Goal: Use online tool/utility: Utilize a website feature to perform a specific function

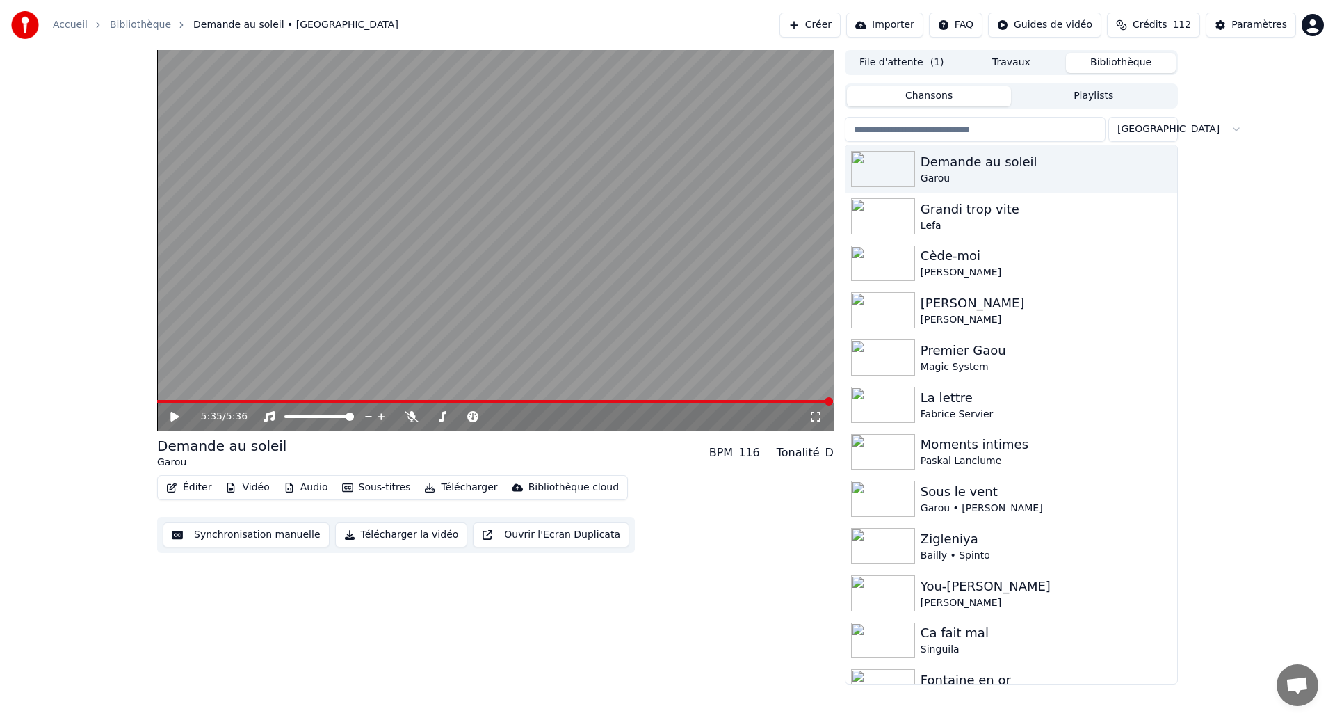
click at [179, 400] on span at bounding box center [495, 401] width 676 height 3
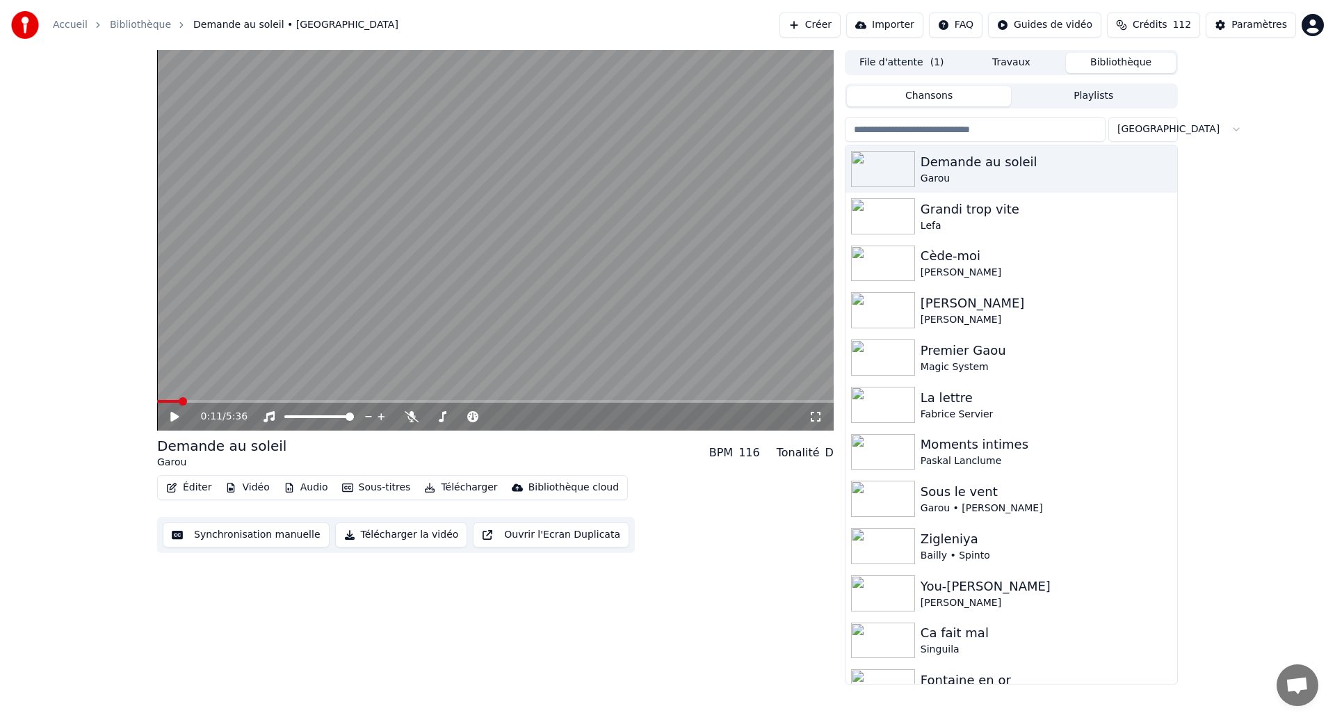
click at [179, 413] on icon at bounding box center [184, 416] width 33 height 11
click at [255, 536] on button "Synchronisation manuelle" at bounding box center [246, 534] width 167 height 25
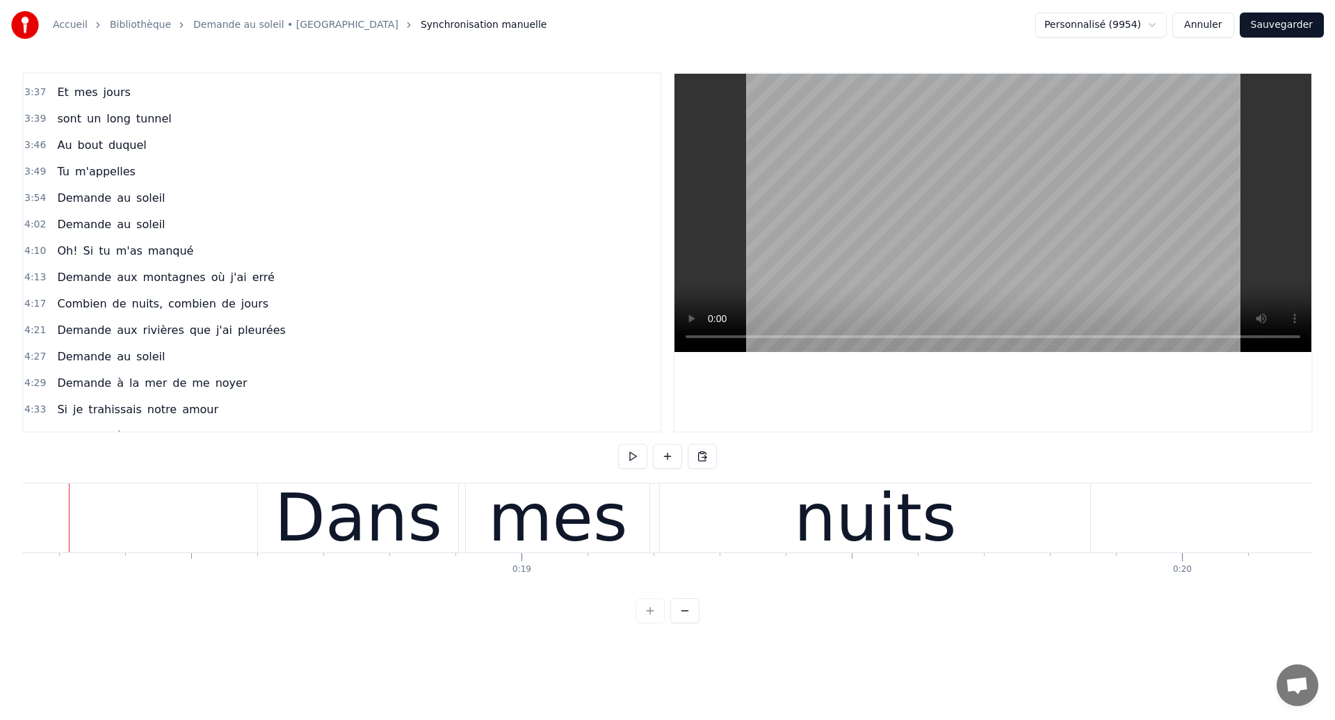
scroll to position [0, 12031]
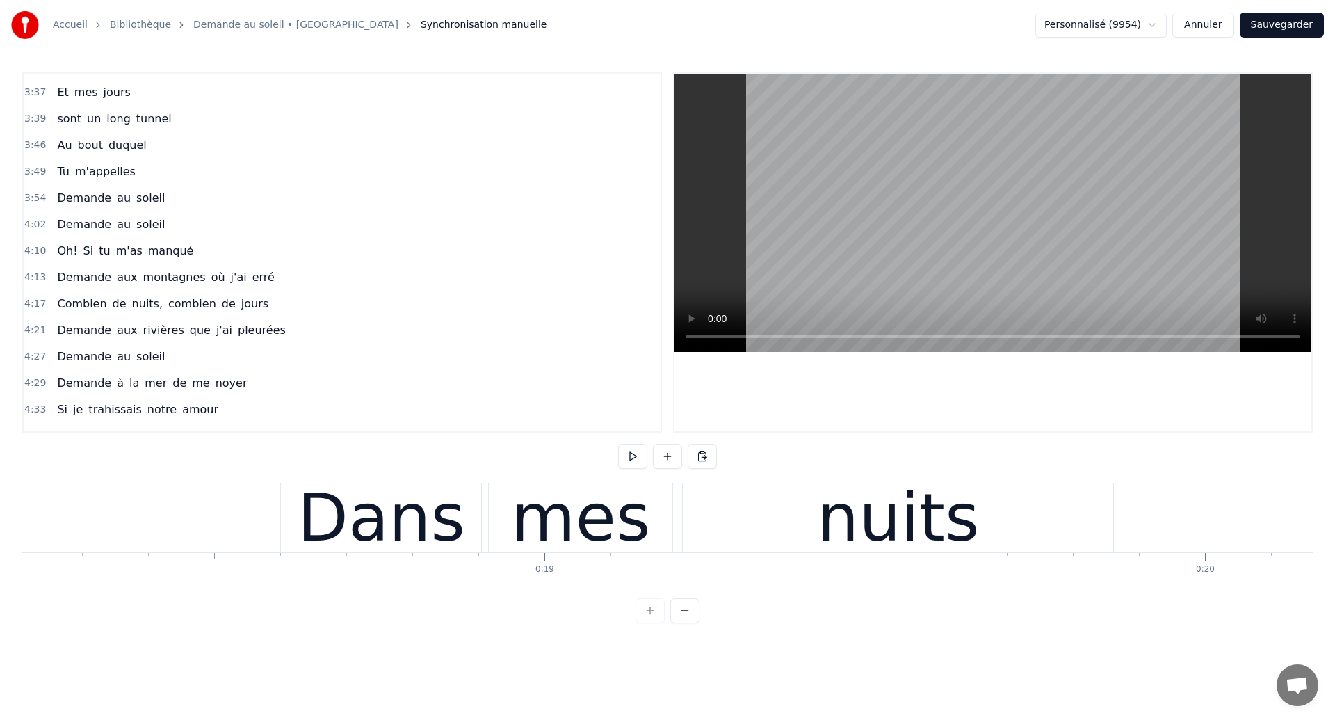
click at [56, 204] on span "Demande" at bounding box center [84, 198] width 57 height 16
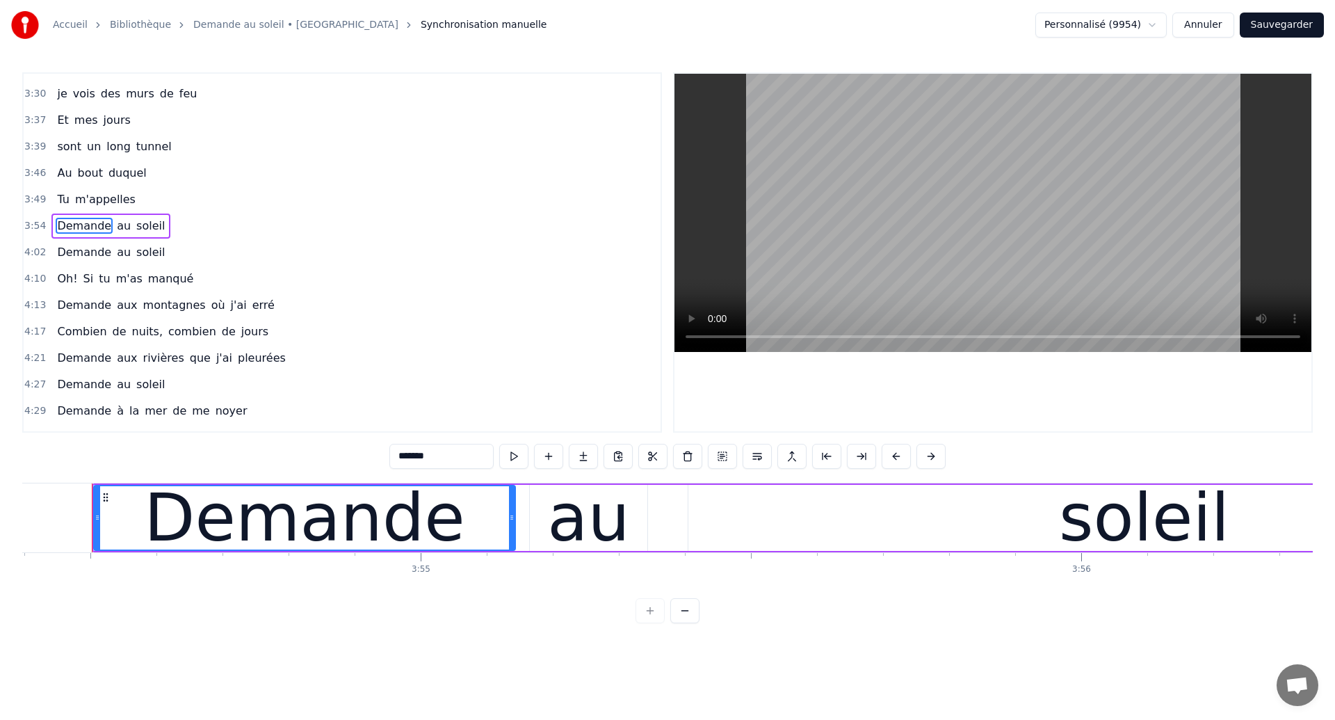
scroll to position [1209, 0]
click at [58, 224] on span "Demande" at bounding box center [84, 225] width 57 height 16
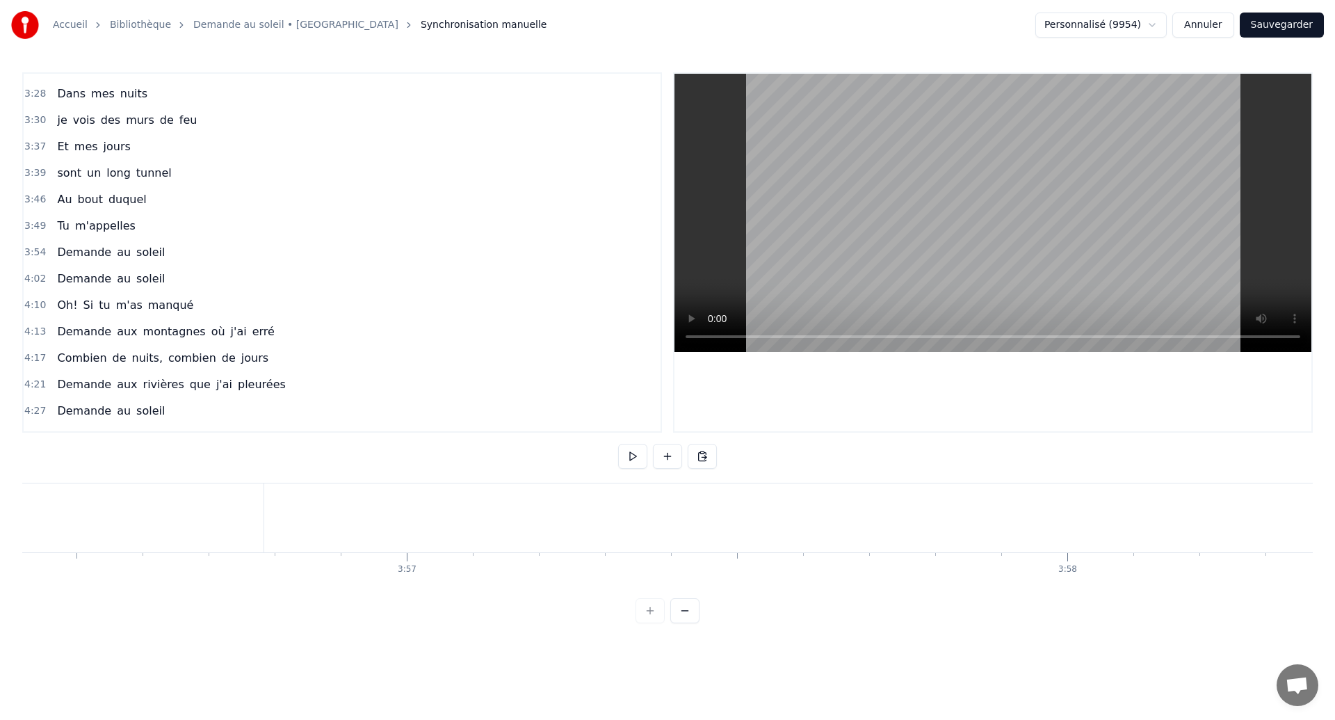
scroll to position [0, 156159]
click at [76, 255] on span "Demande" at bounding box center [84, 252] width 57 height 16
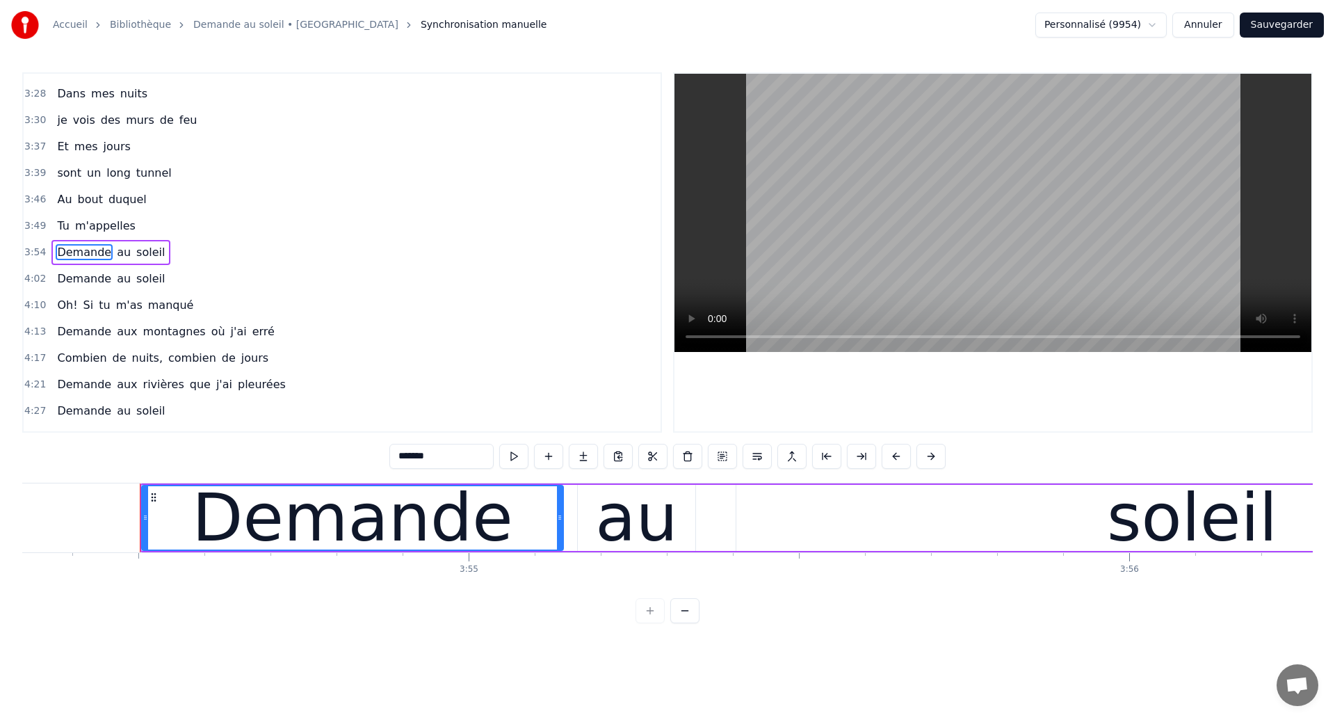
scroll to position [0, 154758]
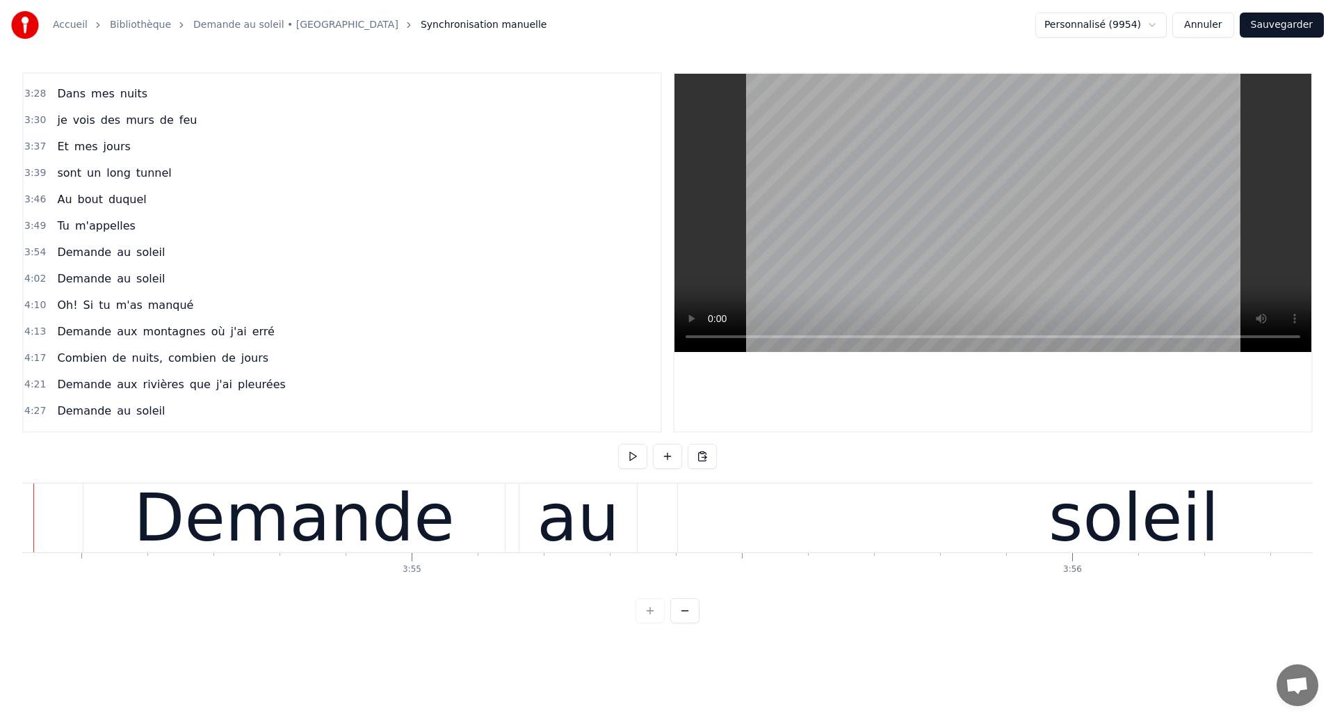
scroll to position [0, 154816]
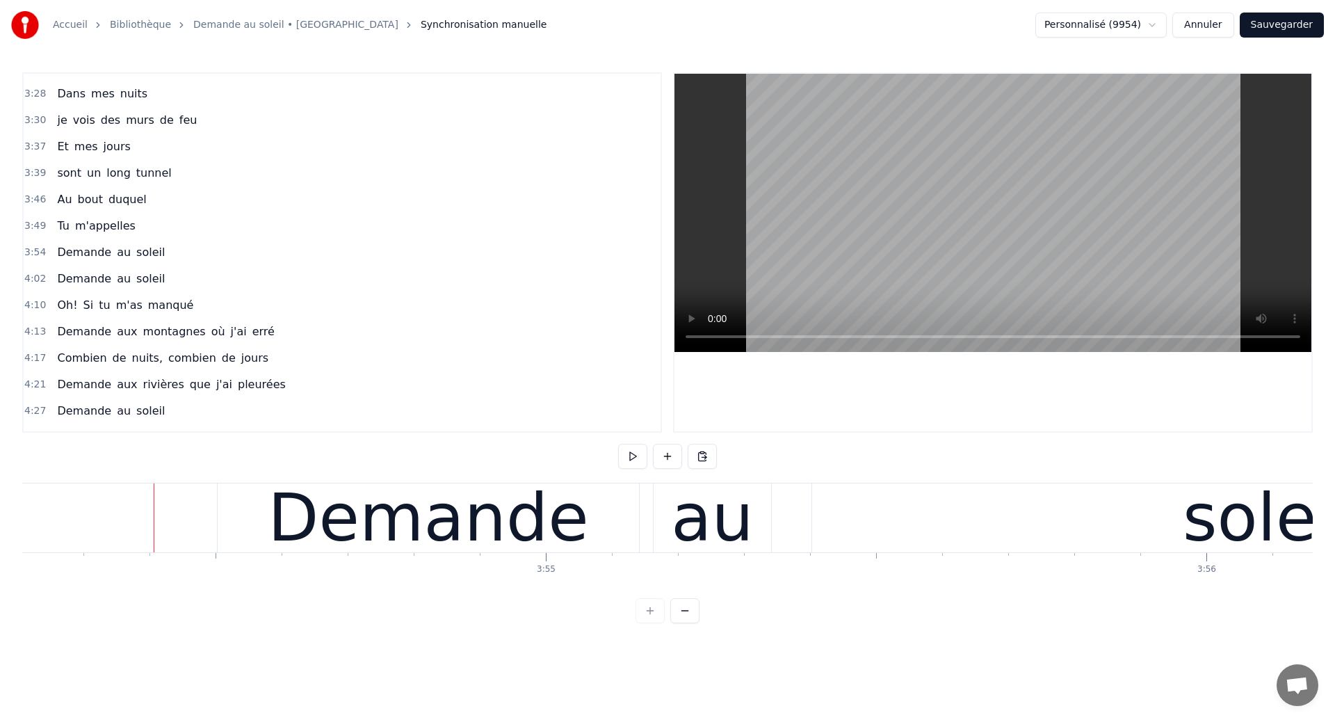
scroll to position [0, 154735]
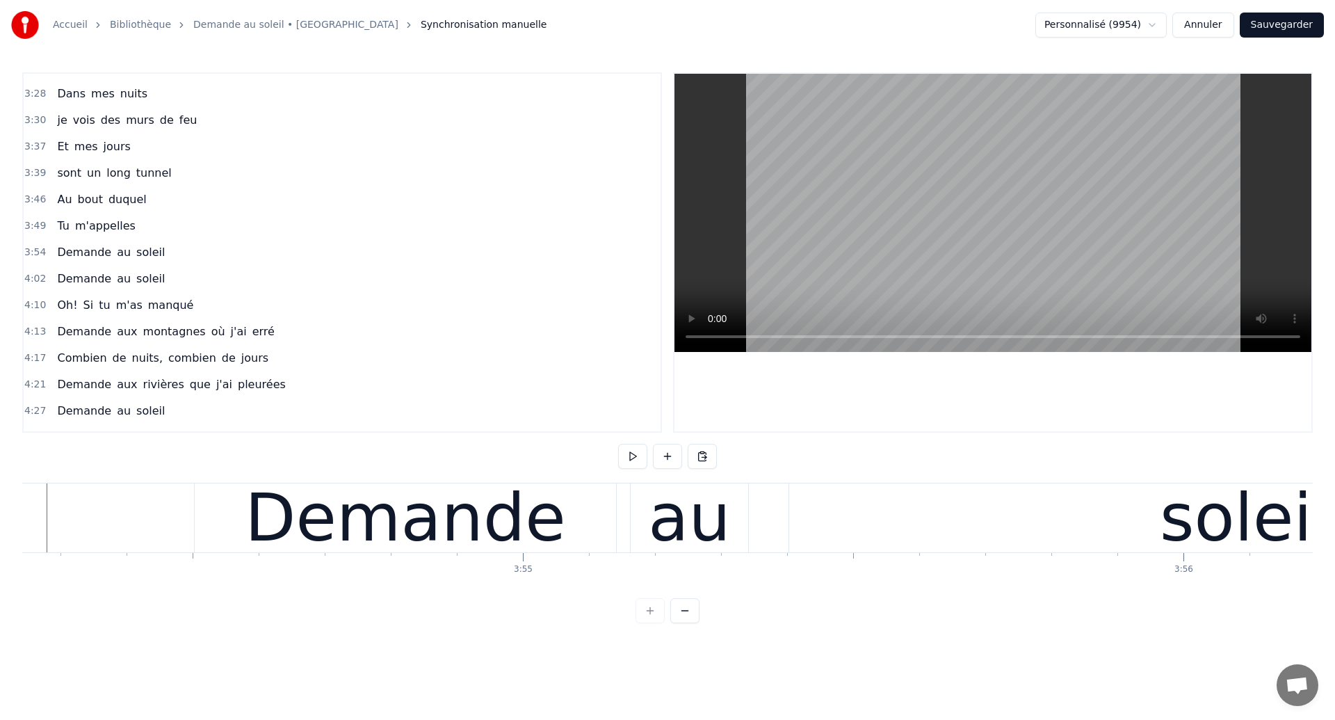
scroll to position [0, 154769]
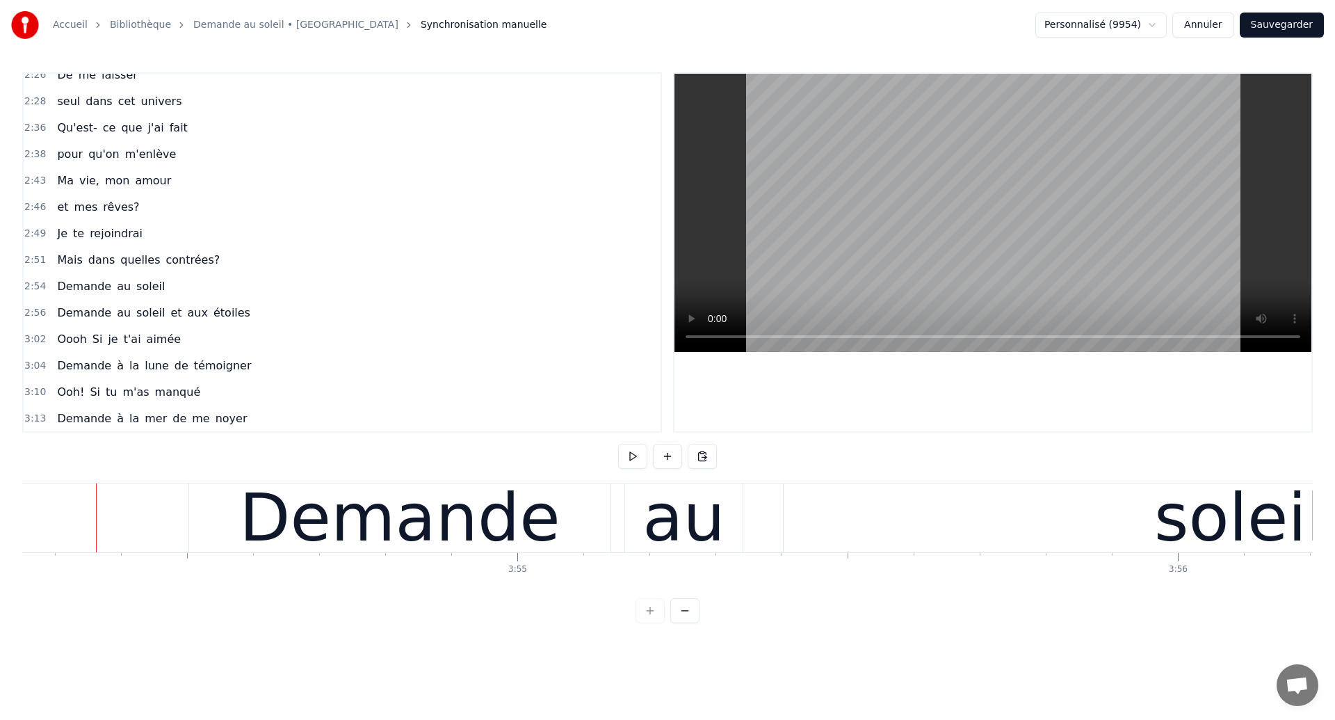
scroll to position [876, 0]
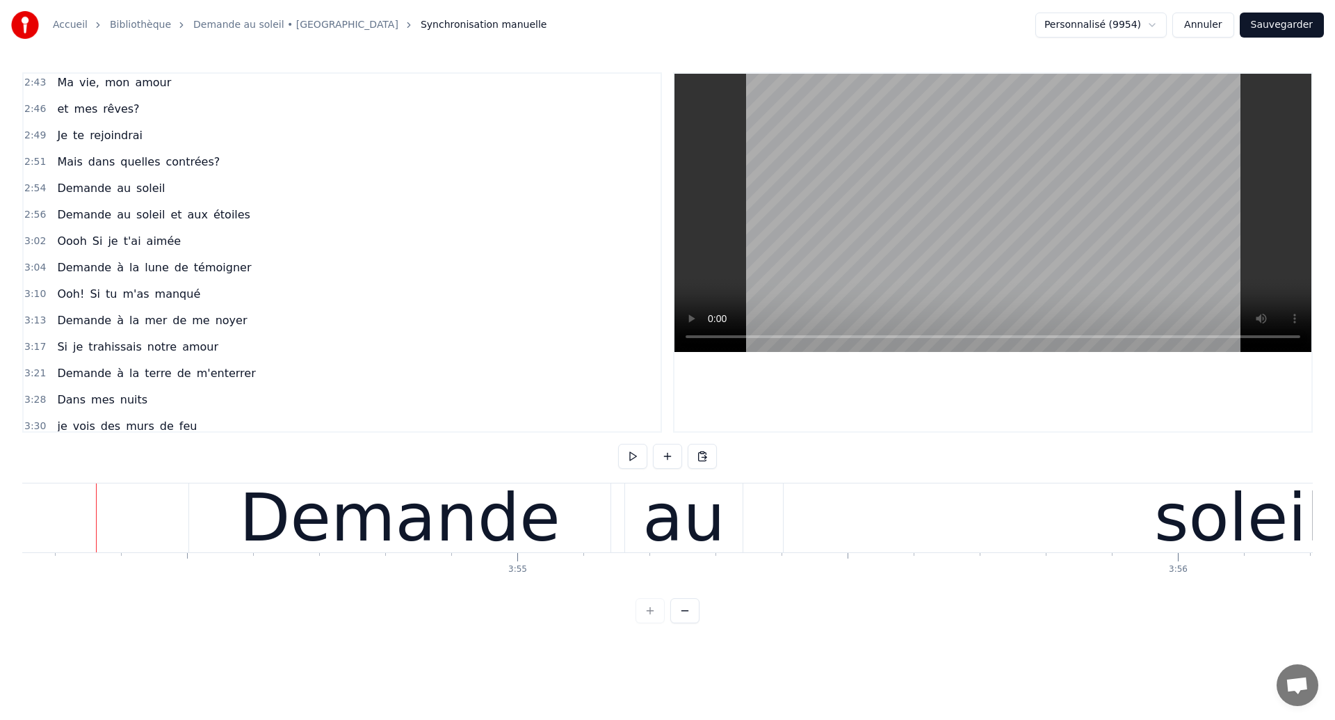
click at [61, 161] on span "Mais" at bounding box center [70, 162] width 28 height 16
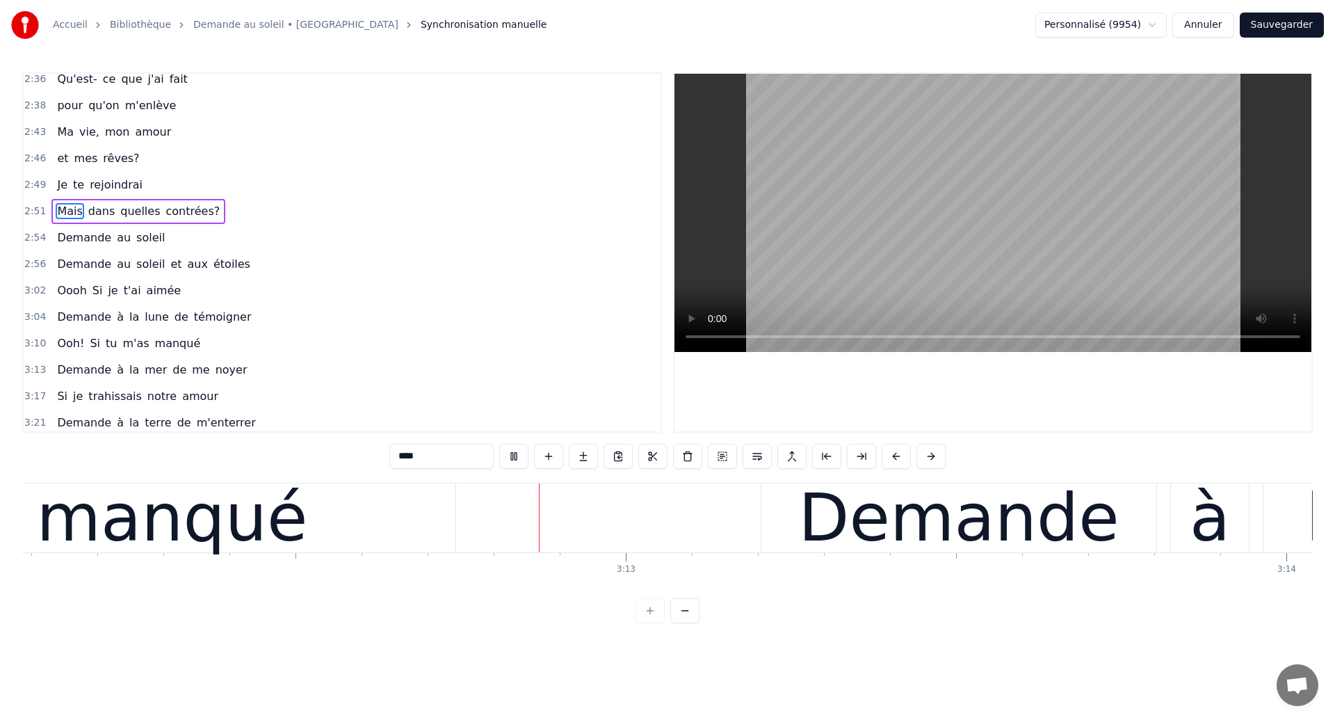
scroll to position [0, 126933]
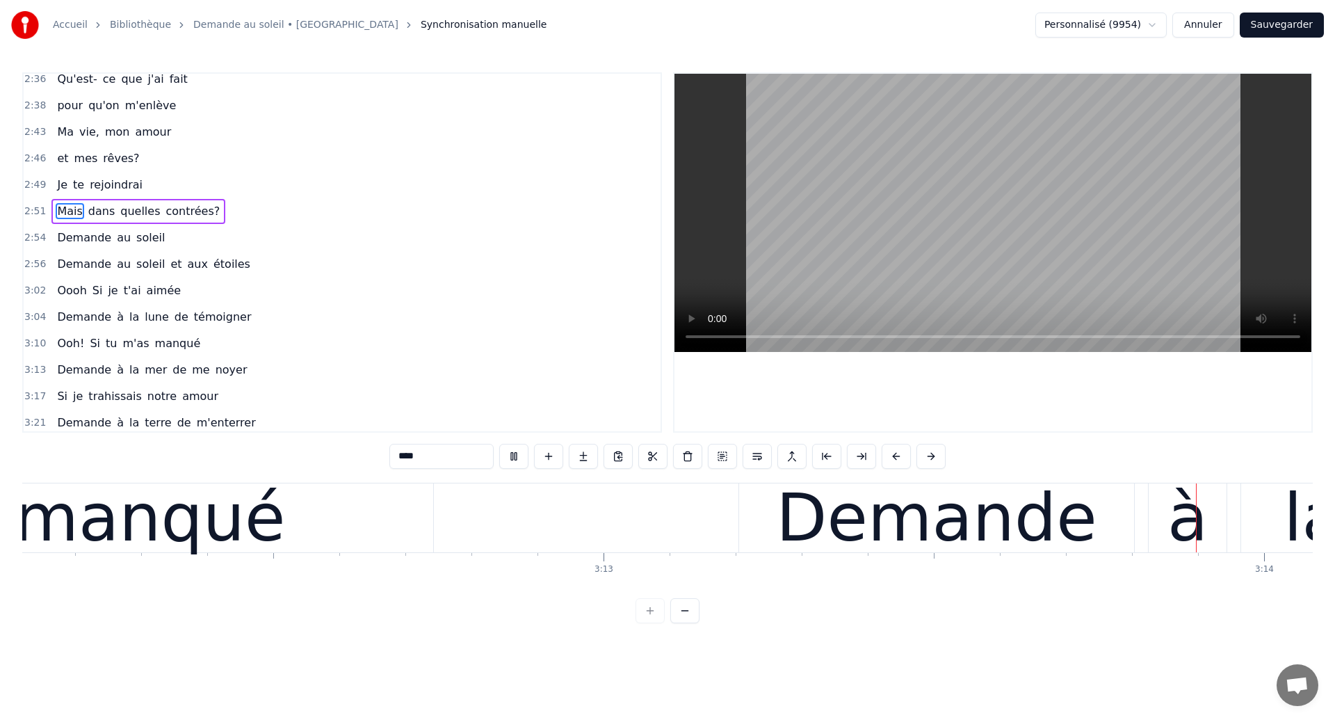
click at [280, 545] on div "manqué" at bounding box center [149, 517] width 567 height 69
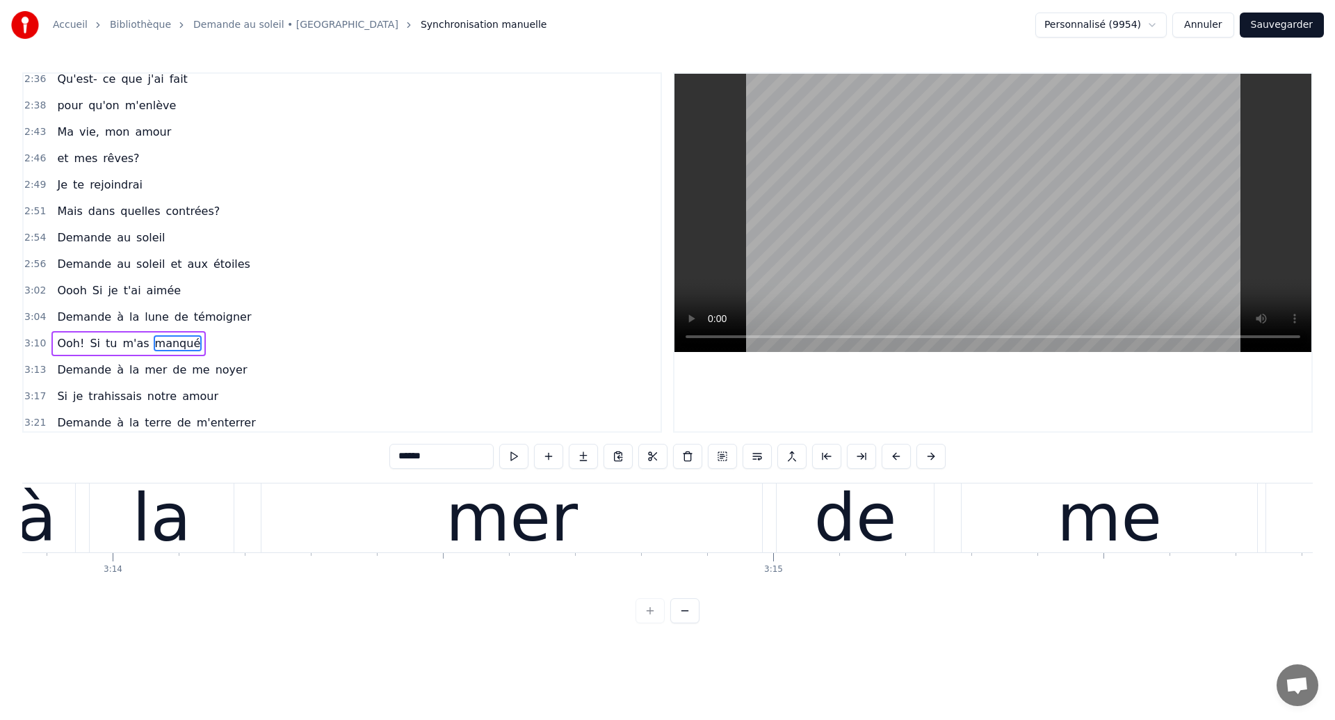
scroll to position [0, 128089]
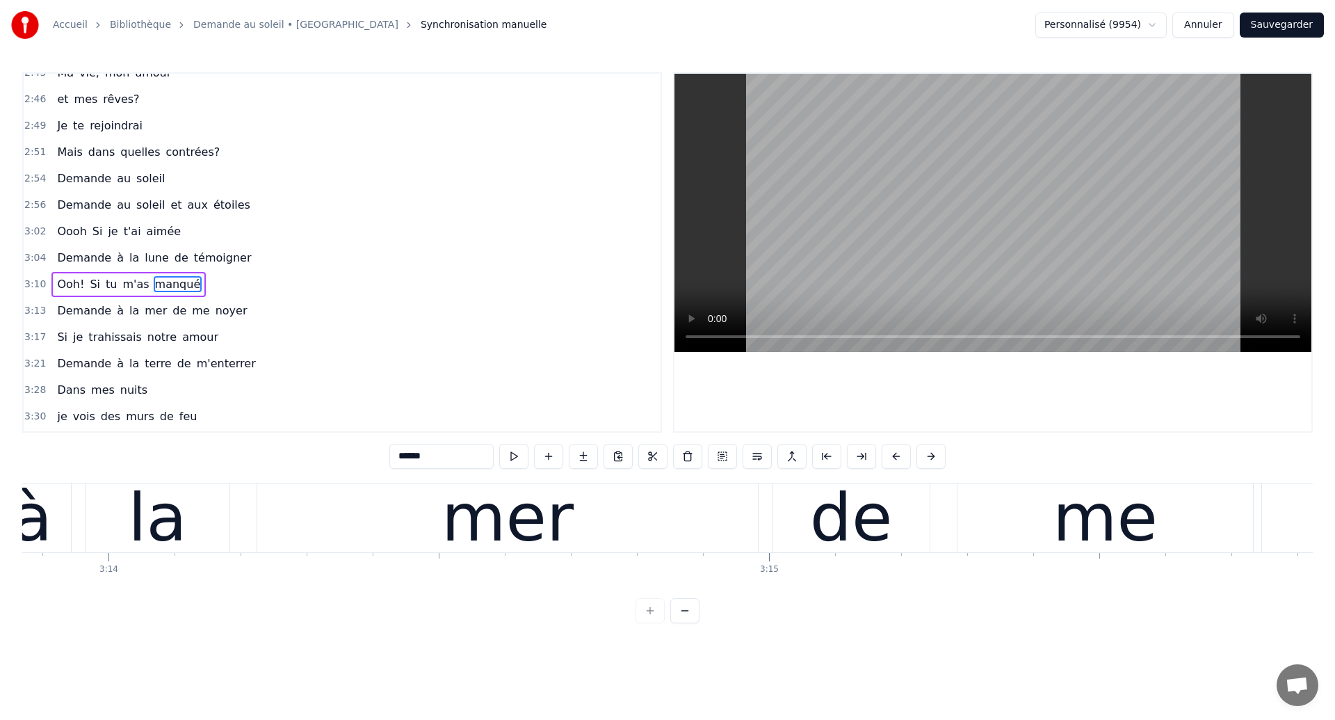
click at [138, 289] on span "m'as" at bounding box center [135, 284] width 29 height 16
type input "****"
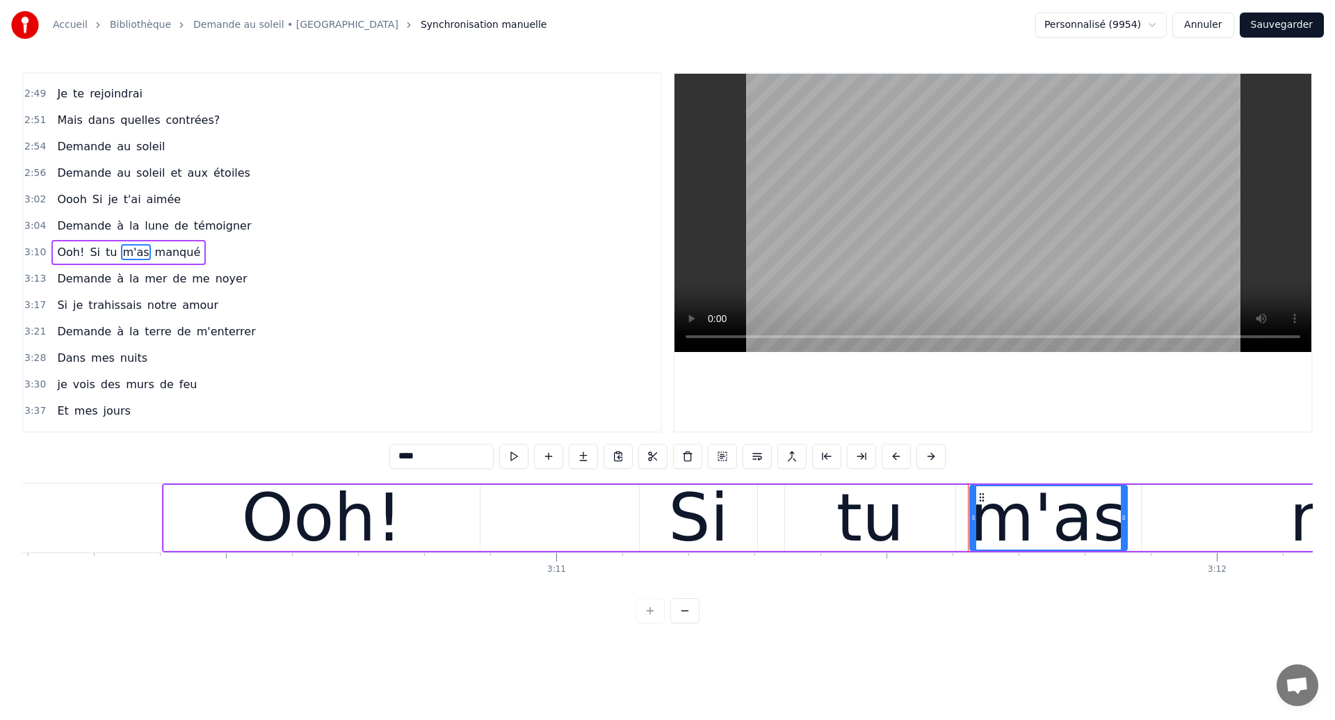
scroll to position [0, 125548]
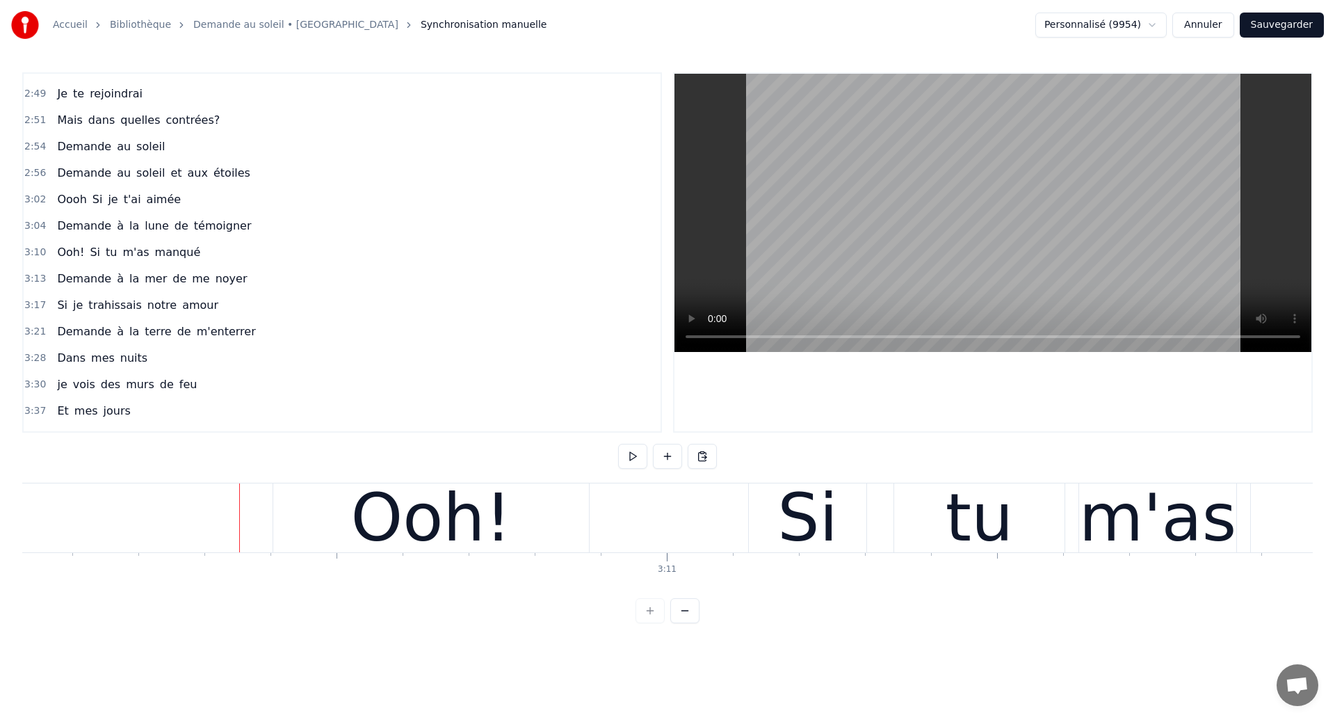
click at [547, 511] on div "Ooh!" at bounding box center [431, 517] width 316 height 69
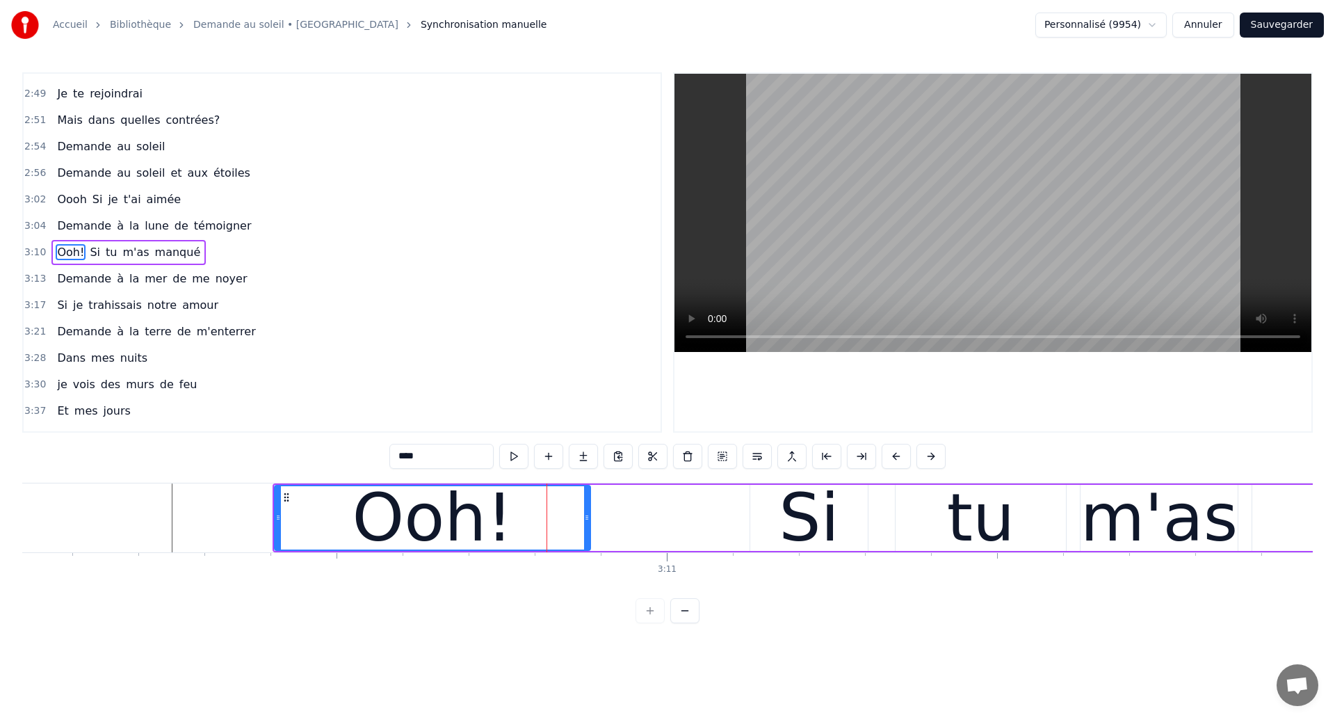
click at [666, 531] on div "Ooh! Si tu m'as manqué" at bounding box center [1047, 517] width 1549 height 69
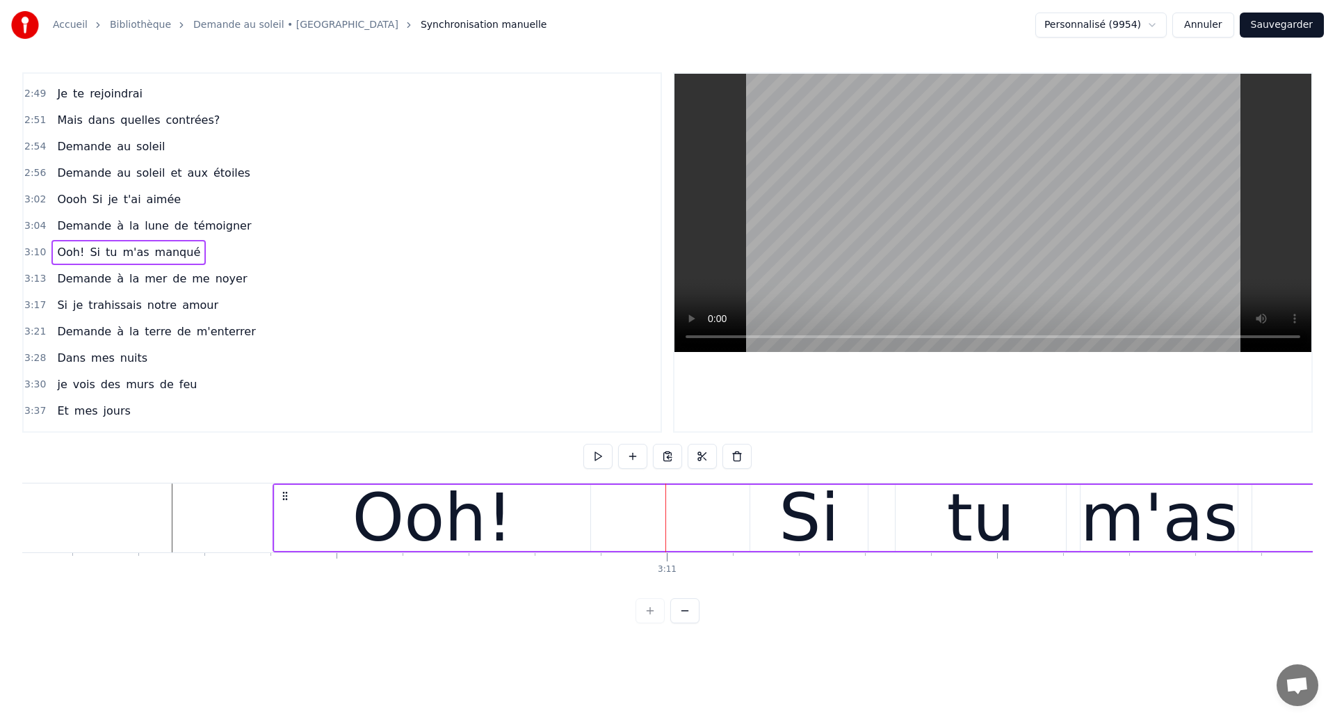
click at [775, 525] on div "Si" at bounding box center [809, 518] width 118 height 66
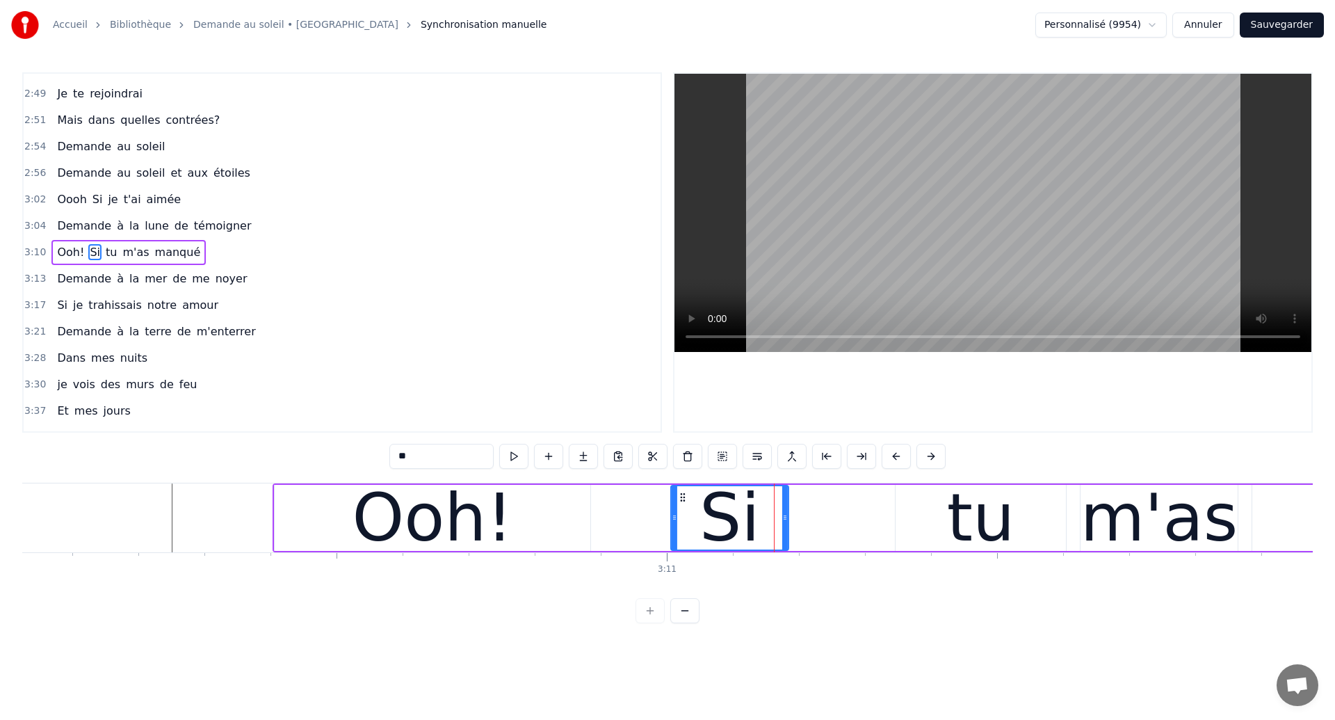
drag, startPoint x: 763, startPoint y: 497, endPoint x: 684, endPoint y: 535, distance: 87.7
click at [684, 535] on div "Si" at bounding box center [730, 517] width 116 height 63
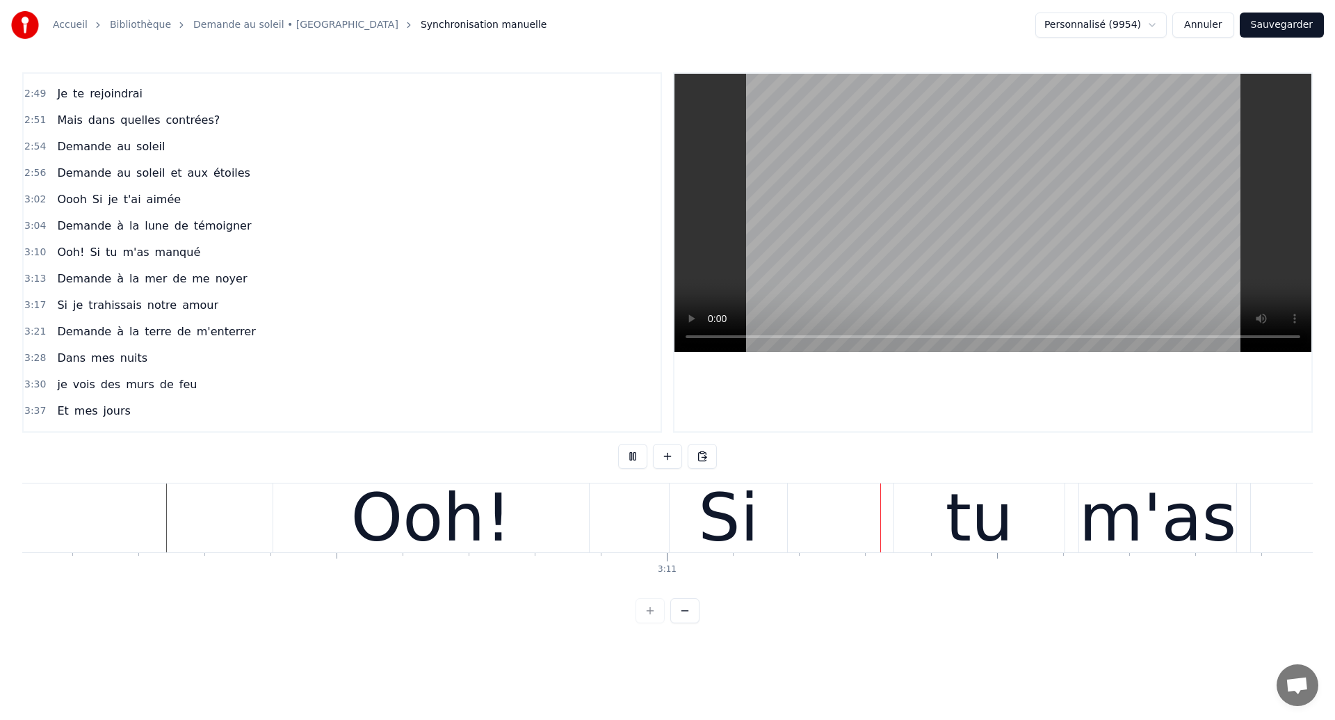
click at [736, 512] on div "Si" at bounding box center [728, 517] width 61 height 99
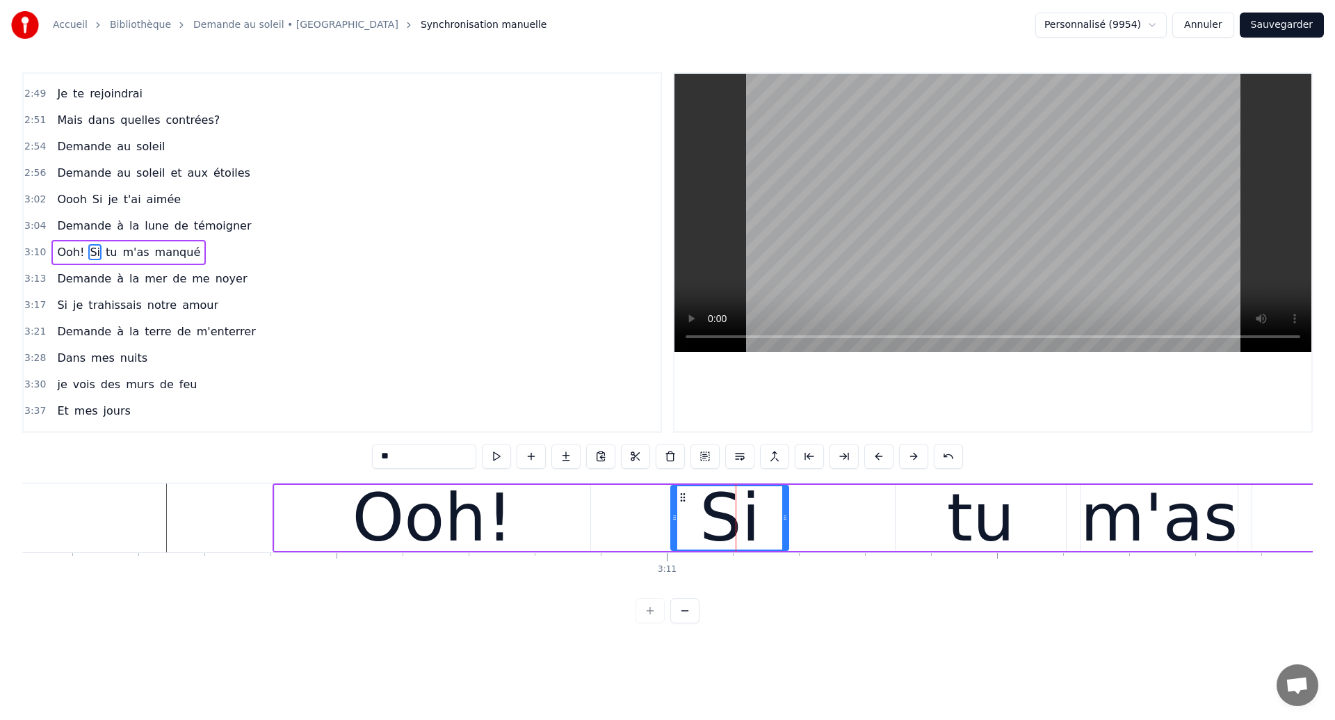
click at [972, 497] on div "tu" at bounding box center [980, 517] width 67 height 99
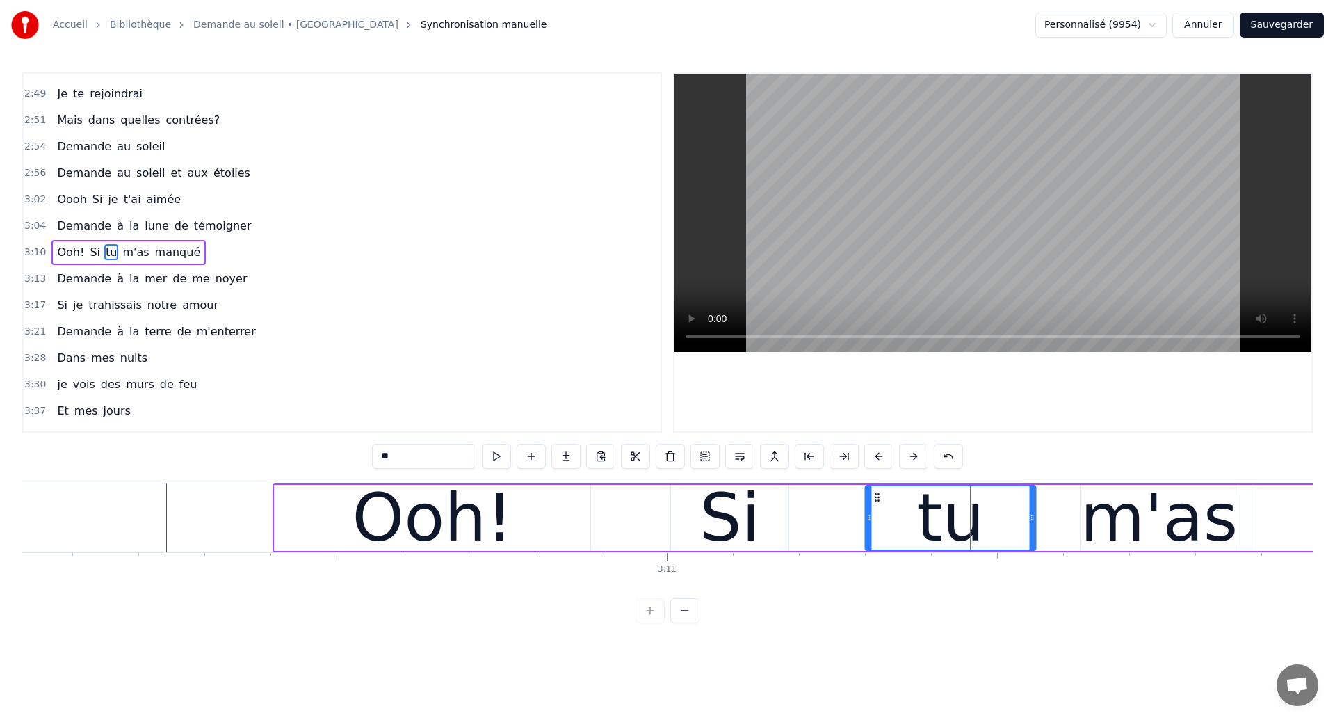
drag, startPoint x: 911, startPoint y: 498, endPoint x: 881, endPoint y: 540, distance: 51.3
click at [881, 540] on div "tu" at bounding box center [950, 517] width 169 height 63
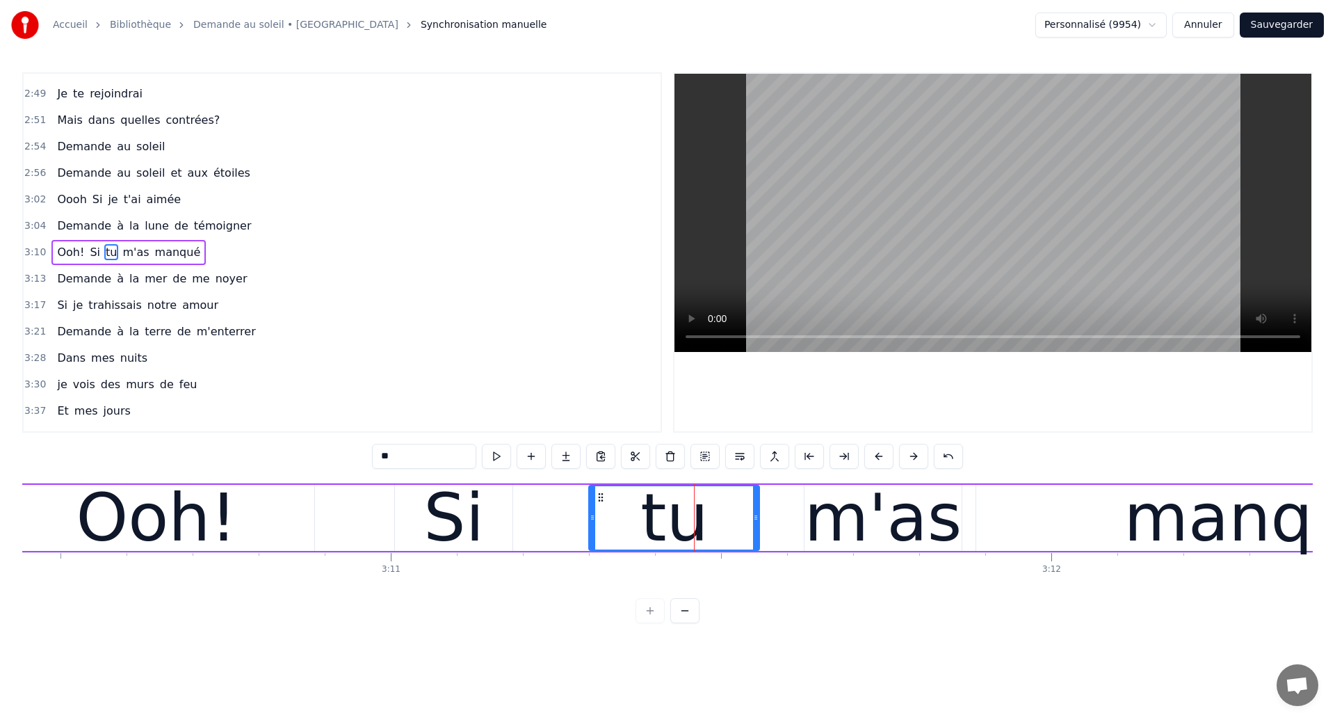
scroll to position [0, 125834]
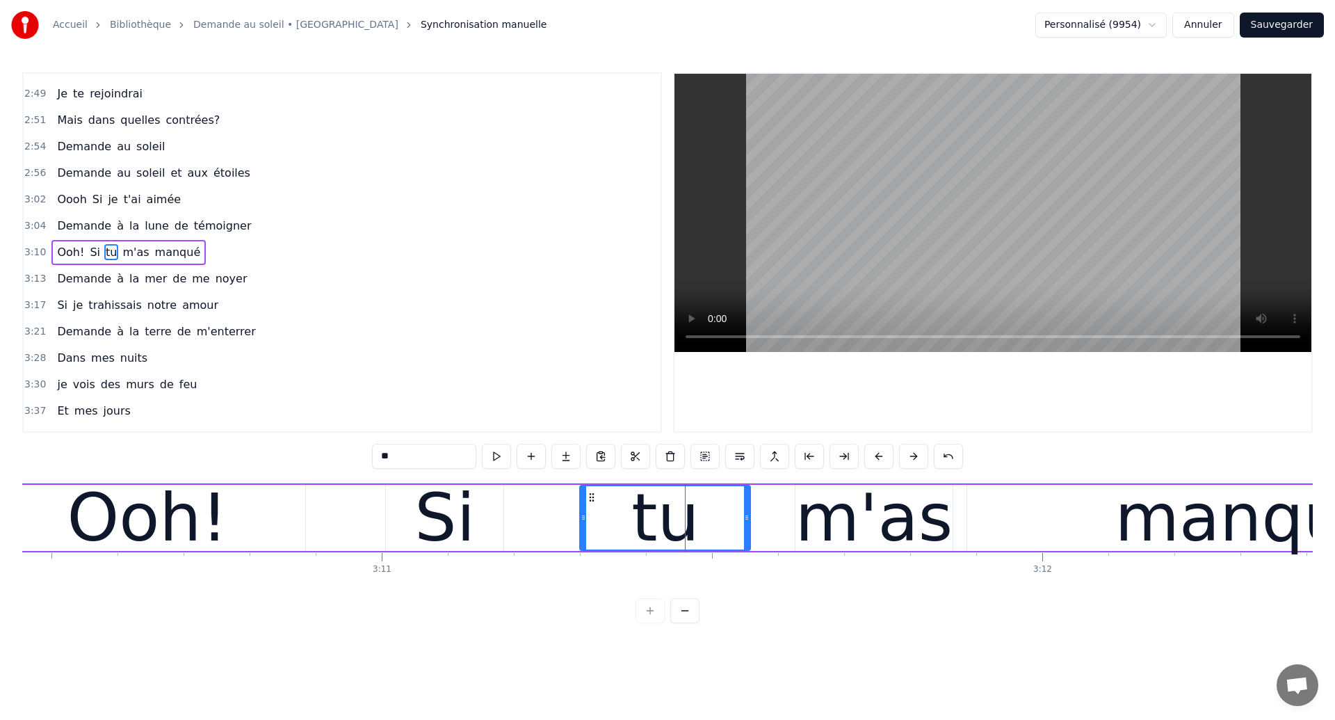
click at [102, 516] on div "Ooh!" at bounding box center [147, 517] width 161 height 99
type input "****"
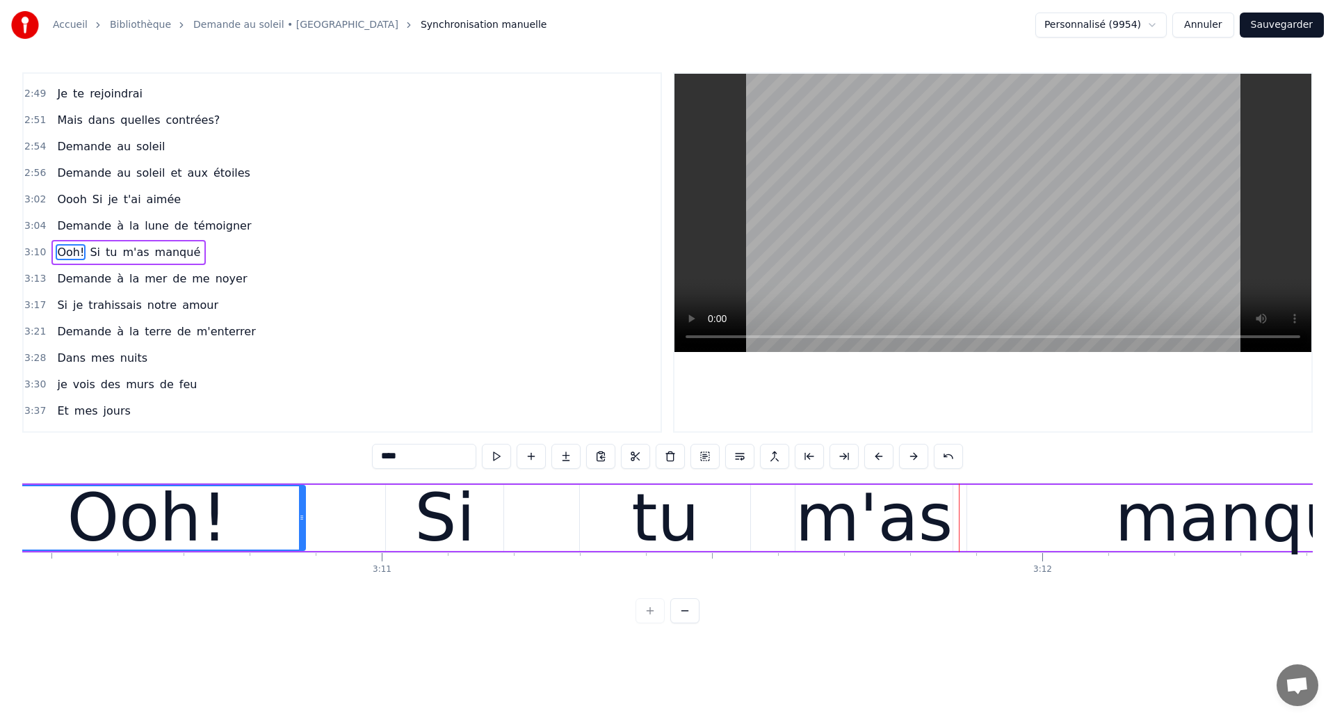
click at [373, 504] on div "Ooh! Si tu m'as manqué" at bounding box center [761, 517] width 1549 height 69
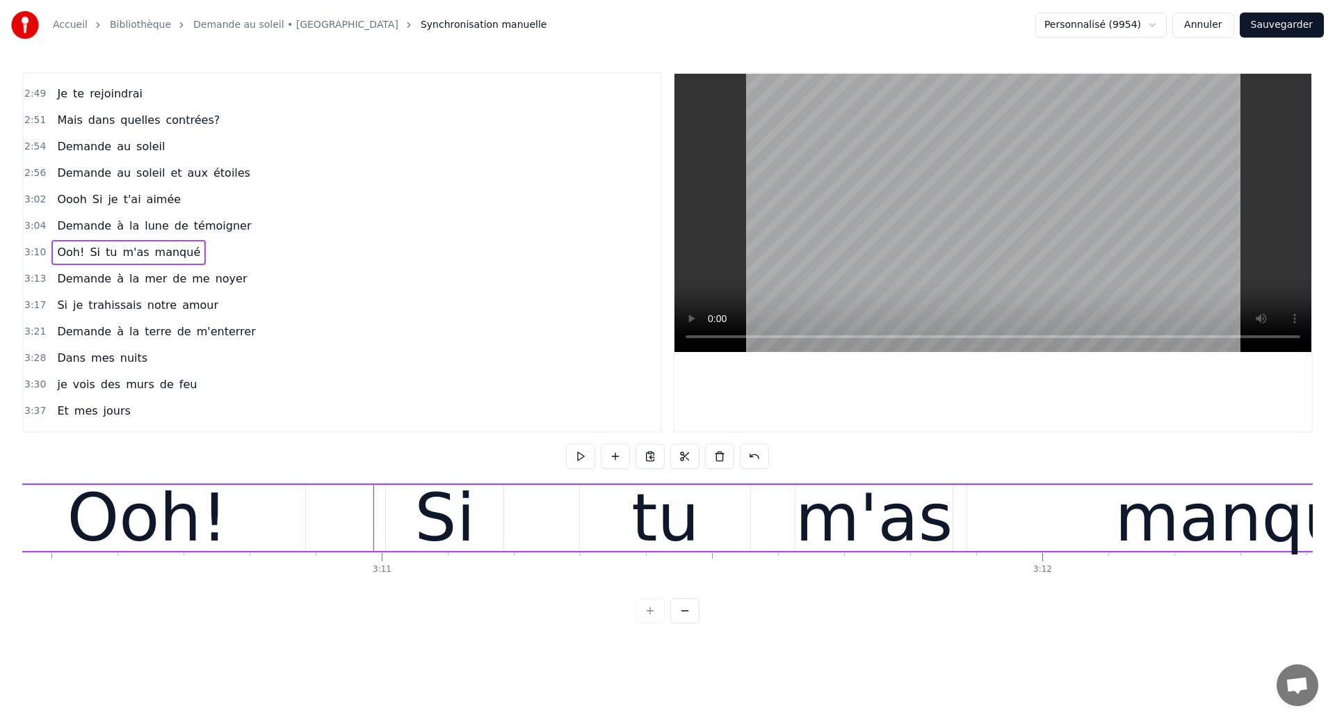
click at [671, 319] on div "0:18 Dans mes nuits 0:20 Je vois des murs de feu 0:26 Je traverse des océans de…" at bounding box center [667, 252] width 1291 height 360
click at [695, 531] on div "tu" at bounding box center [665, 518] width 170 height 66
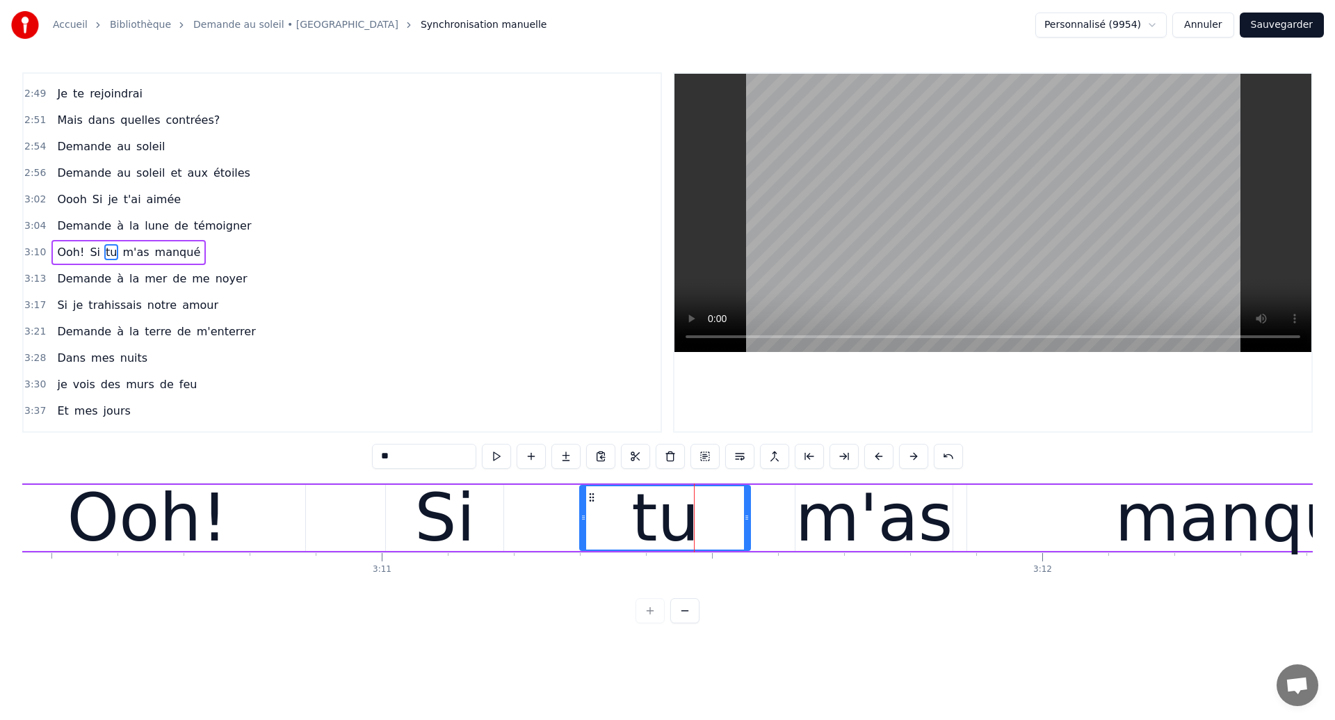
click at [910, 513] on div "m'as" at bounding box center [874, 517] width 157 height 99
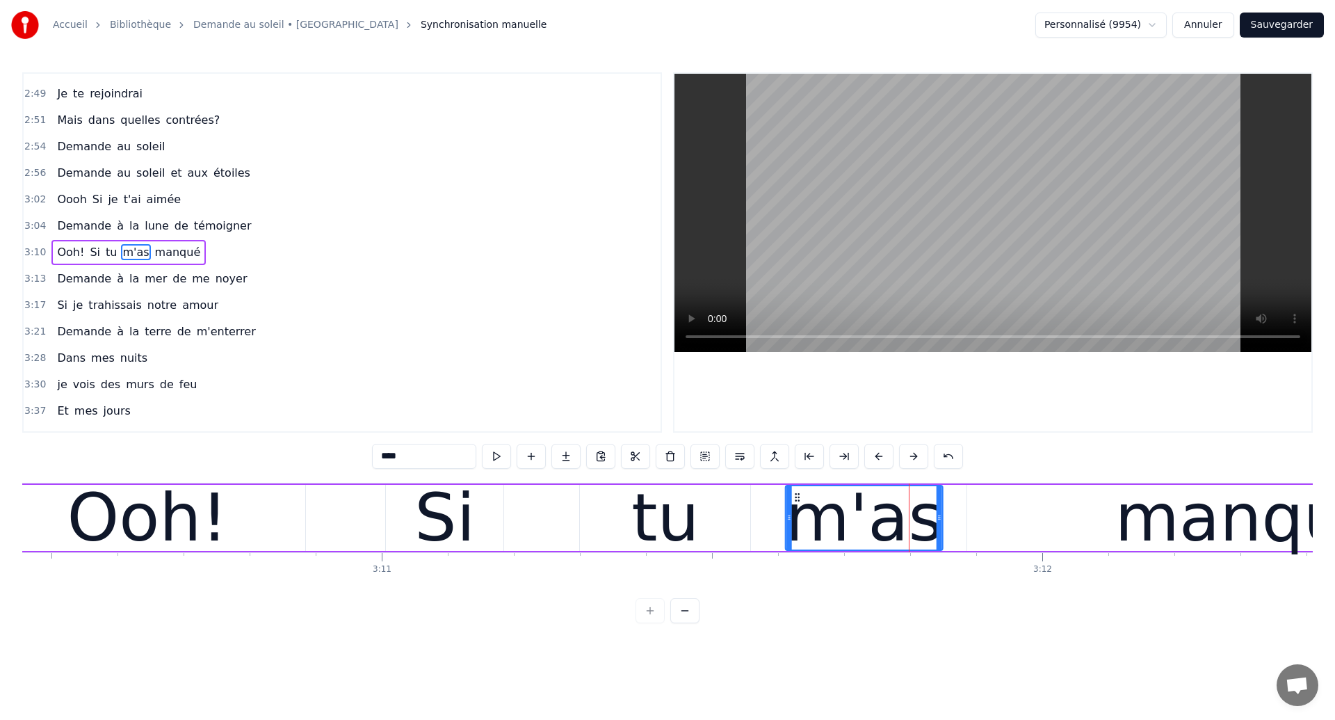
drag, startPoint x: 809, startPoint y: 497, endPoint x: 796, endPoint y: 508, distance: 17.7
click at [796, 508] on div "m'as" at bounding box center [865, 517] width 156 height 63
drag, startPoint x: 796, startPoint y: 508, endPoint x: 803, endPoint y: 508, distance: 7.0
click at [803, 508] on div "m'as" at bounding box center [860, 517] width 157 height 99
click at [147, 513] on div "Ooh!" at bounding box center [147, 517] width 161 height 99
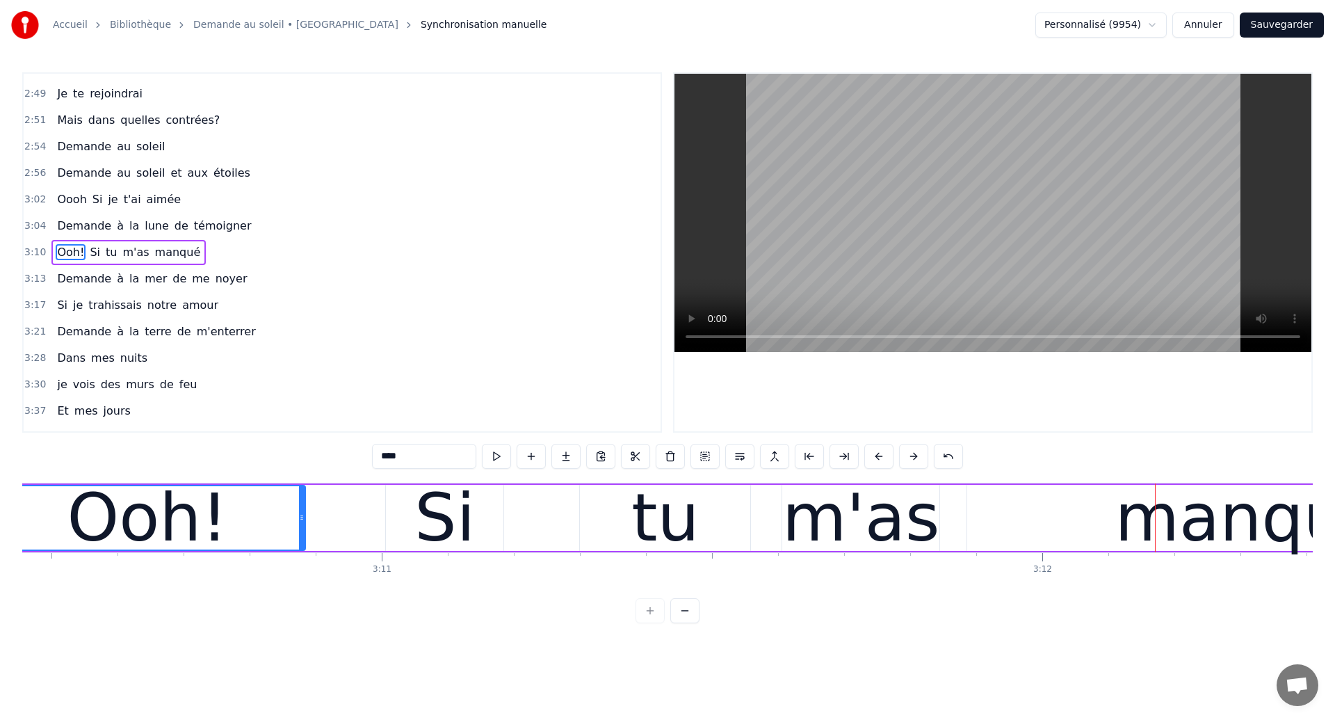
click at [458, 527] on div "Si" at bounding box center [445, 517] width 61 height 99
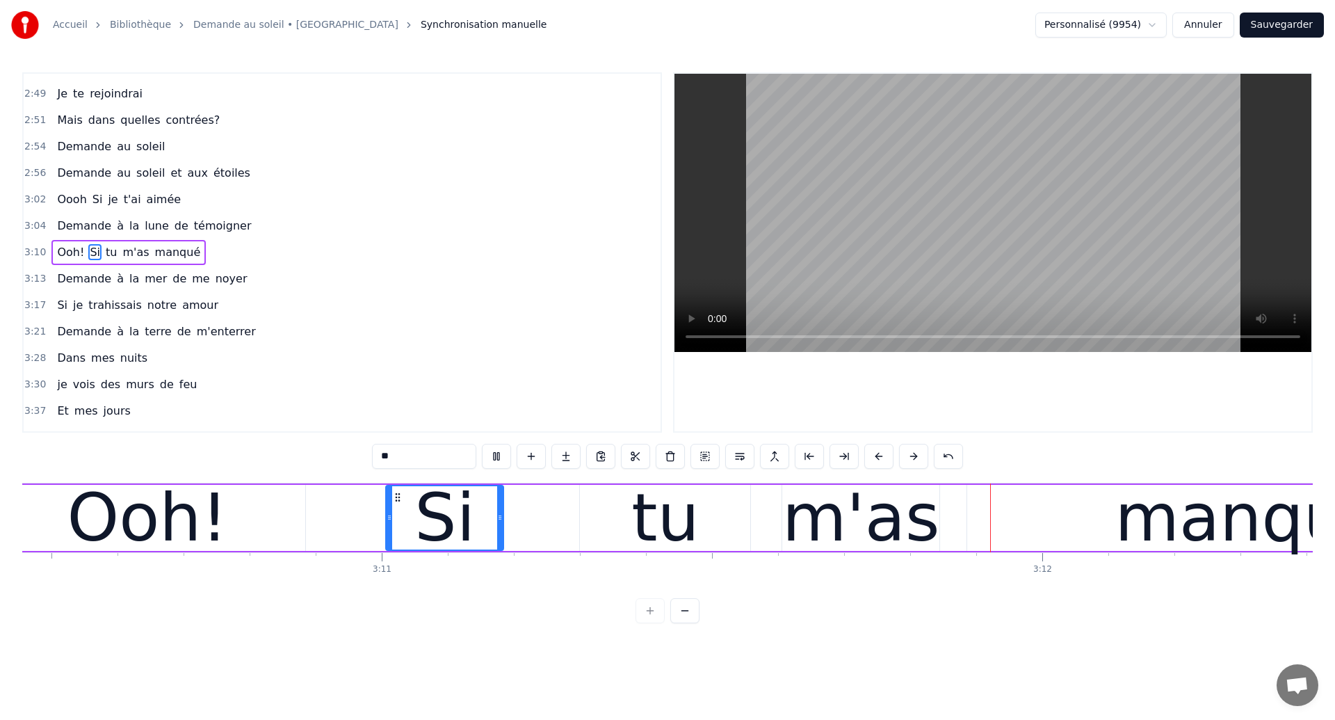
click at [858, 546] on div "m'as" at bounding box center [860, 517] width 157 height 99
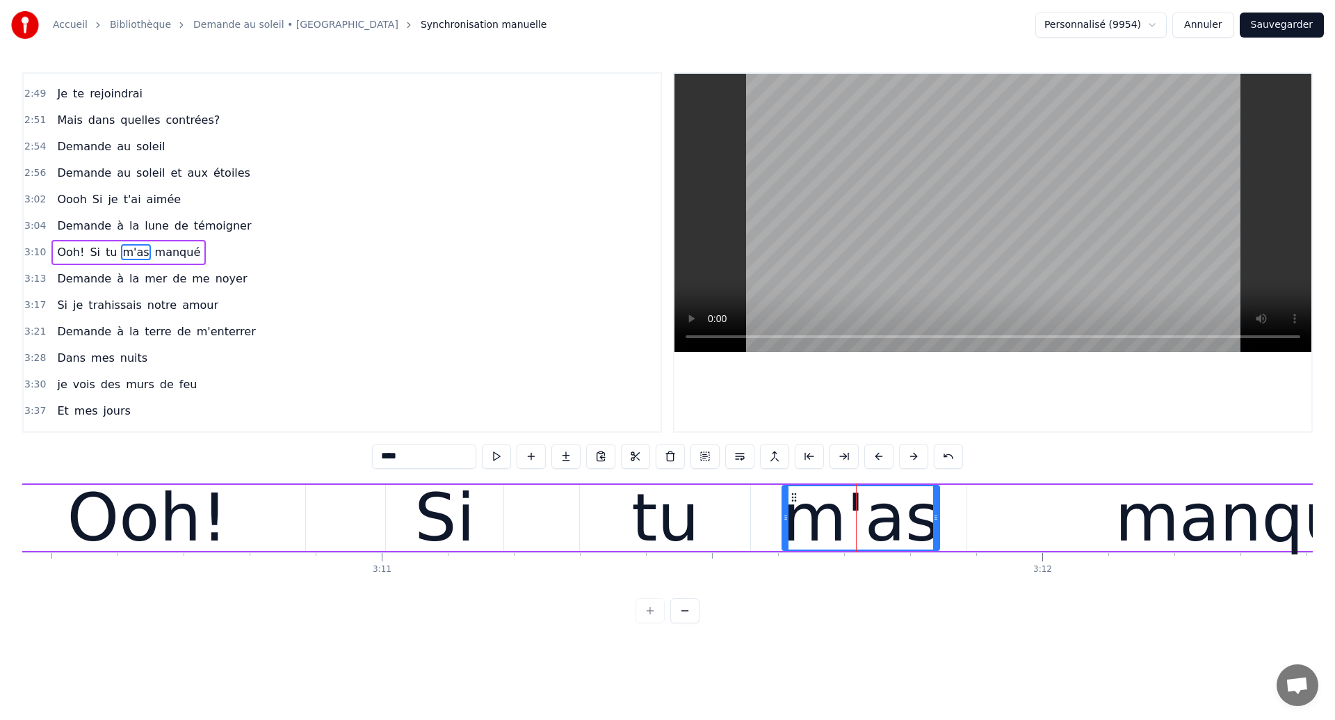
click at [1109, 504] on div "manqué" at bounding box center [1250, 518] width 567 height 66
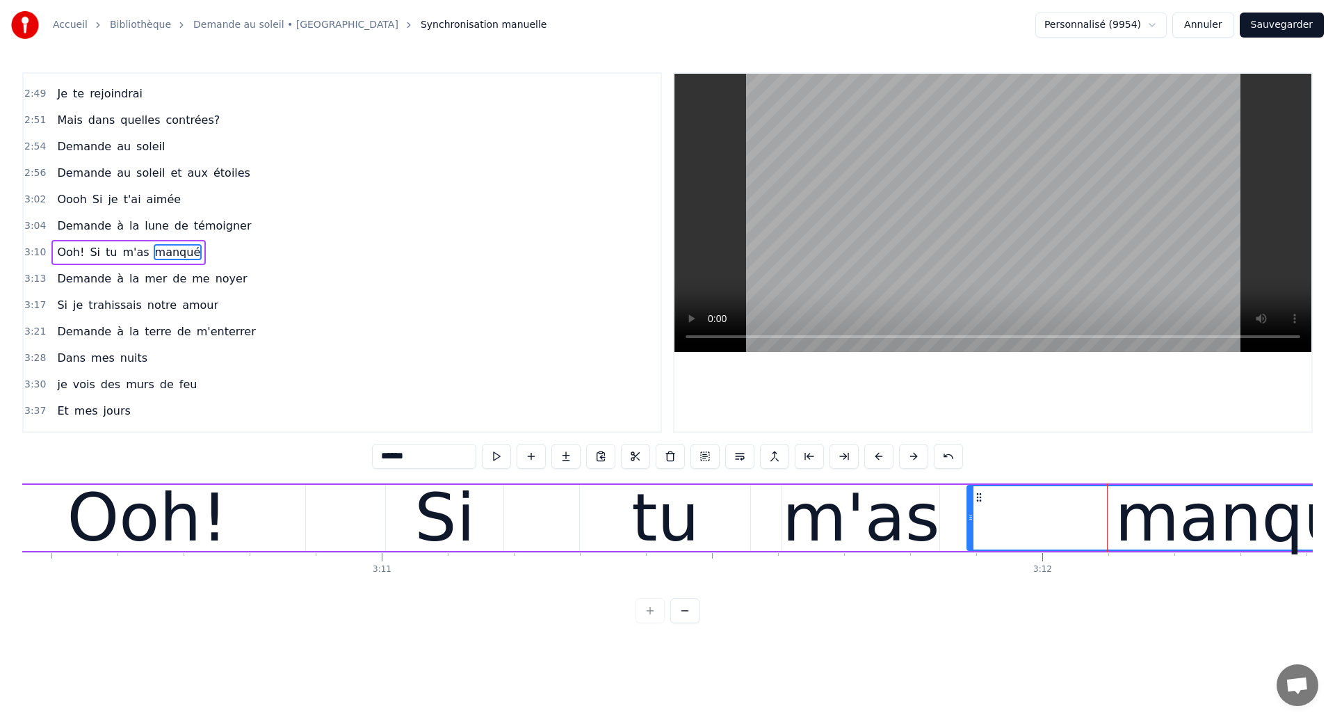
click at [917, 542] on div "m'as" at bounding box center [860, 517] width 157 height 99
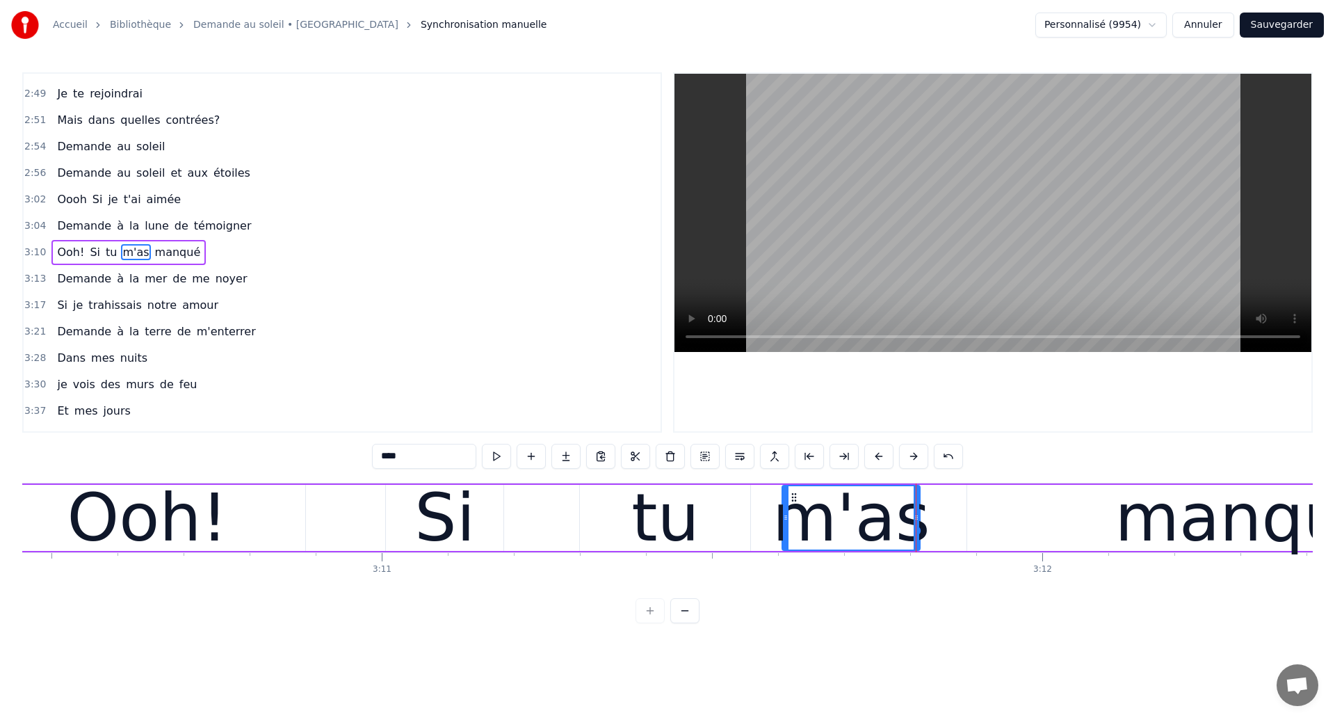
drag, startPoint x: 938, startPoint y: 530, endPoint x: 919, endPoint y: 546, distance: 25.2
click at [919, 546] on div at bounding box center [917, 517] width 6 height 63
click at [1074, 504] on div "manqué" at bounding box center [1250, 518] width 567 height 66
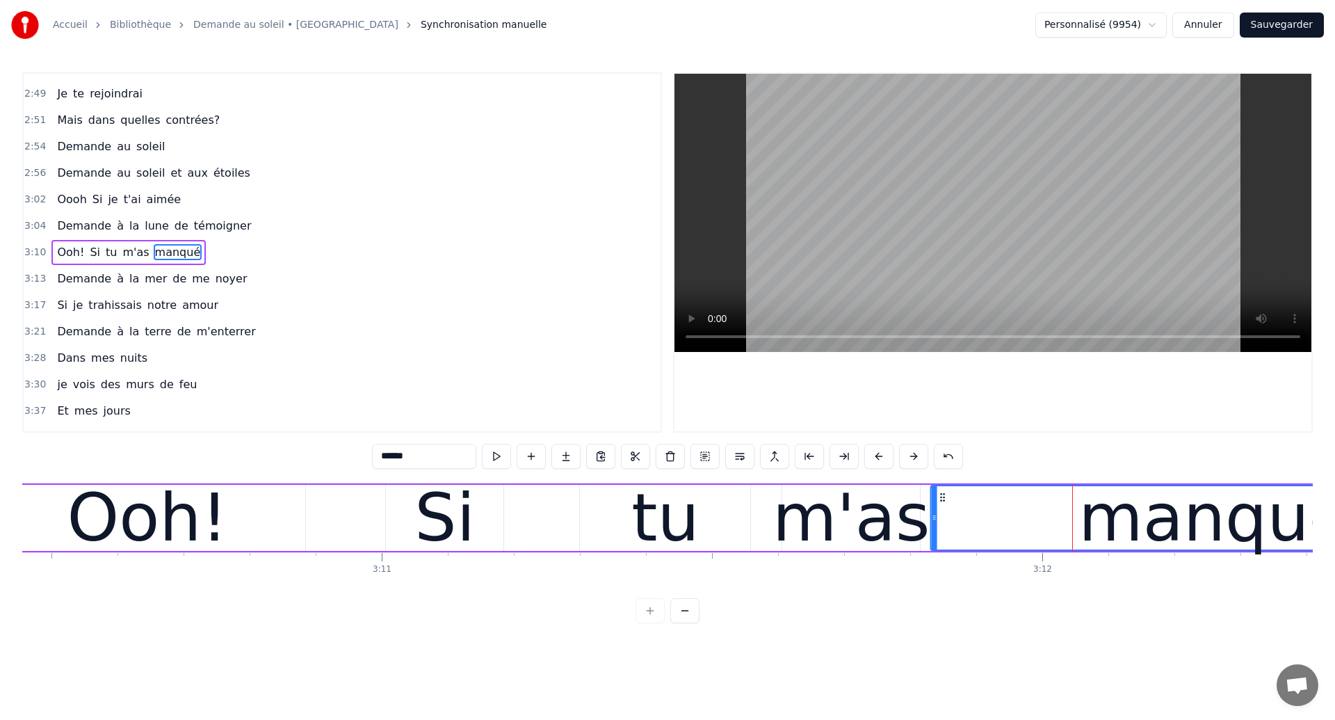
drag, startPoint x: 983, startPoint y: 497, endPoint x: 947, endPoint y: 518, distance: 42.1
click at [947, 518] on div "manqué" at bounding box center [1214, 517] width 565 height 63
click at [106, 516] on div "Ooh!" at bounding box center [147, 517] width 161 height 99
type input "****"
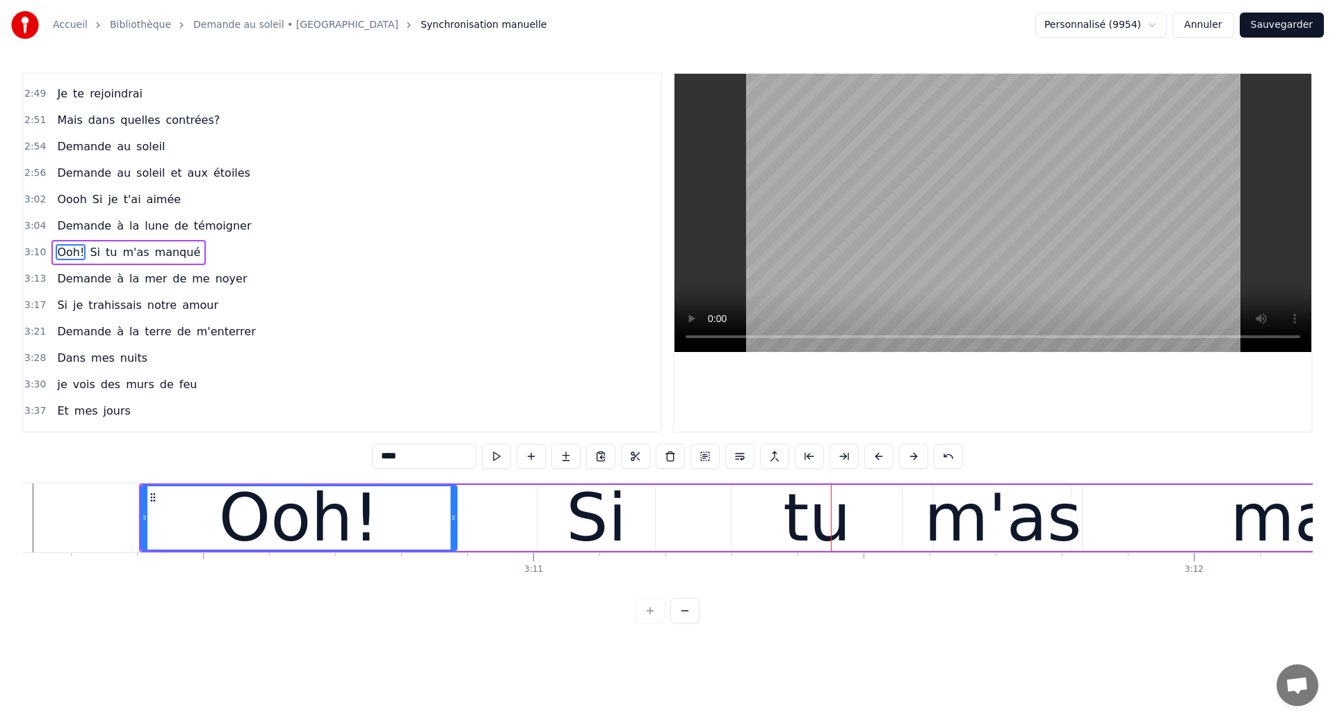
scroll to position [0, 125650]
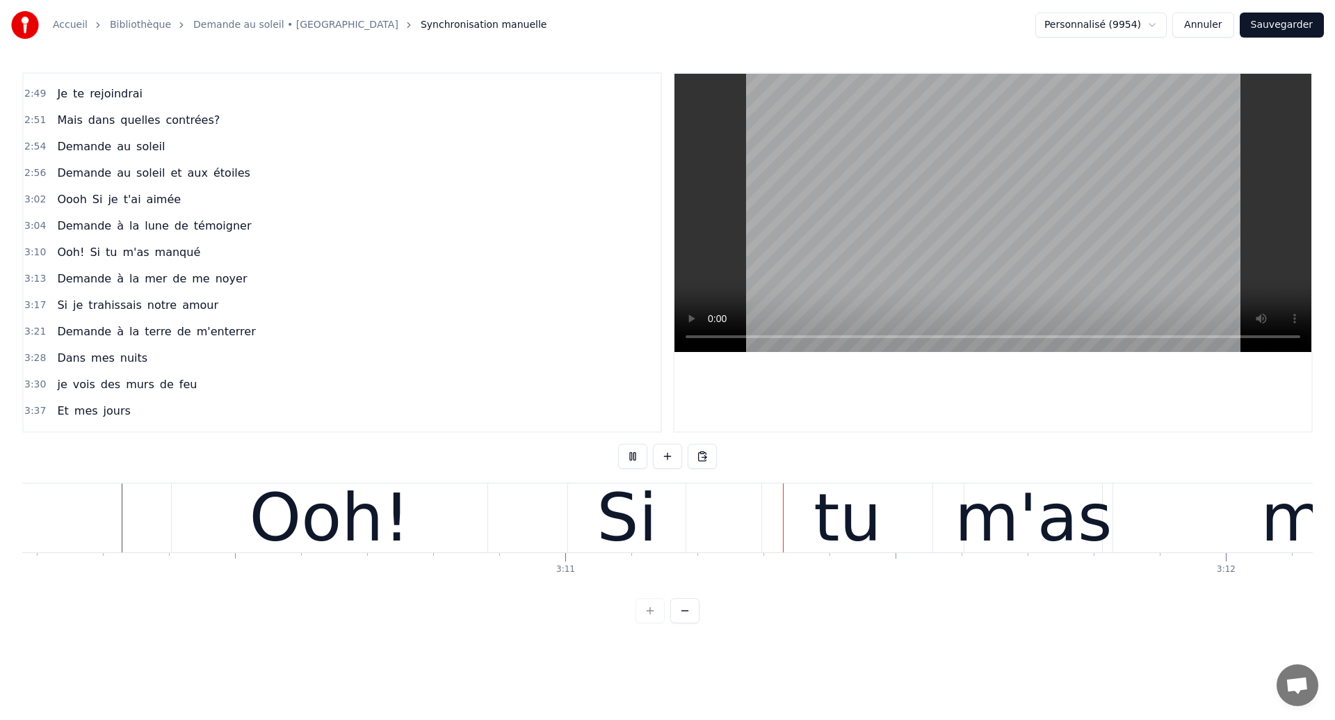
click at [534, 536] on div "Ooh! Si tu m'as manqué" at bounding box center [927, 517] width 1513 height 69
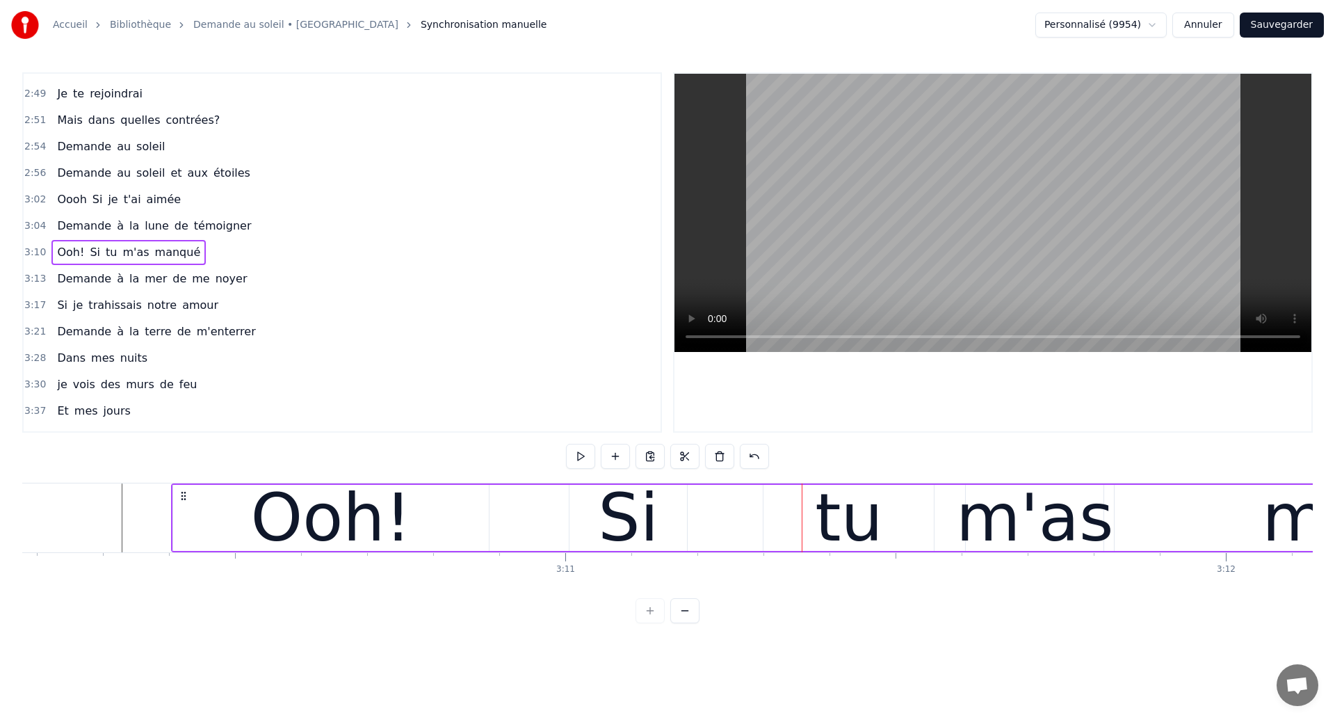
click at [604, 520] on div "Si" at bounding box center [628, 517] width 61 height 99
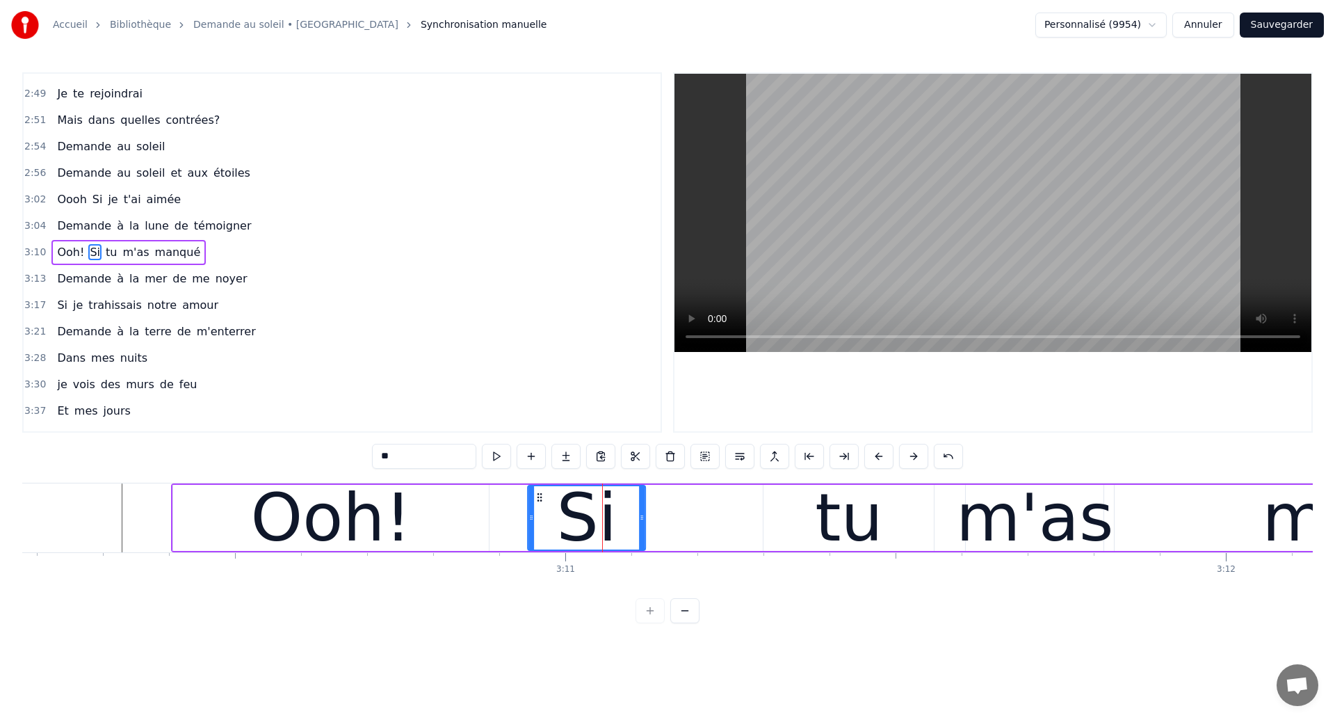
drag, startPoint x: 585, startPoint y: 497, endPoint x: 543, endPoint y: 521, distance: 48.3
click at [543, 521] on div "Si" at bounding box center [587, 517] width 116 height 63
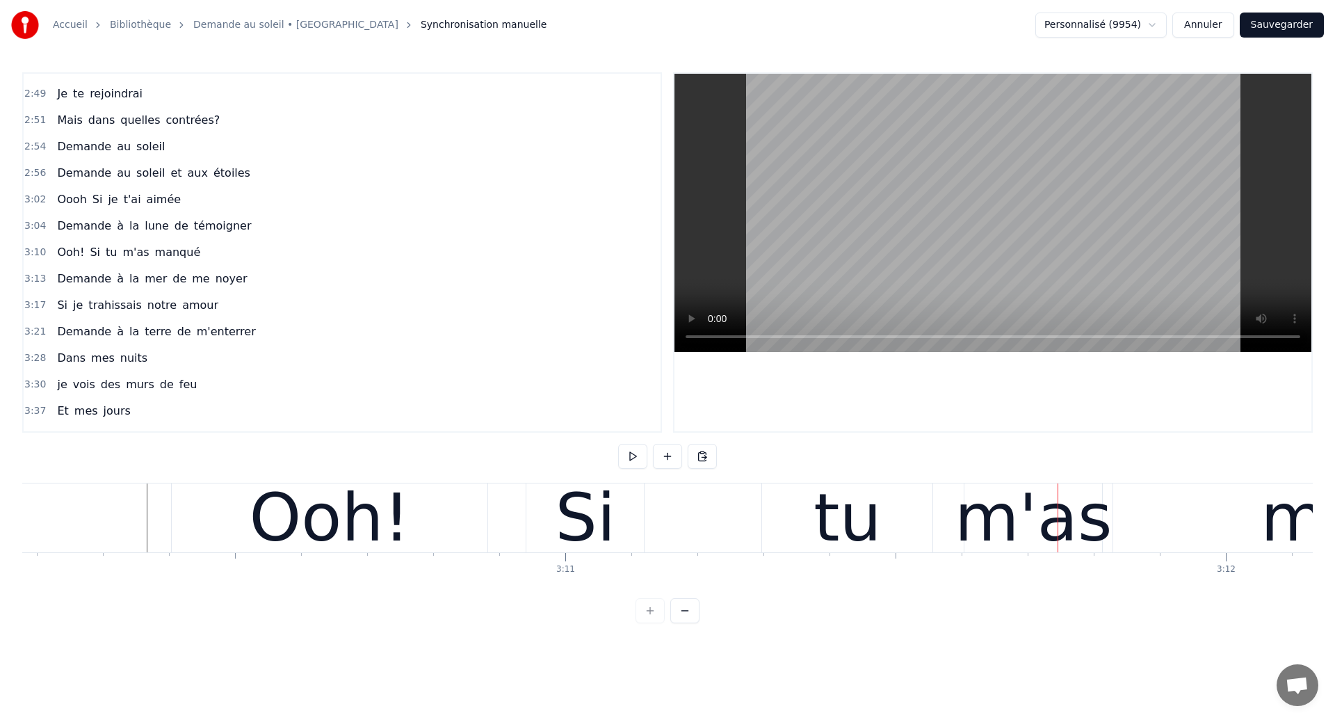
click at [232, 538] on div "Ooh!" at bounding box center [330, 517] width 316 height 69
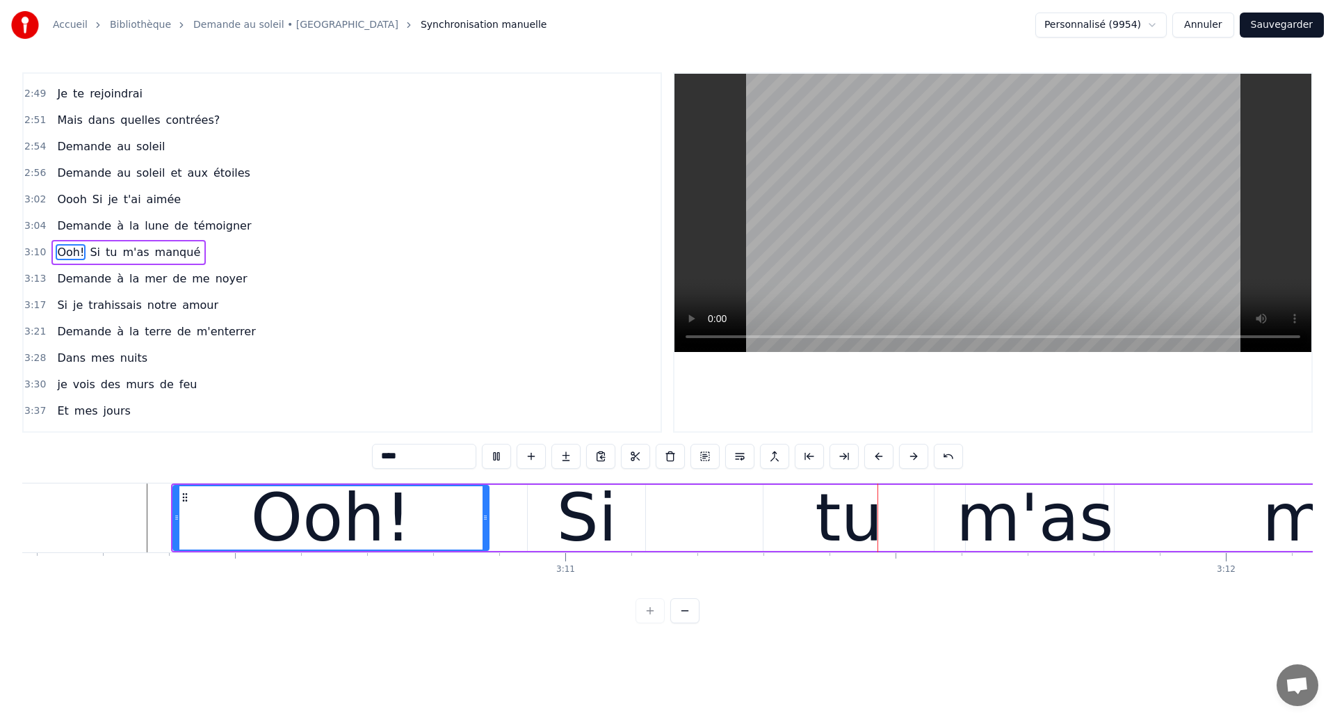
click at [596, 535] on div "Si" at bounding box center [586, 517] width 61 height 99
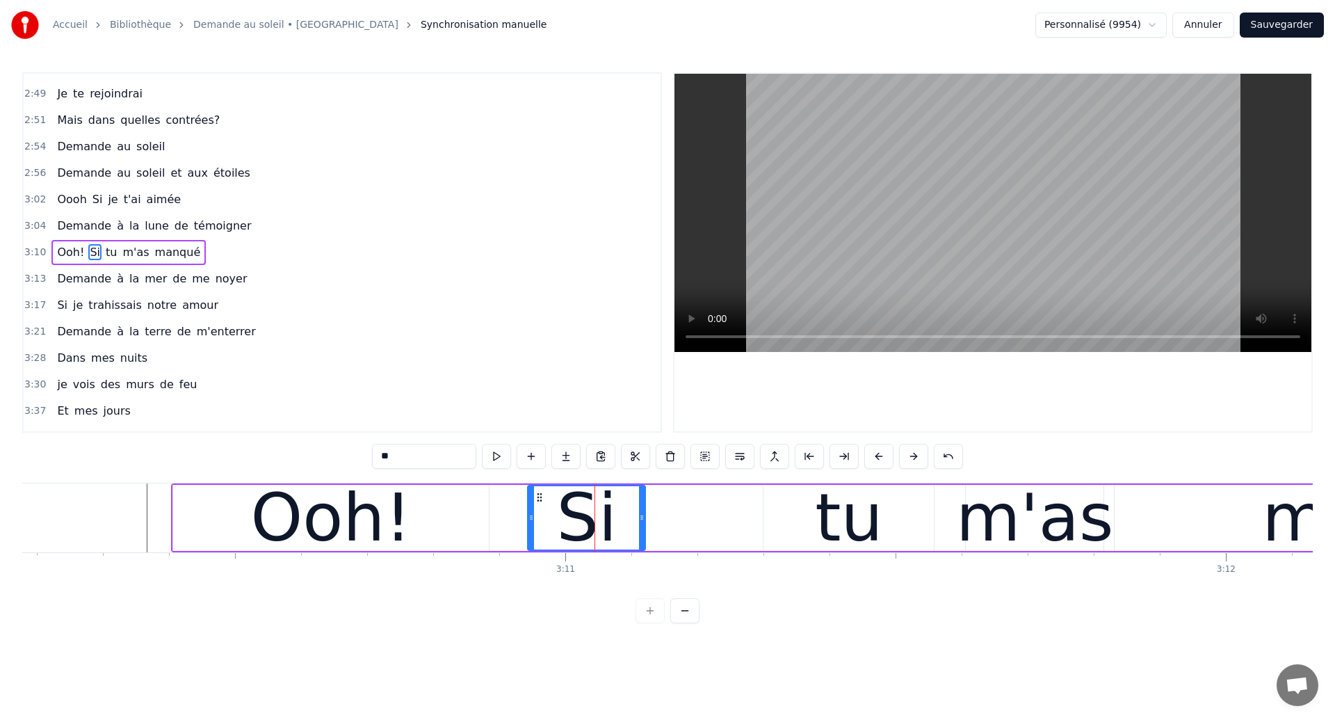
click at [853, 501] on div "tu" at bounding box center [848, 517] width 67 height 99
type input "**"
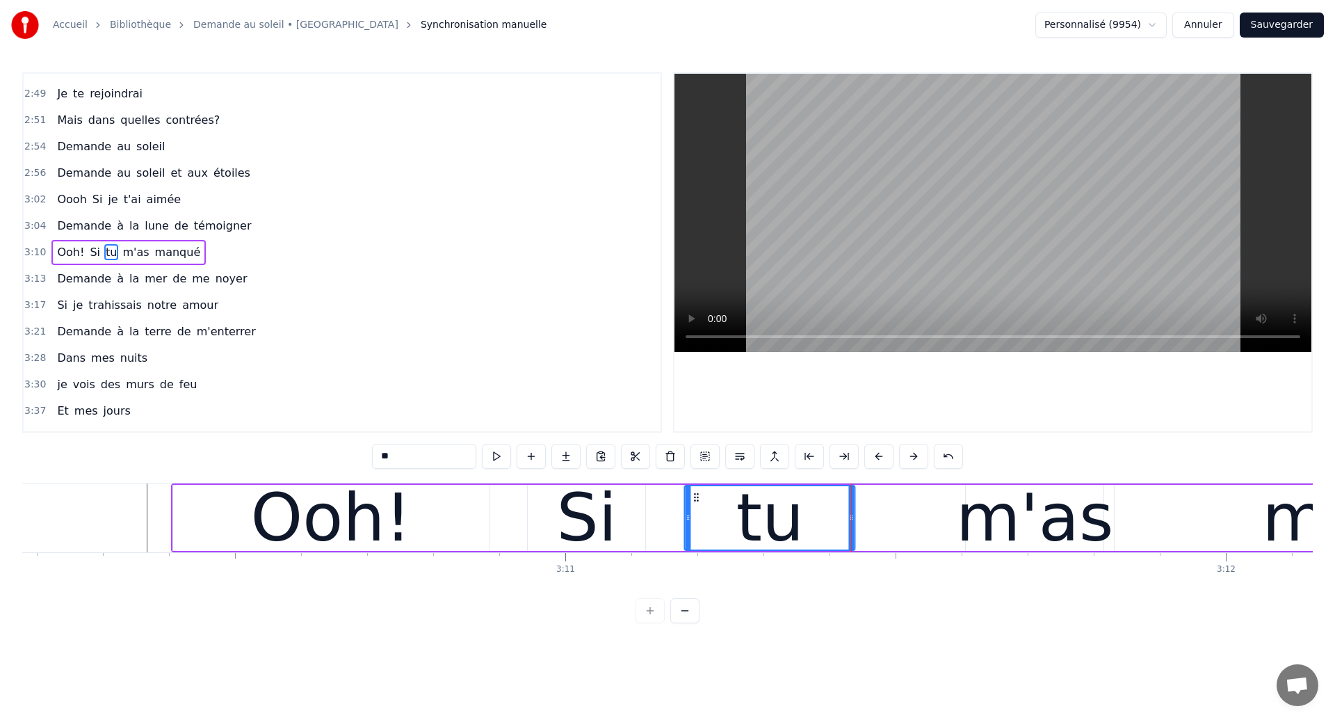
drag, startPoint x: 775, startPoint y: 496, endPoint x: 695, endPoint y: 540, distance: 91.8
click at [695, 540] on div "tu" at bounding box center [770, 517] width 169 height 63
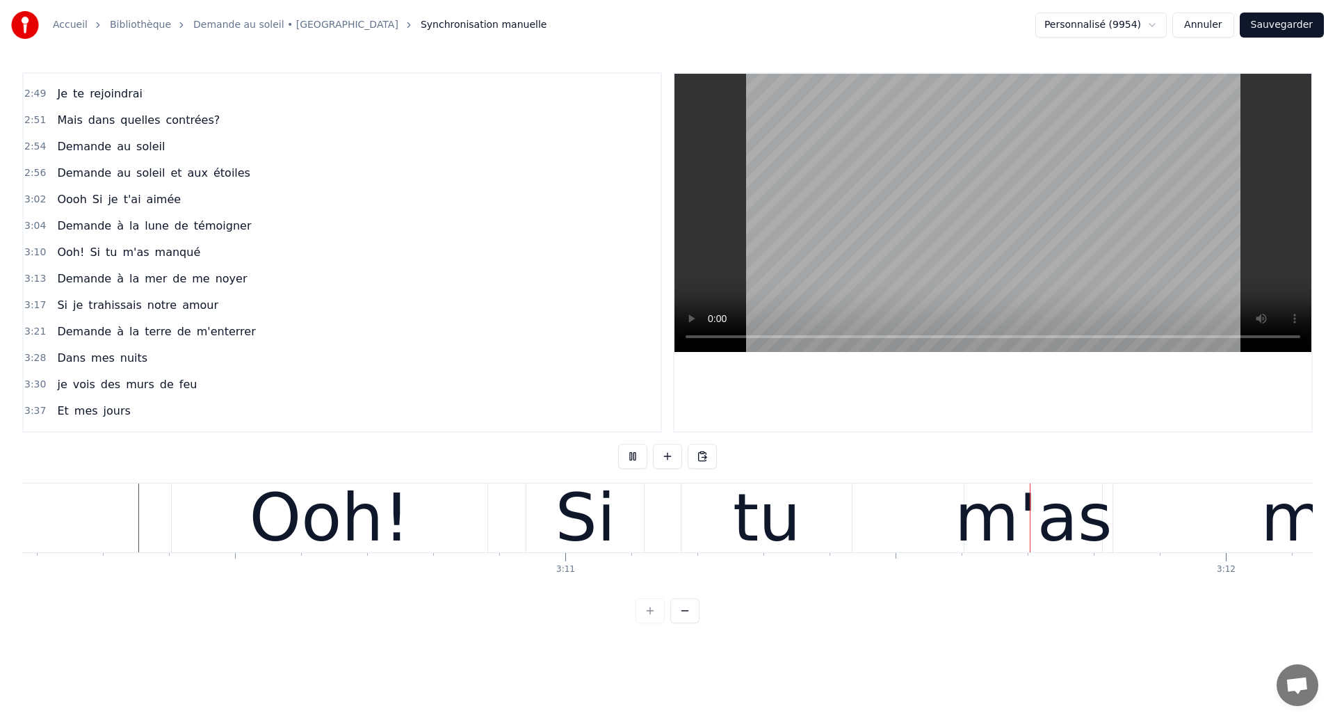
click at [782, 533] on div "tu" at bounding box center [766, 517] width 67 height 99
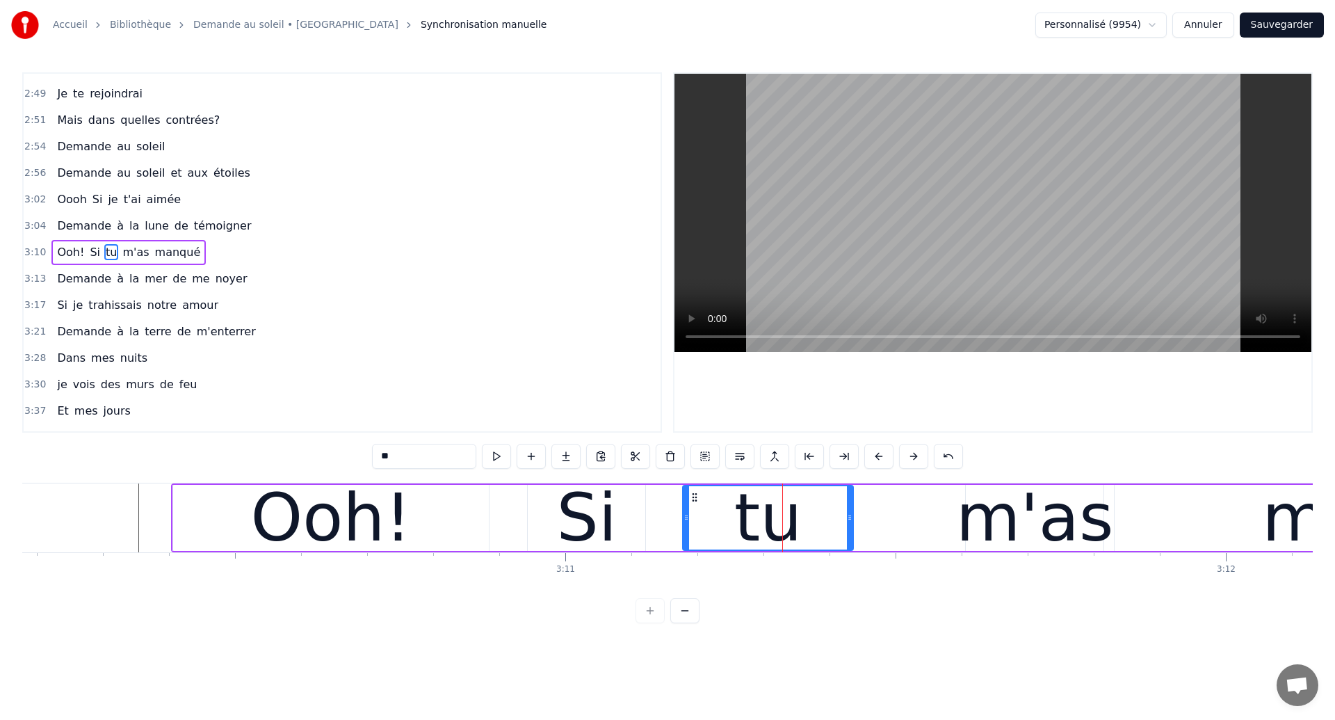
click at [418, 524] on div "Ooh!" at bounding box center [331, 518] width 316 height 66
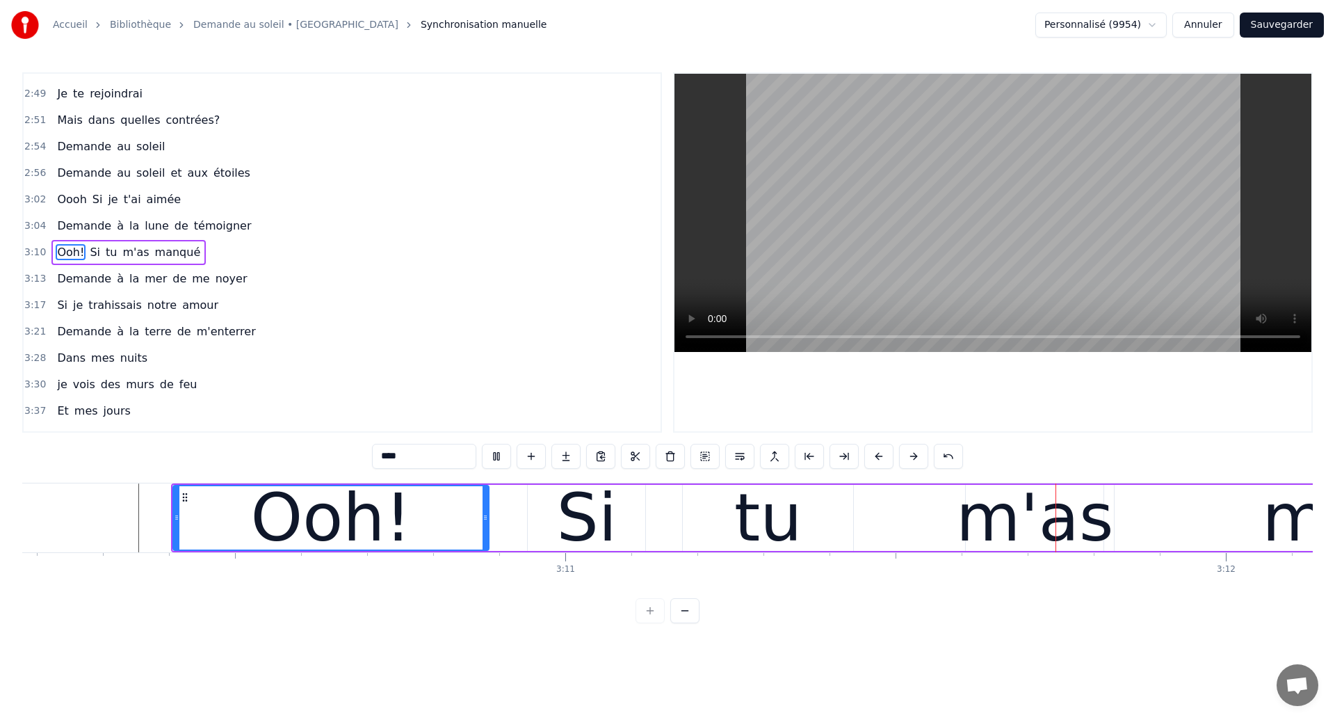
click at [747, 519] on div "tu" at bounding box center [767, 517] width 67 height 99
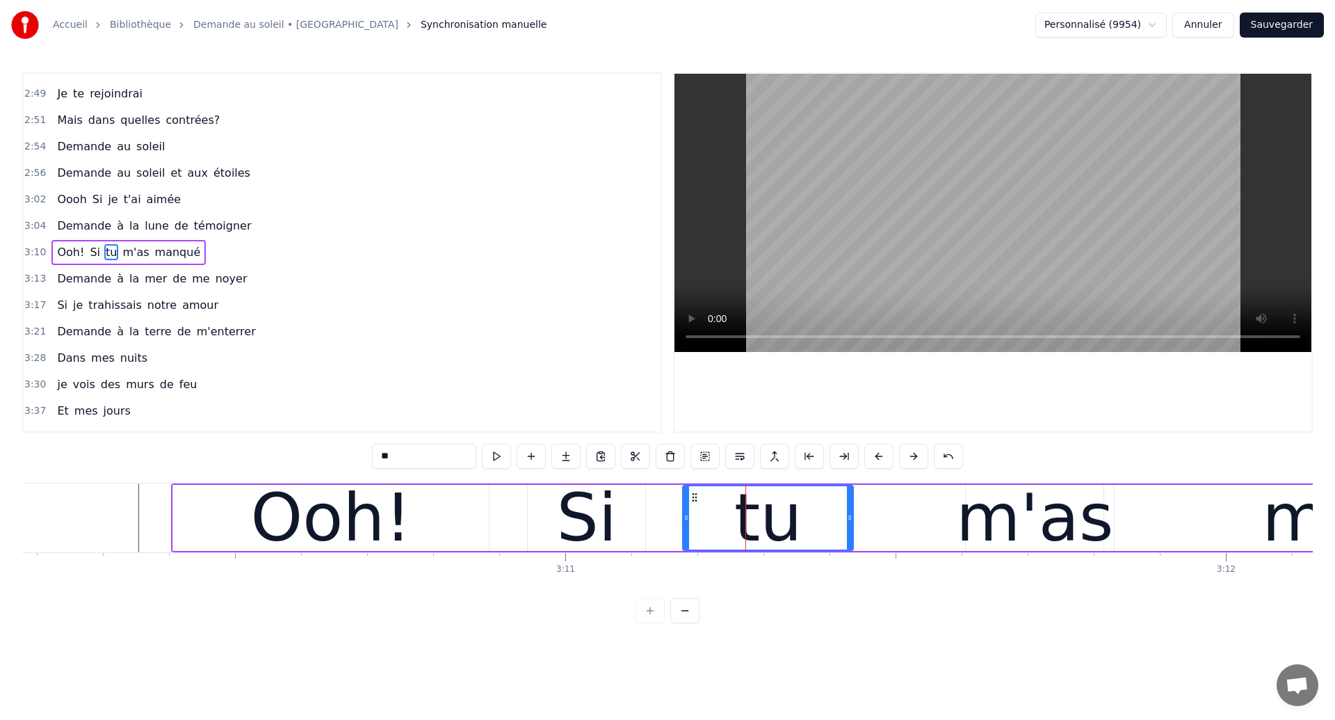
click at [1032, 516] on div "m'as" at bounding box center [1034, 517] width 157 height 99
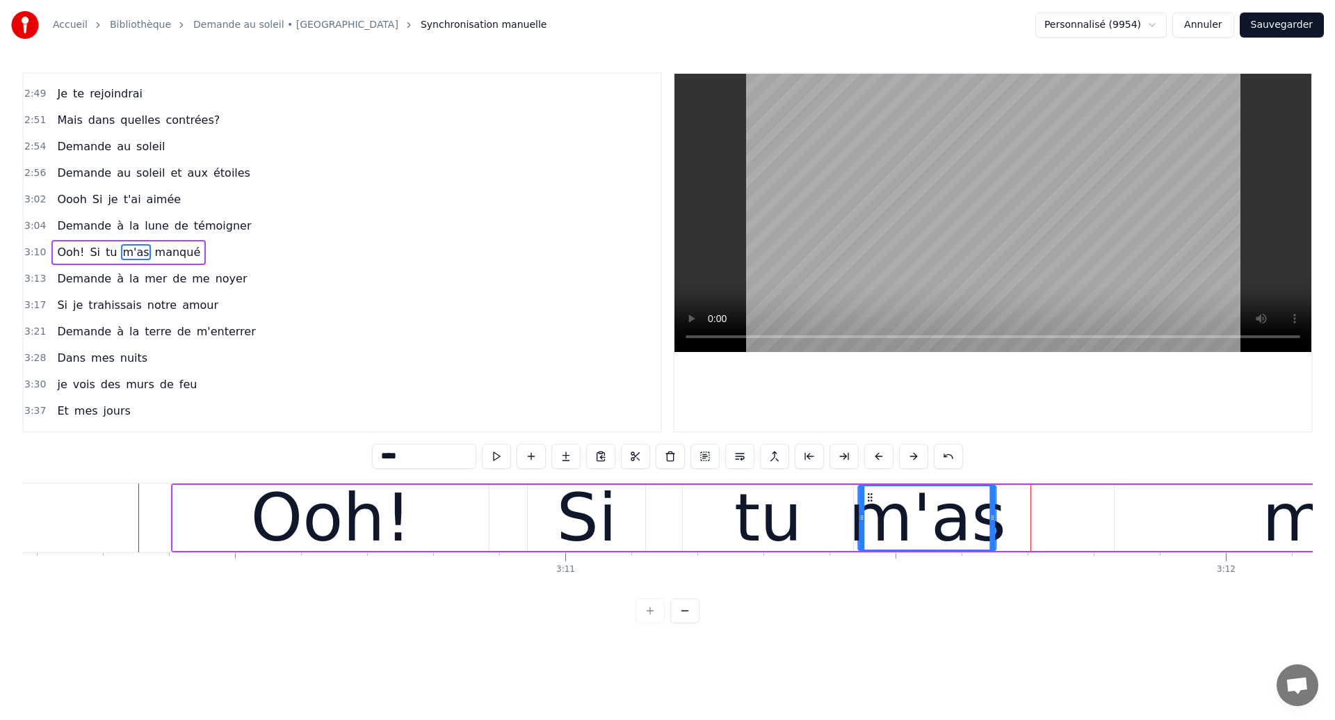
drag, startPoint x: 975, startPoint y: 493, endPoint x: 867, endPoint y: 559, distance: 126.4
click at [867, 549] on div "m'as" at bounding box center [928, 517] width 136 height 63
click at [184, 532] on div "Ooh!" at bounding box center [331, 518] width 316 height 66
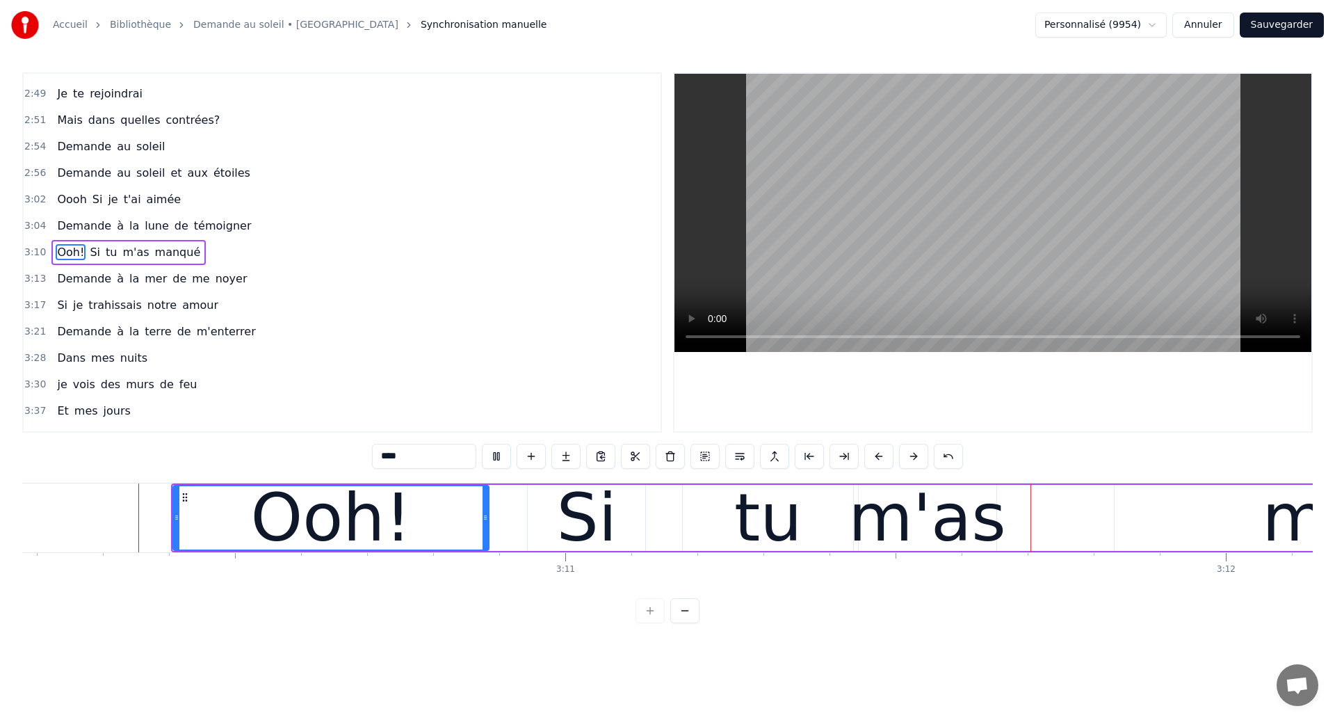
click at [800, 536] on div "tu" at bounding box center [768, 518] width 170 height 66
type input "**"
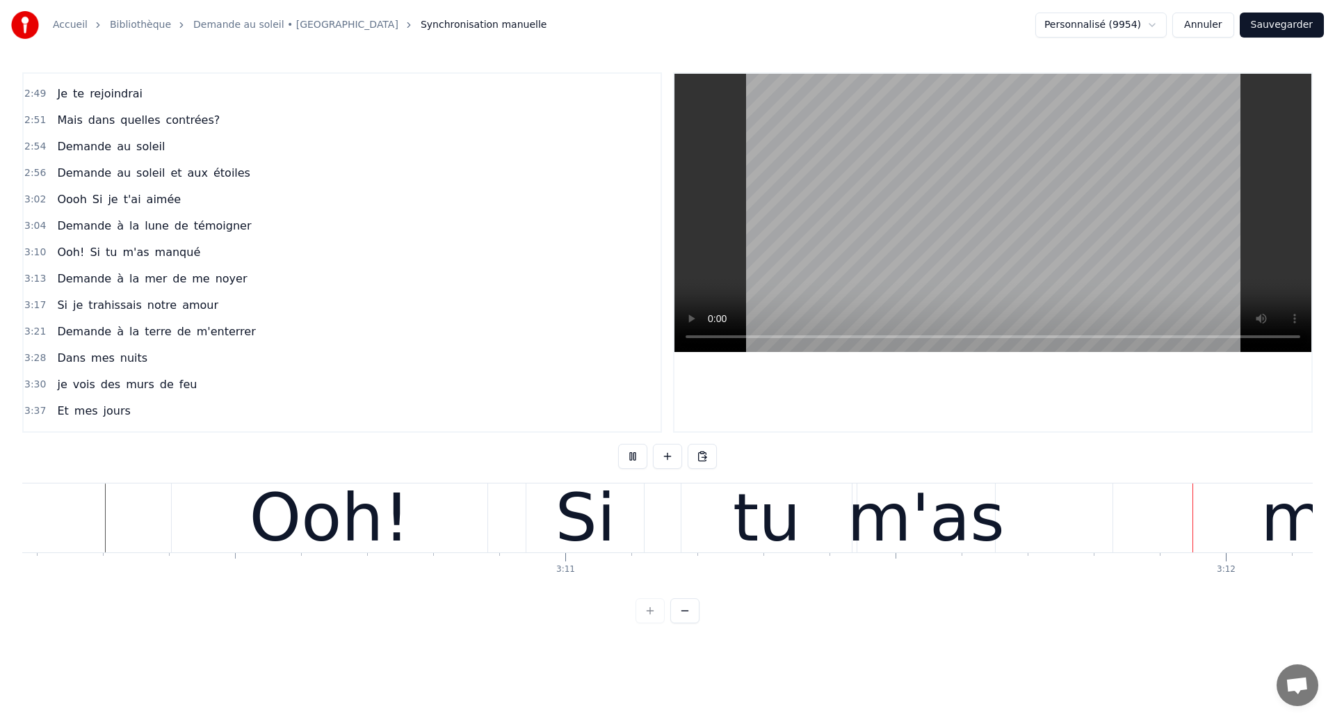
click at [954, 542] on div "m'as" at bounding box center [925, 517] width 157 height 99
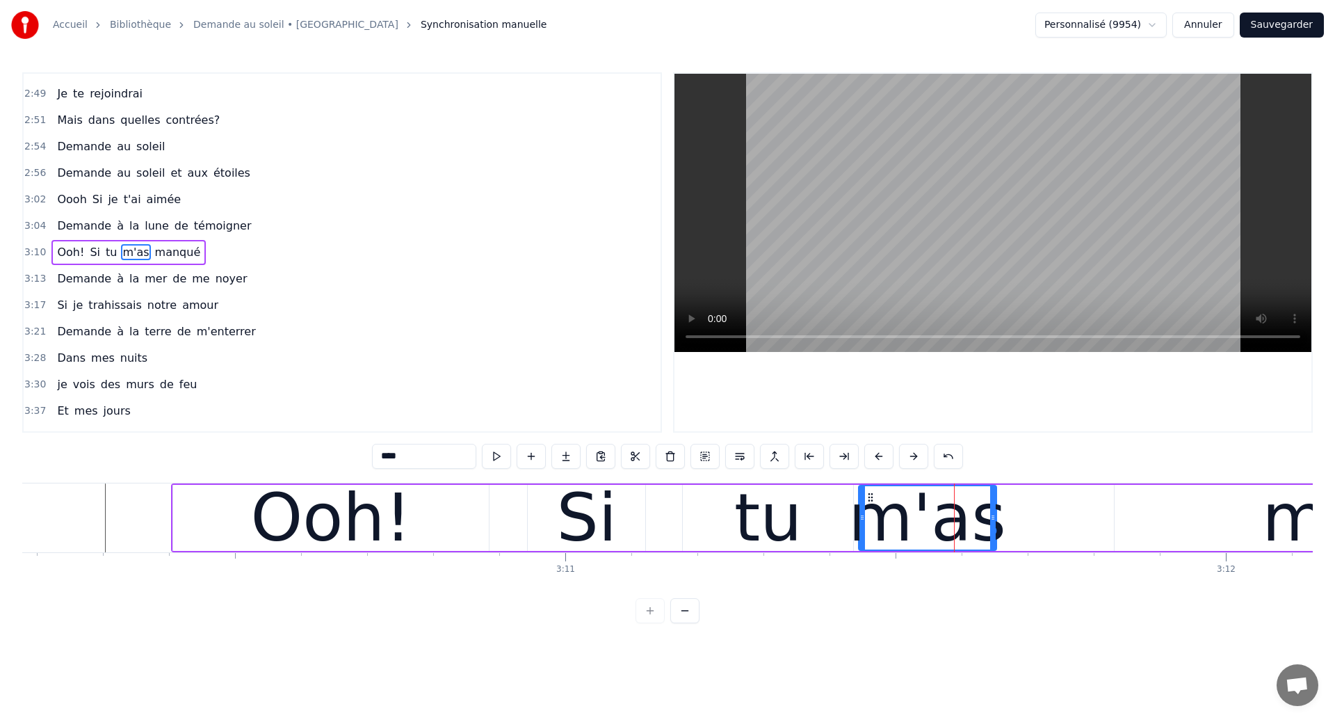
type input "******"
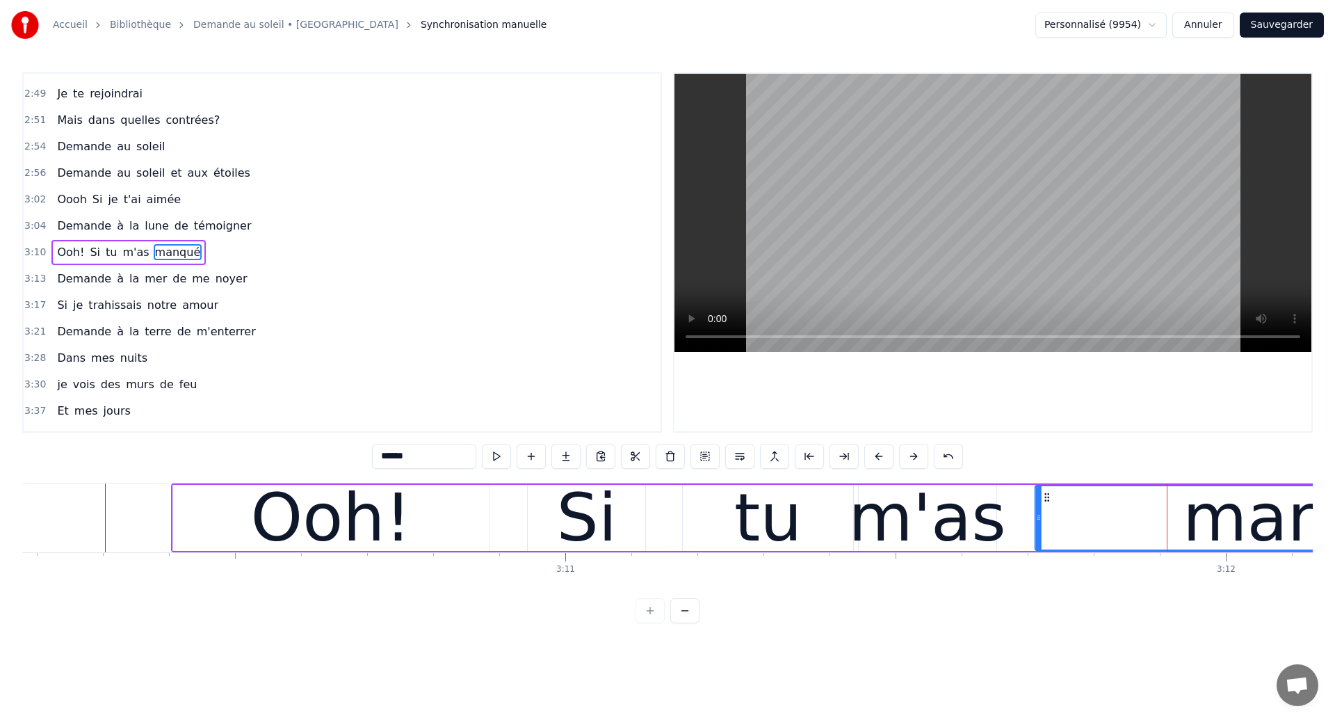
drag, startPoint x: 1126, startPoint y: 494, endPoint x: 1047, endPoint y: 539, distance: 91.3
click at [1047, 539] on div "manqué" at bounding box center [1318, 517] width 565 height 63
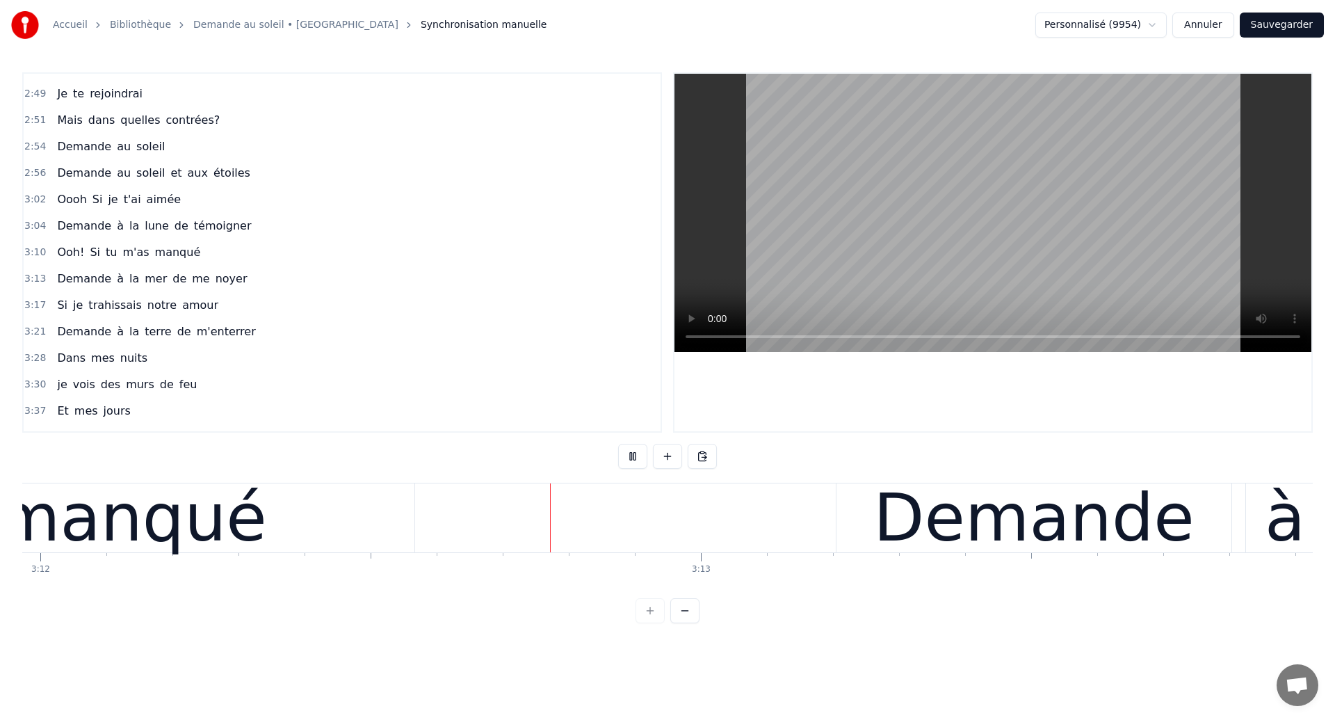
scroll to position [0, 126838]
click at [241, 531] on div "manqué" at bounding box center [129, 517] width 271 height 99
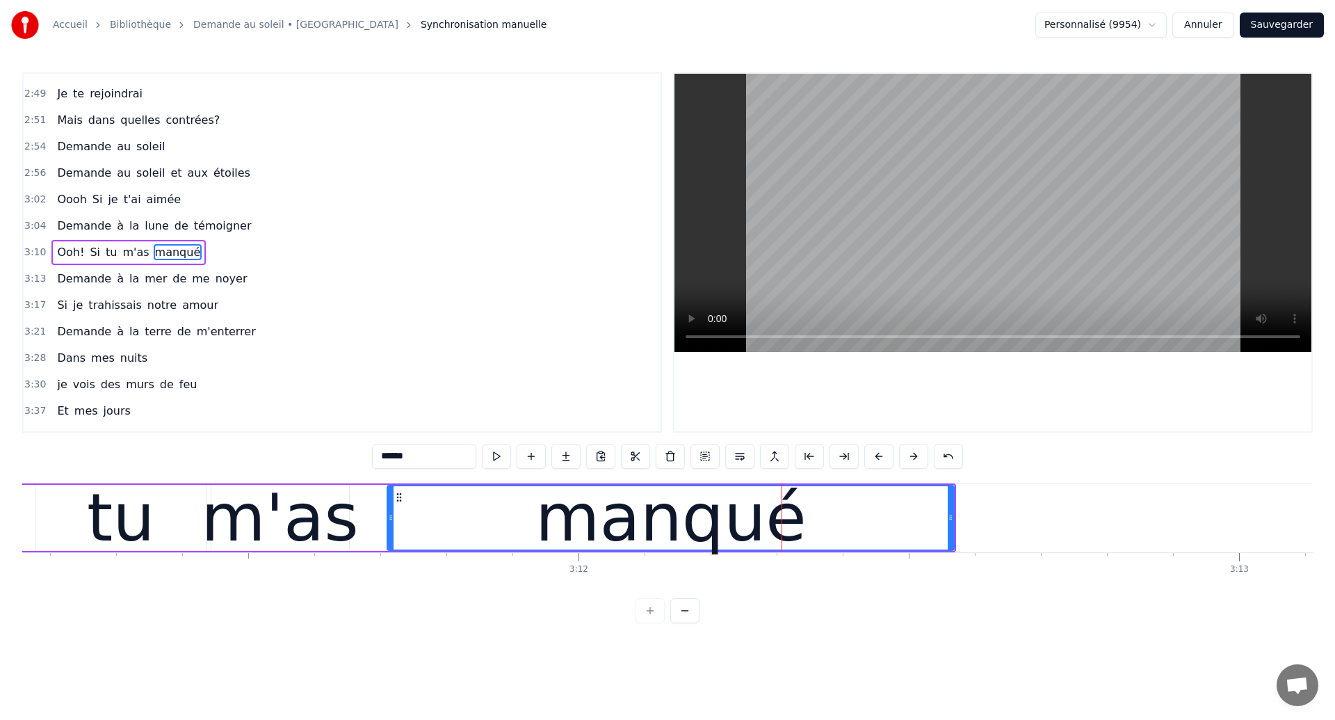
scroll to position [0, 126275]
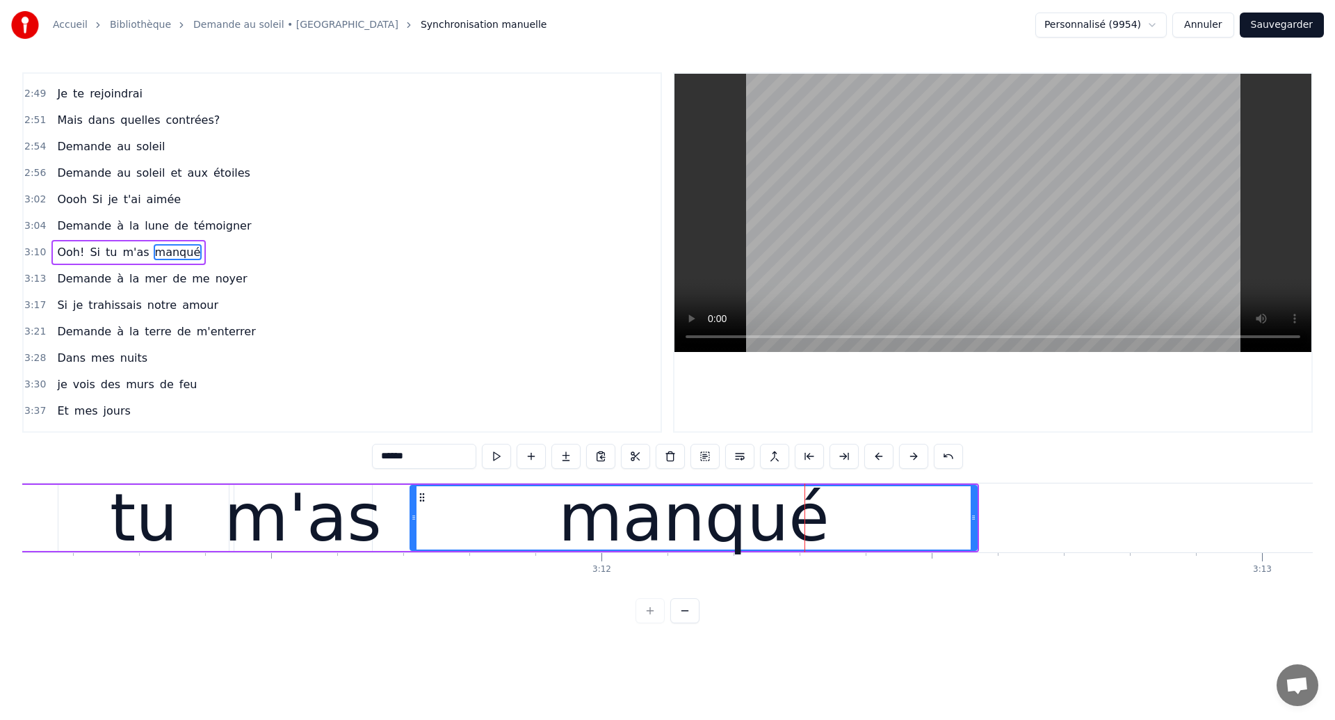
click at [241, 531] on div "m'as" at bounding box center [302, 517] width 157 height 99
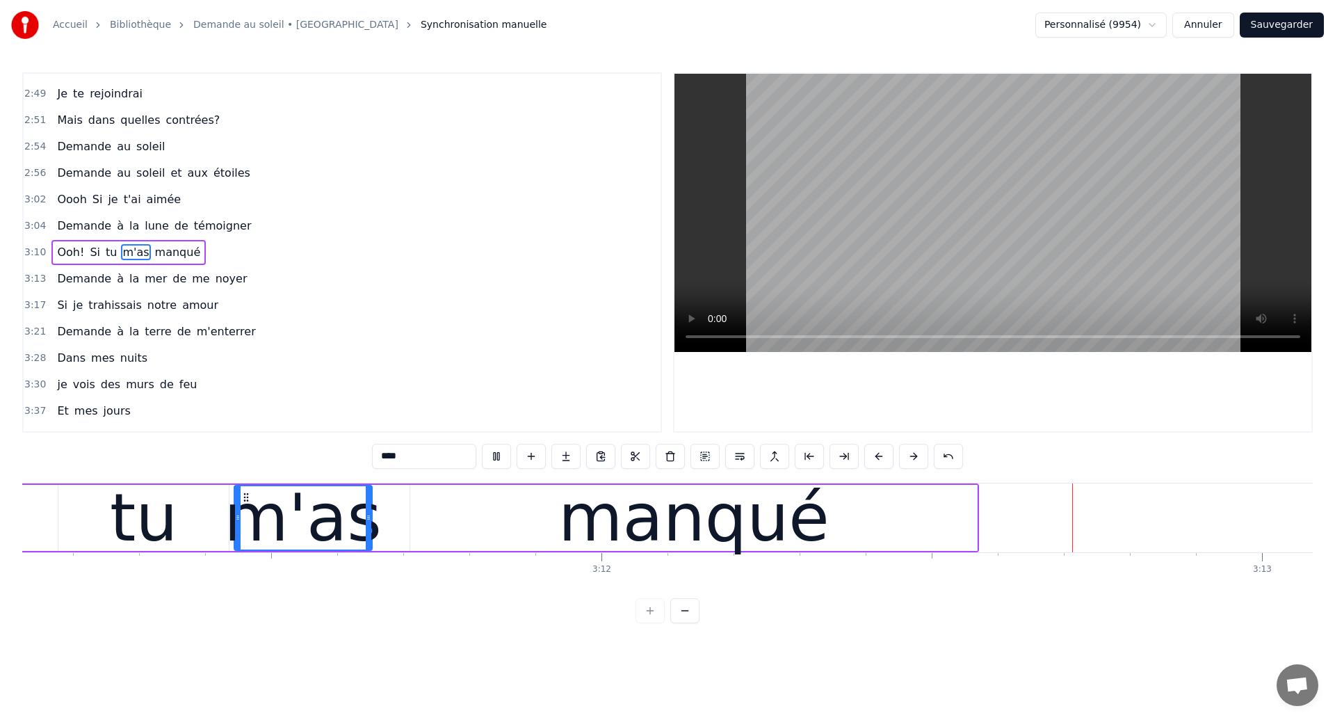
click at [843, 526] on div "manqué" at bounding box center [693, 518] width 567 height 66
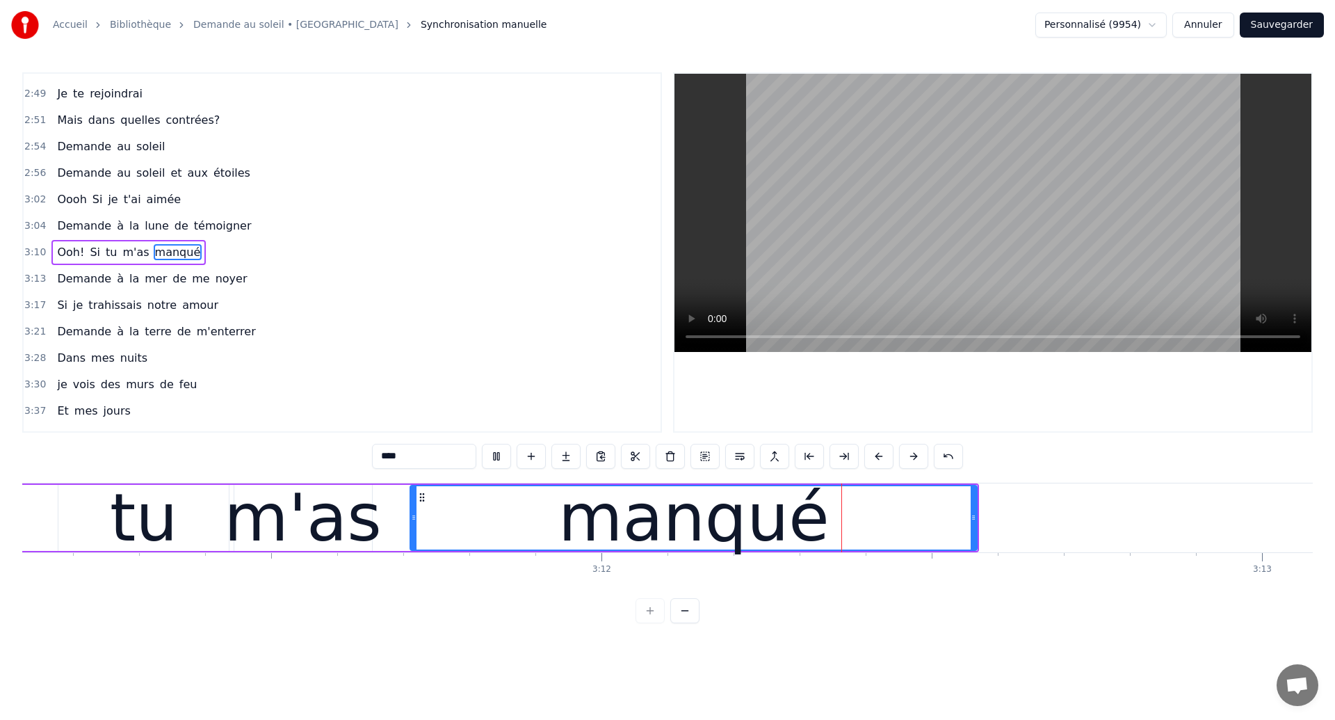
type input "******"
drag, startPoint x: 973, startPoint y: 521, endPoint x: 962, endPoint y: 529, distance: 13.9
click at [962, 529] on div at bounding box center [963, 517] width 6 height 63
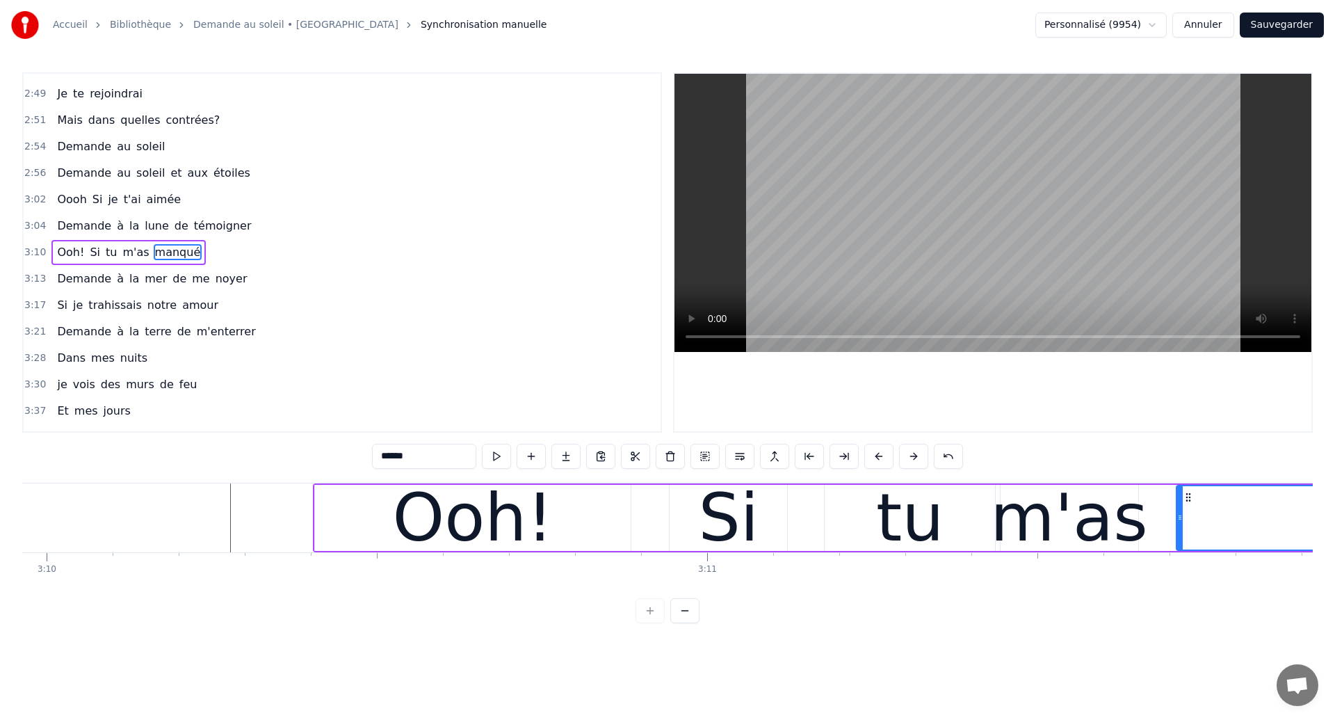
scroll to position [0, 125473]
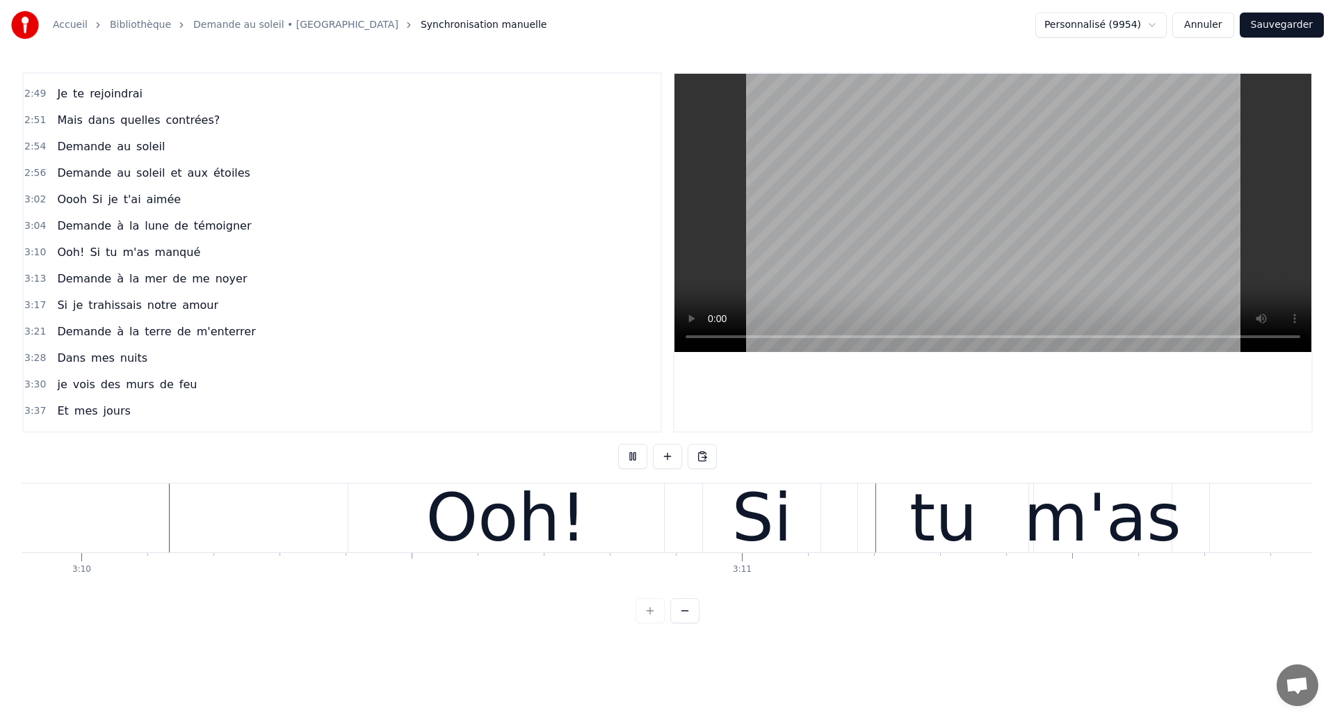
click at [736, 515] on div "Si" at bounding box center [762, 517] width 61 height 99
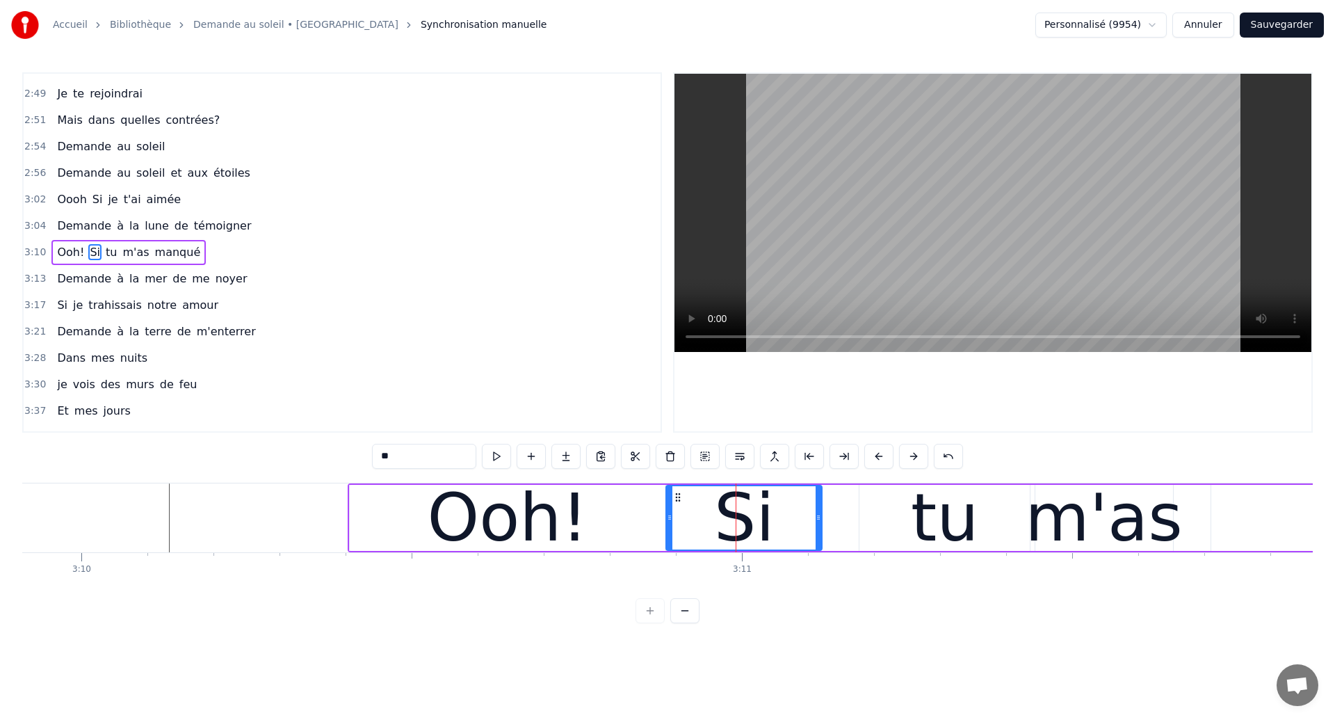
drag, startPoint x: 707, startPoint y: 536, endPoint x: 668, endPoint y: 546, distance: 39.5
click at [668, 546] on div at bounding box center [670, 517] width 6 height 63
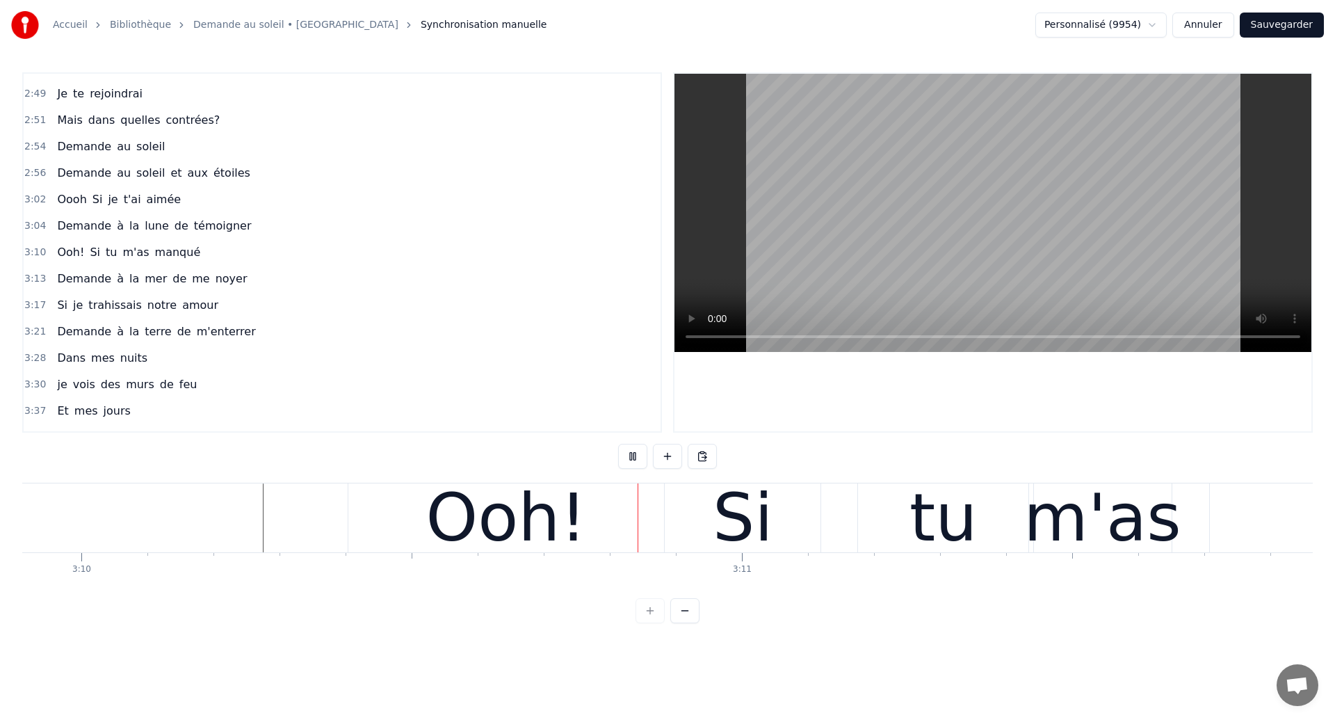
click at [894, 517] on div "tu" at bounding box center [943, 517] width 170 height 69
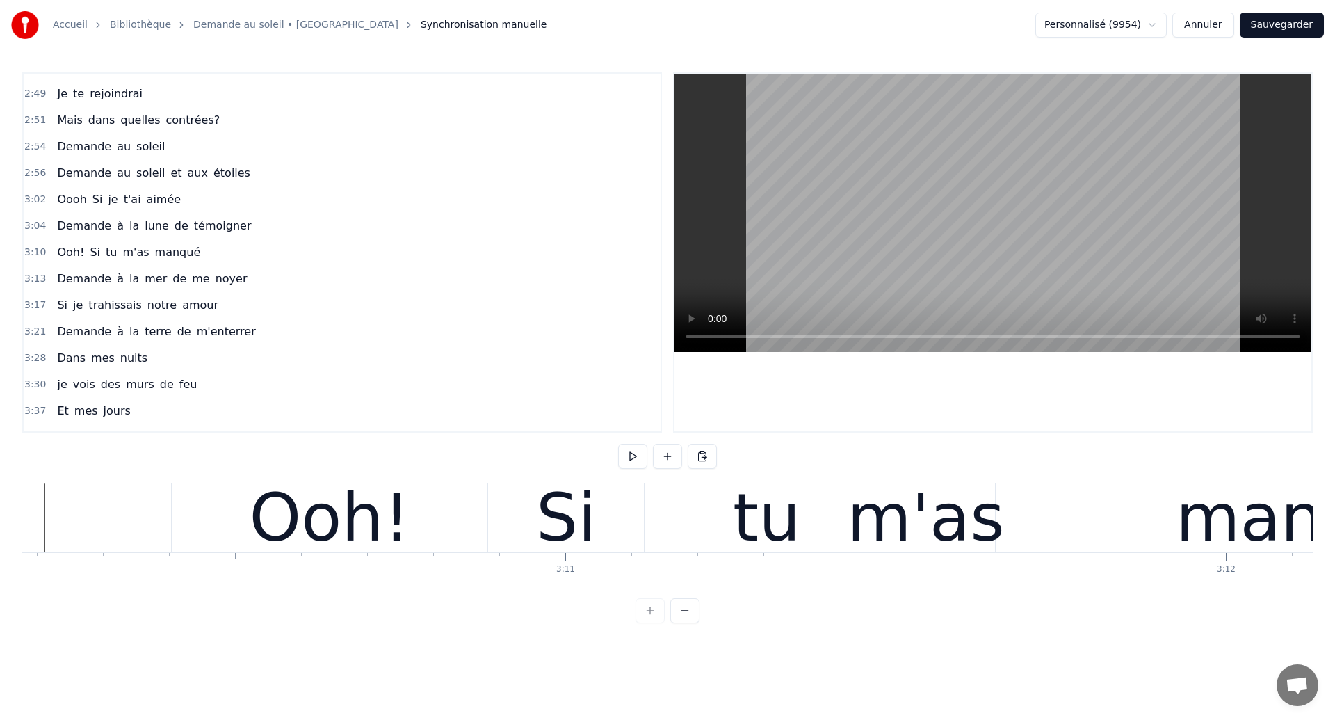
scroll to position [0, 125617]
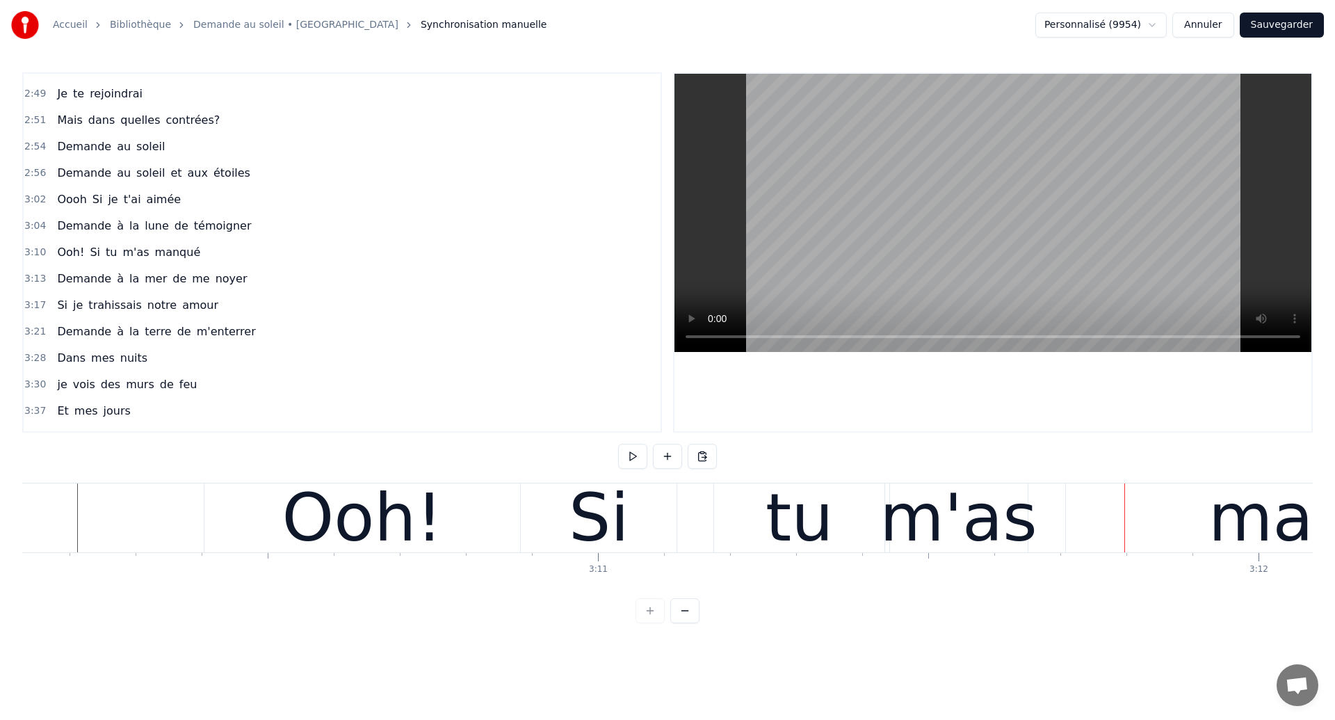
click at [220, 525] on div "Ooh!" at bounding box center [362, 517] width 316 height 69
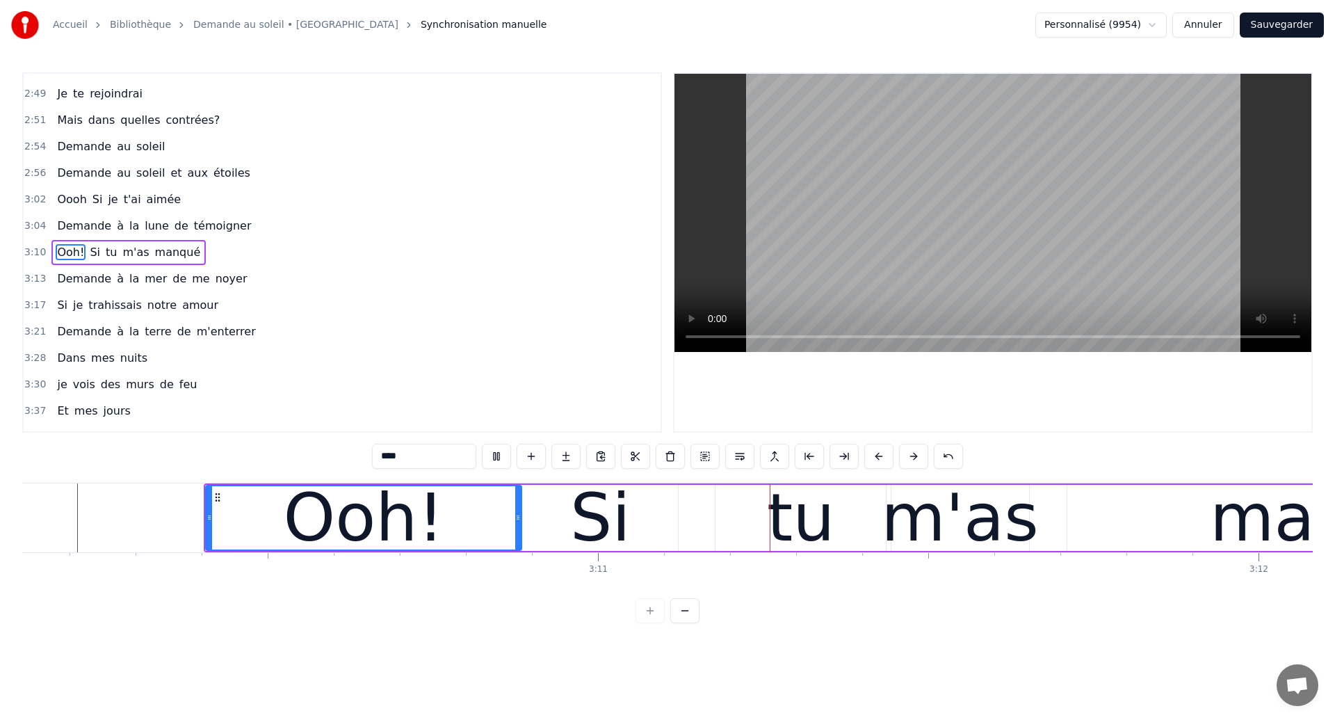
click at [585, 545] on div "Si" at bounding box center [600, 517] width 61 height 99
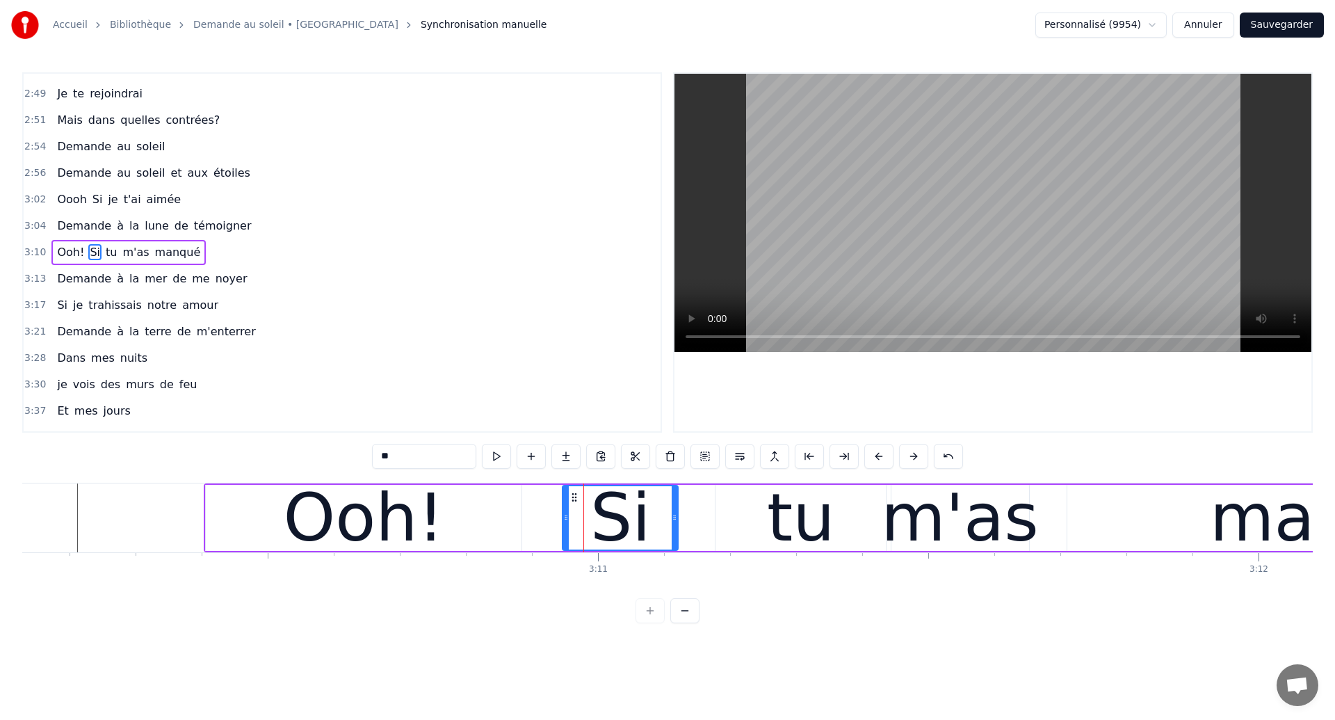
drag, startPoint x: 526, startPoint y: 533, endPoint x: 566, endPoint y: 540, distance: 40.4
click at [566, 540] on div at bounding box center [566, 517] width 6 height 63
click at [314, 519] on div "Ooh!" at bounding box center [363, 517] width 161 height 99
type input "****"
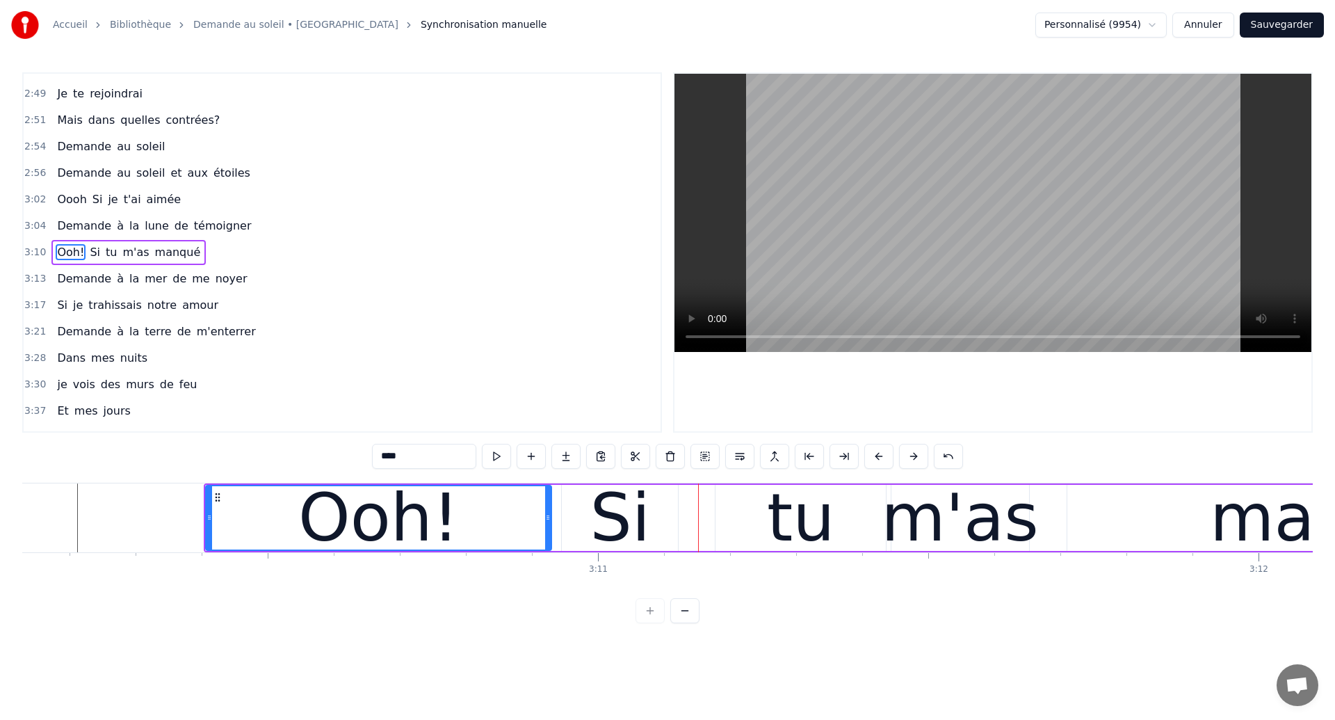
drag, startPoint x: 518, startPoint y: 526, endPoint x: 548, endPoint y: 531, distance: 30.3
click at [548, 531] on div at bounding box center [548, 517] width 6 height 63
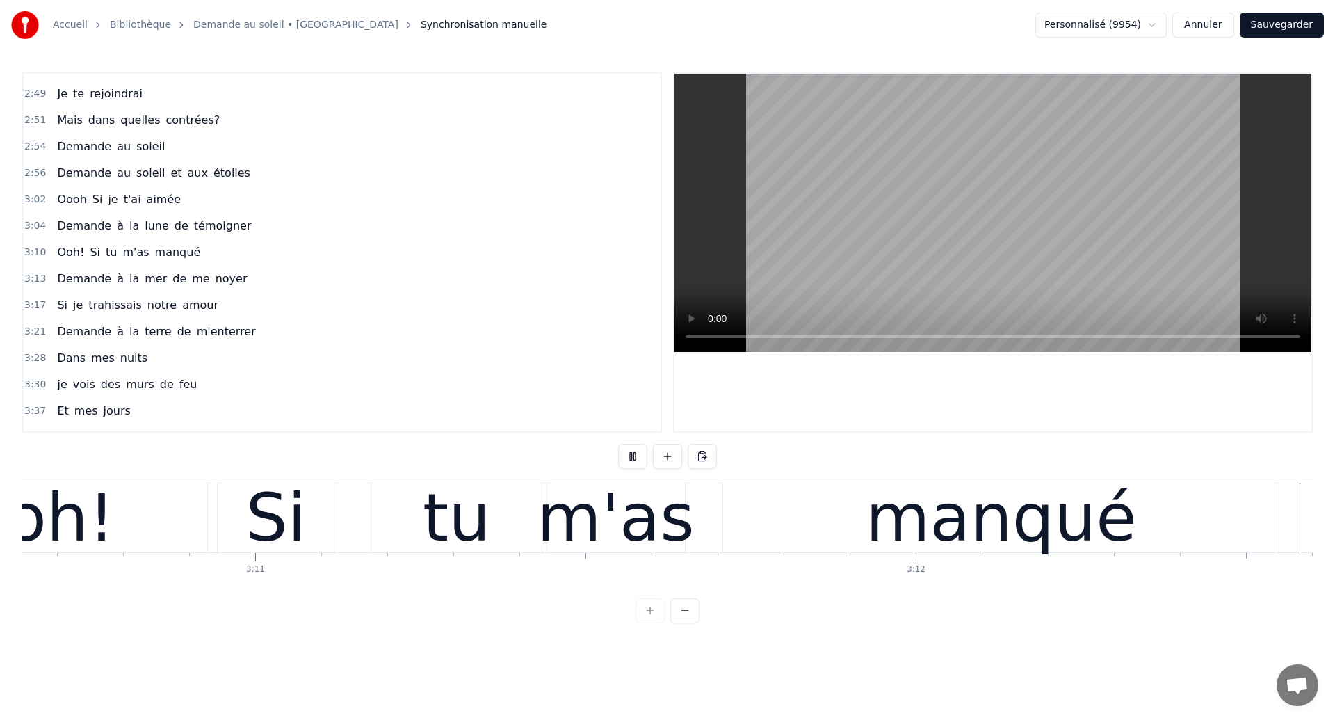
click at [450, 550] on div "Dans mes nuits Je vois des murs de feu Je traverse des océans de sang Je croise…" at bounding box center [667, 535] width 1291 height 104
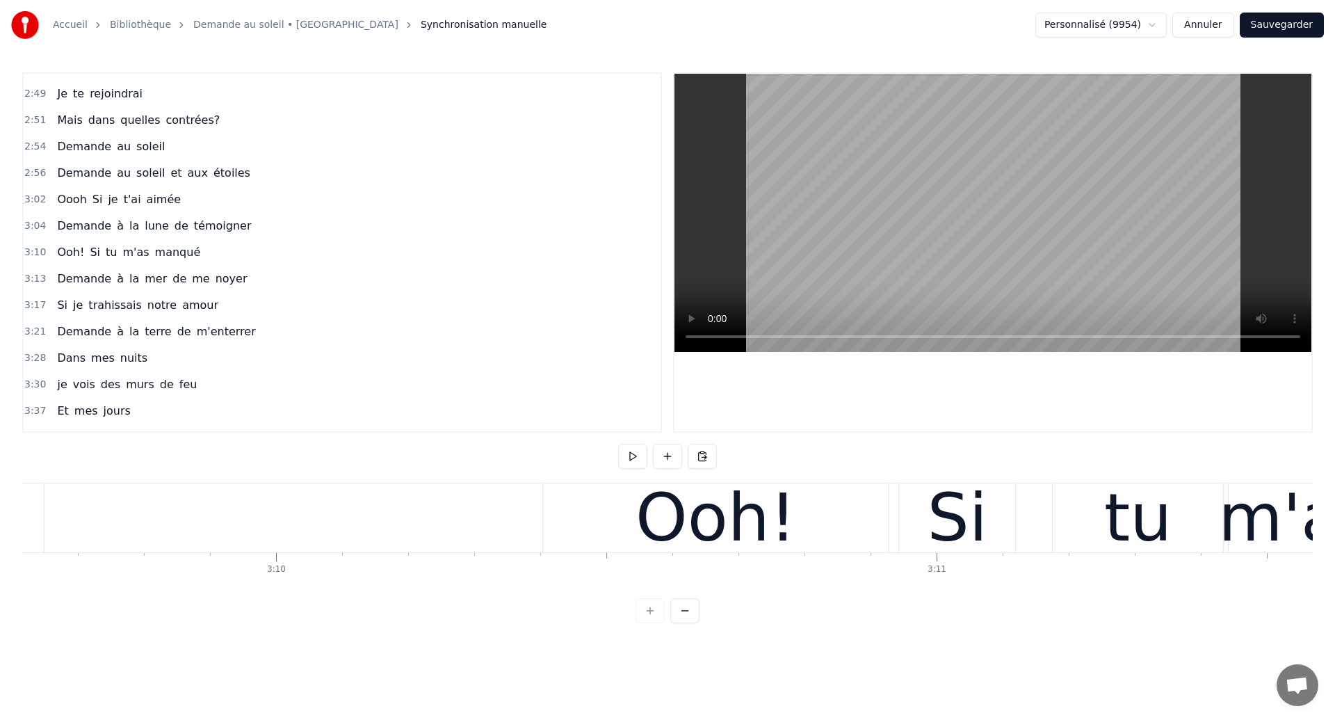
scroll to position [0, 125177]
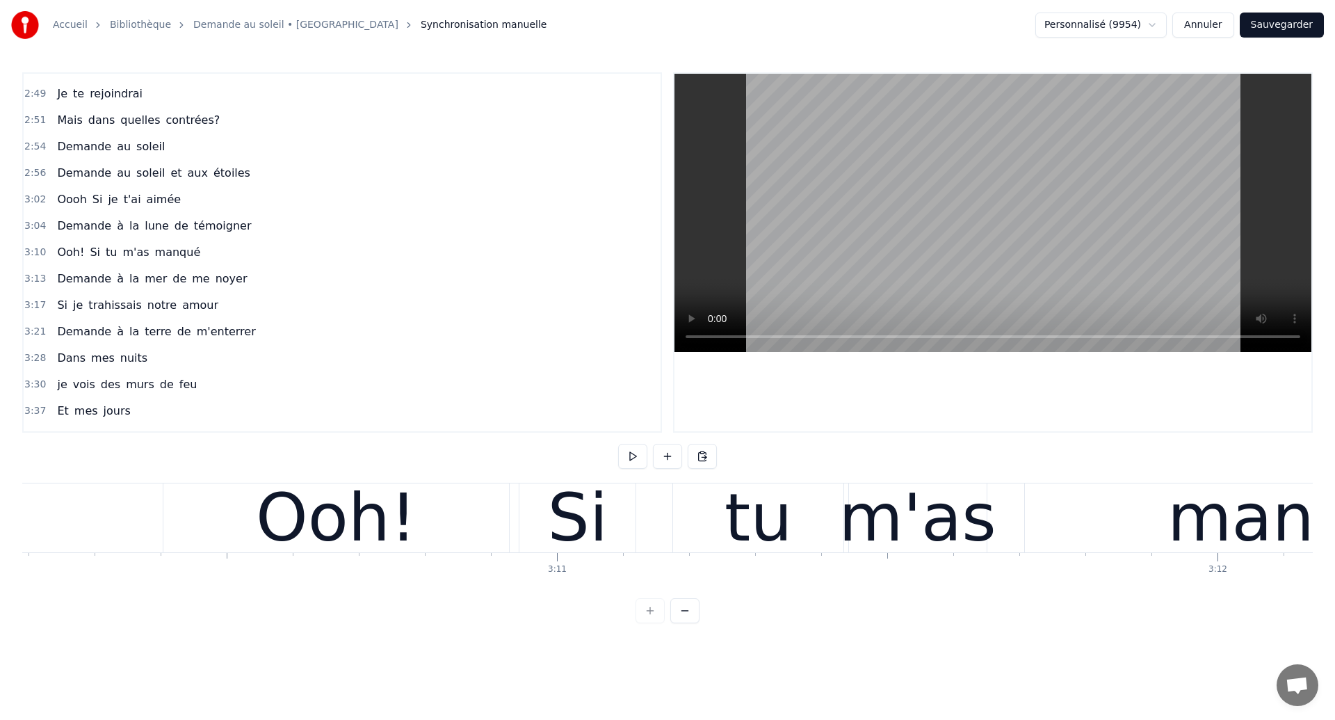
scroll to position [0, 125688]
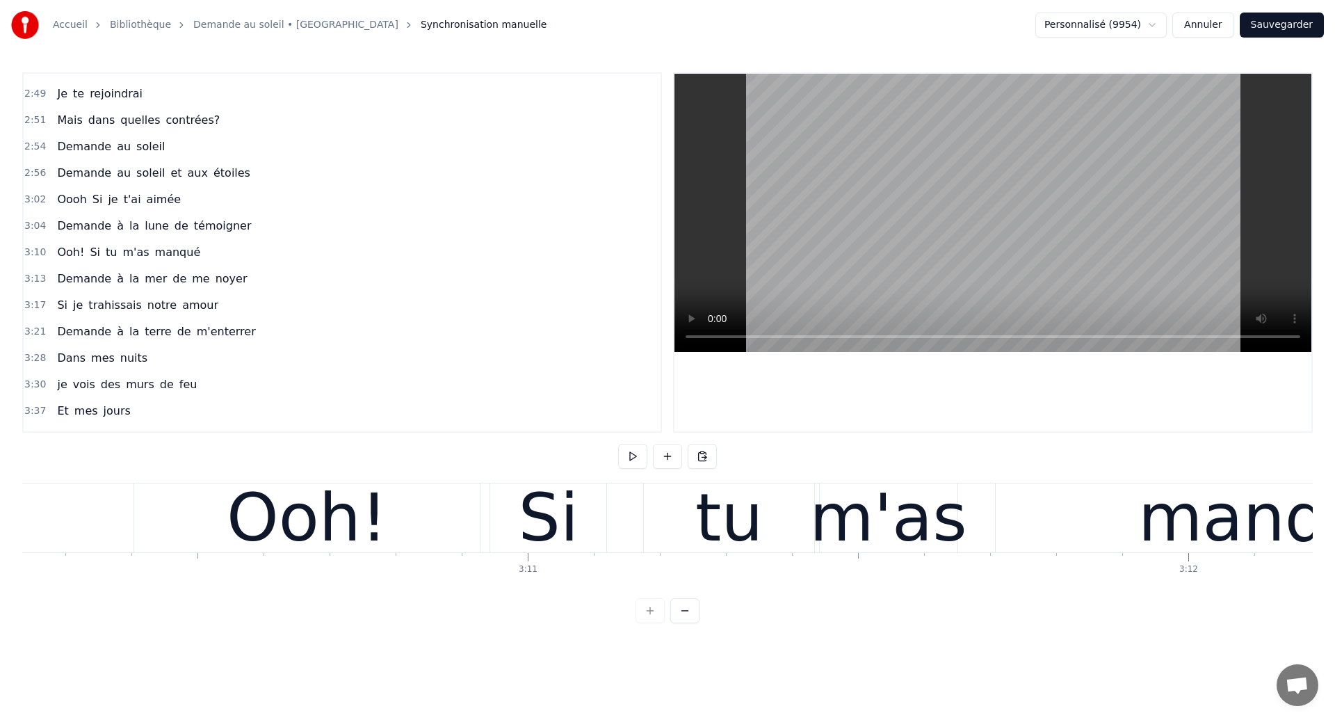
click at [478, 513] on div "Ooh!" at bounding box center [307, 517] width 346 height 69
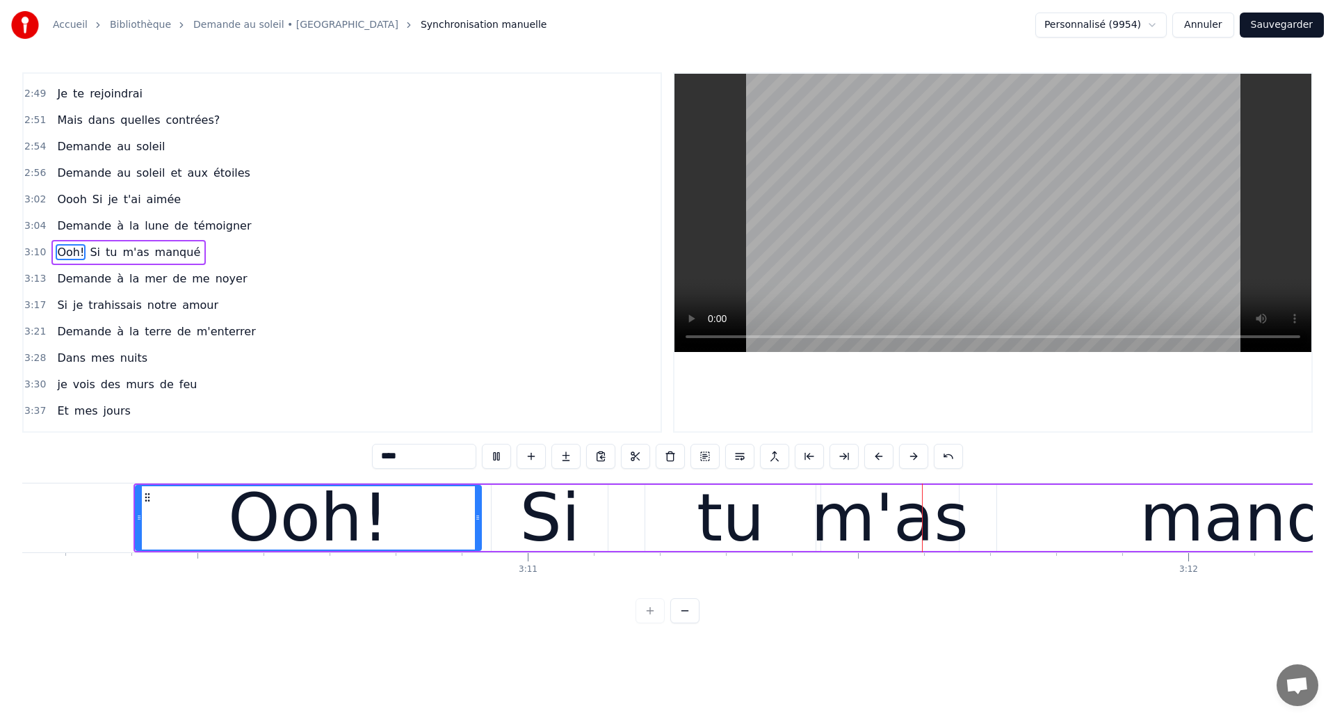
click at [669, 519] on div "tu" at bounding box center [730, 518] width 170 height 66
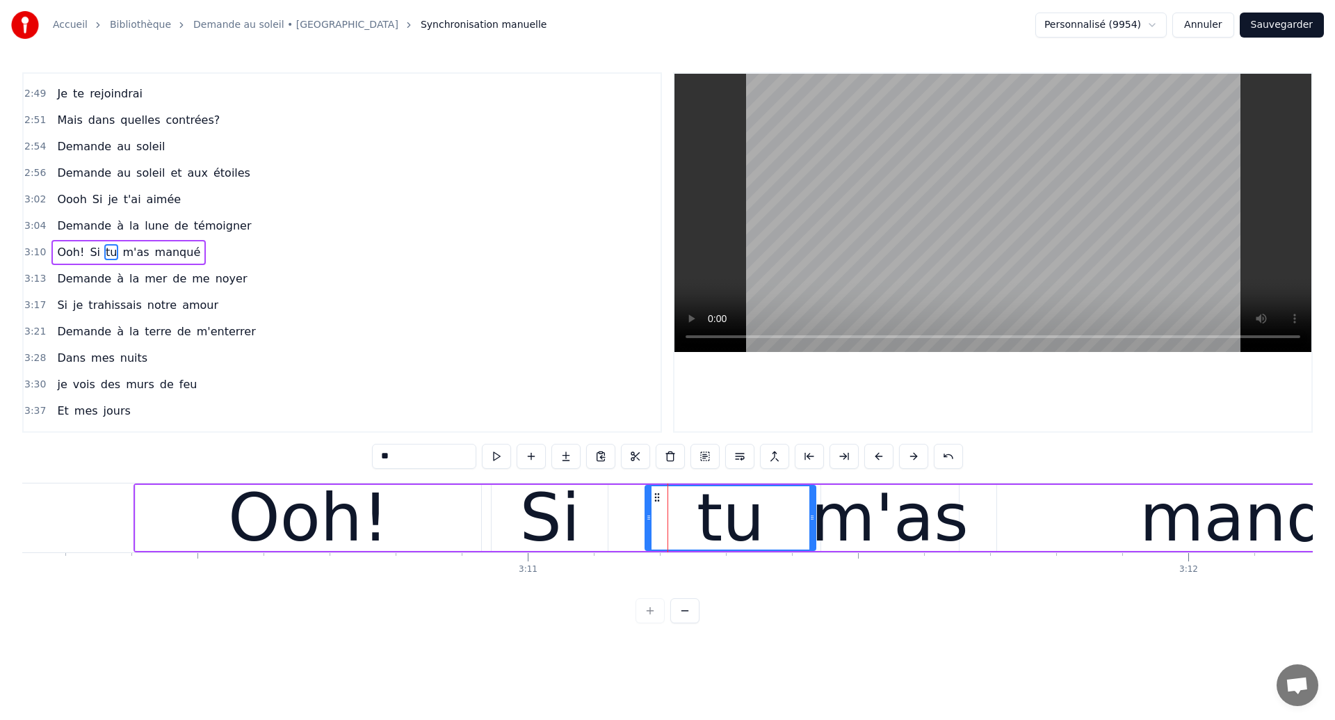
click at [234, 530] on div "Ooh!" at bounding box center [309, 518] width 346 height 66
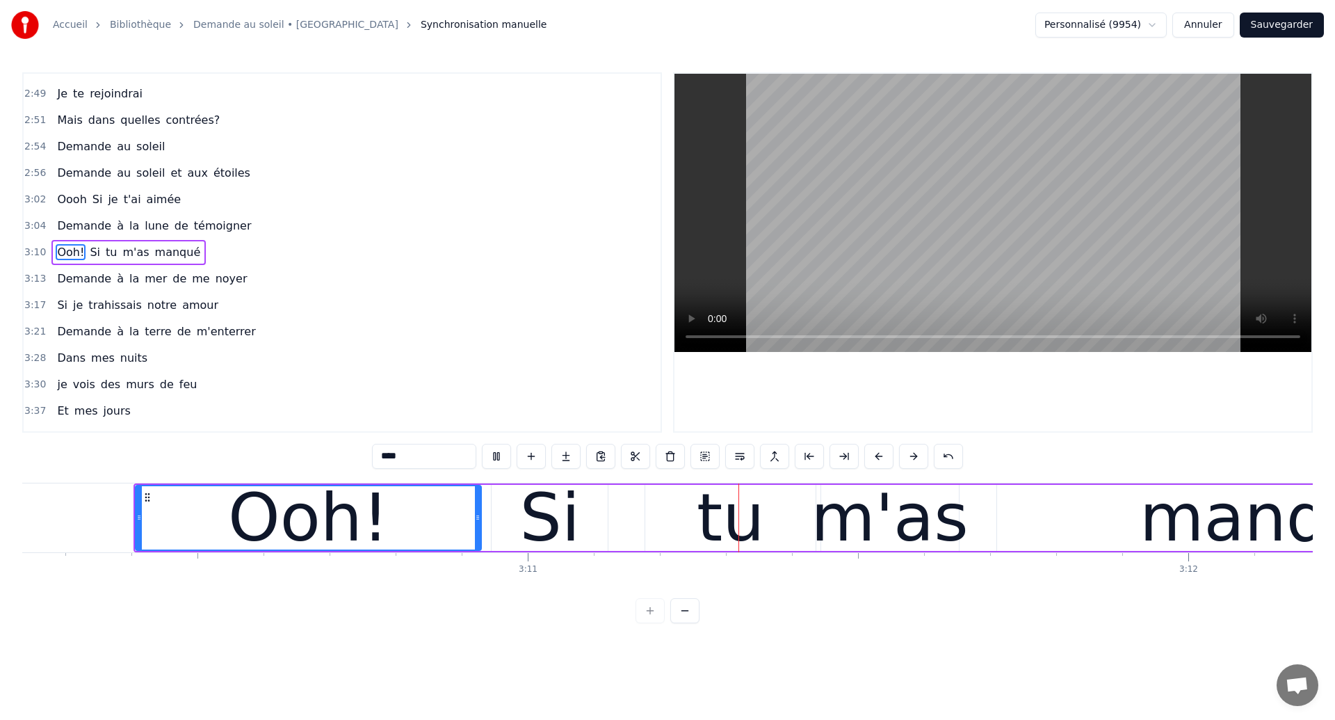
click at [725, 548] on div "tu" at bounding box center [730, 517] width 67 height 99
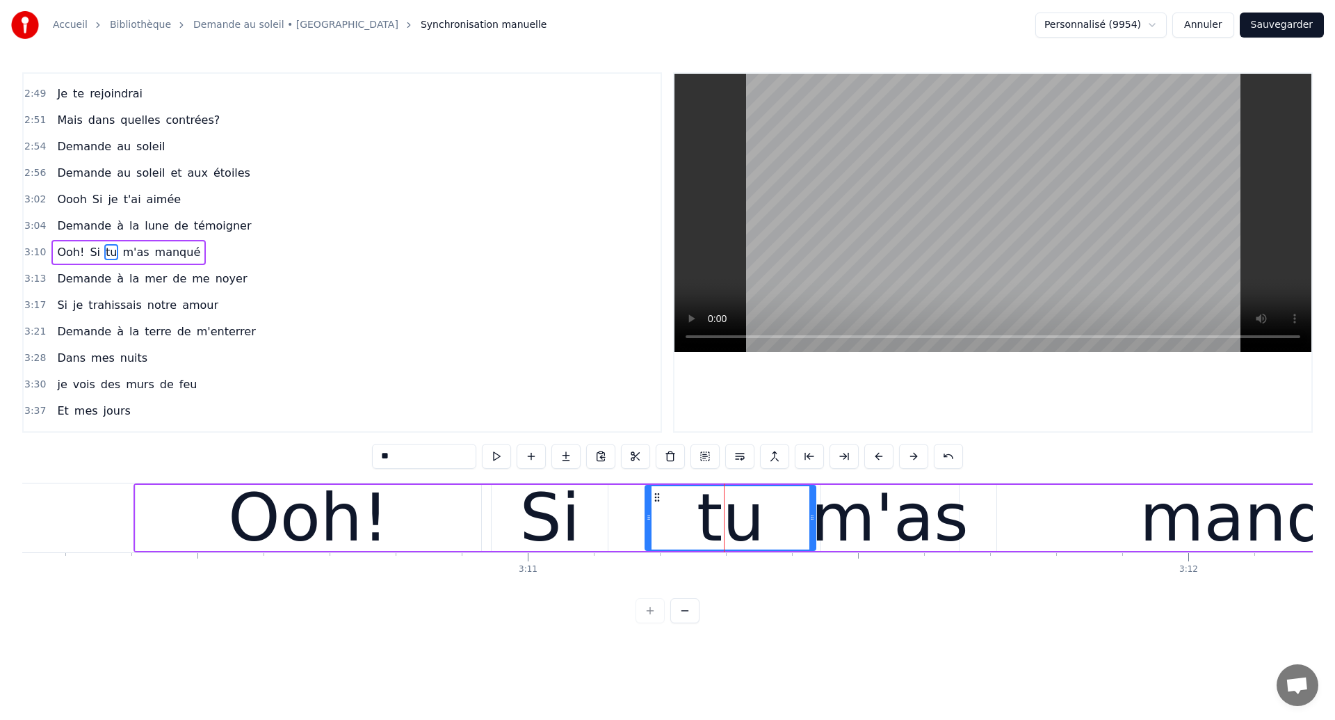
click at [570, 540] on div "Si" at bounding box center [550, 517] width 61 height 99
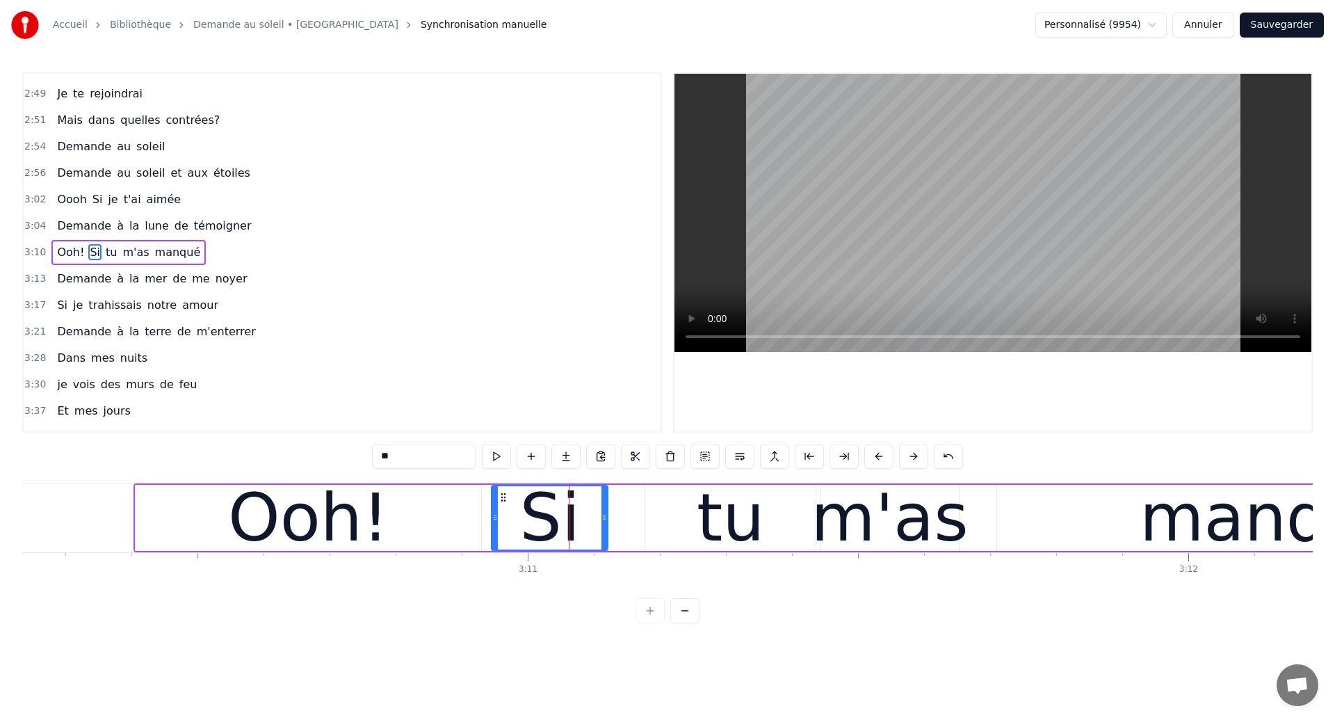
click at [359, 522] on div "Ooh!" at bounding box center [308, 517] width 161 height 99
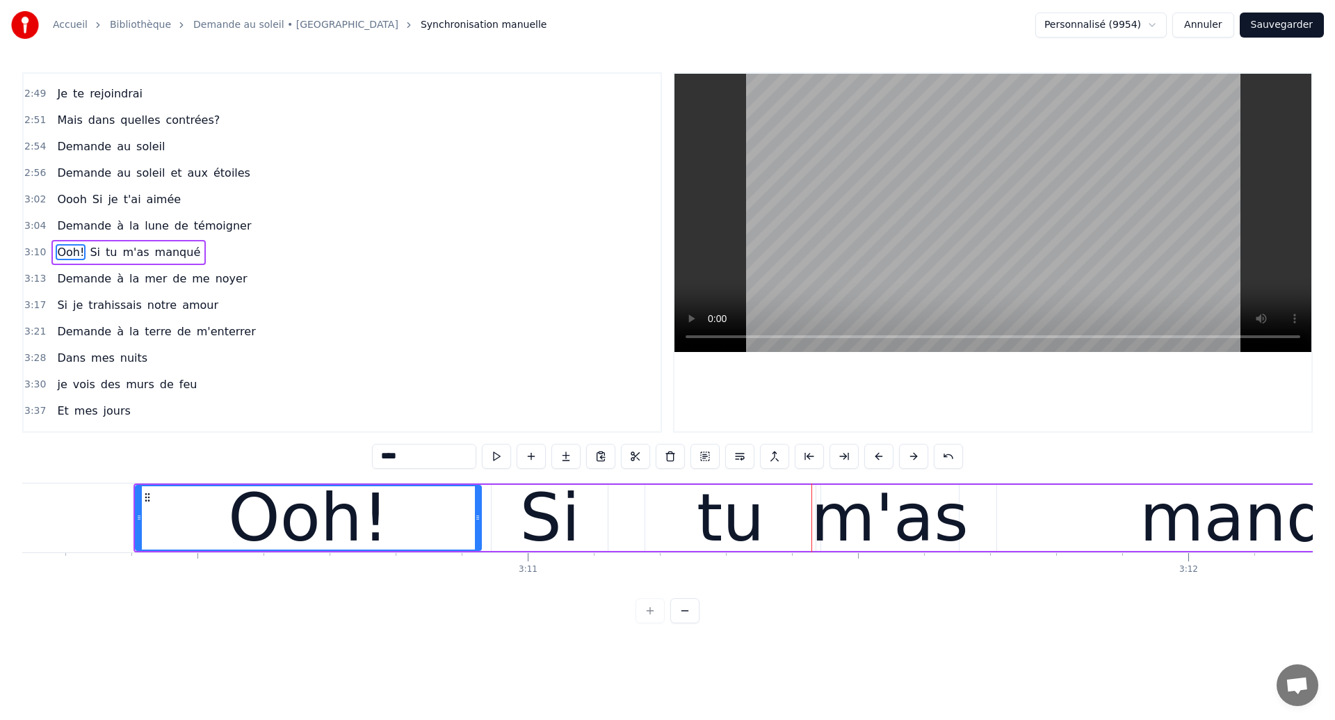
click at [604, 527] on div "Si" at bounding box center [550, 518] width 116 height 66
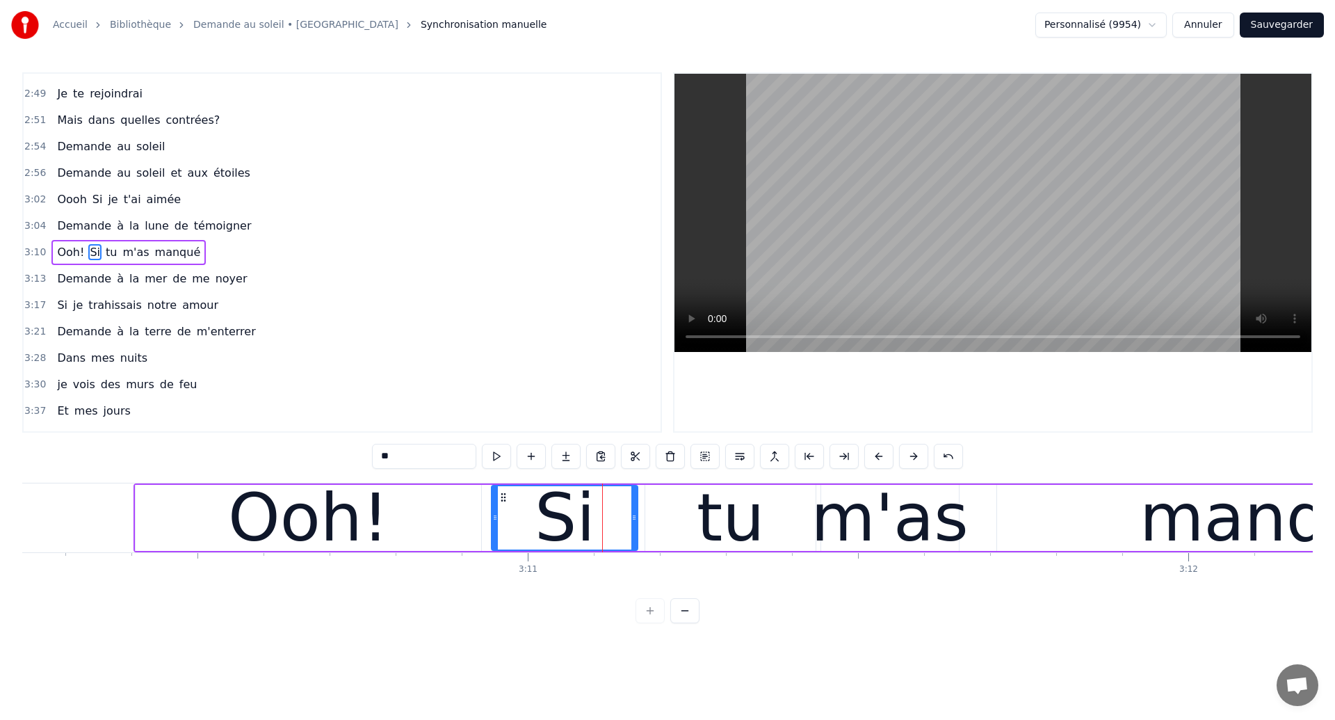
drag, startPoint x: 605, startPoint y: 527, endPoint x: 635, endPoint y: 537, distance: 31.5
click at [635, 537] on div at bounding box center [634, 517] width 6 height 63
click at [648, 536] on div "tu" at bounding box center [730, 518] width 170 height 66
type input "**"
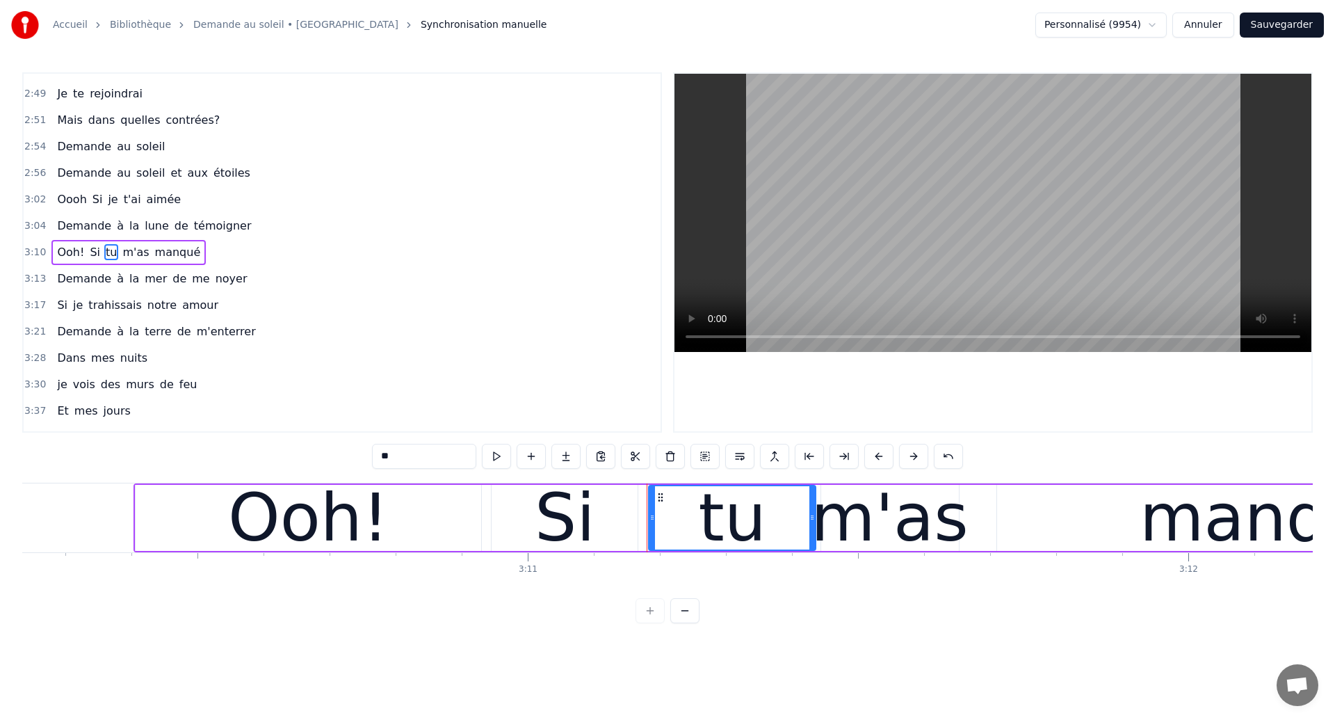
click at [652, 536] on div at bounding box center [653, 517] width 6 height 63
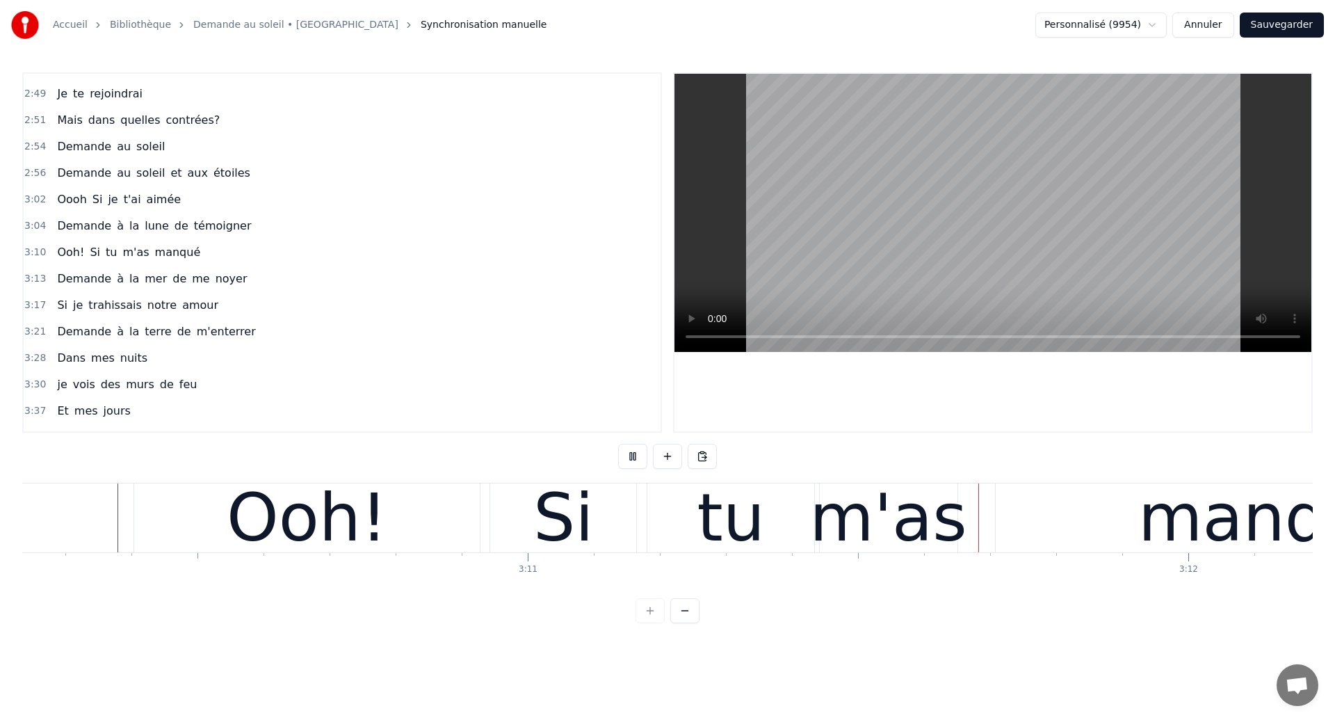
click at [766, 512] on div "tu" at bounding box center [730, 517] width 167 height 69
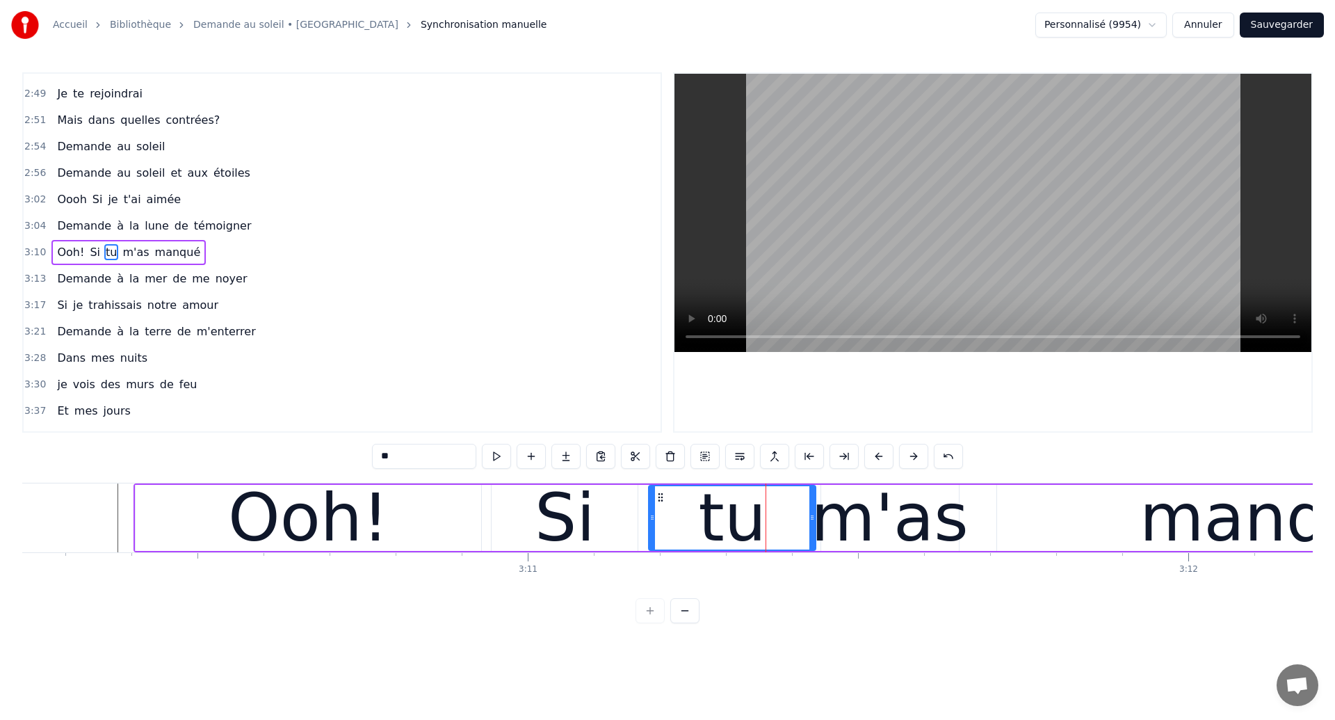
click at [141, 513] on div "Ooh!" at bounding box center [309, 518] width 346 height 66
type input "****"
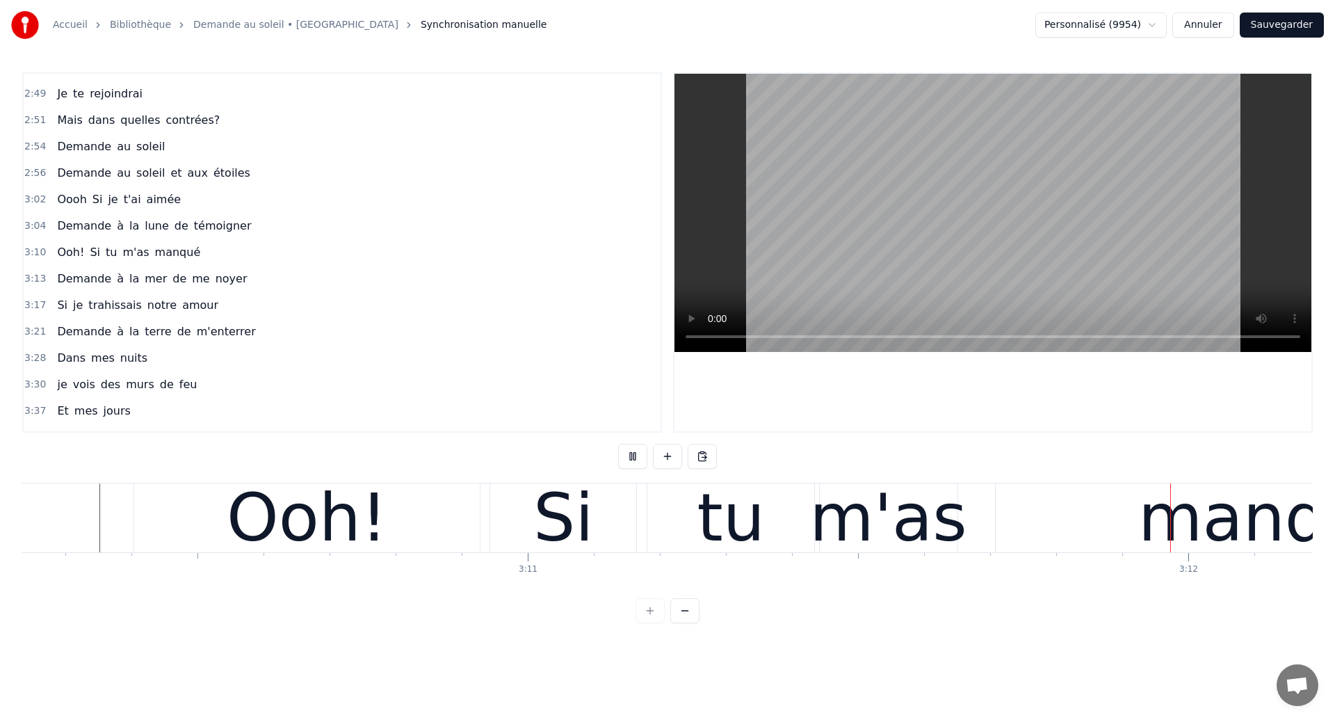
click at [880, 499] on div "m'as" at bounding box center [888, 517] width 157 height 99
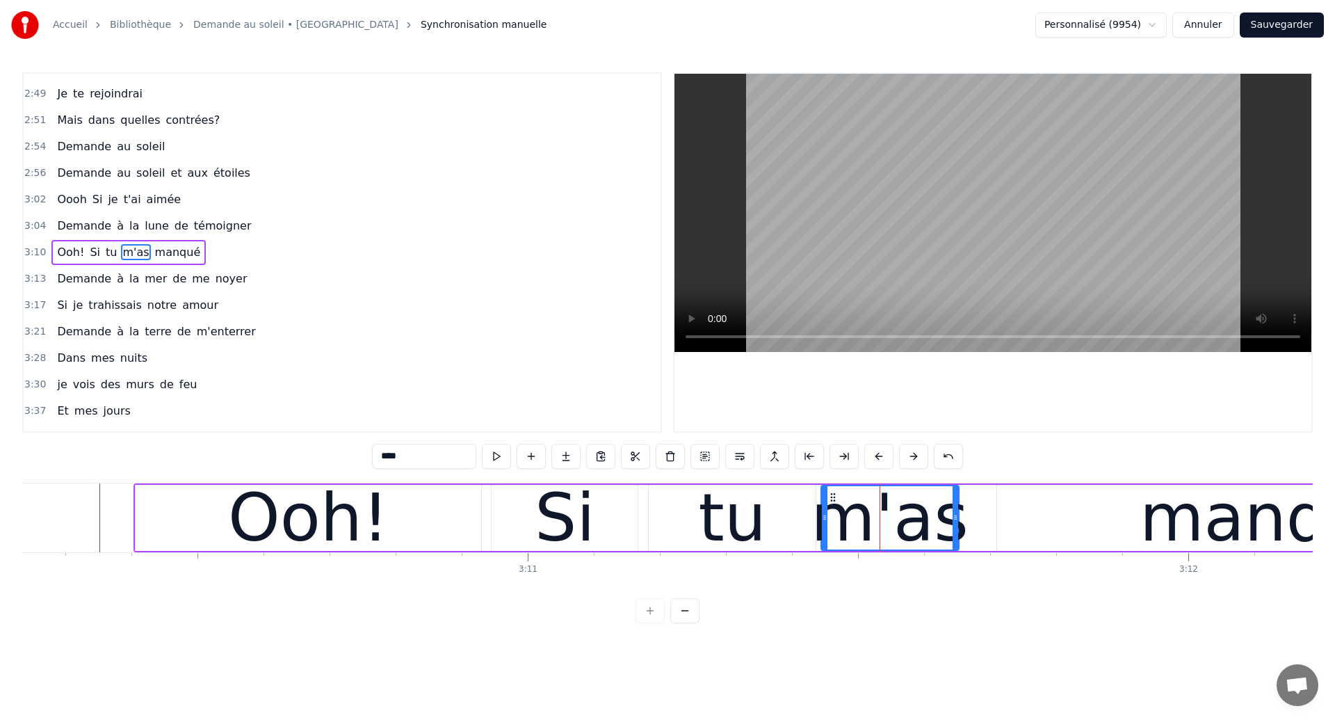
click at [570, 554] on div "Si" at bounding box center [565, 517] width 61 height 99
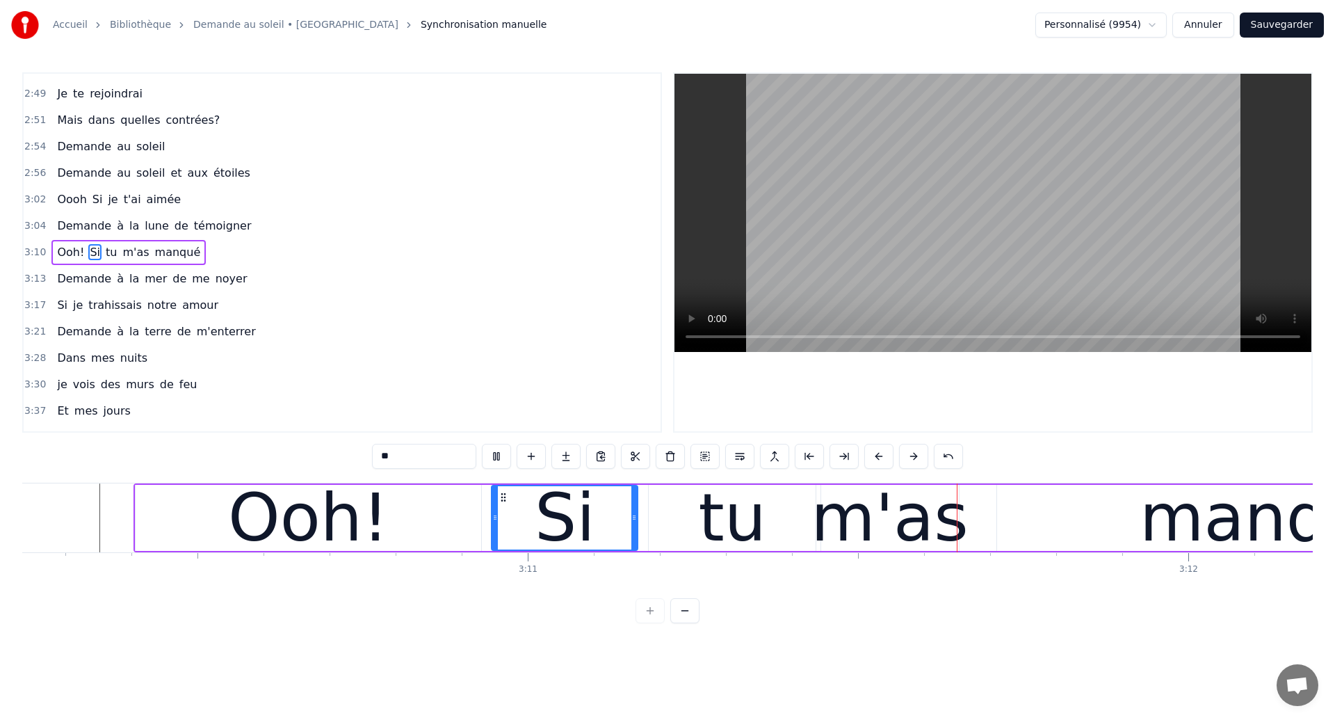
click at [924, 530] on div "m'as" at bounding box center [889, 517] width 157 height 99
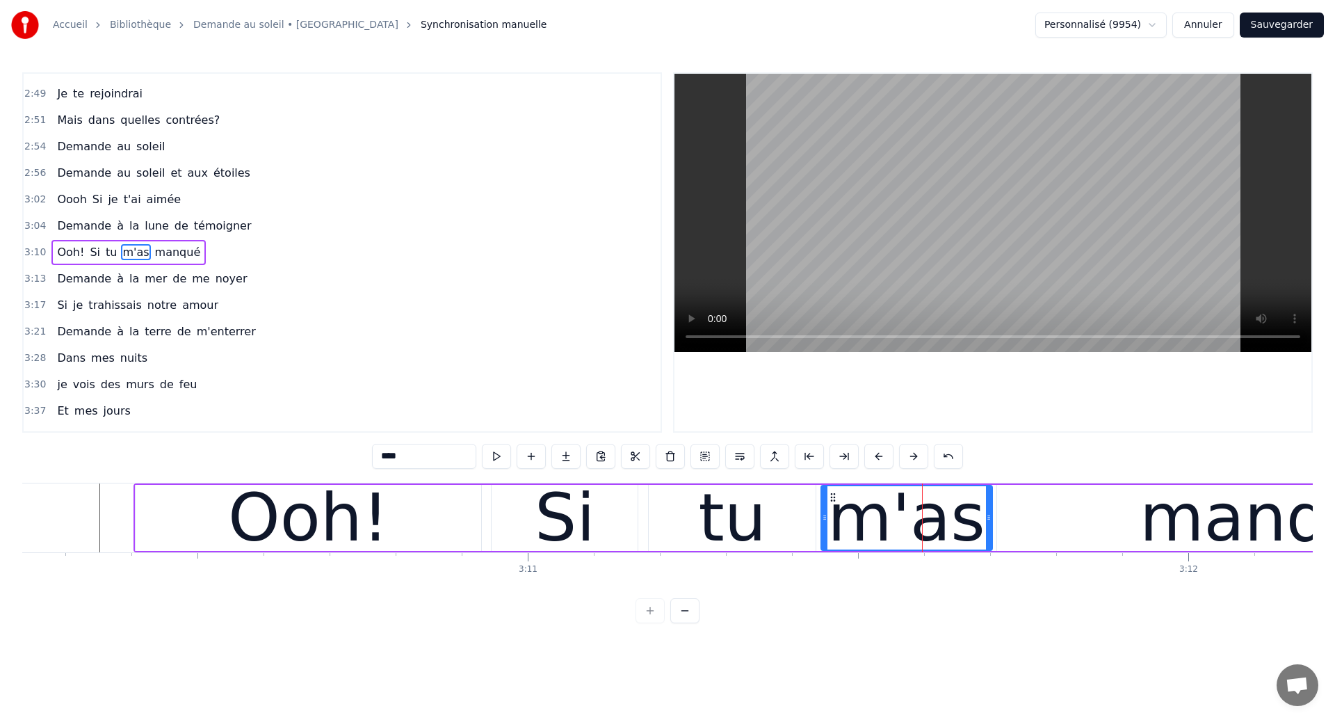
drag, startPoint x: 955, startPoint y: 529, endPoint x: 988, endPoint y: 531, distance: 33.4
click at [988, 531] on div at bounding box center [989, 517] width 6 height 63
click at [1013, 531] on div "manqué" at bounding box center [1275, 518] width 556 height 66
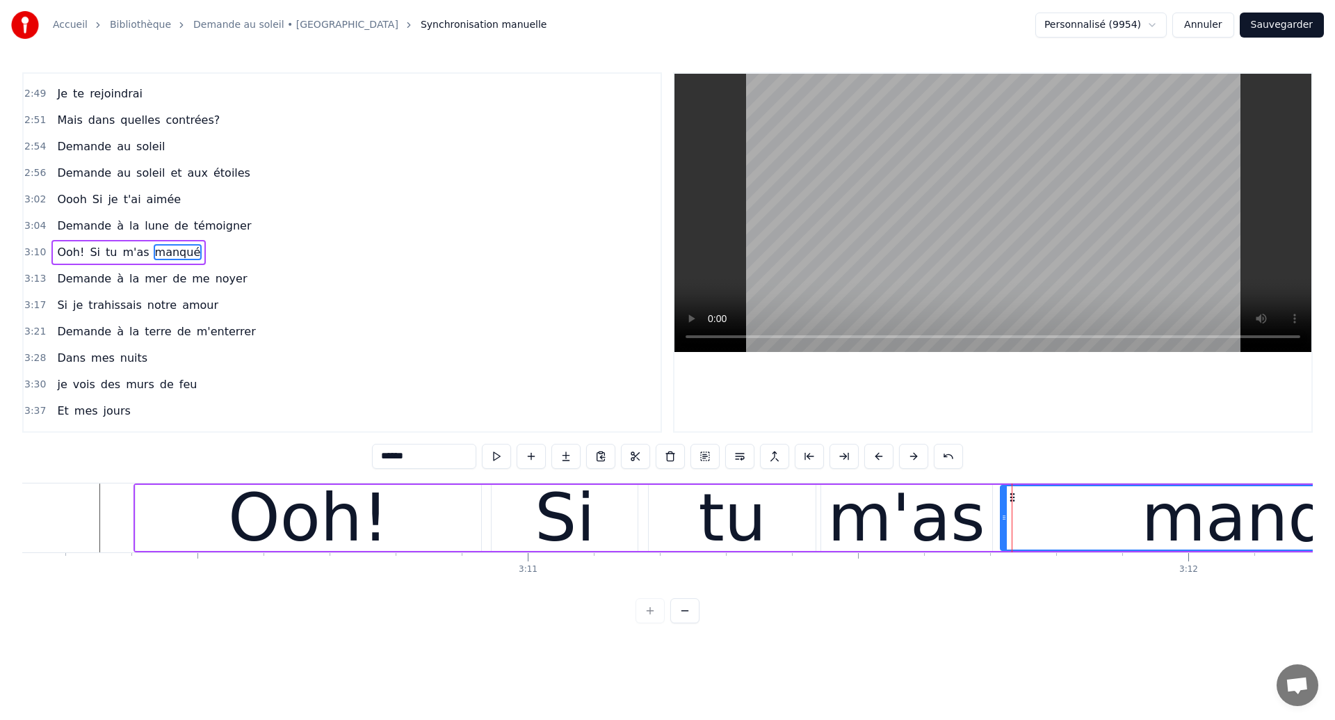
click at [1004, 530] on div at bounding box center [1004, 517] width 6 height 63
click at [98, 551] on div "Dans mes nuits Je vois des murs de feu Je traverse des océans de sang Je croise…" at bounding box center [667, 535] width 1291 height 104
click at [297, 533] on div "Ooh!" at bounding box center [308, 517] width 161 height 99
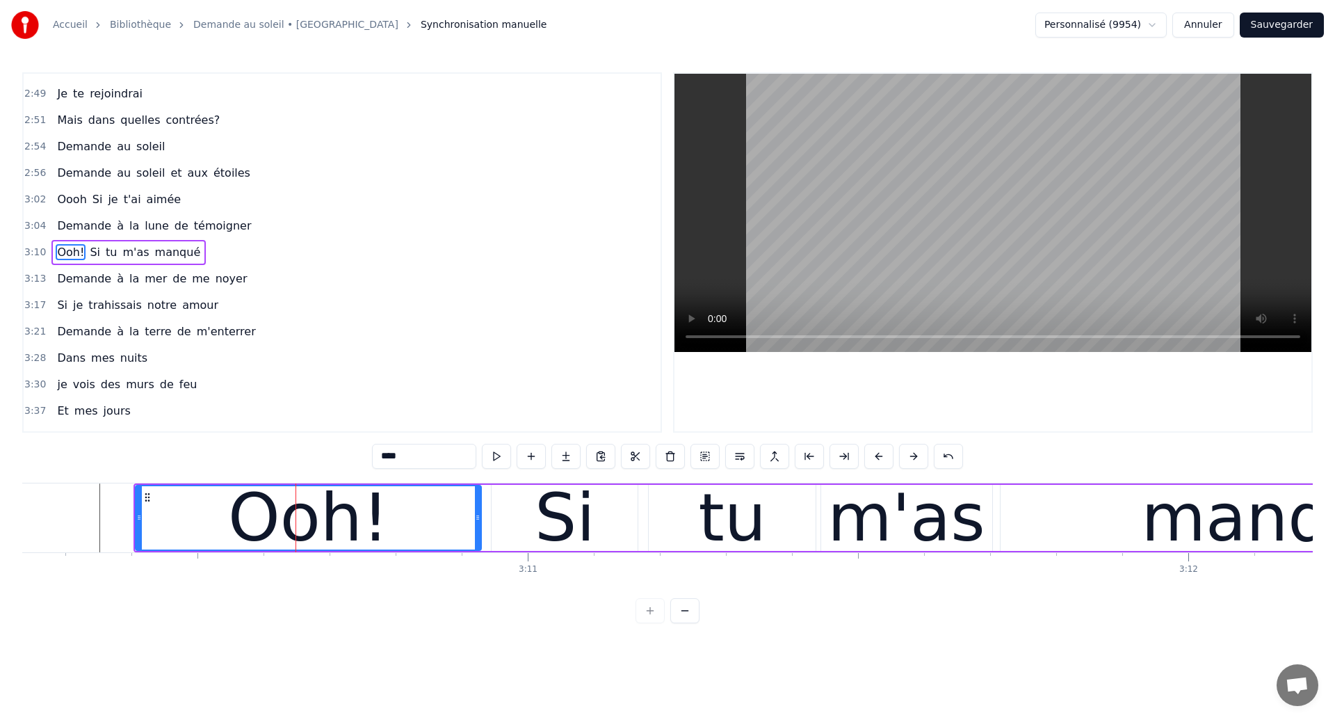
click at [392, 459] on input "****" at bounding box center [424, 456] width 104 height 25
type input "******"
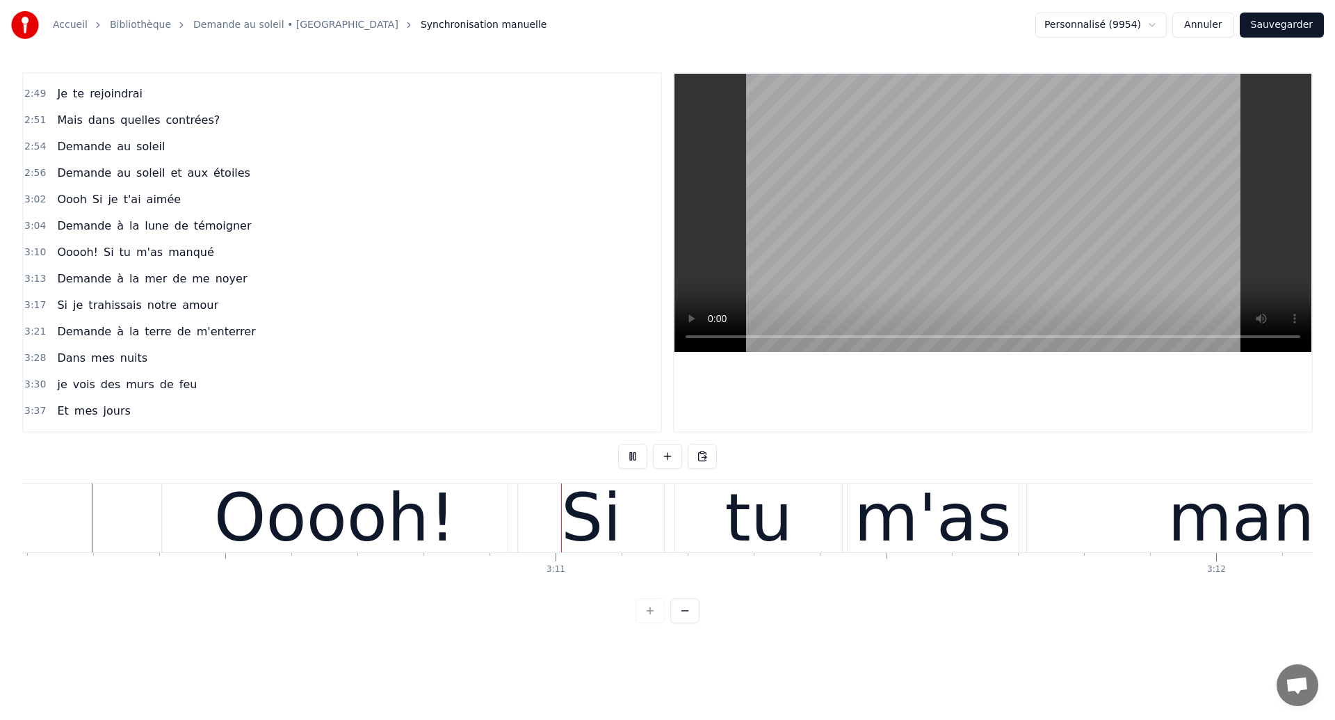
click at [533, 535] on div "Si" at bounding box center [591, 517] width 146 height 69
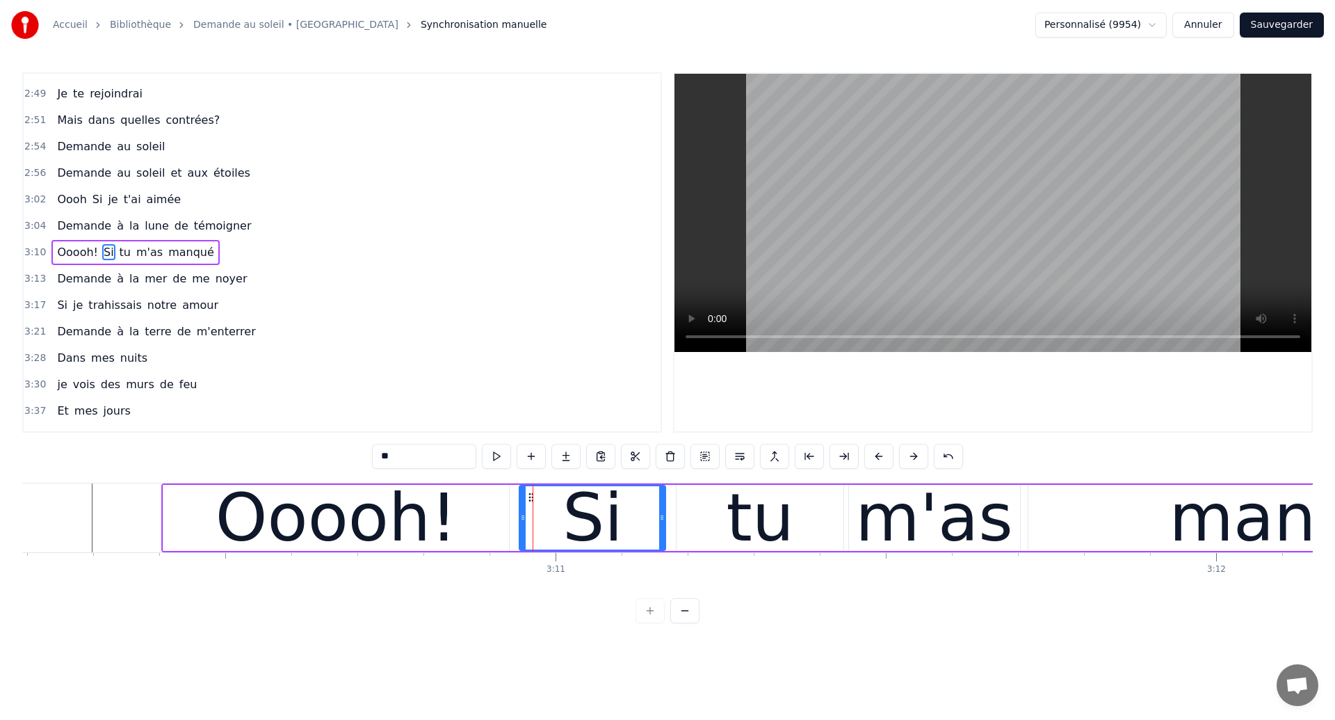
click at [554, 528] on div "Si" at bounding box center [592, 517] width 145 height 63
drag, startPoint x: 522, startPoint y: 527, endPoint x: 551, endPoint y: 541, distance: 31.7
click at [551, 541] on div at bounding box center [552, 517] width 6 height 63
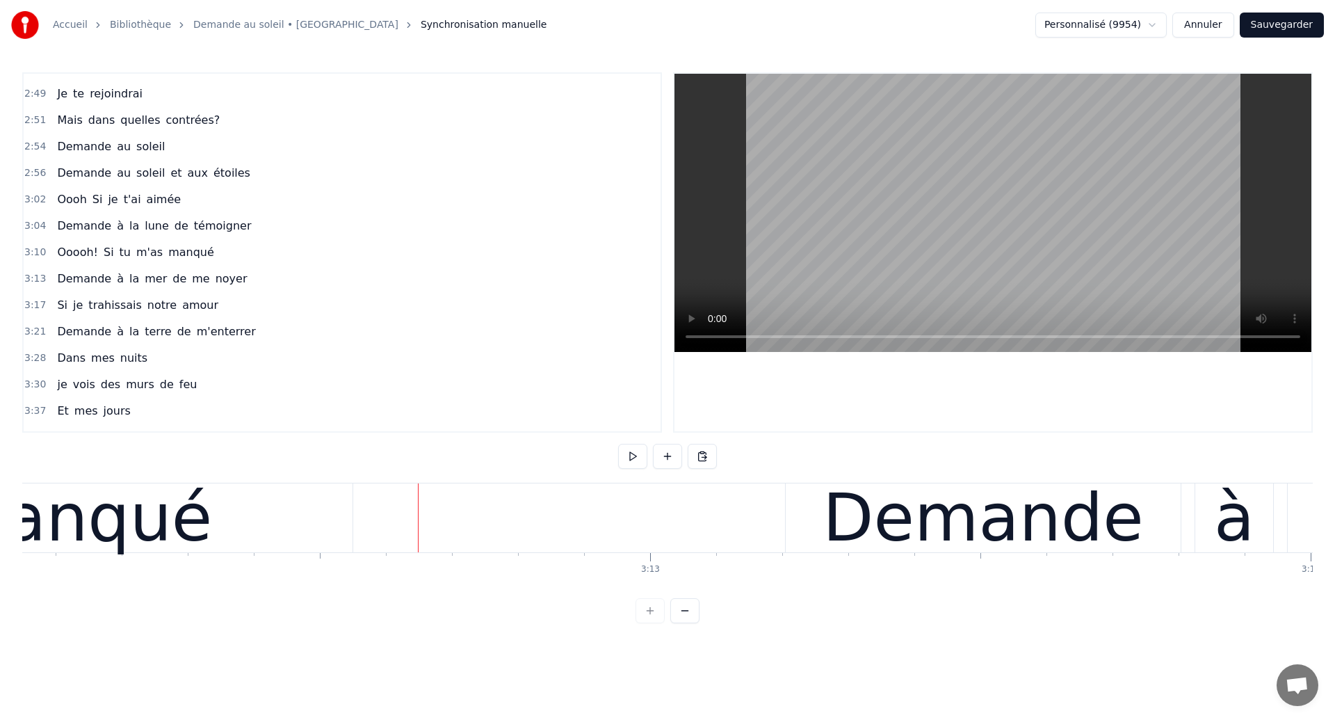
click at [264, 515] on div "manqué" at bounding box center [76, 517] width 552 height 69
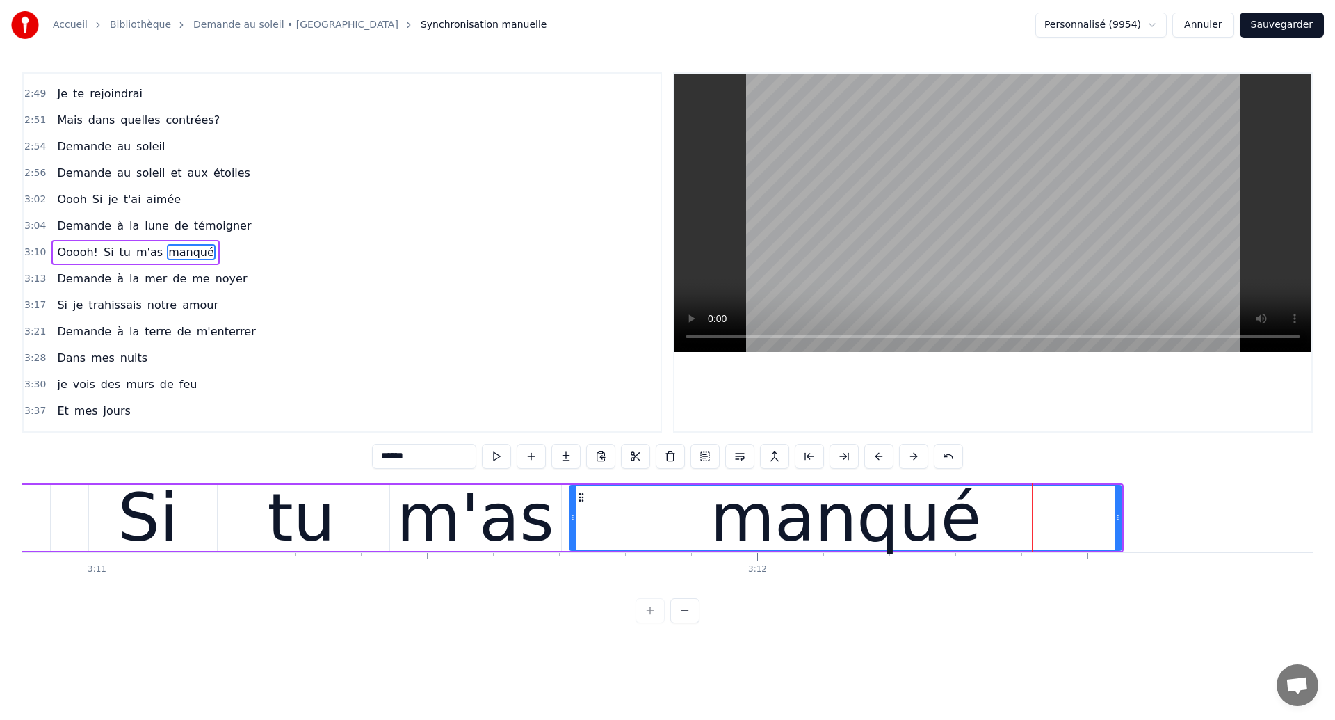
scroll to position [0, 126108]
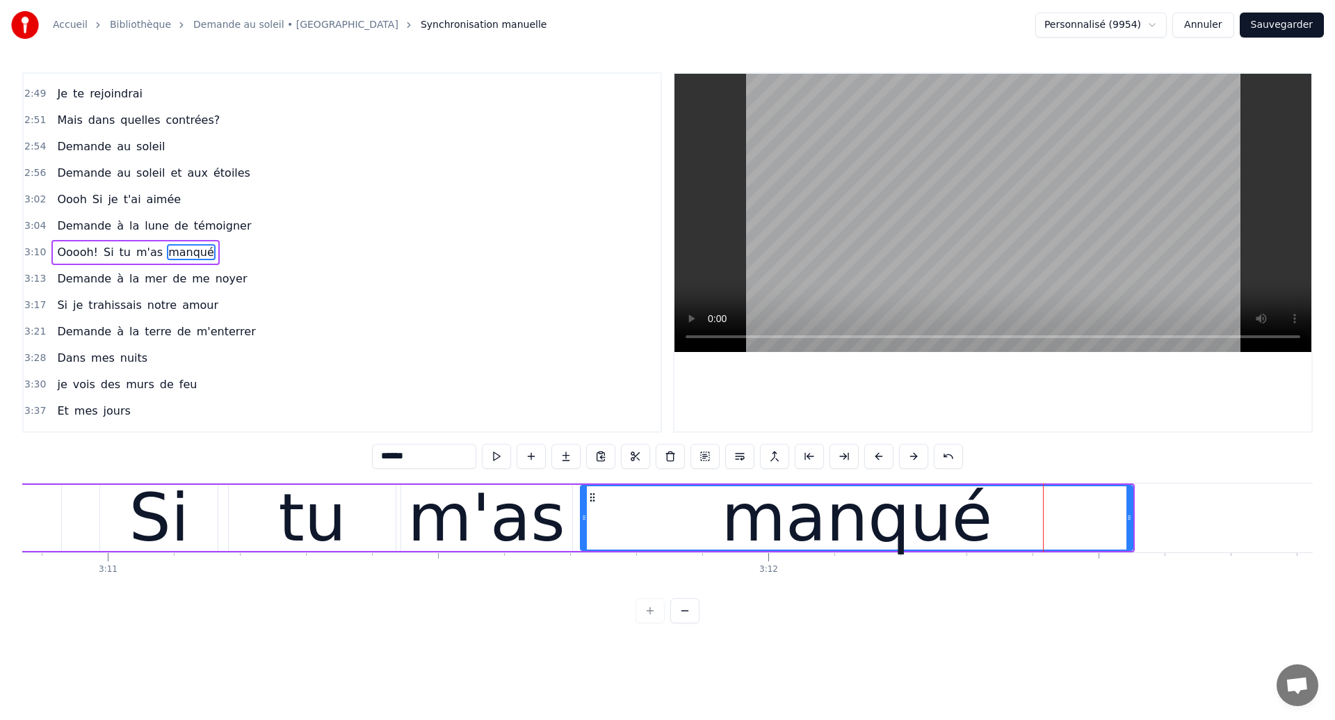
click at [136, 536] on div "Si" at bounding box center [159, 517] width 61 height 99
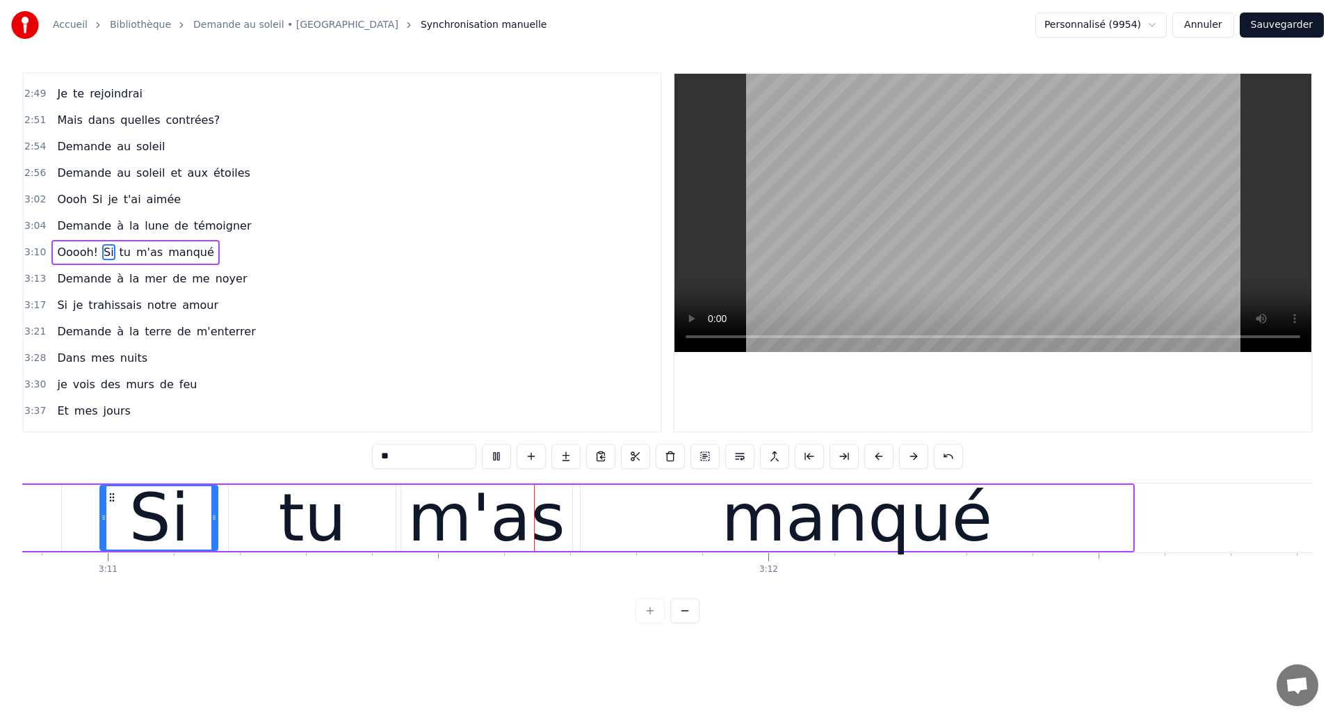
click at [464, 521] on div "m'as" at bounding box center [486, 517] width 157 height 99
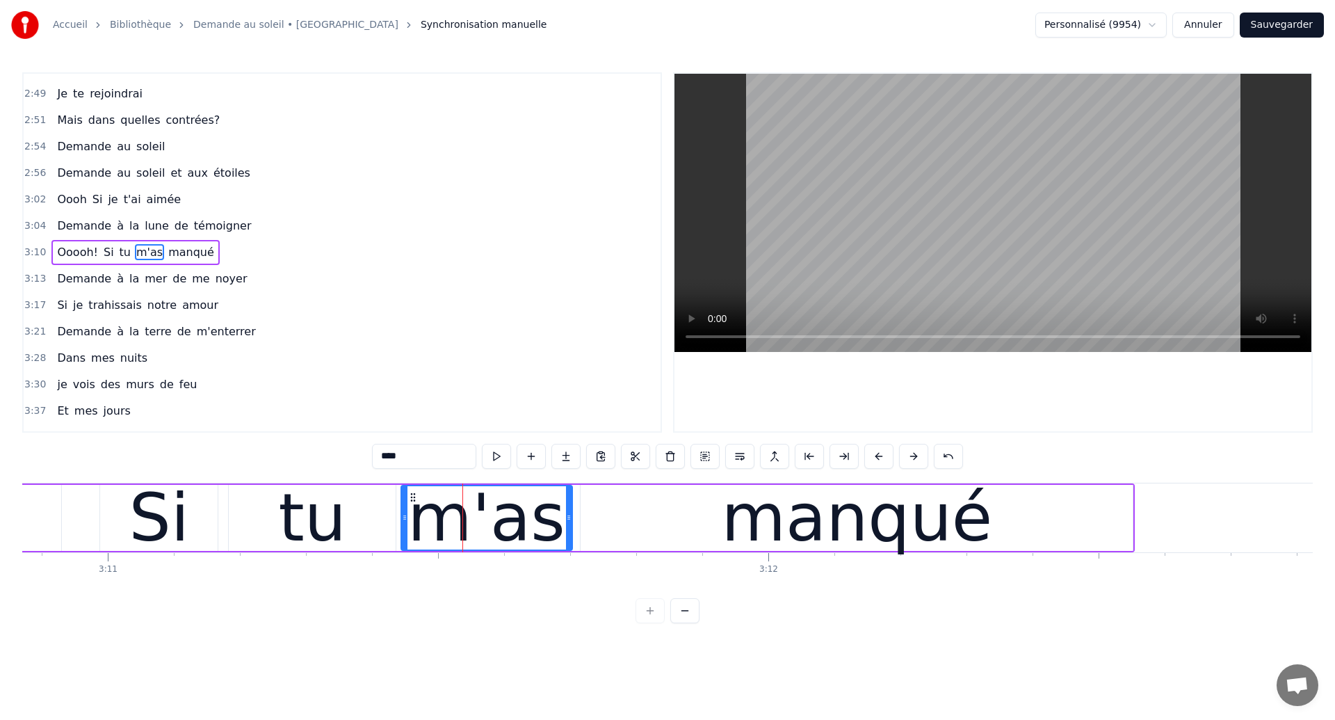
click at [205, 523] on div "Si" at bounding box center [159, 518] width 118 height 66
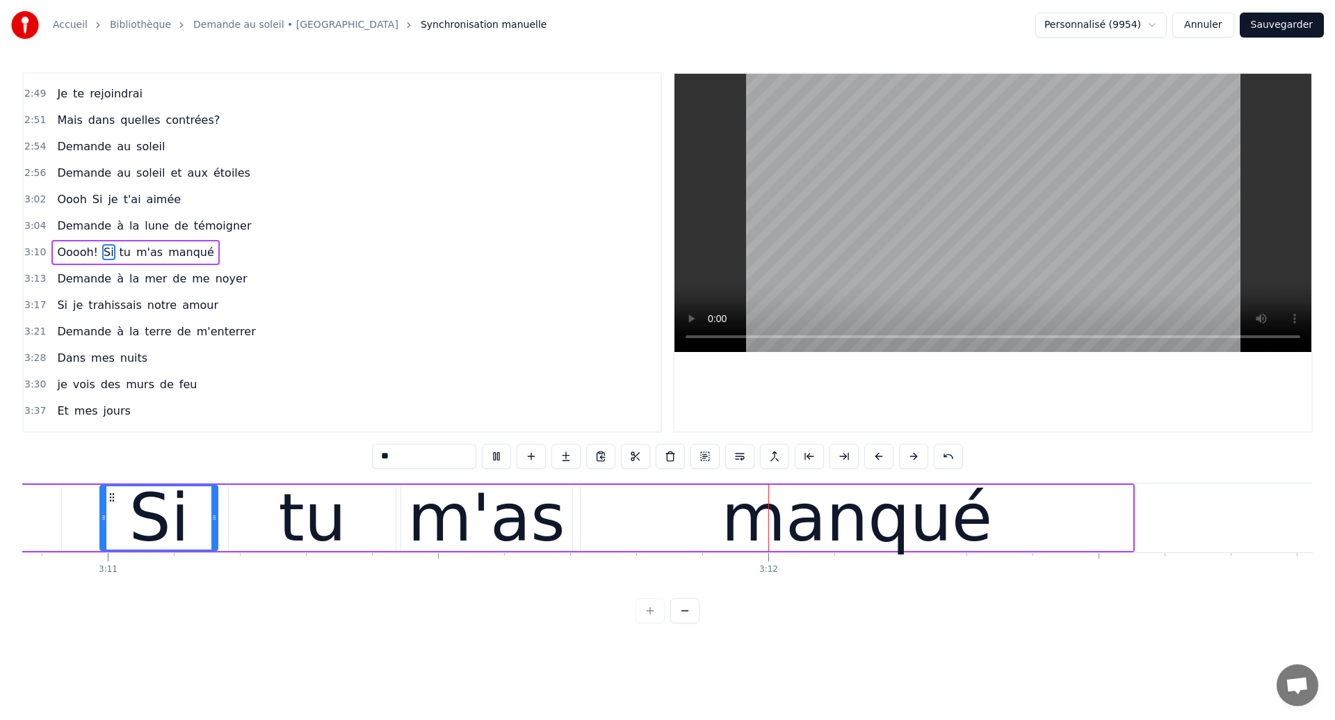
click at [509, 537] on div "m'as" at bounding box center [486, 517] width 157 height 99
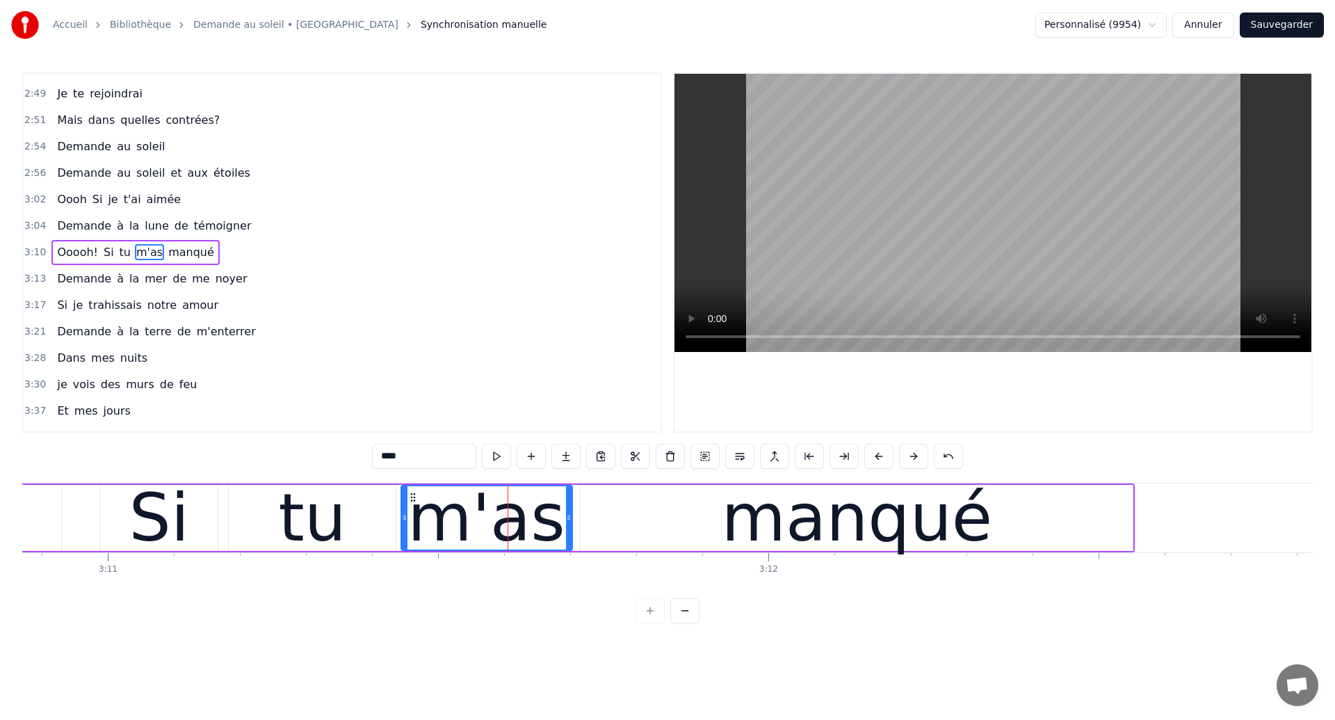
click at [623, 528] on div "manqué" at bounding box center [857, 518] width 552 height 66
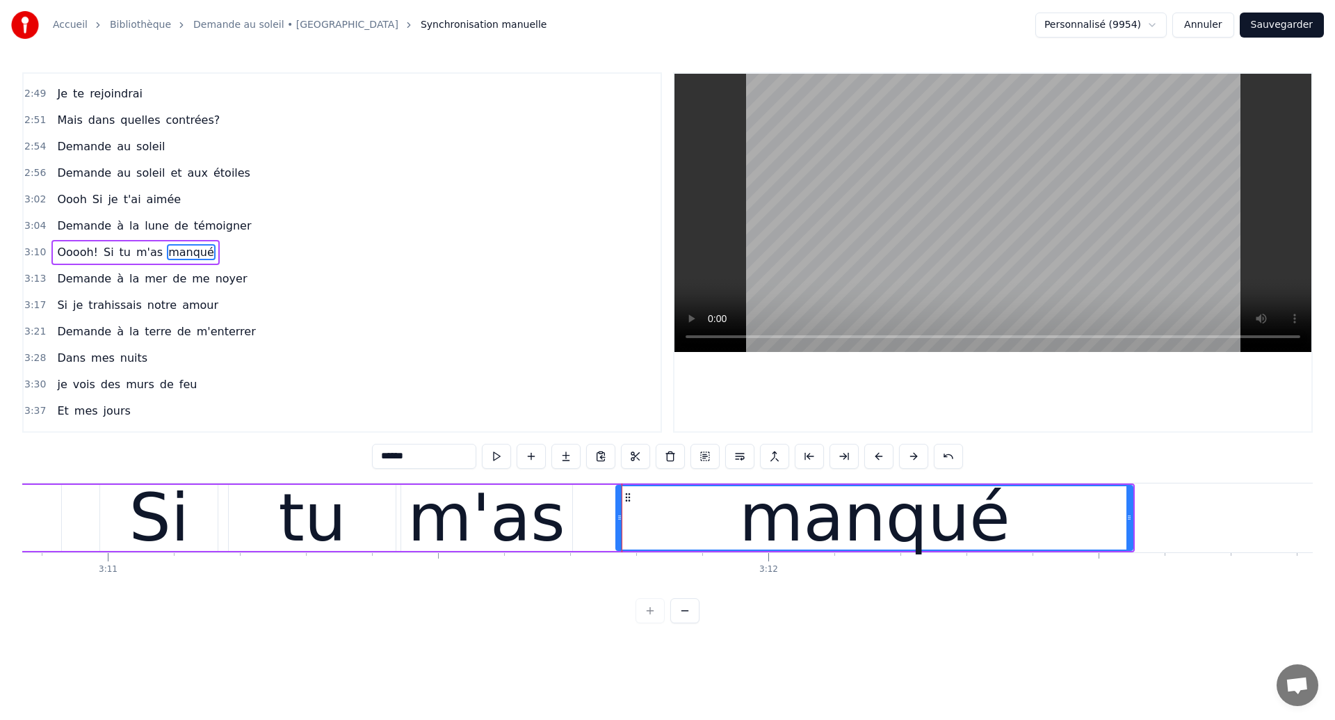
drag, startPoint x: 586, startPoint y: 527, endPoint x: 618, endPoint y: 544, distance: 36.7
click at [618, 544] on div at bounding box center [620, 517] width 6 height 63
click at [267, 532] on div "tu" at bounding box center [312, 518] width 167 height 66
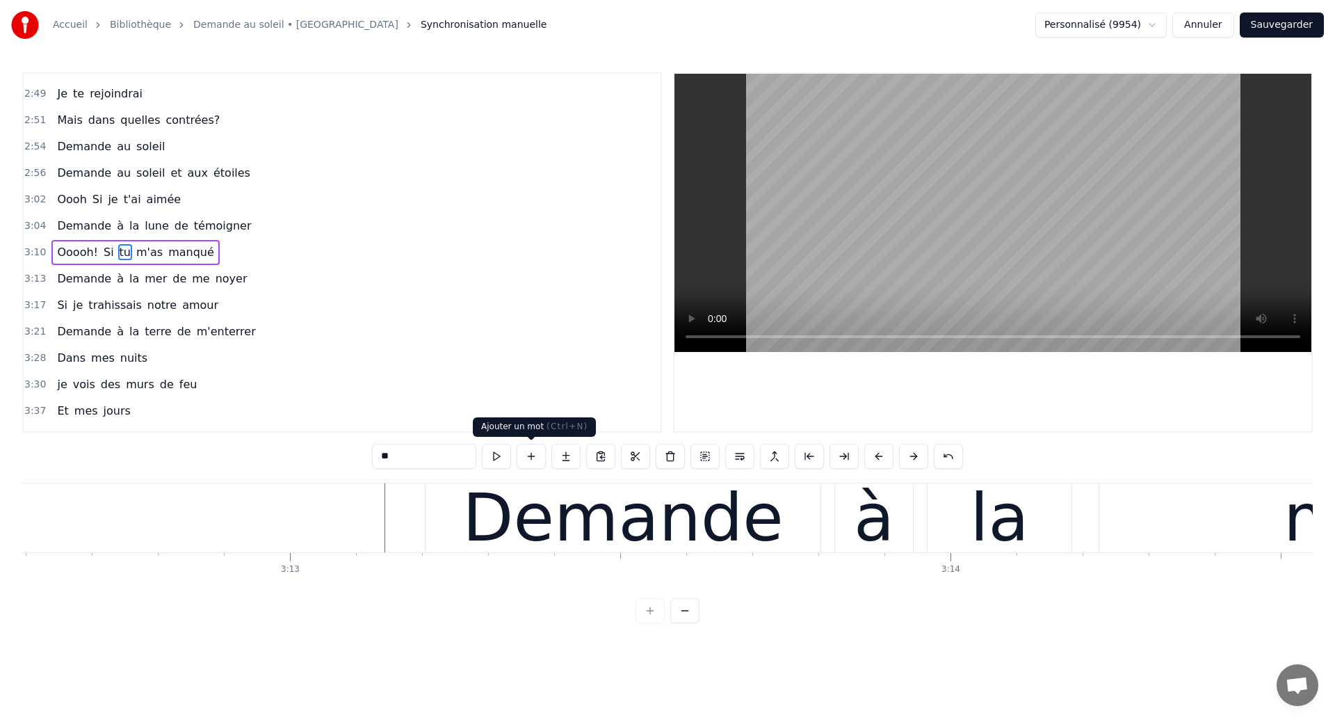
scroll to position [0, 127337]
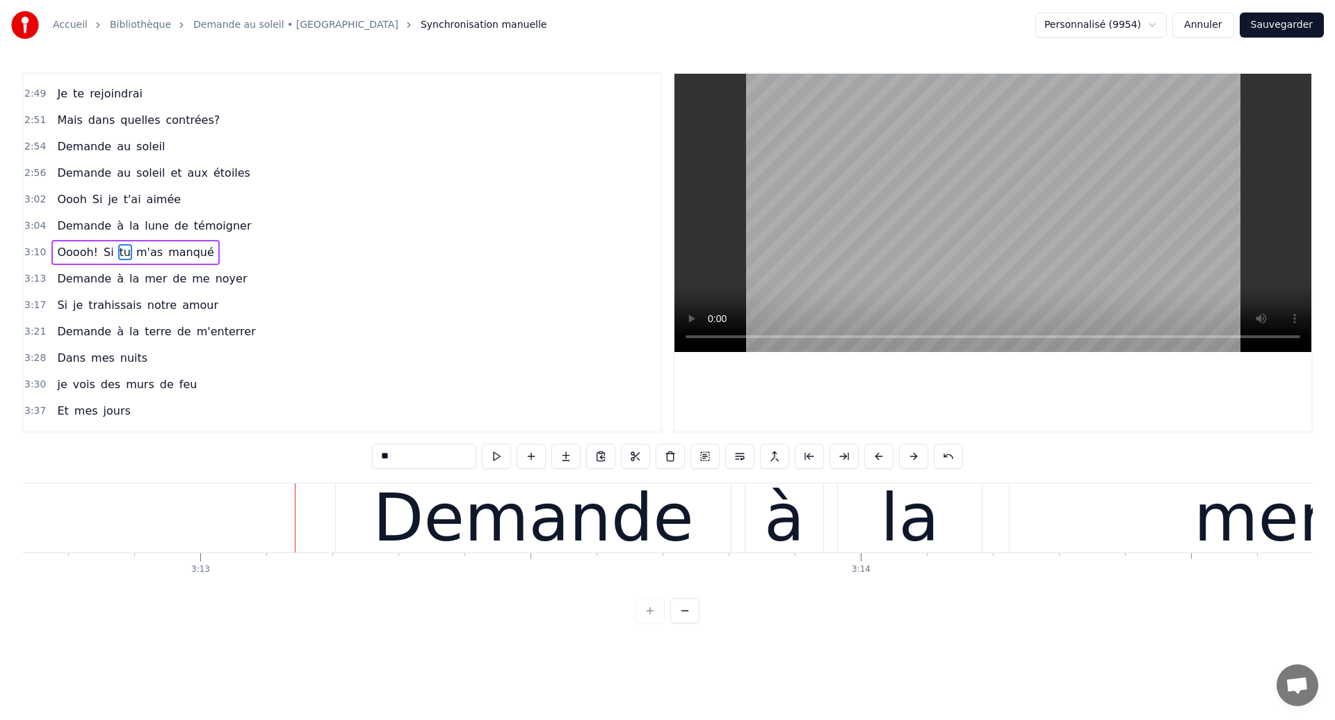
click at [444, 501] on div "Demande" at bounding box center [533, 517] width 321 height 99
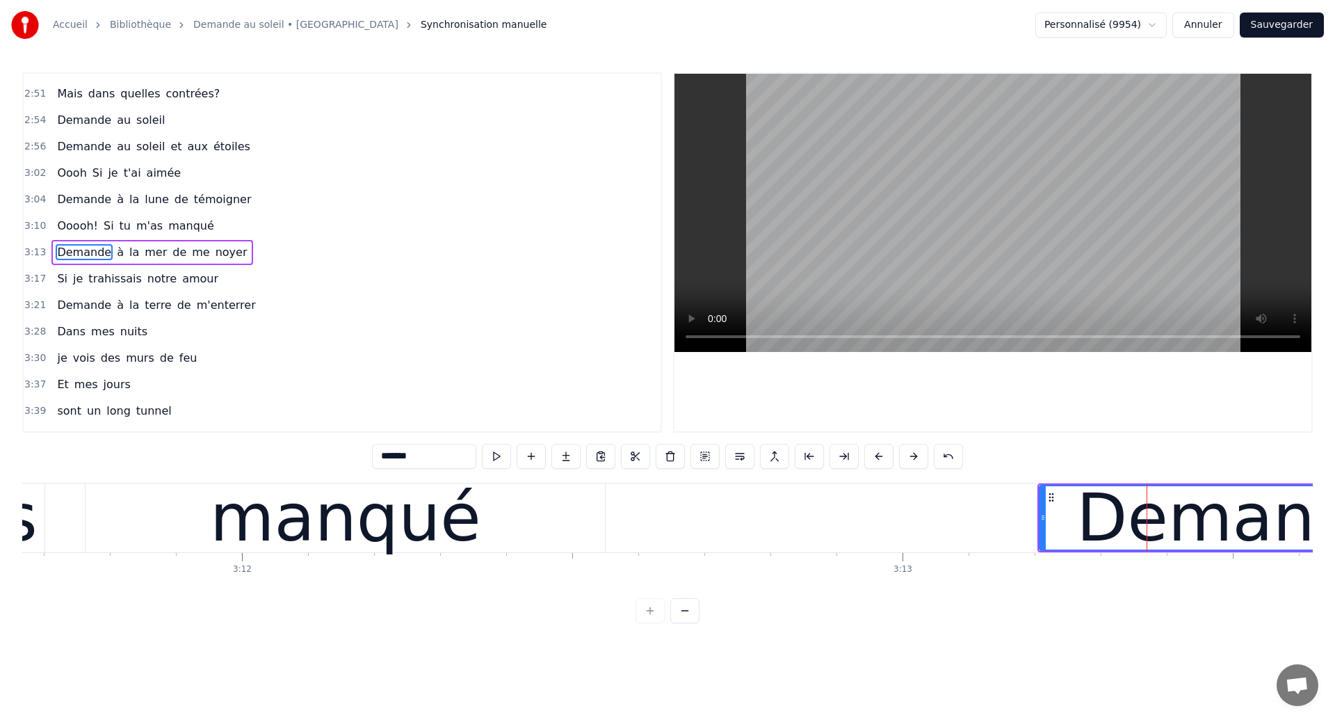
scroll to position [0, 126569]
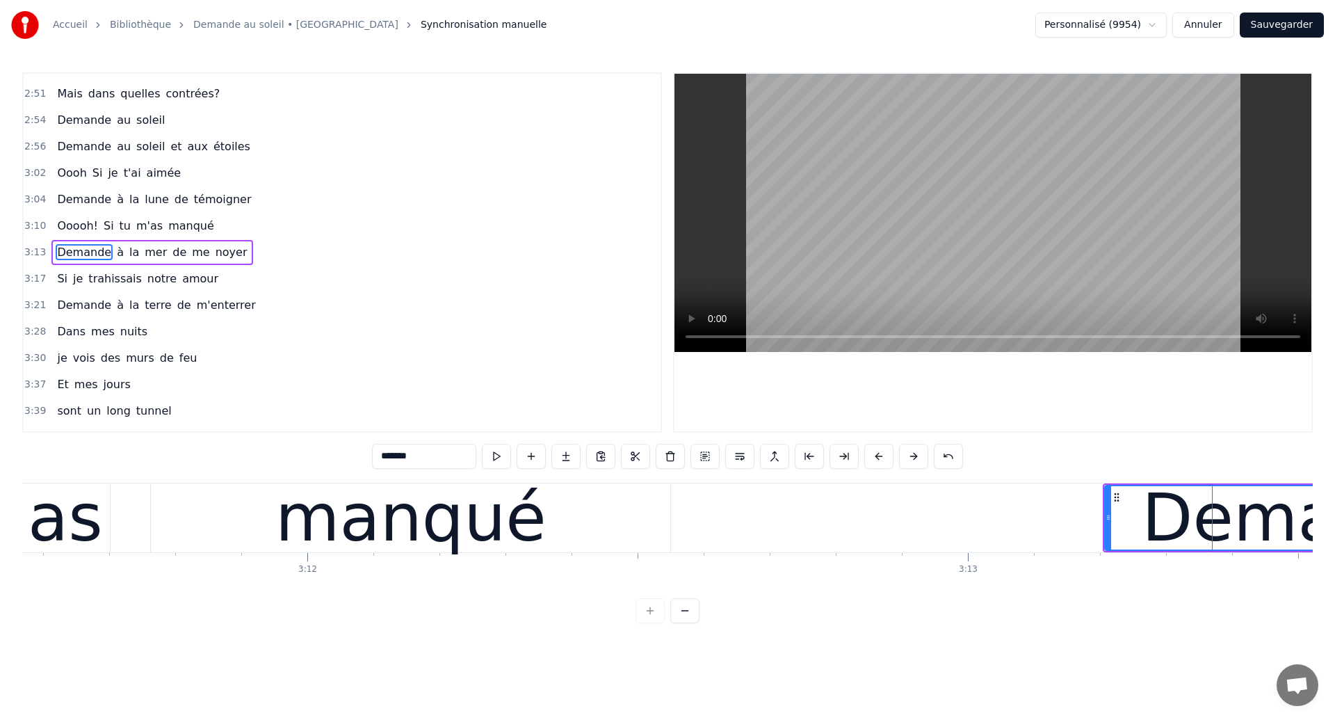
click at [435, 506] on div "manqué" at bounding box center [410, 517] width 271 height 99
type input "******"
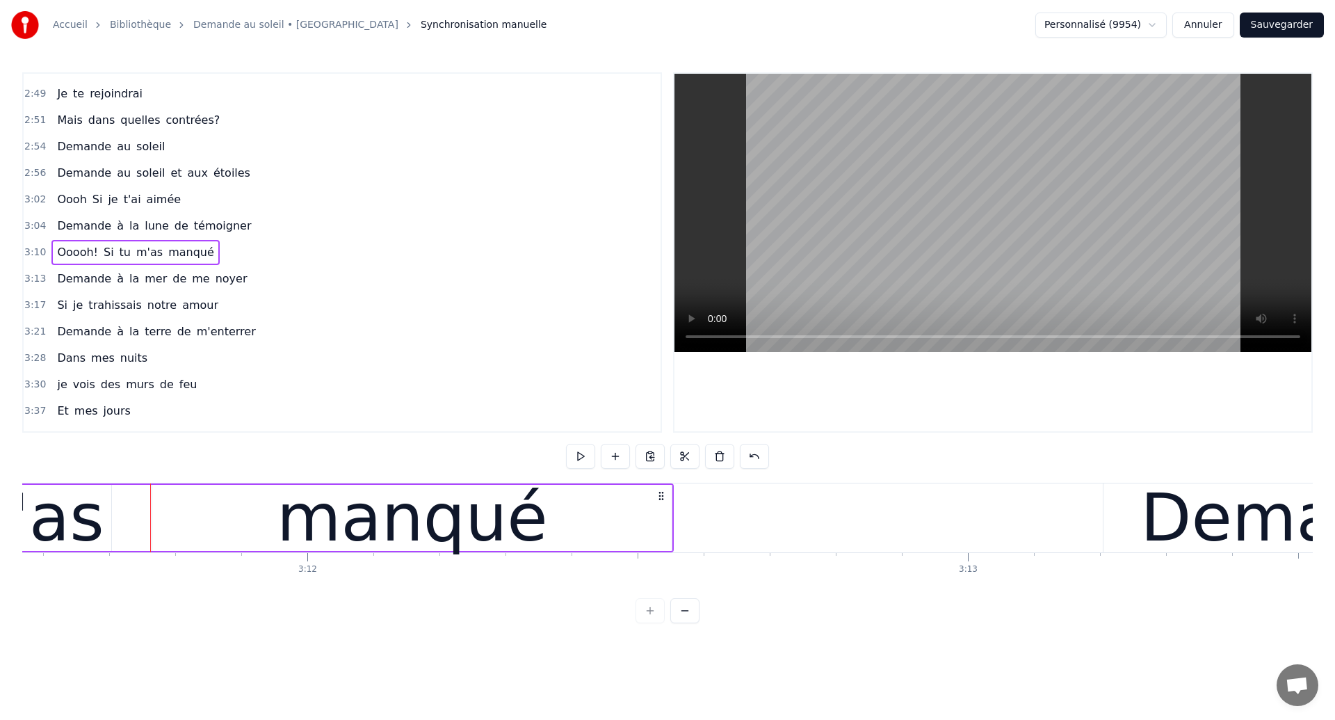
click at [69, 526] on div "m'as" at bounding box center [24, 517] width 157 height 99
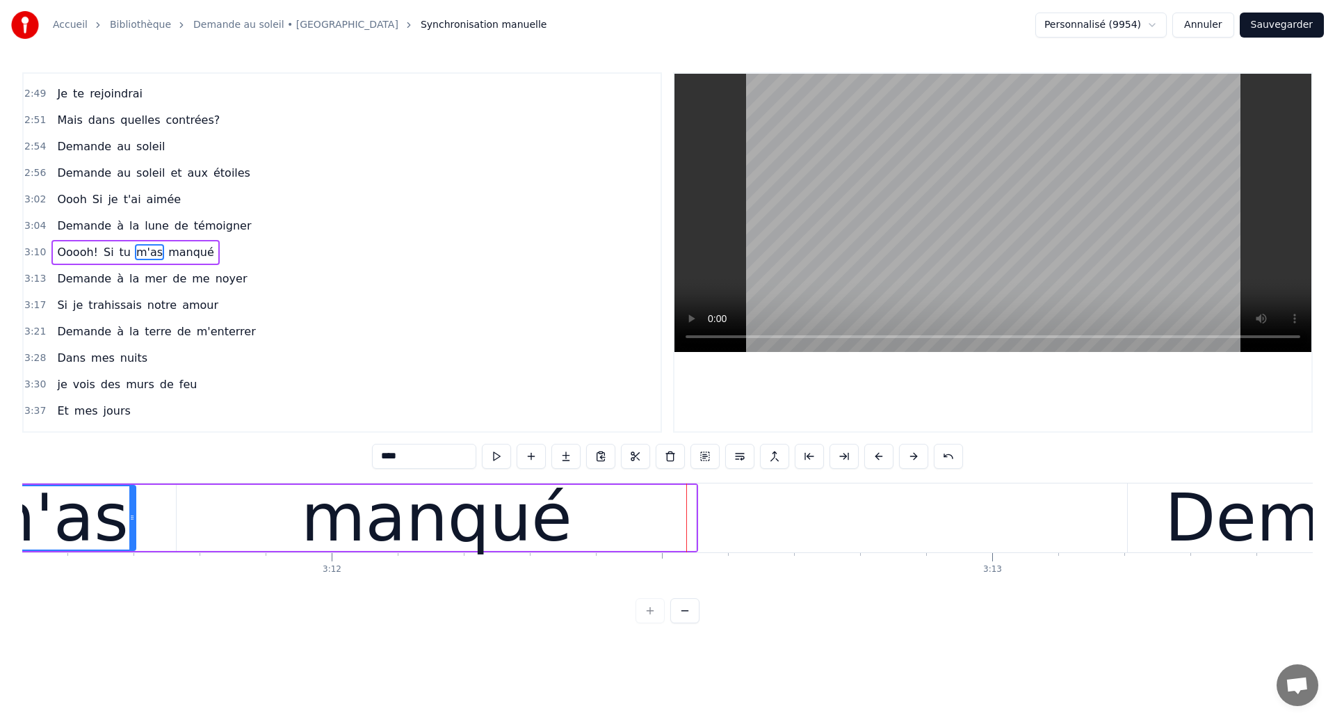
click at [271, 516] on div "manqué" at bounding box center [437, 518] width 520 height 66
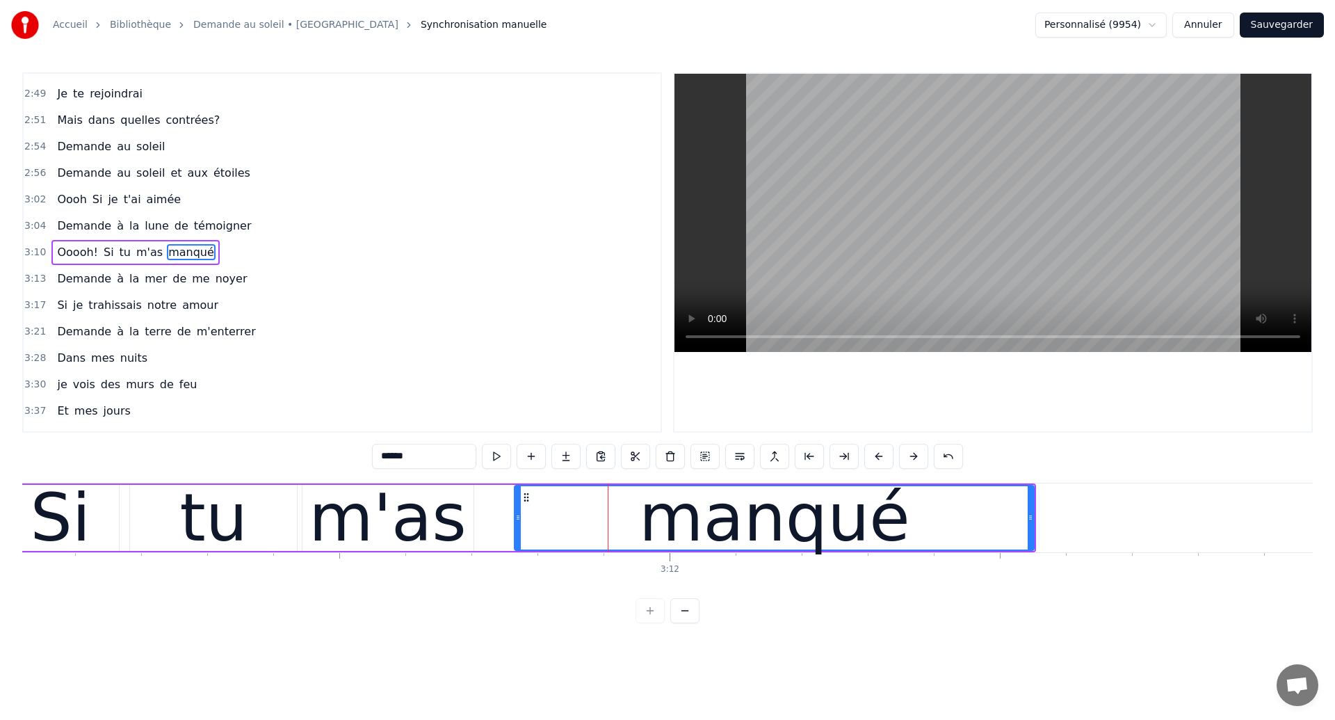
scroll to position [0, 126193]
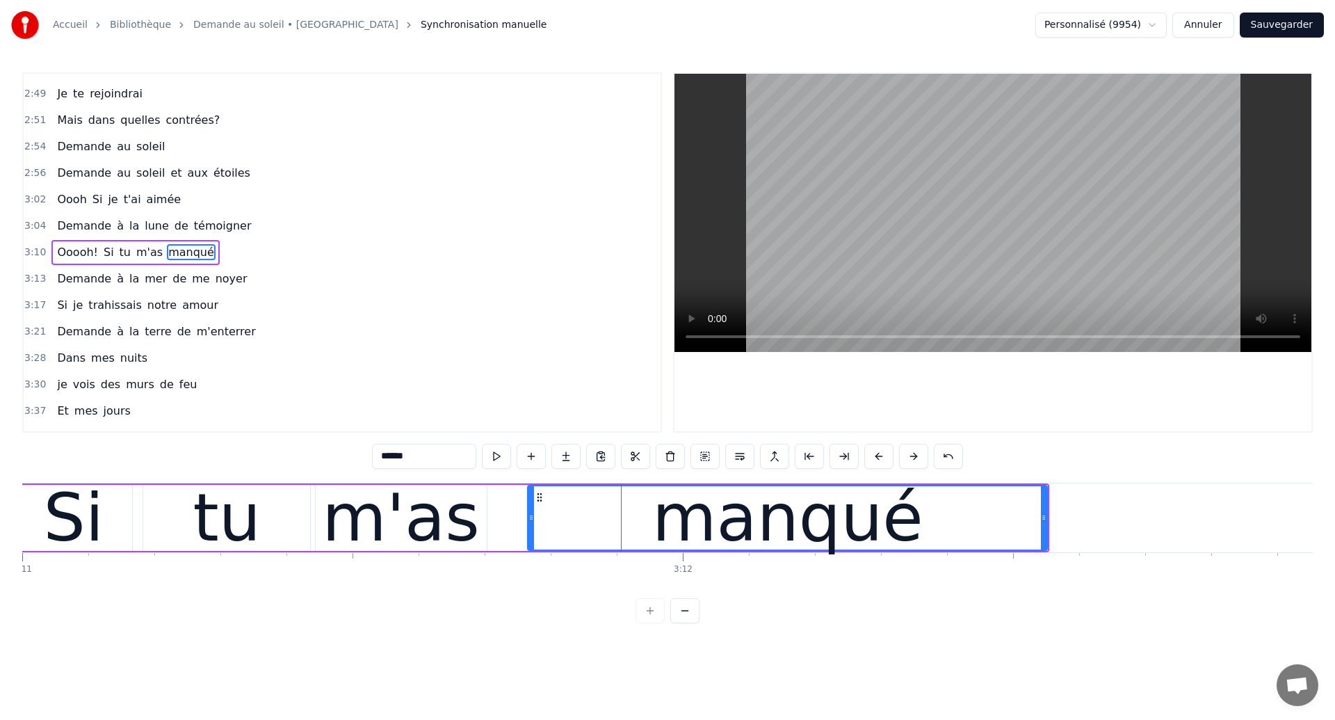
click at [248, 517] on div "tu" at bounding box center [226, 517] width 67 height 99
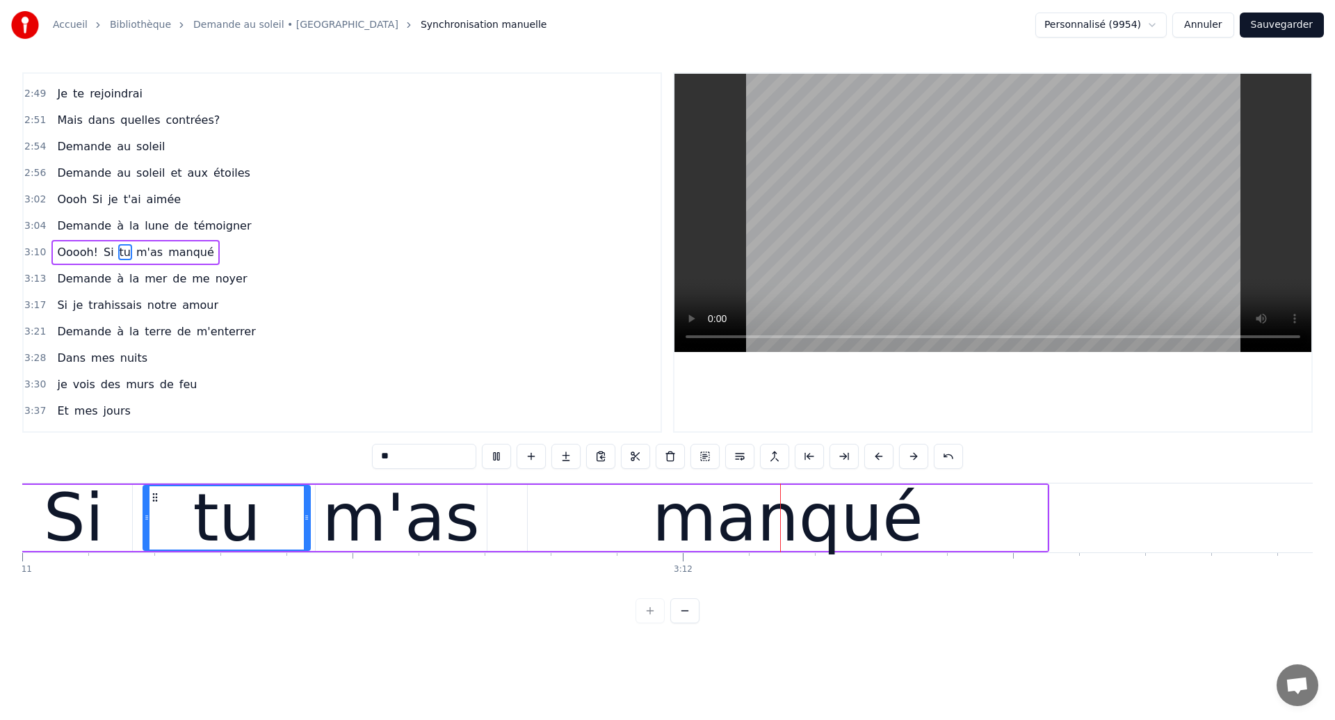
click at [652, 540] on div "manqué" at bounding box center [788, 518] width 520 height 66
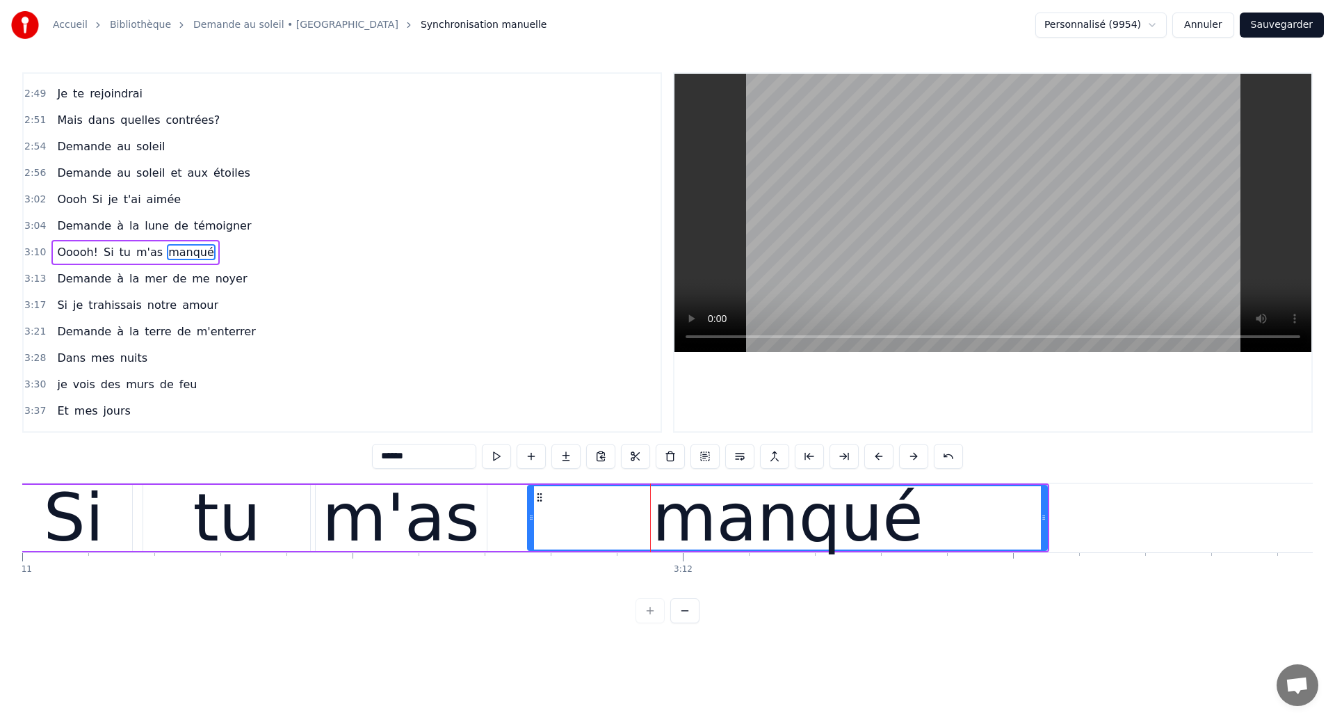
click at [613, 529] on div "manqué" at bounding box center [788, 517] width 518 height 63
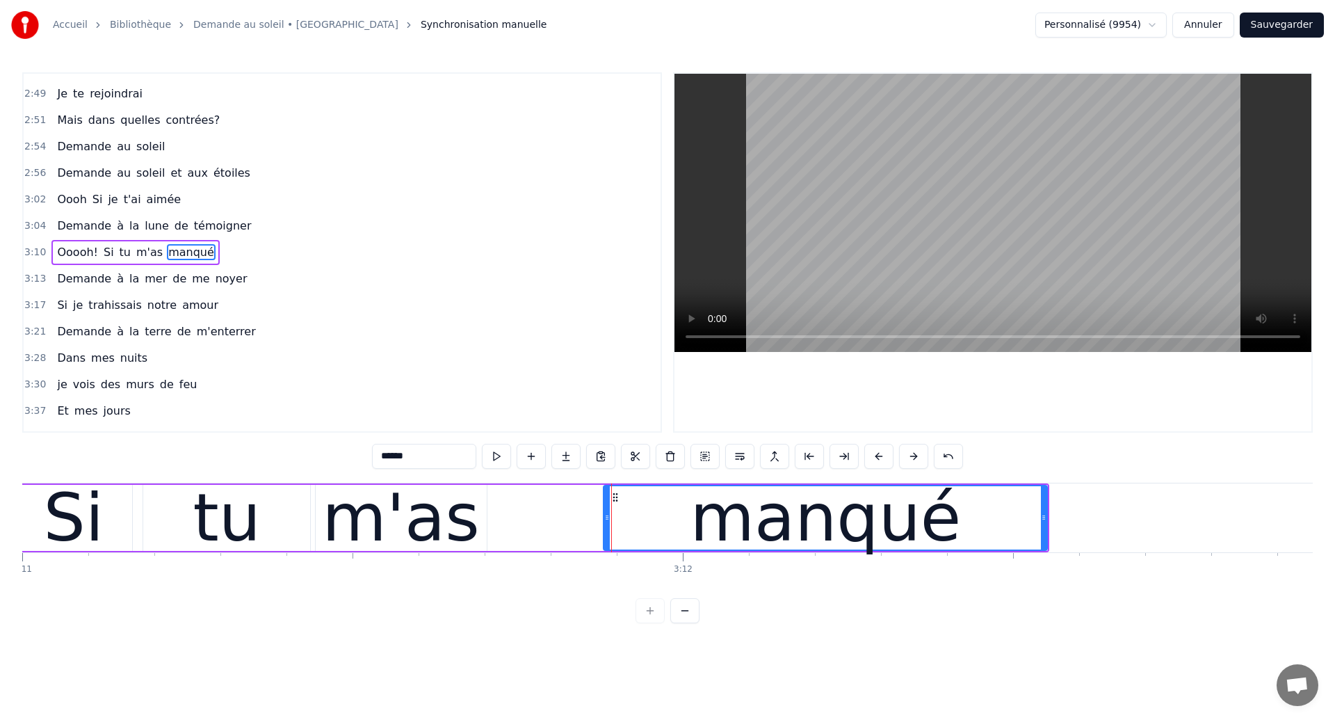
drag, startPoint x: 533, startPoint y: 536, endPoint x: 609, endPoint y: 545, distance: 76.3
click at [609, 545] on div at bounding box center [607, 517] width 6 height 63
click at [147, 520] on div "tu" at bounding box center [226, 518] width 167 height 66
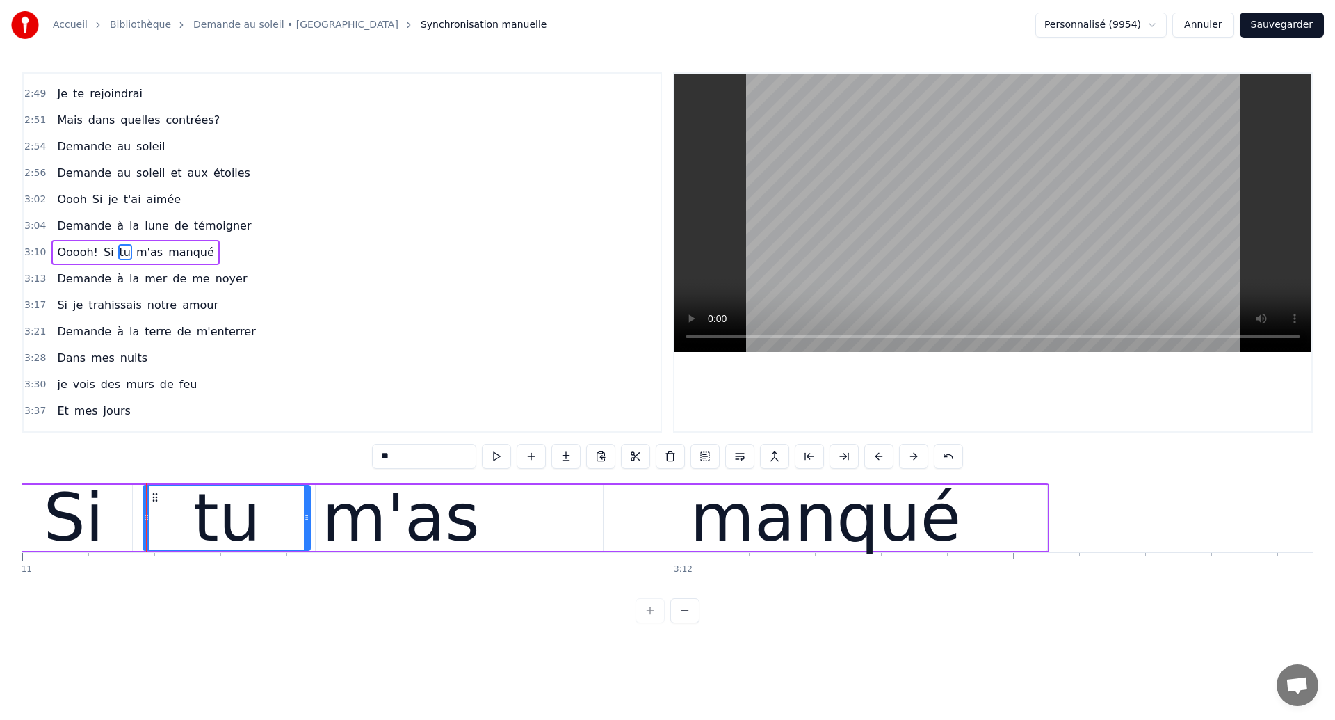
click at [673, 320] on div at bounding box center [993, 252] width 640 height 360
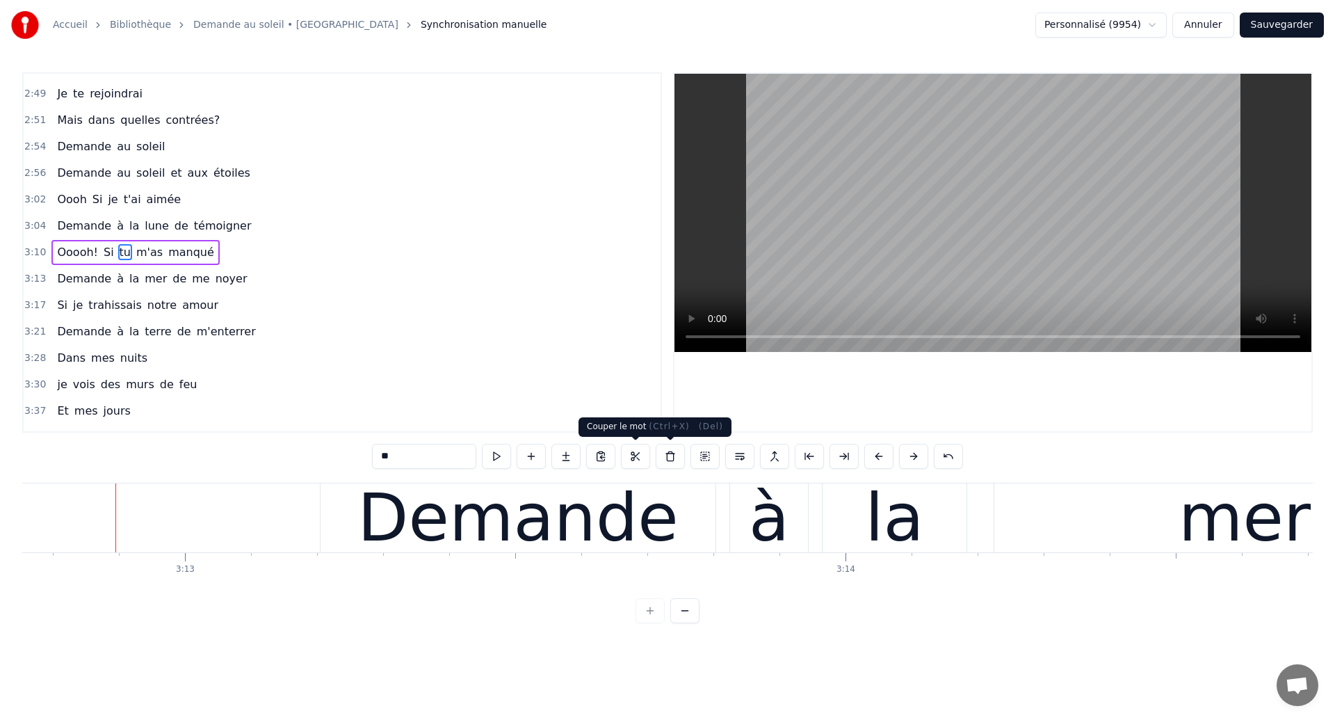
scroll to position [0, 127375]
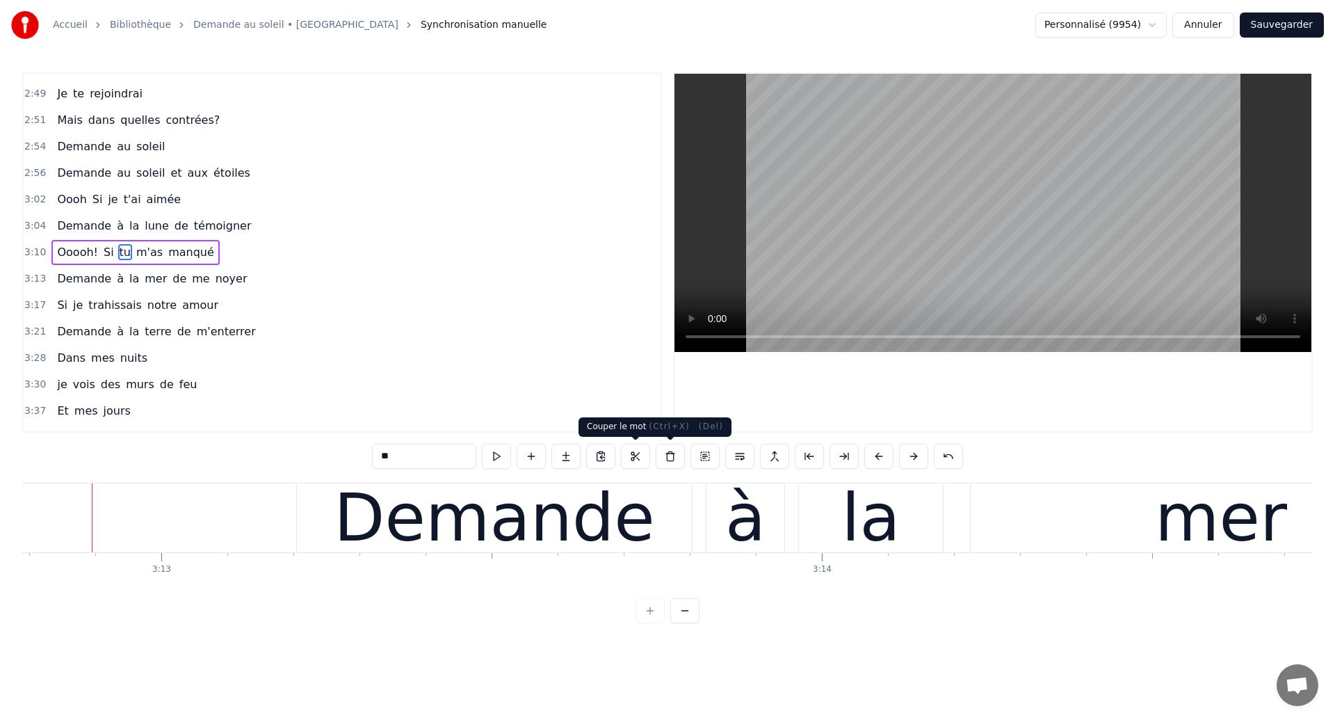
click at [597, 501] on div "Demande" at bounding box center [494, 517] width 321 height 99
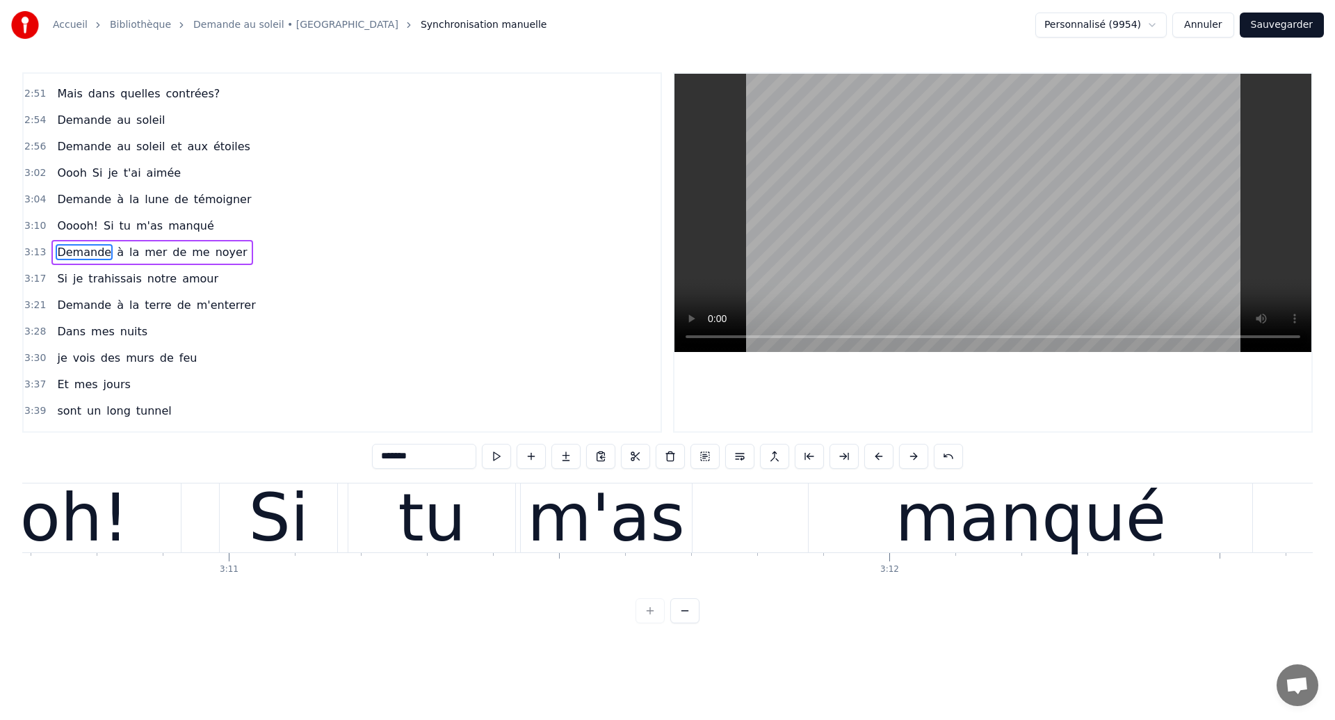
scroll to position [0, 125950]
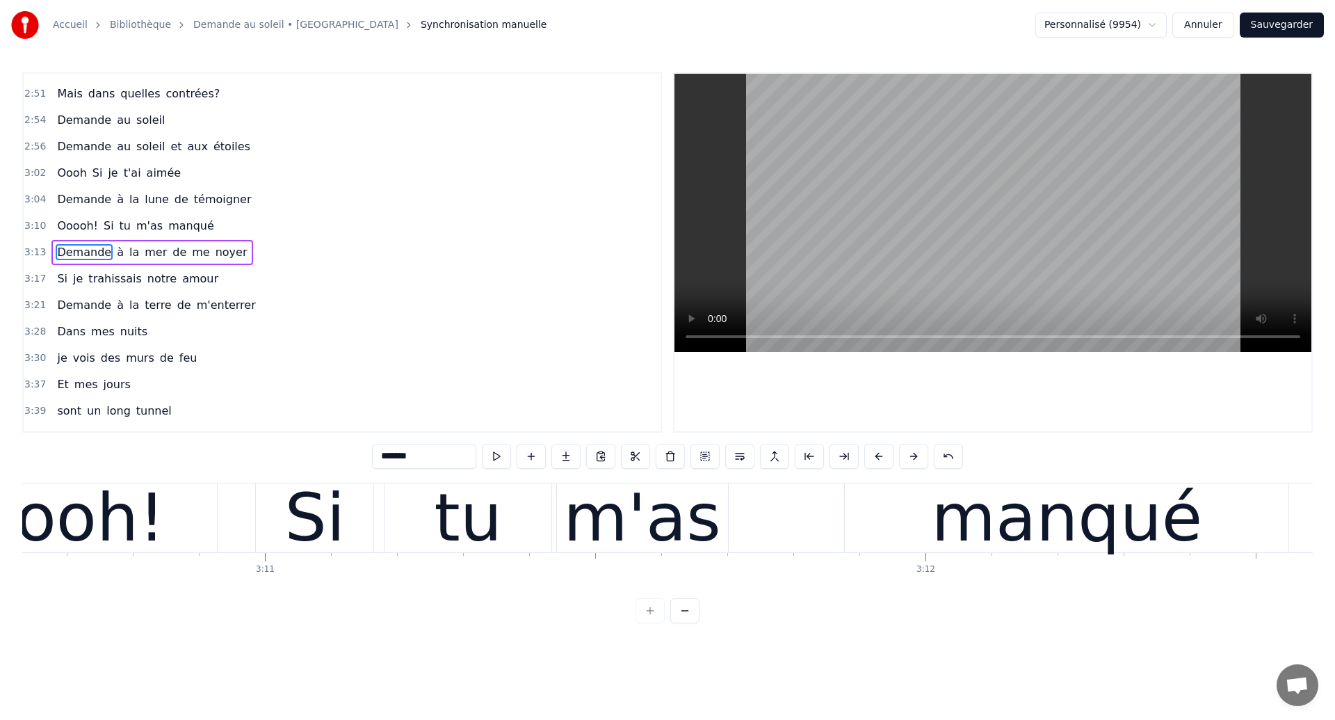
click at [457, 545] on div "tu" at bounding box center [467, 517] width 67 height 99
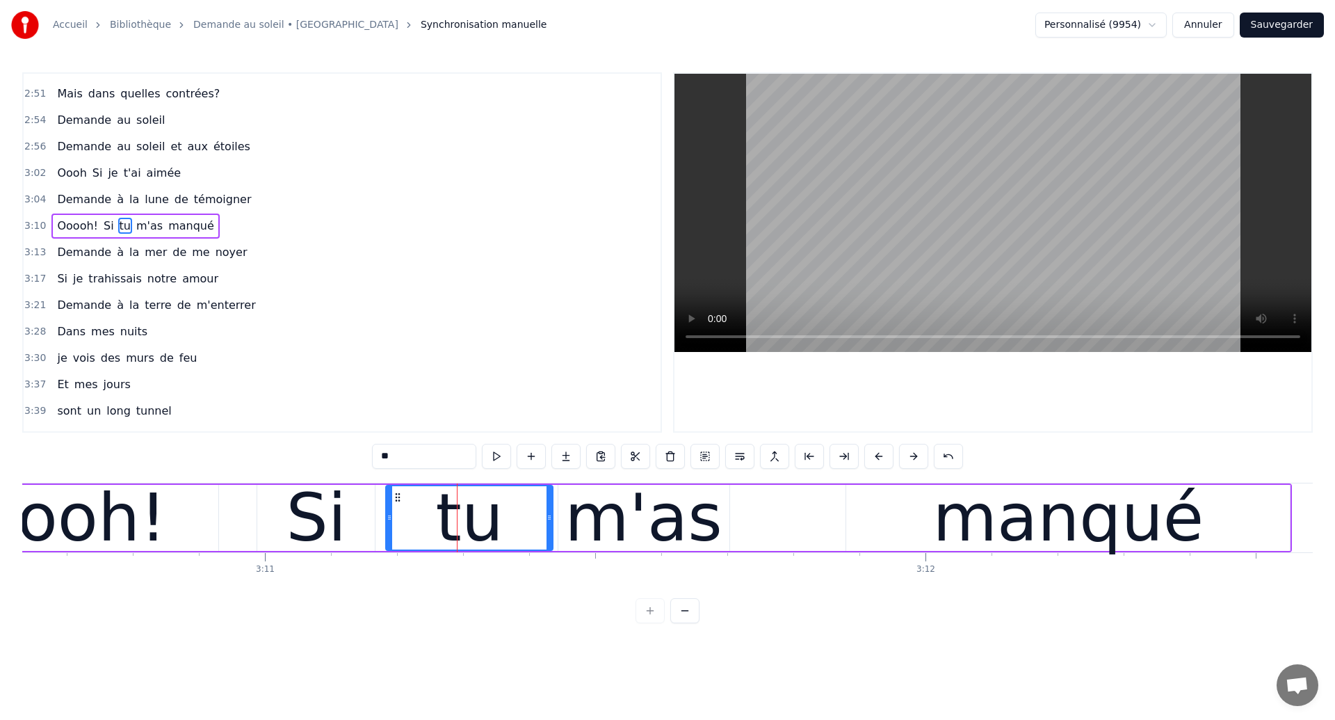
scroll to position [918, 0]
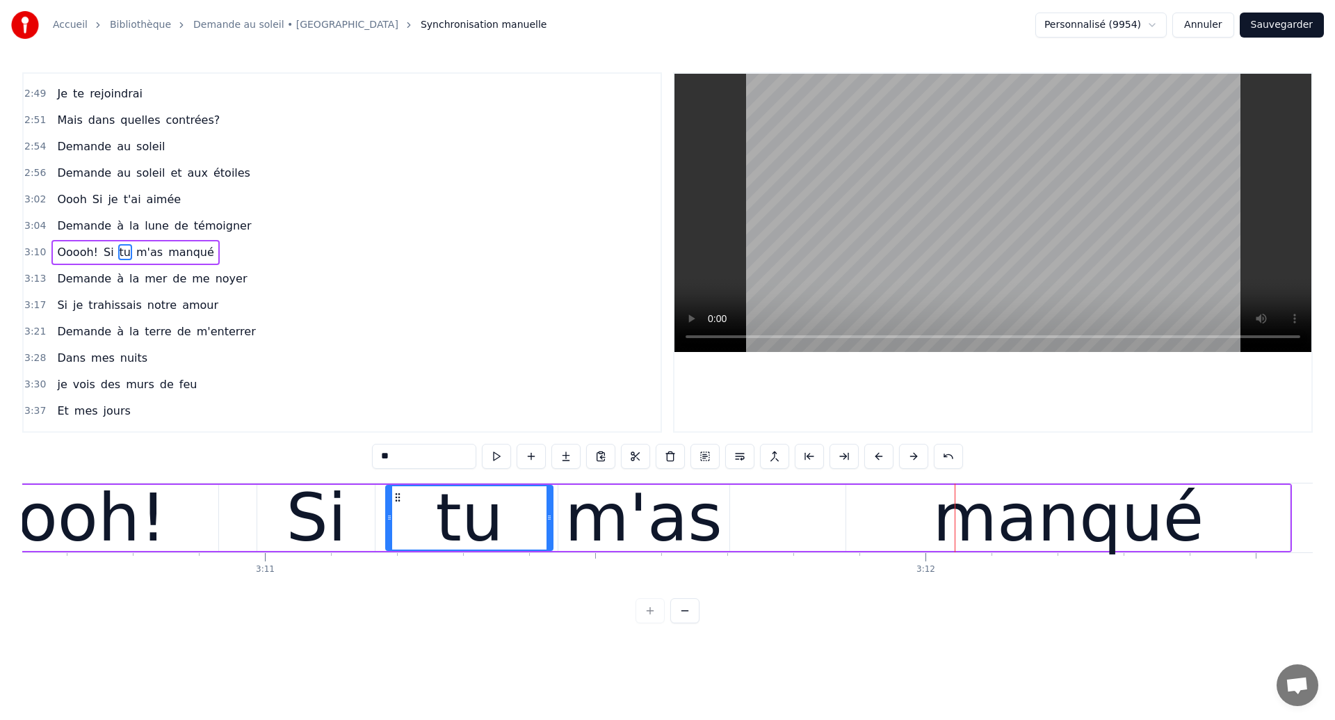
click at [727, 533] on div "m'as" at bounding box center [643, 518] width 171 height 66
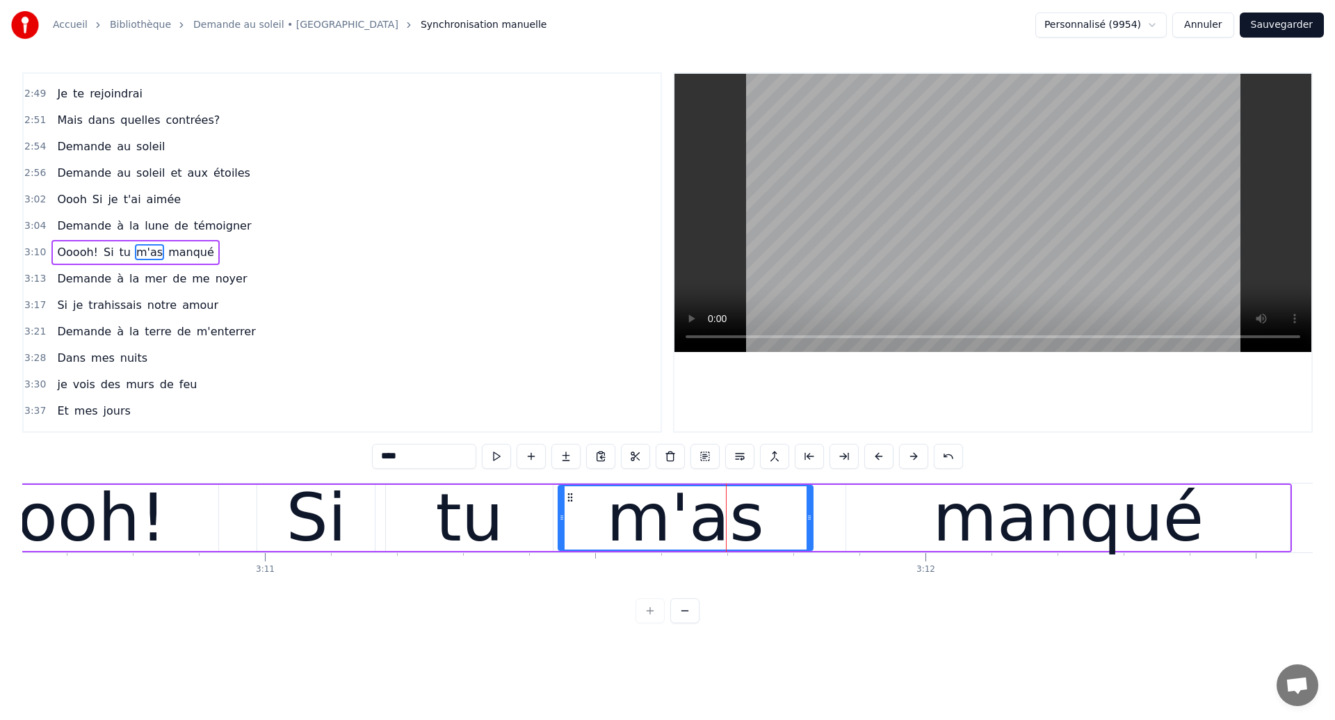
drag, startPoint x: 727, startPoint y: 533, endPoint x: 810, endPoint y: 540, distance: 83.7
click at [810, 540] on div at bounding box center [810, 517] width 6 height 63
click at [83, 504] on div "Ooooh!" at bounding box center [45, 517] width 241 height 99
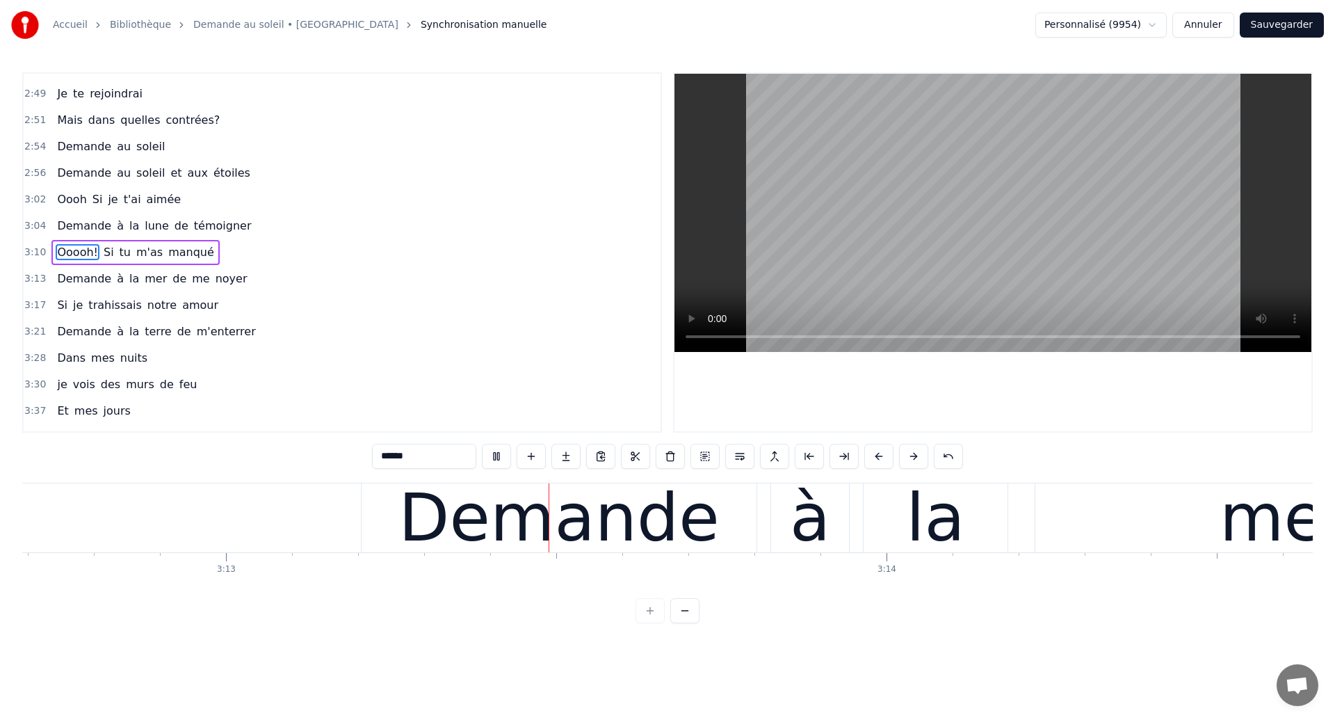
scroll to position [0, 127341]
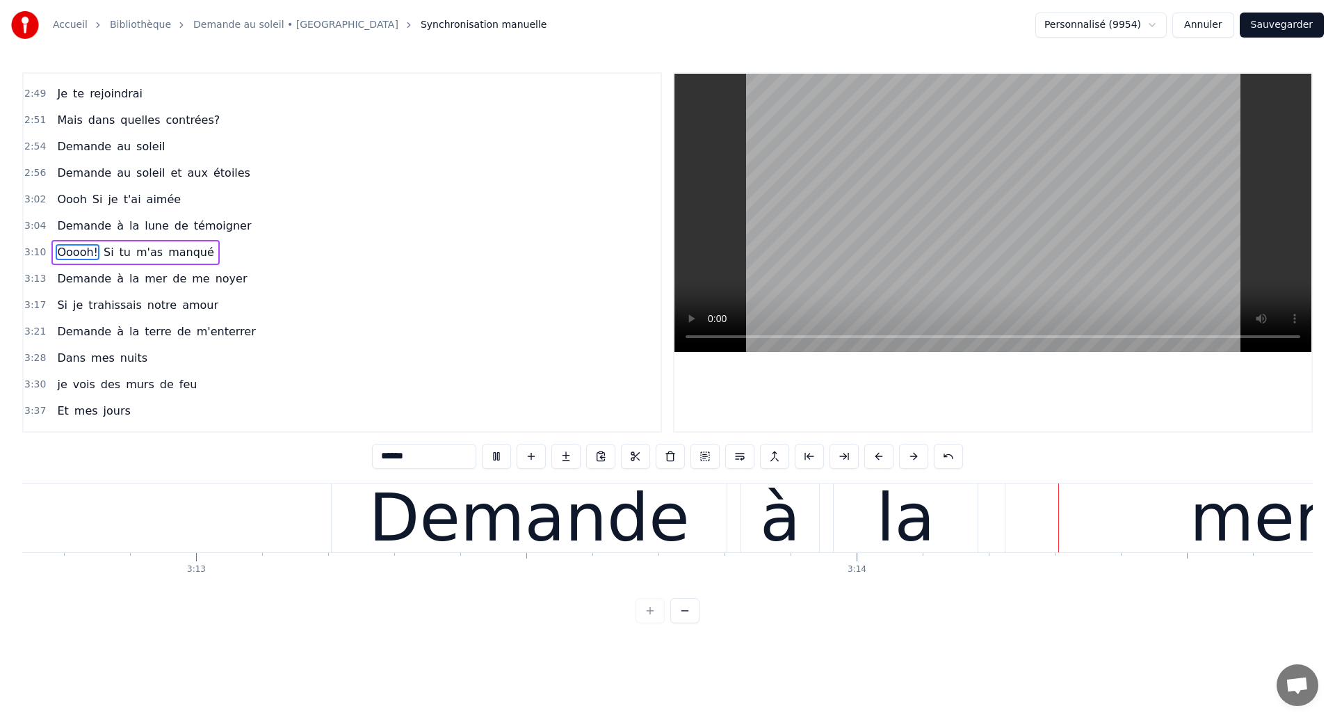
click at [606, 510] on div "Demande" at bounding box center [529, 517] width 321 height 99
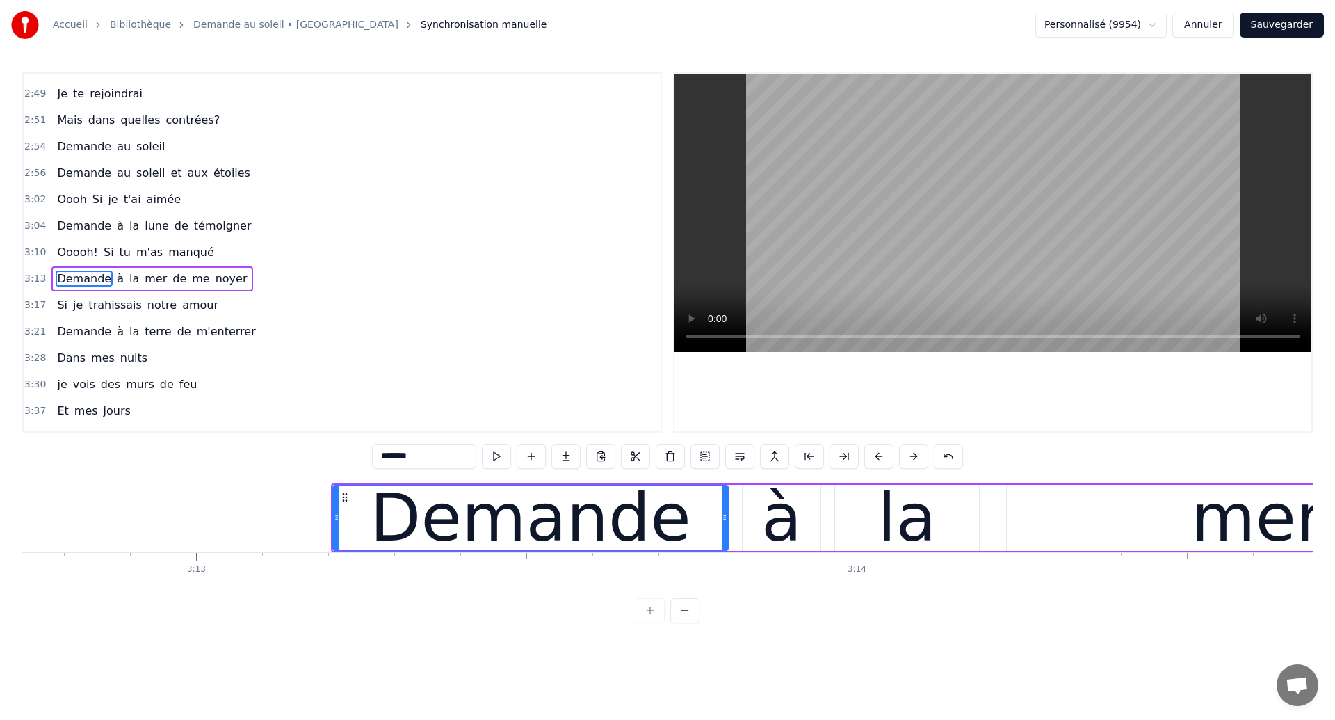
scroll to position [944, 0]
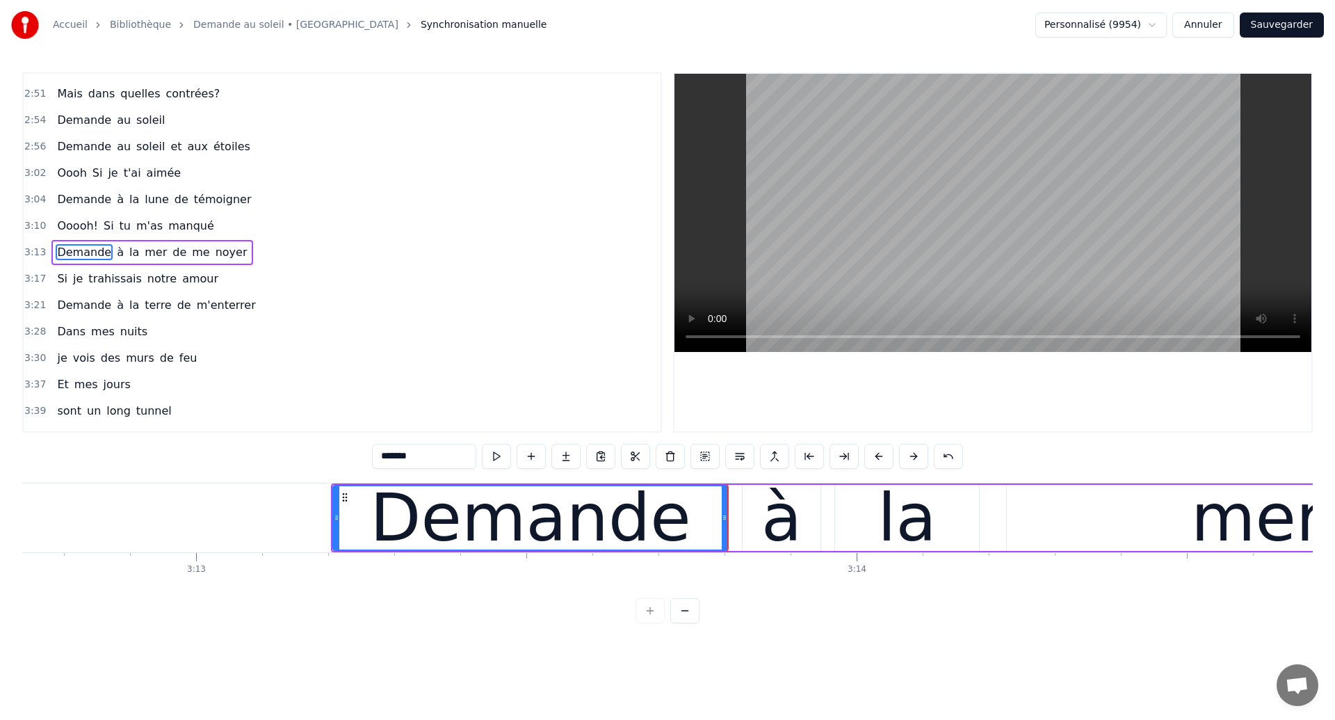
click at [68, 226] on span "Ooooh!" at bounding box center [78, 226] width 44 height 16
type input "******"
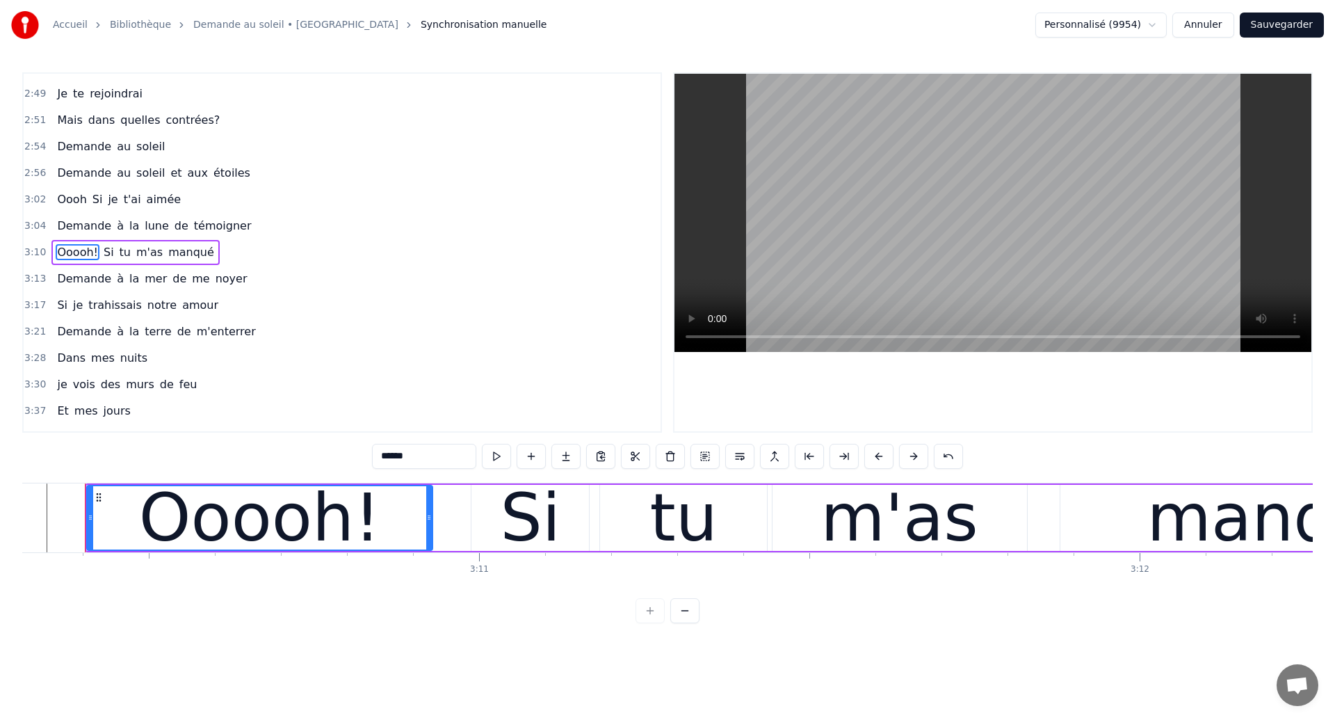
scroll to position [0, 125729]
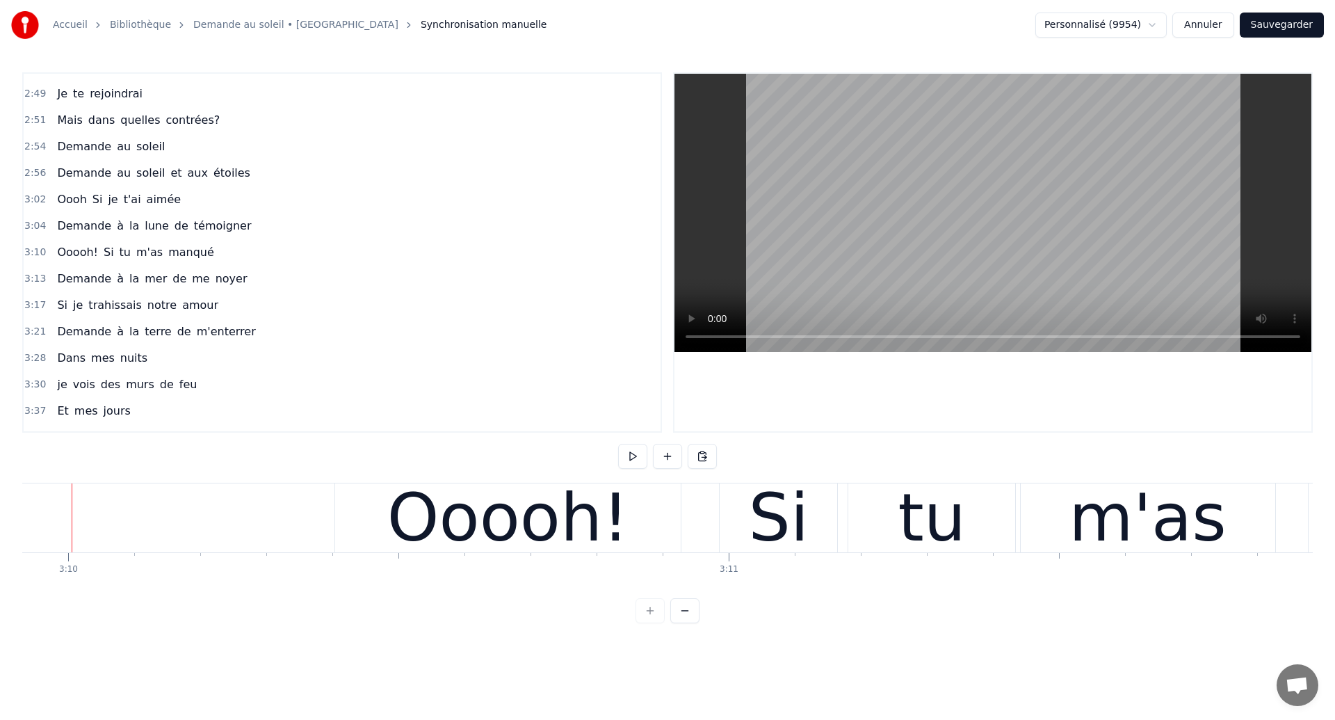
scroll to position [0, 125466]
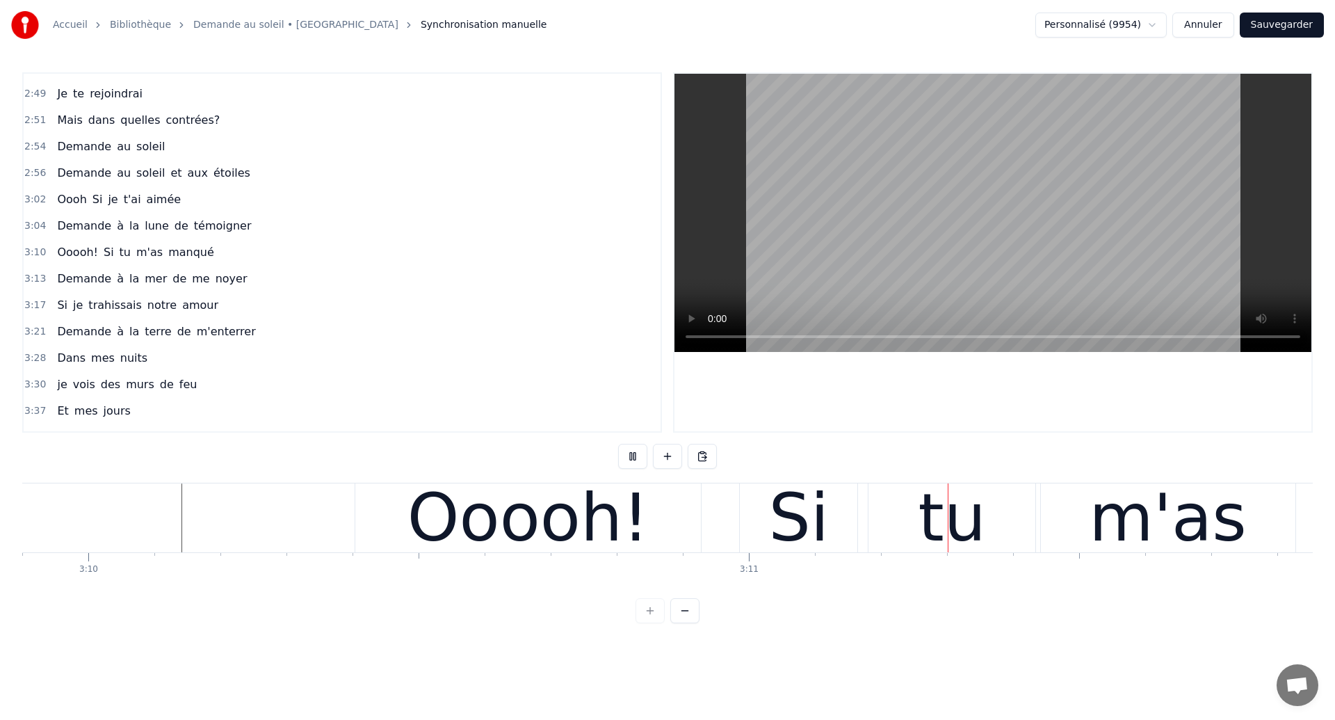
click at [693, 531] on div "Ooooh!" at bounding box center [528, 517] width 346 height 69
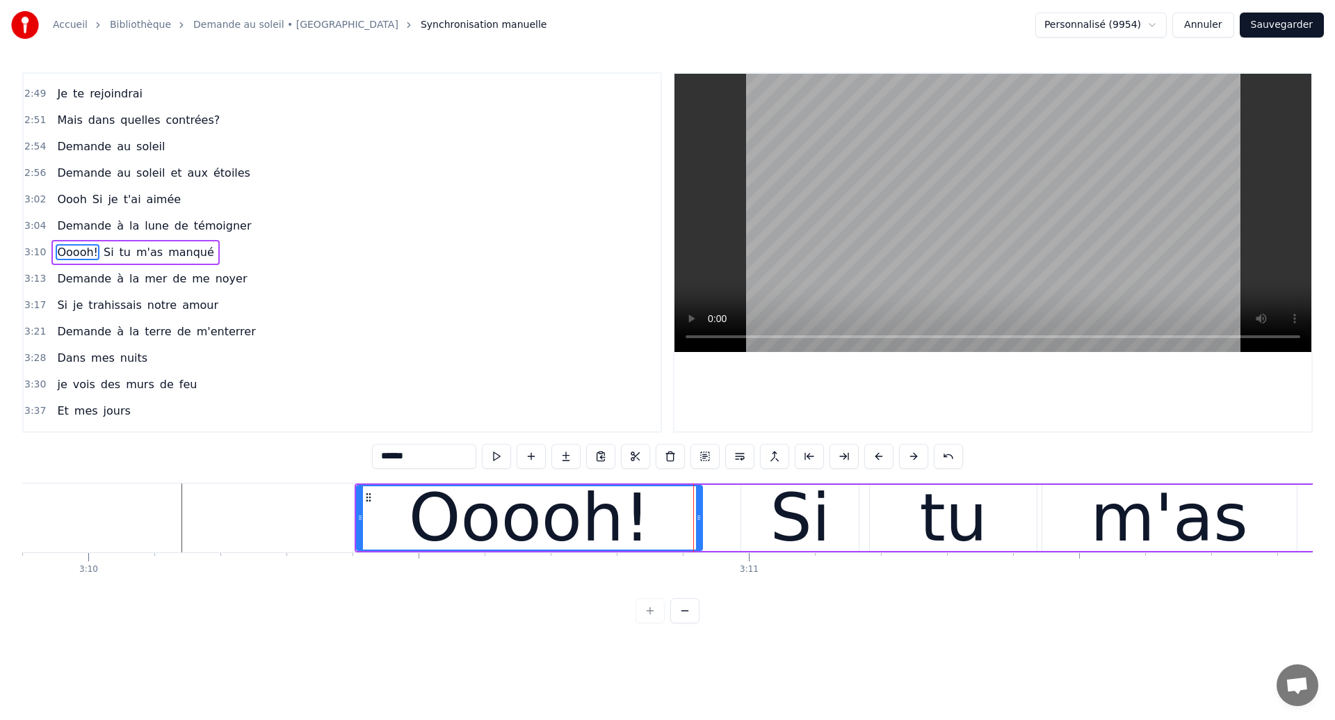
click at [747, 519] on div "Si" at bounding box center [800, 518] width 118 height 66
type input "**"
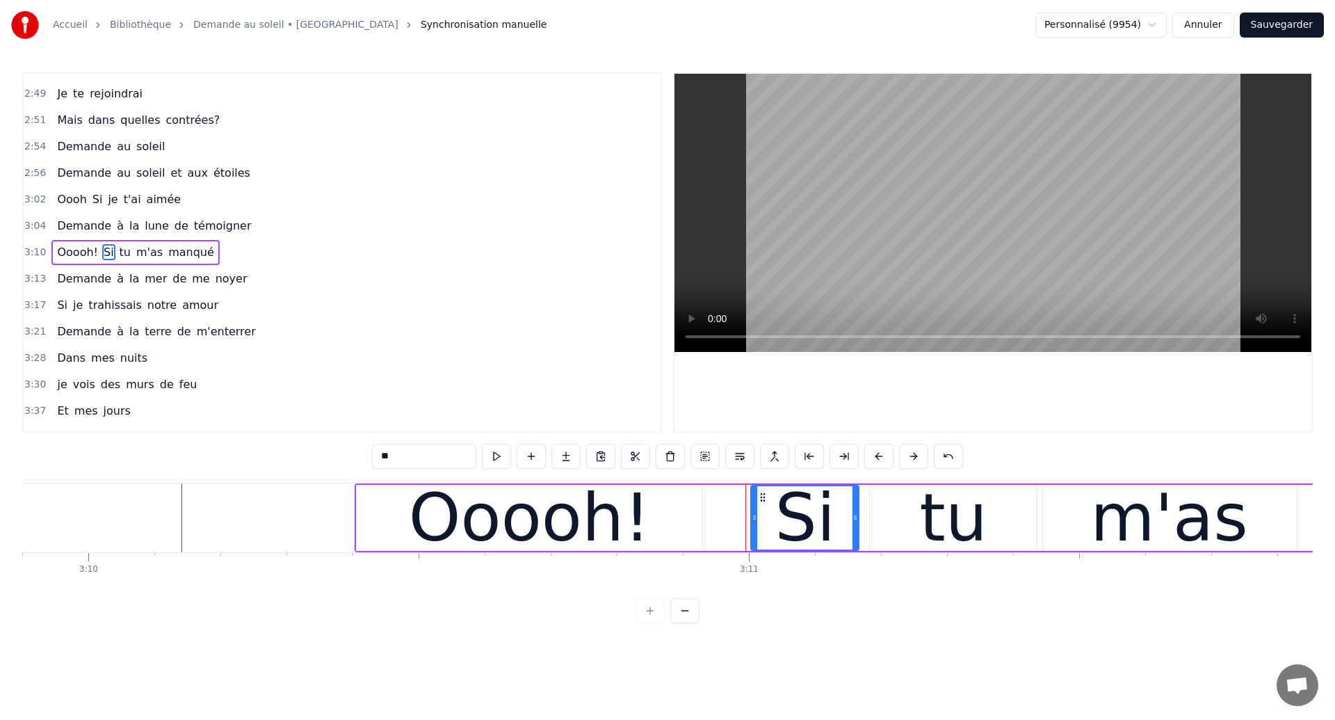
drag, startPoint x: 747, startPoint y: 519, endPoint x: 757, endPoint y: 529, distance: 13.8
click at [757, 529] on div at bounding box center [755, 517] width 6 height 63
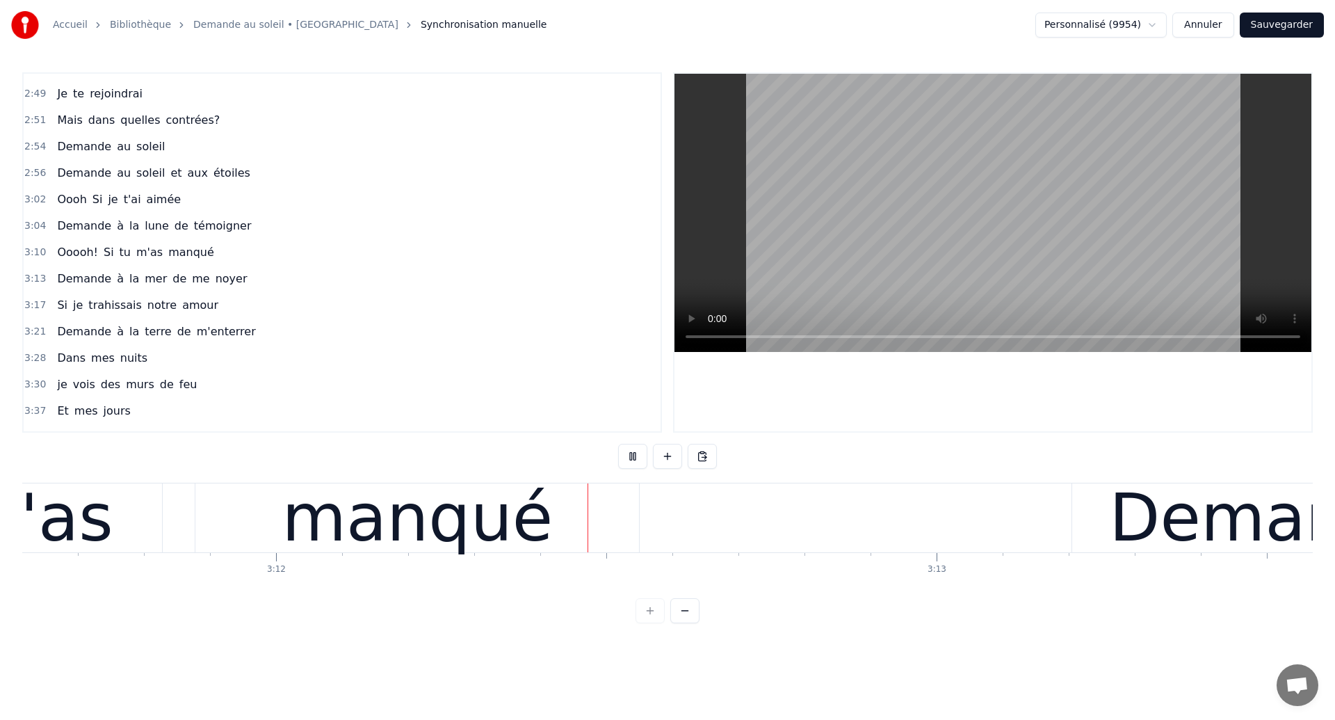
scroll to position [0, 126634]
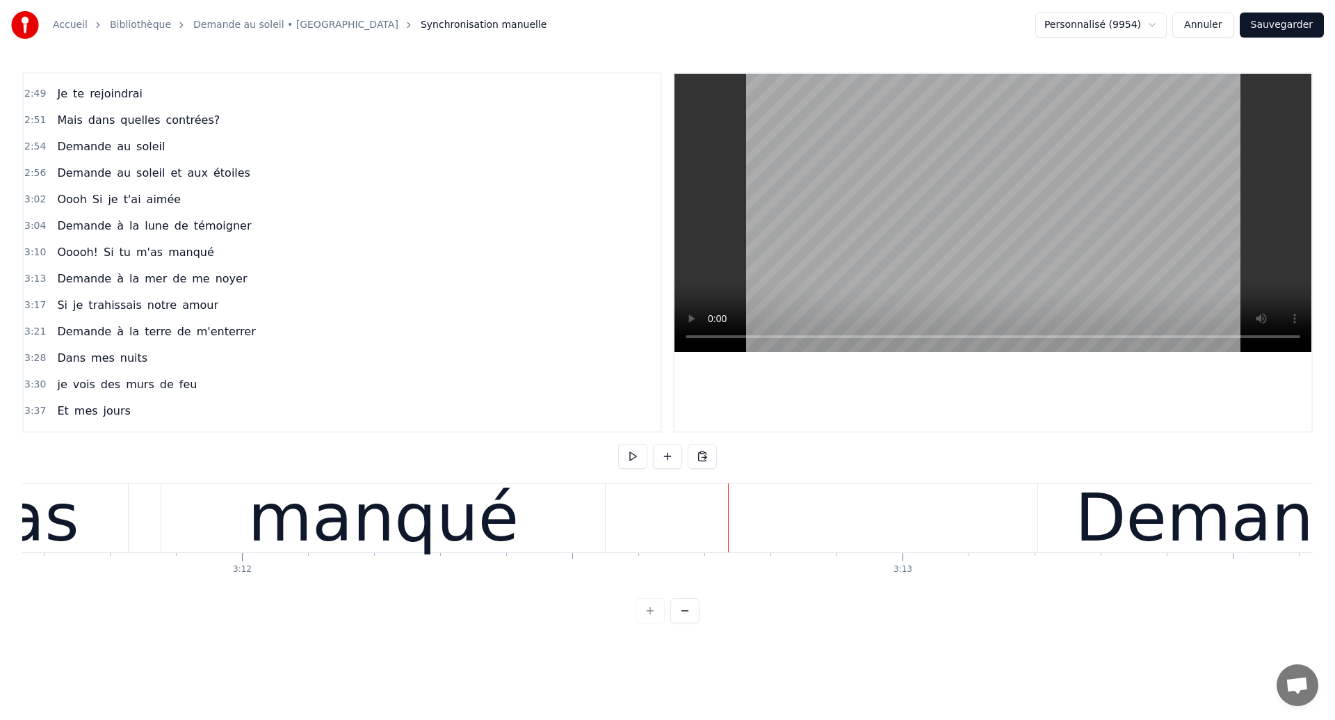
click at [452, 529] on div "manqué" at bounding box center [383, 517] width 271 height 99
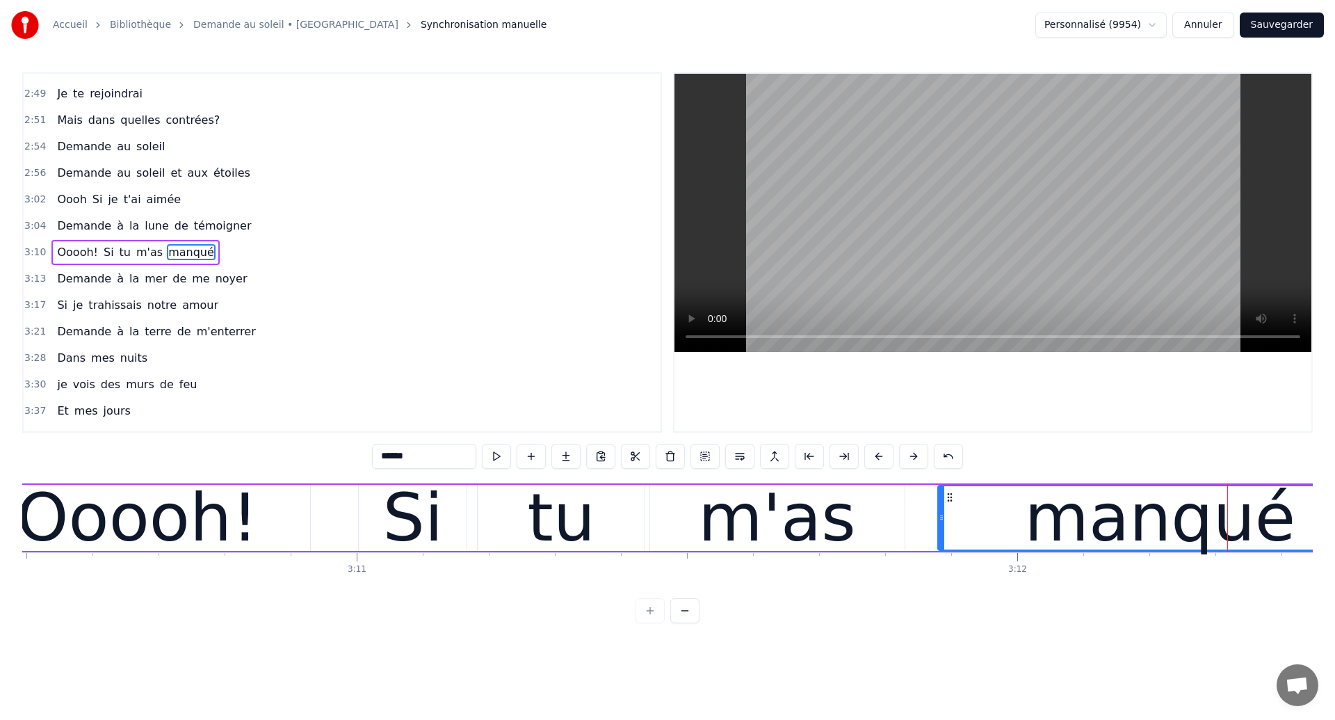
scroll to position [0, 125832]
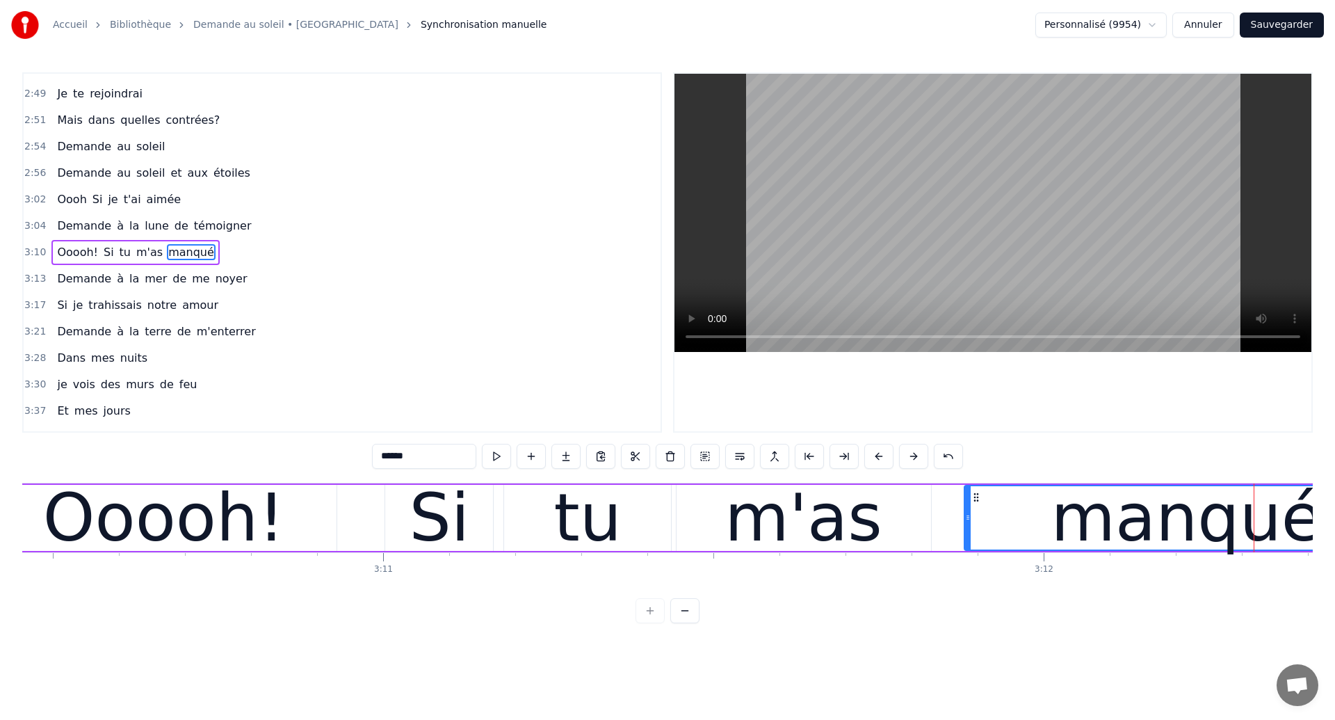
click at [193, 531] on div "Ooooh!" at bounding box center [163, 517] width 241 height 99
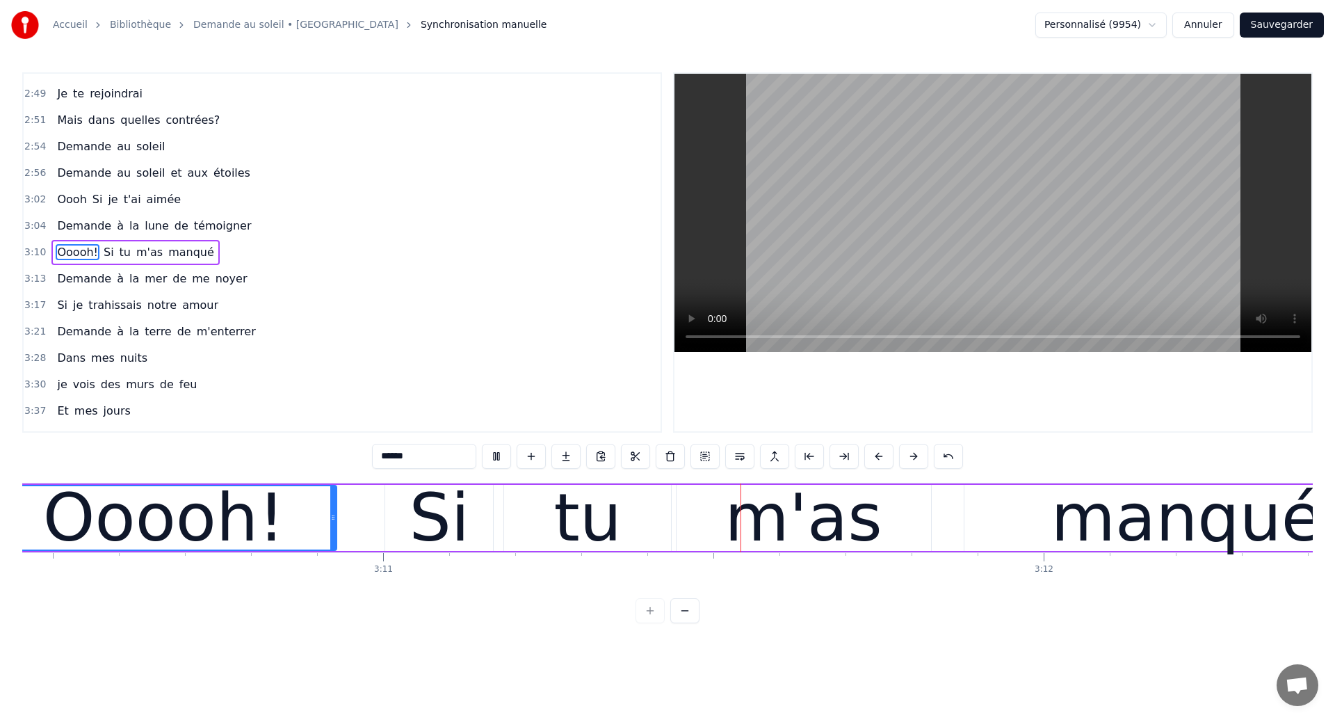
click at [455, 516] on div "Si" at bounding box center [439, 517] width 61 height 99
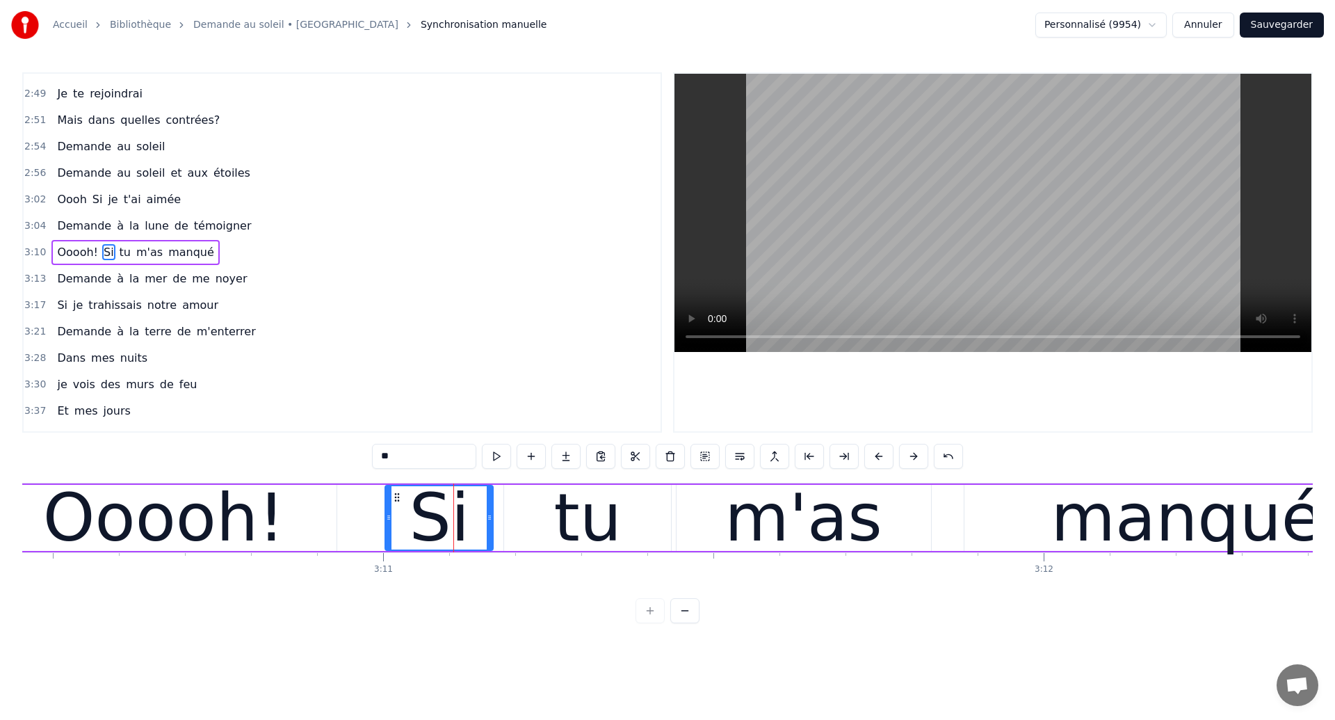
click at [520, 529] on div "tu" at bounding box center [587, 518] width 167 height 66
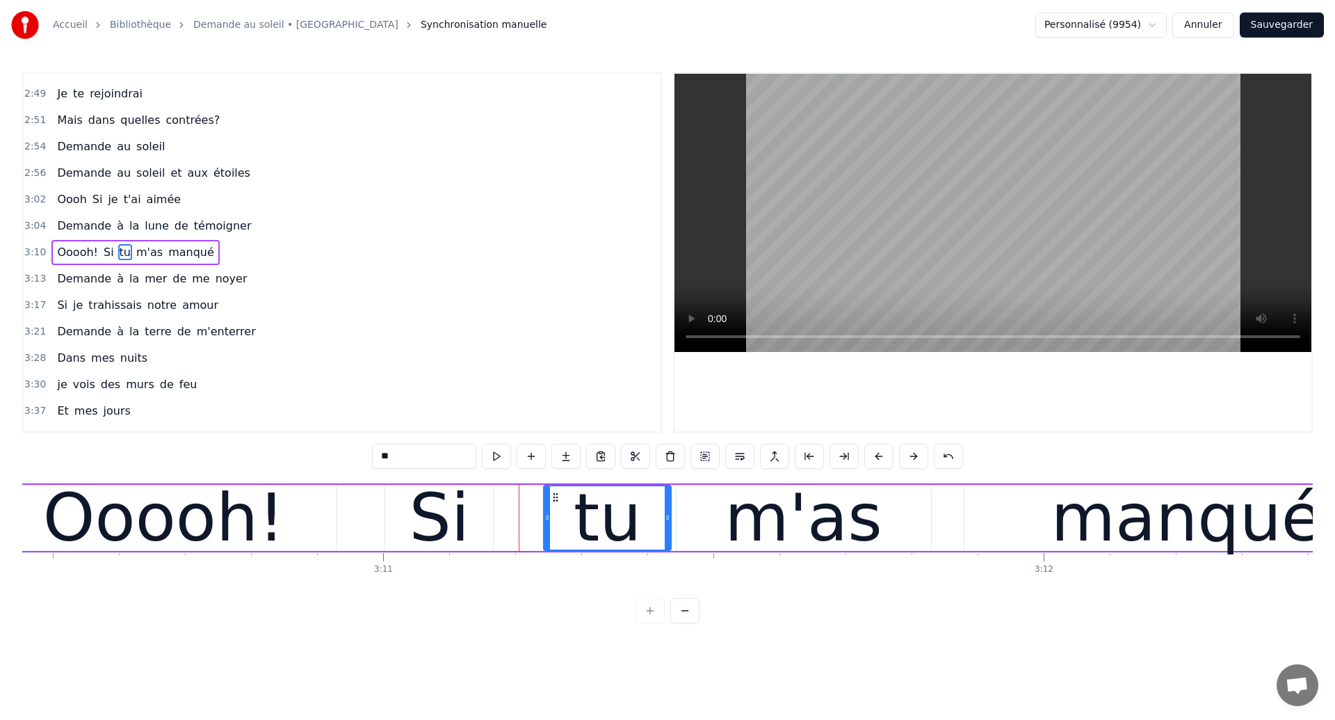
drag, startPoint x: 508, startPoint y: 529, endPoint x: 547, endPoint y: 532, distance: 39.7
click at [547, 532] on div at bounding box center [548, 517] width 6 height 63
click at [145, 525] on div "Ooooh!" at bounding box center [163, 517] width 241 height 99
type input "******"
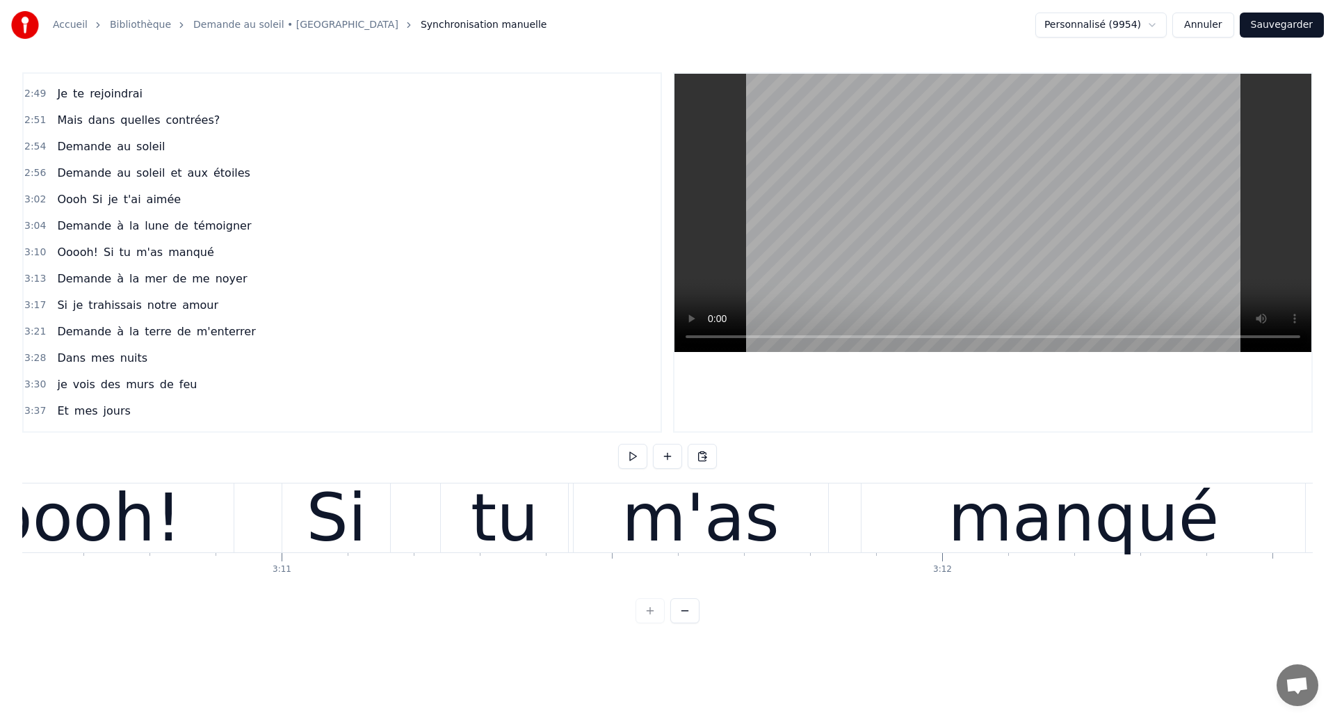
scroll to position [0, 125895]
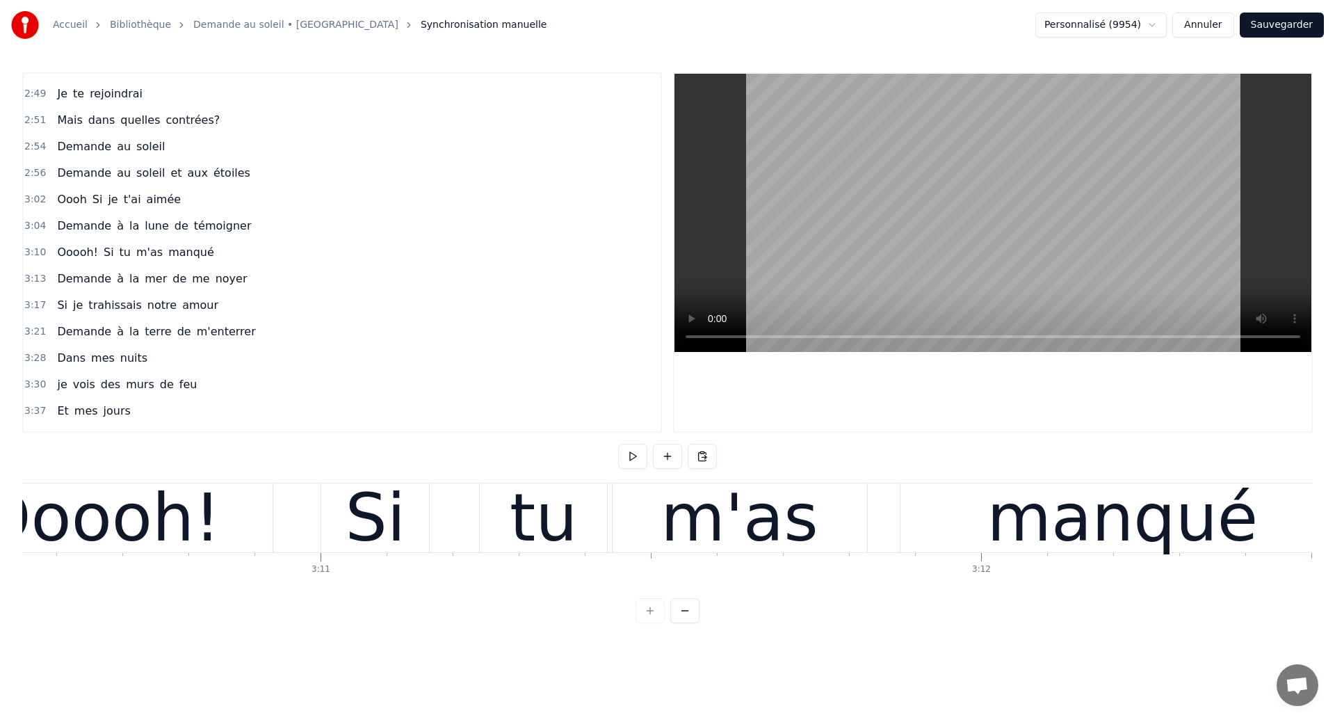
click at [163, 536] on div "Ooooh!" at bounding box center [99, 517] width 241 height 99
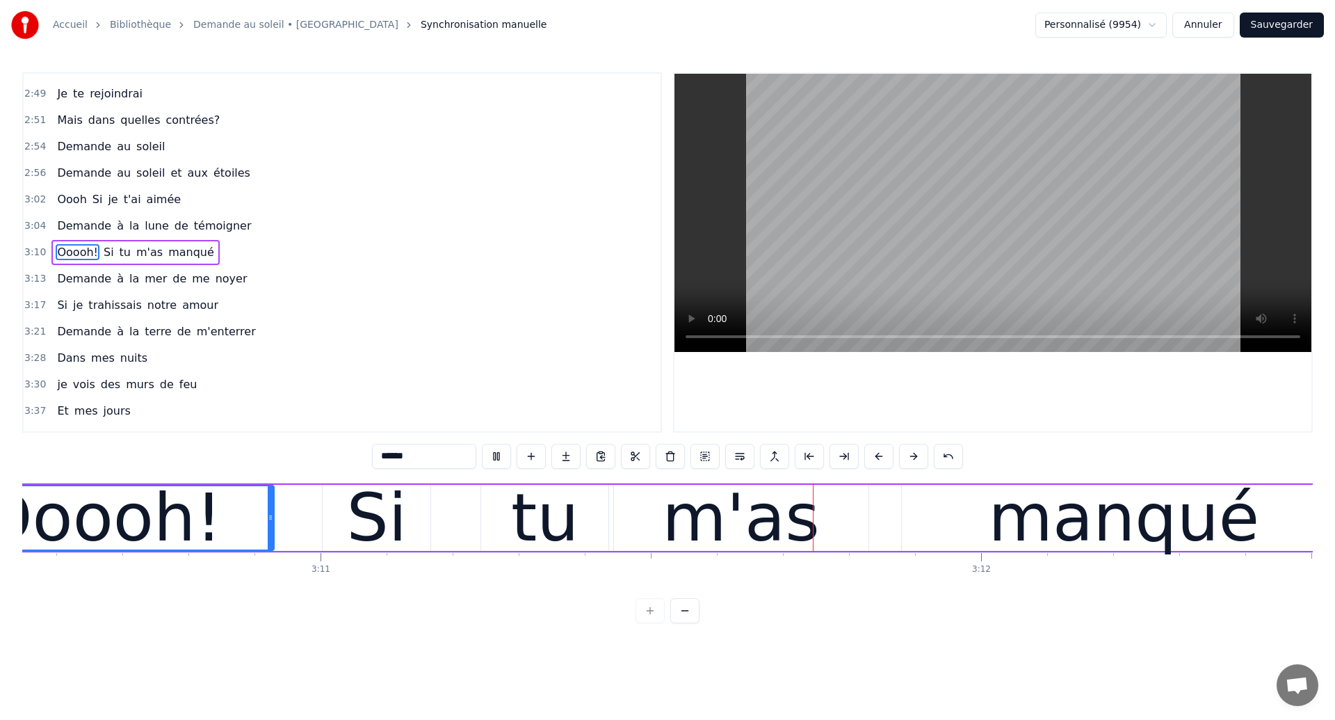
click at [576, 502] on div "tu" at bounding box center [544, 518] width 127 height 66
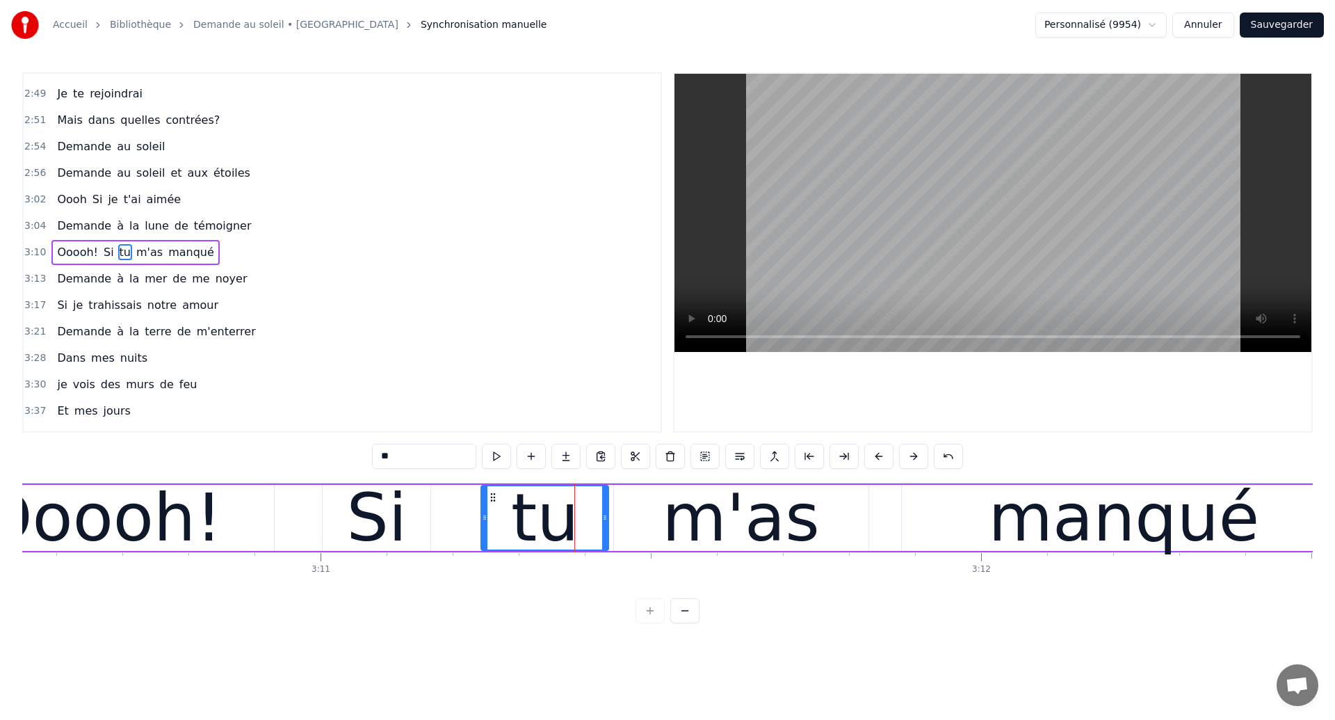
click at [666, 518] on div "m'as" at bounding box center [741, 518] width 255 height 66
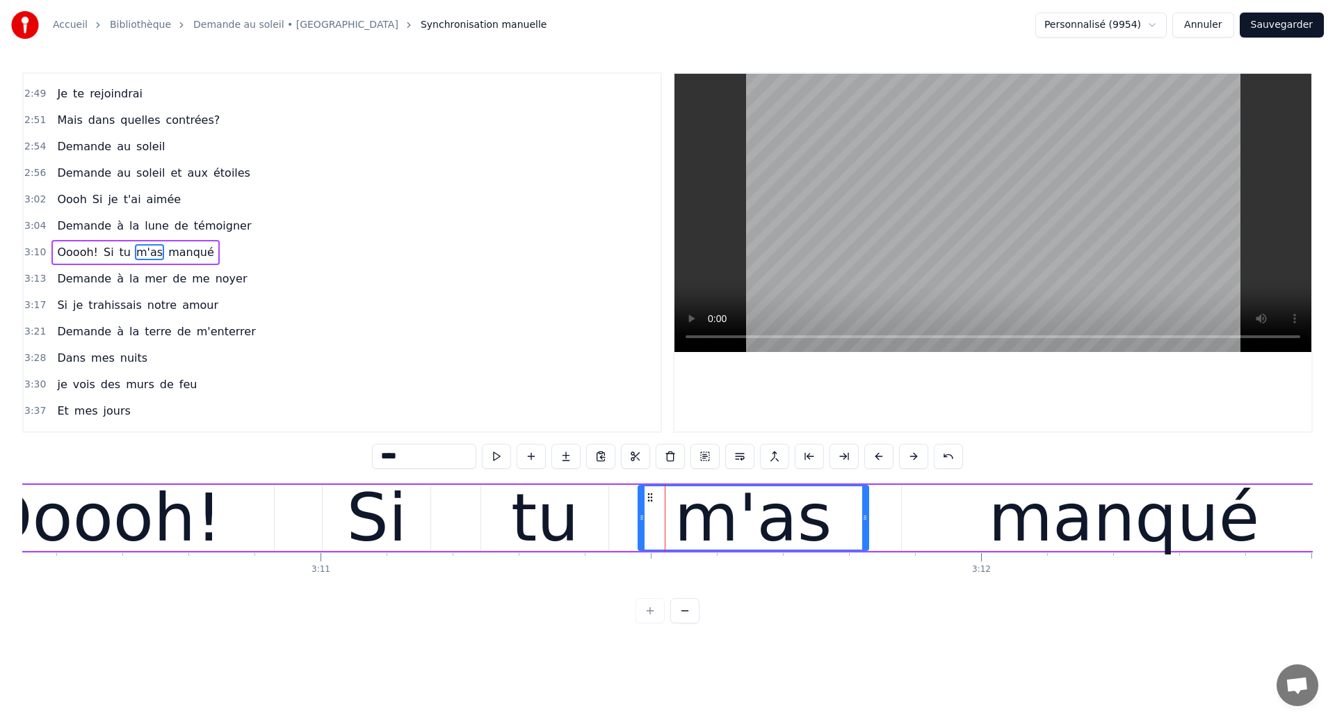
drag, startPoint x: 618, startPoint y: 527, endPoint x: 643, endPoint y: 532, distance: 24.8
click at [643, 532] on div at bounding box center [642, 517] width 6 height 63
click at [177, 528] on div "Ooooh!" at bounding box center [101, 517] width 241 height 99
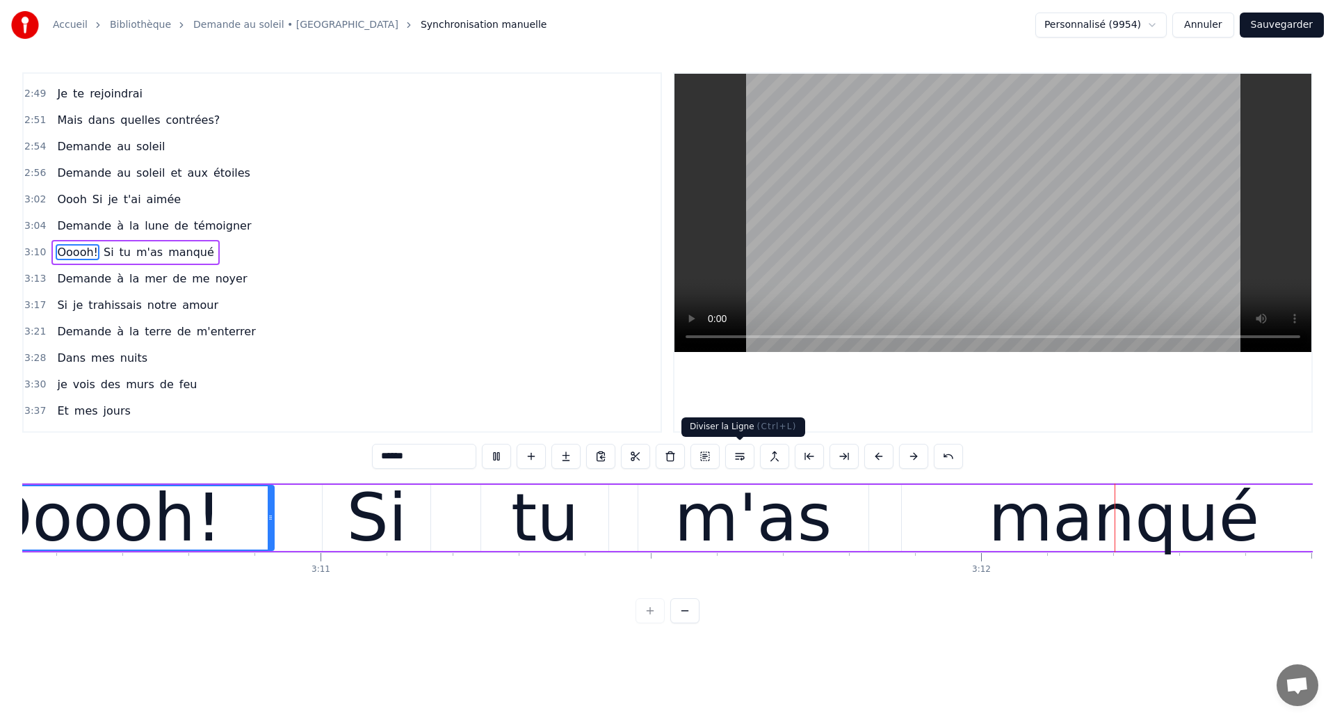
click at [741, 460] on button at bounding box center [739, 456] width 29 height 25
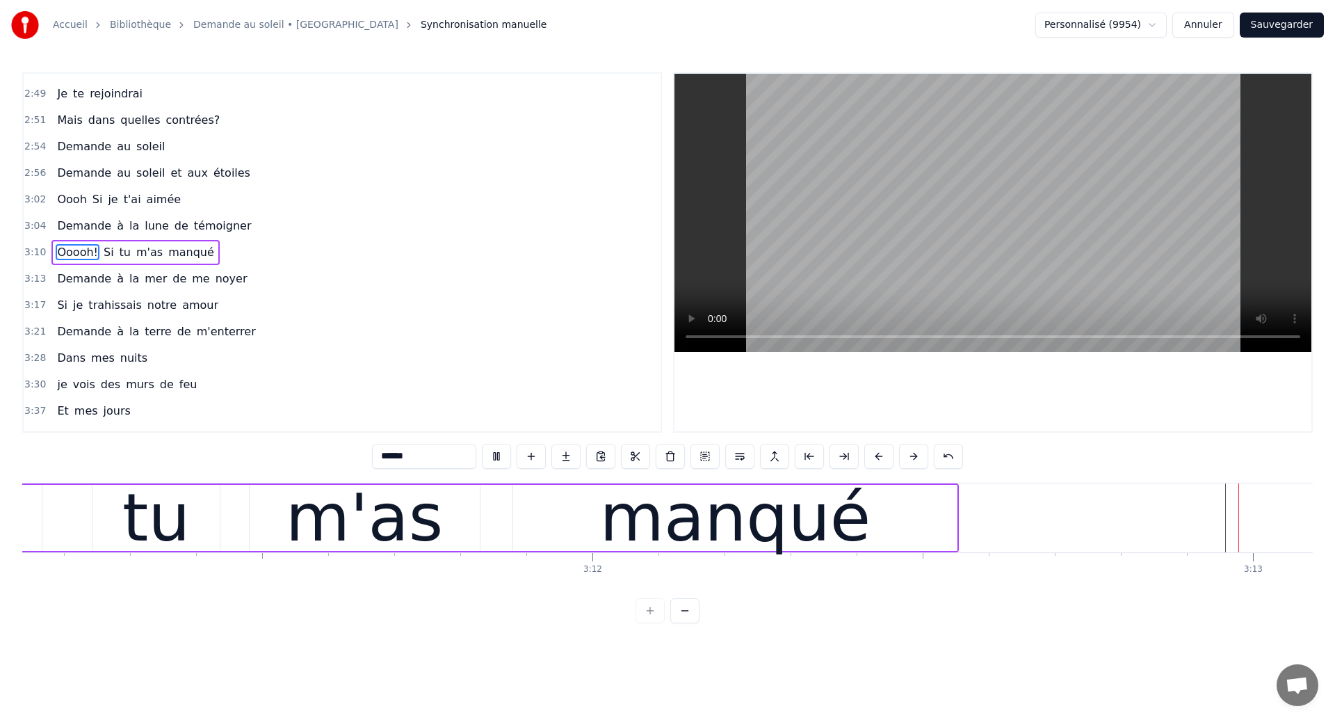
click at [721, 492] on div "manqué" at bounding box center [734, 517] width 271 height 99
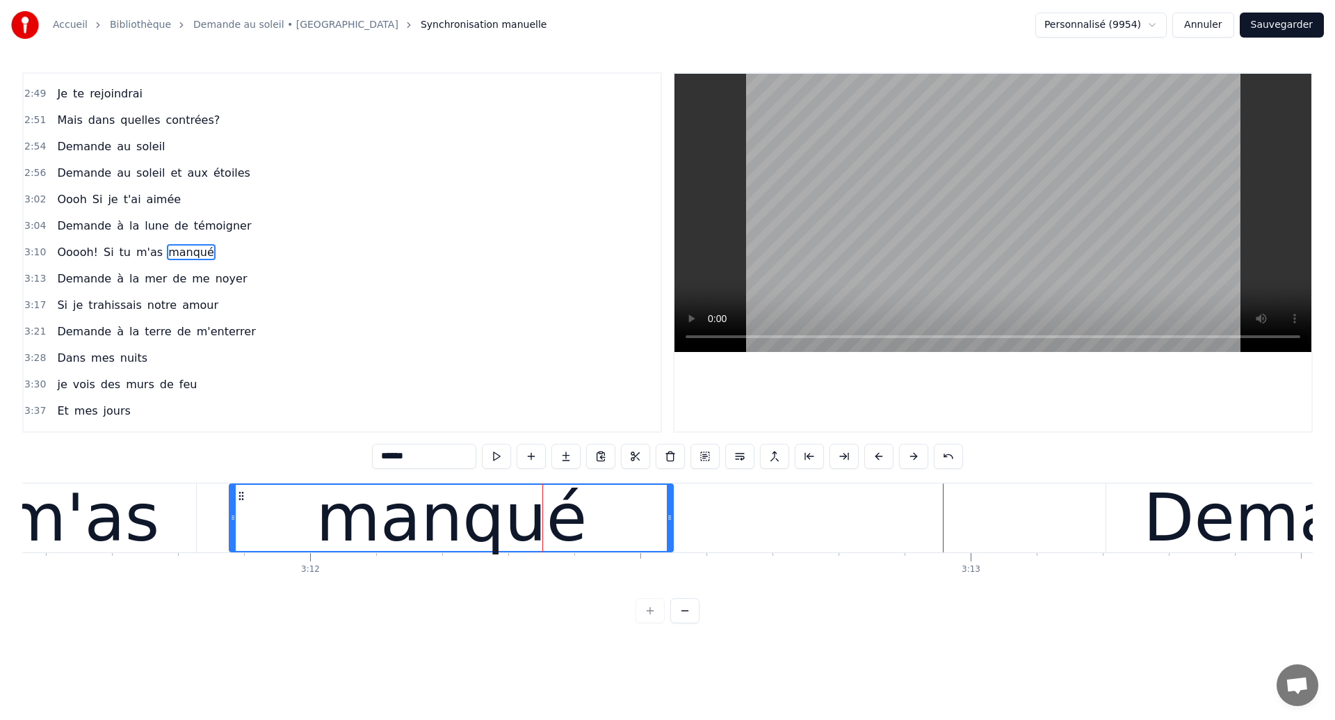
scroll to position [0, 126503]
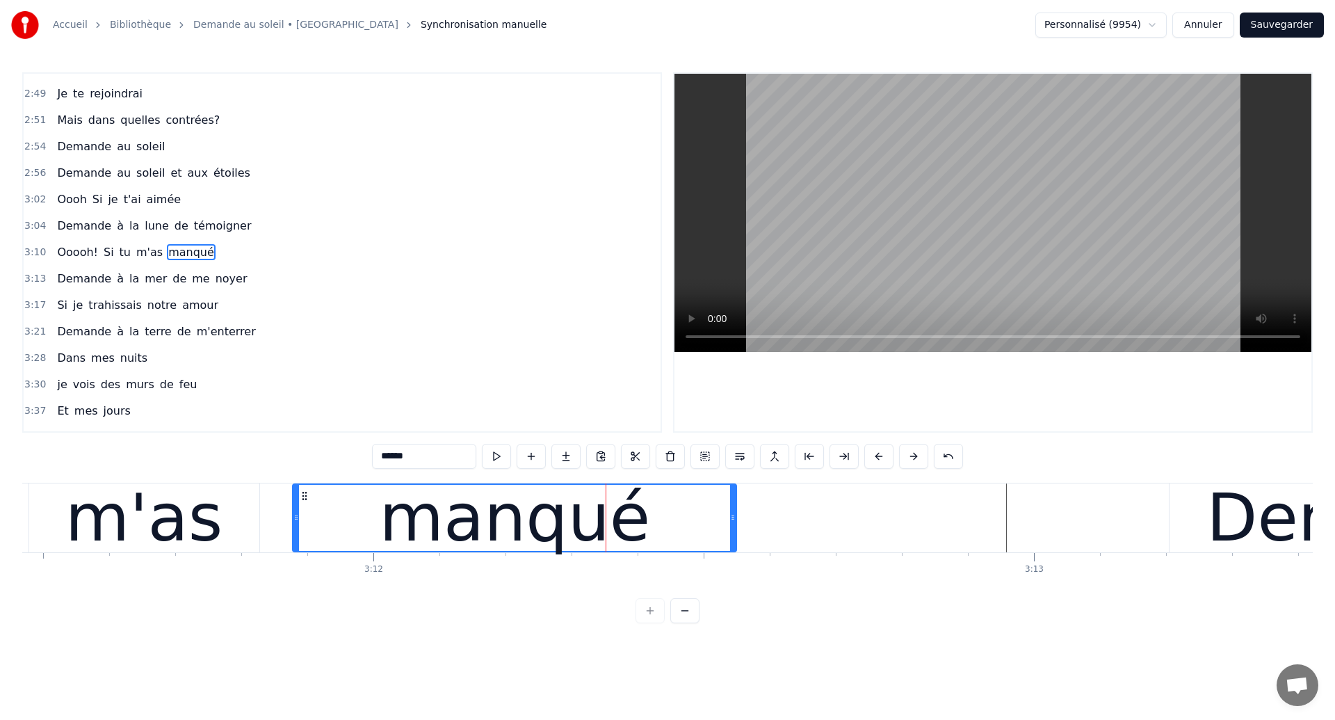
click at [474, 541] on div "manqué" at bounding box center [514, 517] width 271 height 99
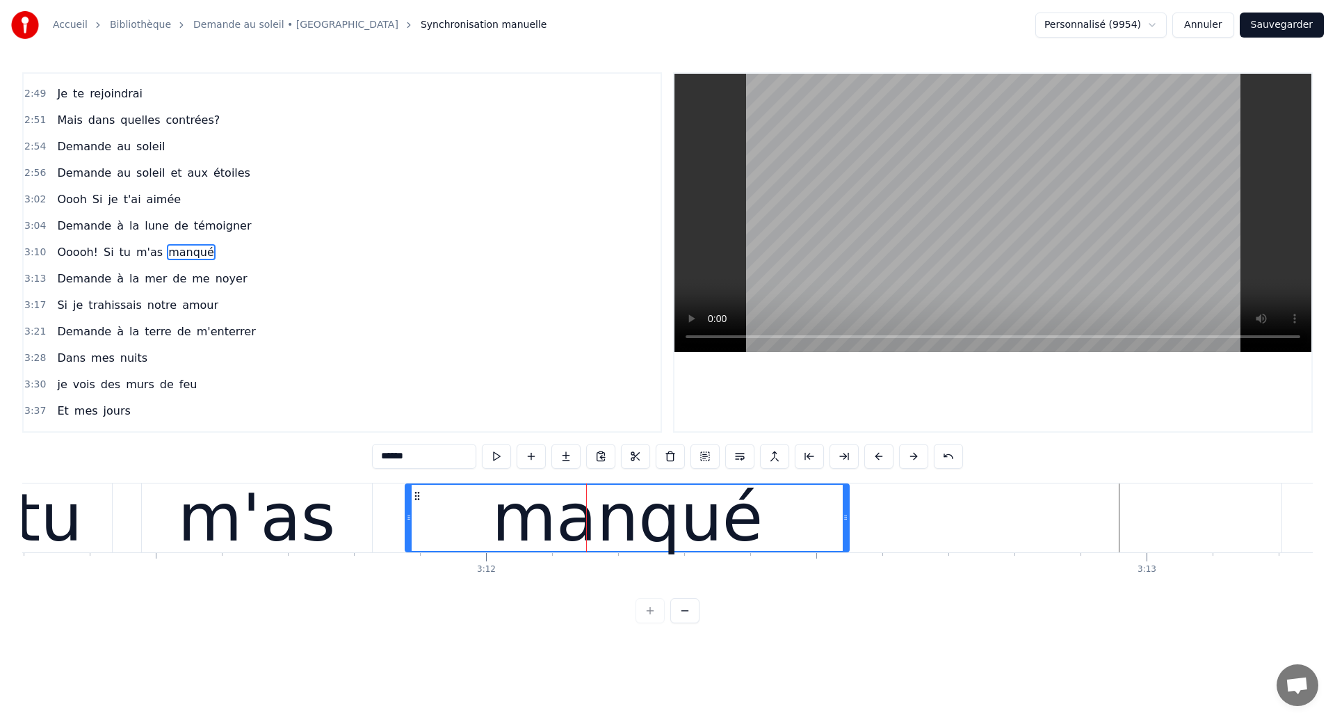
scroll to position [0, 126268]
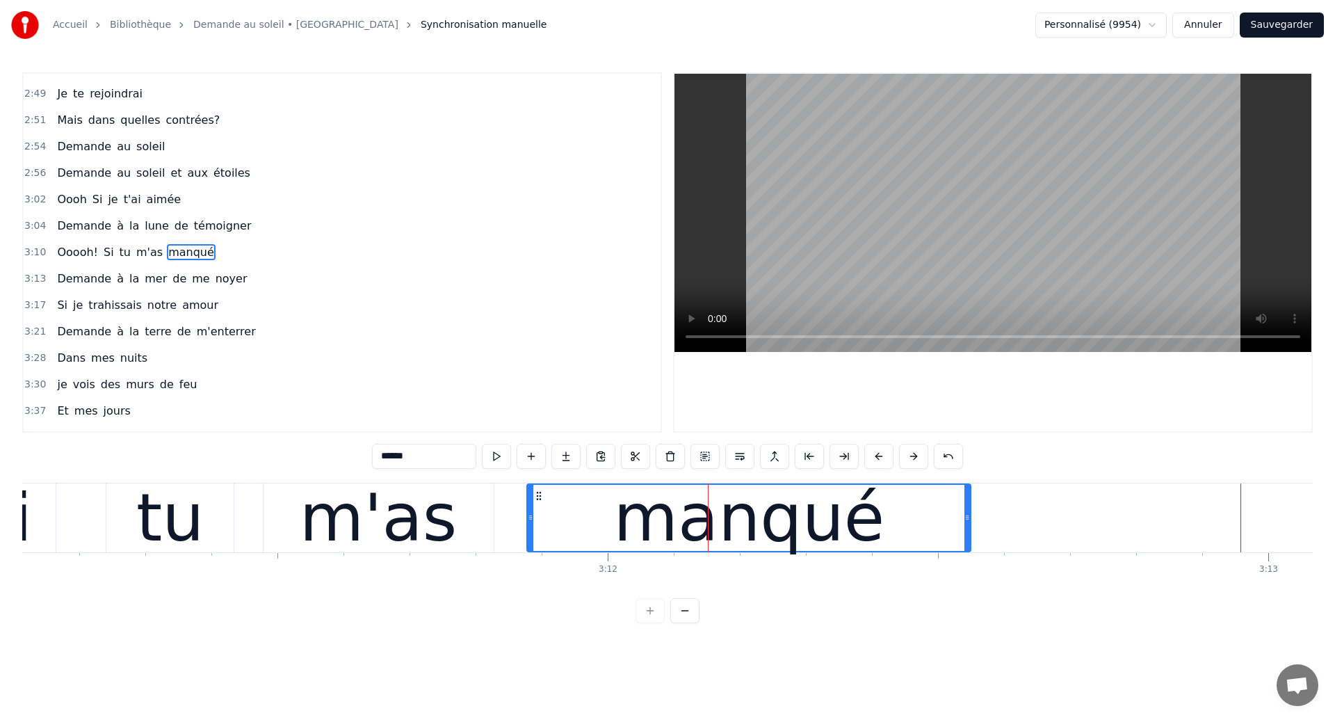
click at [319, 533] on div "m'as" at bounding box center [378, 517] width 157 height 99
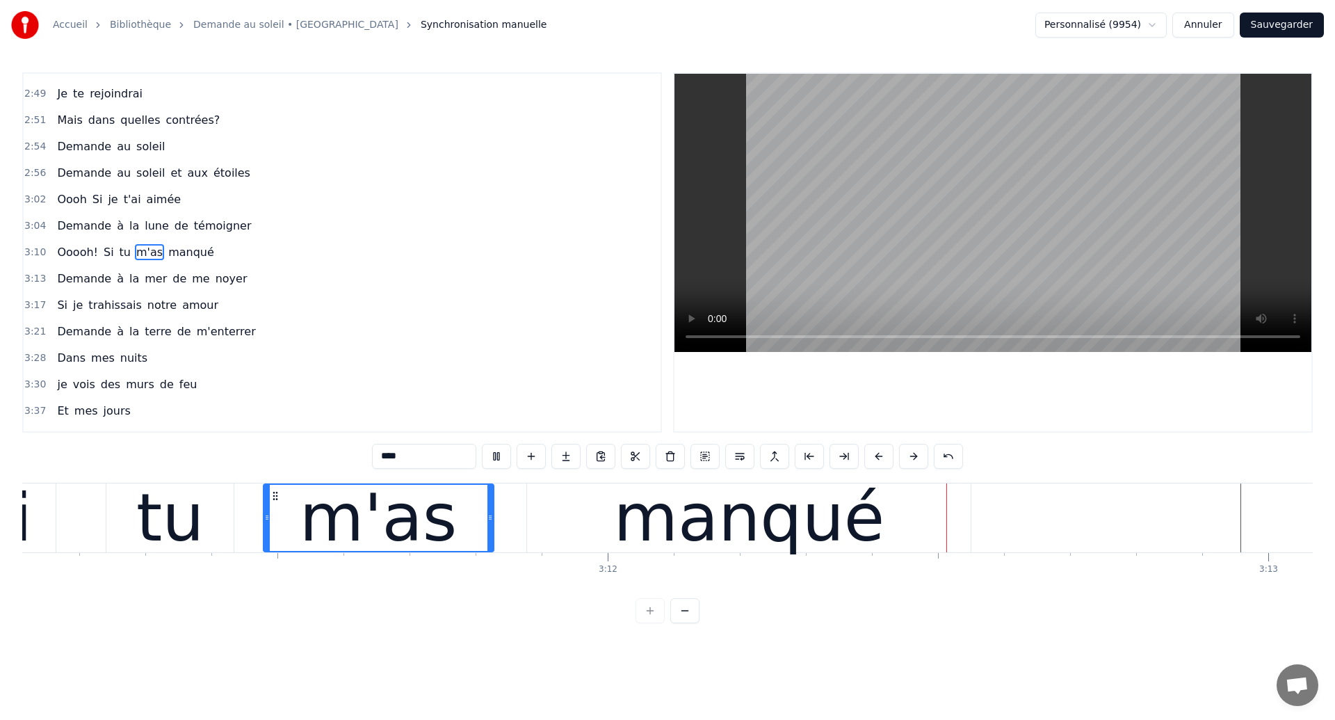
click at [708, 545] on div "manqué" at bounding box center [748, 517] width 271 height 99
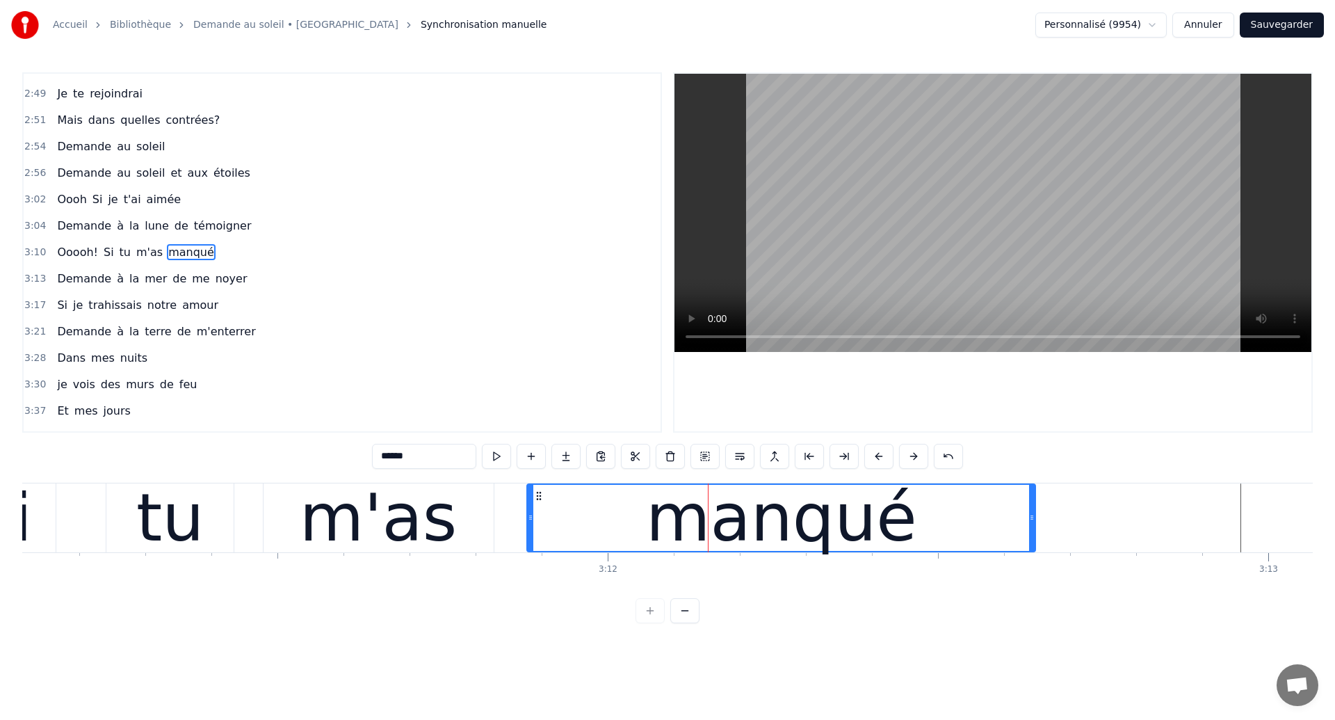
drag, startPoint x: 965, startPoint y: 524, endPoint x: 1030, endPoint y: 525, distance: 64.7
click at [1030, 525] on div at bounding box center [1032, 518] width 6 height 66
click at [172, 533] on div "tu" at bounding box center [169, 517] width 67 height 99
type input "**"
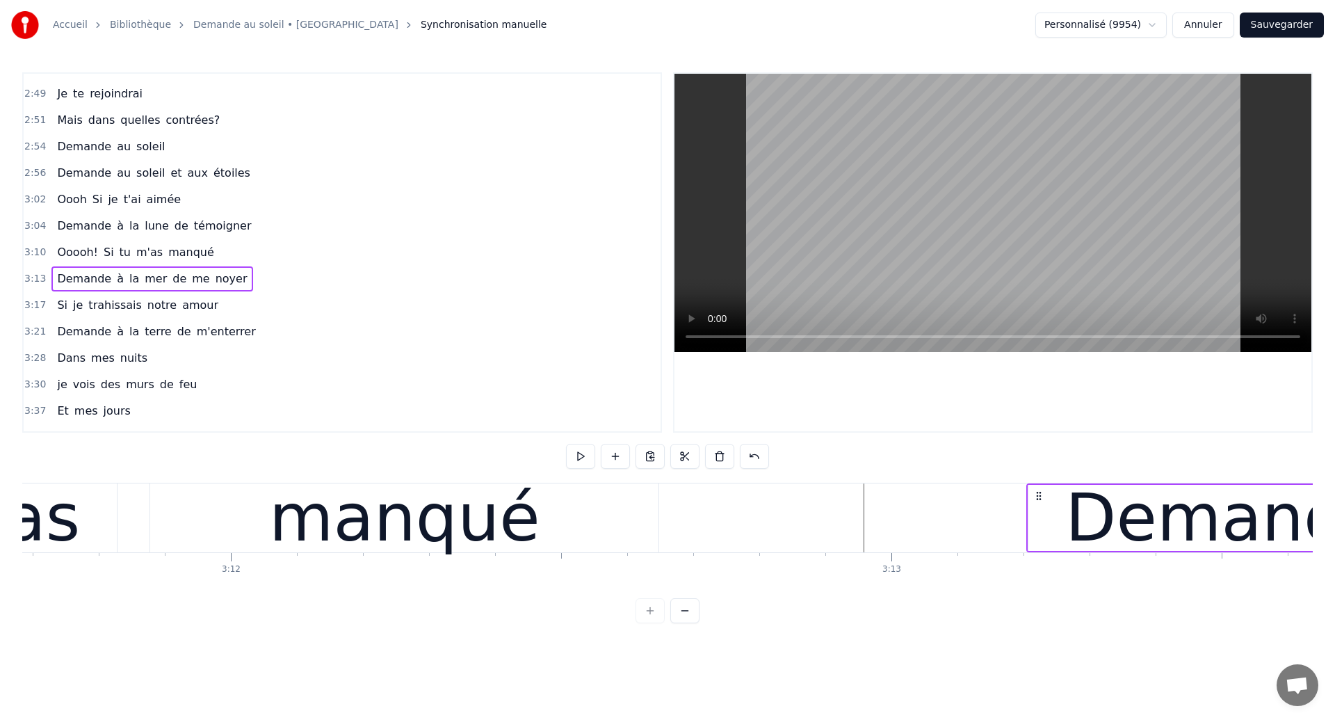
scroll to position [0, 126608]
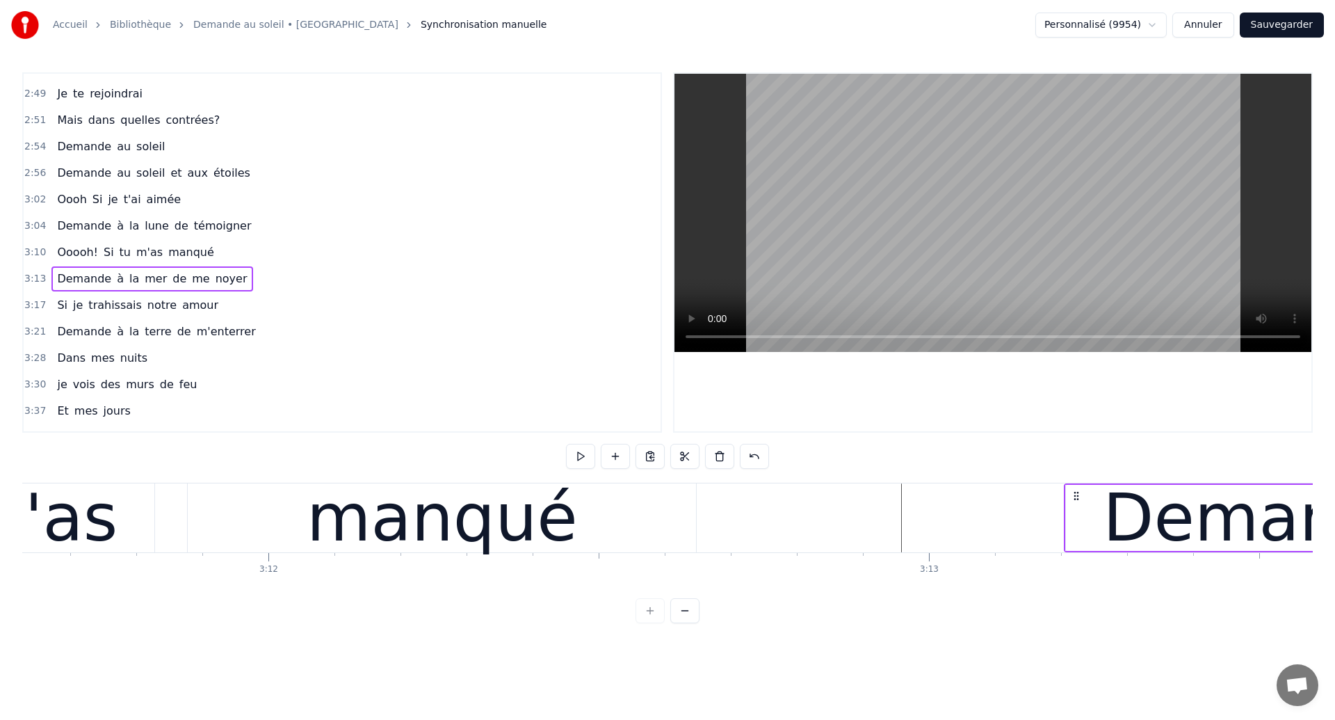
click at [629, 529] on div "manqué" at bounding box center [442, 517] width 508 height 69
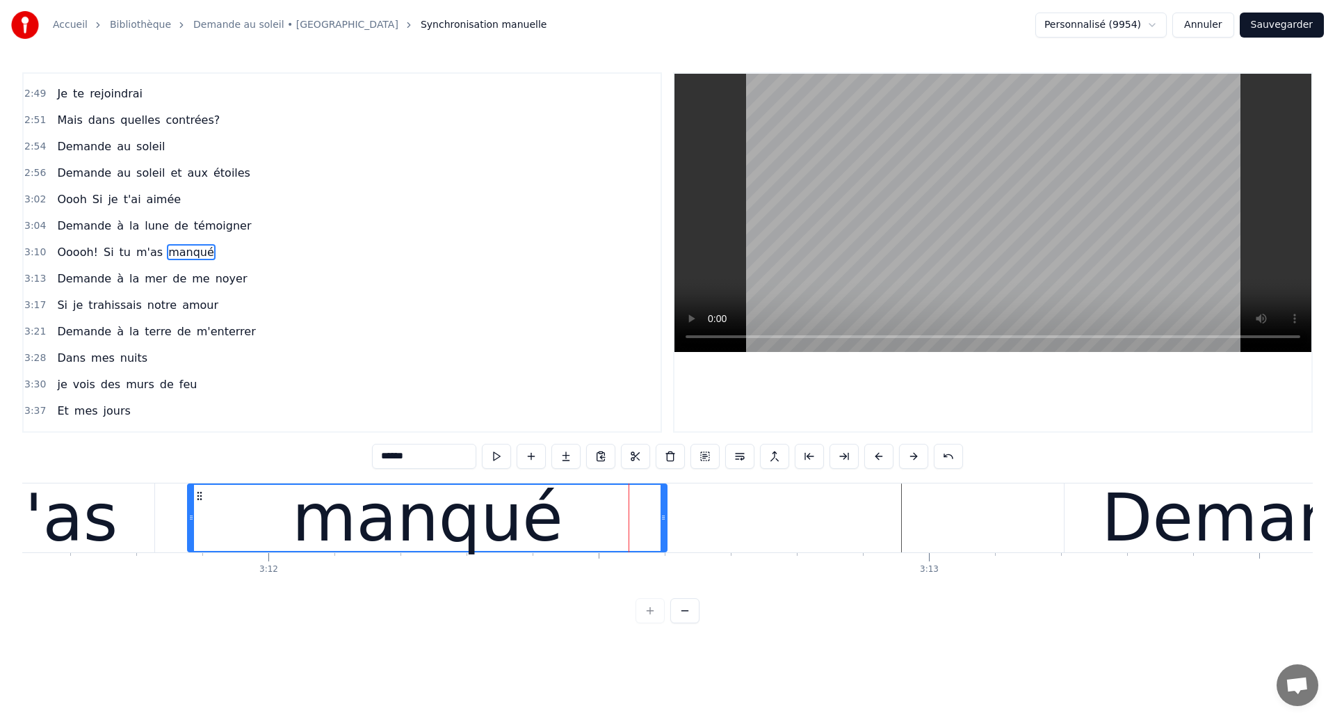
drag, startPoint x: 693, startPoint y: 526, endPoint x: 664, endPoint y: 528, distance: 29.3
click at [664, 528] on div at bounding box center [664, 518] width 6 height 66
click at [197, 527] on div "manqué" at bounding box center [427, 518] width 478 height 66
click at [131, 524] on div "m'as" at bounding box center [39, 517] width 230 height 69
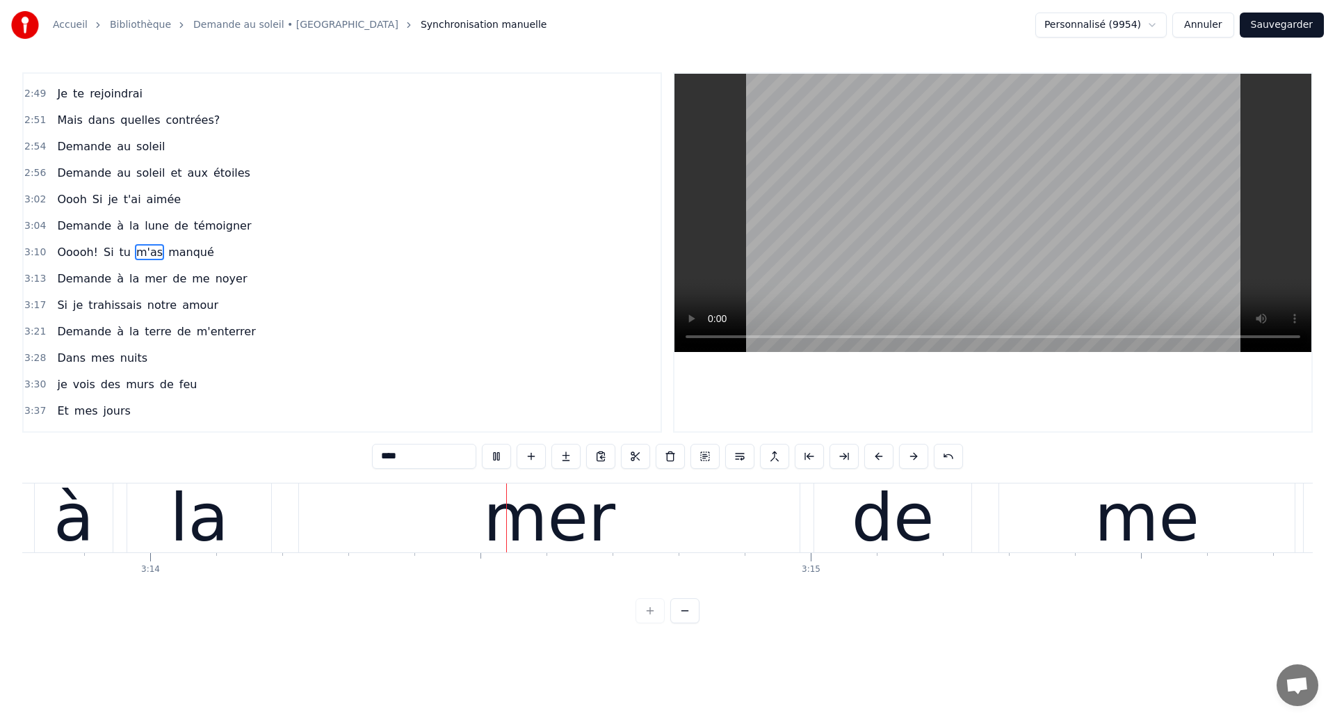
scroll to position [0, 128058]
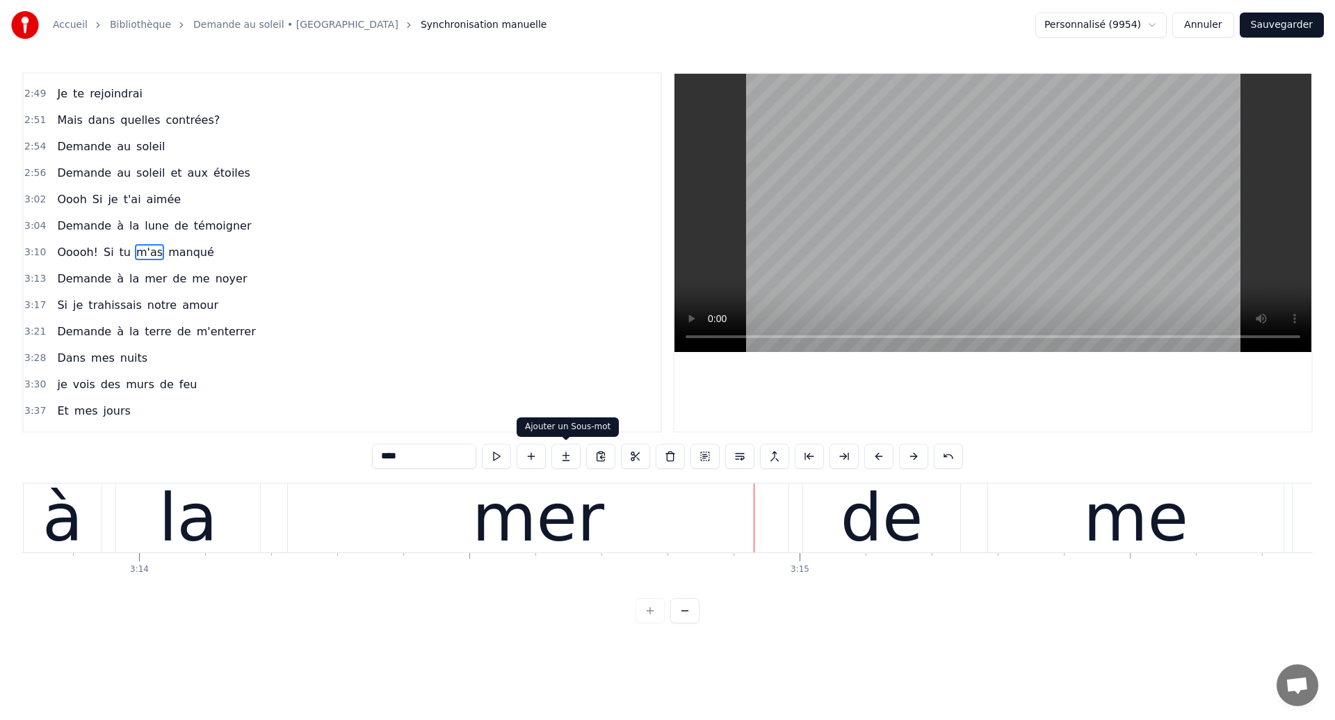
click at [562, 508] on div "mer" at bounding box center [538, 517] width 132 height 99
type input "***"
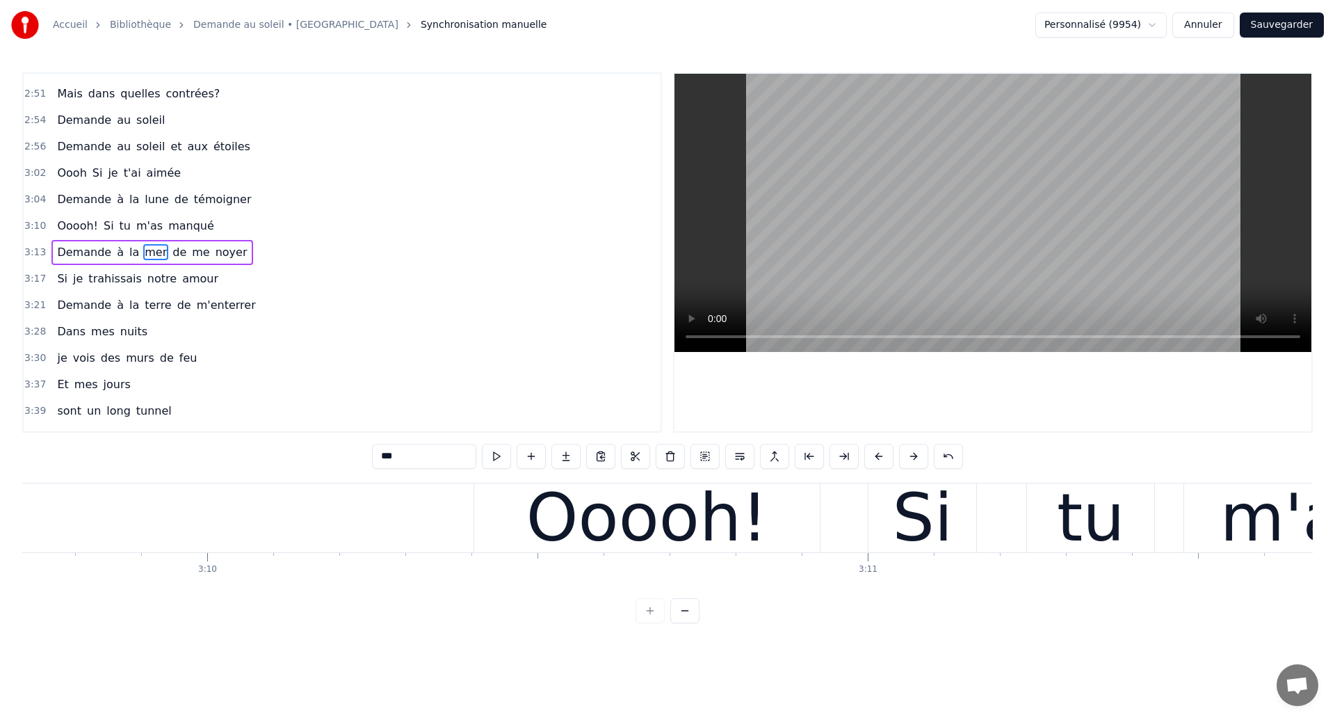
scroll to position [0, 125268]
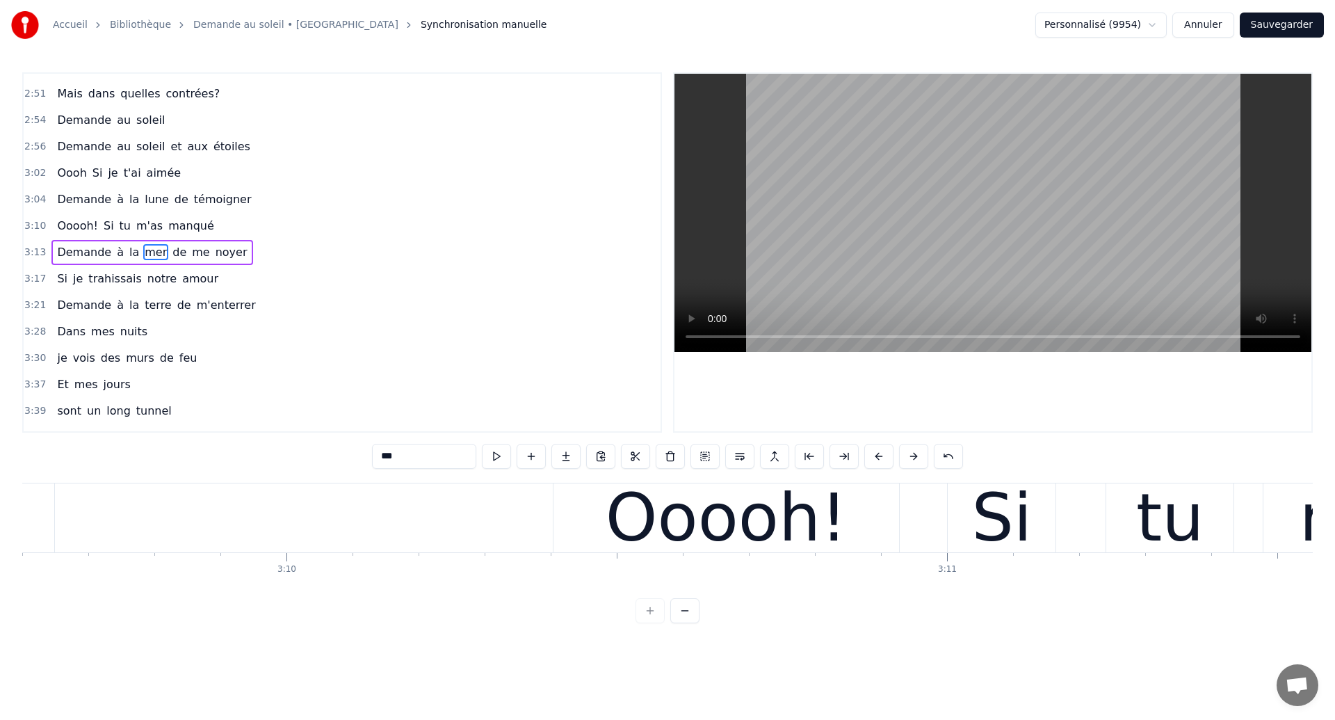
click at [928, 544] on div "Ooooh! Si tu m'as manqué" at bounding box center [1281, 517] width 1457 height 69
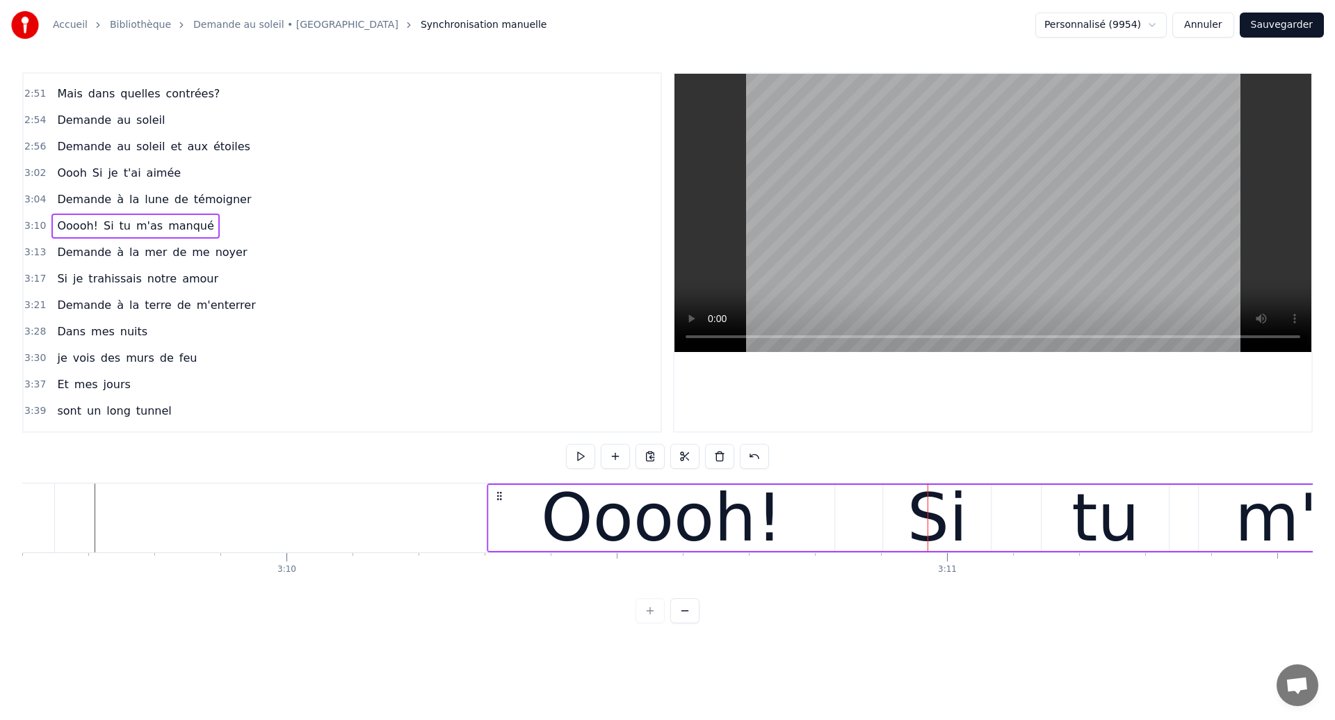
drag, startPoint x: 568, startPoint y: 494, endPoint x: 501, endPoint y: 529, distance: 74.3
click at [501, 529] on div "Ooooh! Si tu m'as manqué" at bounding box center [1215, 517] width 1457 height 69
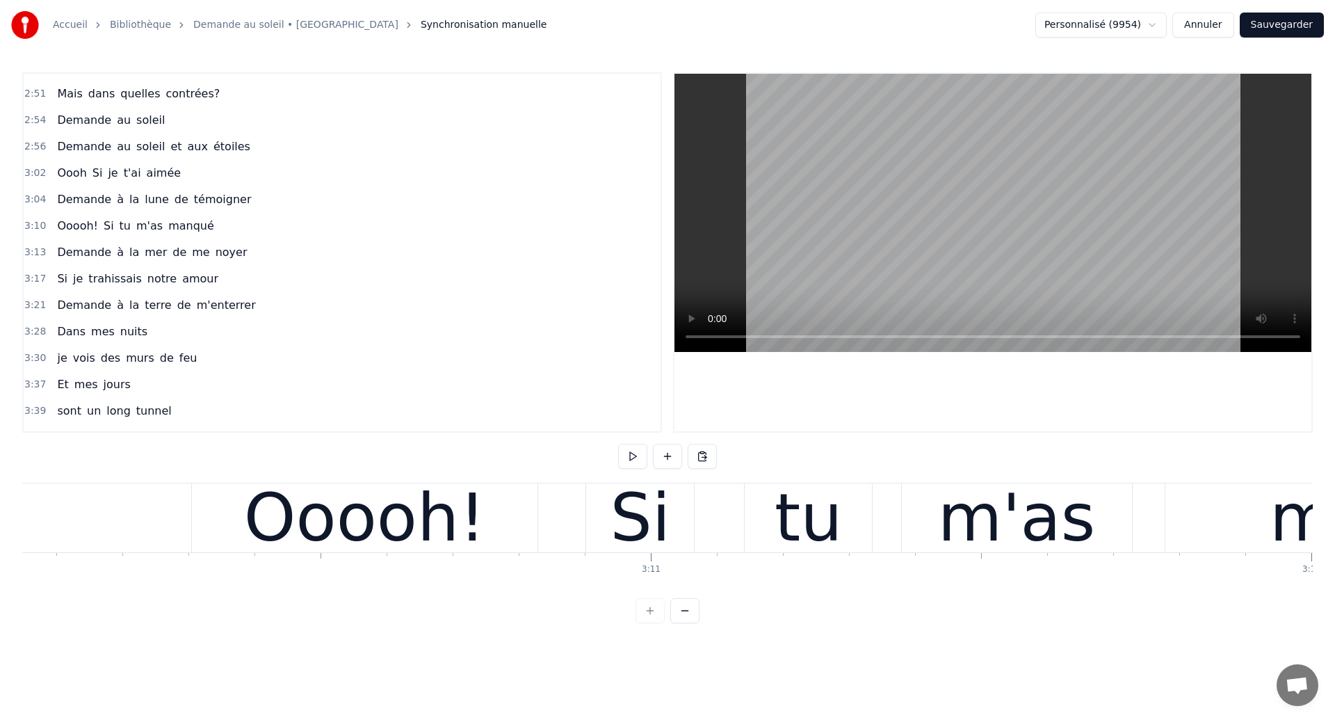
scroll to position [0, 125487]
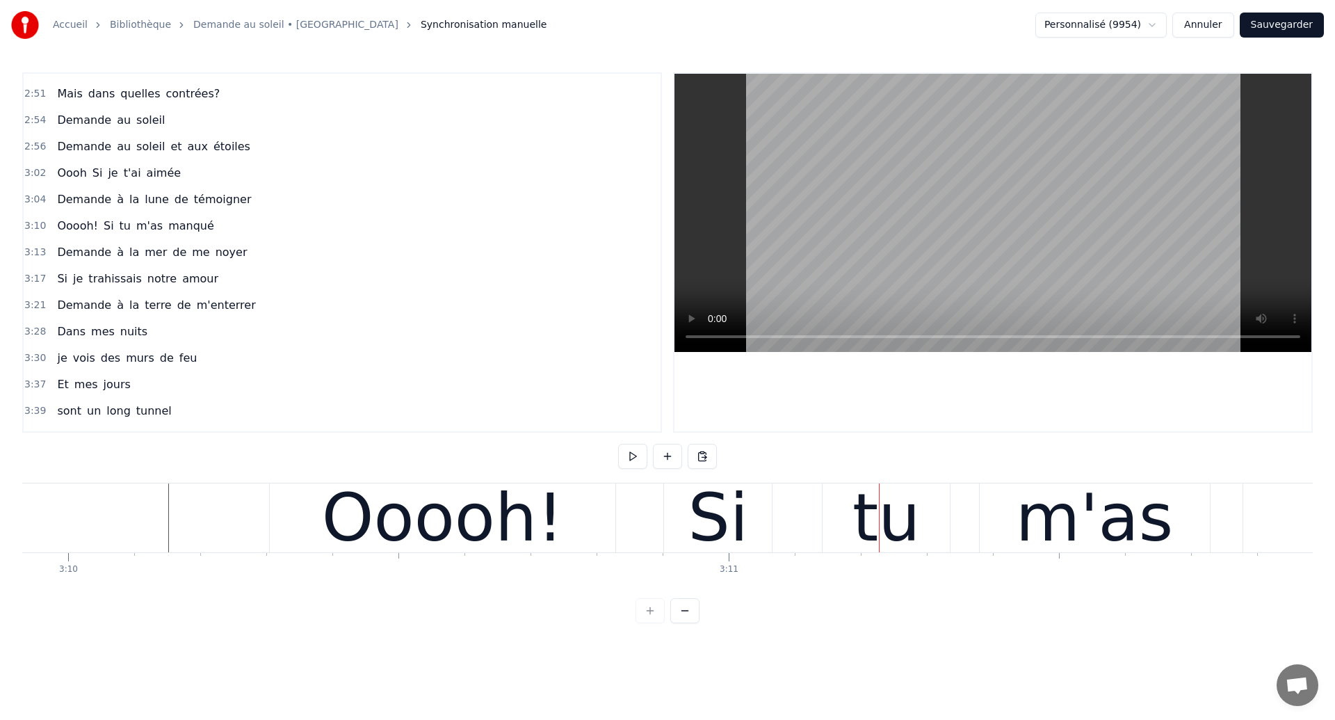
click at [545, 538] on div "Ooooh!" at bounding box center [442, 517] width 241 height 99
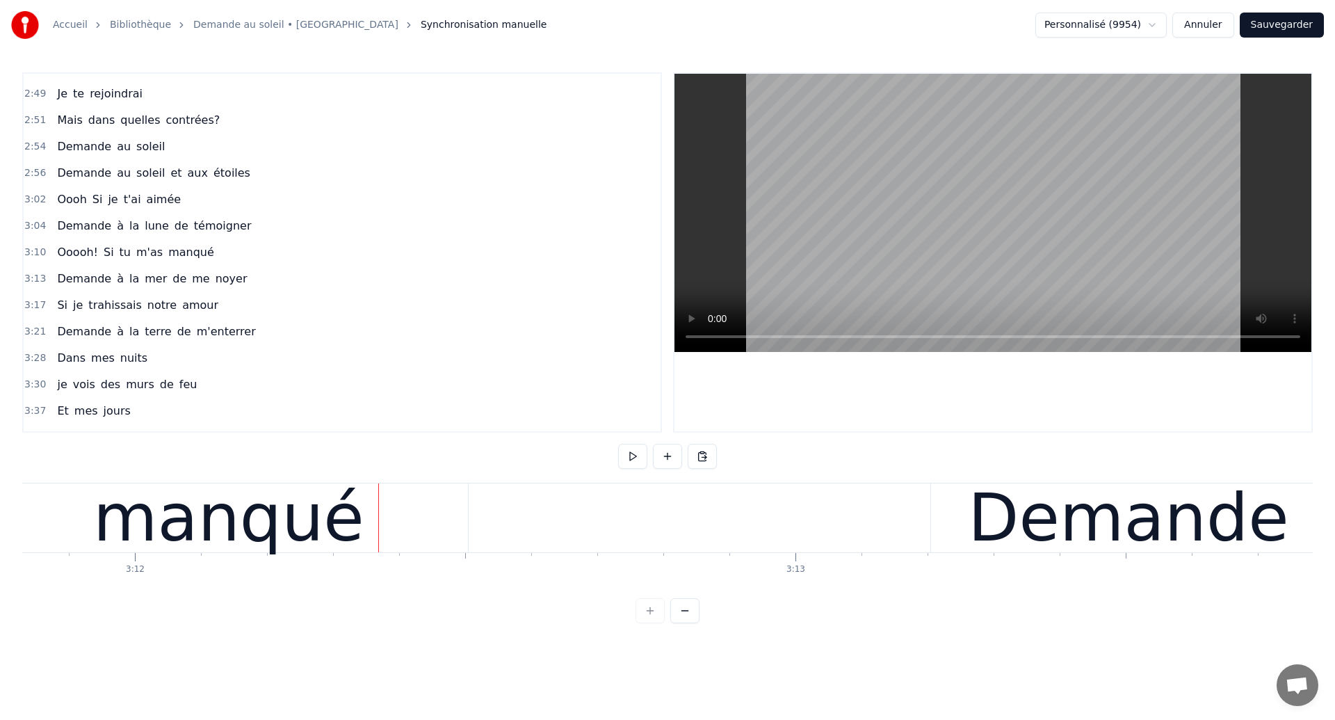
scroll to position [0, 126793]
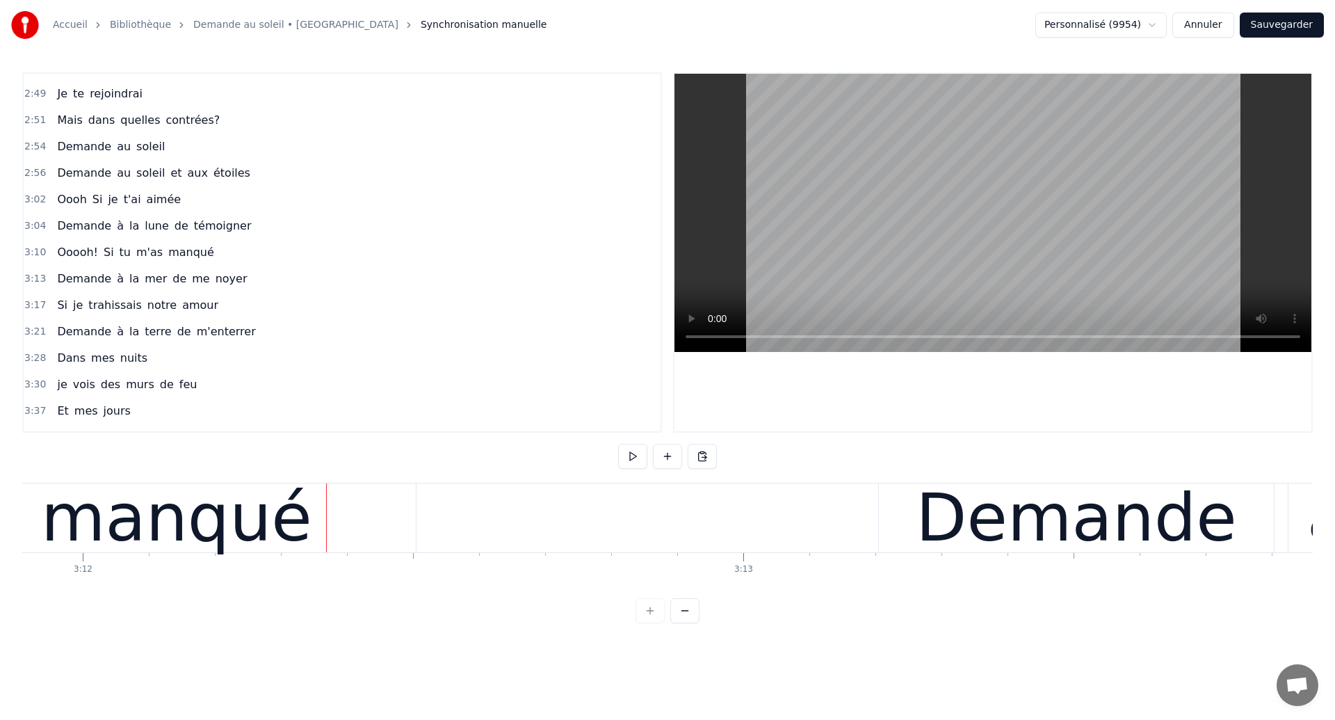
click at [264, 552] on div "manqué" at bounding box center [176, 517] width 271 height 99
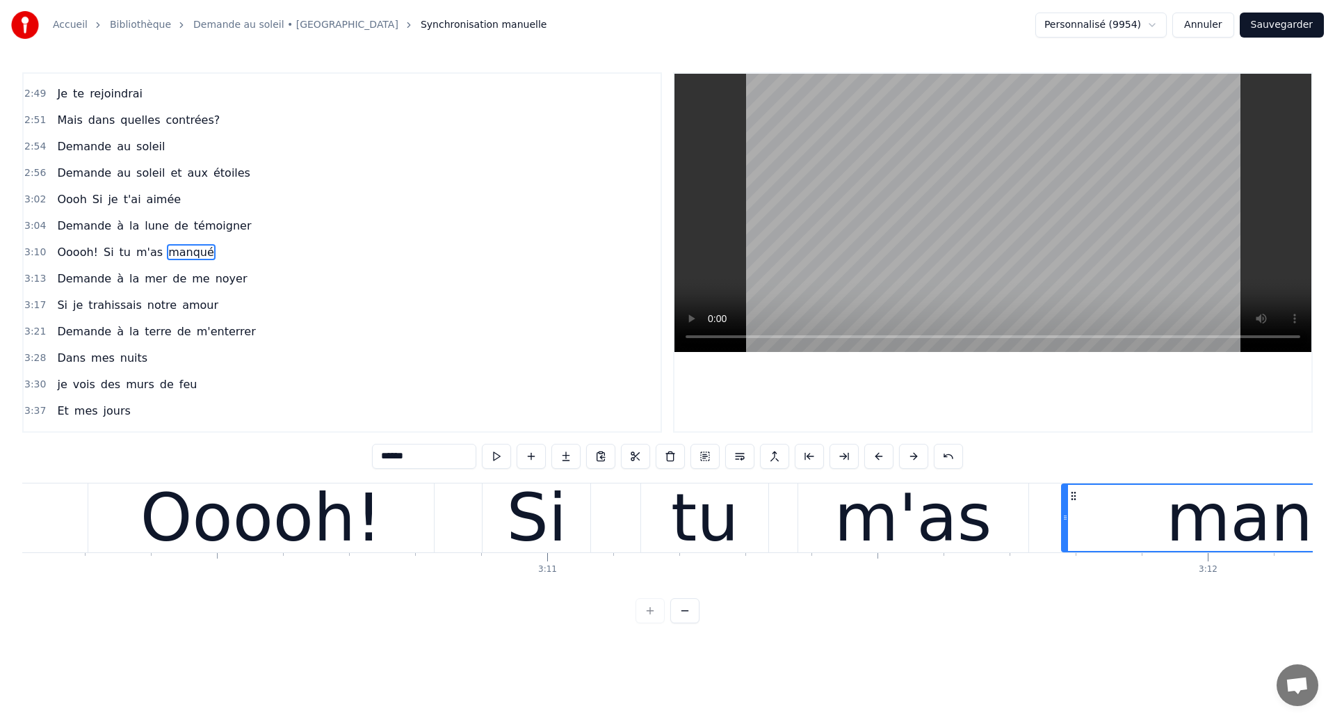
scroll to position [0, 125552]
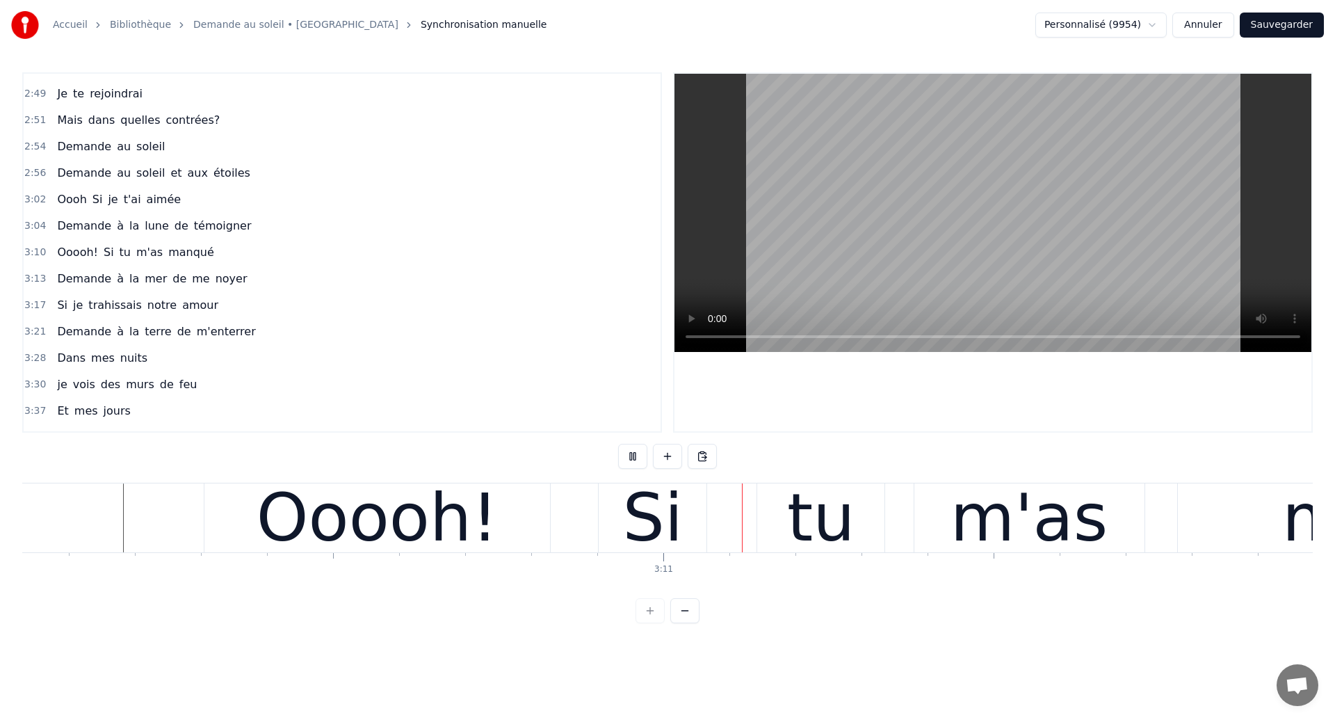
click at [506, 540] on div "Ooooh!" at bounding box center [377, 517] width 346 height 69
click at [517, 510] on div "Ooooh!" at bounding box center [377, 517] width 346 height 69
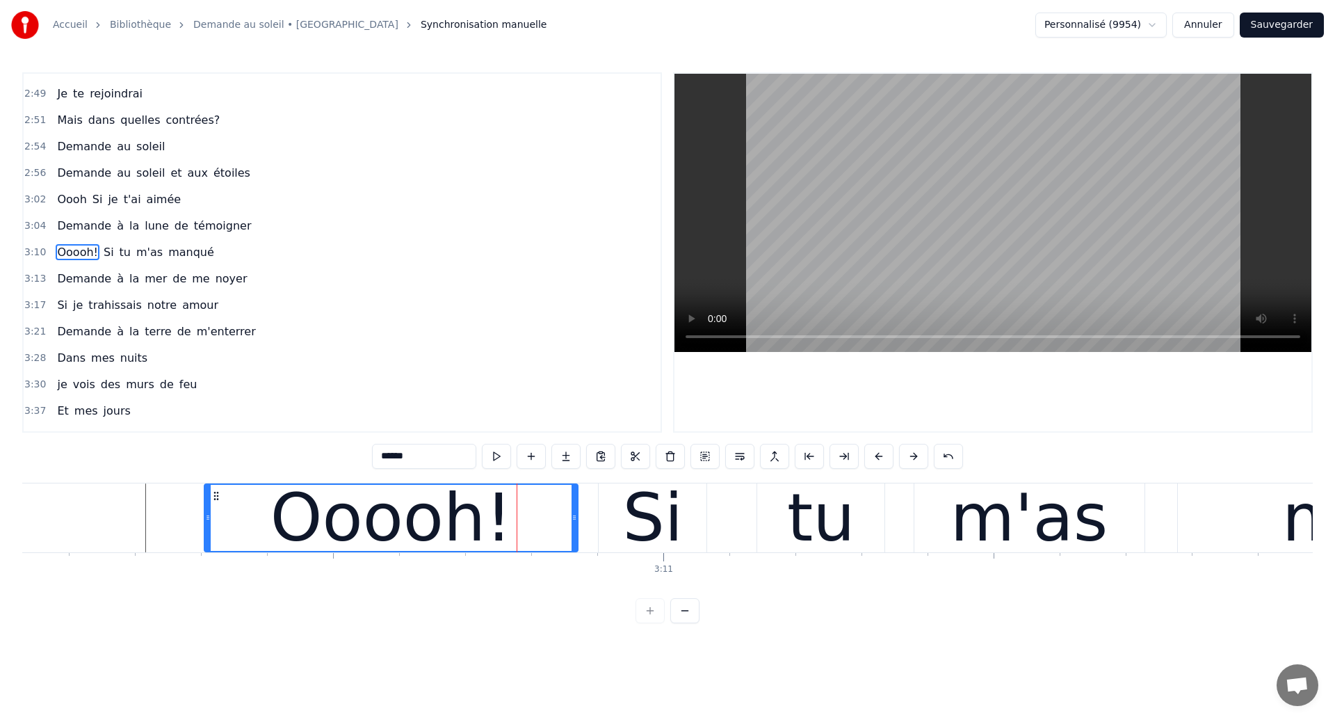
drag, startPoint x: 545, startPoint y: 515, endPoint x: 573, endPoint y: 519, distance: 28.0
click at [573, 519] on icon at bounding box center [575, 517] width 6 height 11
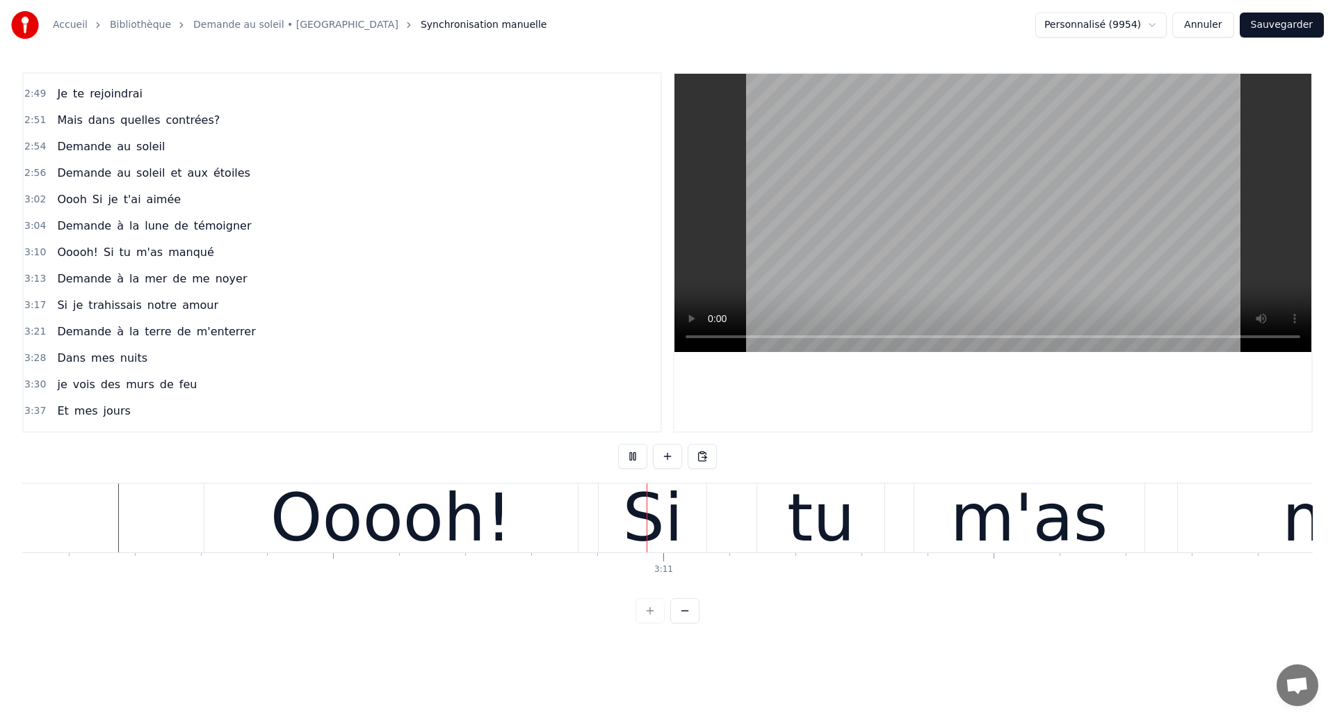
click at [650, 538] on div "Si" at bounding box center [652, 517] width 61 height 99
drag, startPoint x: 602, startPoint y: 531, endPoint x: 630, endPoint y: 532, distance: 27.9
click at [630, 532] on div at bounding box center [630, 518] width 6 height 66
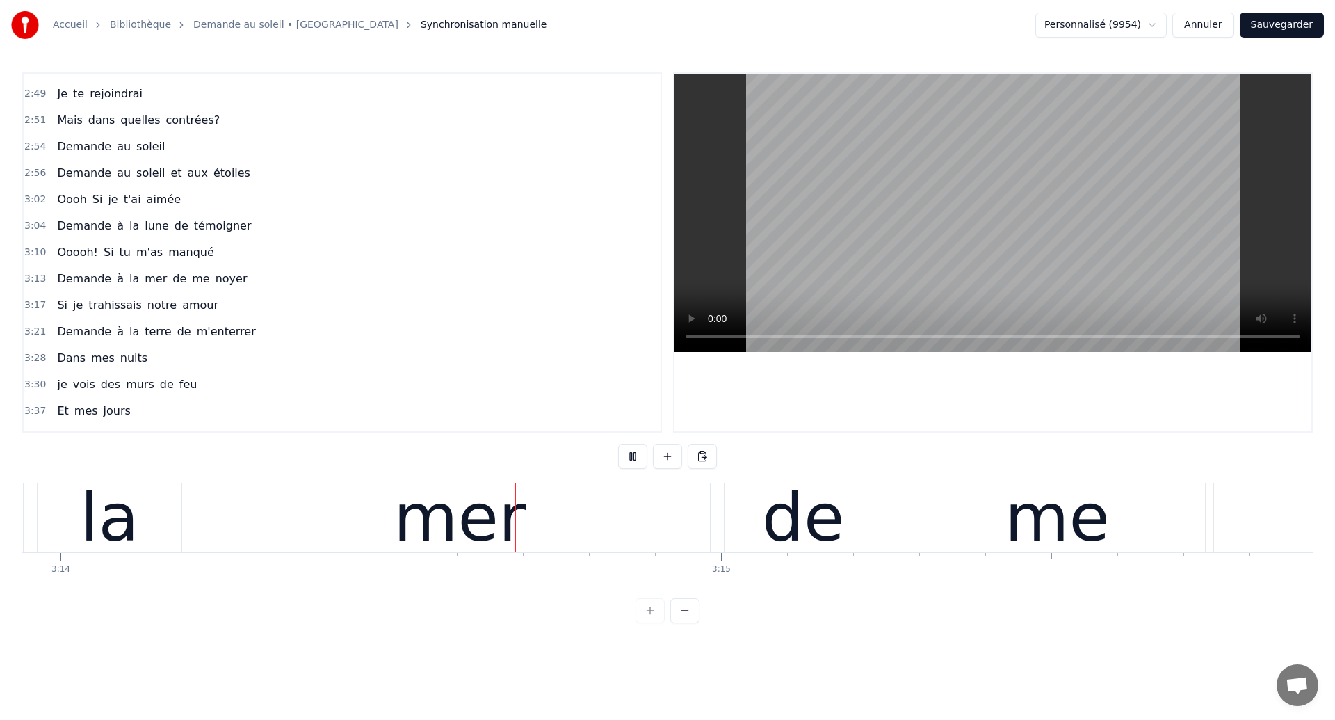
scroll to position [0, 128211]
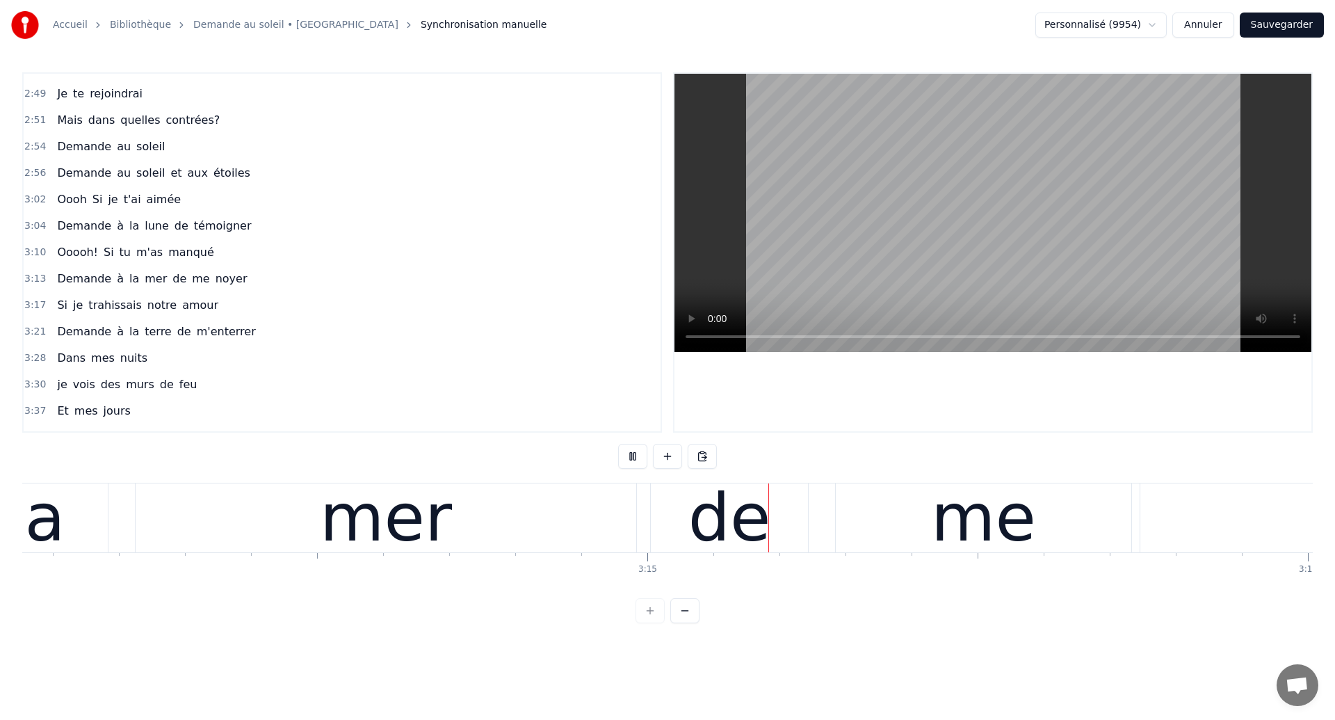
click at [440, 542] on div "mer" at bounding box center [386, 517] width 501 height 69
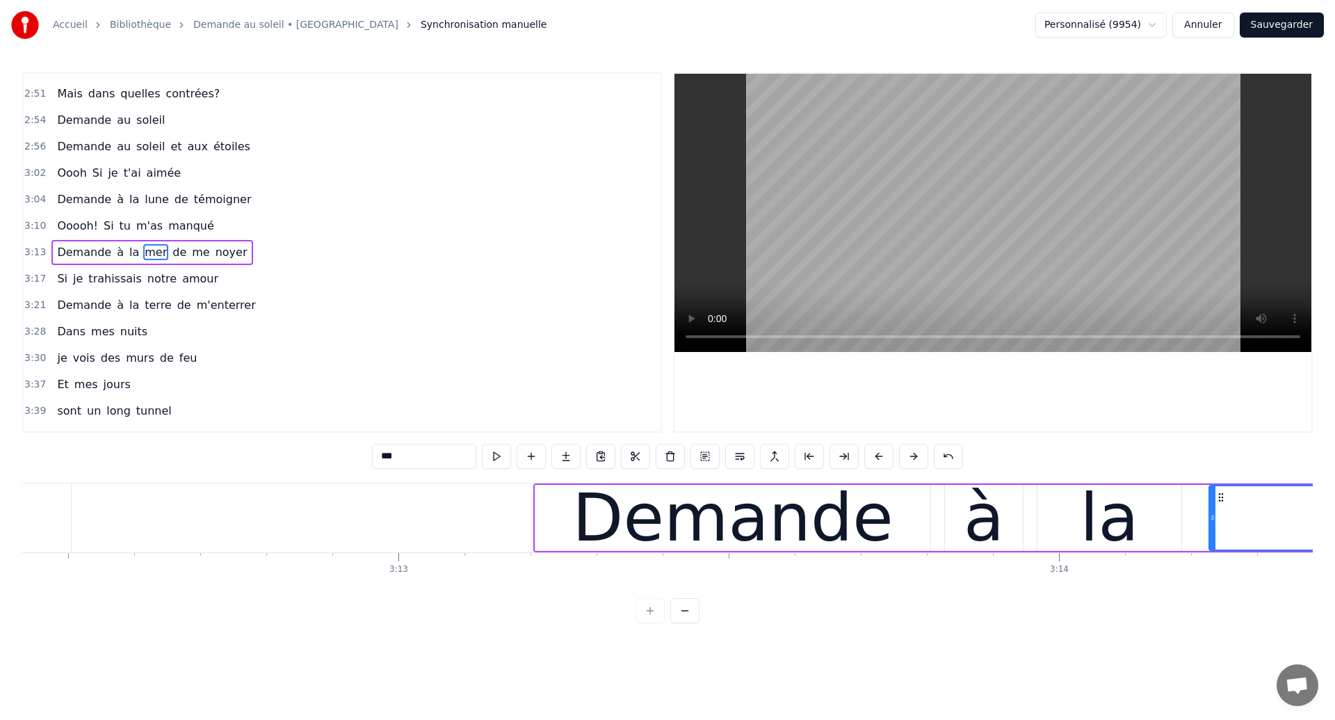
scroll to position [0, 127083]
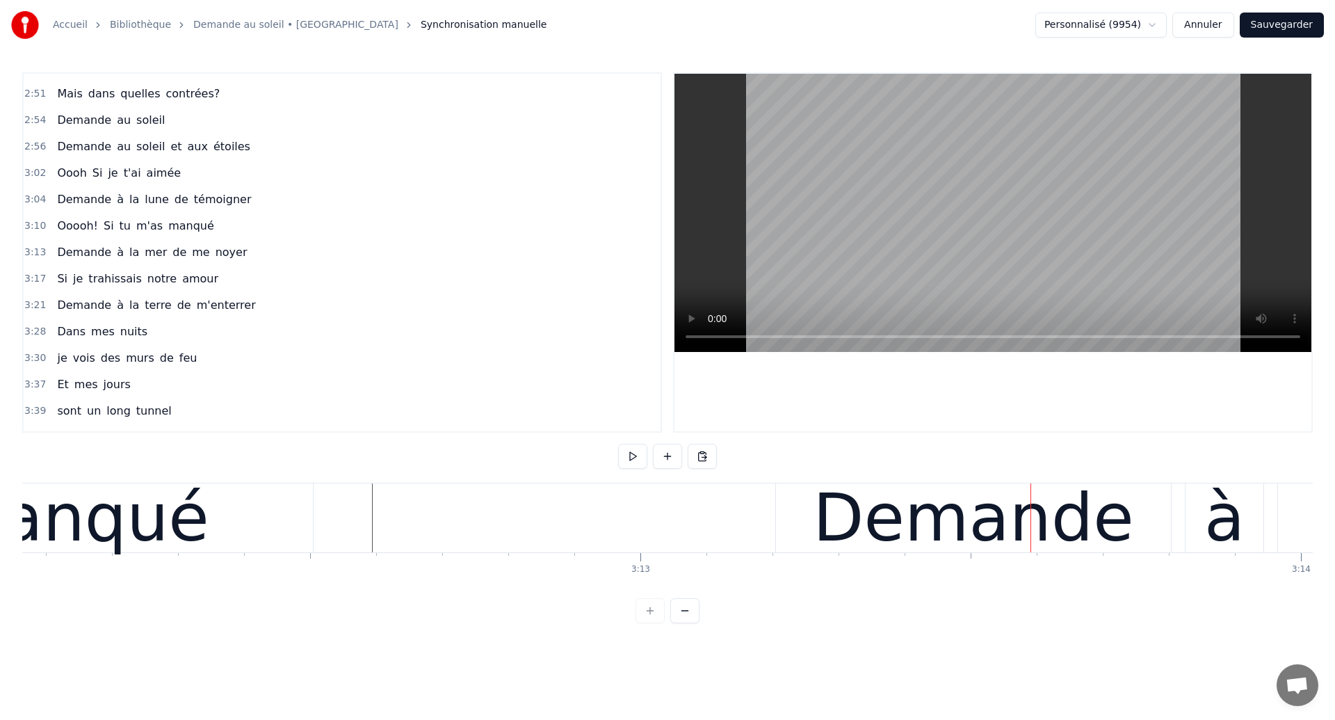
scroll to position [0, 126787]
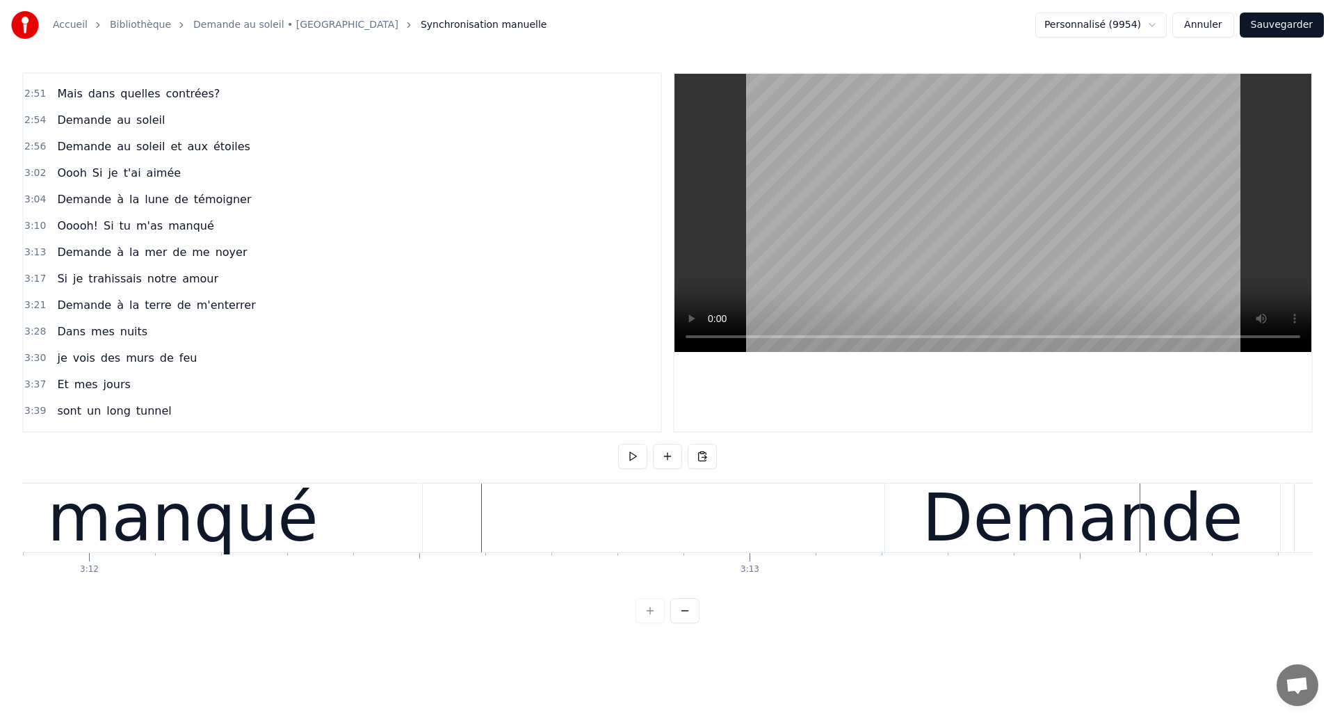
click at [154, 536] on div "manqué" at bounding box center [182, 517] width 271 height 99
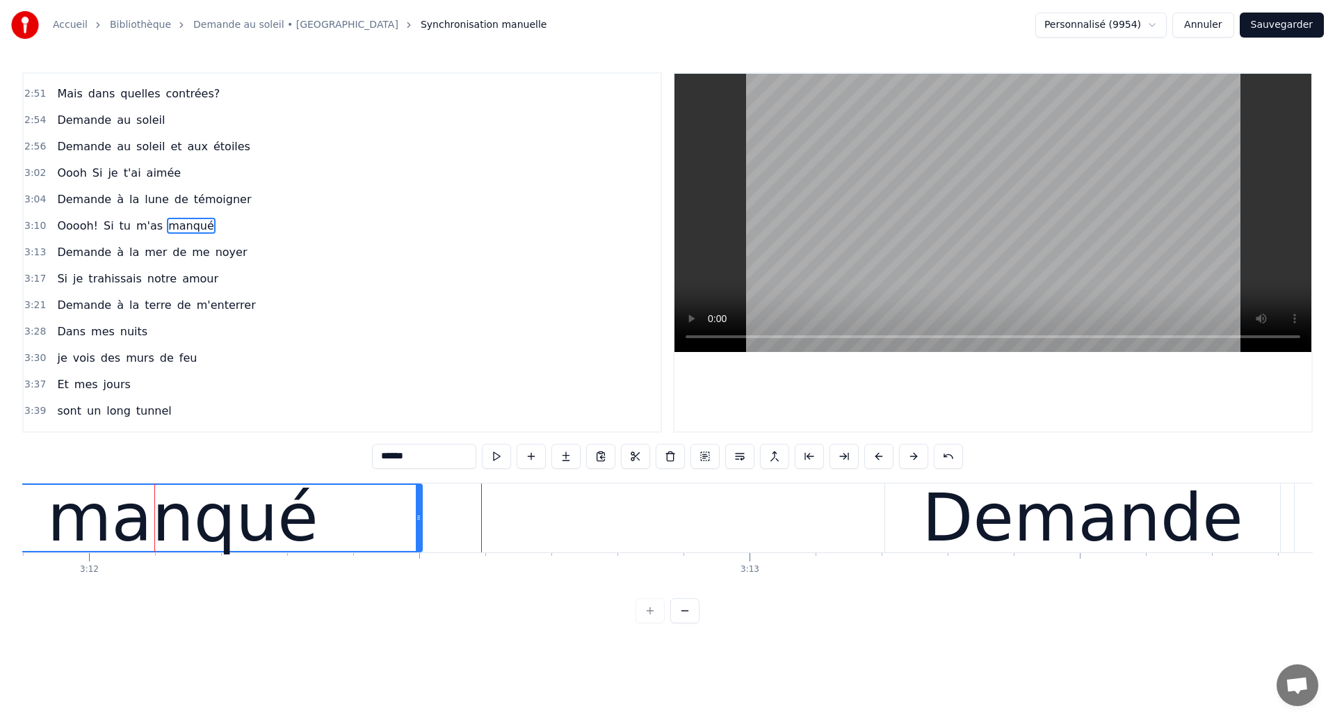
scroll to position [918, 0]
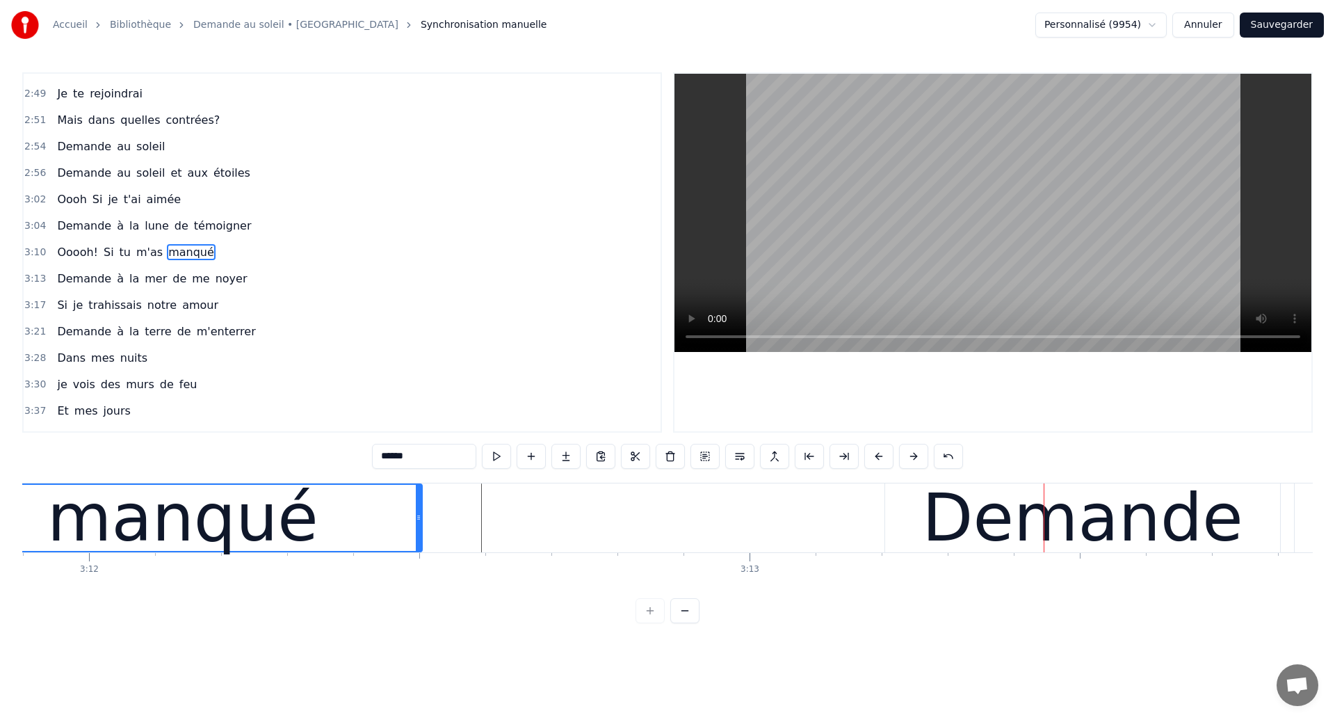
click at [96, 549] on div "manqué" at bounding box center [182, 517] width 271 height 99
click at [989, 534] on div "Demande" at bounding box center [1082, 517] width 321 height 99
type input "*******"
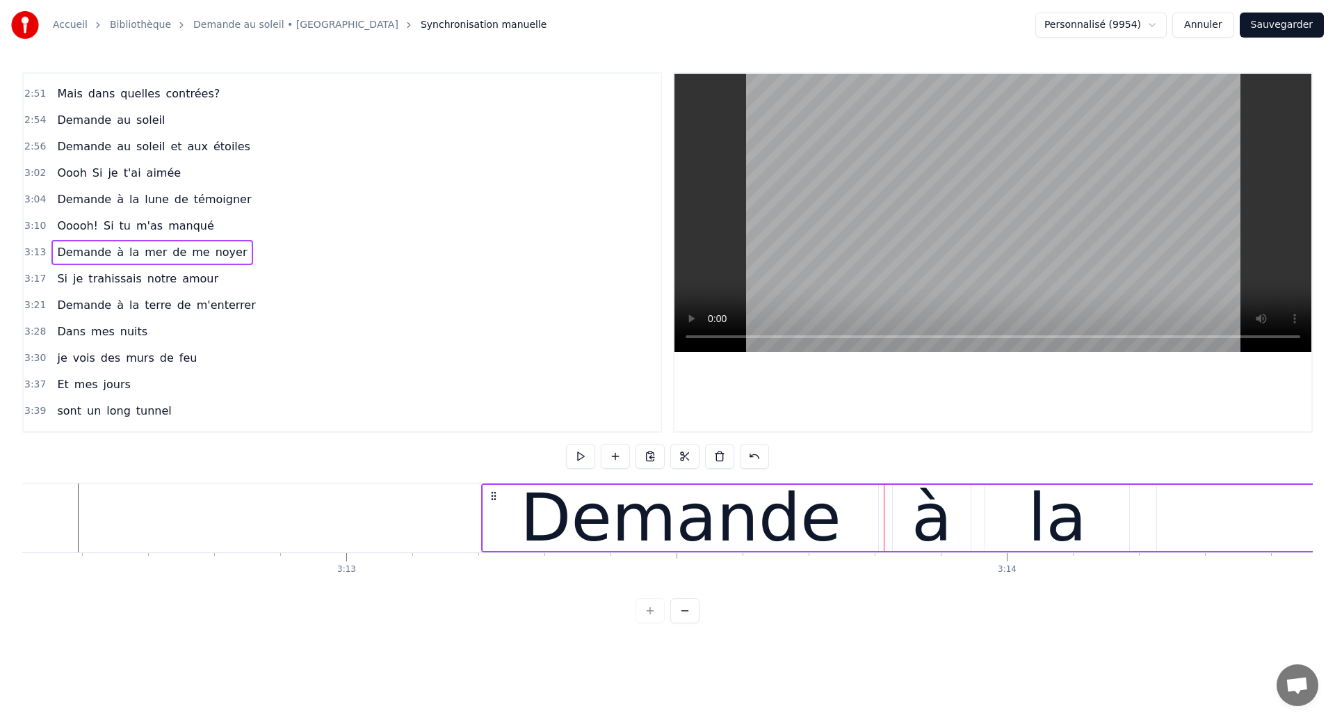
scroll to position [0, 127170]
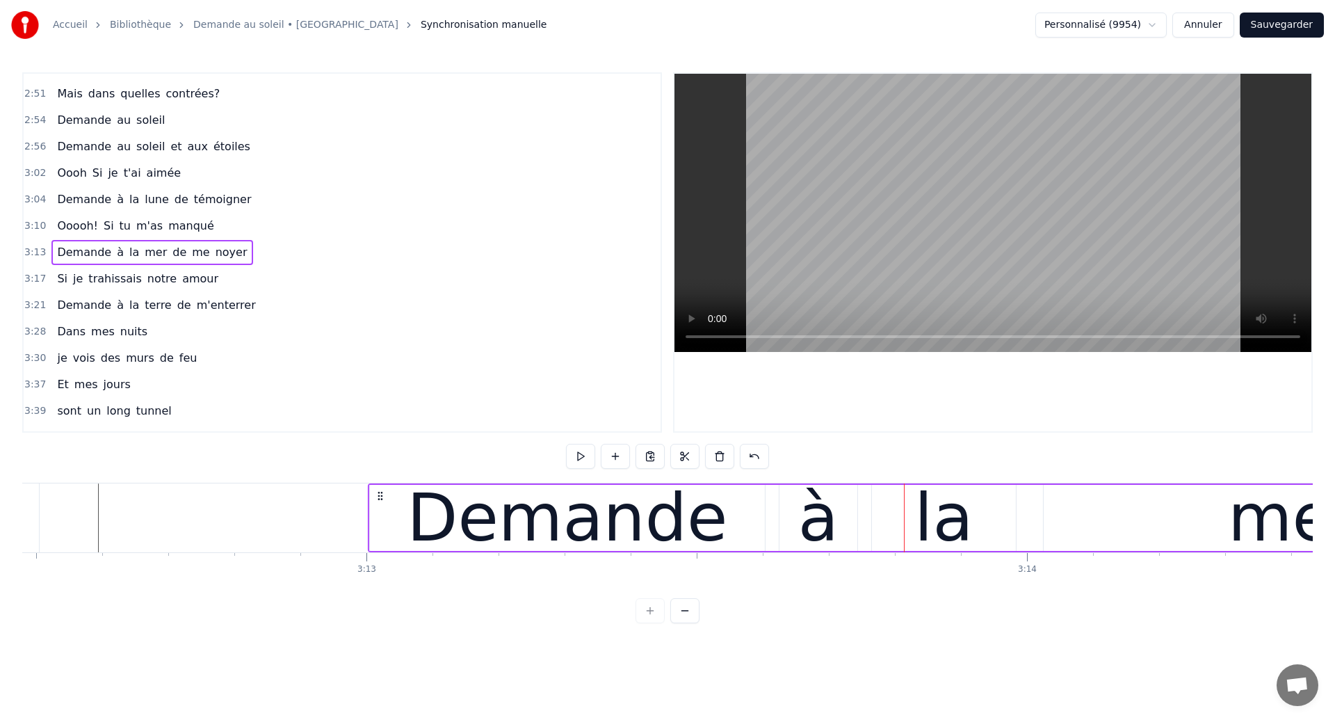
drag, startPoint x: 513, startPoint y: 497, endPoint x: 380, endPoint y: 554, distance: 145.5
click at [380, 554] on div "Dans mes nuits Je vois des murs de feu Je traverse des océans de sang Je croise…" at bounding box center [667, 535] width 1291 height 104
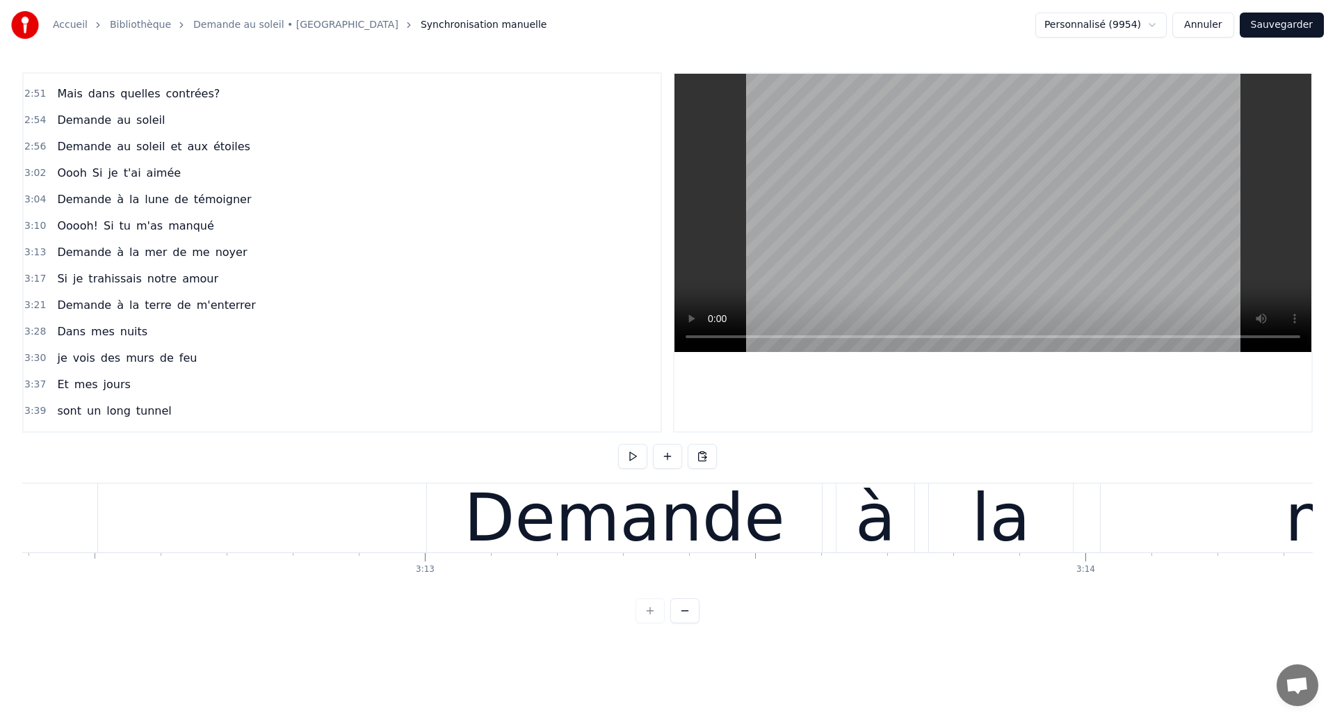
scroll to position [0, 127080]
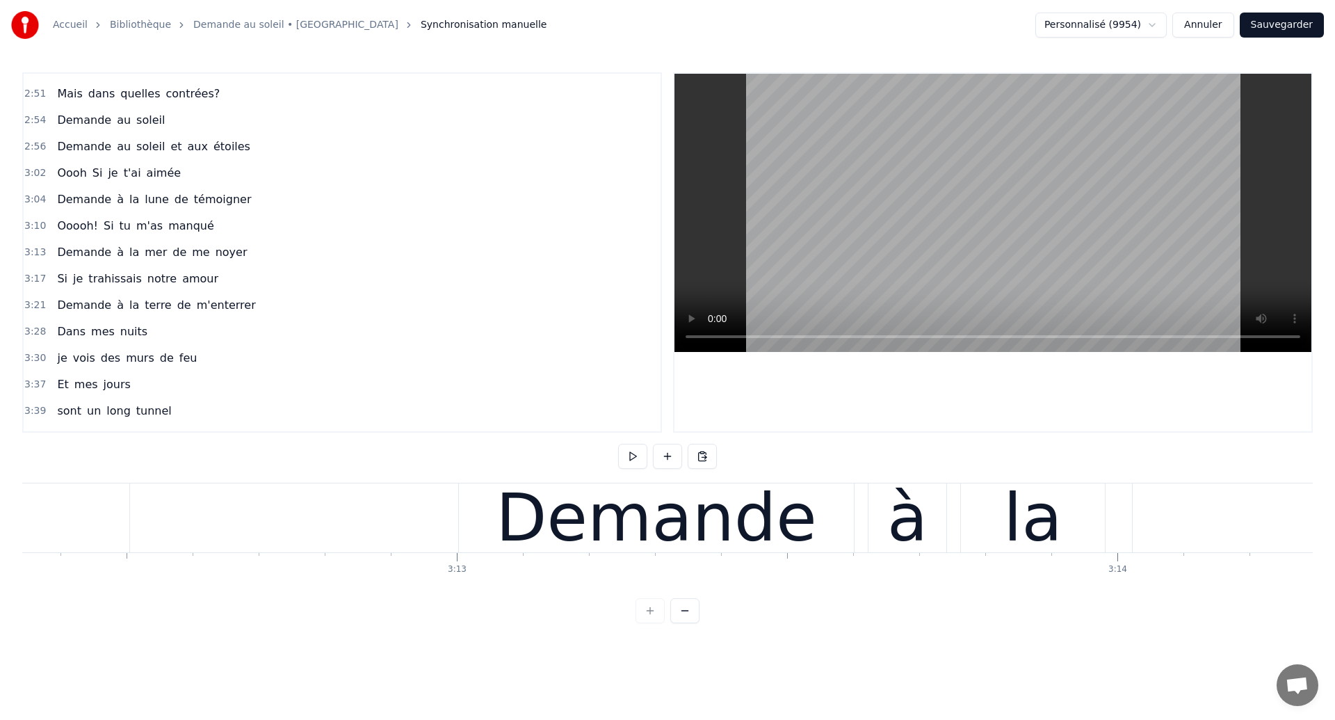
click at [737, 538] on div "Demande" at bounding box center [656, 517] width 321 height 99
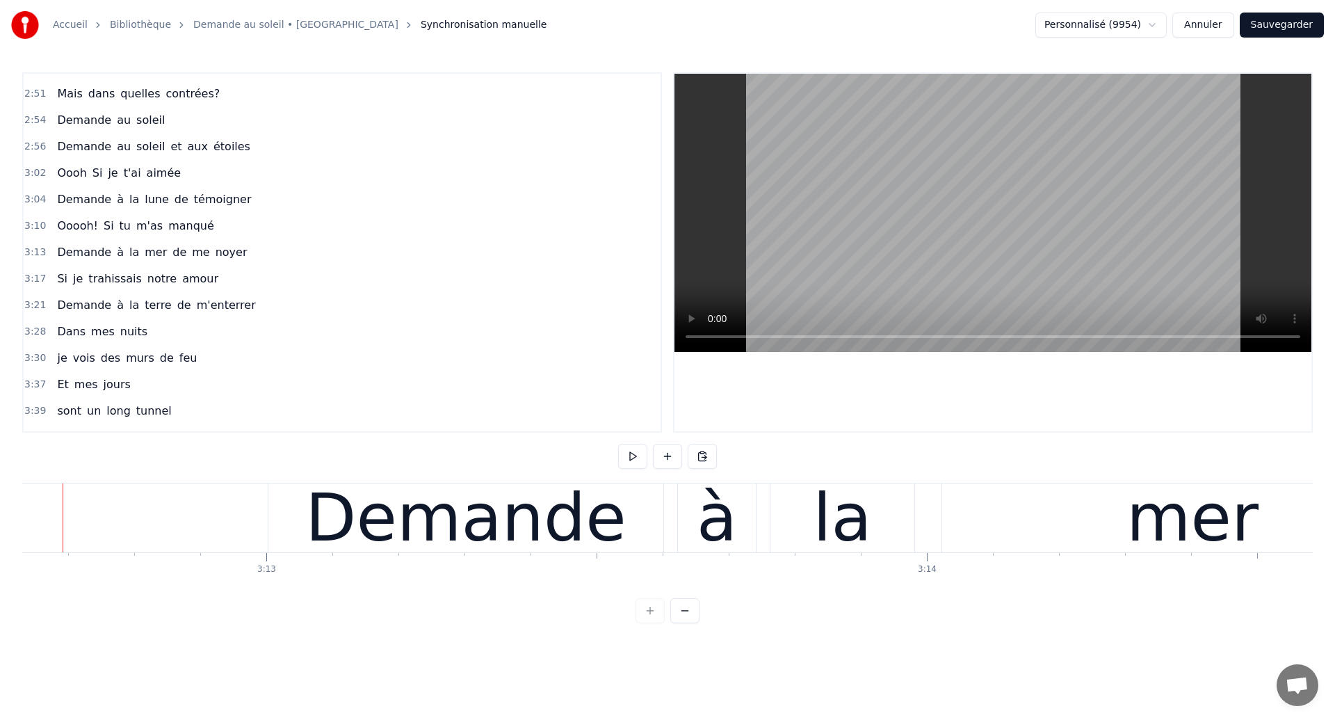
scroll to position [0, 127241]
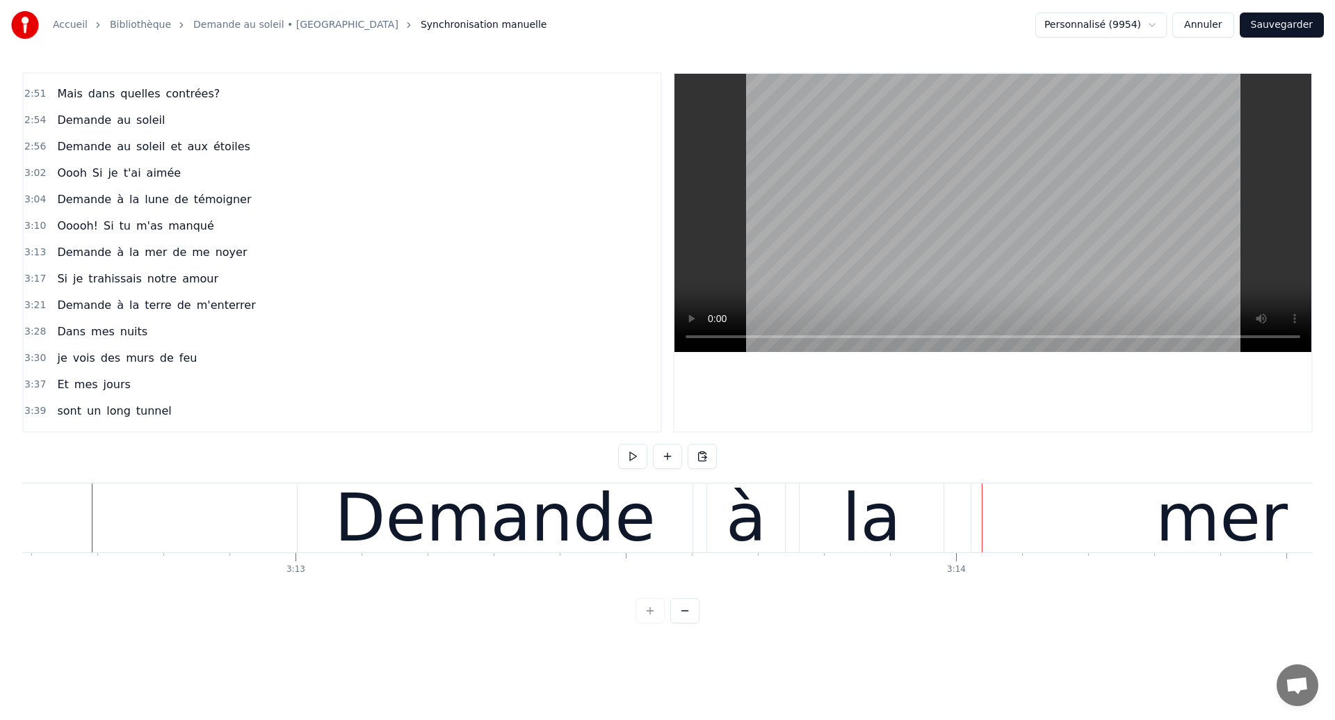
click at [673, 531] on div "Demande" at bounding box center [495, 517] width 395 height 69
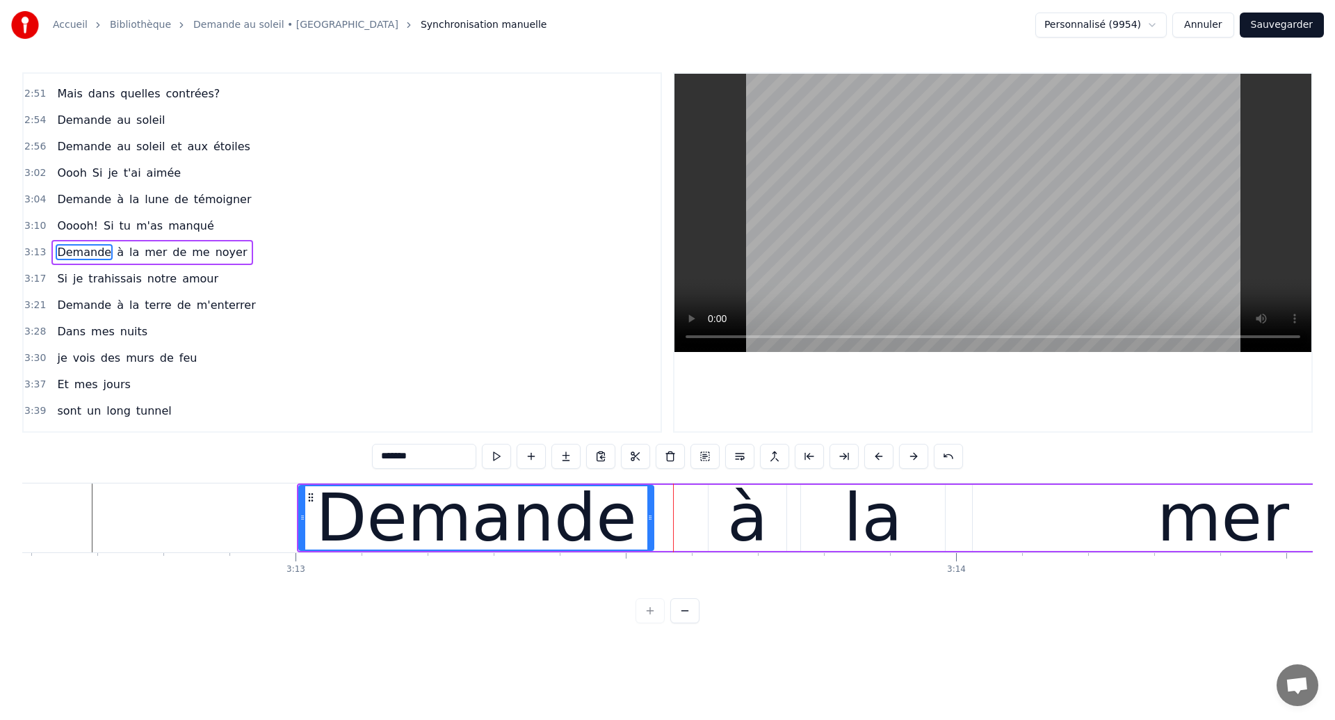
drag, startPoint x: 691, startPoint y: 533, endPoint x: 651, endPoint y: 534, distance: 40.4
click at [651, 534] on div at bounding box center [650, 517] width 6 height 63
click at [723, 524] on div "à" at bounding box center [748, 518] width 78 height 66
type input "*"
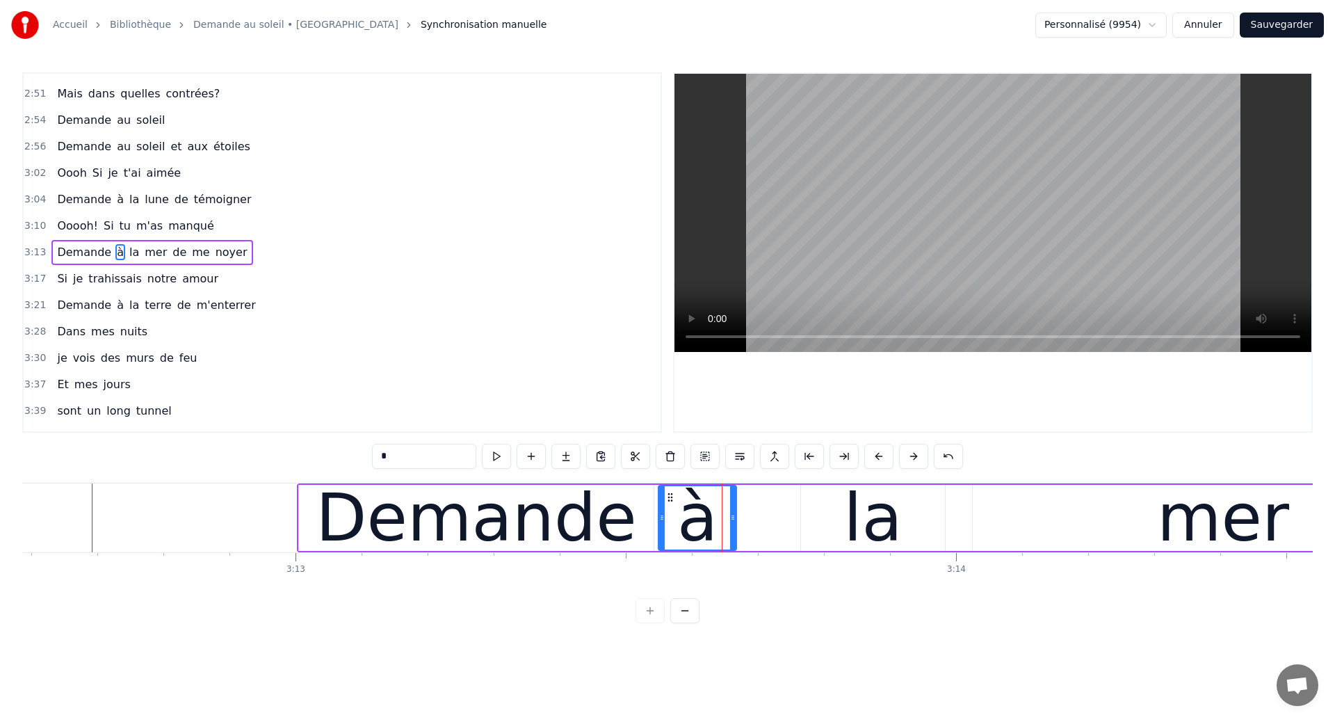
drag, startPoint x: 719, startPoint y: 497, endPoint x: 669, endPoint y: 511, distance: 52.0
click at [669, 511] on div "à" at bounding box center [697, 517] width 77 height 63
click at [672, 499] on icon at bounding box center [672, 497] width 11 height 11
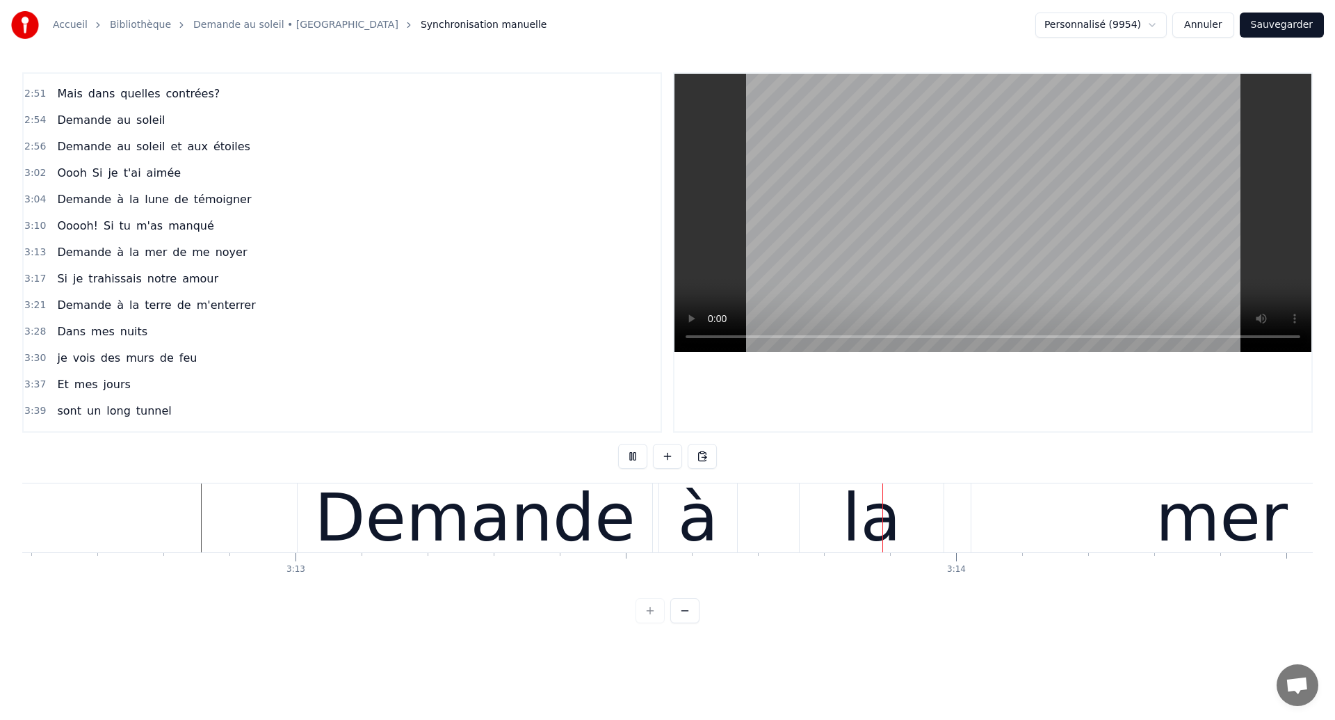
click at [709, 522] on div "à" at bounding box center [698, 517] width 40 height 99
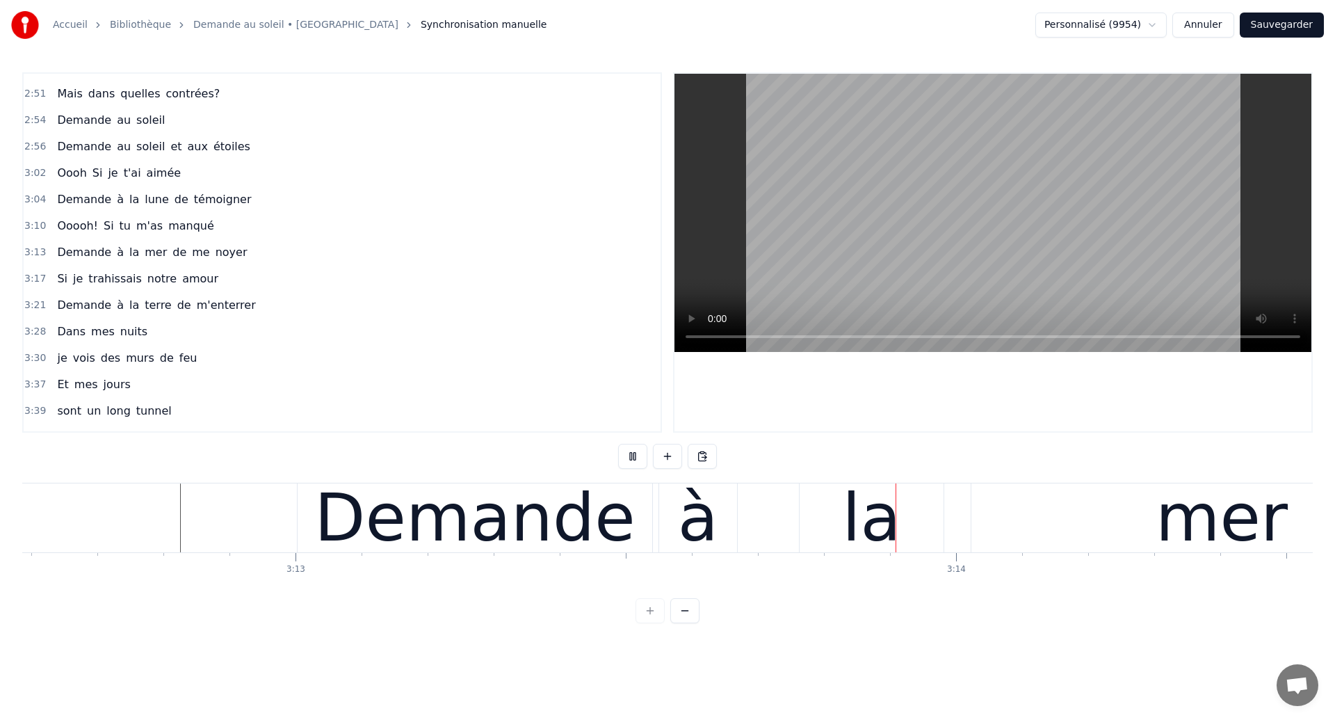
click at [803, 535] on div "la" at bounding box center [872, 517] width 144 height 69
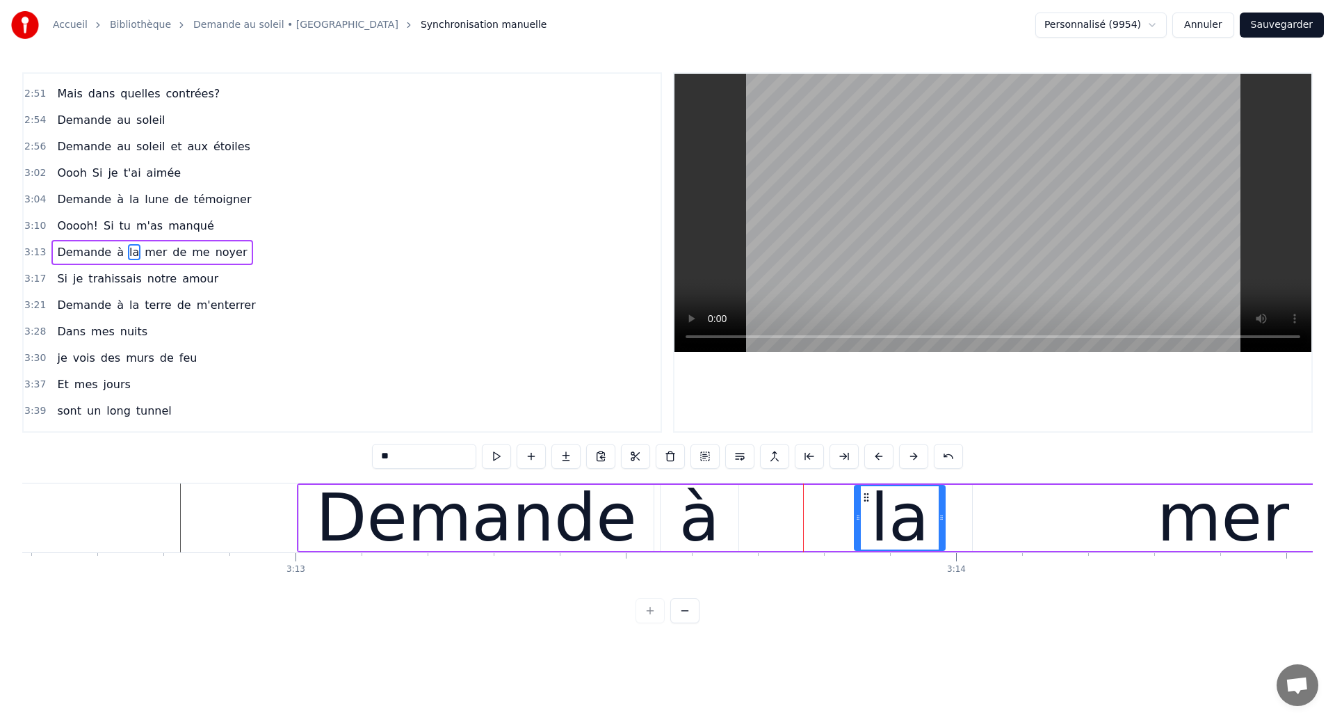
drag, startPoint x: 805, startPoint y: 524, endPoint x: 858, endPoint y: 538, distance: 54.0
click at [858, 538] on div at bounding box center [858, 517] width 6 height 63
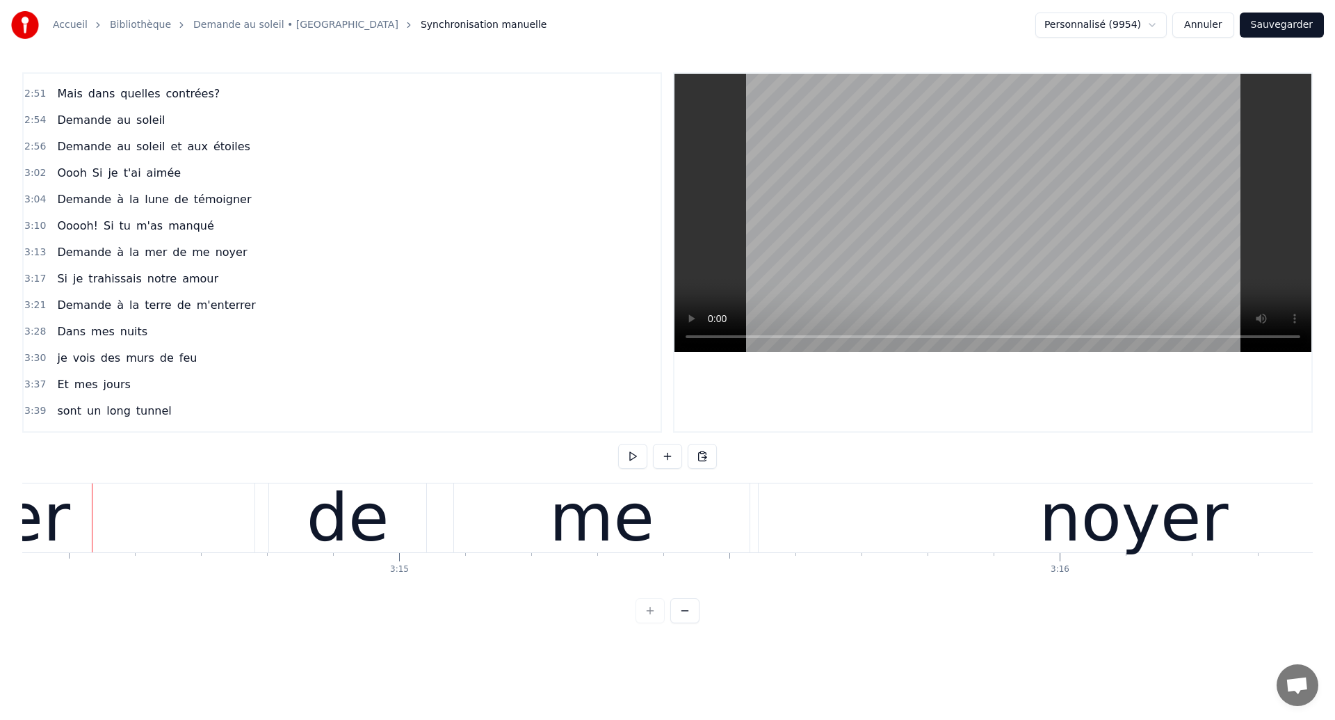
click at [495, 533] on div "me" at bounding box center [602, 517] width 296 height 69
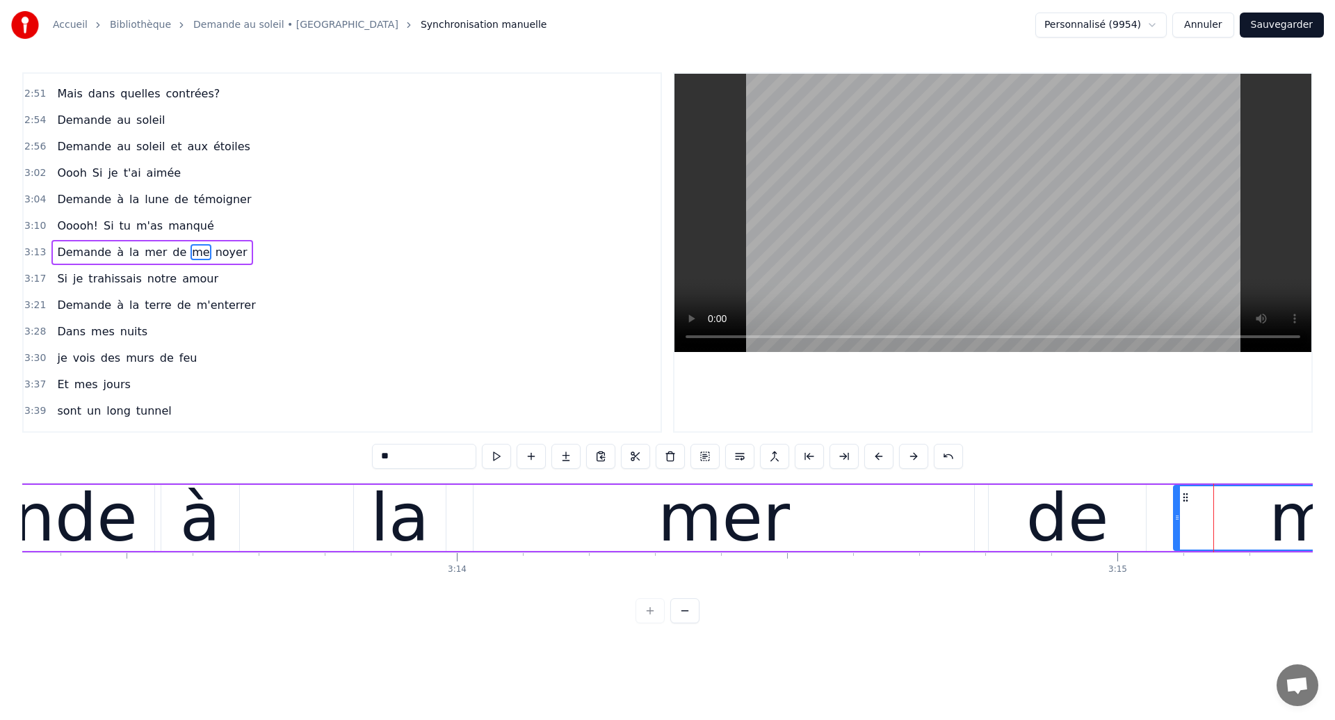
scroll to position [0, 127704]
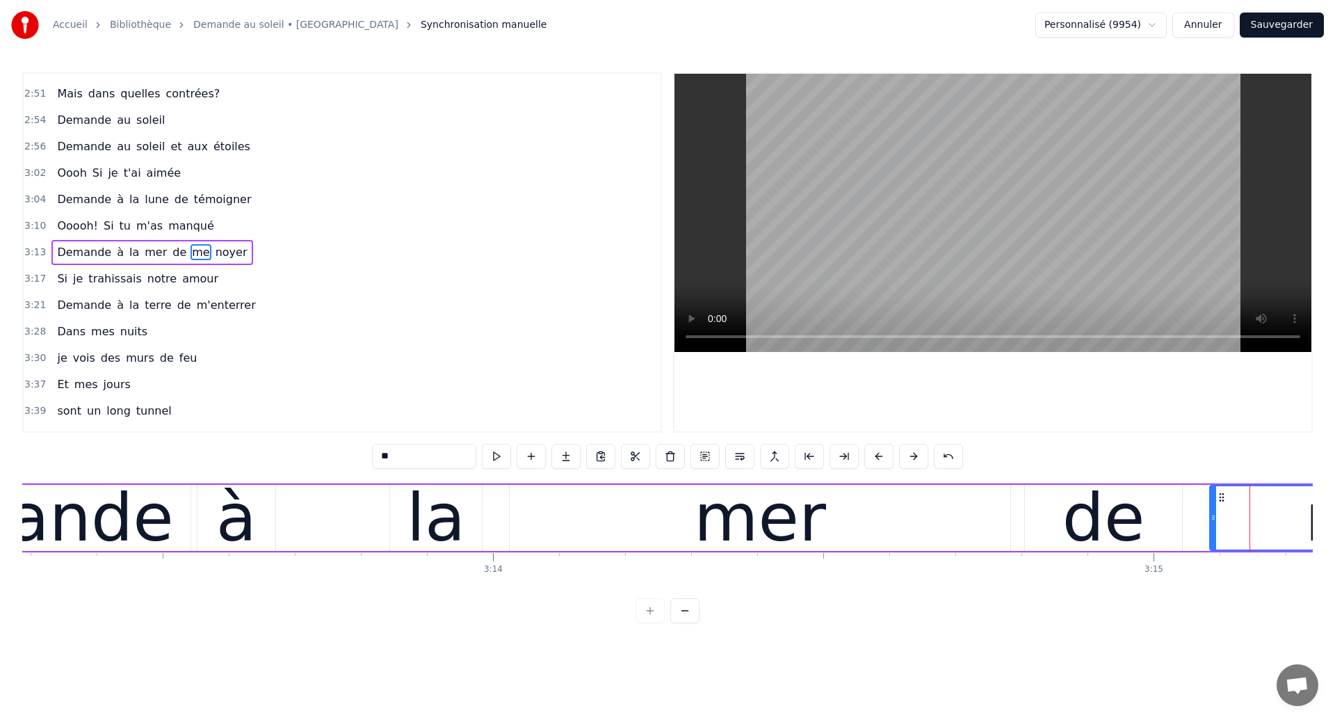
click at [139, 533] on div "Demande" at bounding box center [13, 517] width 321 height 99
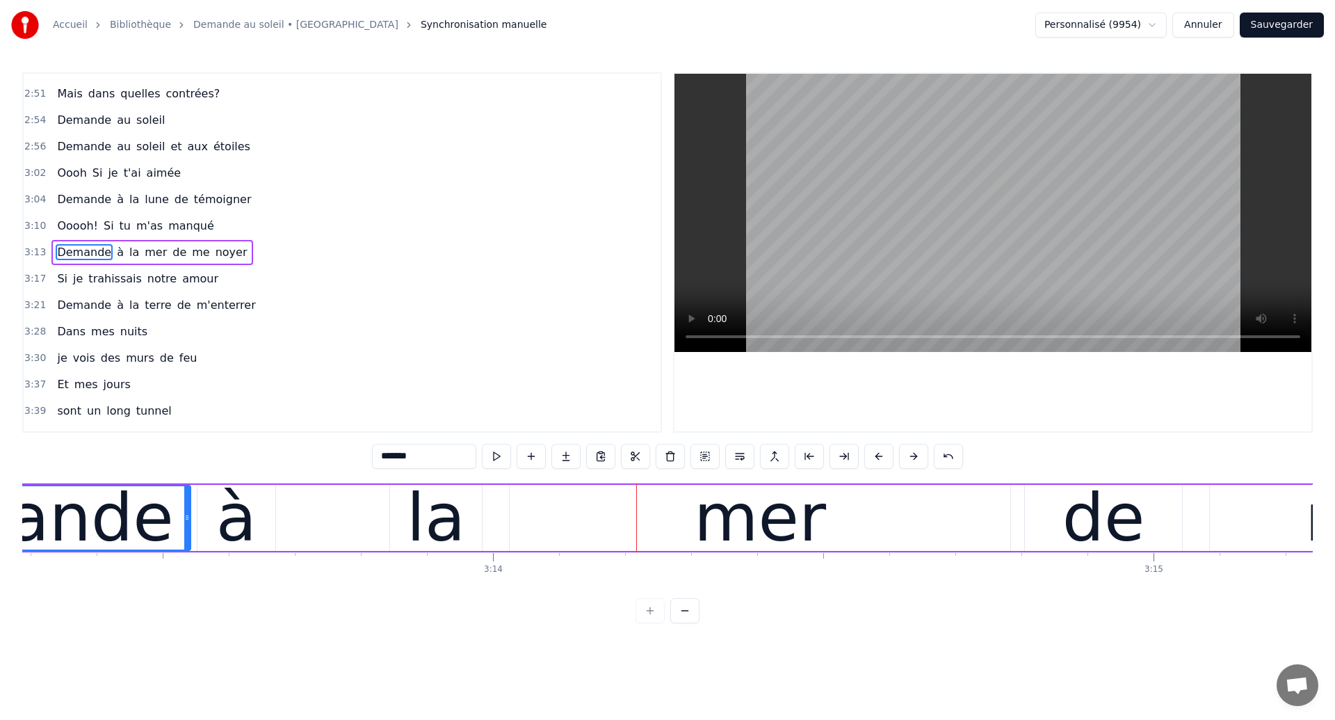
click at [65, 523] on div "Demande" at bounding box center [13, 517] width 321 height 99
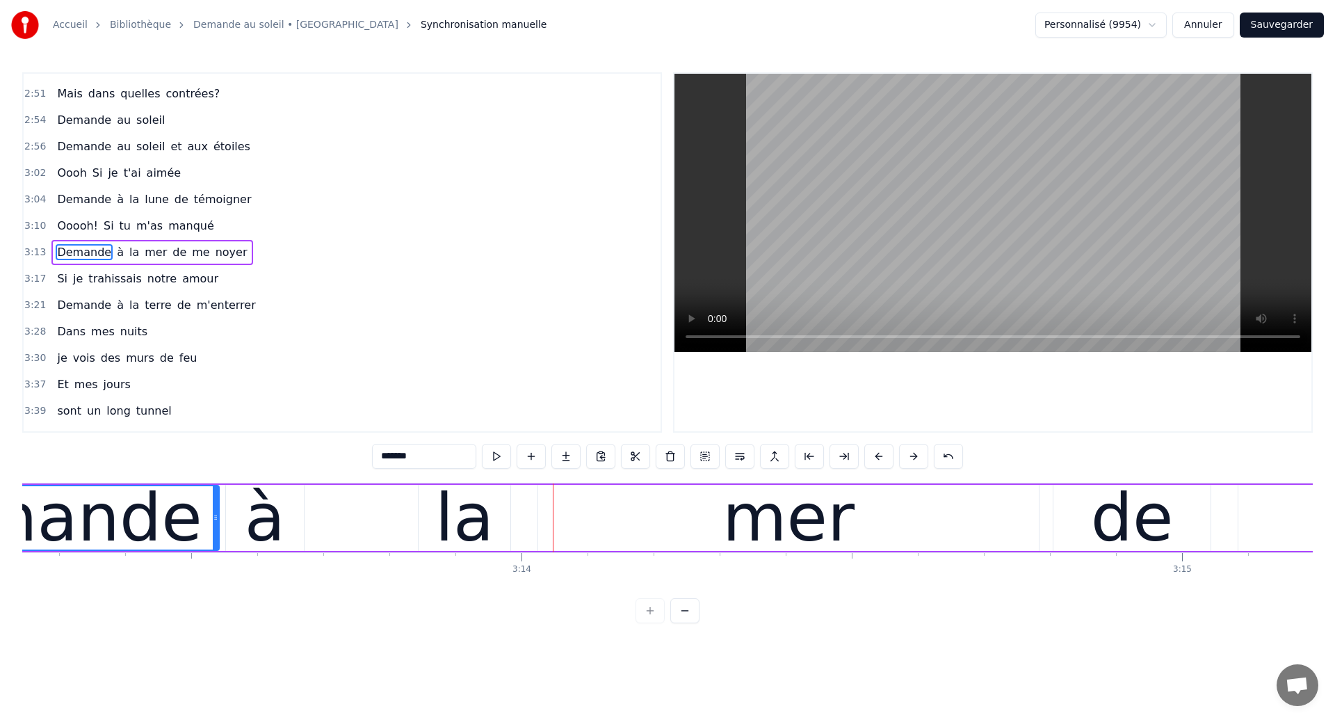
click at [295, 520] on div "à" at bounding box center [265, 518] width 78 height 66
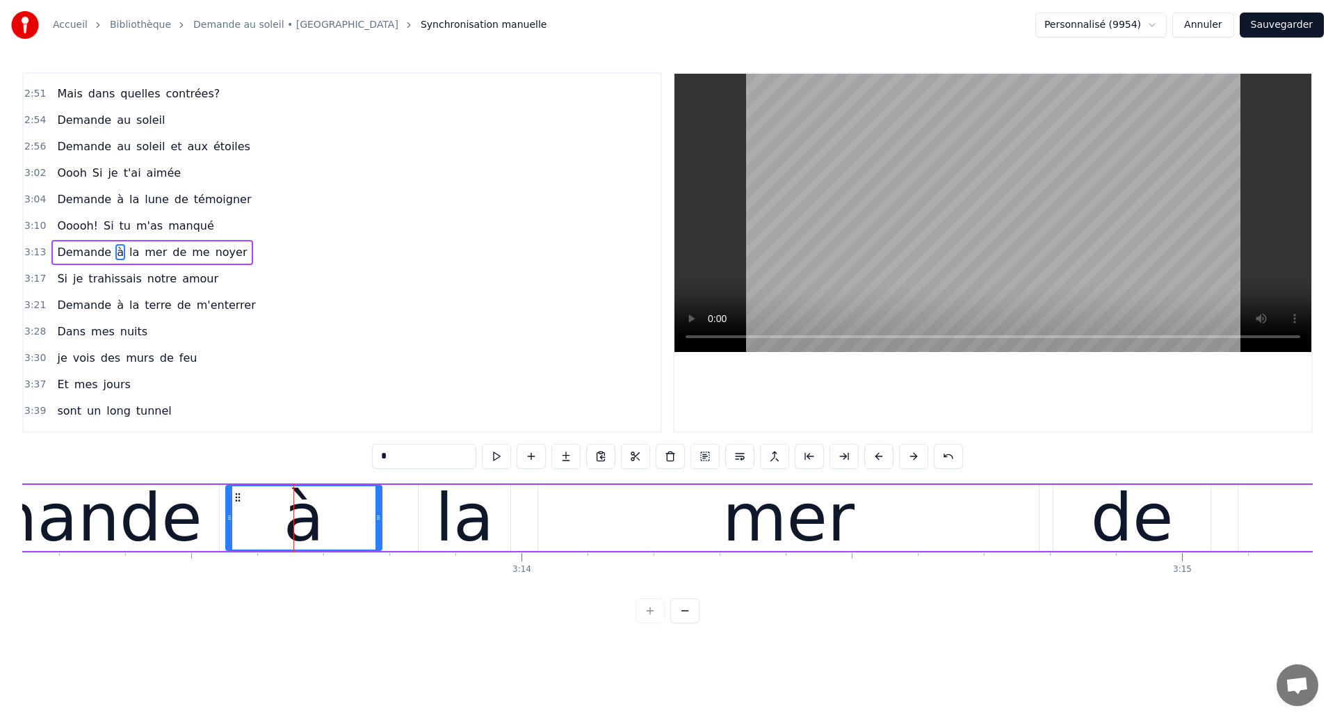
drag, startPoint x: 302, startPoint y: 522, endPoint x: 380, endPoint y: 552, distance: 83.4
click at [380, 552] on div "Dans mes nuits Je vois des murs de feu Je traverse des océans de sang Je croise…" at bounding box center [667, 535] width 1291 height 104
click at [74, 508] on div "Demande" at bounding box center [41, 517] width 321 height 99
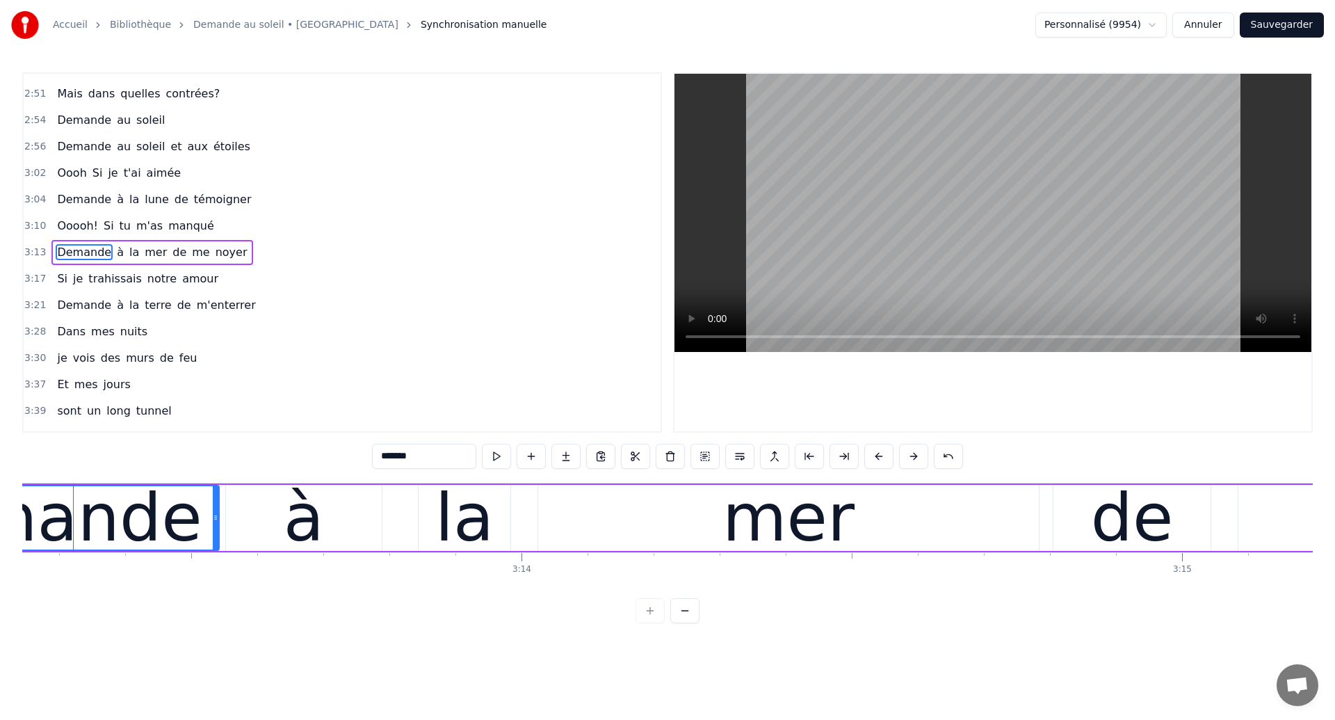
scroll to position [0, 127657]
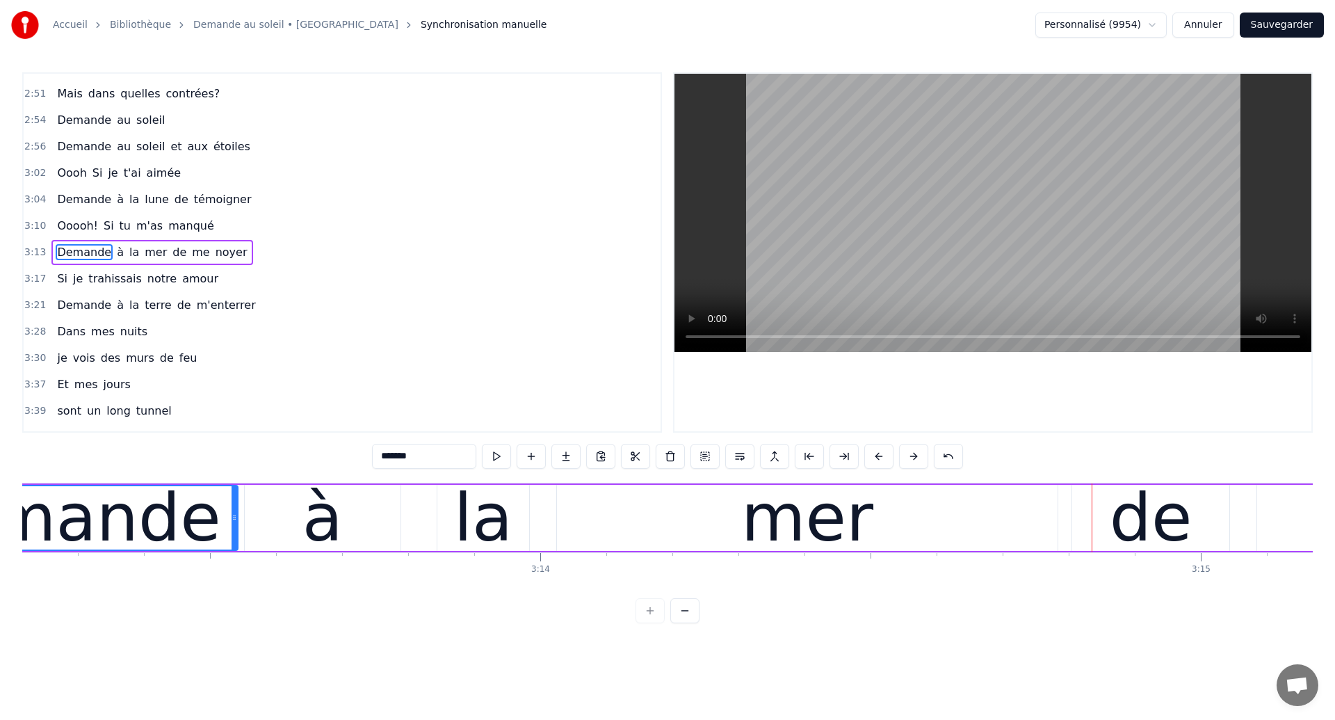
click at [176, 528] on div "Demande" at bounding box center [60, 517] width 321 height 99
click at [506, 513] on div "la" at bounding box center [483, 517] width 59 height 99
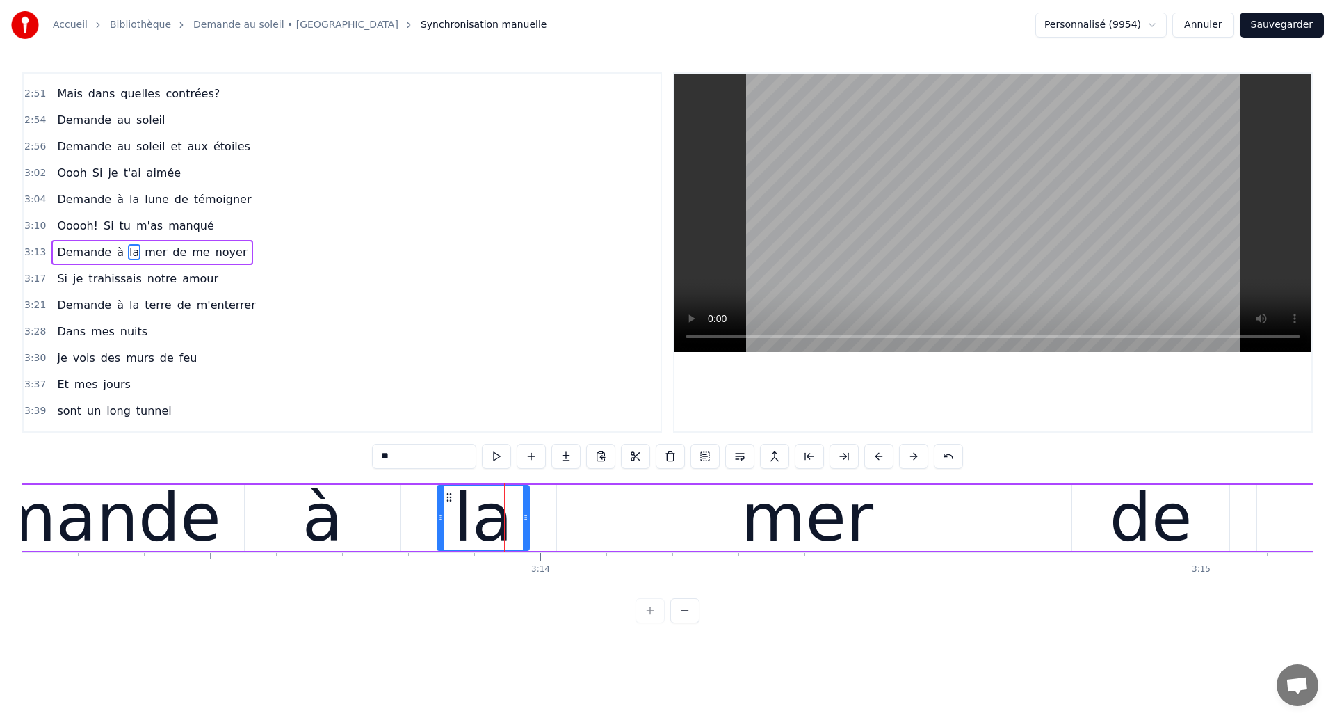
click at [180, 515] on div "Demande" at bounding box center [60, 517] width 321 height 99
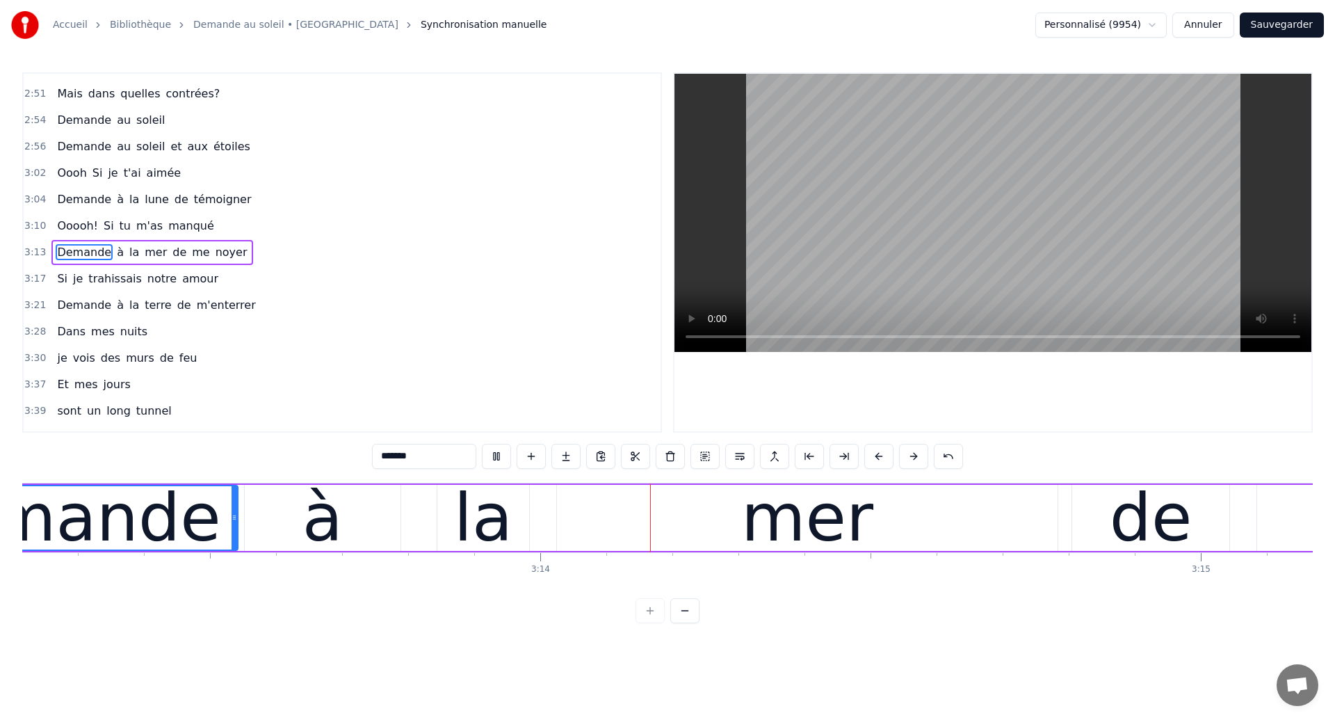
click at [620, 536] on div "mer" at bounding box center [807, 518] width 501 height 66
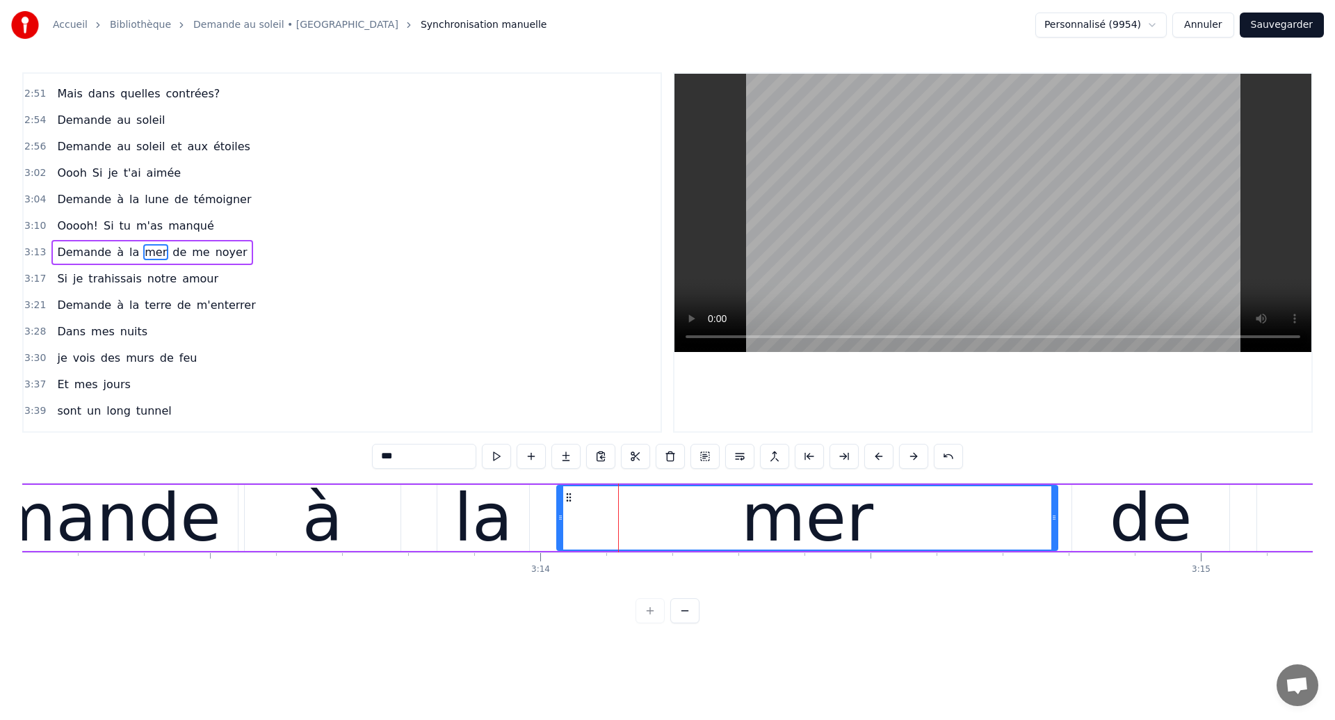
click at [591, 529] on div "mer" at bounding box center [807, 517] width 499 height 63
click at [190, 530] on div "Demande" at bounding box center [60, 517] width 321 height 99
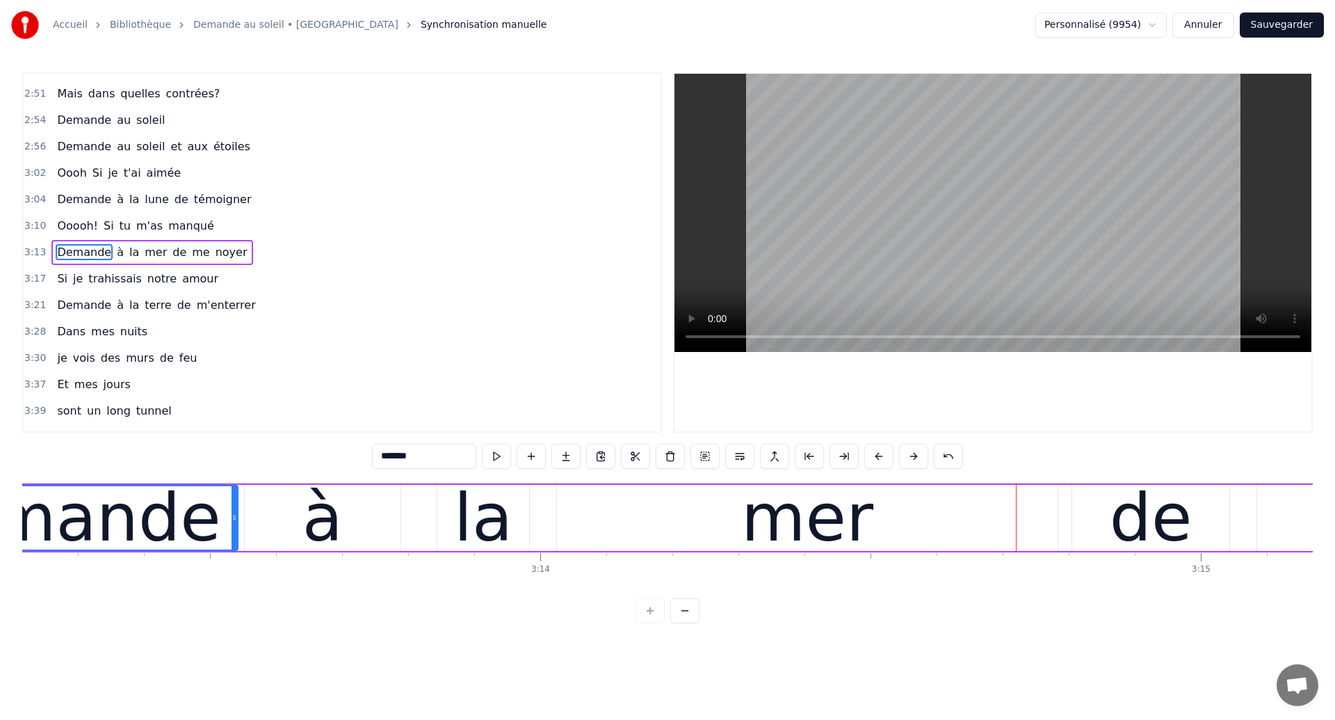
click at [148, 517] on div "Demande" at bounding box center [60, 517] width 321 height 99
click at [467, 525] on div "la" at bounding box center [483, 517] width 59 height 99
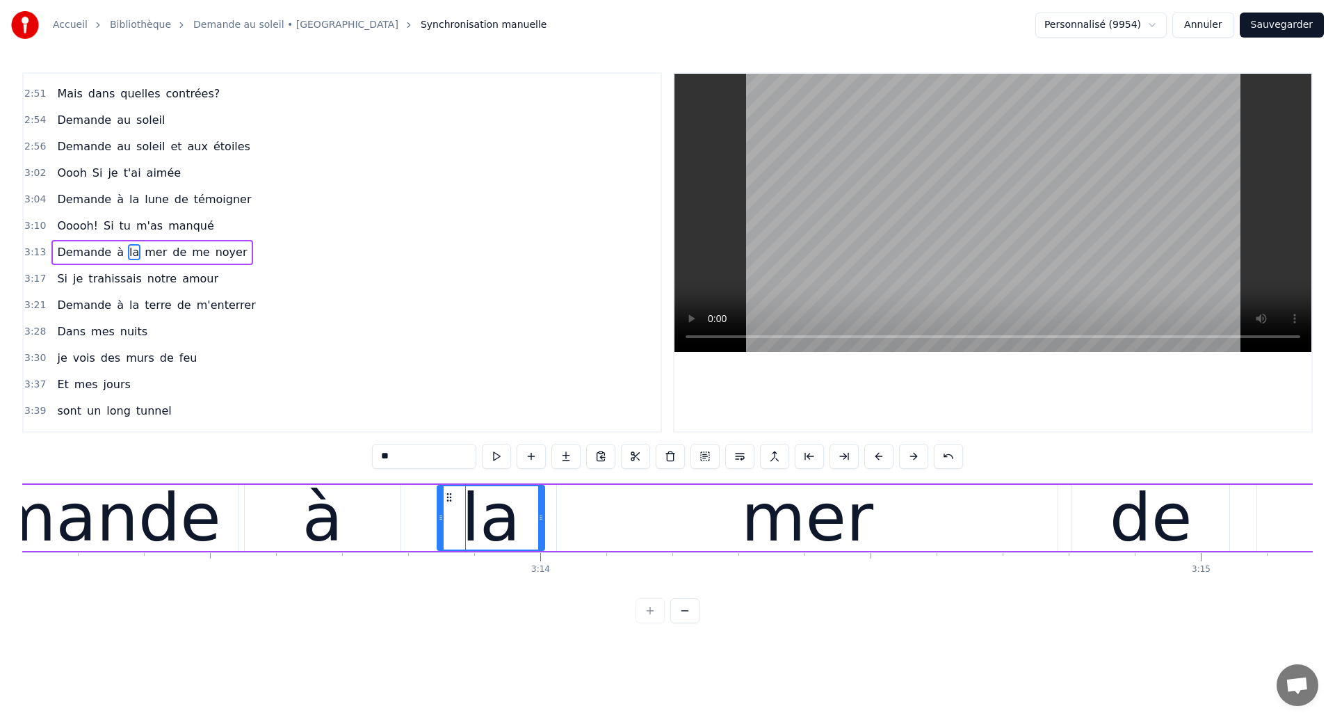
drag, startPoint x: 525, startPoint y: 526, endPoint x: 540, endPoint y: 531, distance: 16.1
click at [540, 531] on div at bounding box center [541, 517] width 6 height 63
click at [74, 542] on div "Demande" at bounding box center [60, 517] width 321 height 99
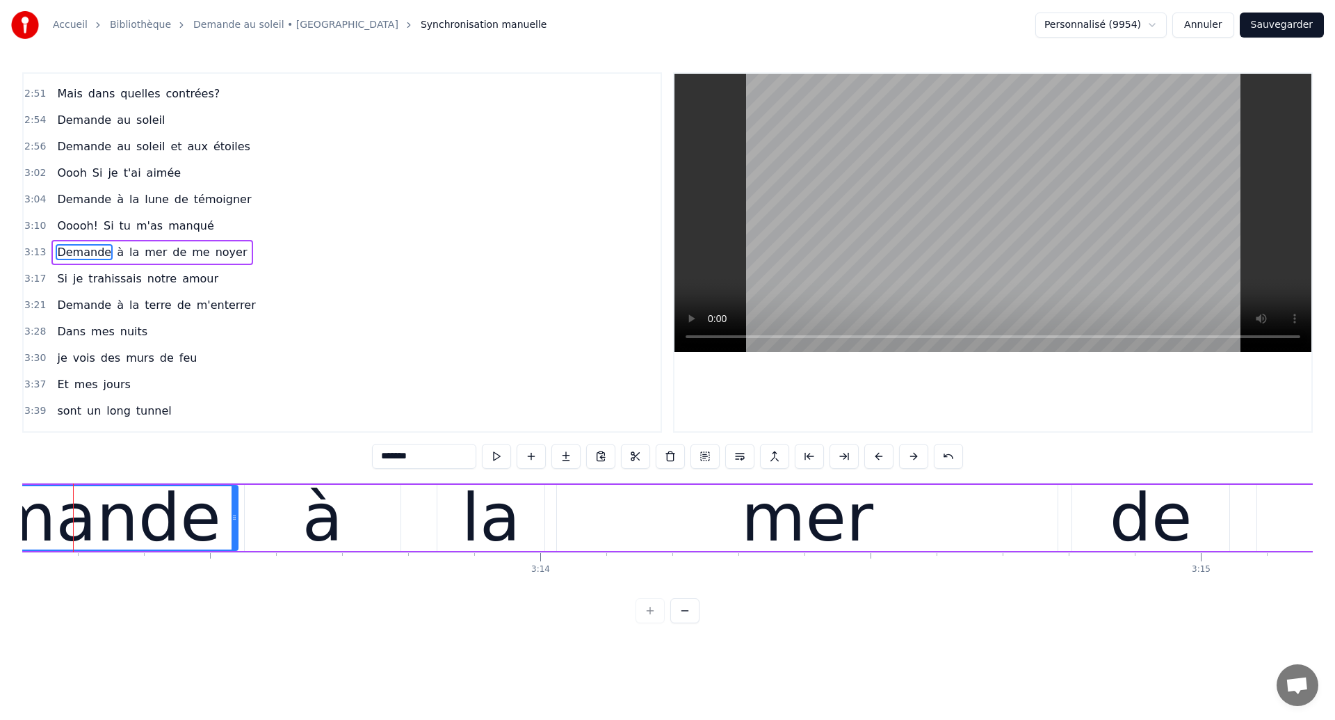
scroll to position [0, 127638]
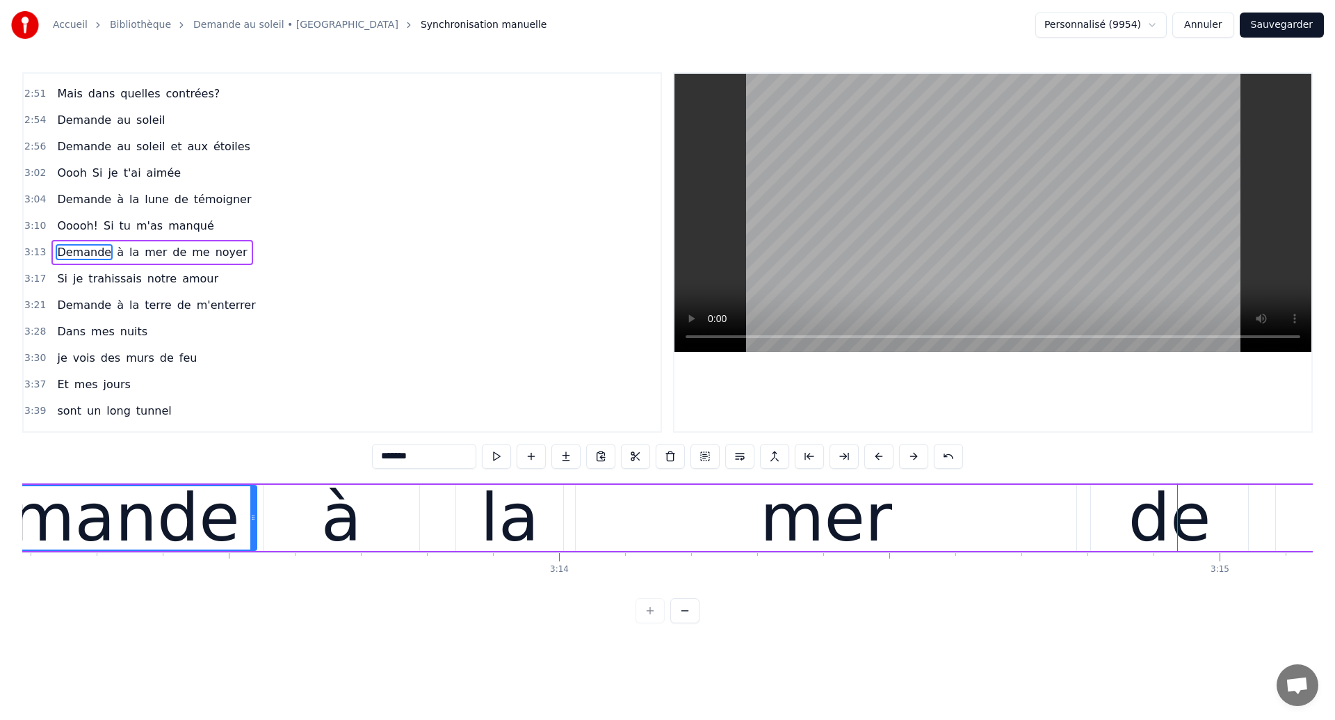
click at [215, 516] on div "Demande" at bounding box center [79, 517] width 353 height 63
click at [786, 529] on div "mer" at bounding box center [826, 517] width 132 height 99
type input "***"
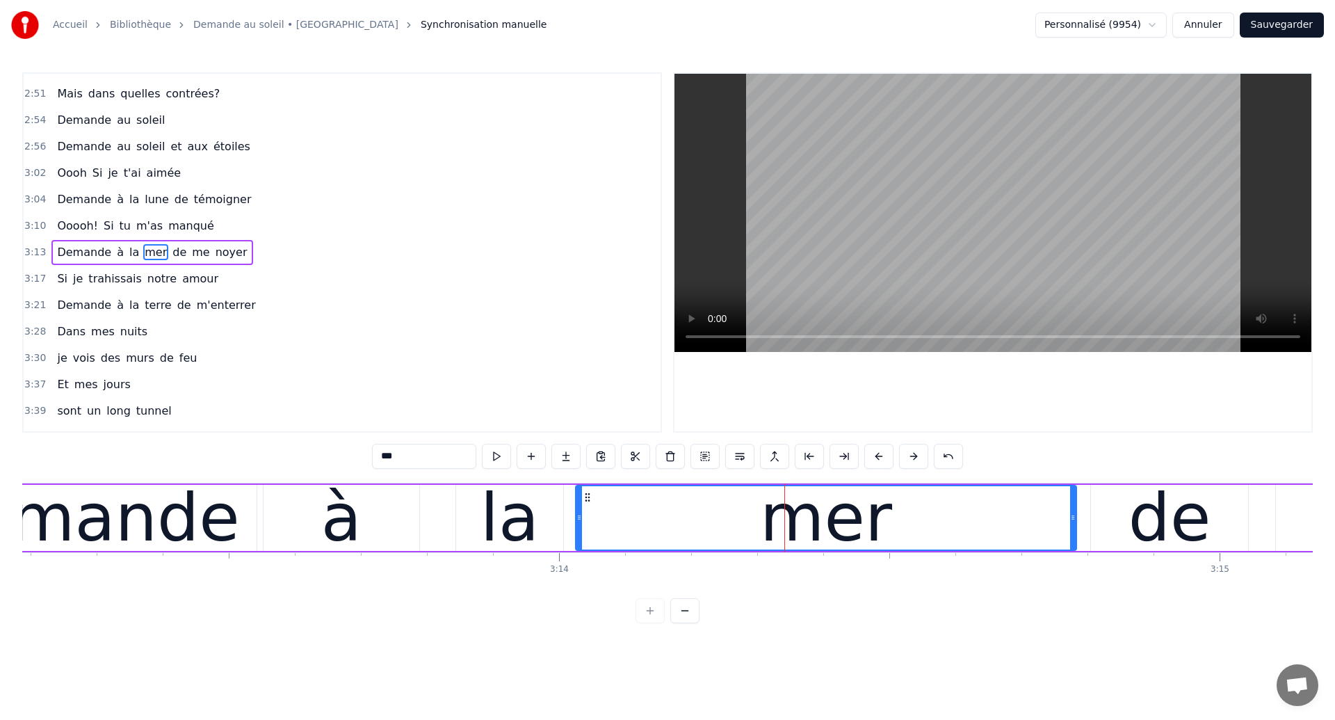
click at [282, 550] on div "Demande à la mer de me noyer" at bounding box center [1116, 517] width 2433 height 69
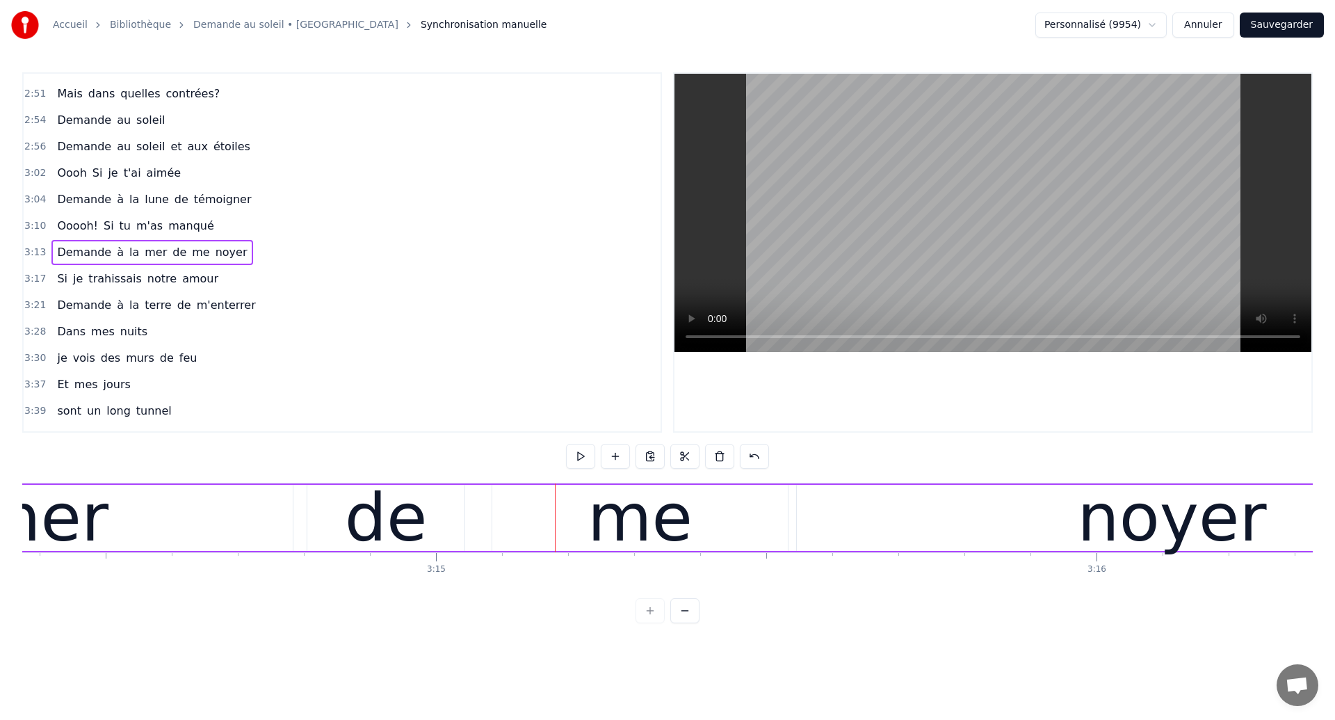
scroll to position [0, 128401]
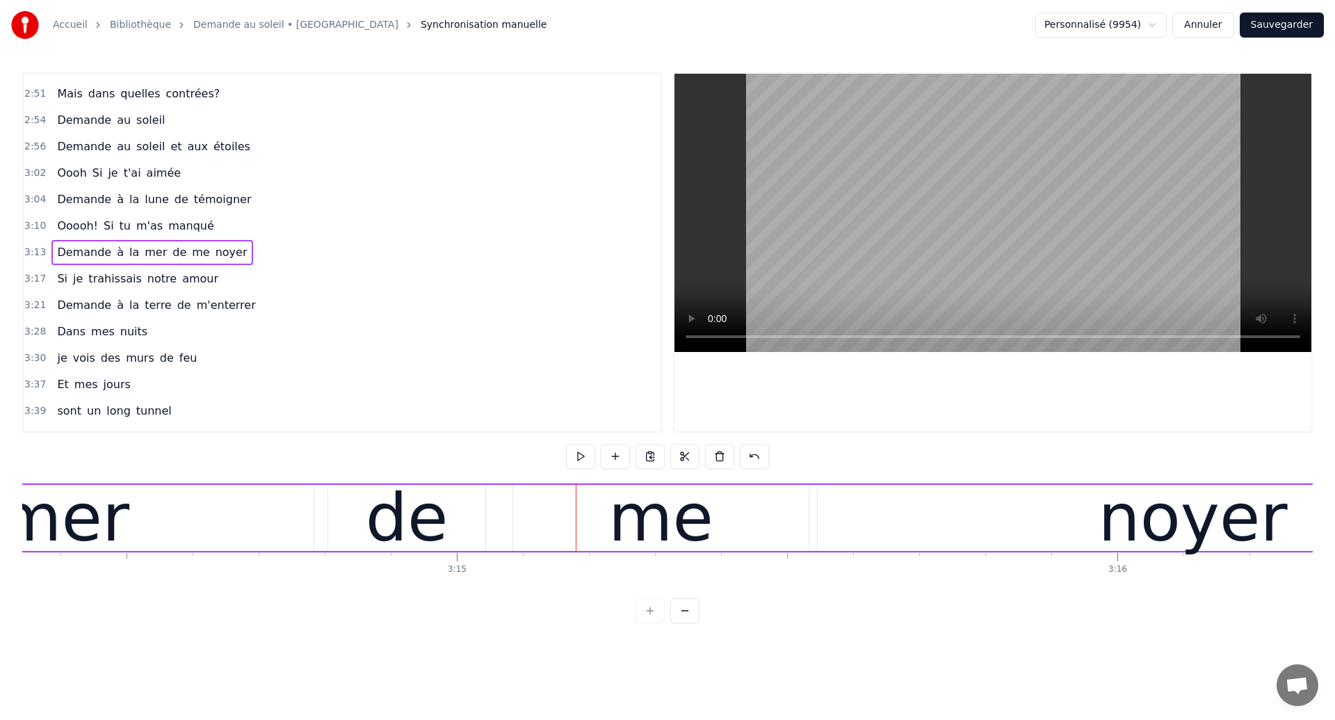
click at [106, 538] on div "mer" at bounding box center [63, 517] width 132 height 99
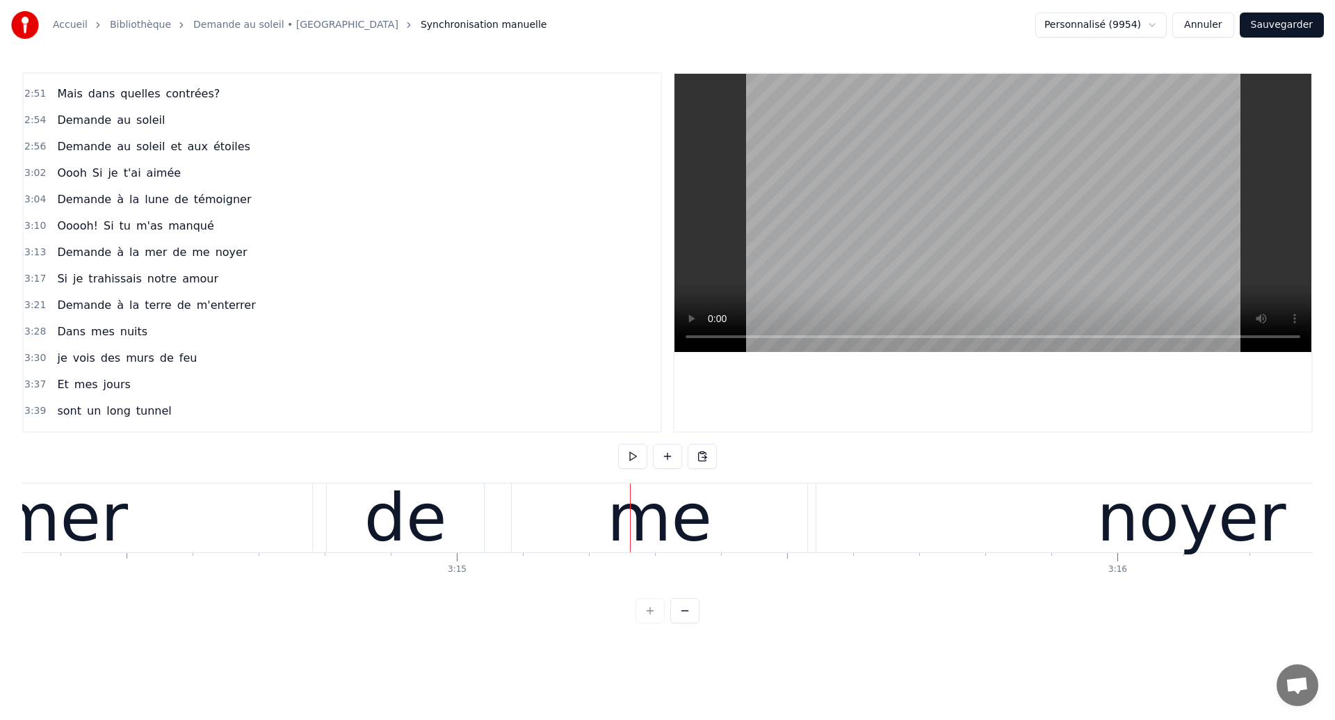
click at [294, 530] on div "mer" at bounding box center [62, 517] width 501 height 69
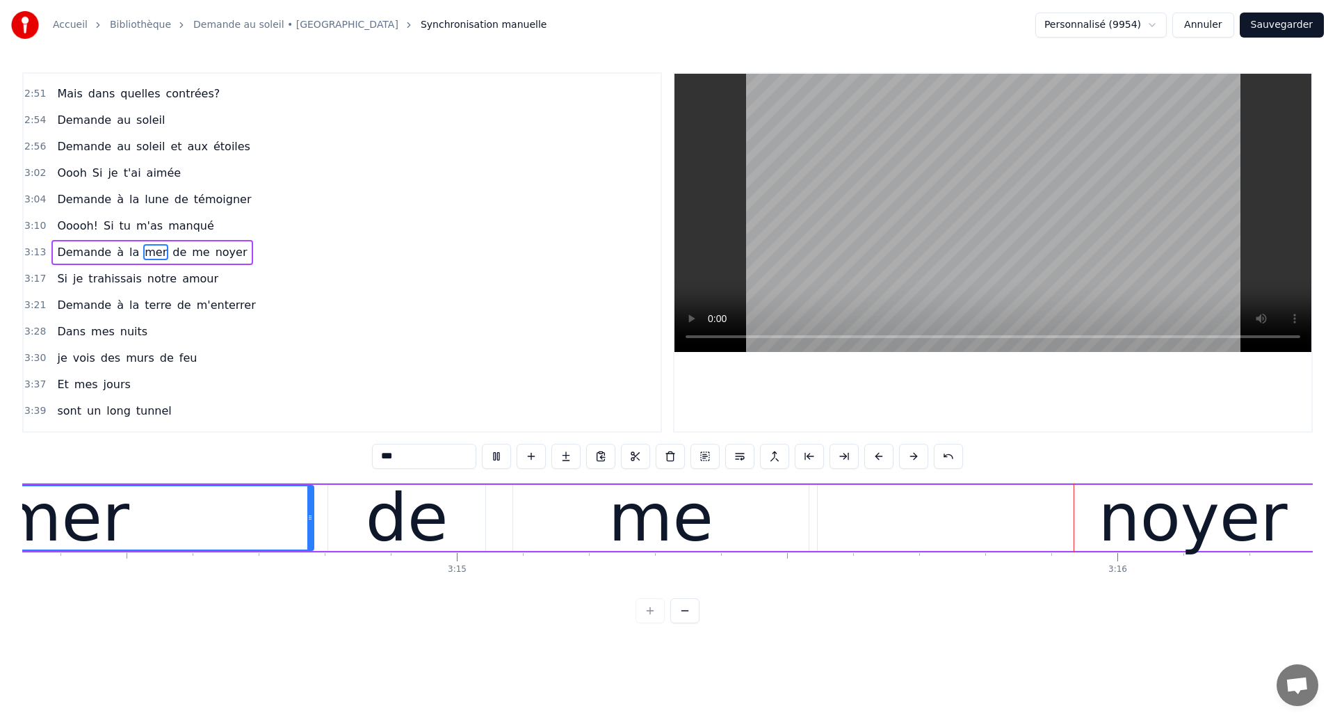
click at [817, 499] on div "noyer" at bounding box center [1193, 518] width 752 height 66
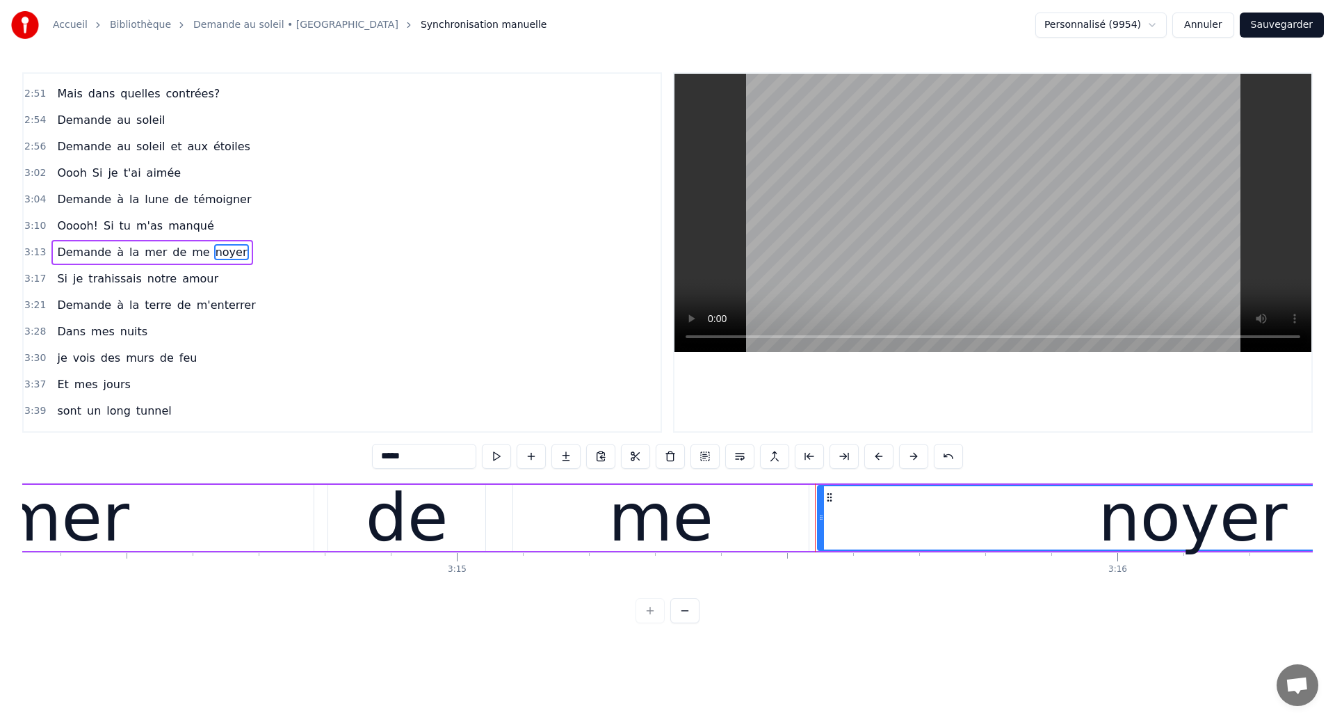
click at [153, 536] on div "mer" at bounding box center [63, 518] width 501 height 66
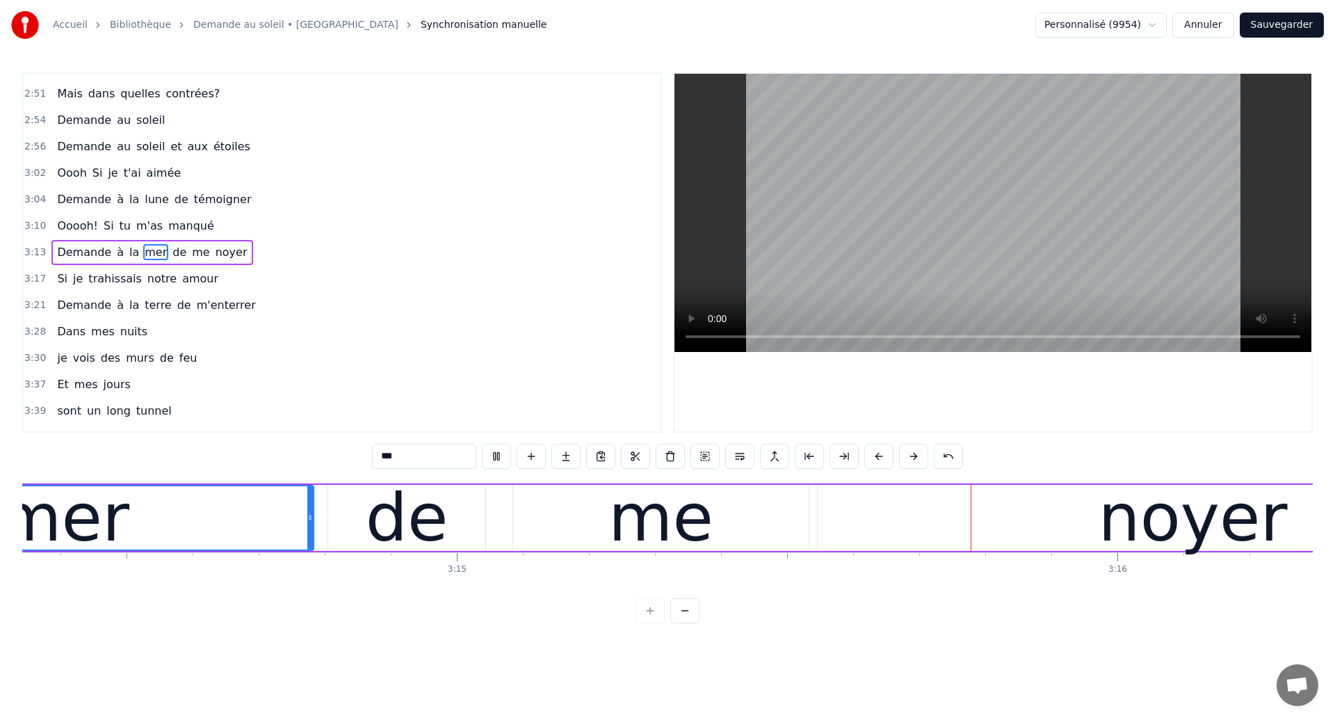
click at [921, 524] on div "noyer" at bounding box center [1193, 518] width 750 height 66
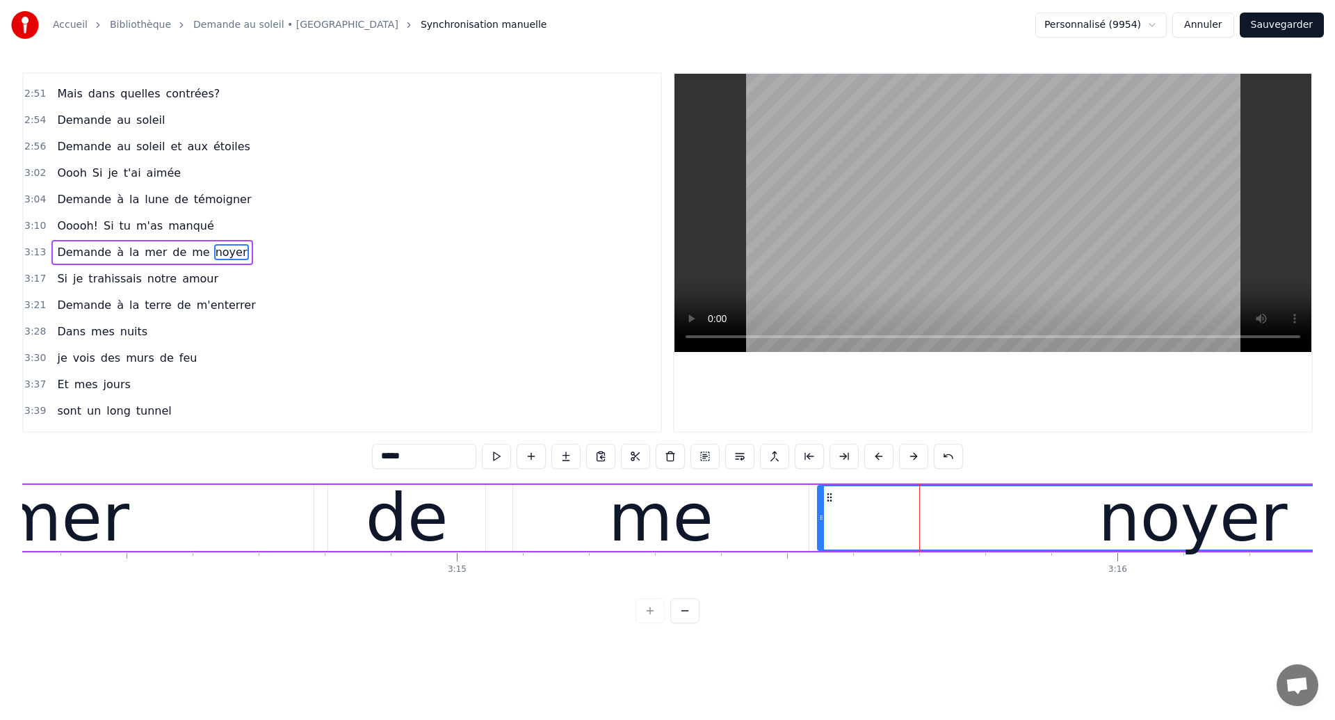
click at [915, 524] on div "noyer" at bounding box center [1193, 517] width 749 height 63
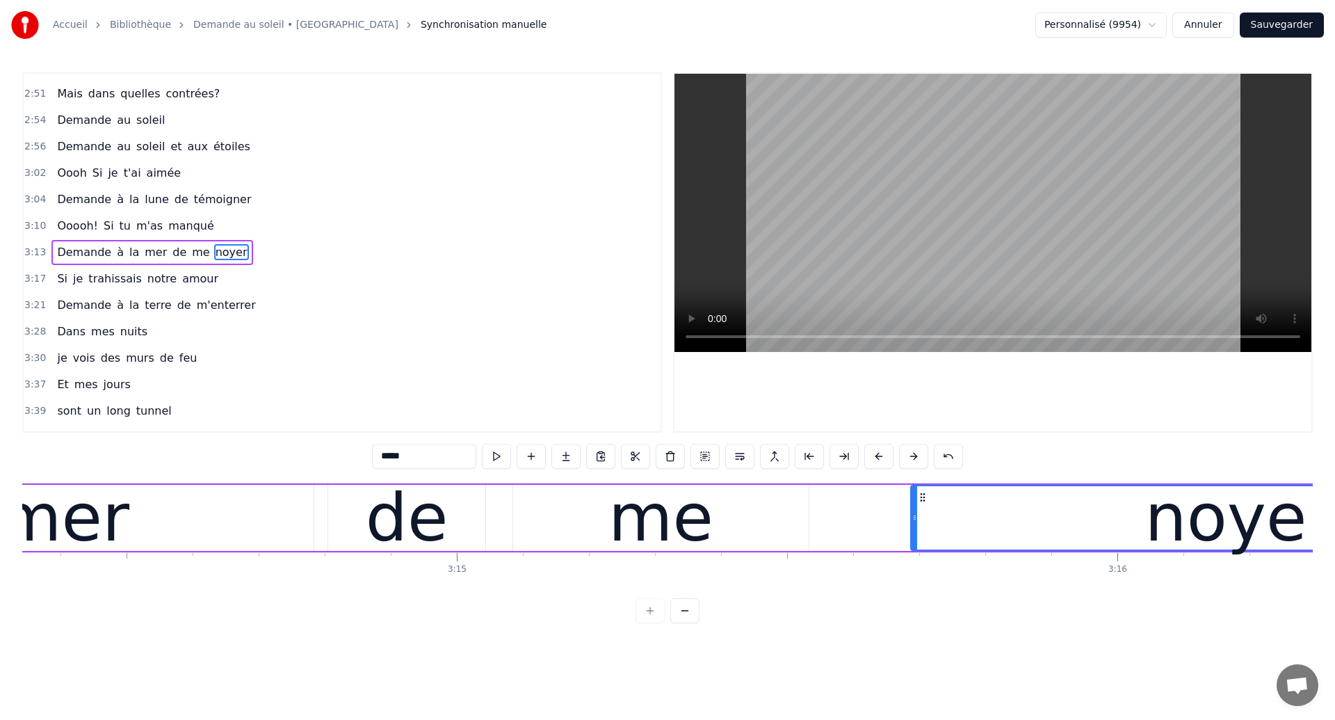
drag, startPoint x: 821, startPoint y: 531, endPoint x: 915, endPoint y: 538, distance: 93.5
click at [915, 538] on div at bounding box center [915, 517] width 6 height 63
click at [727, 533] on div "me" at bounding box center [661, 518] width 296 height 66
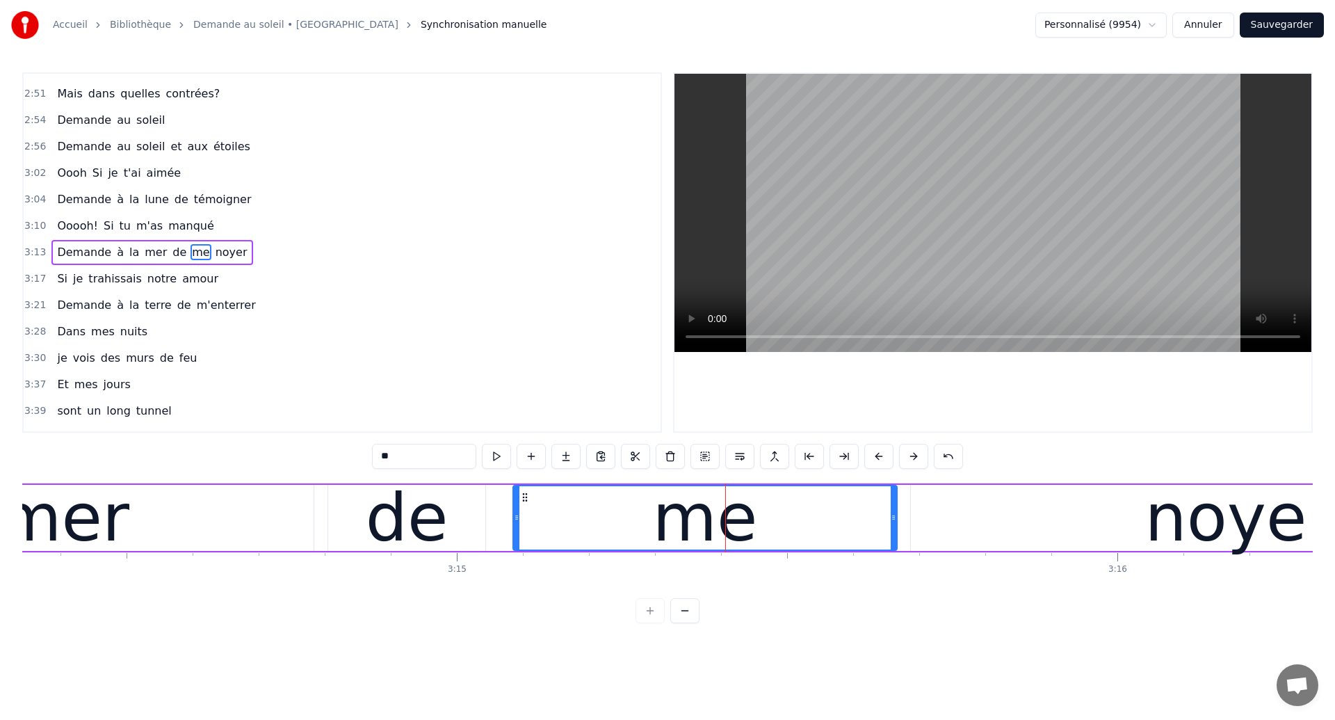
drag, startPoint x: 805, startPoint y: 526, endPoint x: 894, endPoint y: 535, distance: 88.7
click at [894, 535] on div at bounding box center [894, 517] width 6 height 63
click at [73, 511] on div "mer" at bounding box center [63, 517] width 132 height 99
type input "***"
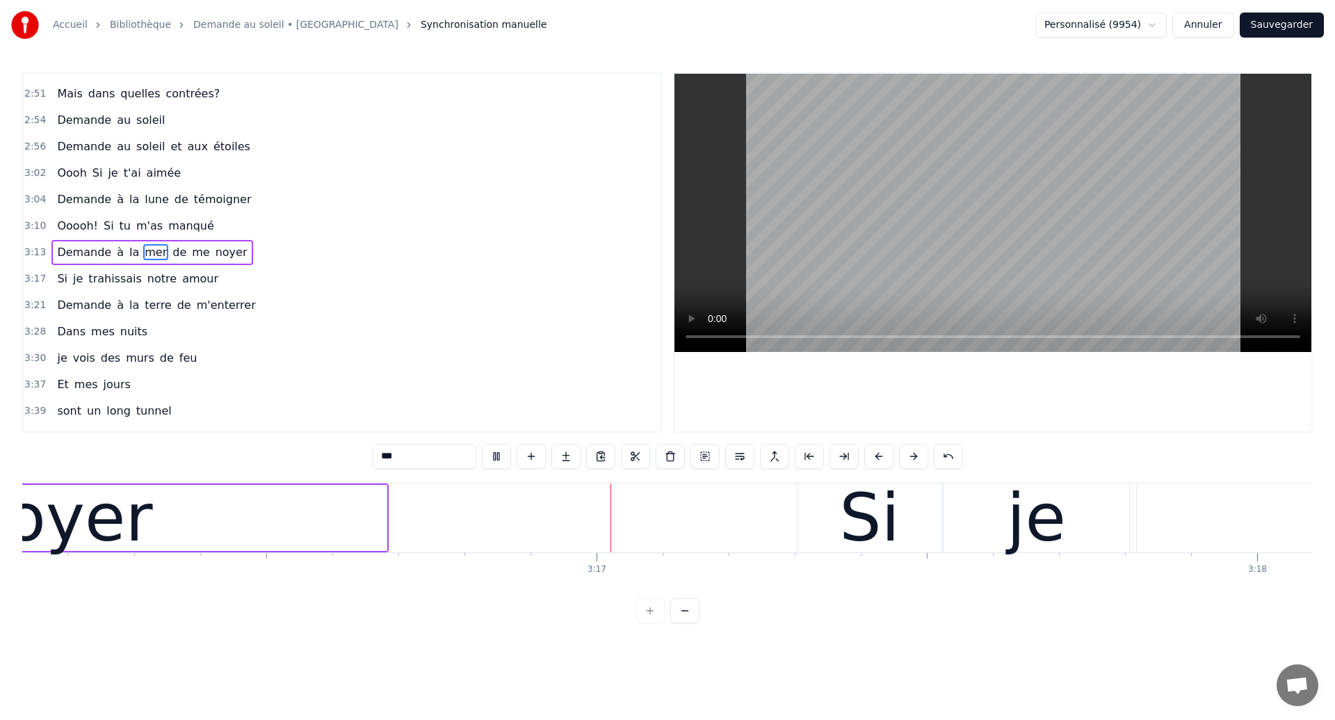
scroll to position [0, 129604]
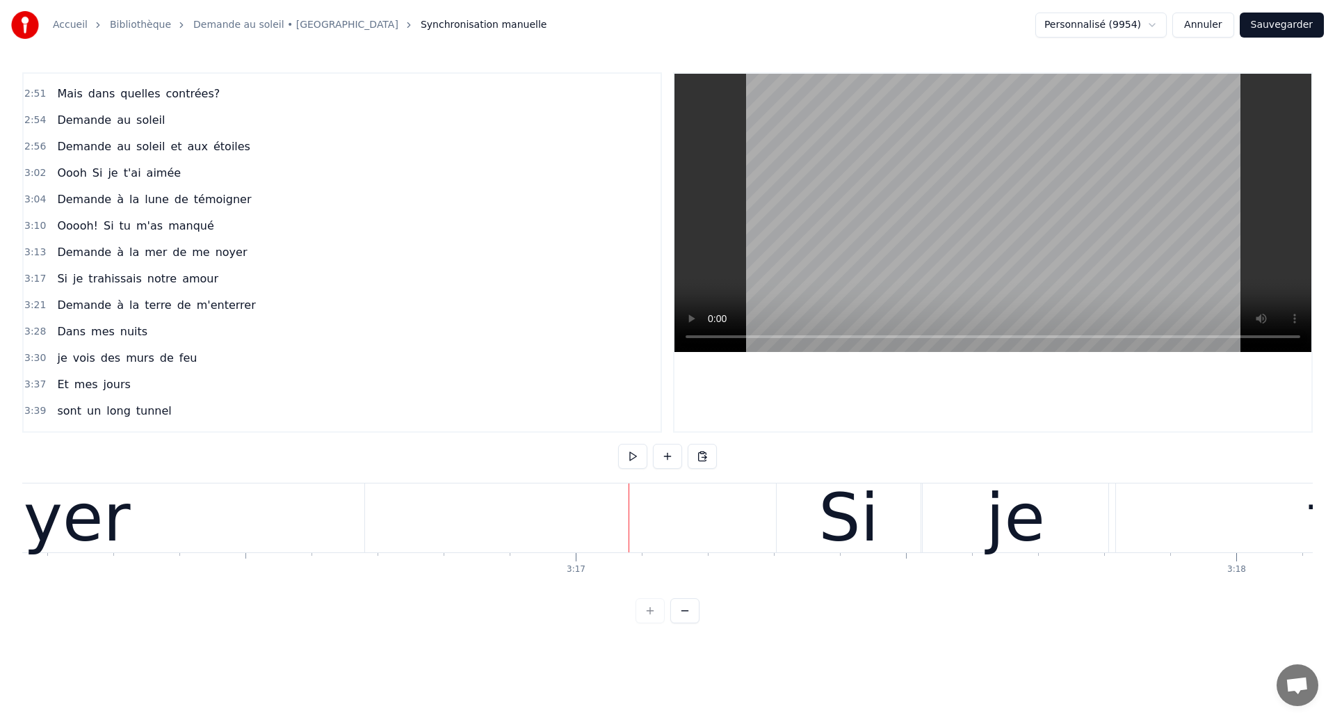
click at [156, 536] on div "noyer" at bounding box center [35, 517] width 657 height 69
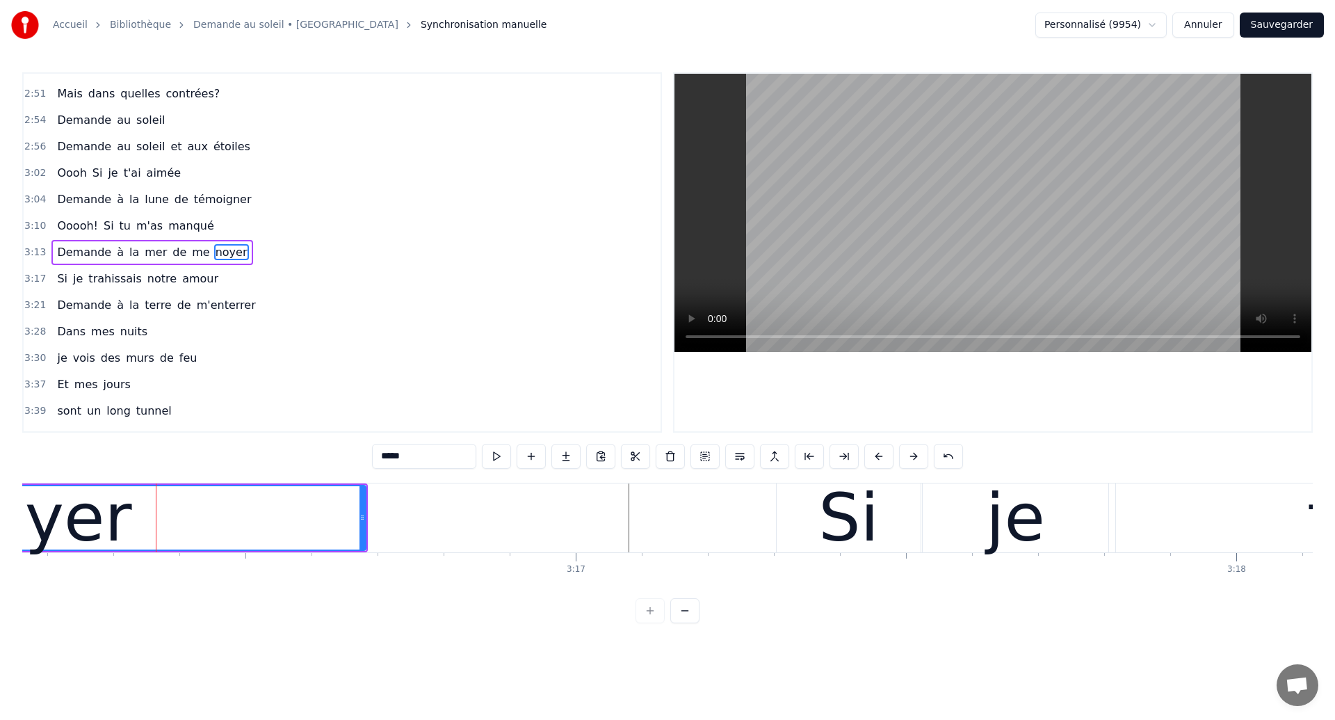
click at [156, 536] on div at bounding box center [156, 517] width 1 height 69
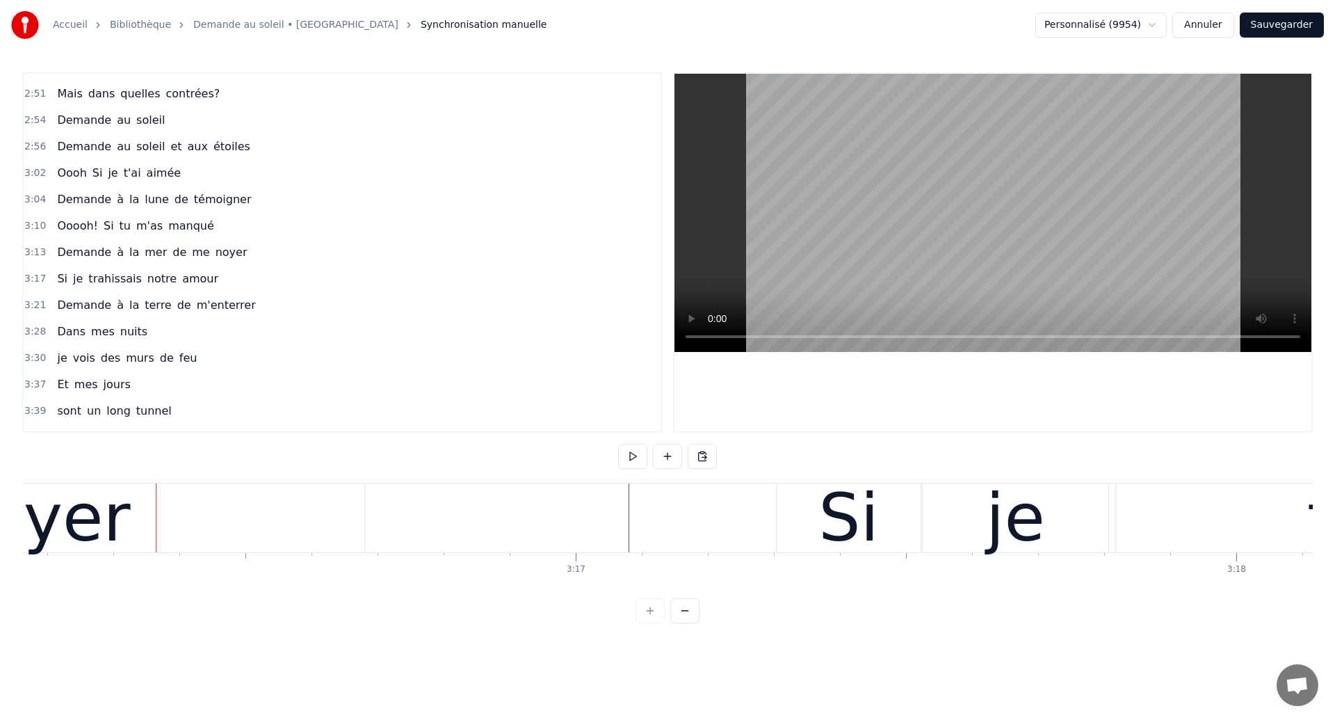
click at [95, 519] on div "noyer" at bounding box center [36, 517] width 189 height 99
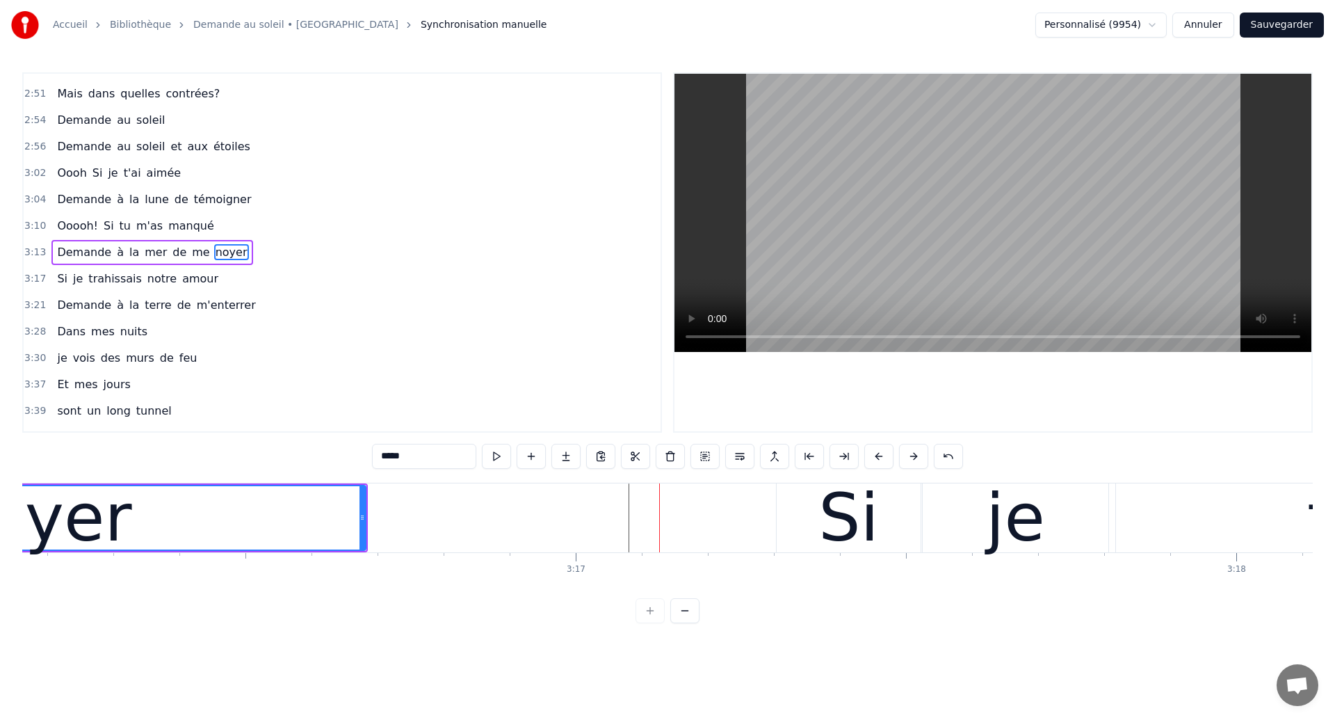
click at [185, 535] on div "noyer" at bounding box center [37, 517] width 656 height 63
click at [103, 525] on div "noyer" at bounding box center [37, 517] width 189 height 99
drag, startPoint x: 364, startPoint y: 538, endPoint x: 404, endPoint y: 540, distance: 40.4
click at [404, 540] on div at bounding box center [403, 517] width 6 height 63
click at [103, 529] on div "noyer" at bounding box center [57, 517] width 189 height 99
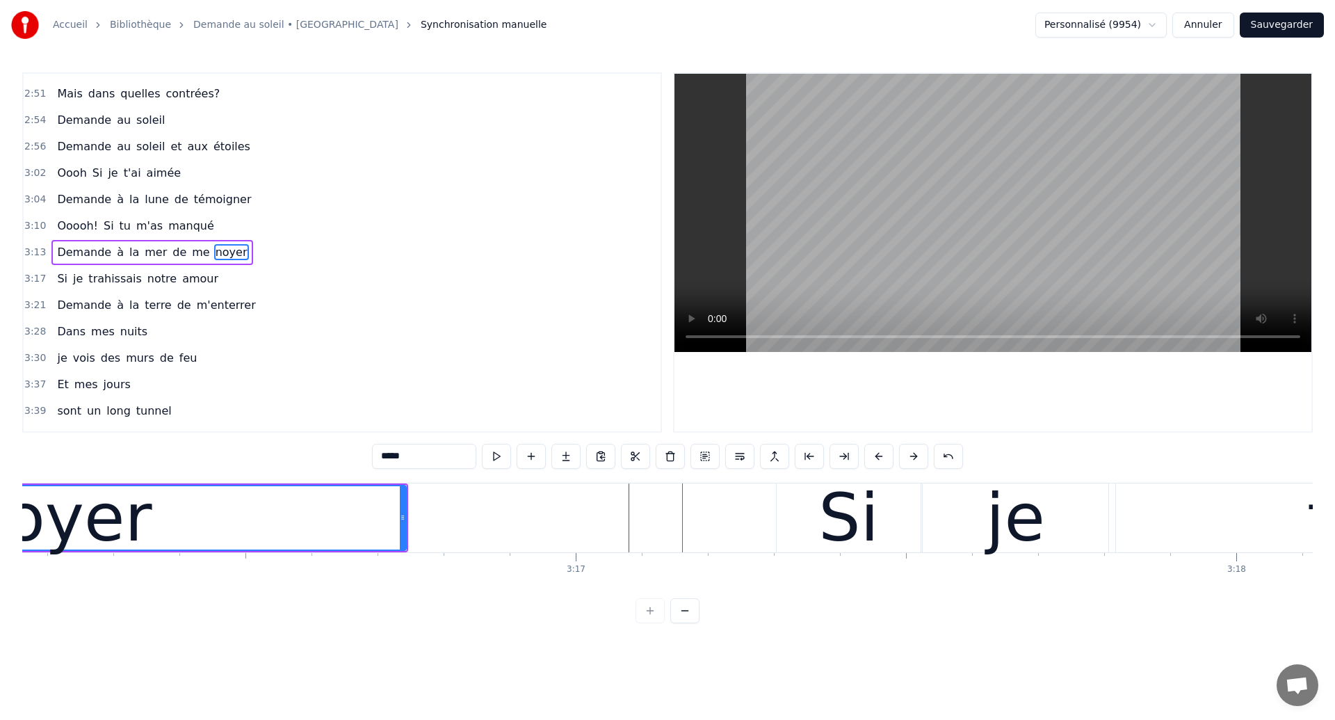
click at [101, 537] on div "noyer" at bounding box center [57, 517] width 189 height 99
drag, startPoint x: 402, startPoint y: 536, endPoint x: 442, endPoint y: 540, distance: 40.5
click at [442, 540] on div at bounding box center [443, 517] width 6 height 63
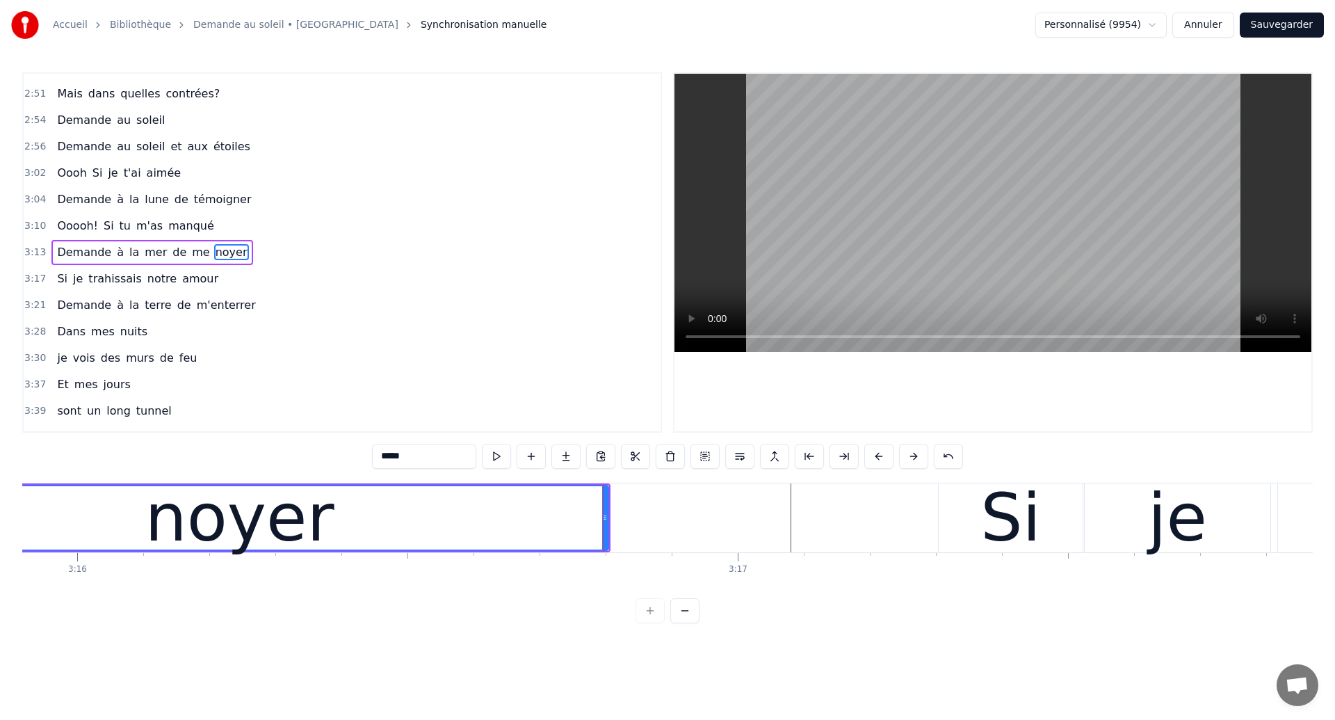
click at [38, 533] on div "noyer" at bounding box center [239, 517] width 737 height 63
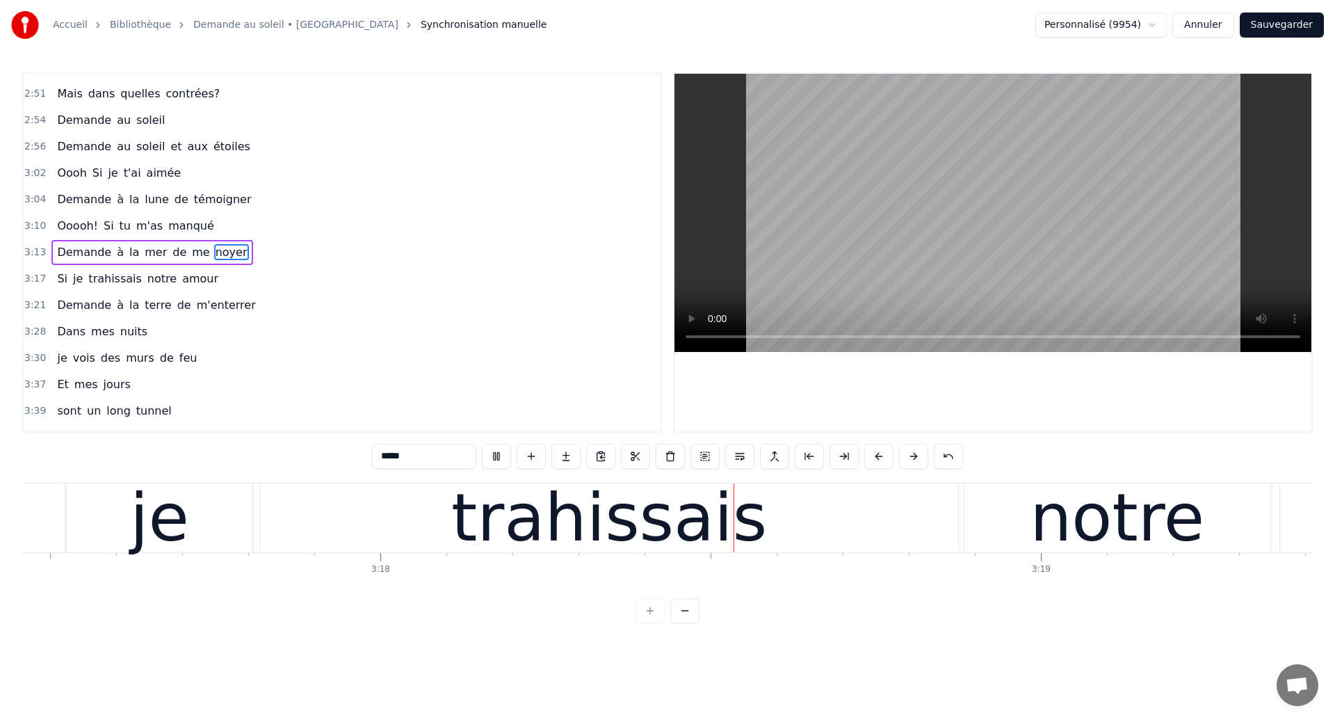
scroll to position [0, 130591]
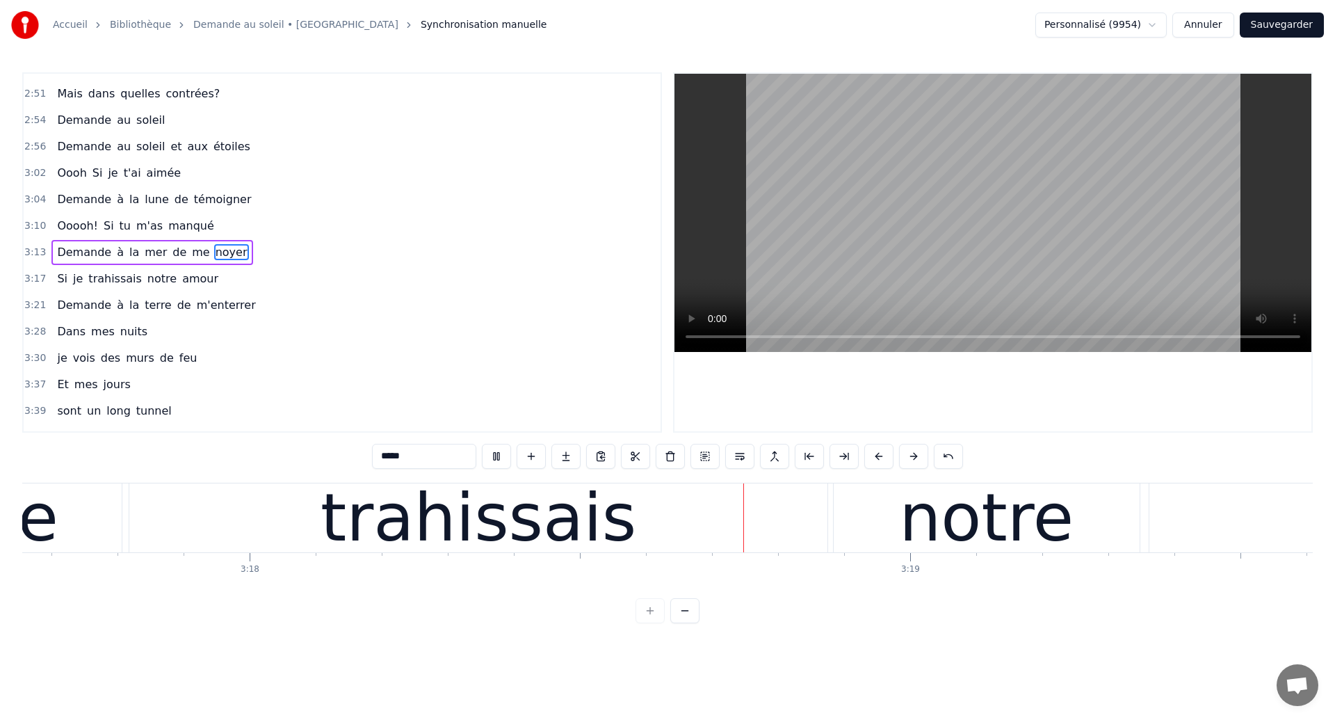
click at [362, 534] on div "trahissais" at bounding box center [479, 517] width 316 height 99
type input "**********"
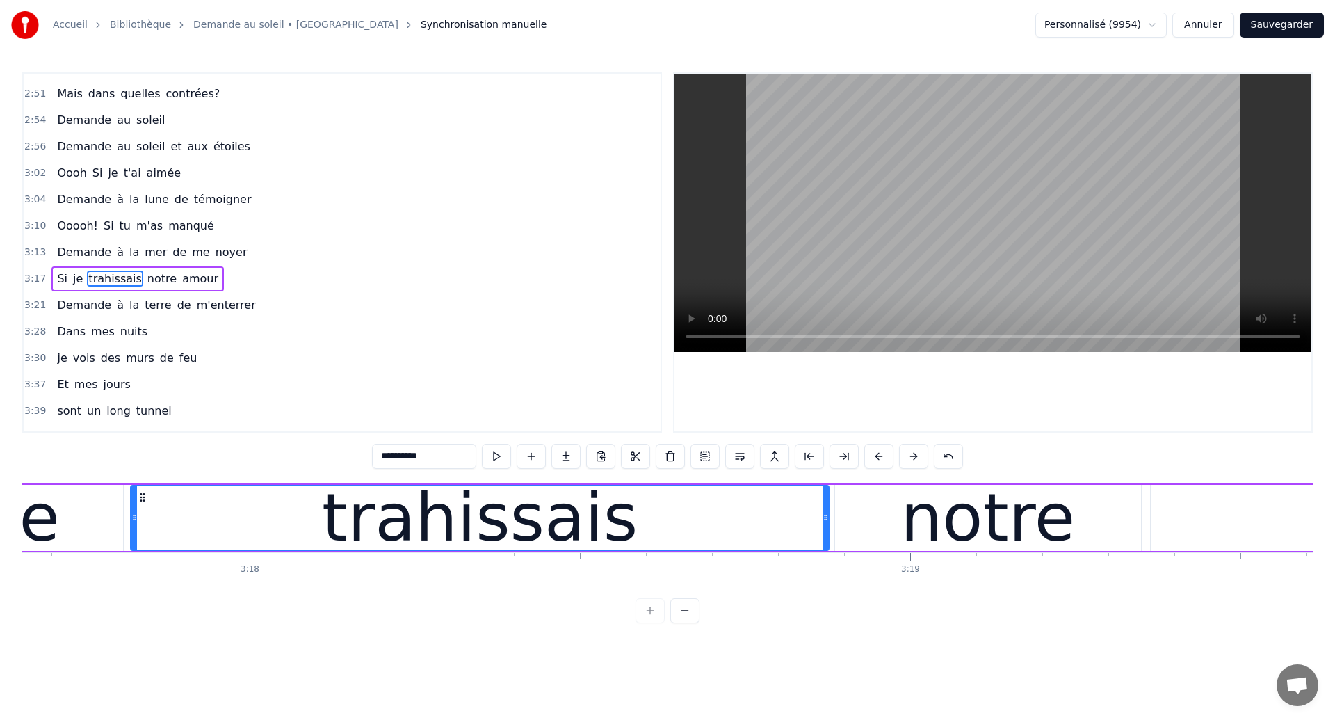
scroll to position [971, 0]
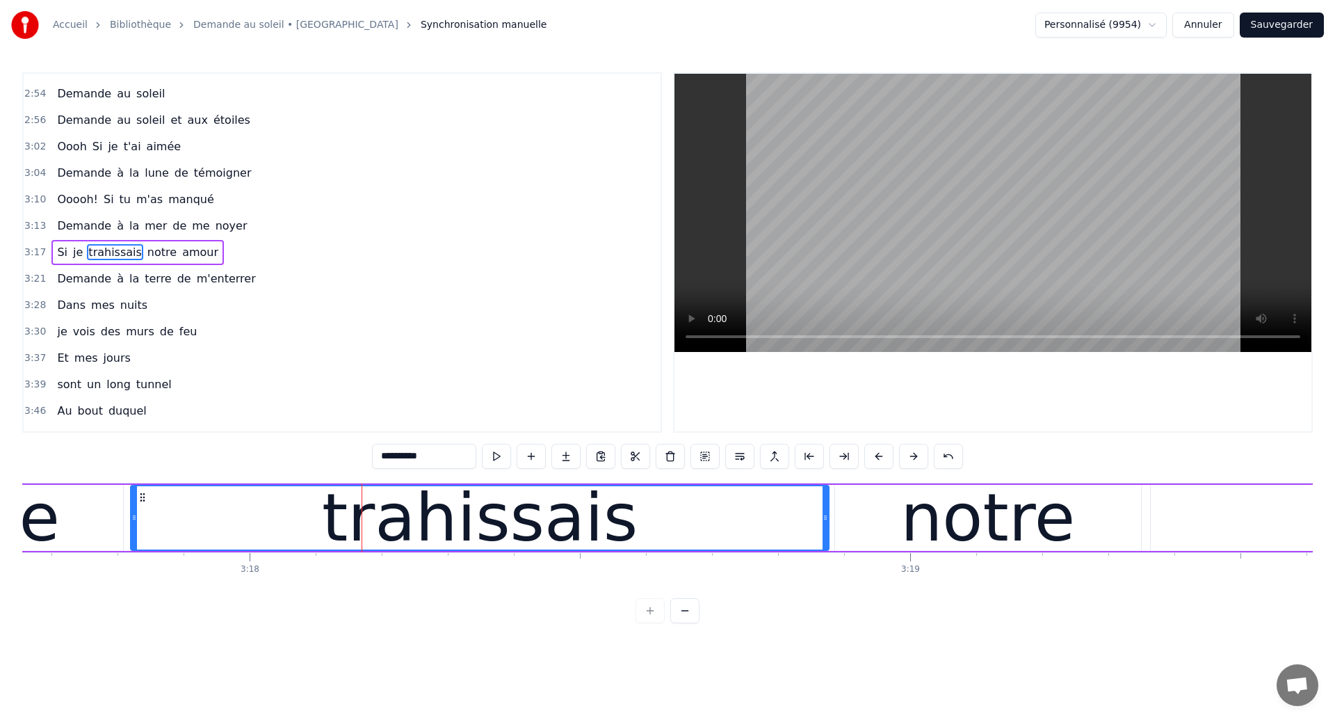
click at [1279, 33] on button "Sauvegarder" at bounding box center [1282, 25] width 84 height 25
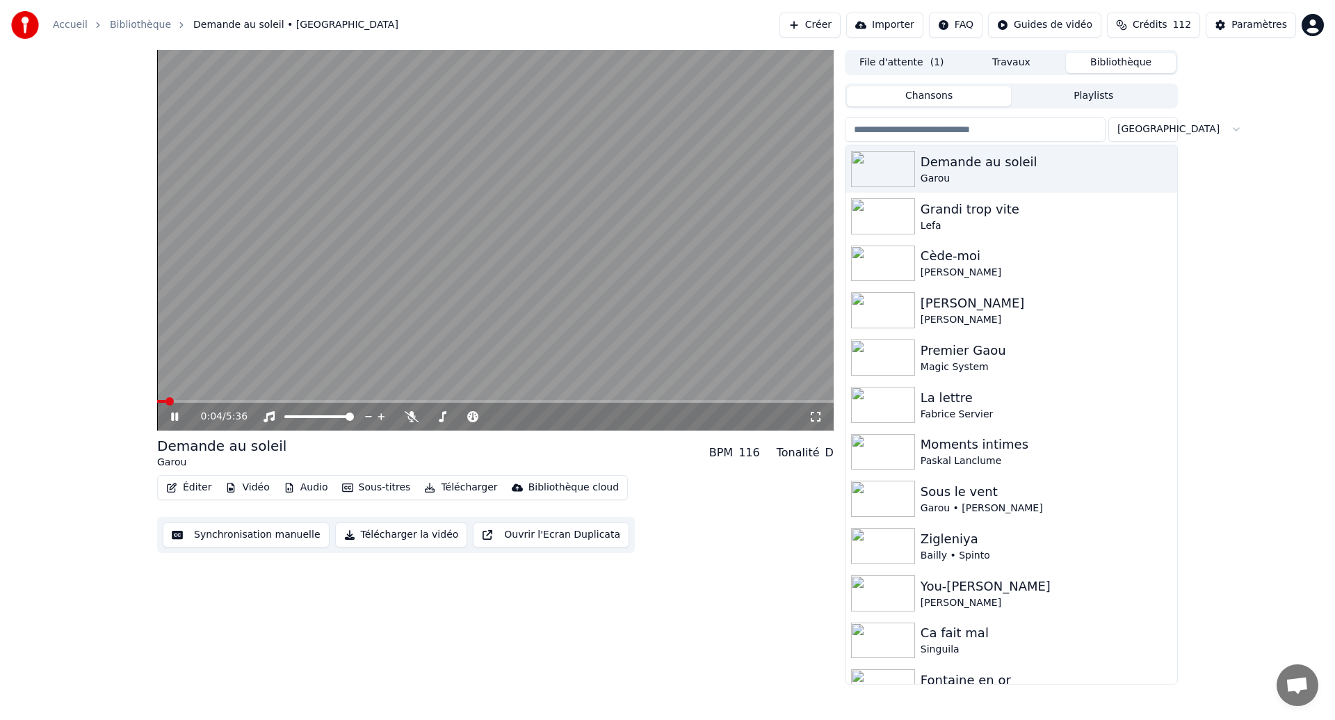
click at [250, 541] on button "Synchronisation manuelle" at bounding box center [246, 534] width 167 height 25
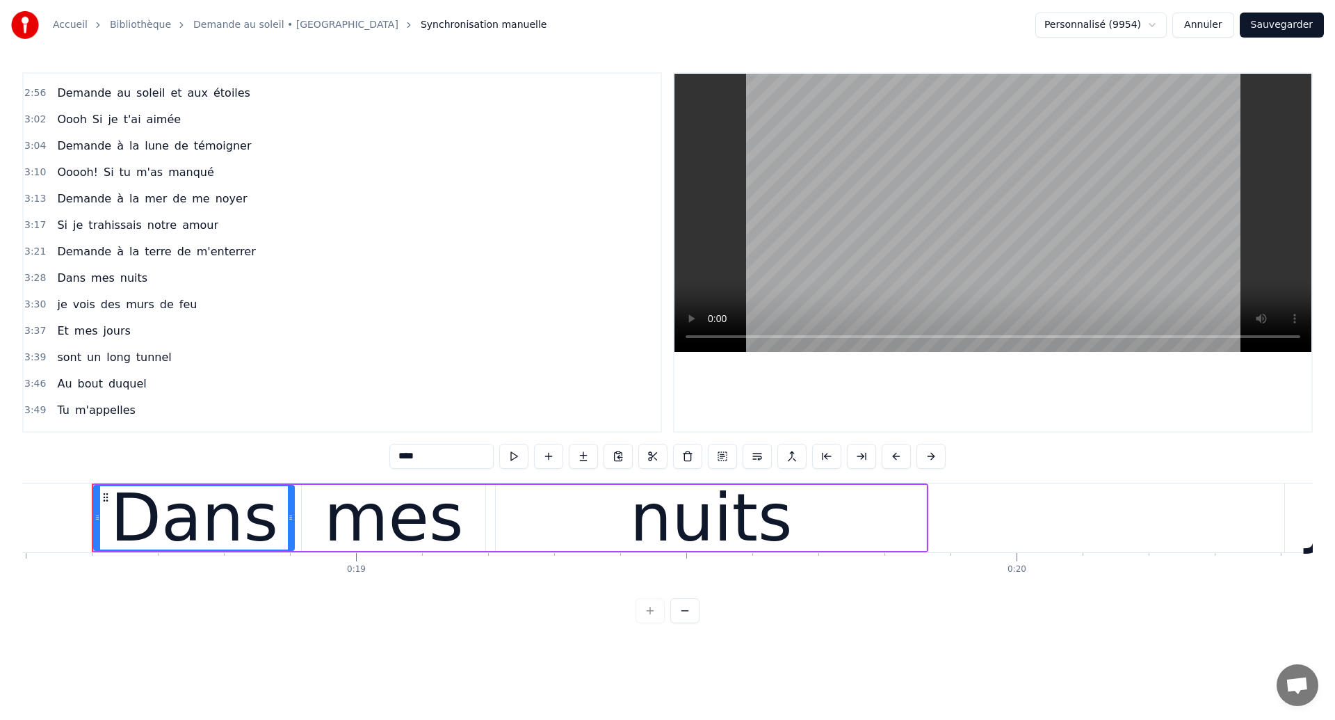
scroll to position [1008, 0]
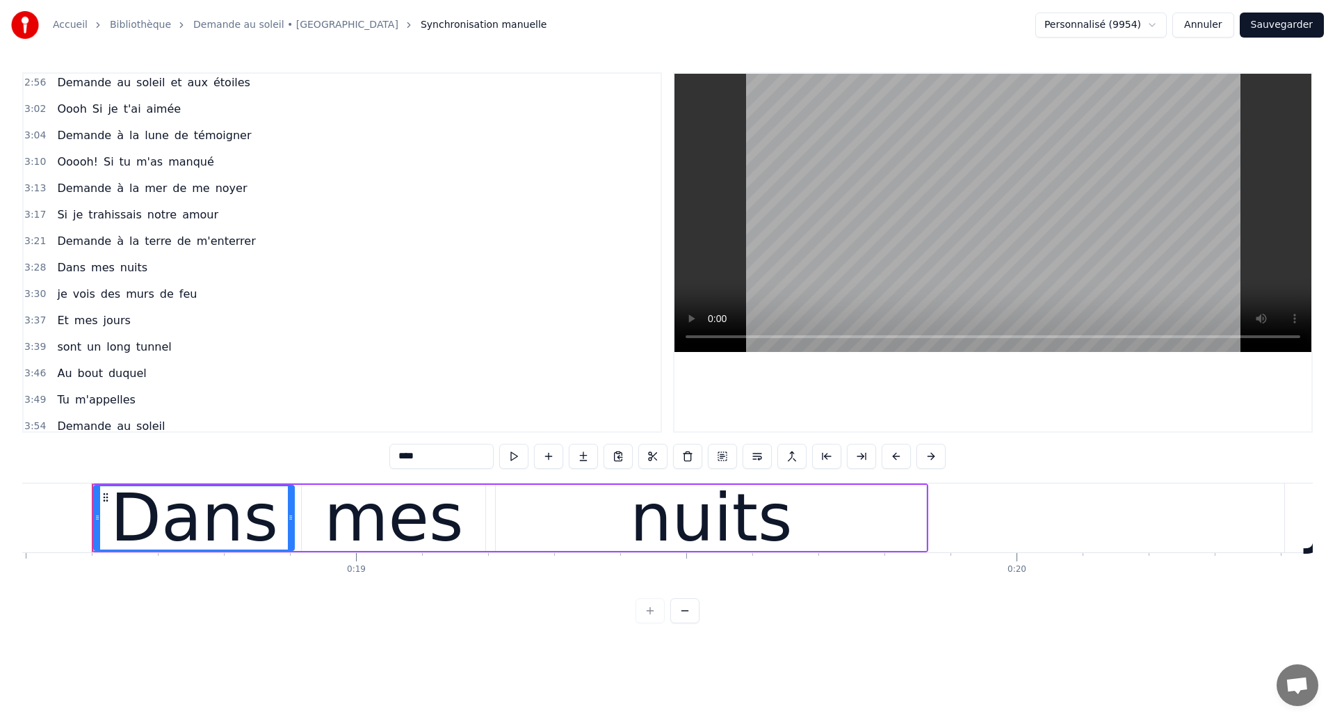
click at [75, 223] on span "je" at bounding box center [78, 215] width 13 height 17
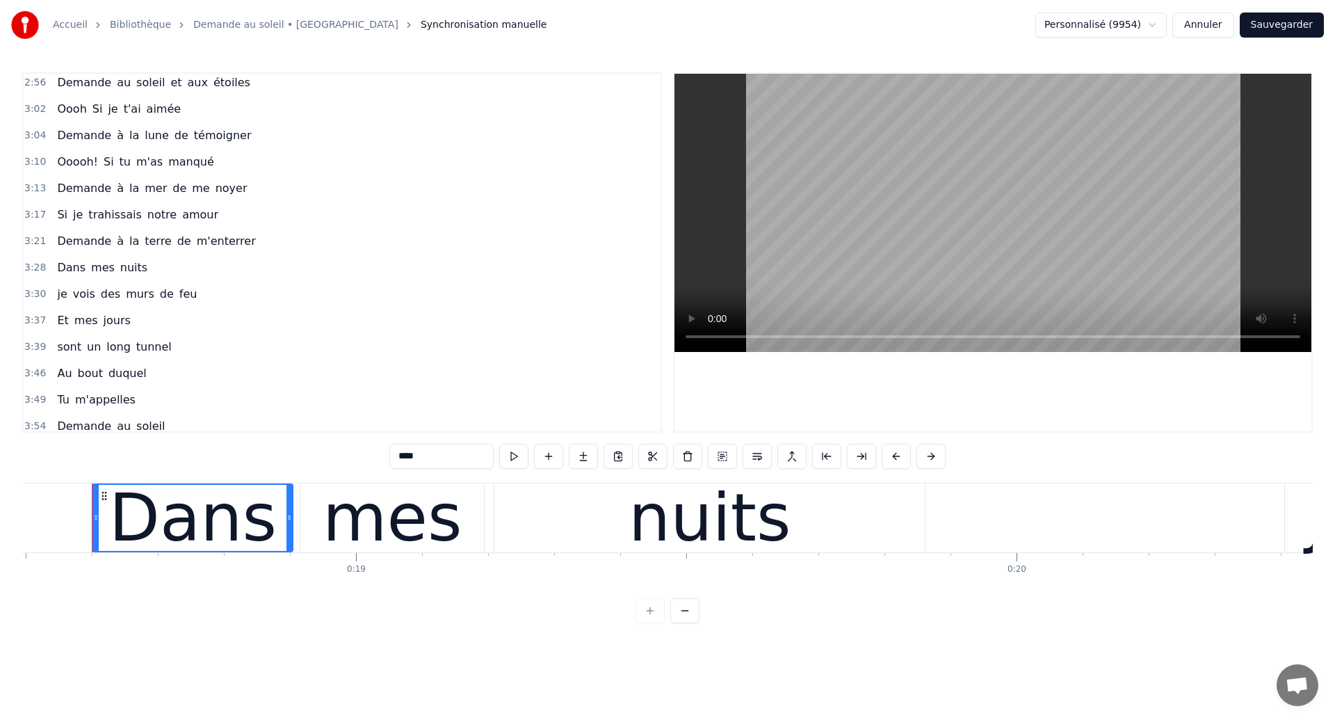
click at [72, 216] on span "je" at bounding box center [78, 215] width 13 height 16
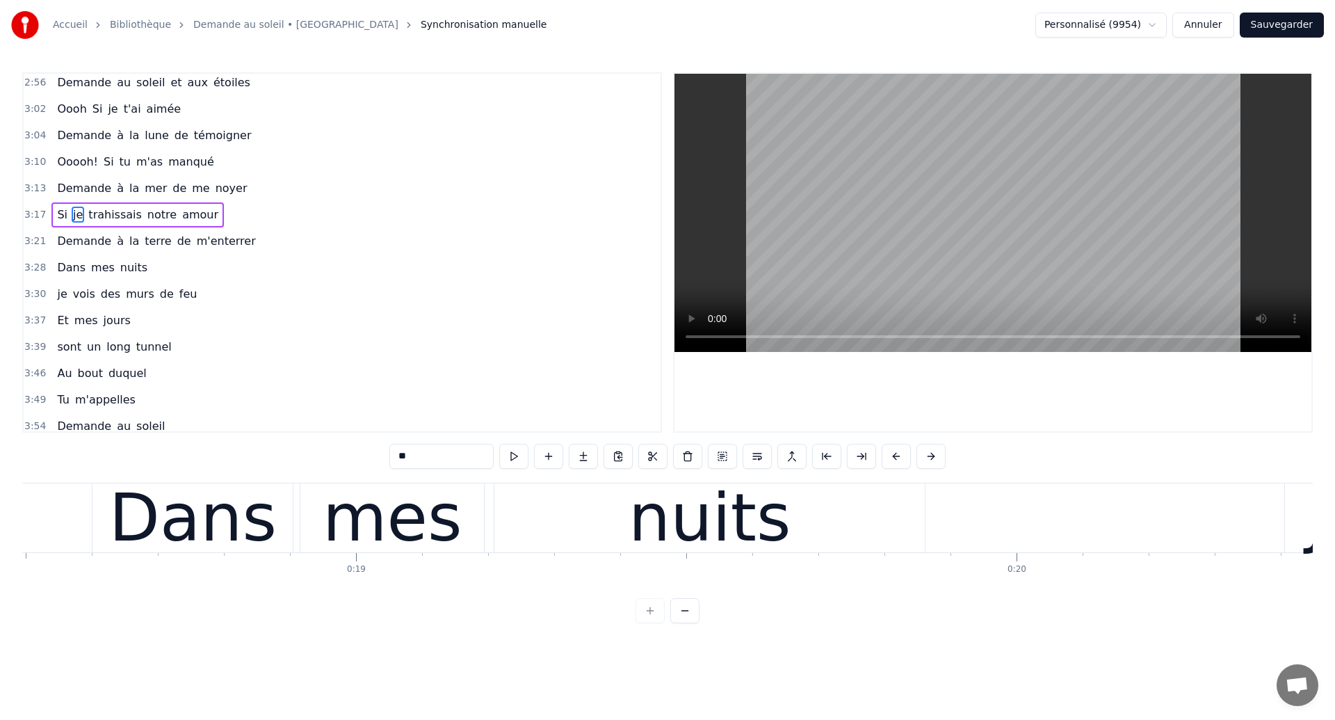
scroll to position [971, 0]
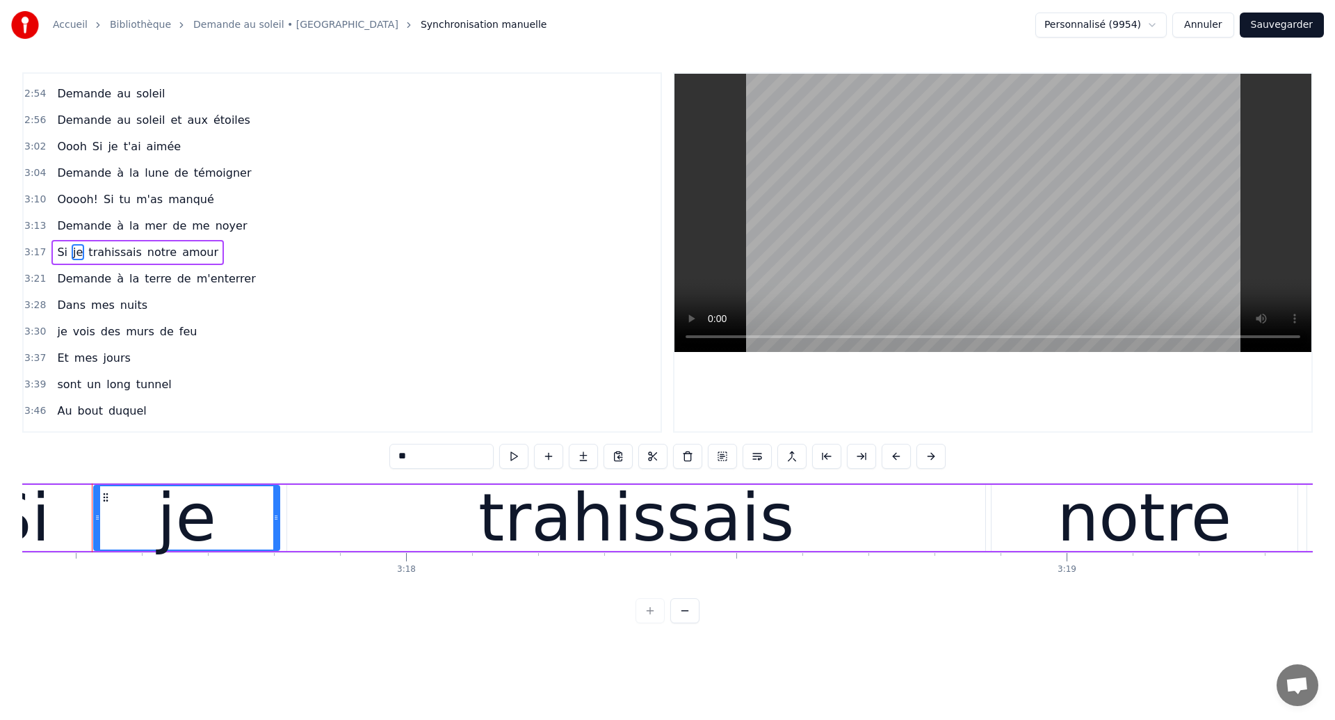
click at [62, 250] on span "Si" at bounding box center [62, 252] width 13 height 16
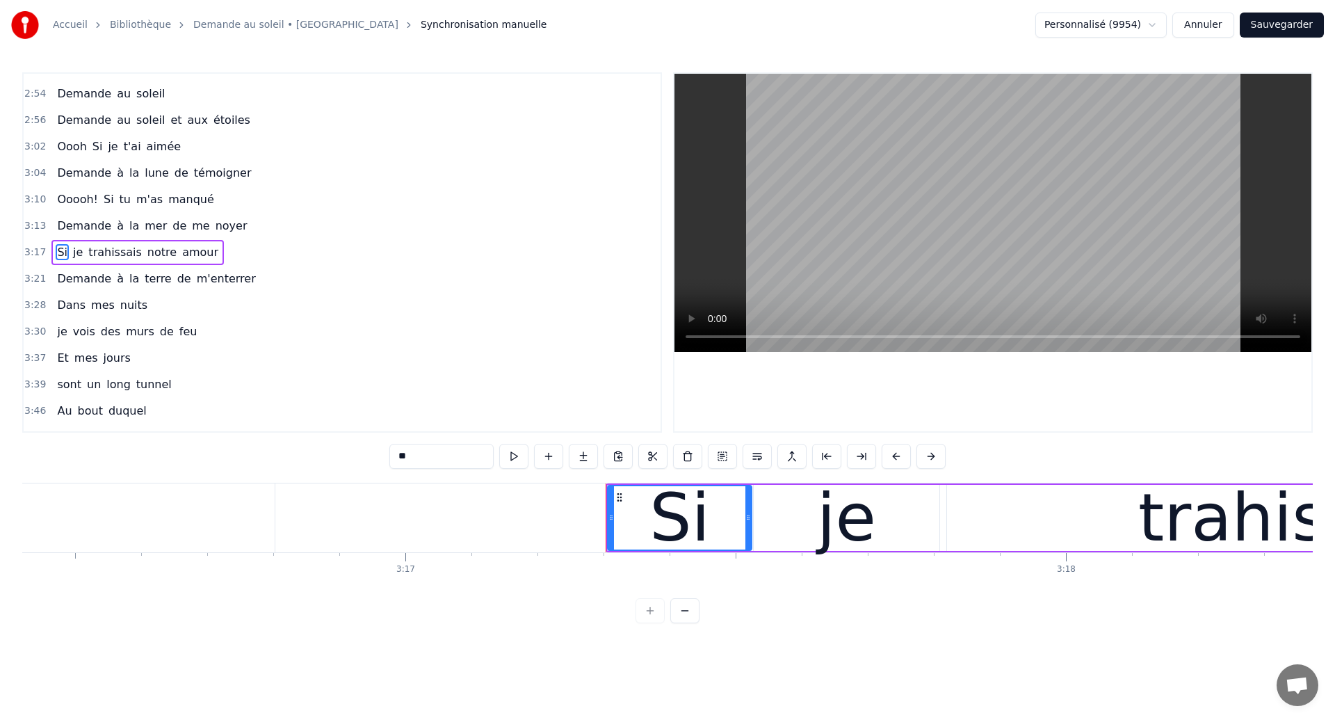
scroll to position [0, 129550]
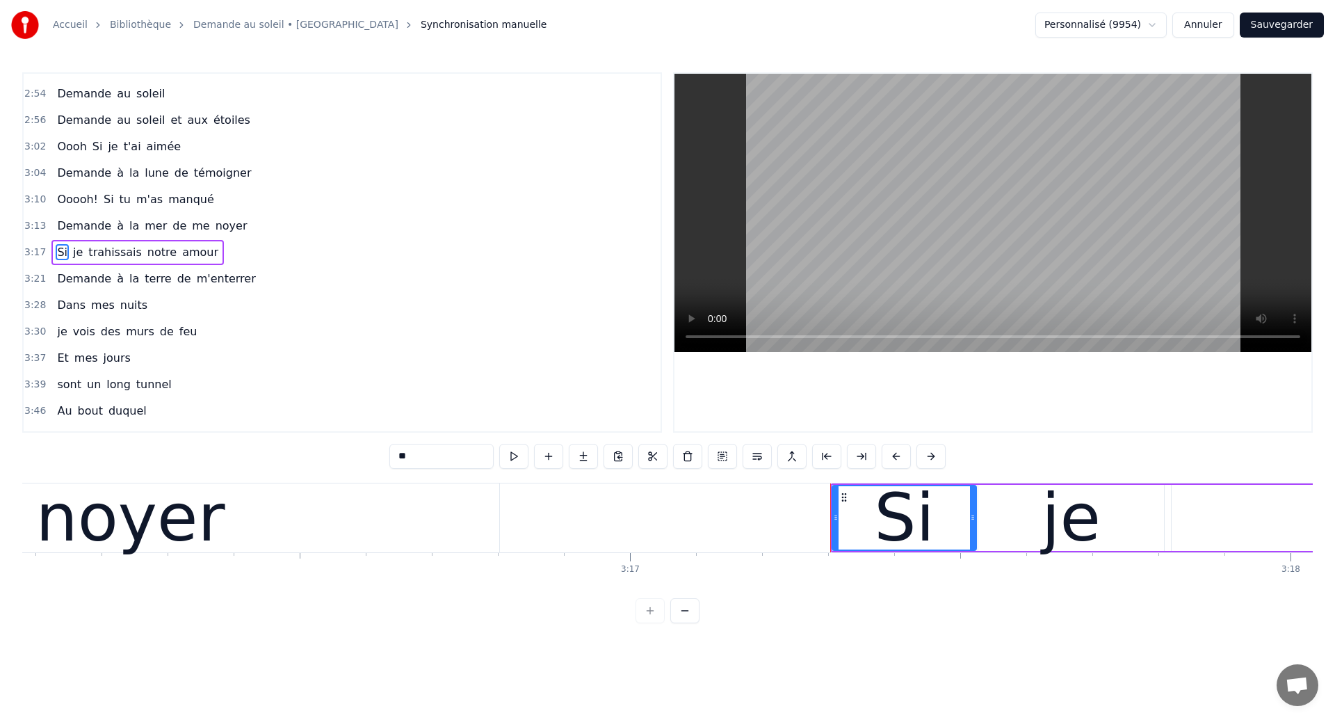
click at [218, 502] on div "noyer" at bounding box center [130, 517] width 738 height 69
type input "*****"
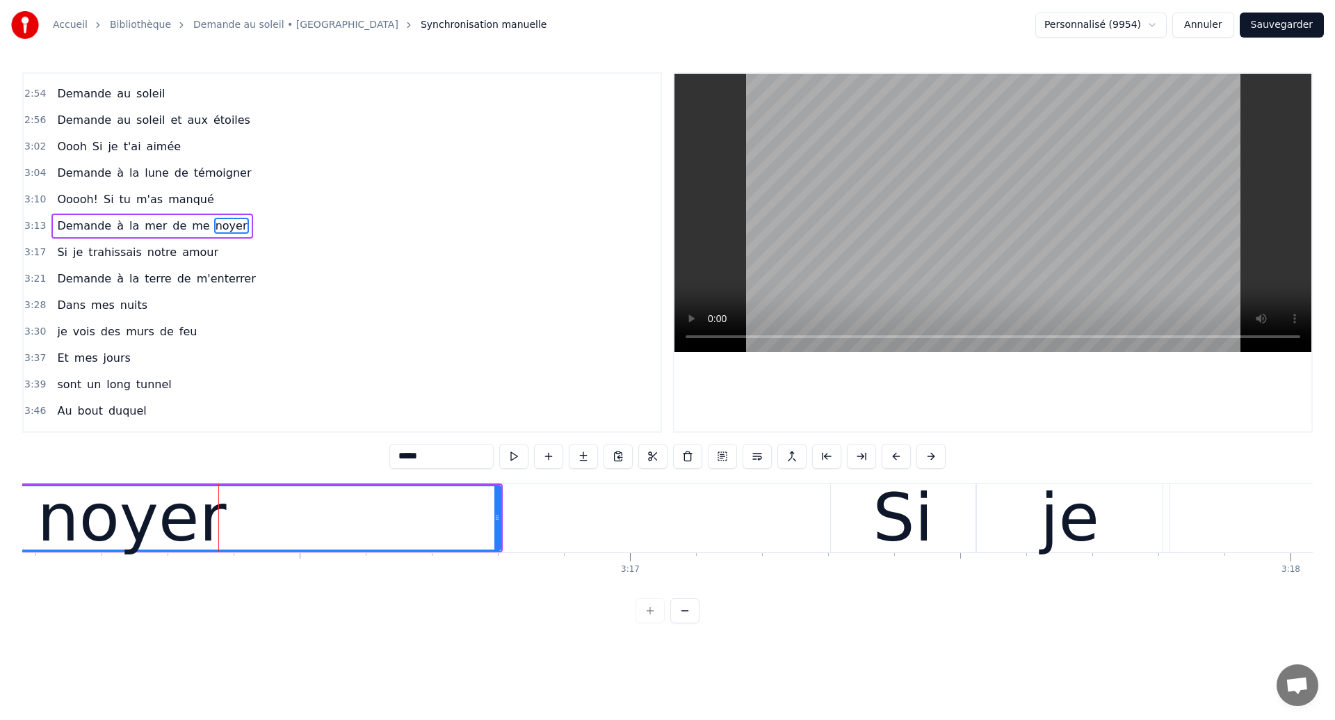
scroll to position [944, 0]
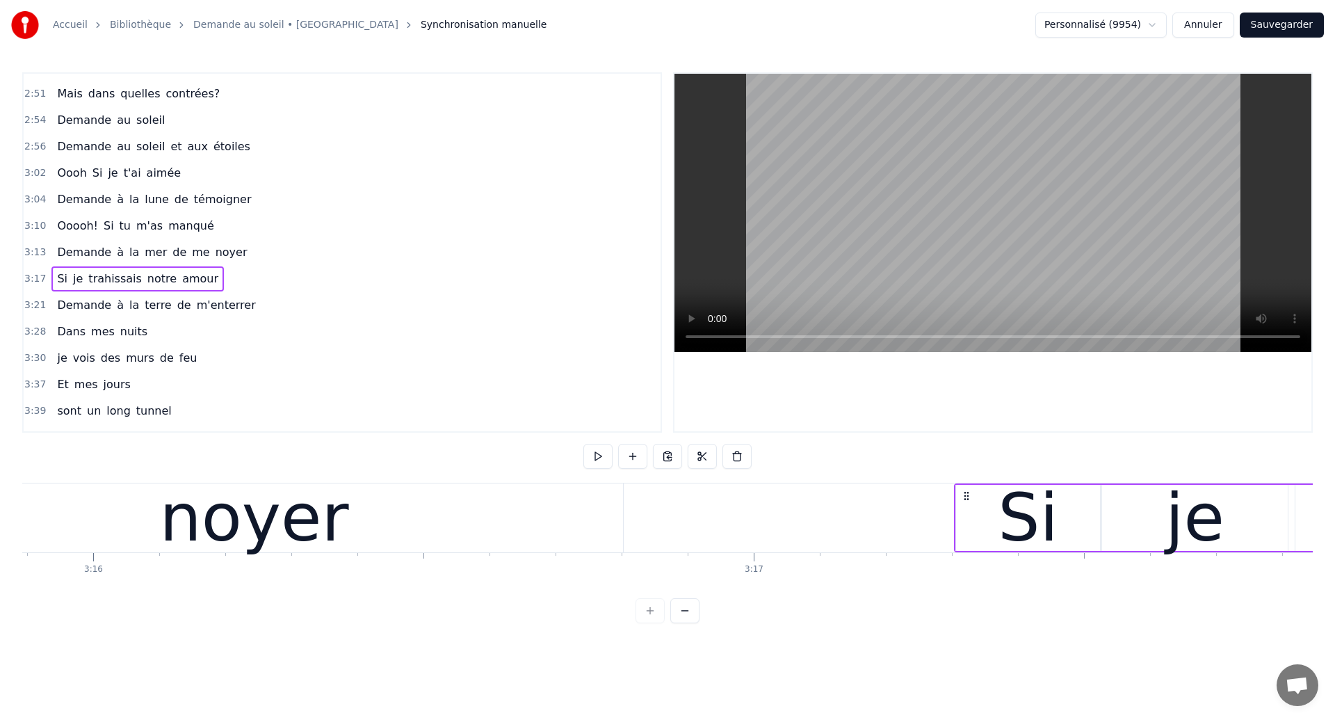
scroll to position [0, 129360]
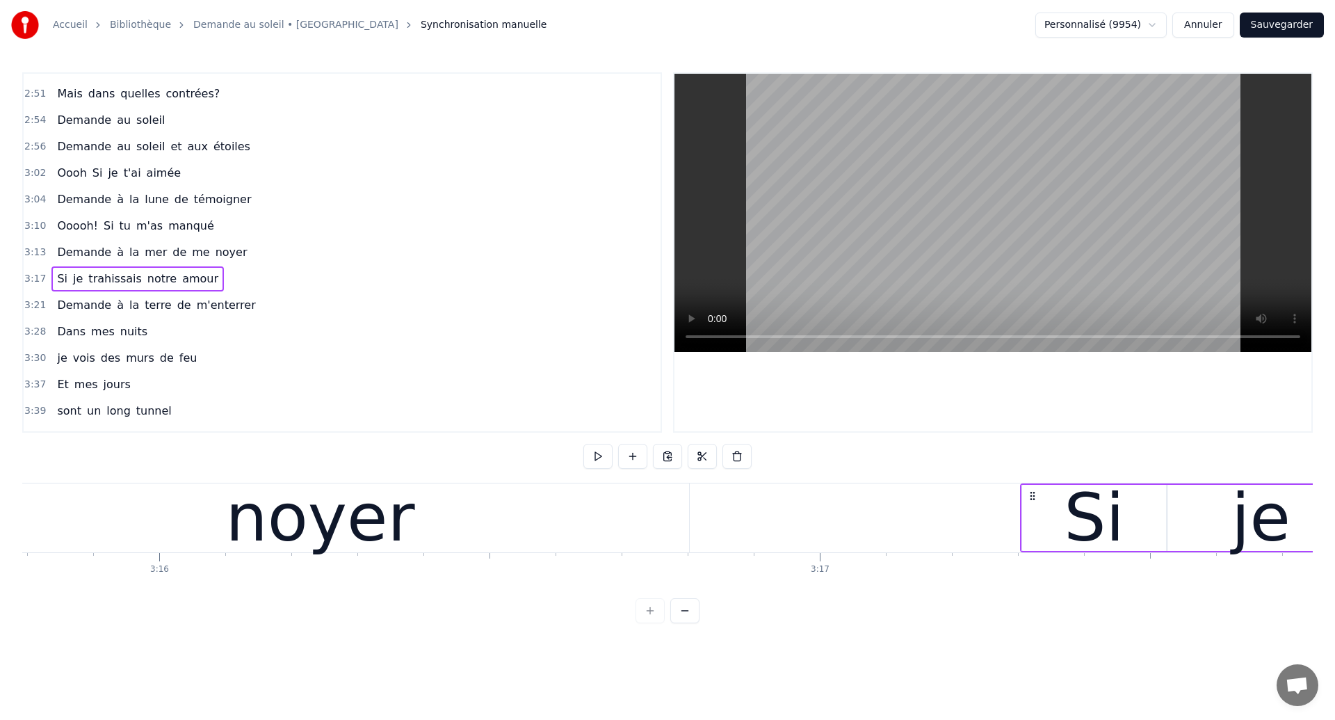
click at [184, 536] on div "noyer" at bounding box center [320, 517] width 738 height 69
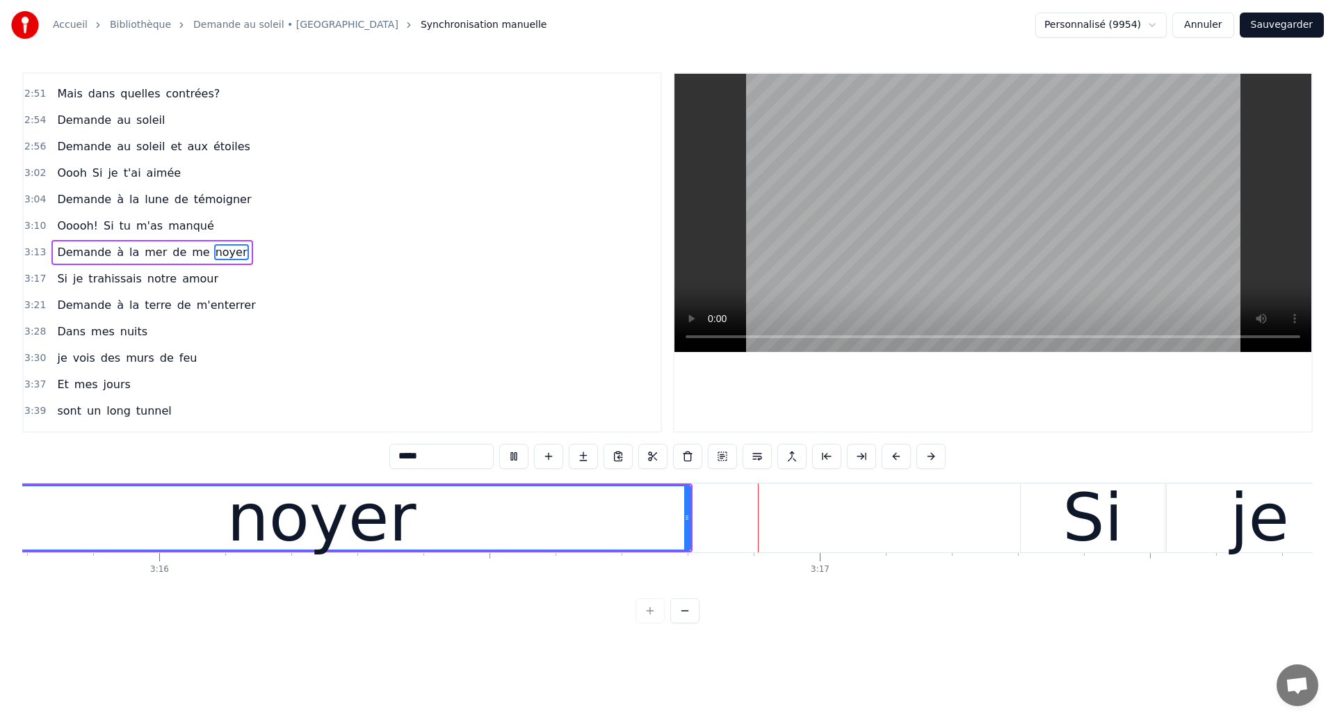
click at [449, 511] on div "noyer" at bounding box center [321, 517] width 737 height 63
click at [202, 498] on div "noyer" at bounding box center [321, 517] width 737 height 63
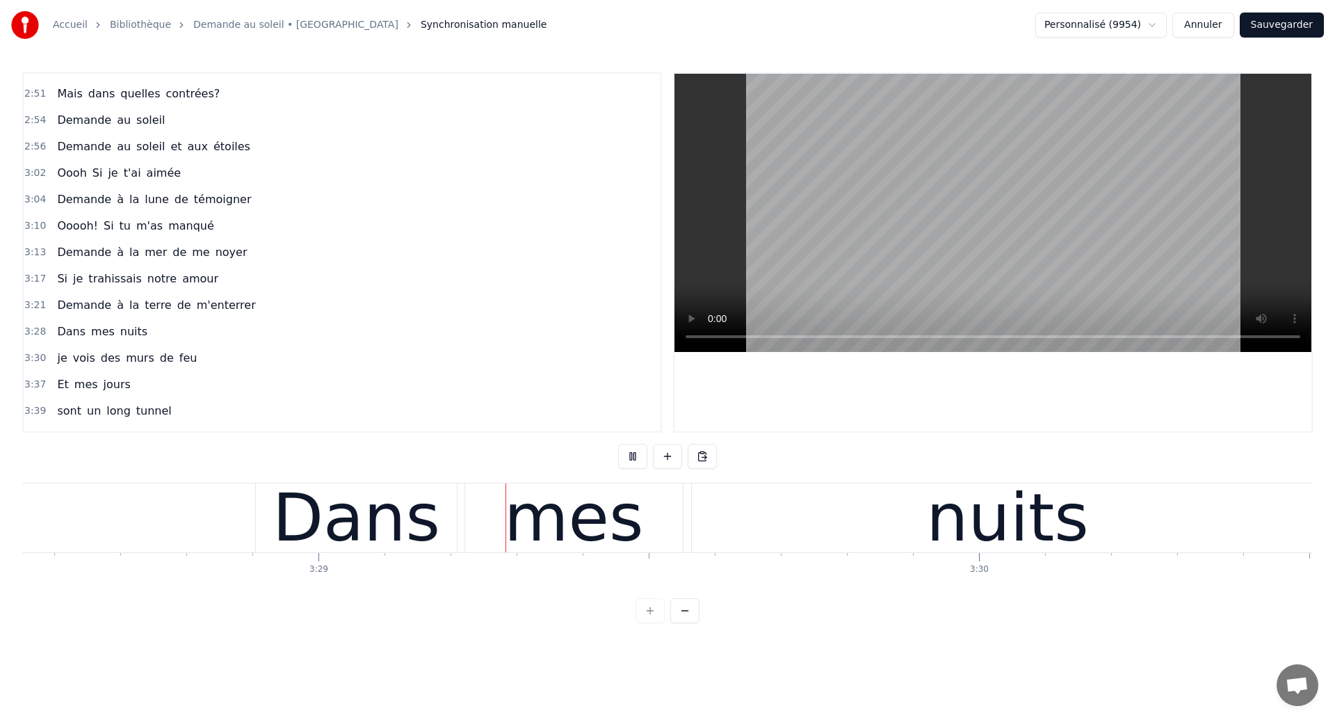
scroll to position [0, 137877]
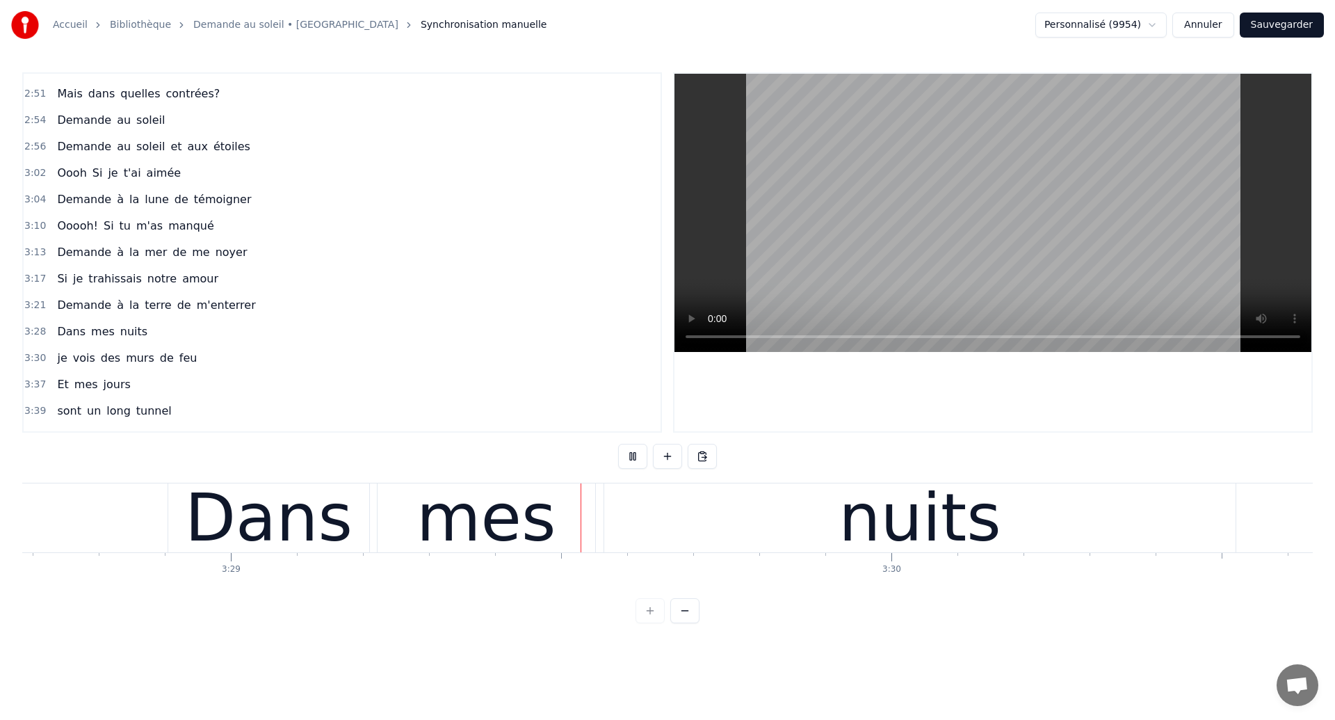
click at [529, 535] on div "mes" at bounding box center [486, 517] width 139 height 99
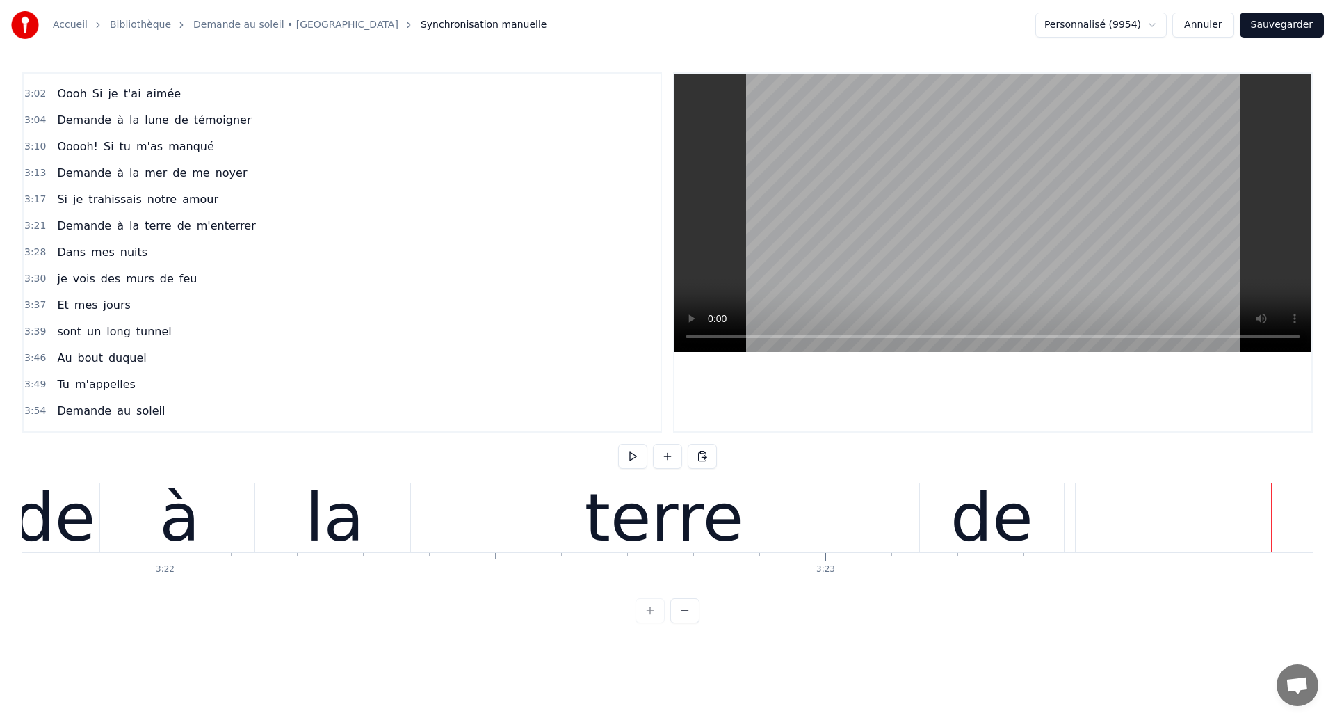
scroll to position [0, 133295]
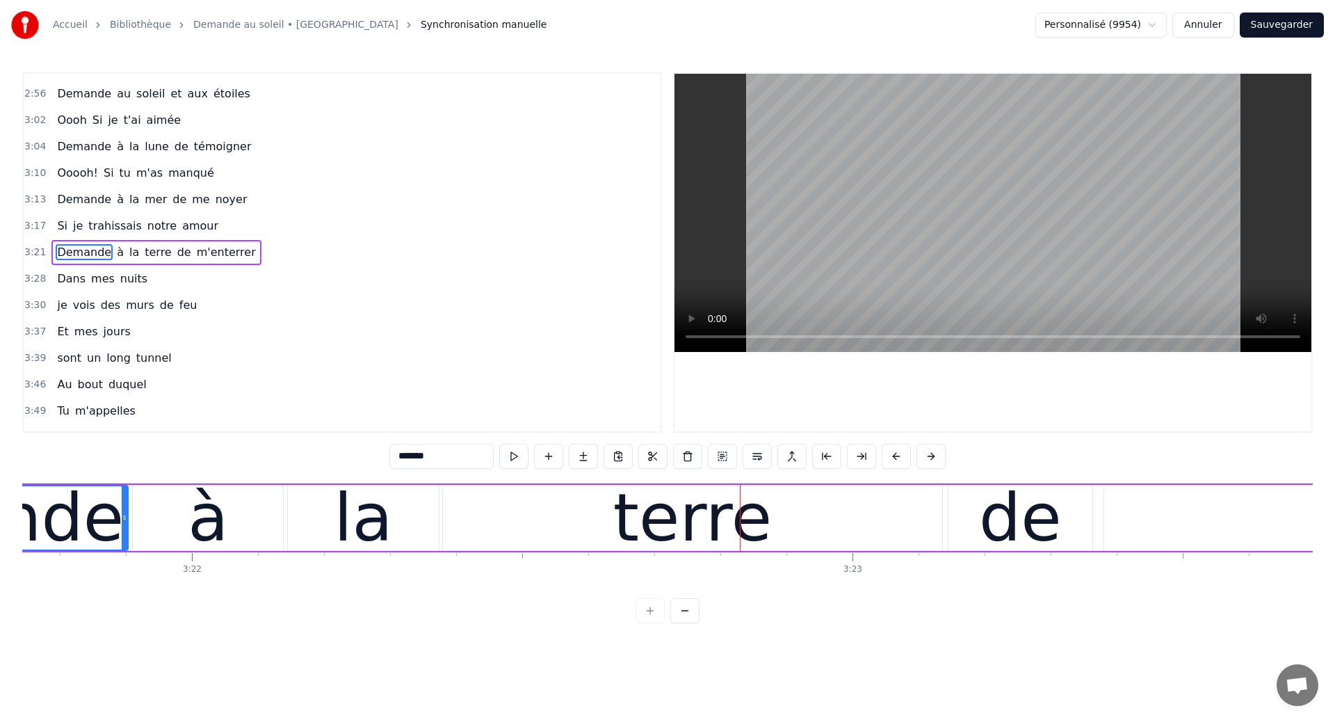
click at [194, 502] on div "à" at bounding box center [208, 517] width 40 height 99
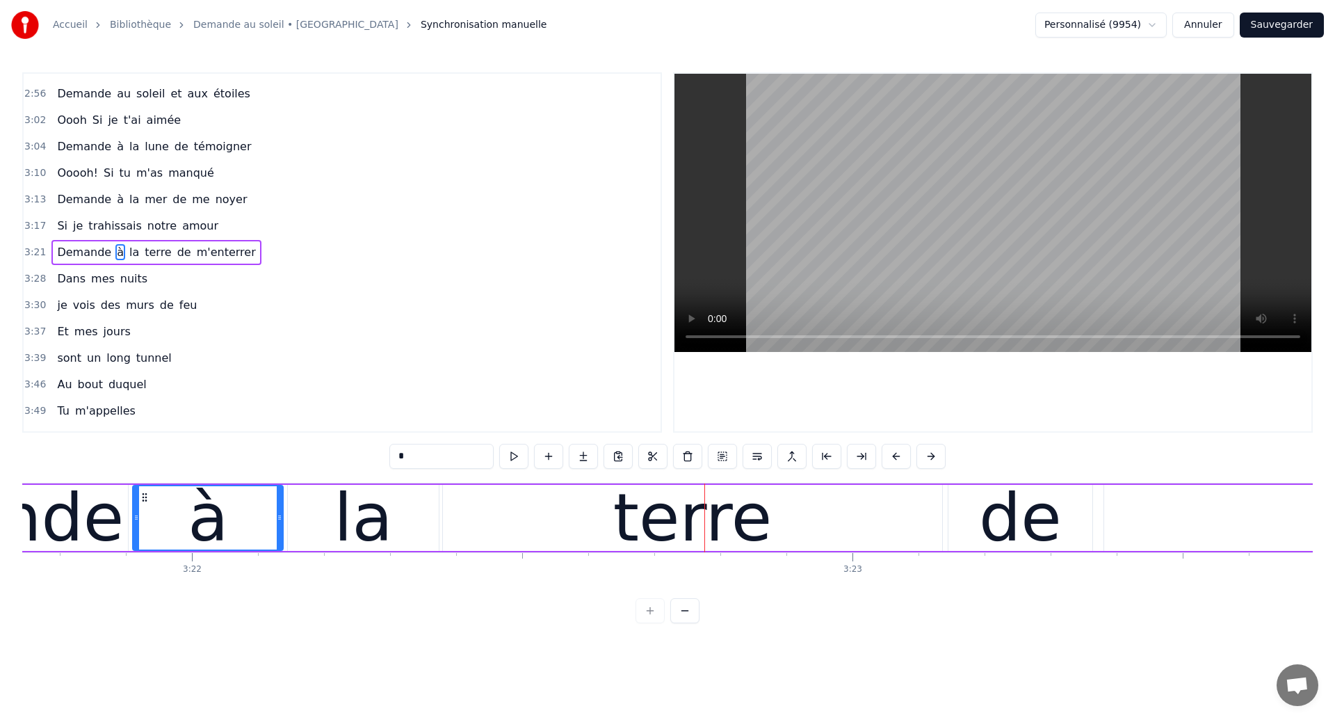
click at [478, 536] on div "terre" at bounding box center [692, 518] width 499 height 66
type input "*****"
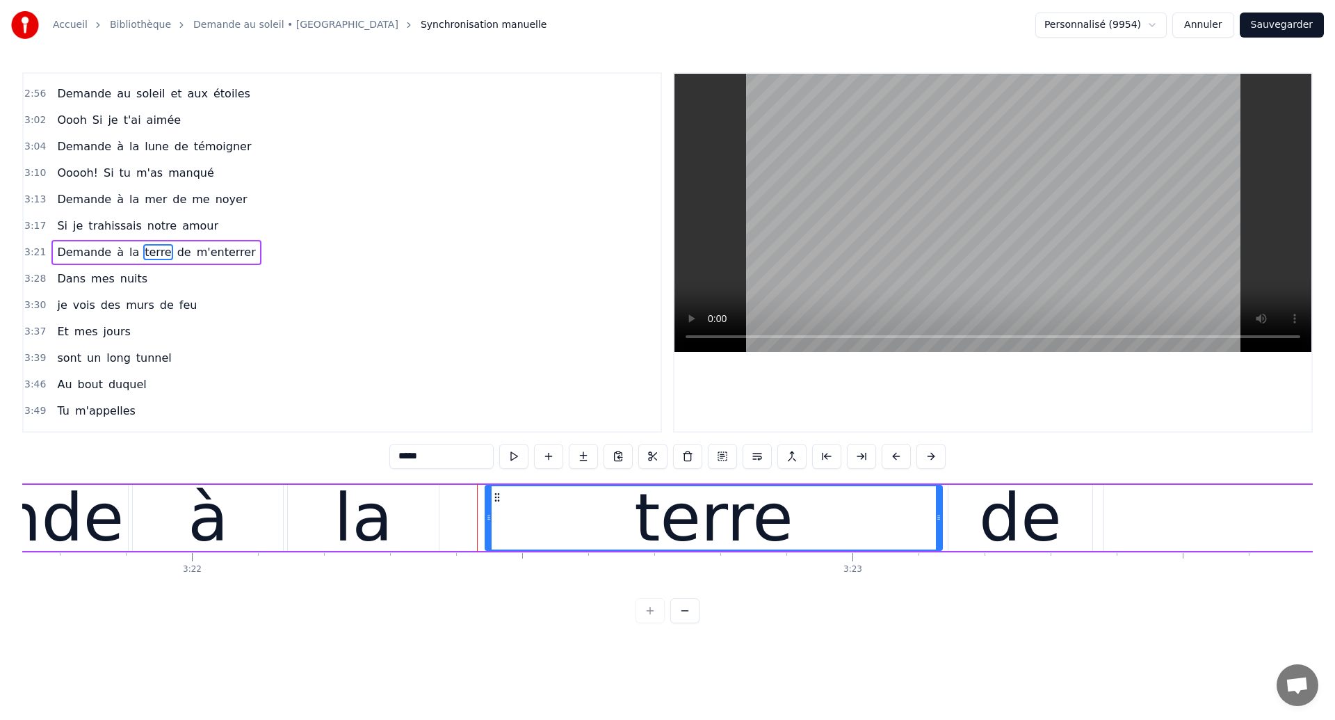
drag, startPoint x: 446, startPoint y: 523, endPoint x: 488, endPoint y: 536, distance: 43.8
click at [489, 536] on div at bounding box center [489, 517] width 6 height 63
click at [488, 526] on div at bounding box center [488, 517] width 1 height 69
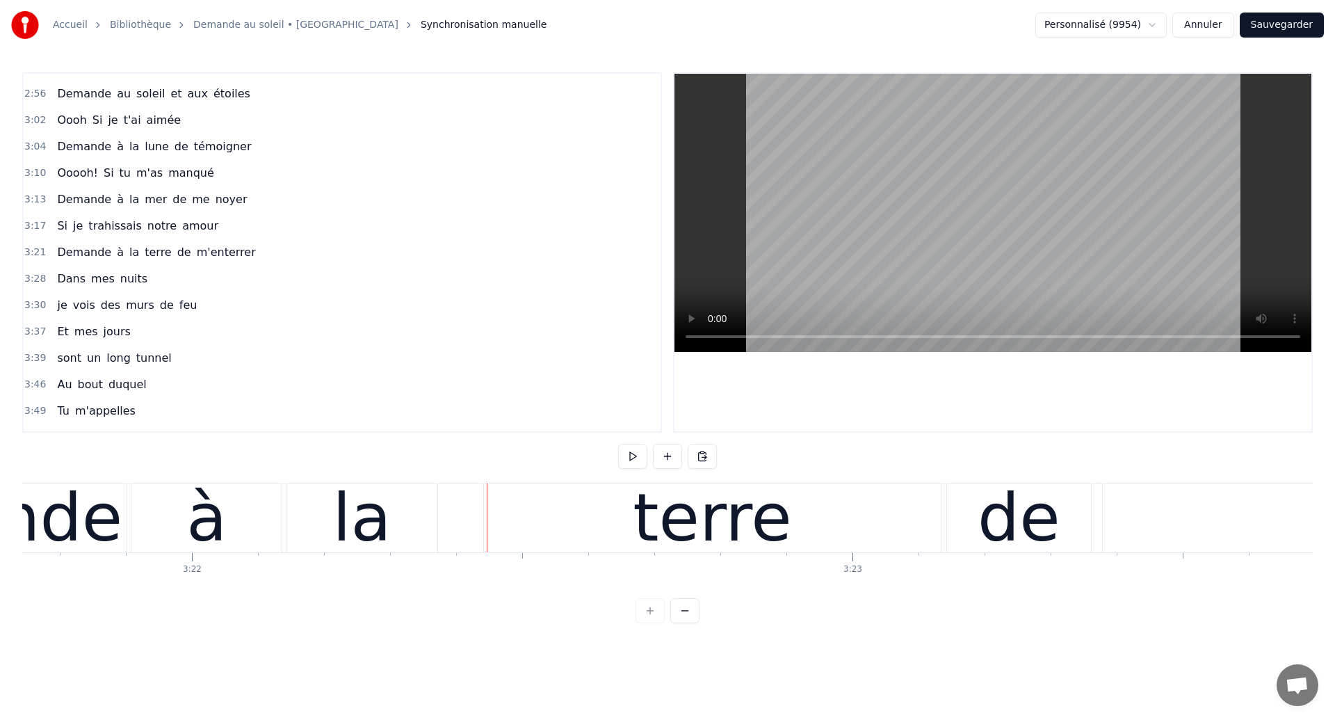
click at [492, 526] on div "terre" at bounding box center [712, 517] width 457 height 69
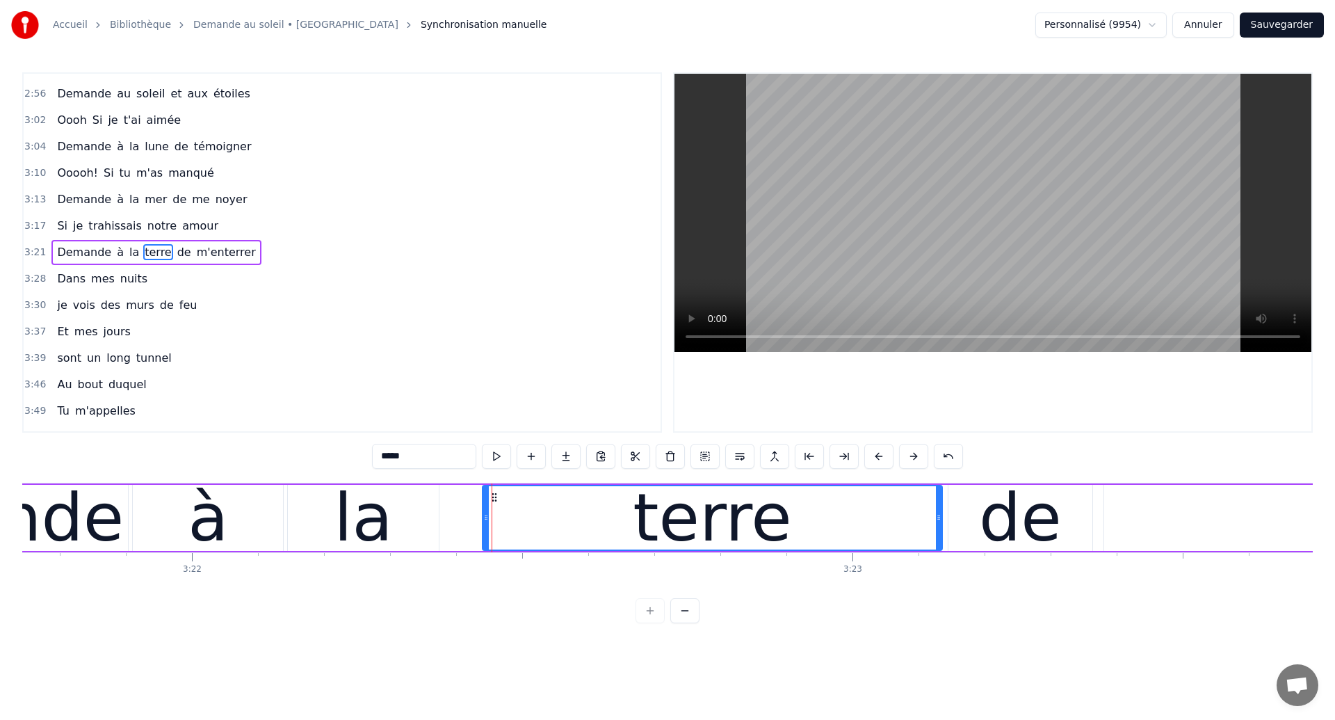
click at [488, 526] on div at bounding box center [486, 517] width 6 height 63
click at [351, 509] on div "la" at bounding box center [363, 517] width 59 height 99
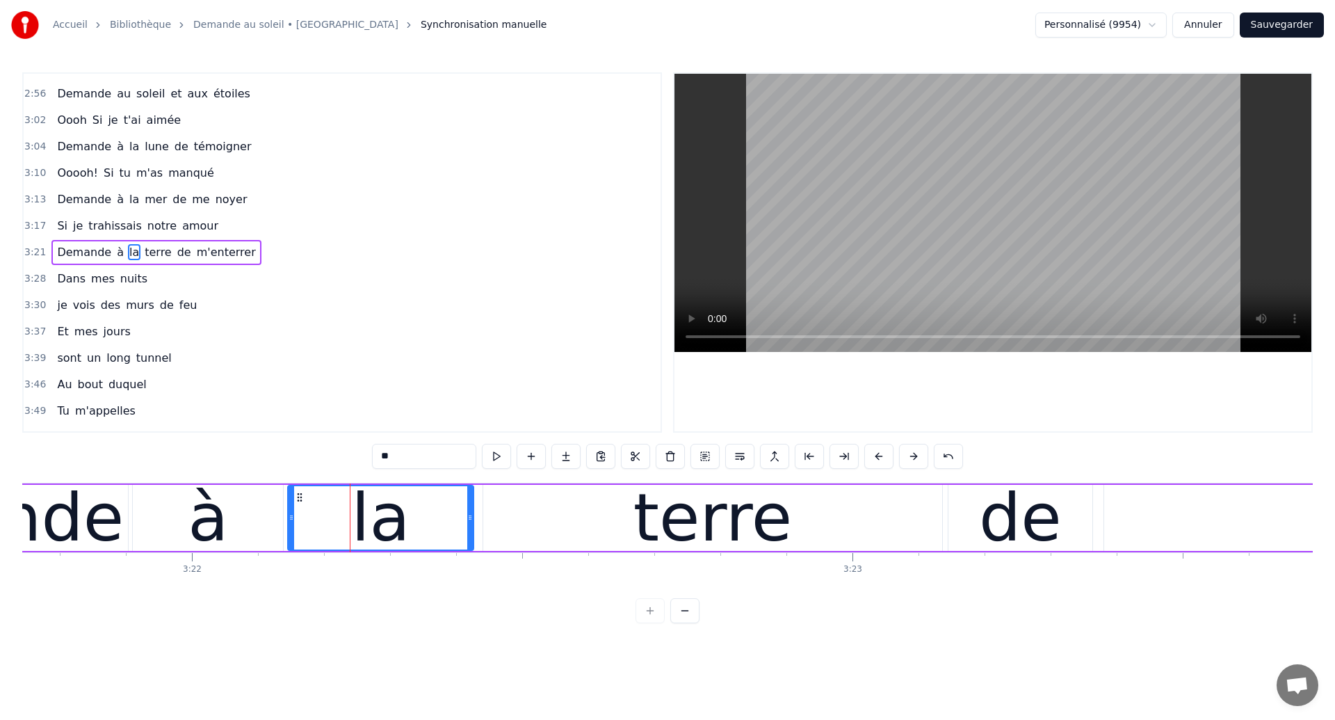
drag, startPoint x: 435, startPoint y: 525, endPoint x: 469, endPoint y: 542, distance: 38.6
click at [469, 542] on div at bounding box center [470, 517] width 6 height 63
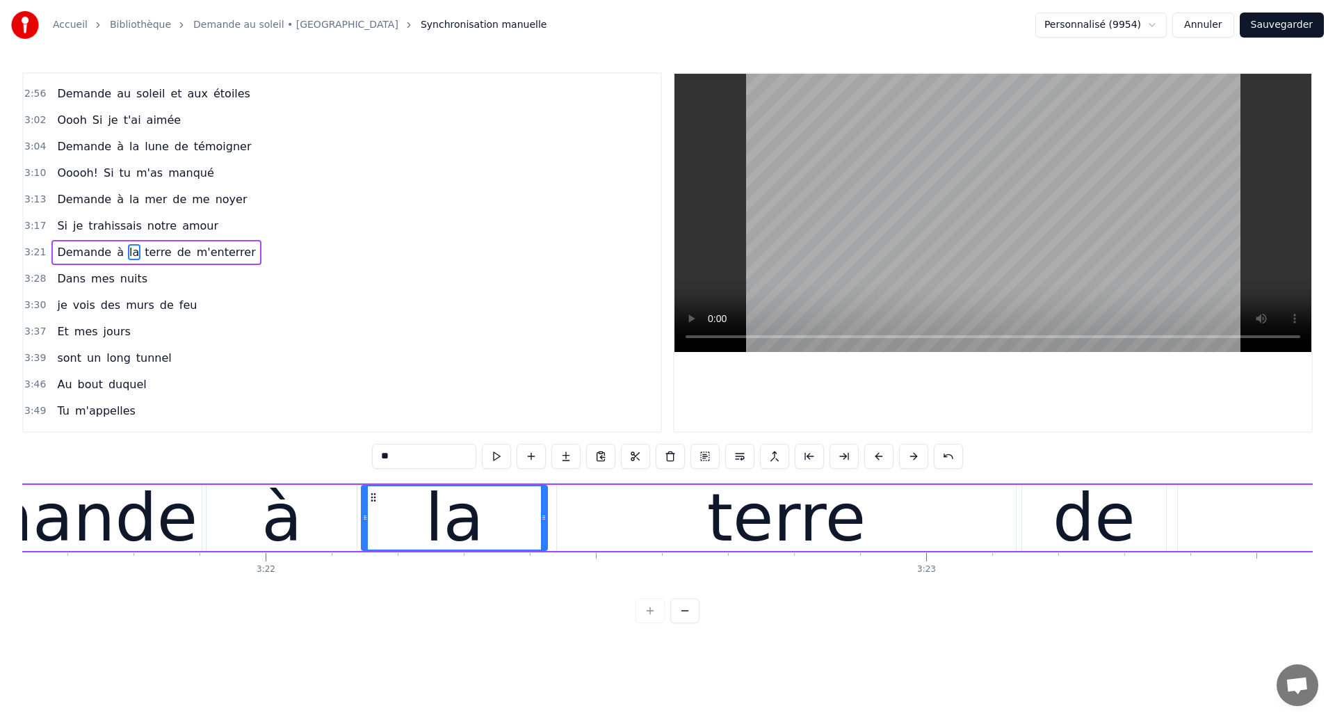
scroll to position [0, 133156]
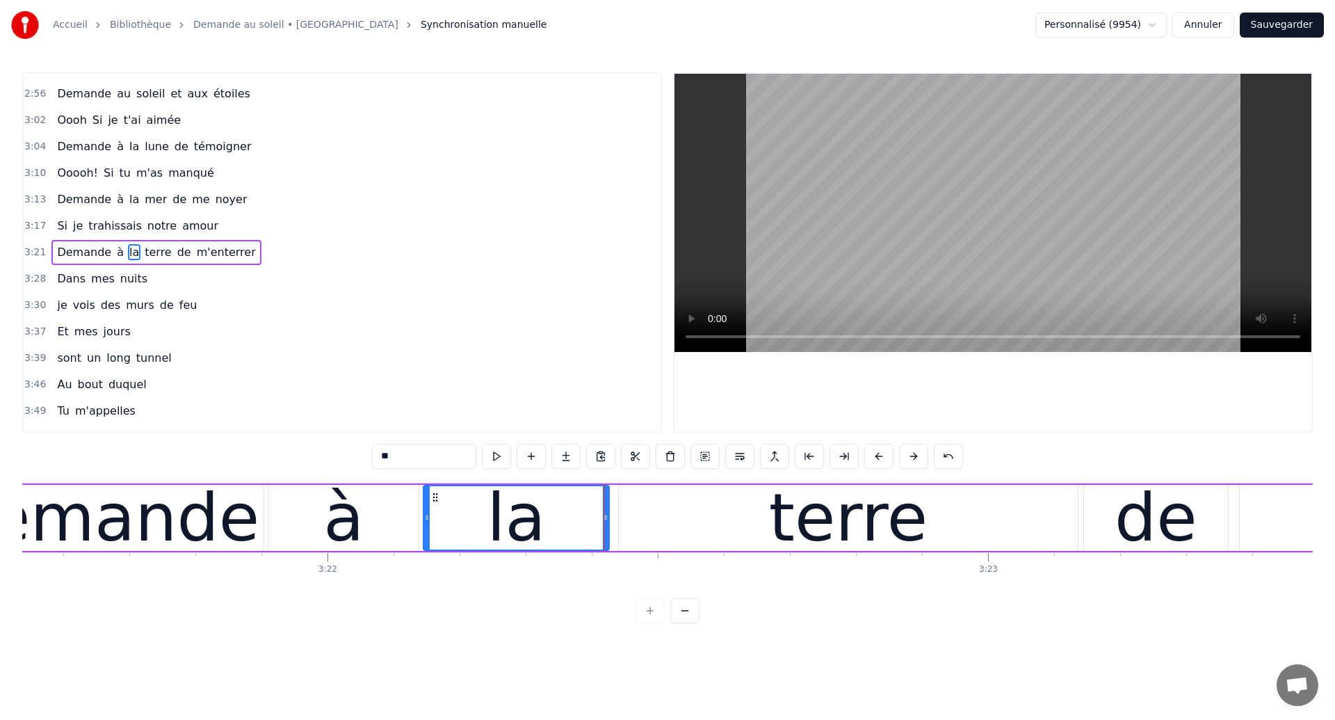
click at [108, 511] on div "Demande" at bounding box center [99, 517] width 321 height 99
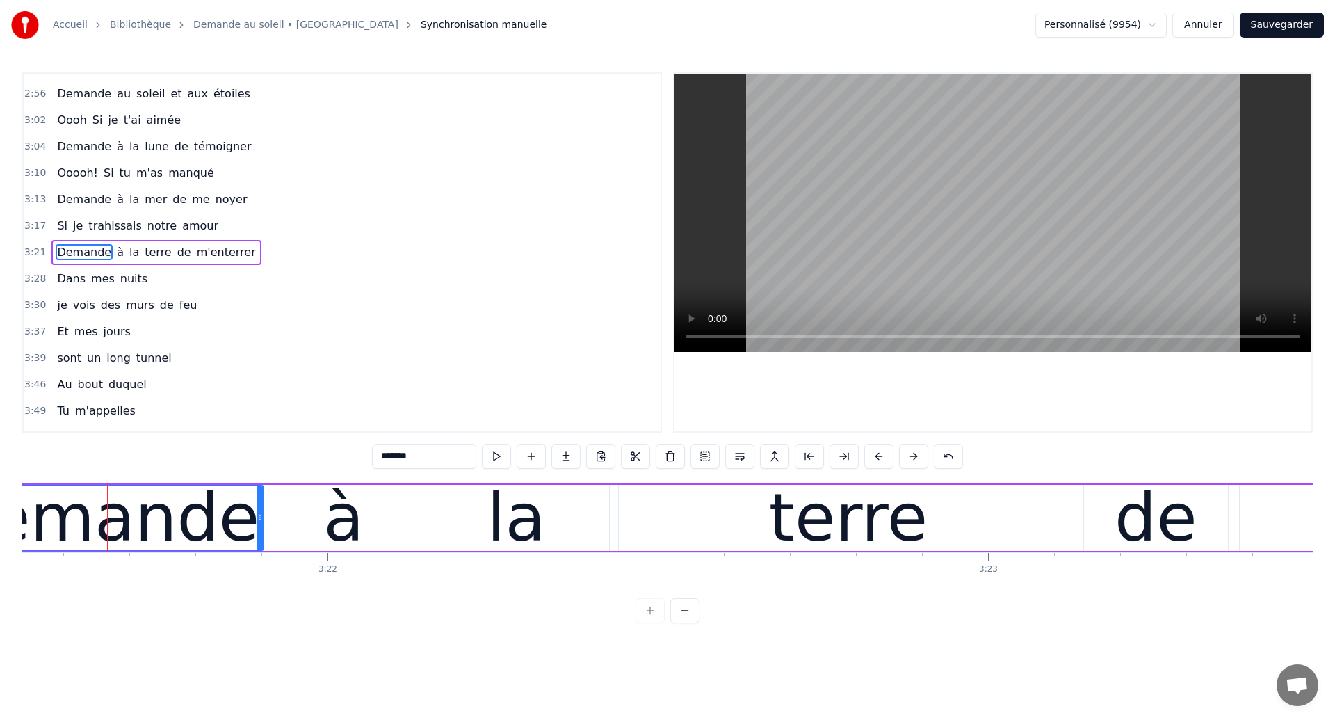
click at [58, 522] on div "Demande" at bounding box center [99, 517] width 321 height 99
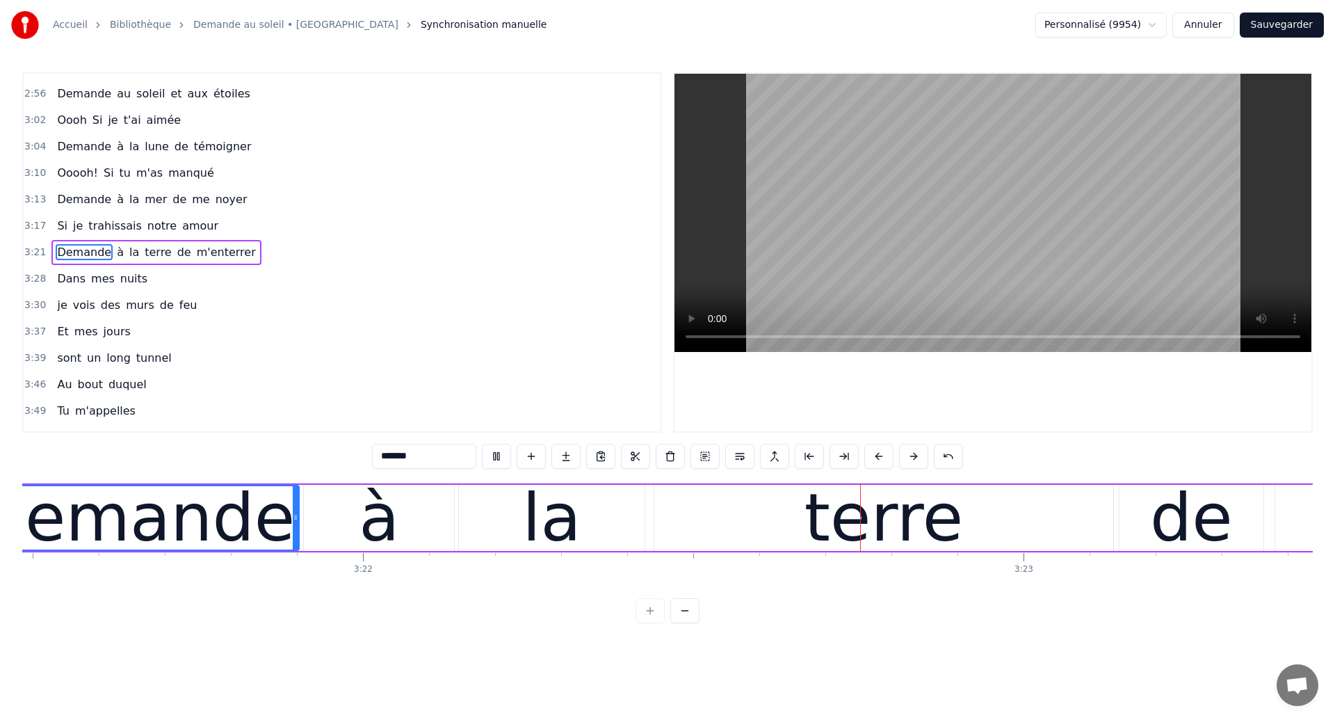
click at [690, 534] on div "terre" at bounding box center [883, 518] width 459 height 66
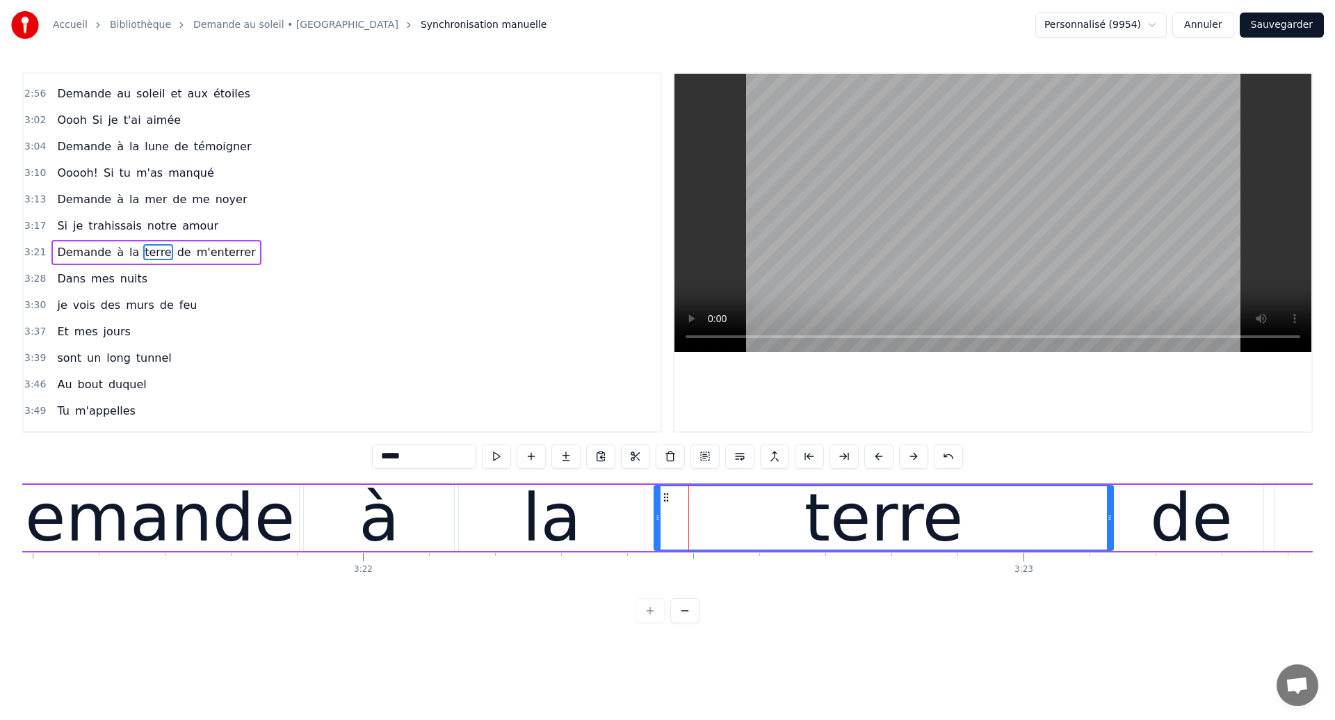
click at [93, 510] on div "Demande" at bounding box center [134, 517] width 321 height 99
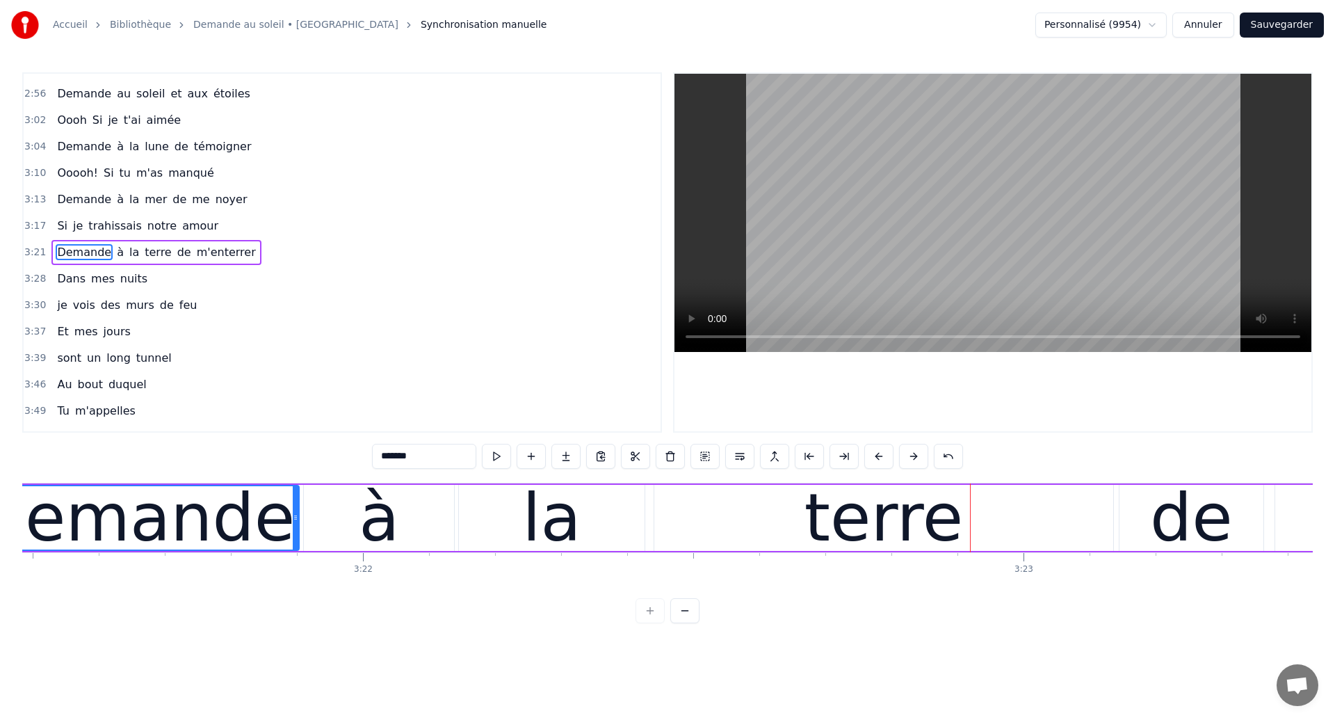
click at [194, 522] on div "Demande" at bounding box center [134, 517] width 321 height 99
click at [679, 494] on div "terre" at bounding box center [883, 518] width 459 height 66
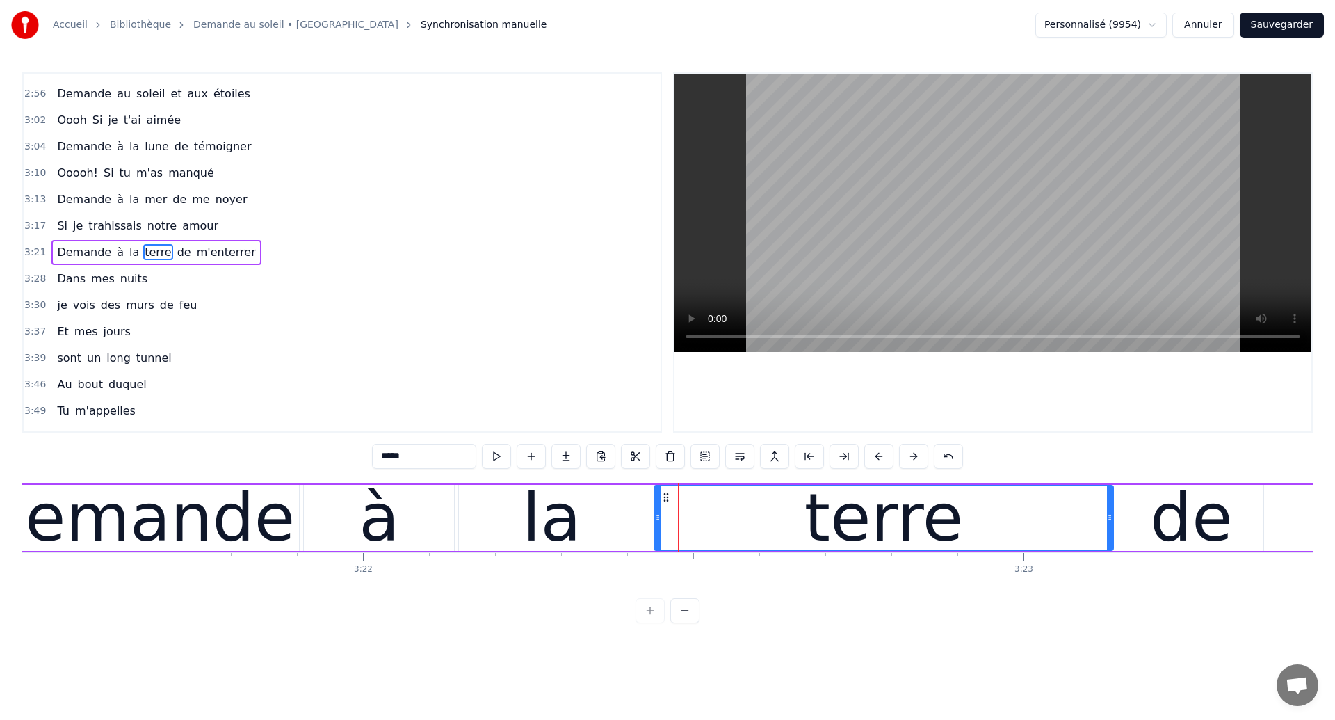
click at [679, 494] on div "terre" at bounding box center [884, 517] width 458 height 63
click at [577, 498] on div "la" at bounding box center [552, 518] width 186 height 66
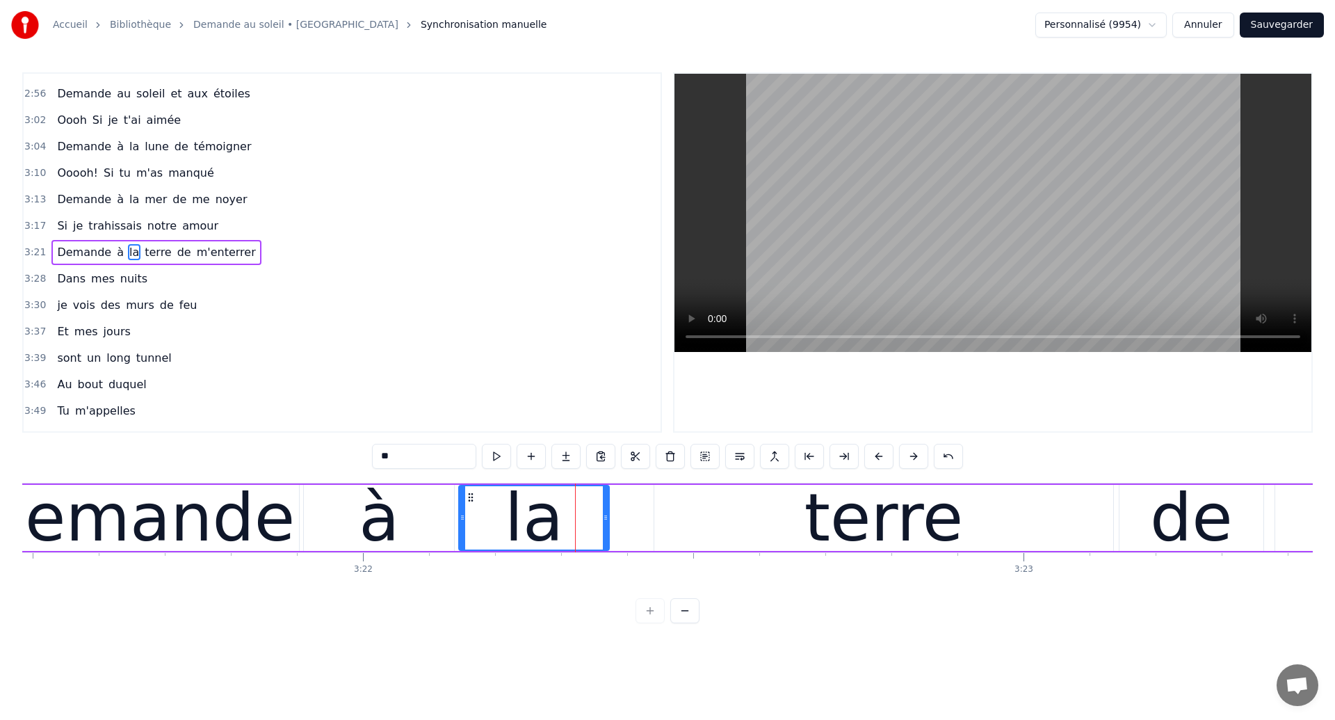
drag, startPoint x: 641, startPoint y: 522, endPoint x: 607, endPoint y: 524, distance: 34.2
click at [607, 524] on div at bounding box center [606, 517] width 6 height 63
click at [666, 524] on div "terre" at bounding box center [883, 518] width 459 height 66
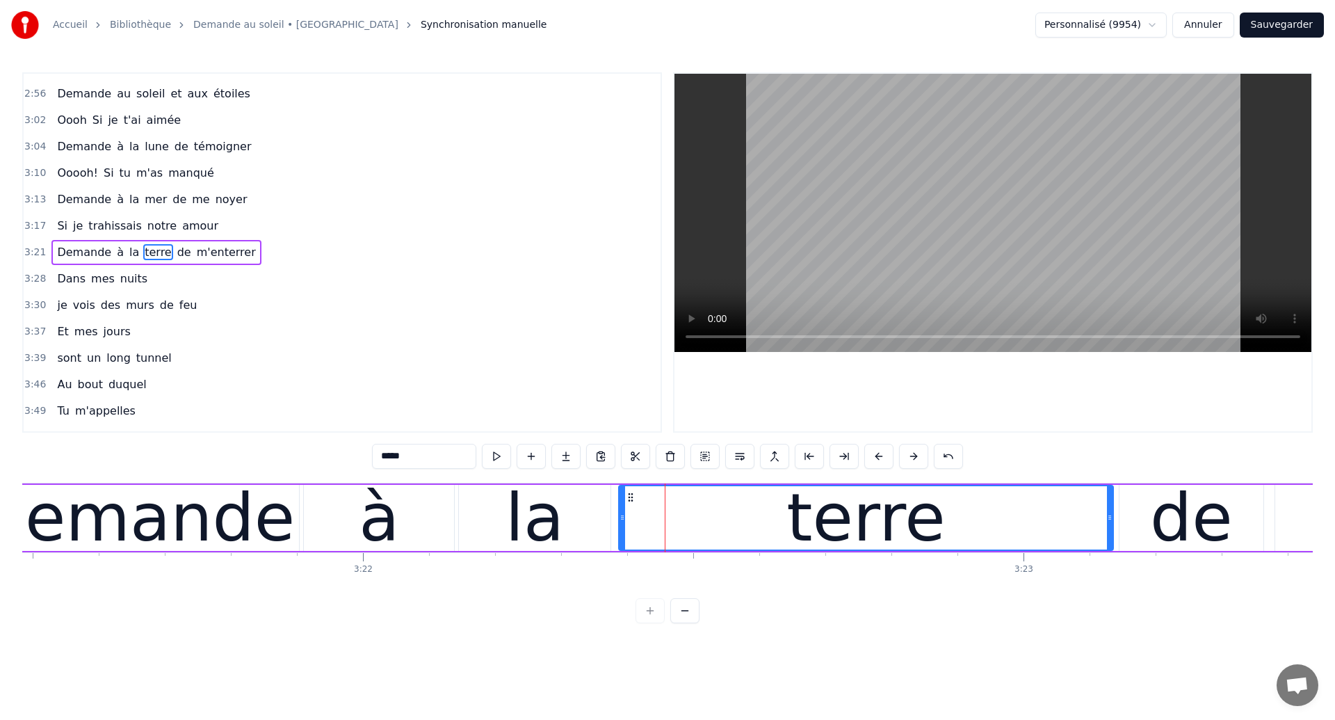
drag, startPoint x: 659, startPoint y: 521, endPoint x: 623, endPoint y: 522, distance: 35.5
click at [623, 522] on icon at bounding box center [623, 517] width 6 height 11
click at [156, 520] on div "Demande" at bounding box center [134, 517] width 321 height 99
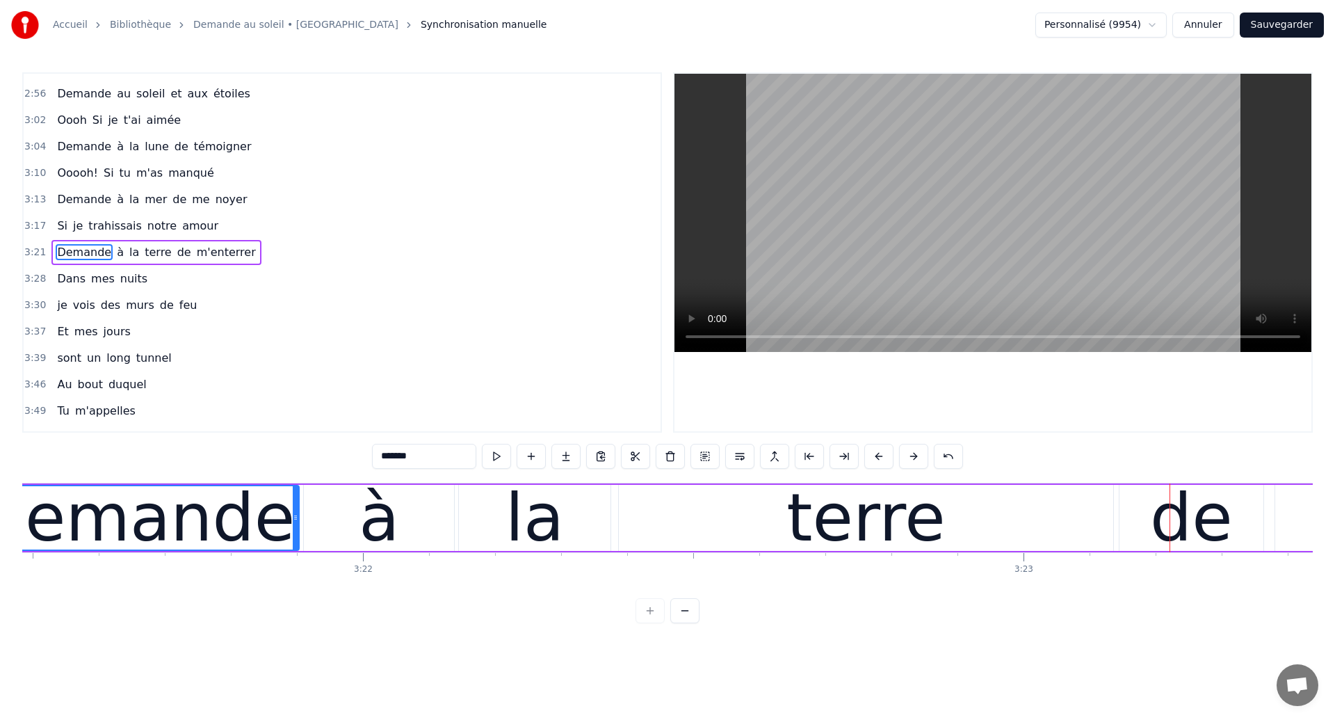
click at [74, 518] on div "Demande" at bounding box center [134, 517] width 321 height 99
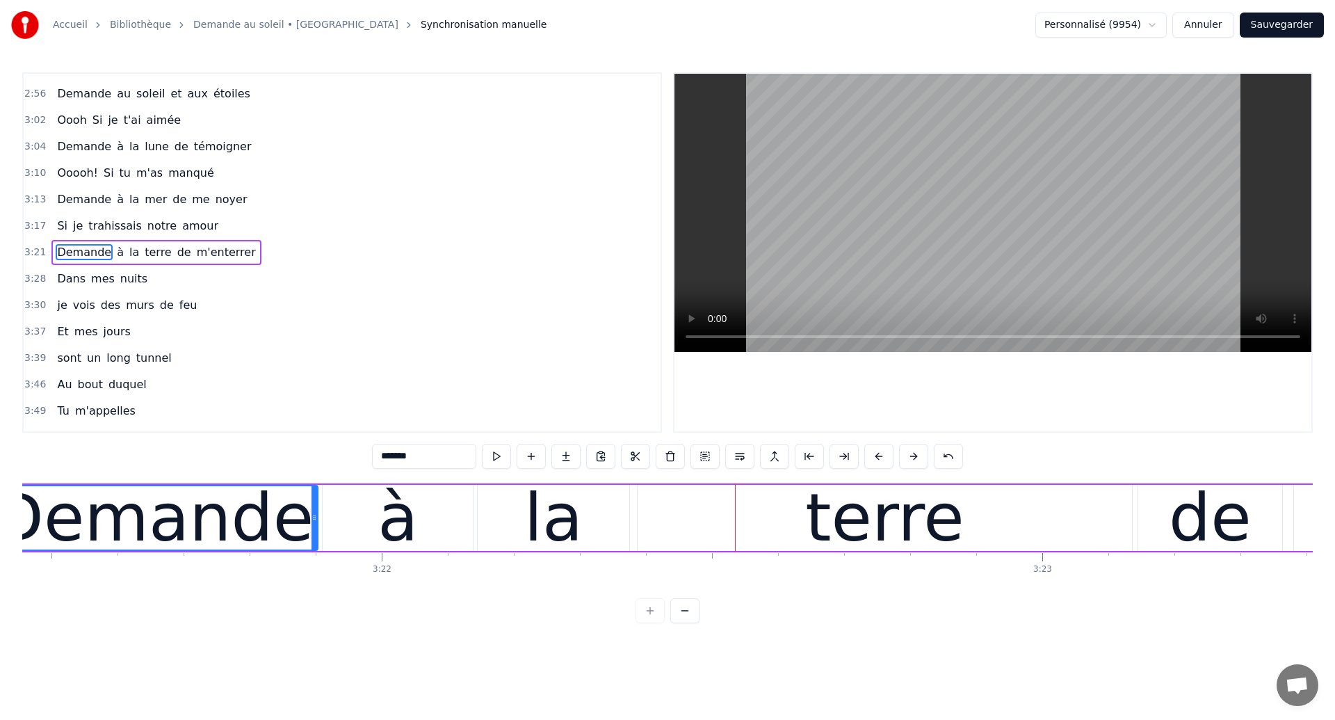
click at [120, 514] on div "Demande" at bounding box center [153, 517] width 321 height 99
click at [448, 514] on div "à" at bounding box center [398, 518] width 150 height 66
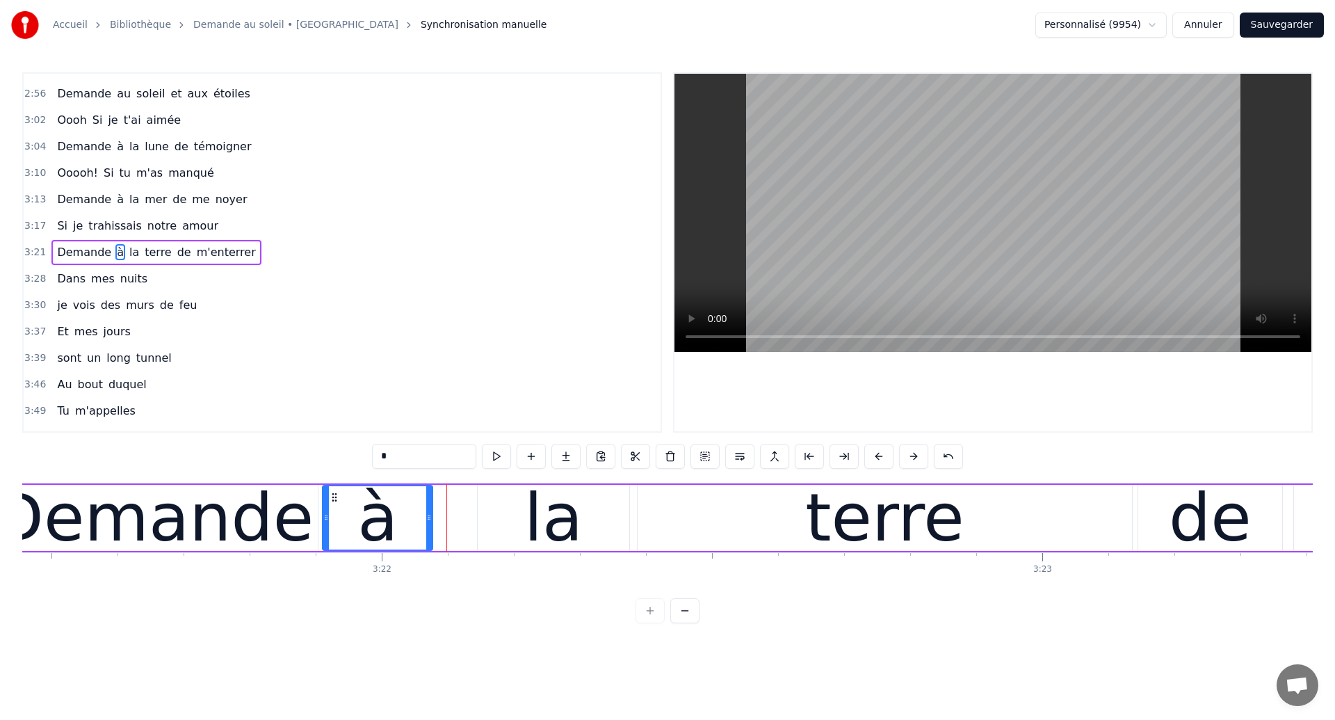
drag, startPoint x: 471, startPoint y: 523, endPoint x: 430, endPoint y: 529, distance: 40.8
click at [430, 529] on div at bounding box center [429, 517] width 6 height 63
click at [503, 516] on div "la" at bounding box center [554, 518] width 152 height 66
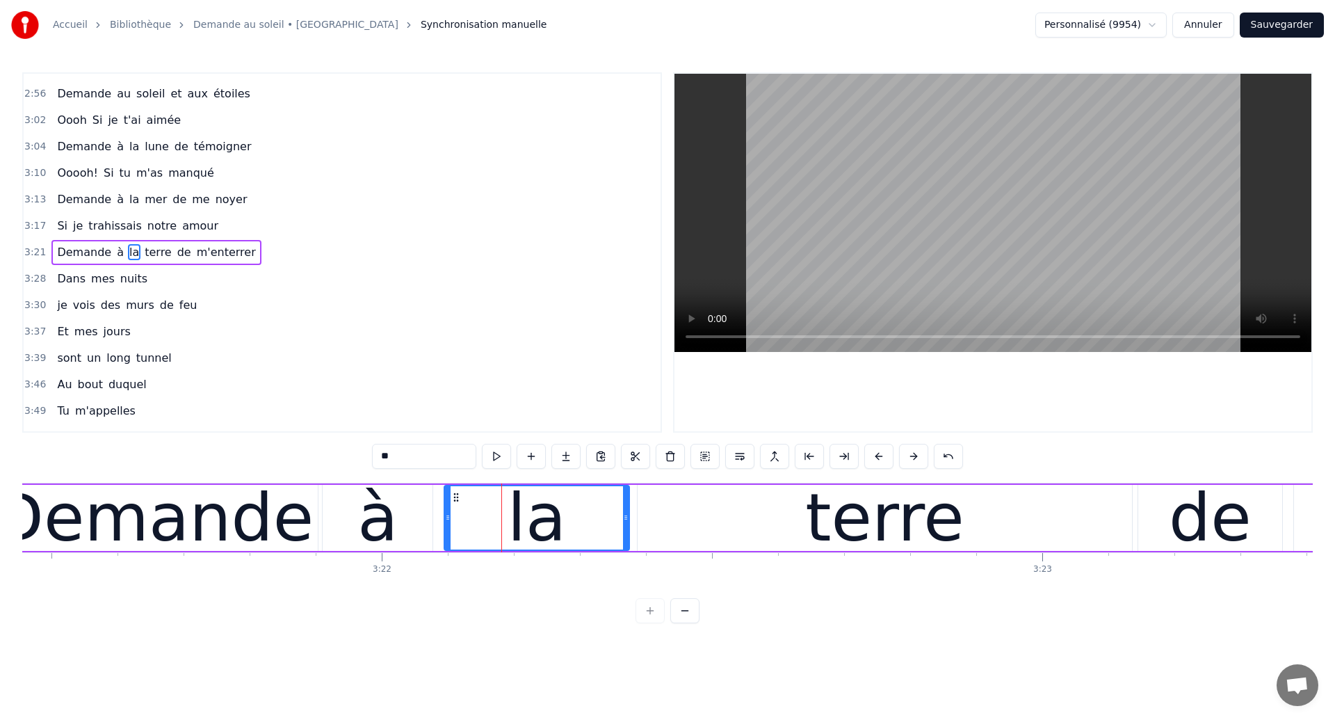
drag, startPoint x: 480, startPoint y: 520, endPoint x: 446, endPoint y: 522, distance: 33.4
click at [446, 521] on icon at bounding box center [448, 517] width 6 height 11
click at [123, 515] on div "Demande" at bounding box center [153, 517] width 321 height 99
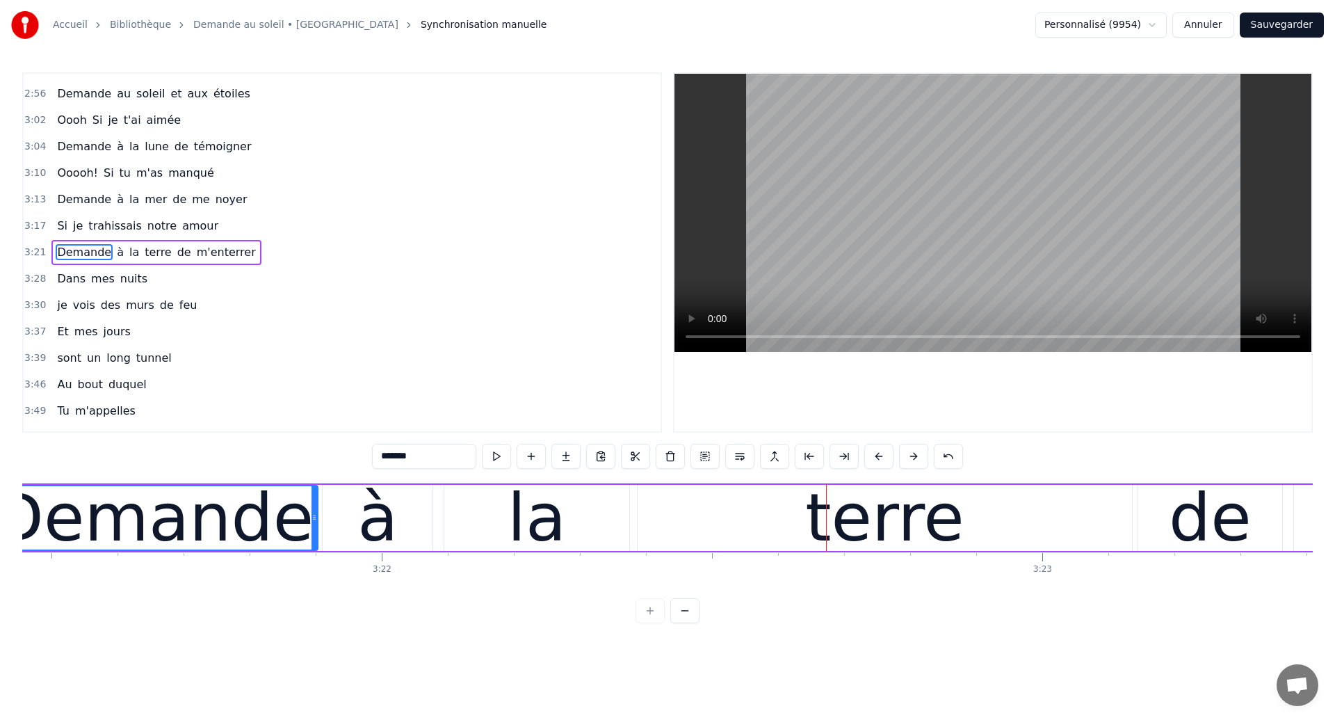
click at [580, 537] on div "la" at bounding box center [536, 518] width 185 height 66
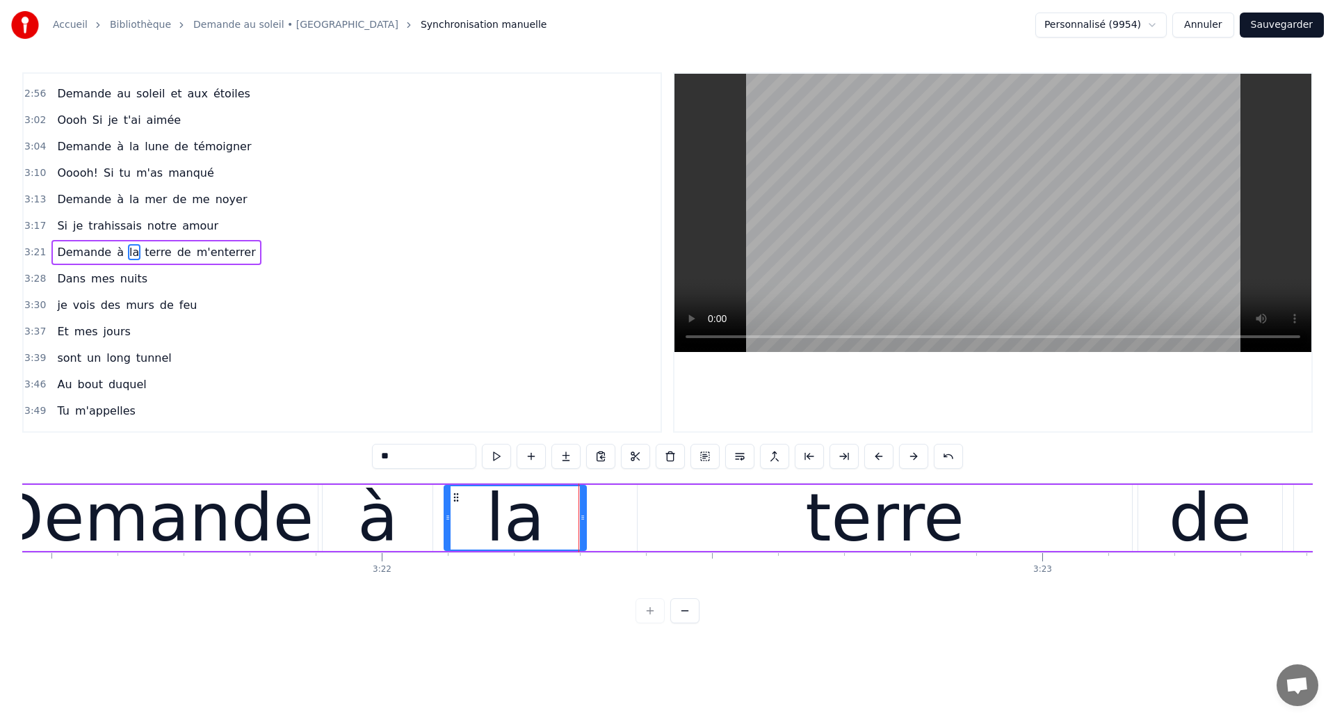
drag, startPoint x: 627, startPoint y: 533, endPoint x: 585, endPoint y: 538, distance: 42.0
click at [584, 538] on div at bounding box center [583, 517] width 6 height 63
click at [676, 538] on div "terre" at bounding box center [885, 518] width 494 height 66
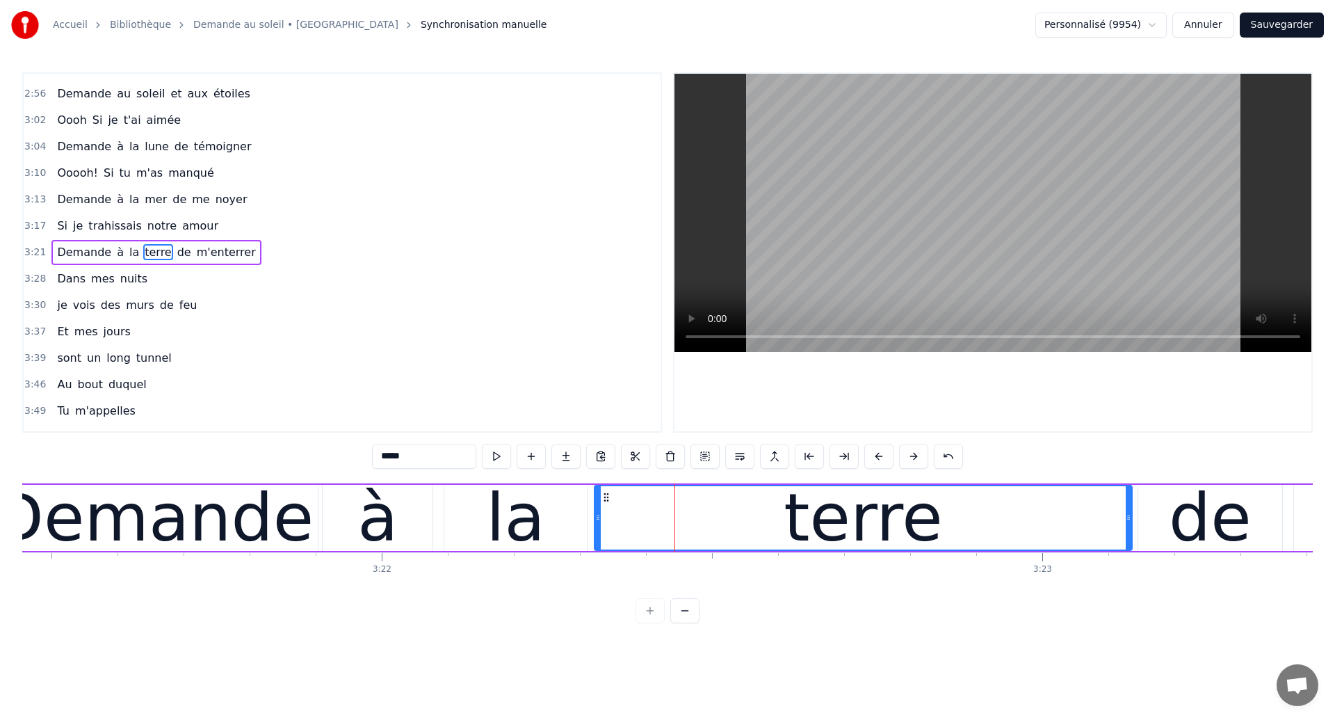
drag, startPoint x: 643, startPoint y: 530, endPoint x: 599, endPoint y: 536, distance: 43.6
click at [599, 536] on div at bounding box center [598, 517] width 6 height 63
click at [94, 530] on div "Demande" at bounding box center [153, 517] width 321 height 99
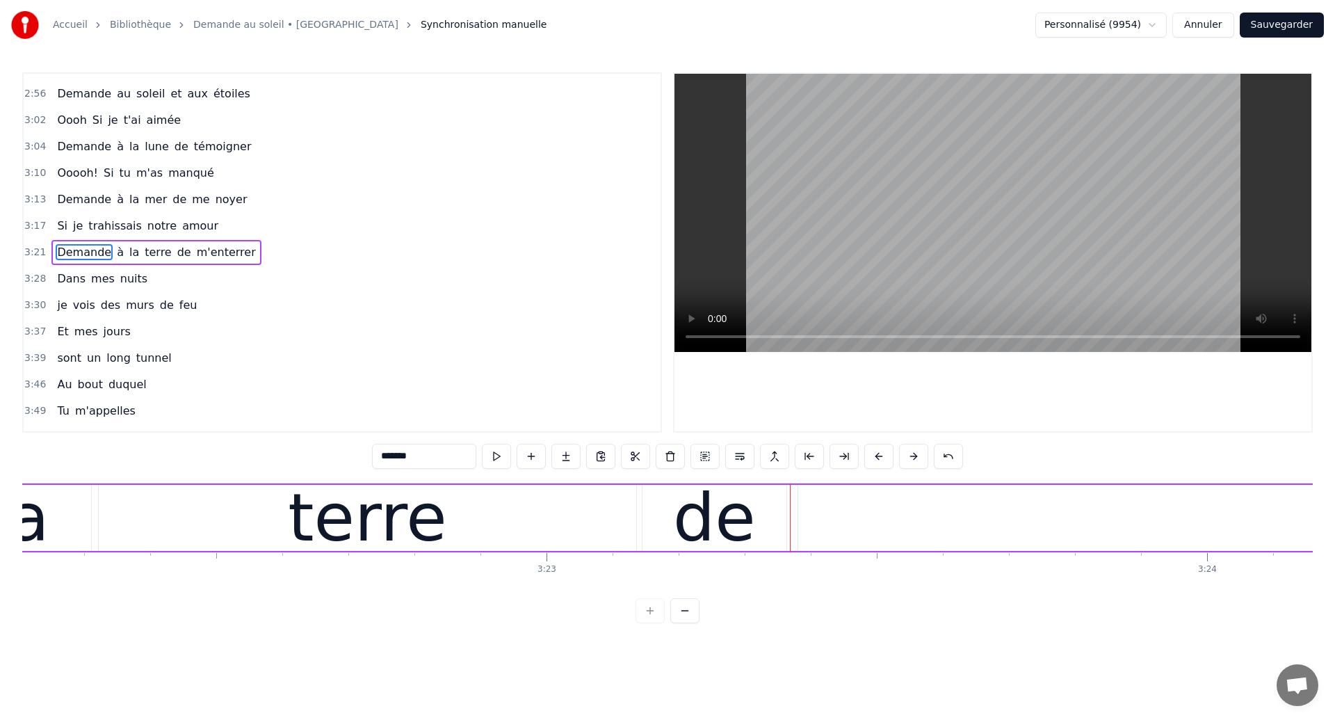
click at [84, 519] on div "la" at bounding box center [20, 518] width 143 height 66
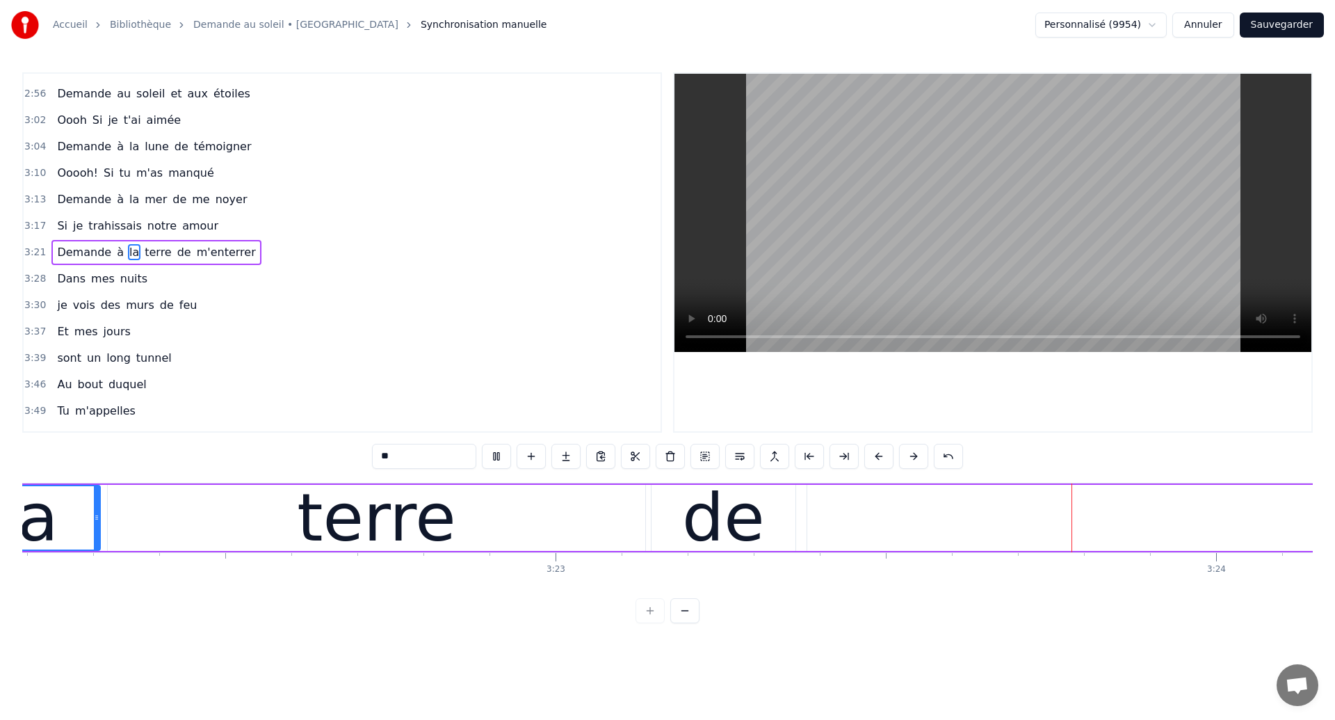
click at [571, 524] on div "terre" at bounding box center [377, 518] width 538 height 66
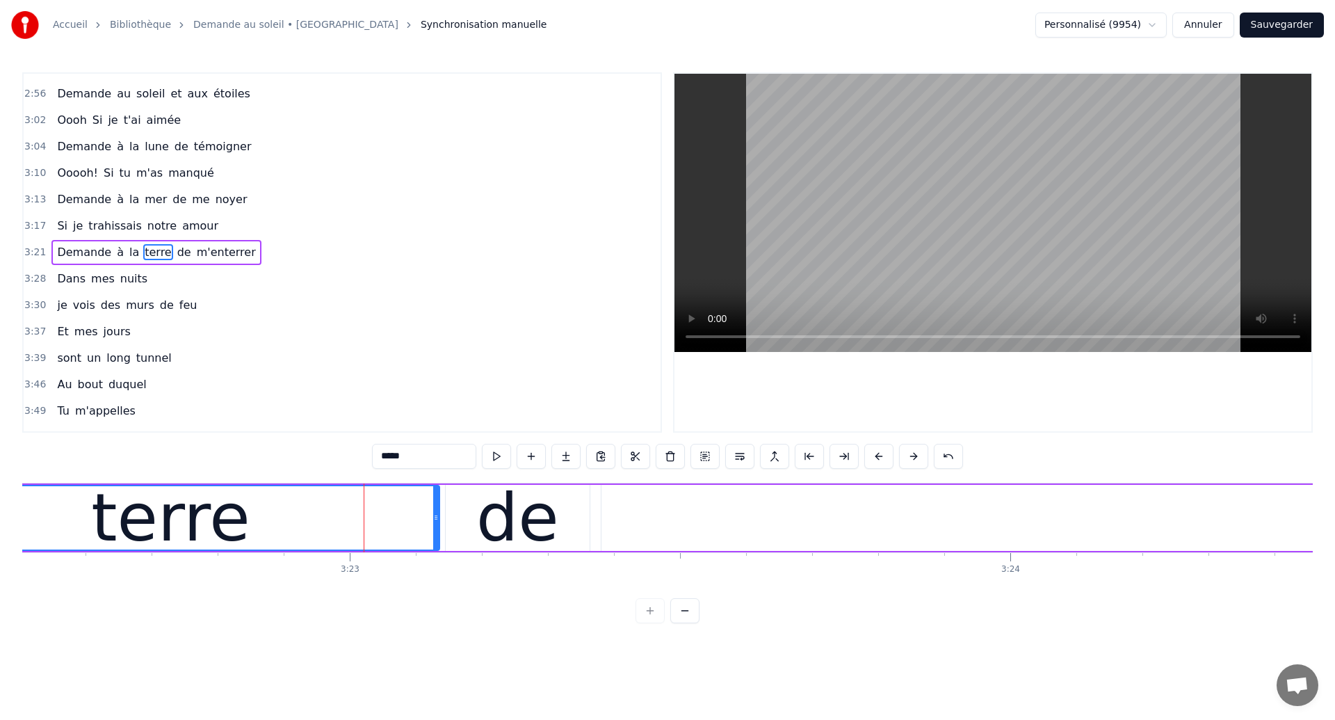
scroll to position [0, 133801]
click at [169, 526] on div "terre" at bounding box center [163, 517] width 159 height 99
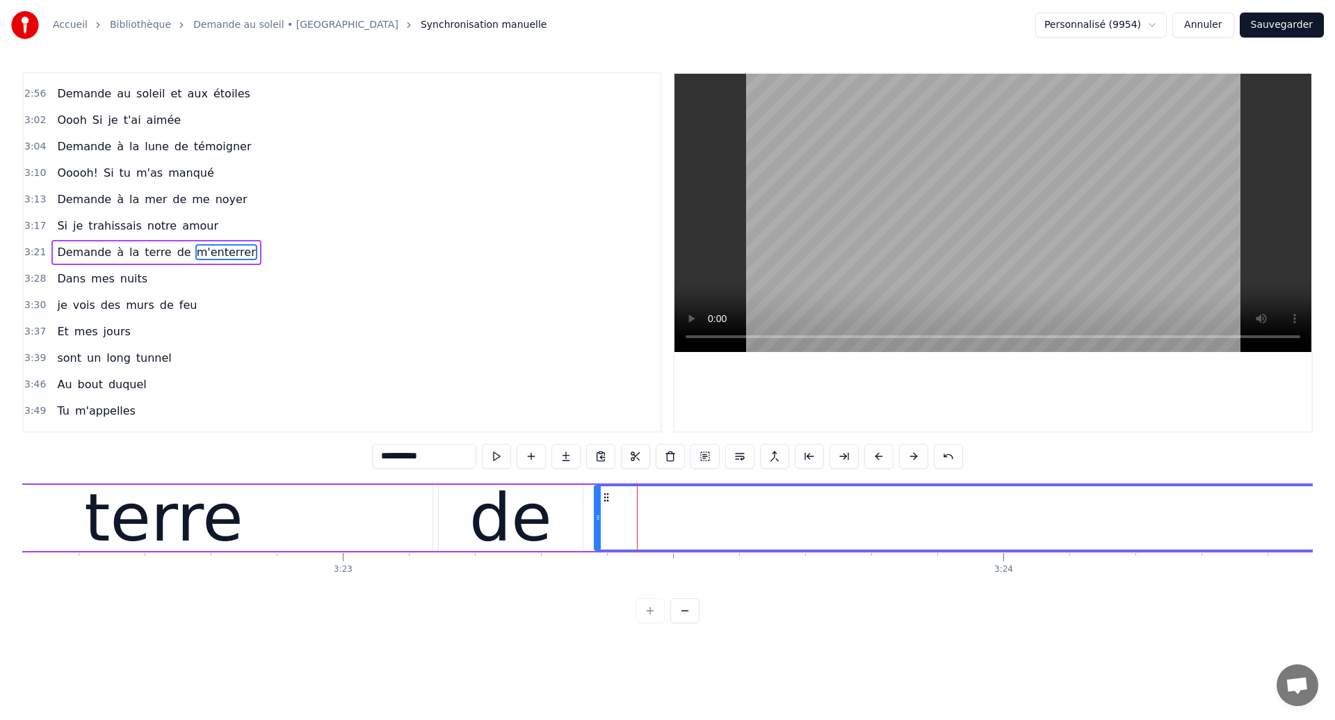
click at [252, 505] on div "terre" at bounding box center [164, 518] width 538 height 66
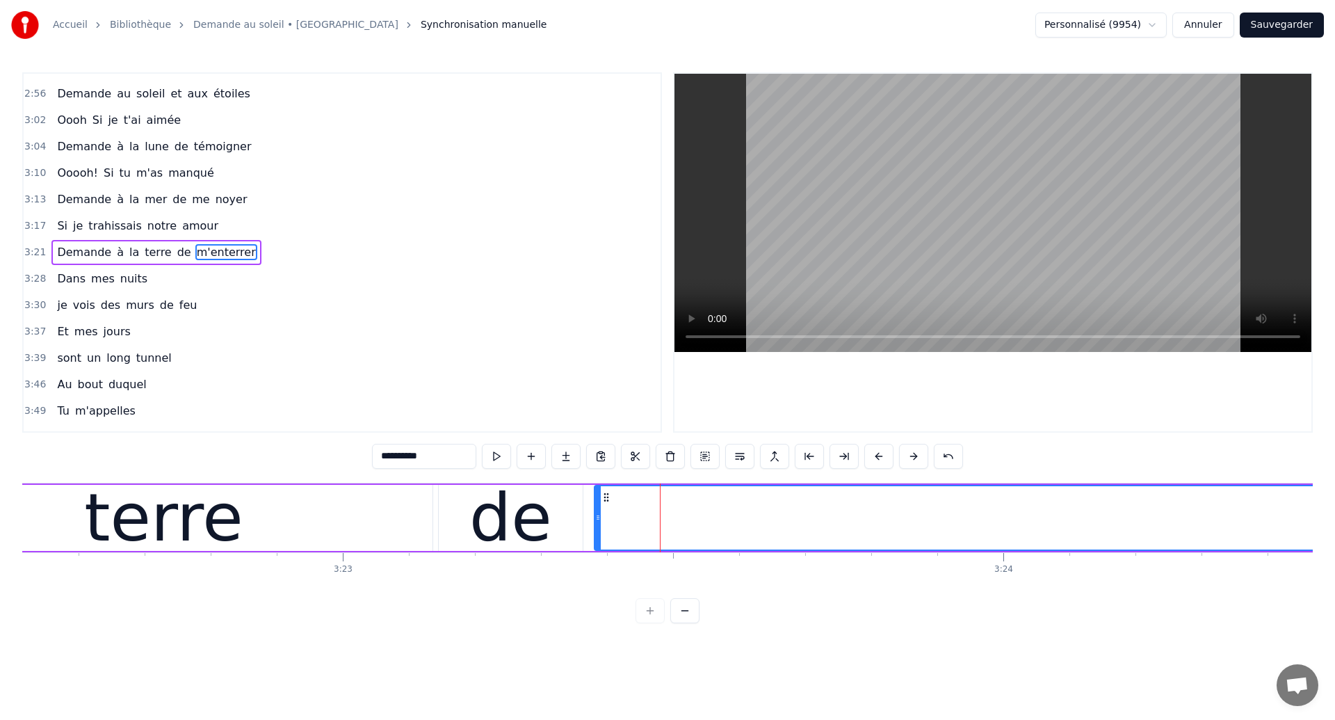
click at [189, 517] on div "terre" at bounding box center [163, 517] width 159 height 99
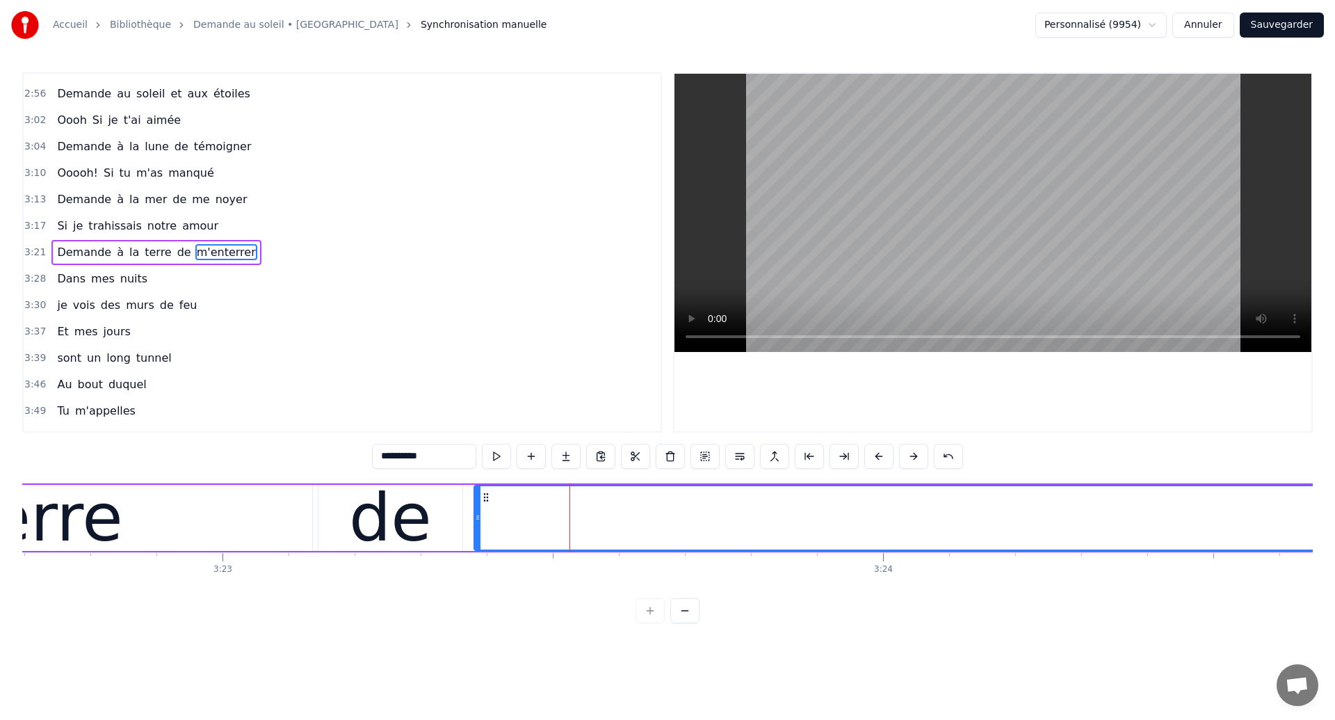
scroll to position [0, 134030]
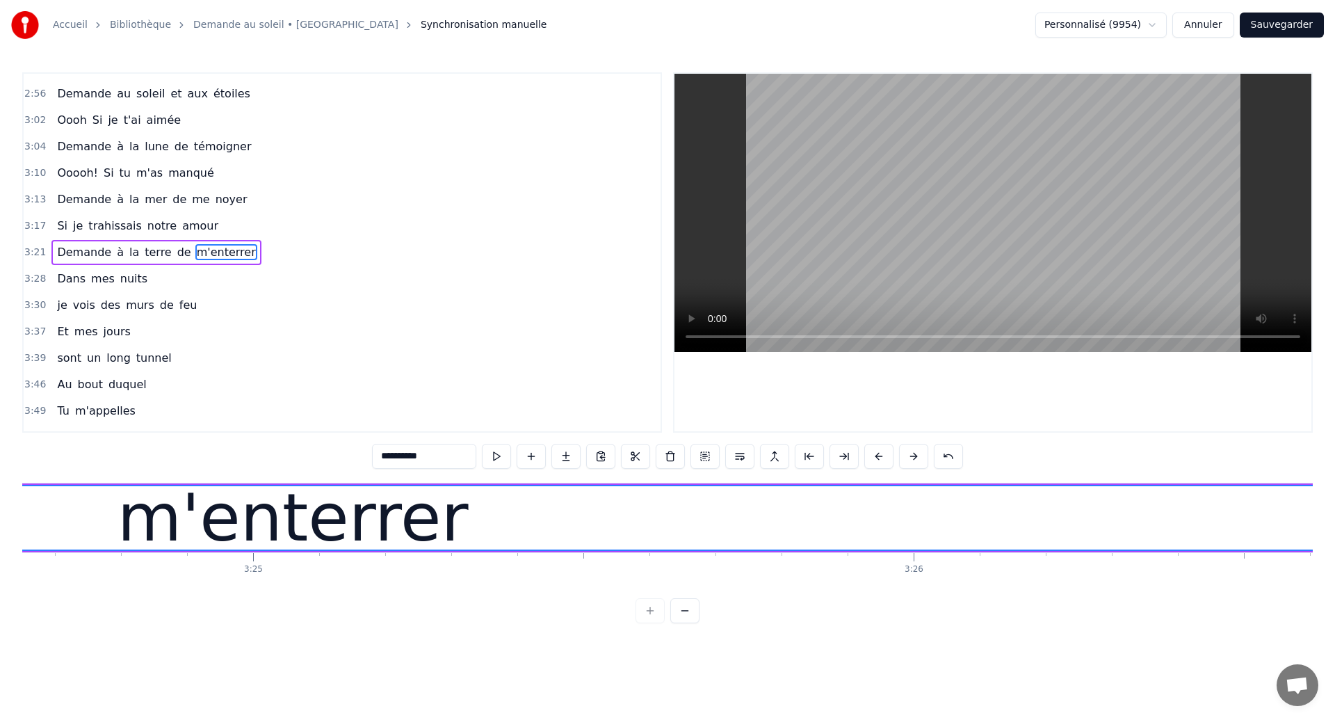
scroll to position [0, 135339]
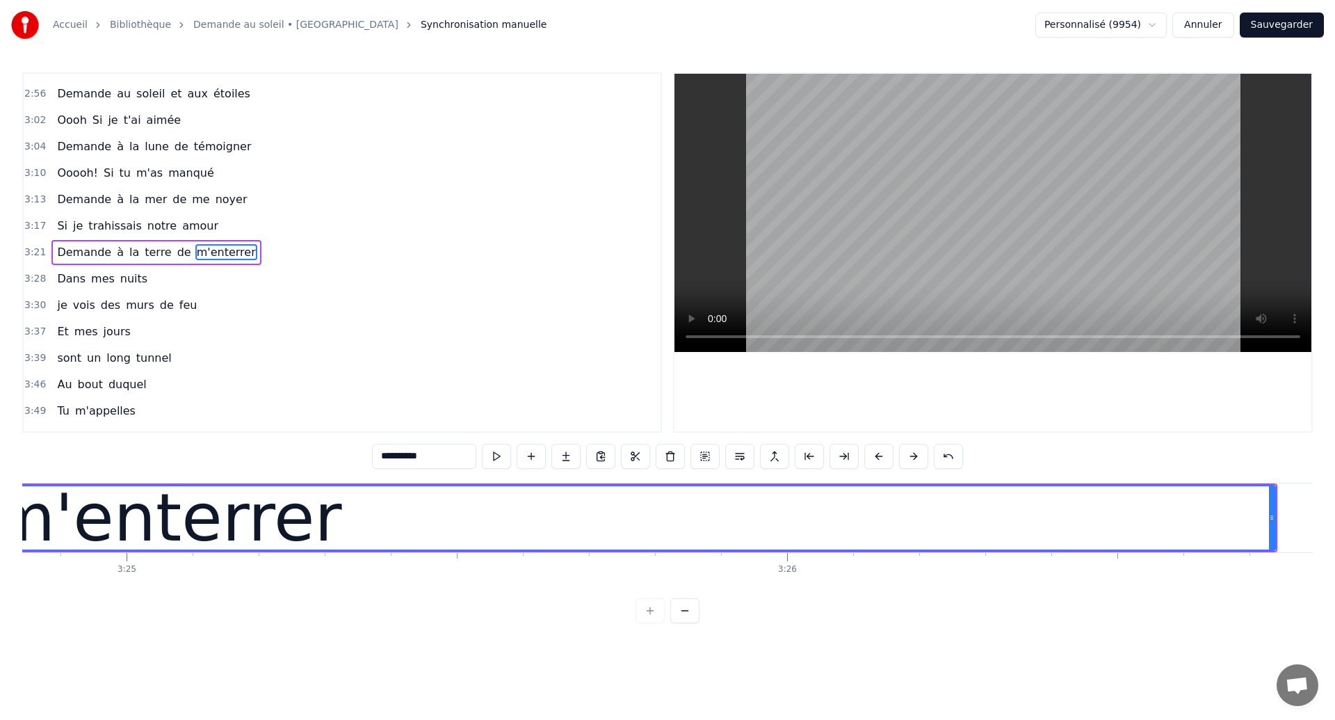
click at [230, 552] on div "m'enterrer" at bounding box center [166, 517] width 351 height 99
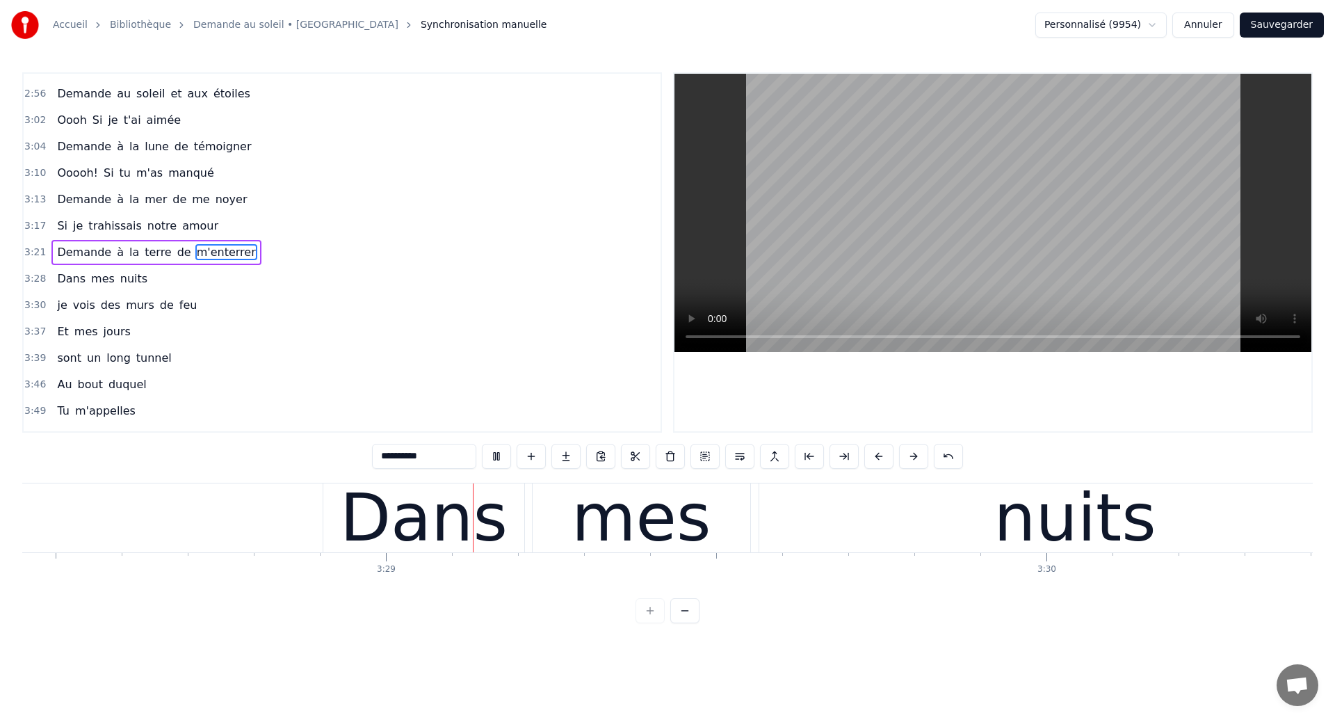
scroll to position [0, 137727]
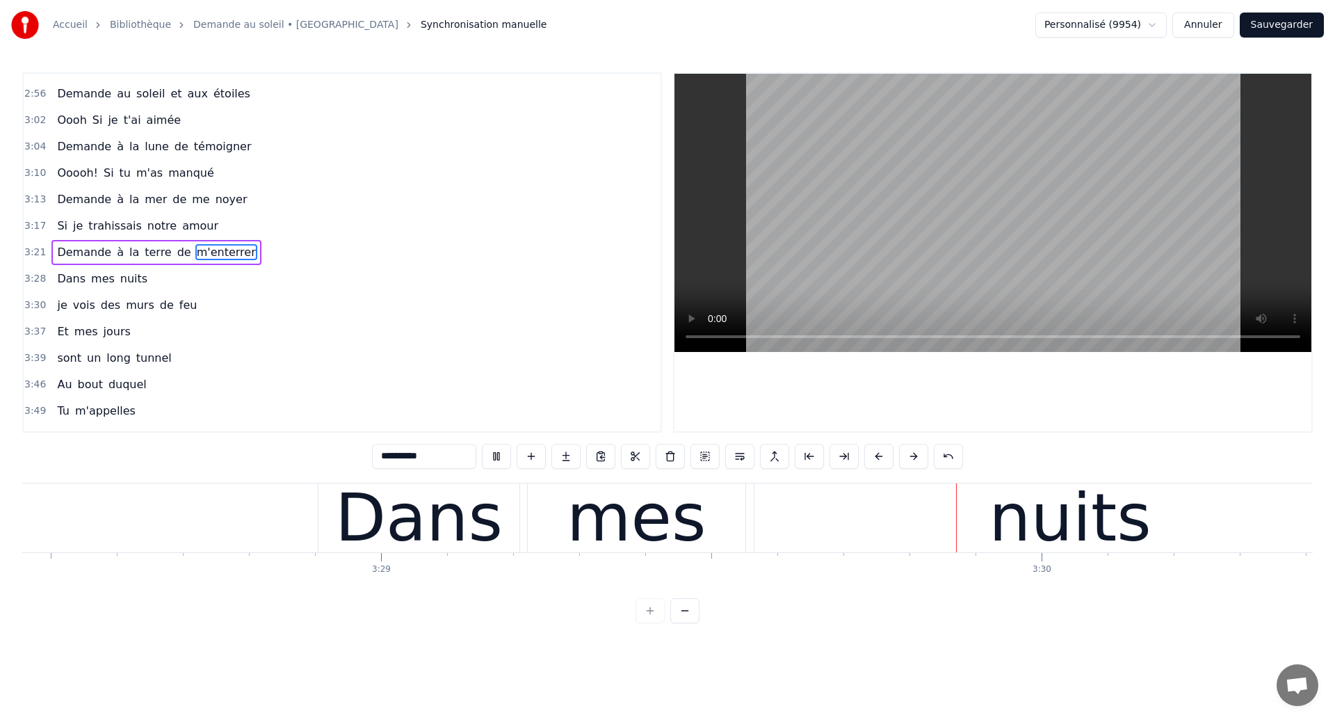
click at [568, 543] on div "mes" at bounding box center [637, 517] width 218 height 69
type input "***"
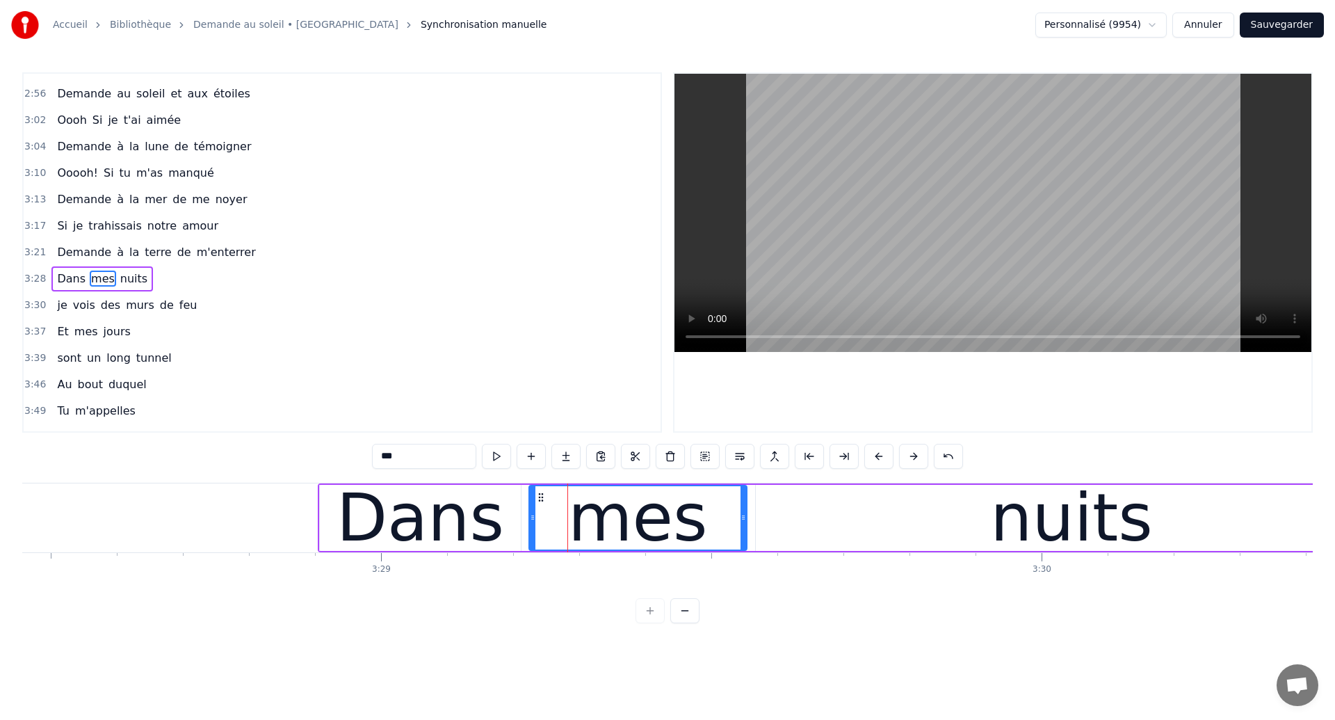
scroll to position [1024, 0]
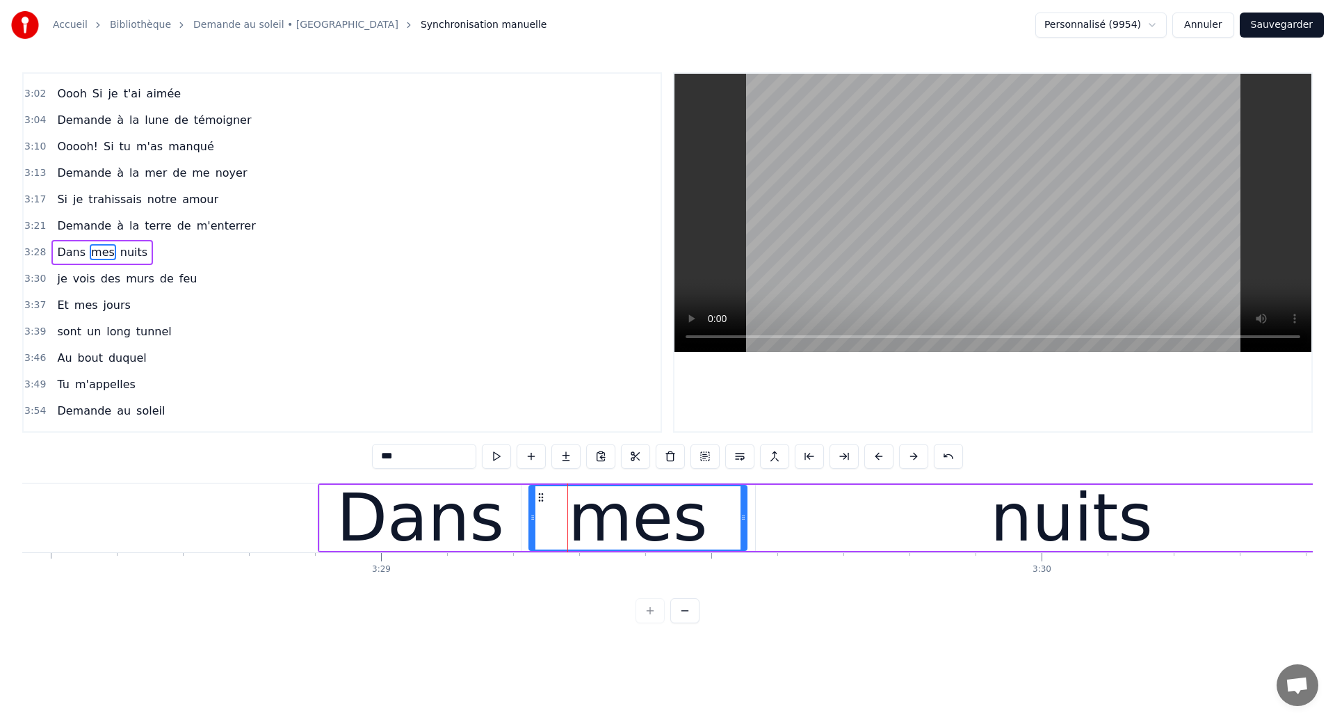
click at [1255, 30] on button "Sauvegarder" at bounding box center [1282, 25] width 84 height 25
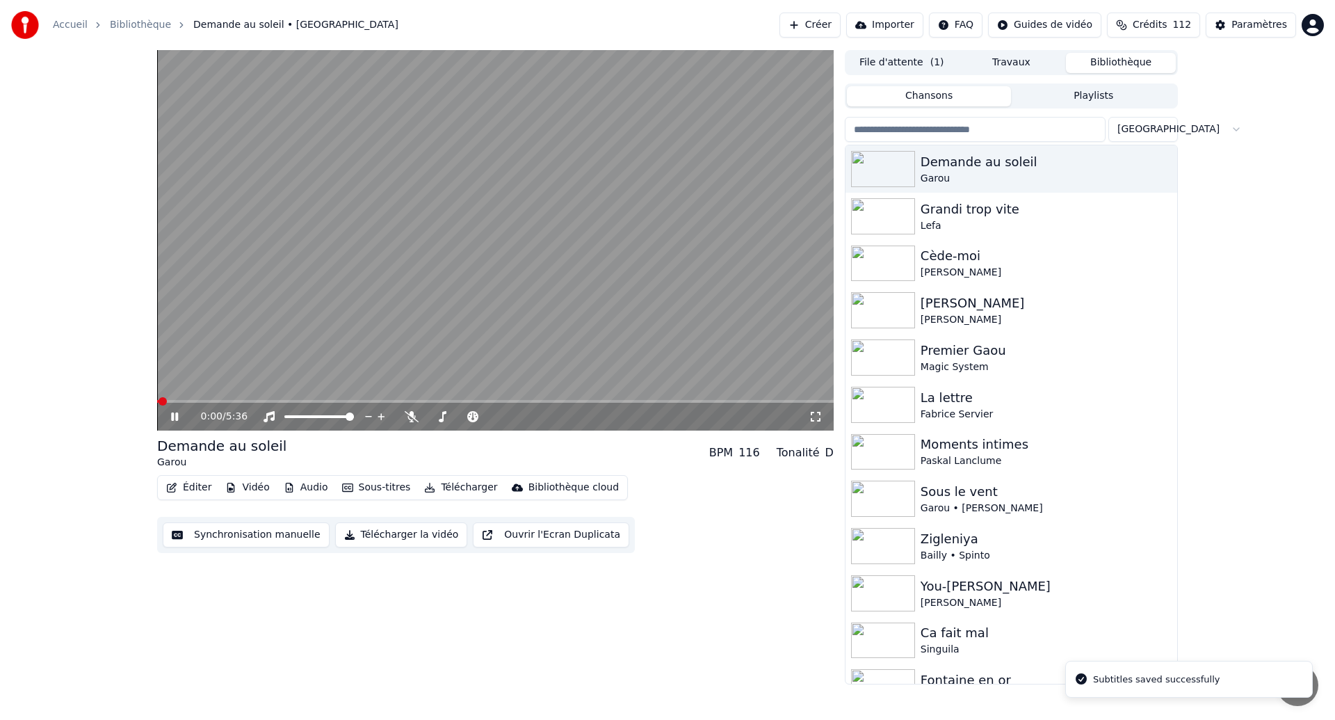
click at [178, 419] on icon at bounding box center [184, 416] width 33 height 11
click at [234, 545] on button "Synchronisation manuelle" at bounding box center [246, 534] width 167 height 25
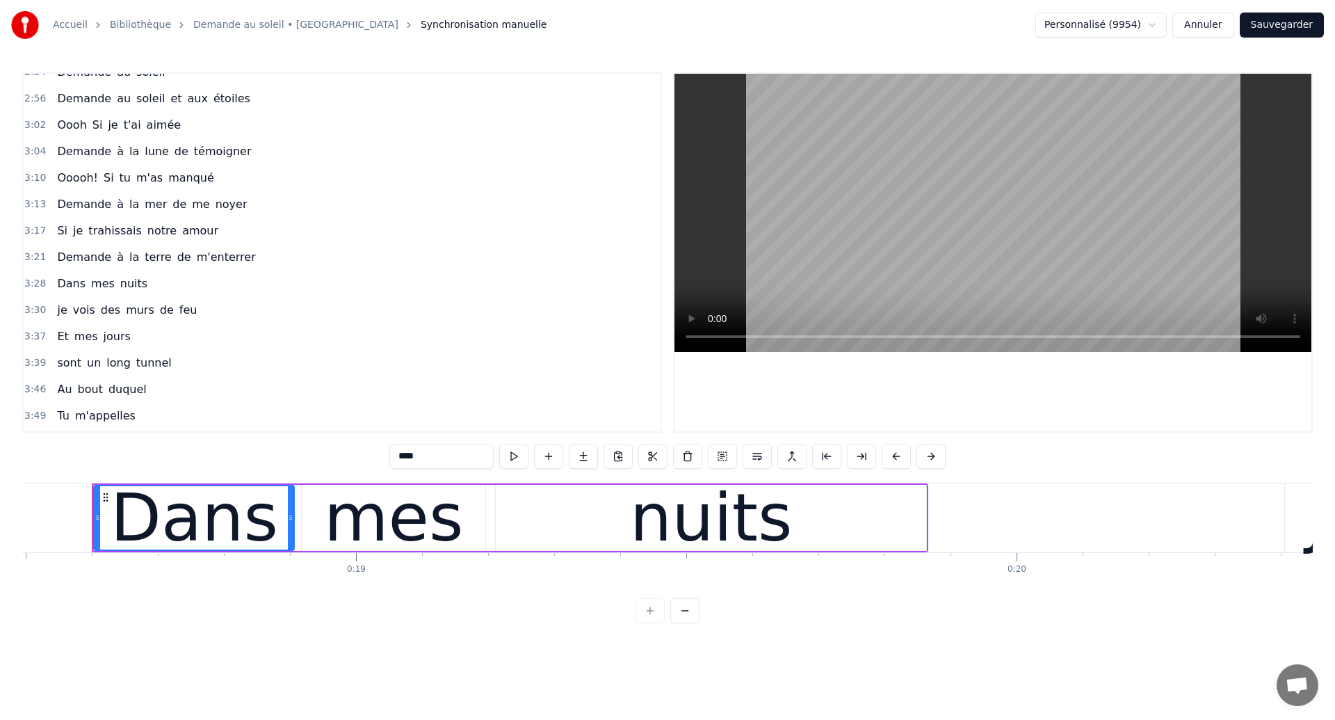
scroll to position [1033, 0]
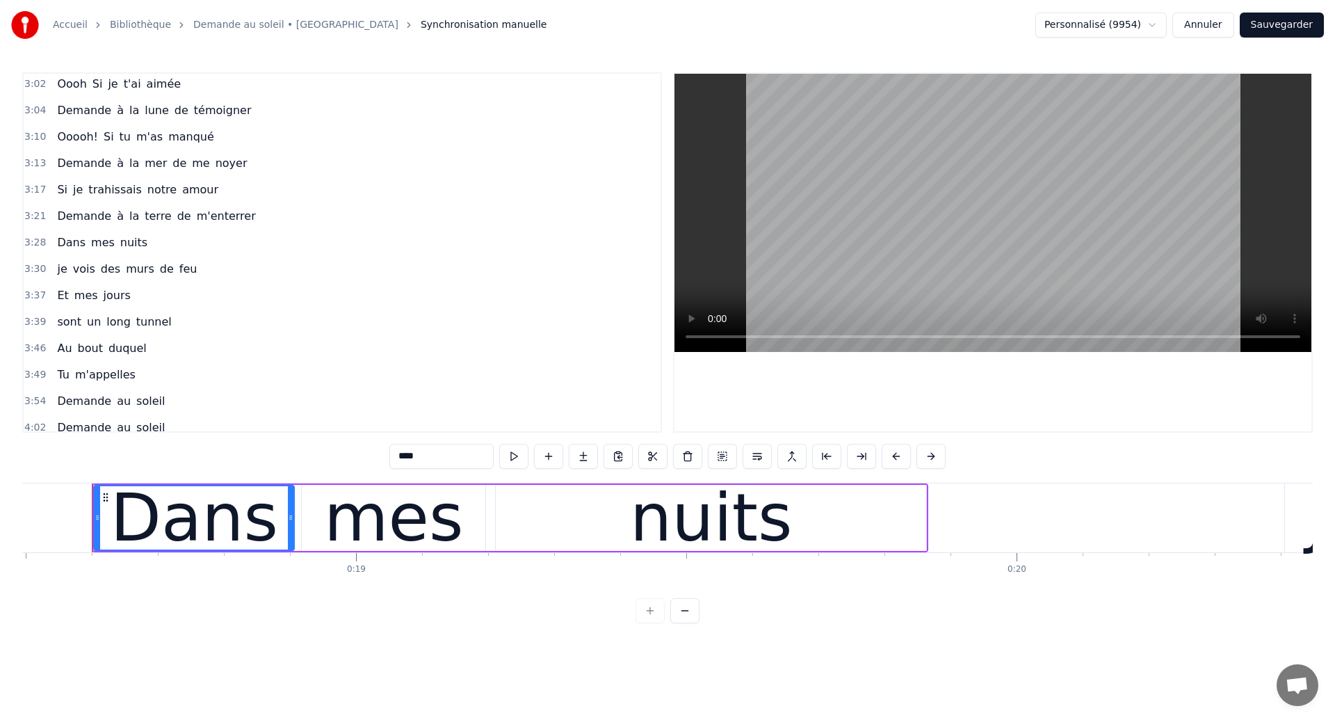
click at [61, 248] on span "Dans" at bounding box center [71, 242] width 31 height 16
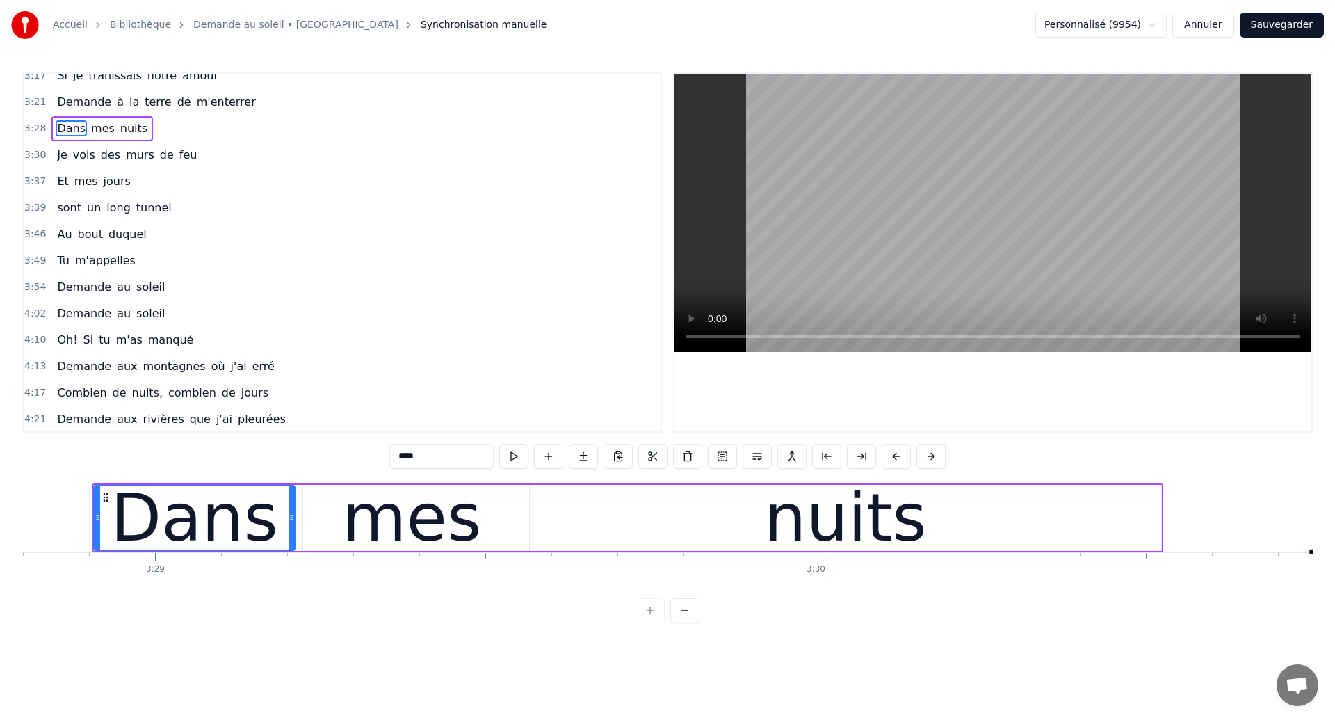
scroll to position [1145, 0]
click at [72, 127] on span "Dans" at bounding box center [71, 131] width 31 height 16
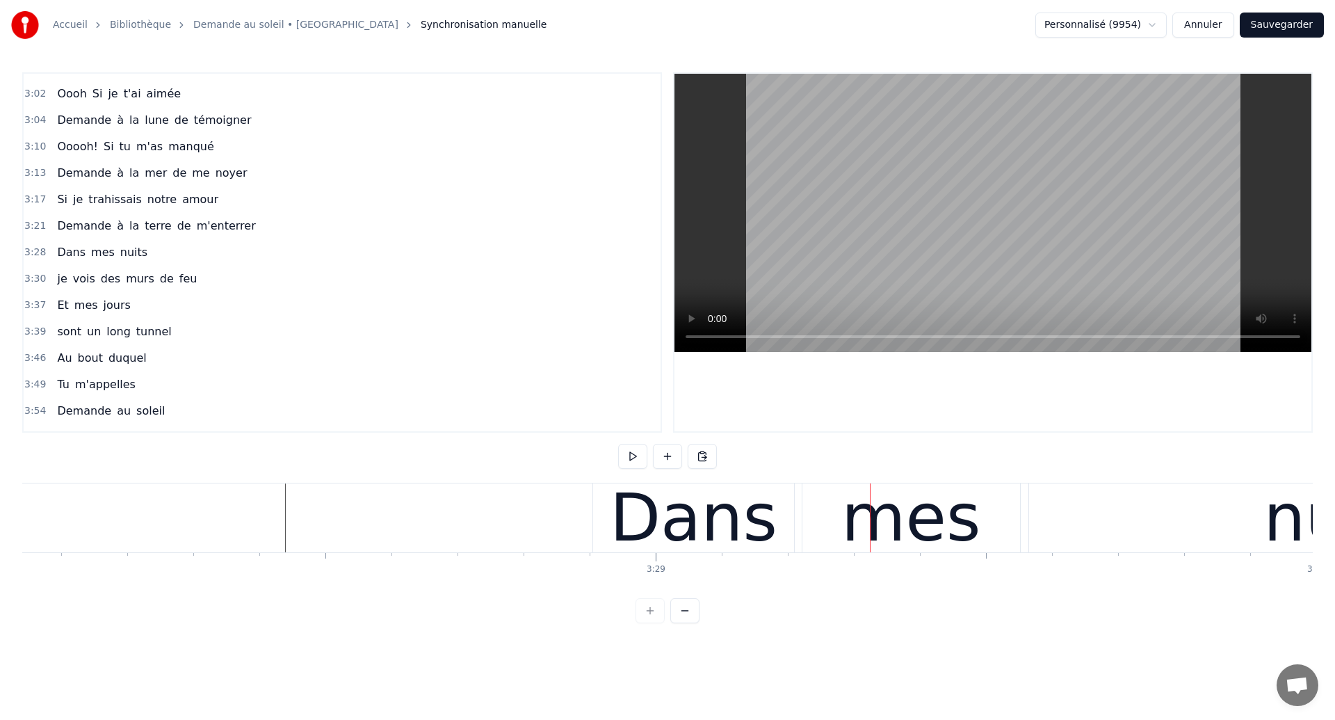
scroll to position [0, 137439]
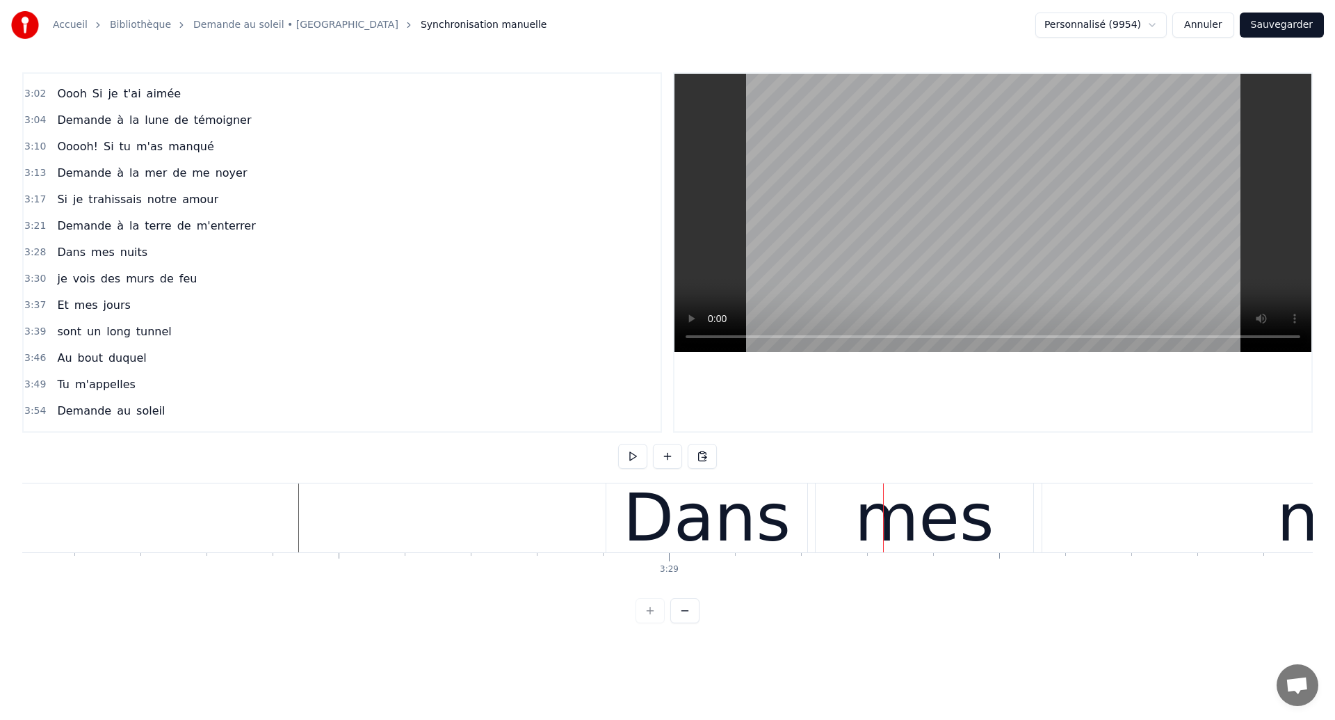
click at [810, 533] on div "Dans mes nuits" at bounding box center [1142, 517] width 1072 height 69
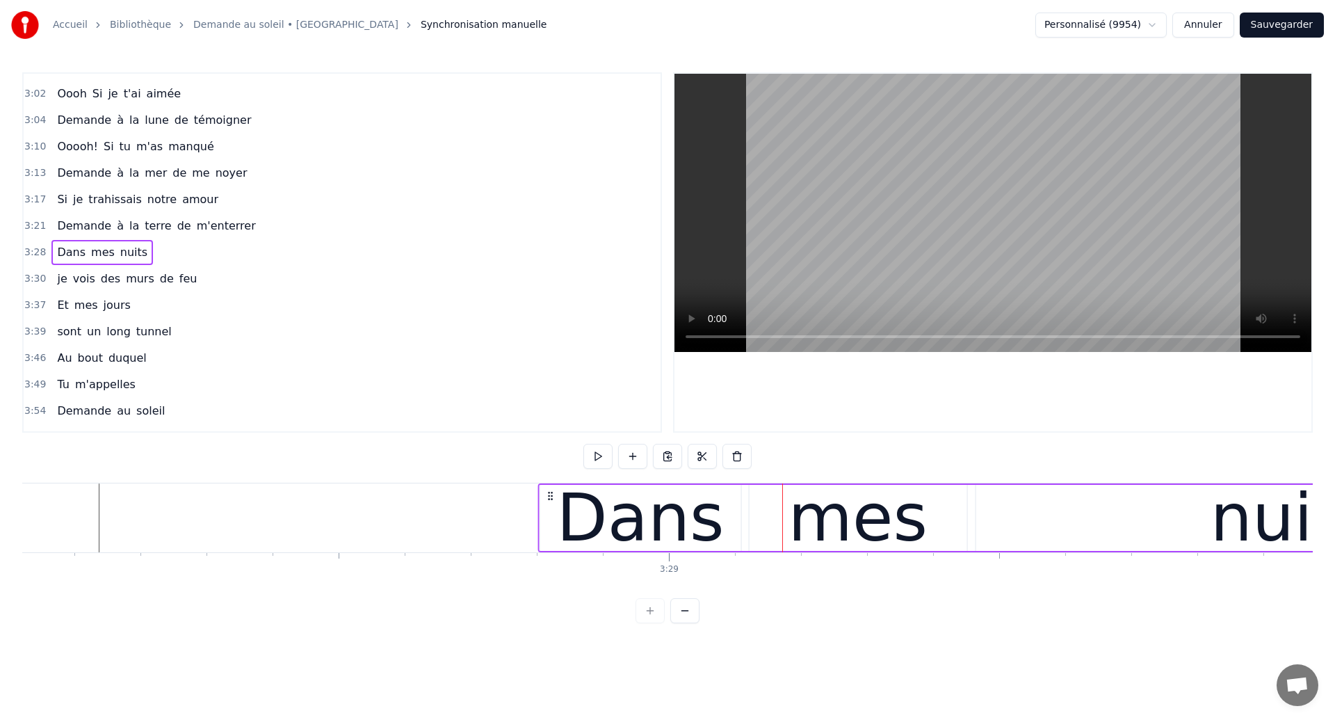
drag, startPoint x: 620, startPoint y: 494, endPoint x: 552, endPoint y: 522, distance: 73.6
click at [552, 522] on div "Dans mes nuits" at bounding box center [1074, 517] width 1072 height 69
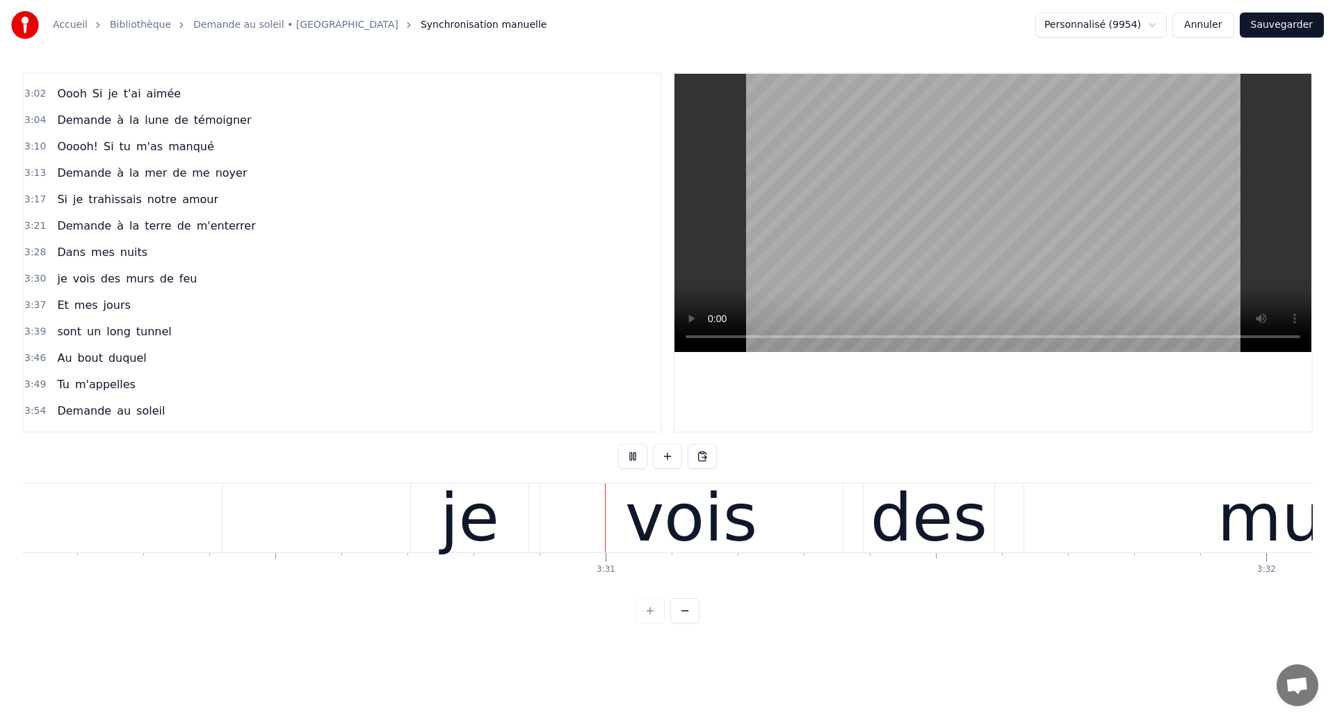
scroll to position [0, 138825]
click at [436, 513] on div "je" at bounding box center [469, 517] width 118 height 69
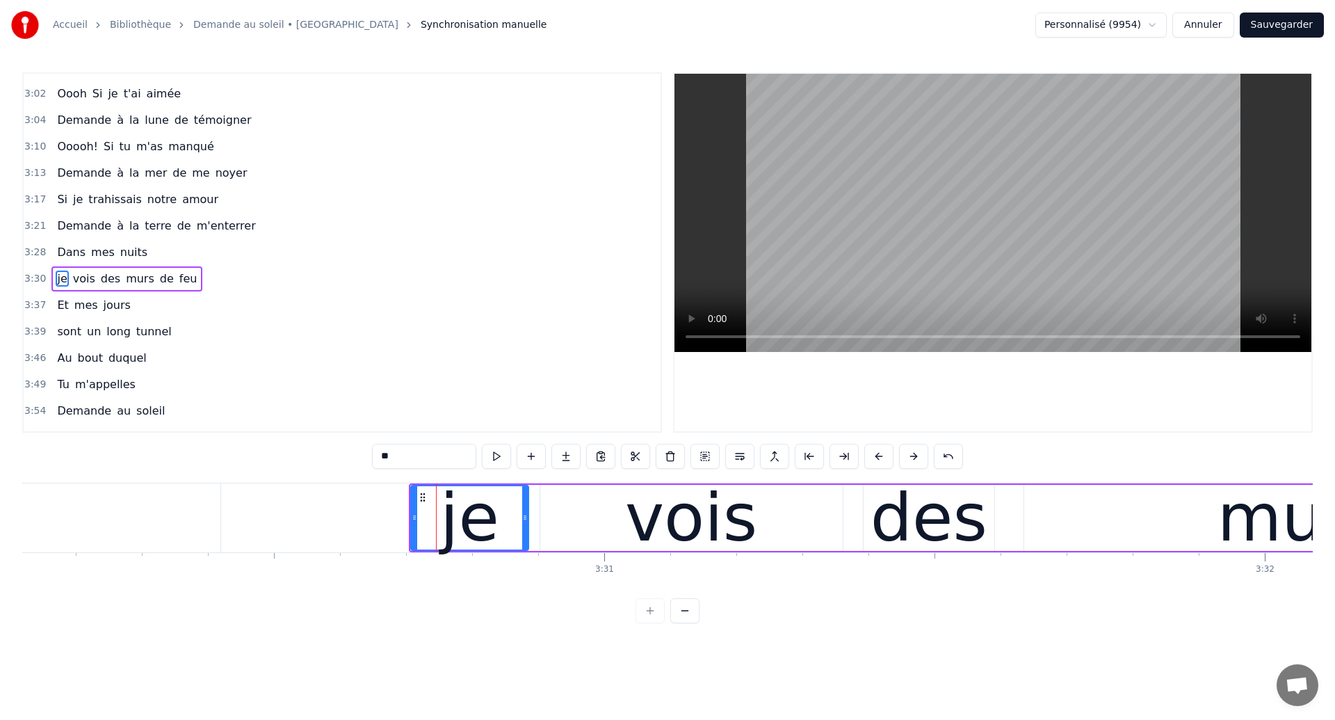
scroll to position [1050, 0]
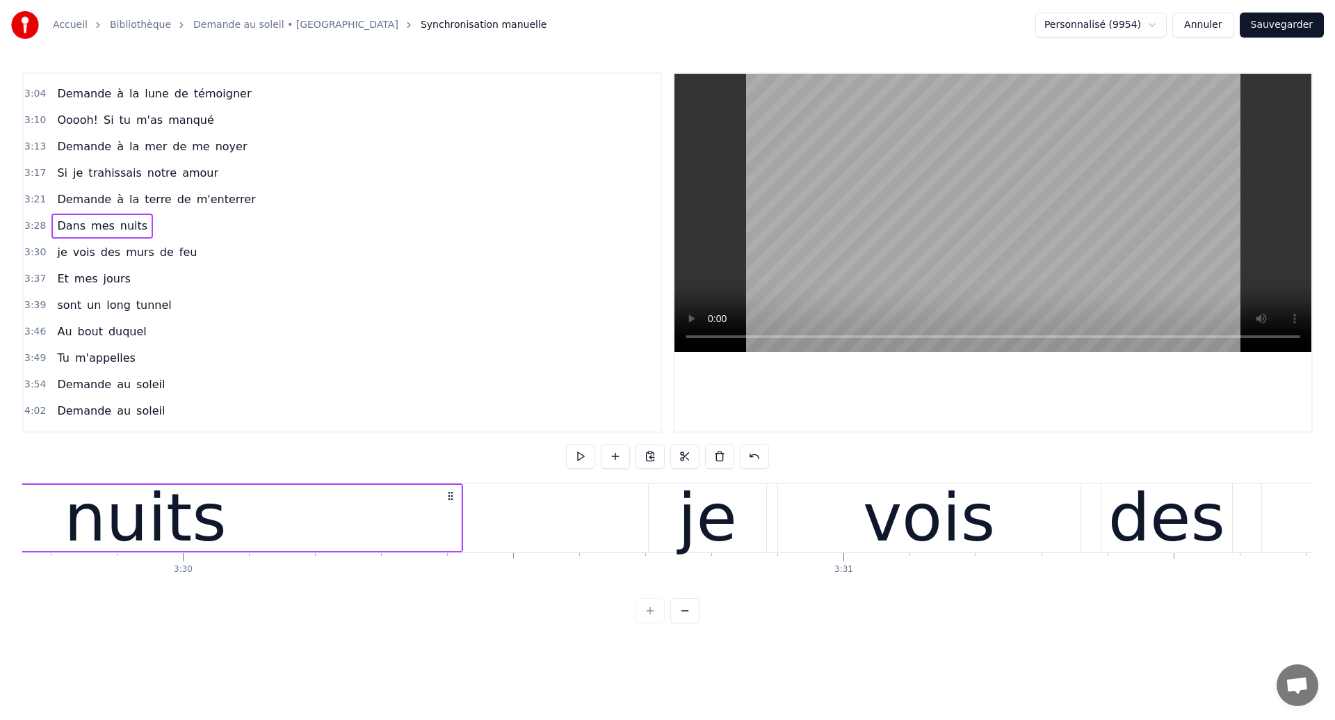
scroll to position [0, 138548]
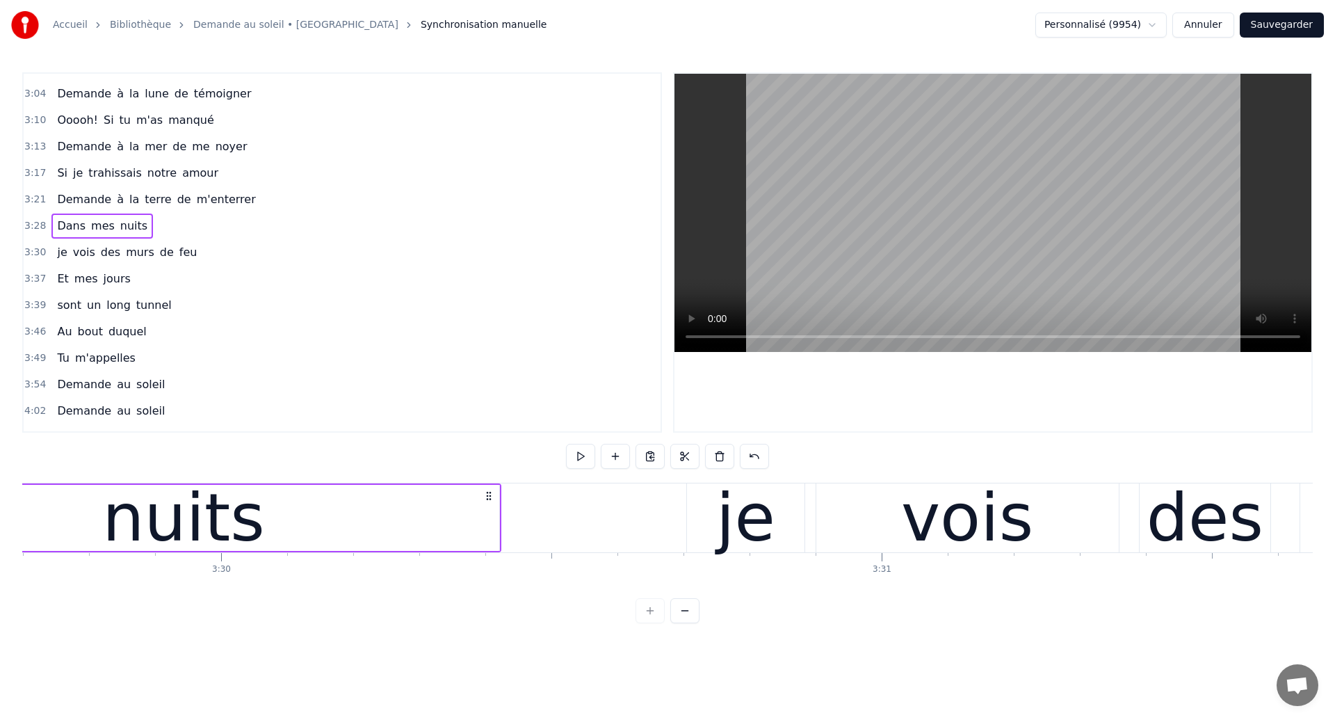
click at [335, 506] on div "nuits" at bounding box center [183, 518] width 631 height 66
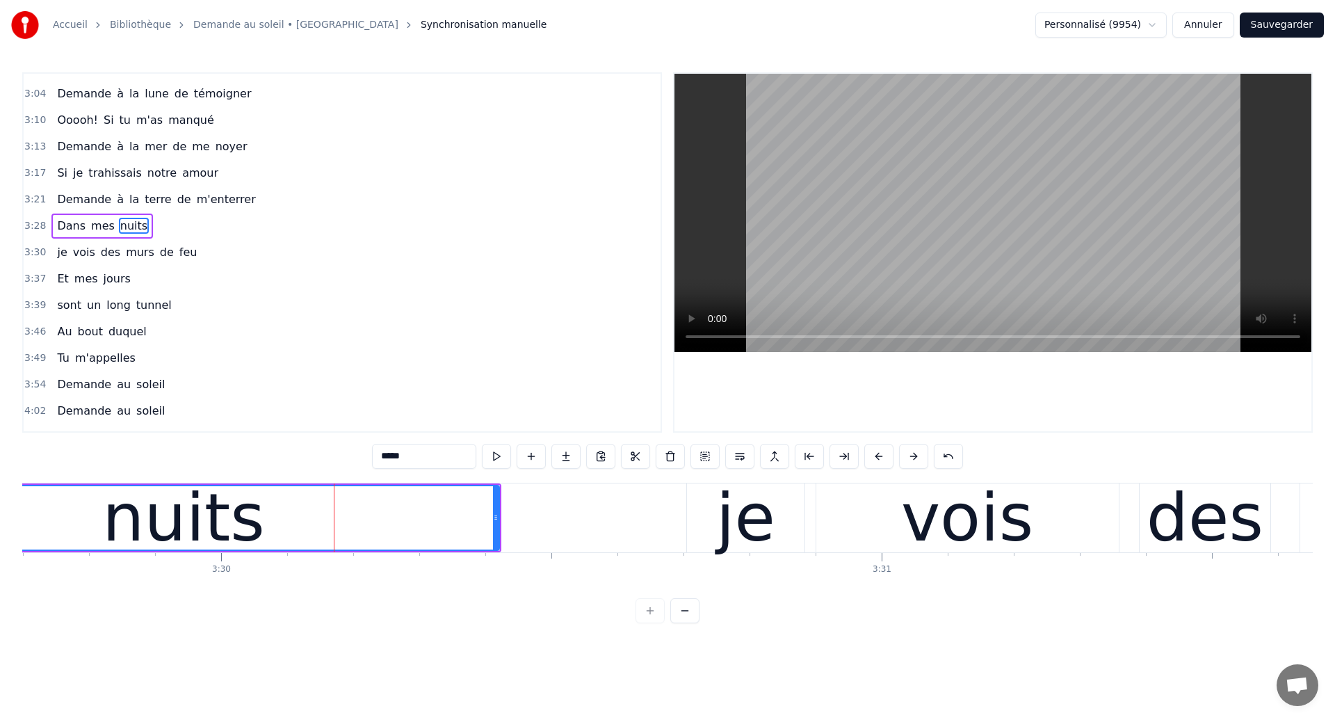
scroll to position [1024, 0]
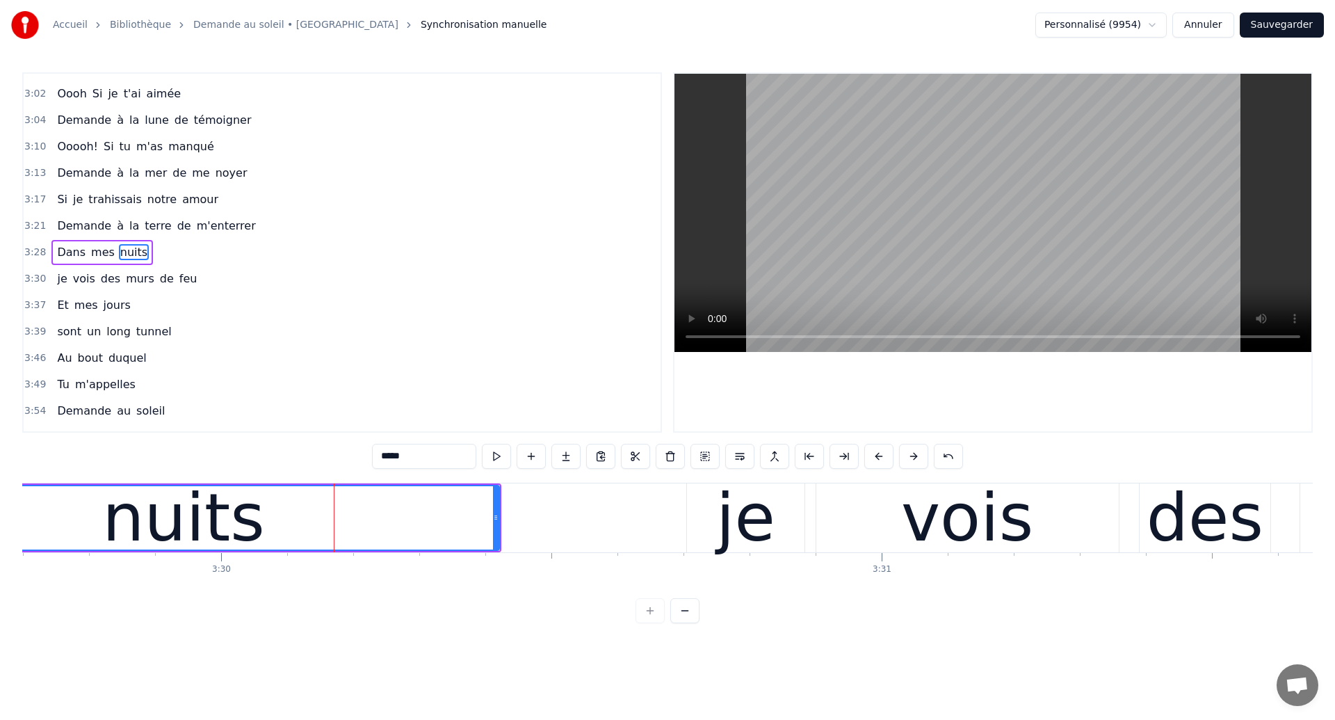
click at [296, 522] on div "nuits" at bounding box center [184, 517] width 630 height 63
click at [886, 543] on div "vois" at bounding box center [967, 517] width 303 height 69
type input "****"
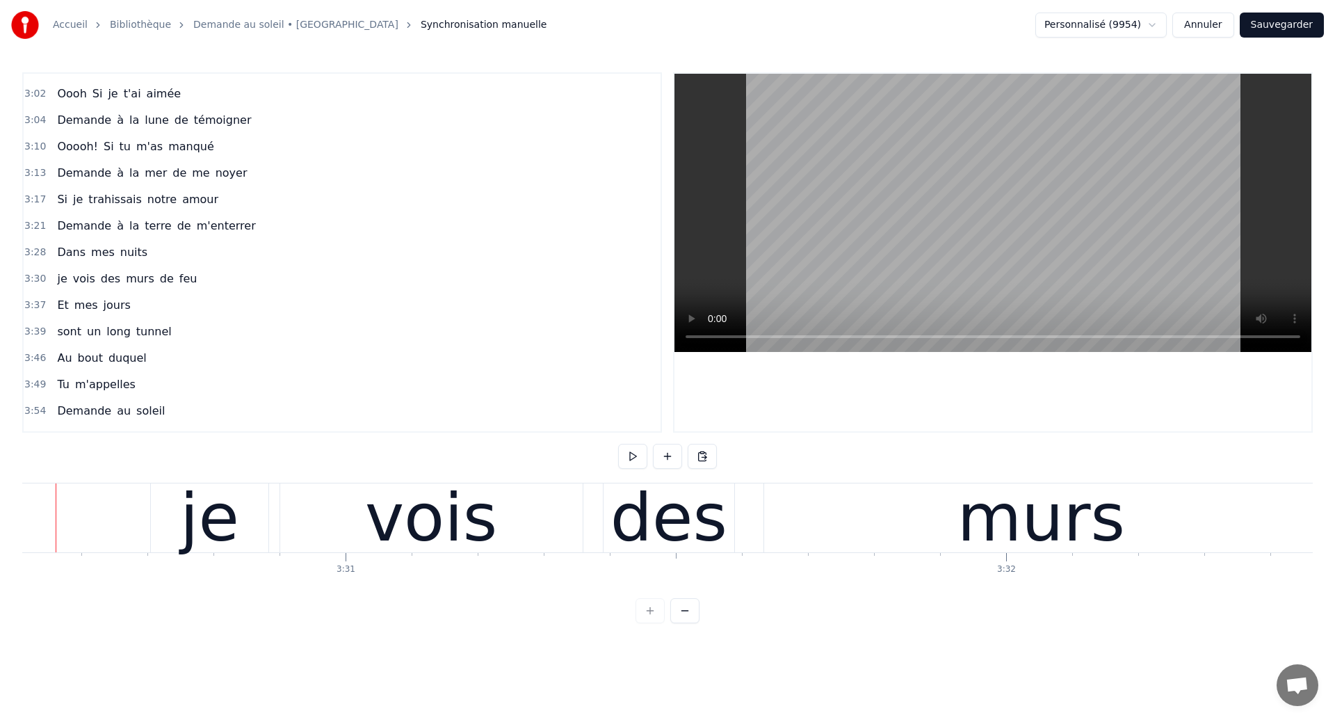
scroll to position [0, 139048]
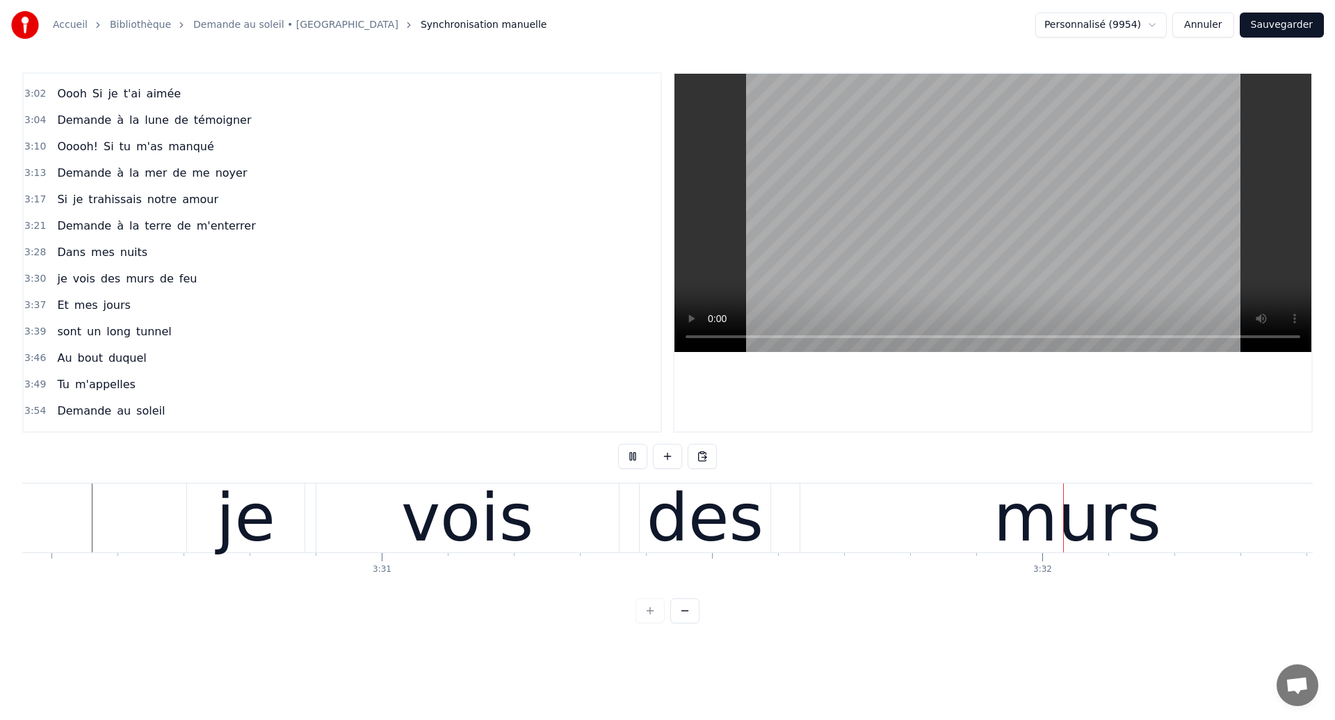
click at [697, 501] on div "des" at bounding box center [705, 517] width 117 height 99
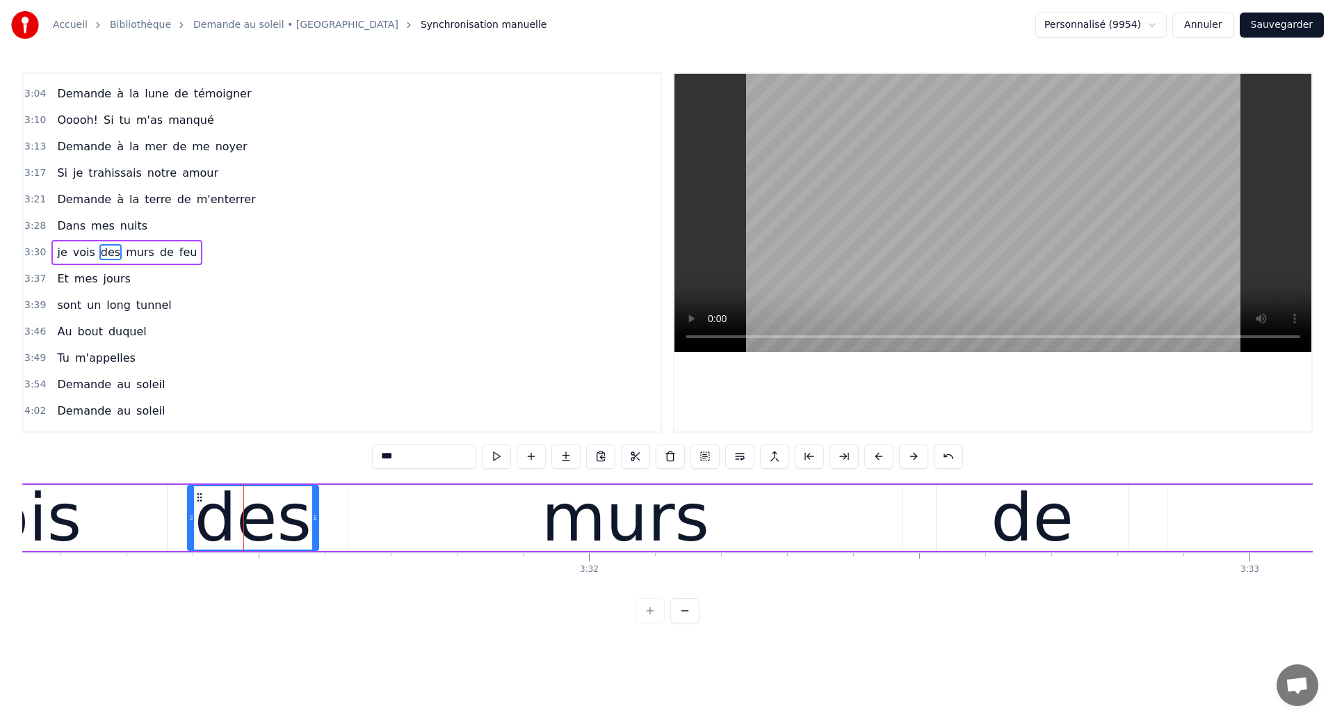
scroll to position [0, 139522]
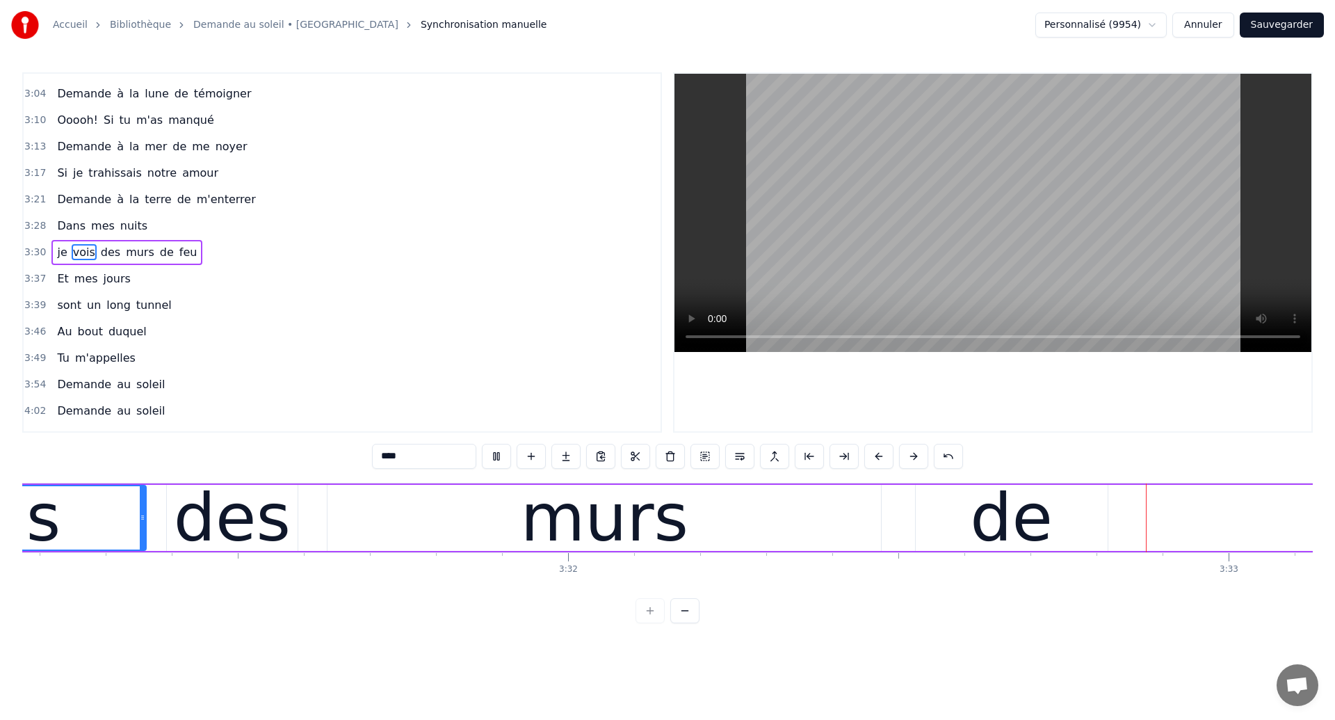
click at [707, 526] on div "murs" at bounding box center [605, 518] width 554 height 66
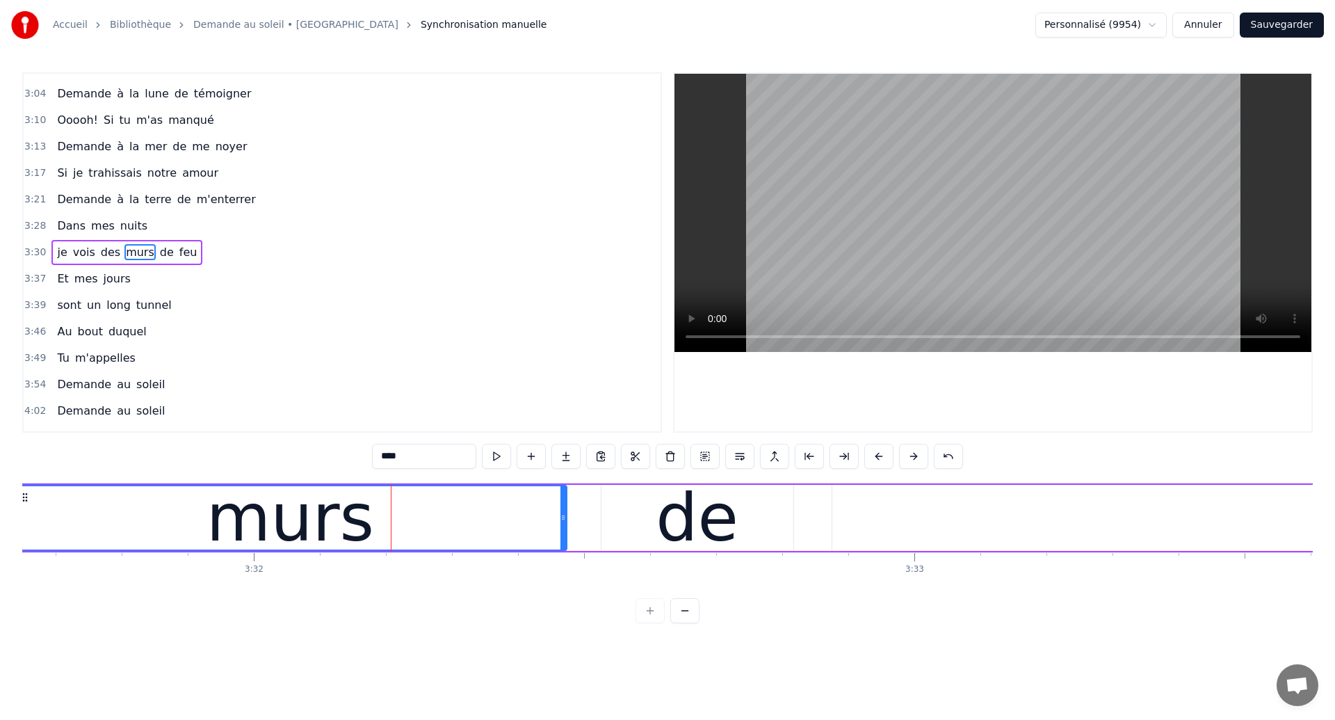
scroll to position [0, 139916]
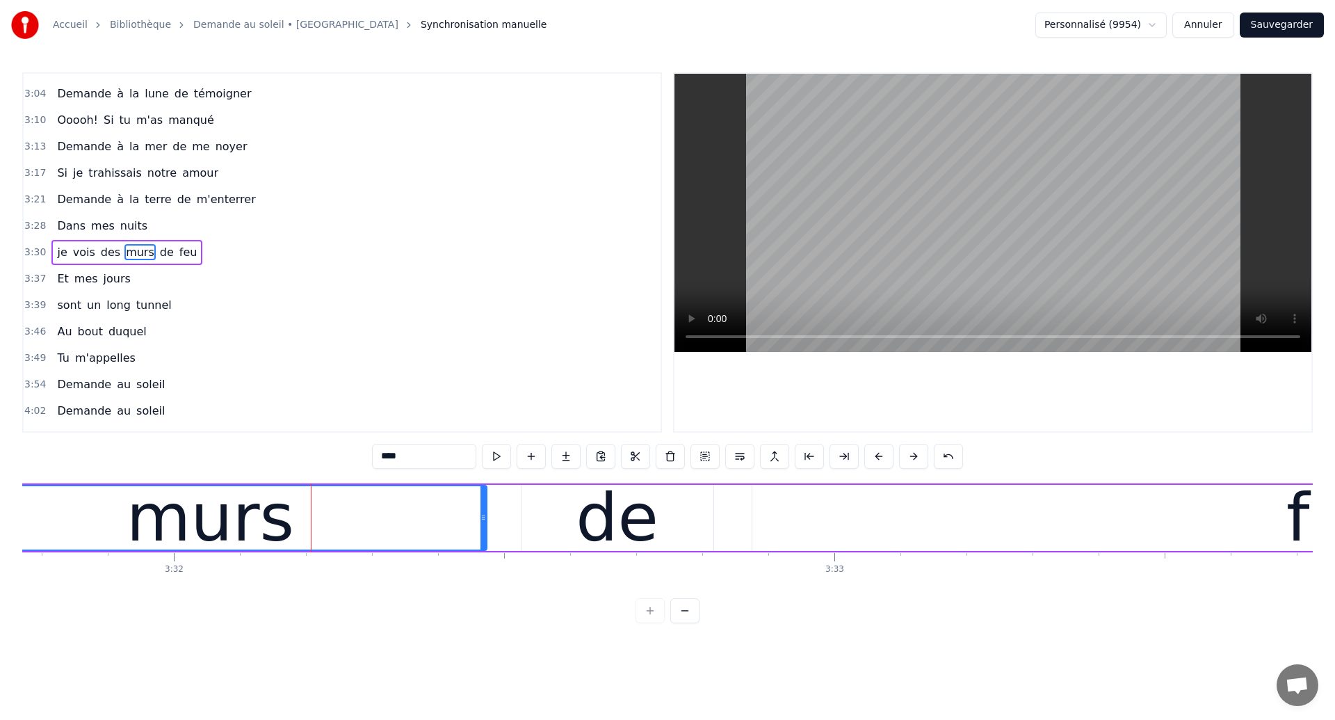
click at [118, 537] on div "murs" at bounding box center [210, 517] width 552 height 63
click at [657, 521] on div "de" at bounding box center [618, 518] width 192 height 66
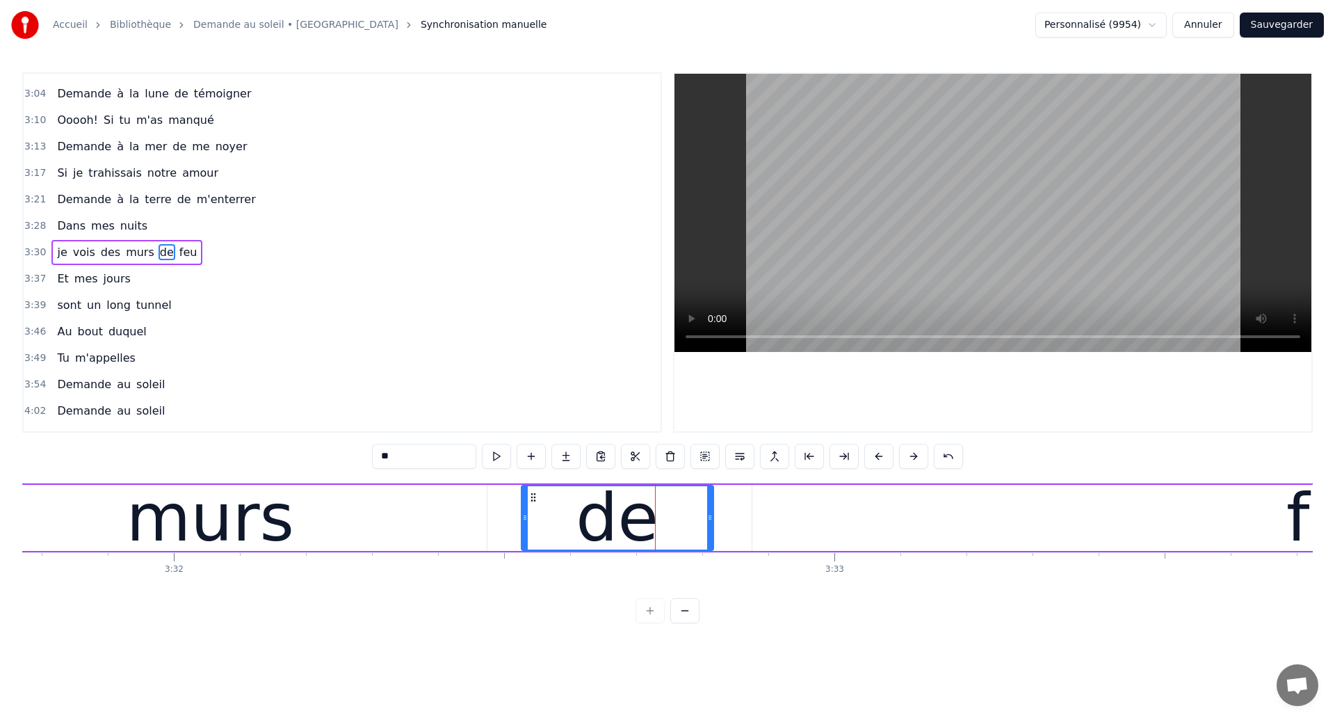
click at [220, 528] on div "murs" at bounding box center [211, 517] width 168 height 99
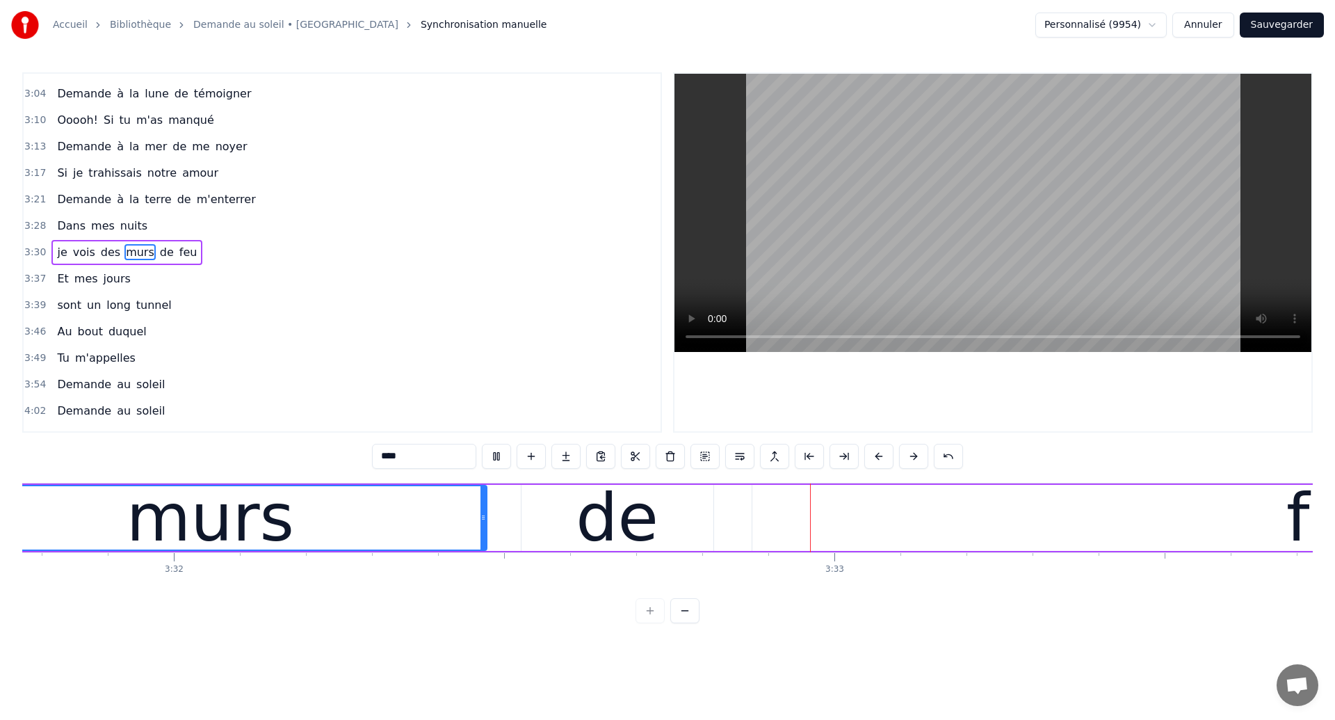
click at [654, 537] on div "de" at bounding box center [618, 518] width 192 height 66
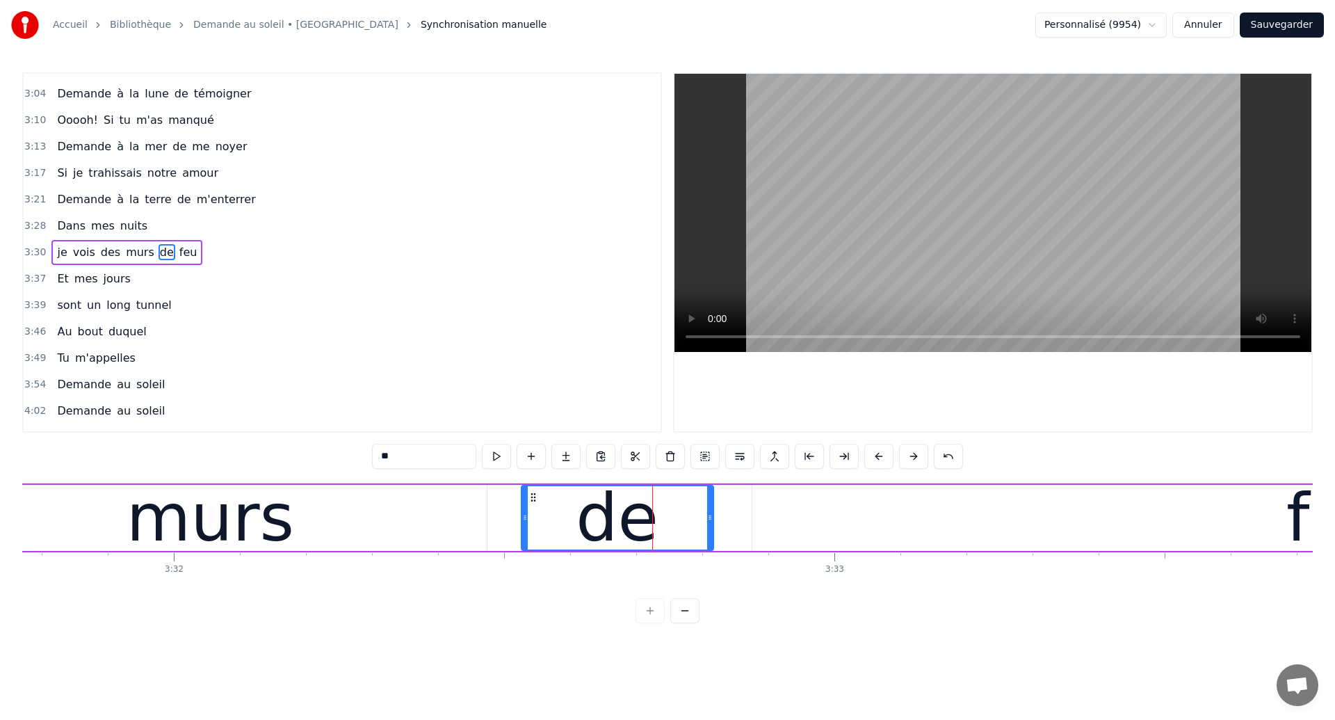
click at [786, 530] on div "feu" at bounding box center [1339, 518] width 1175 height 66
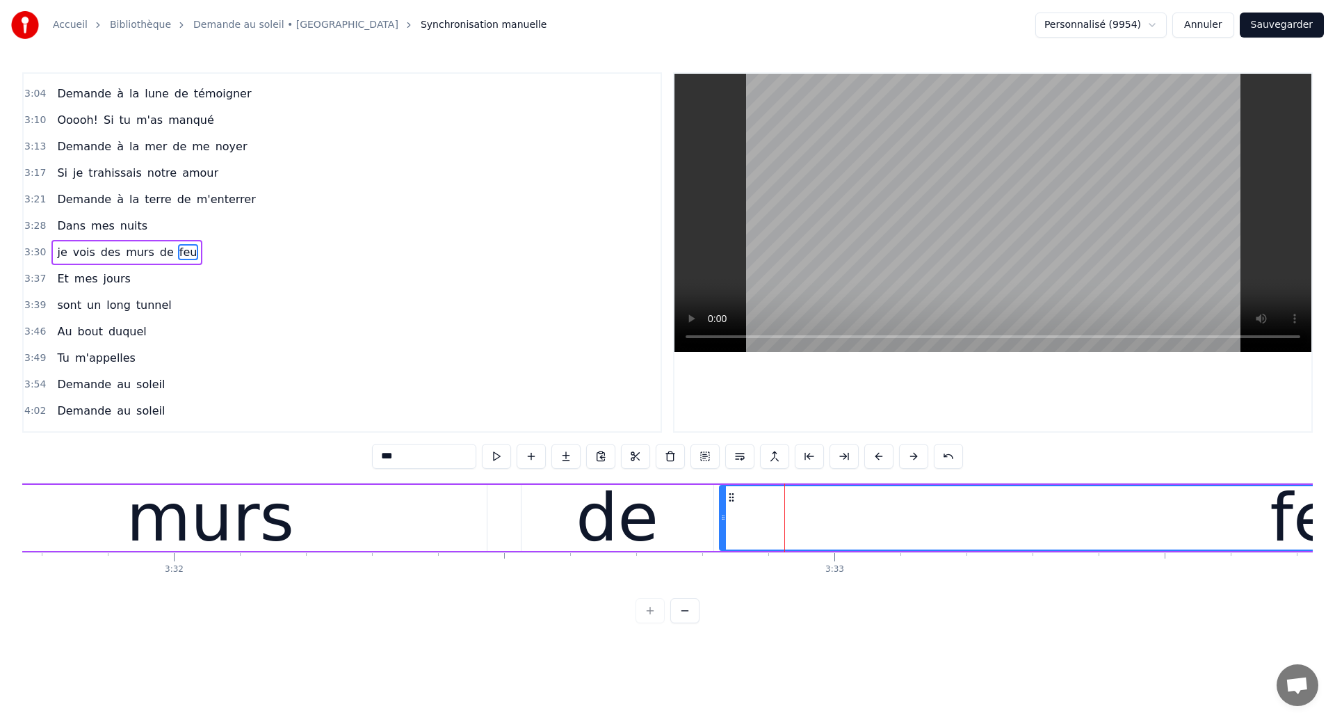
drag, startPoint x: 754, startPoint y: 522, endPoint x: 721, endPoint y: 528, distance: 33.2
click at [721, 528] on div at bounding box center [724, 517] width 6 height 63
click at [208, 522] on div "murs" at bounding box center [211, 517] width 168 height 99
type input "****"
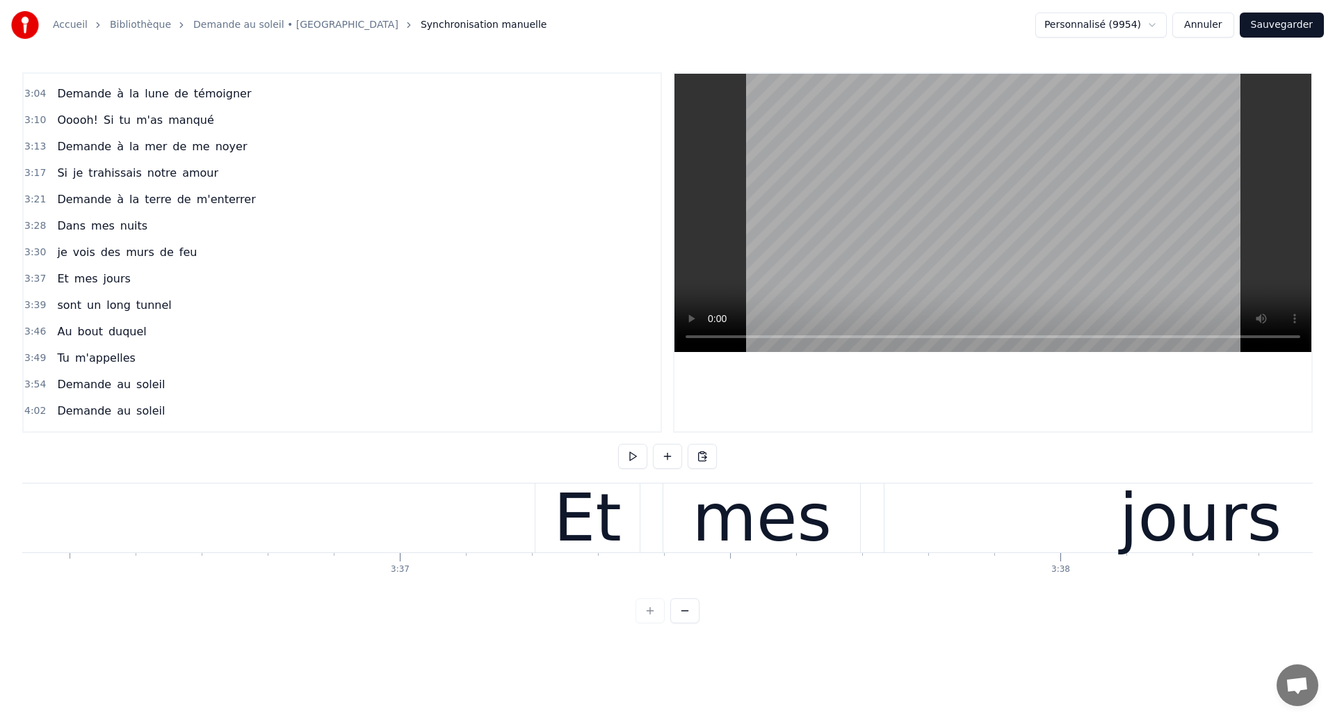
scroll to position [0, 142997]
click at [652, 522] on div "Et mes jours" at bounding box center [1024, 517] width 986 height 69
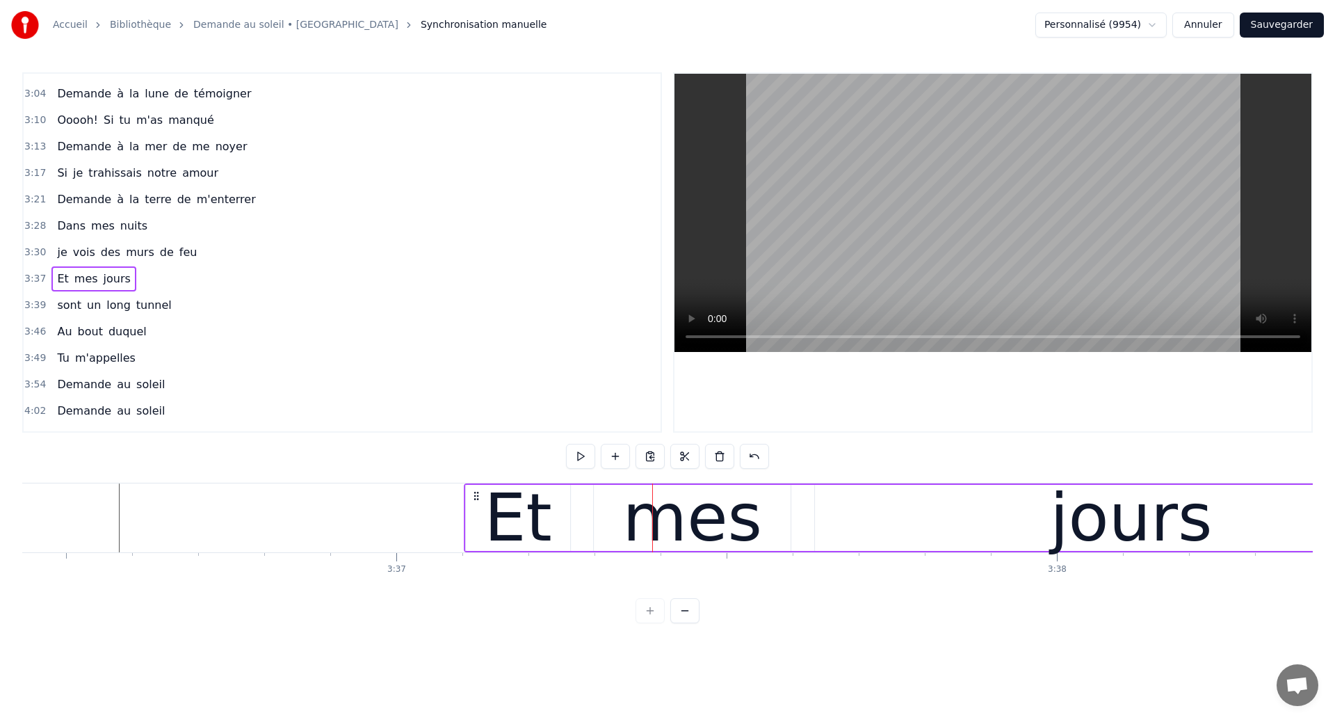
drag, startPoint x: 542, startPoint y: 496, endPoint x: 475, endPoint y: 517, distance: 70.8
click at [475, 517] on div "Et mes jours" at bounding box center [957, 517] width 986 height 69
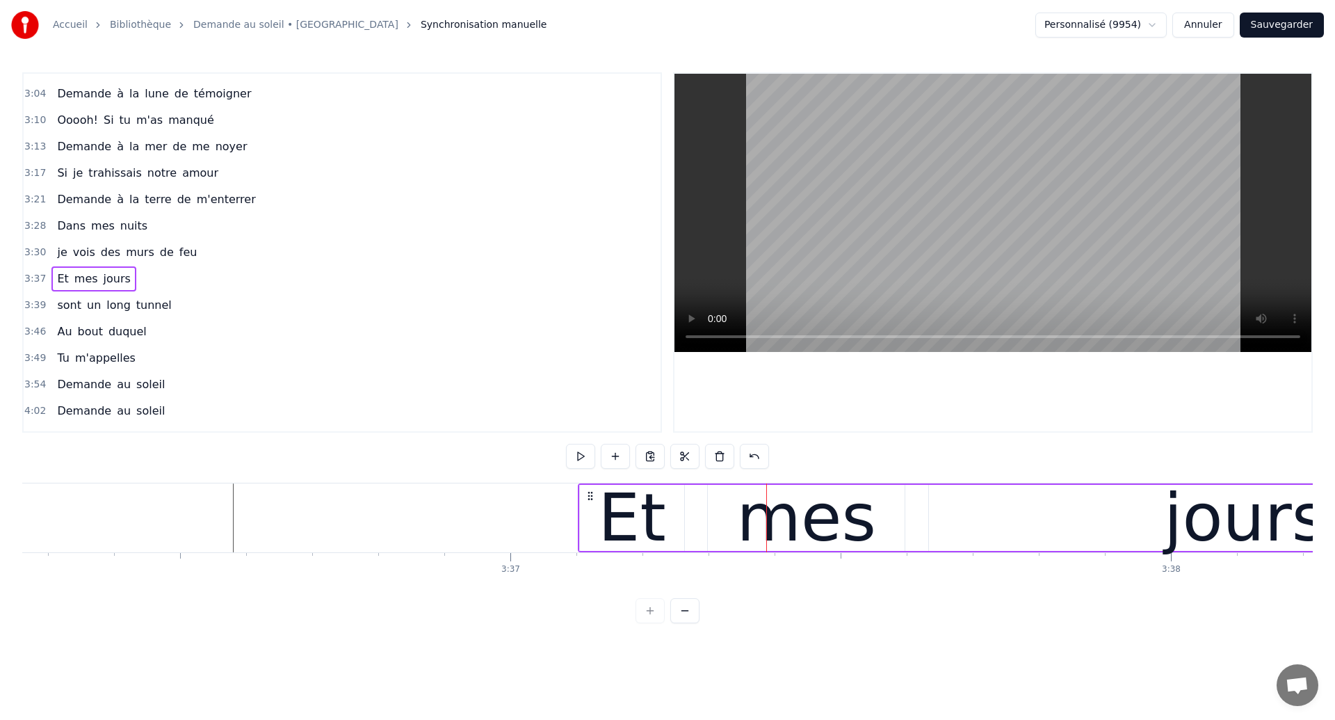
scroll to position [0, 142788]
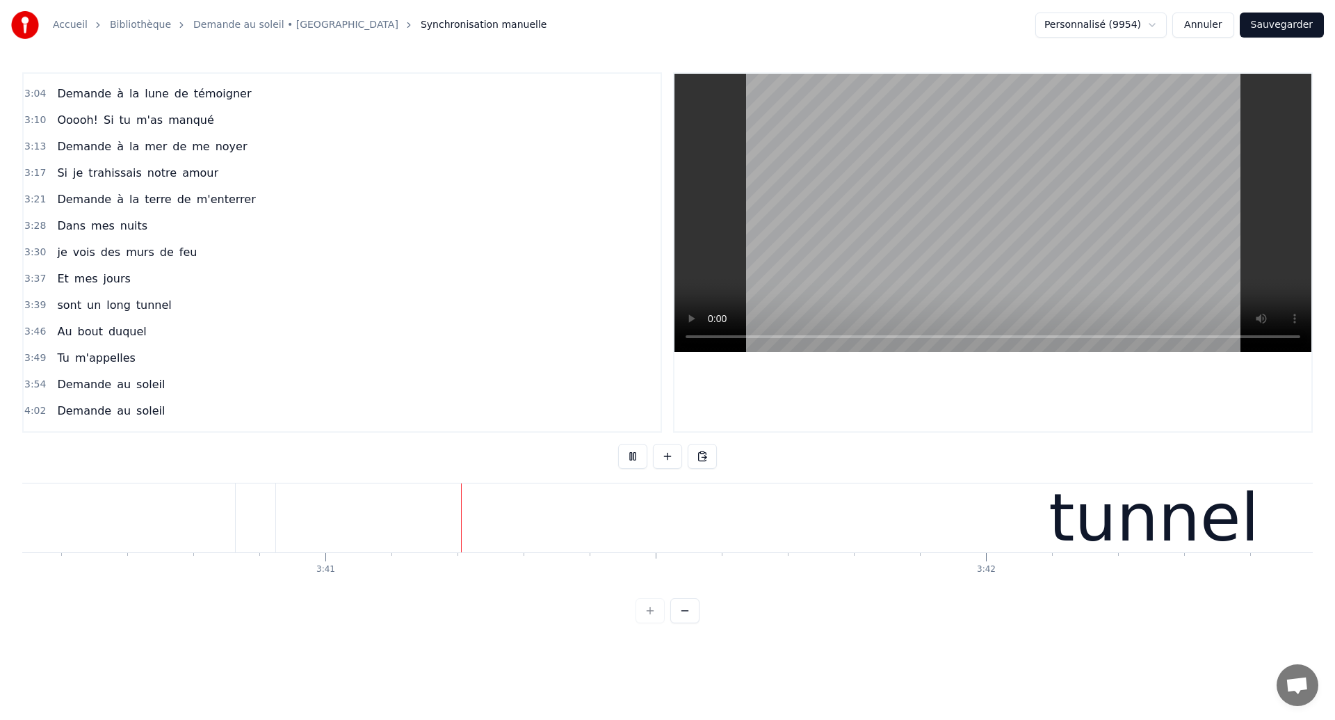
scroll to position [0, 145748]
click at [597, 546] on div "tunnel" at bounding box center [1117, 517] width 1756 height 69
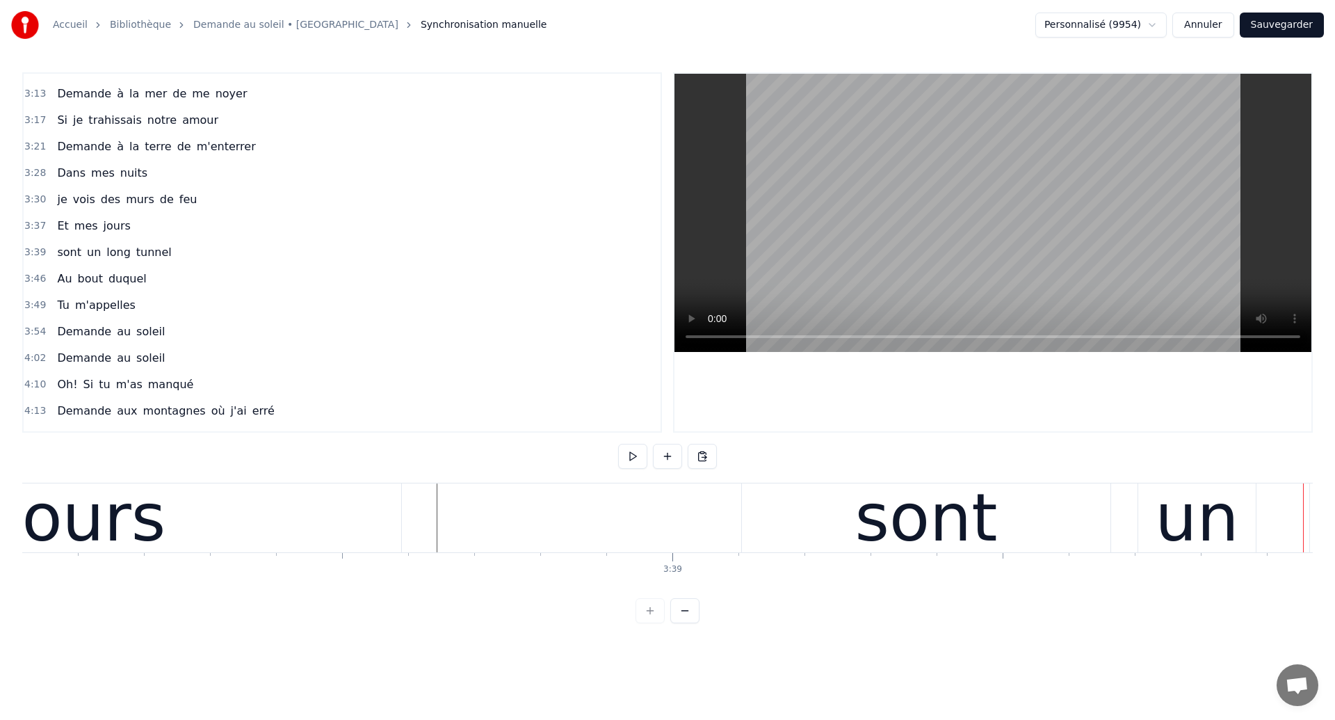
scroll to position [0, 144033]
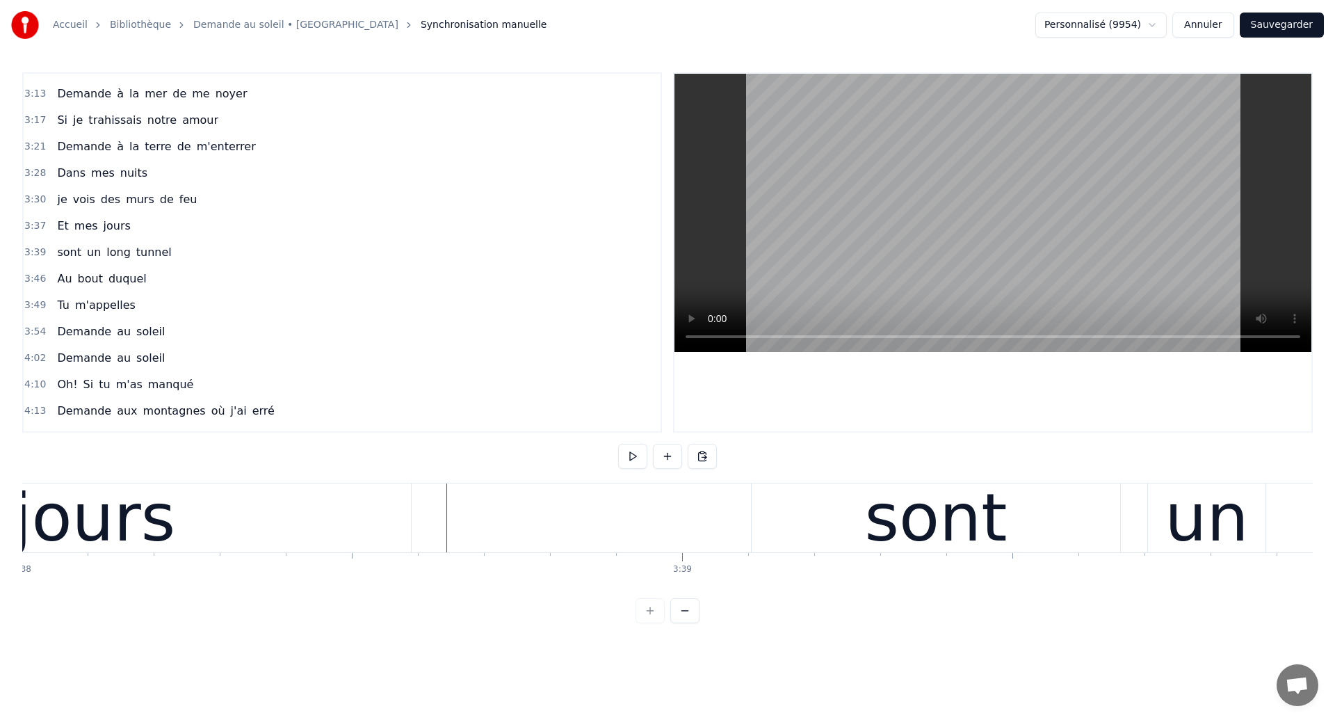
click at [271, 541] on div "jours" at bounding box center [94, 517] width 633 height 69
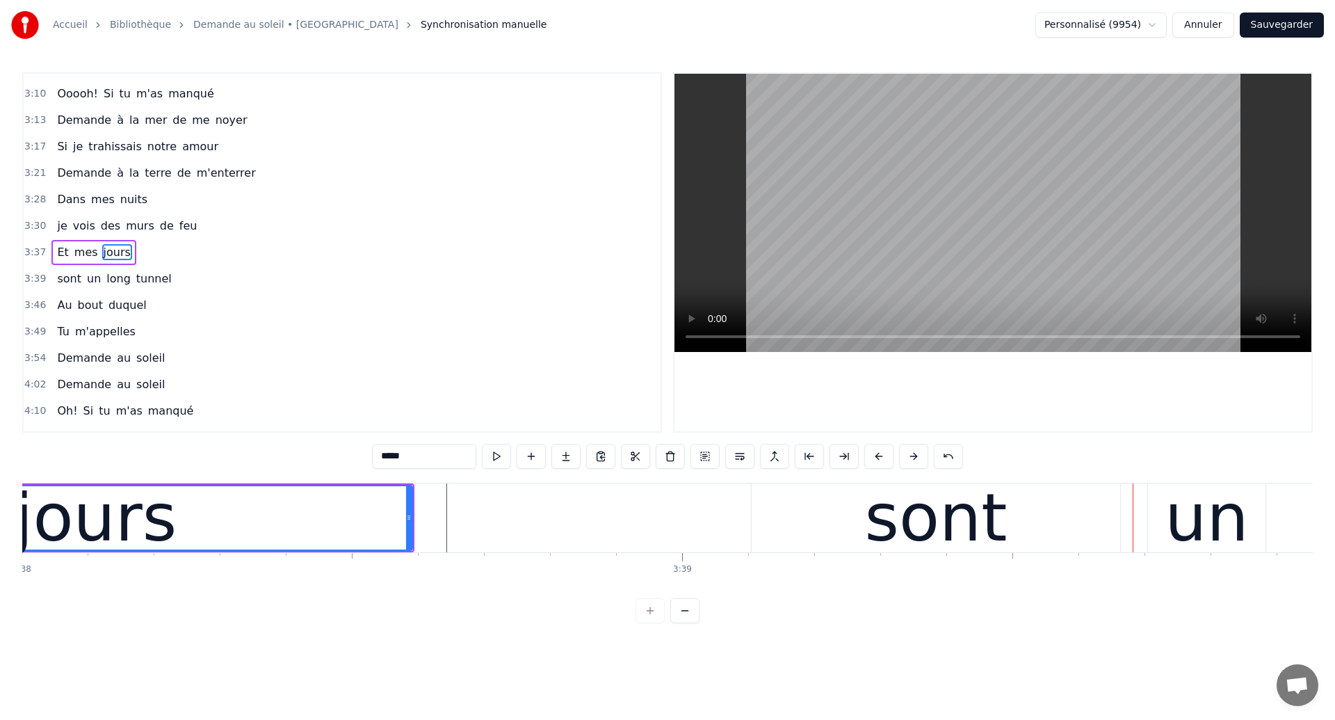
click at [83, 538] on div "jours" at bounding box center [96, 517] width 162 height 99
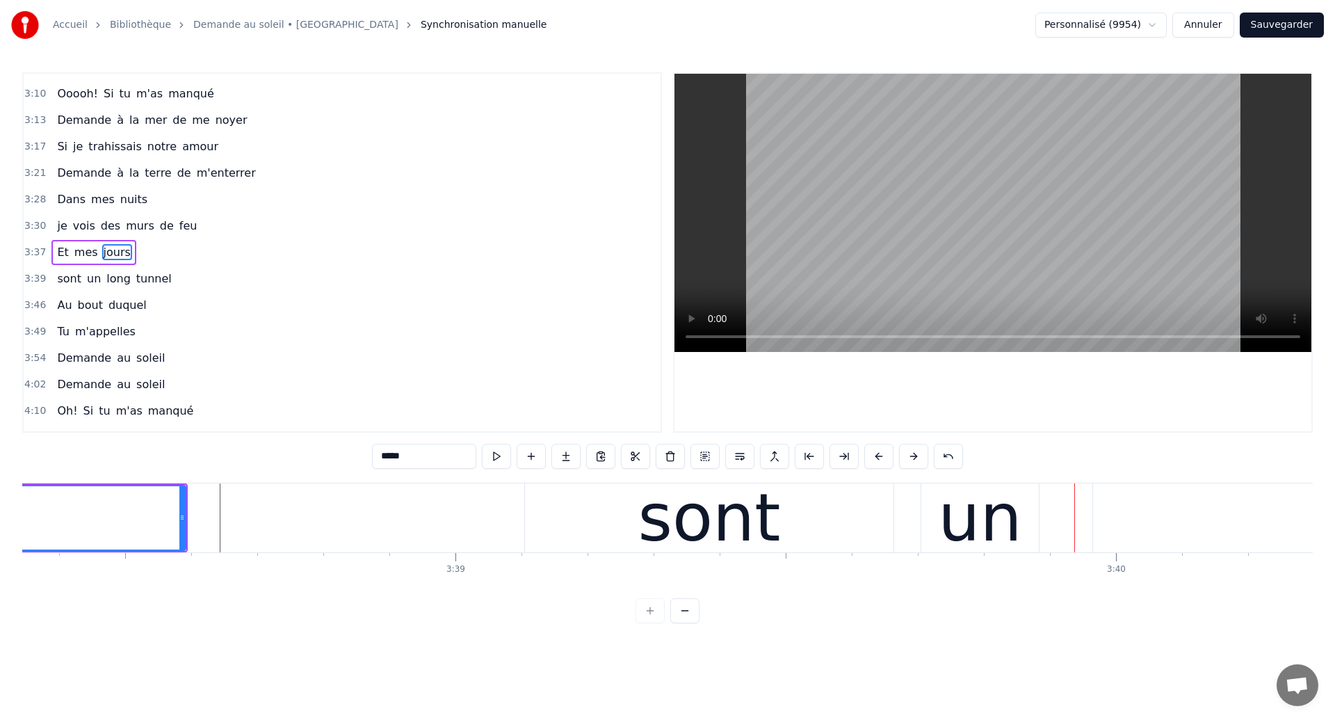
scroll to position [0, 144221]
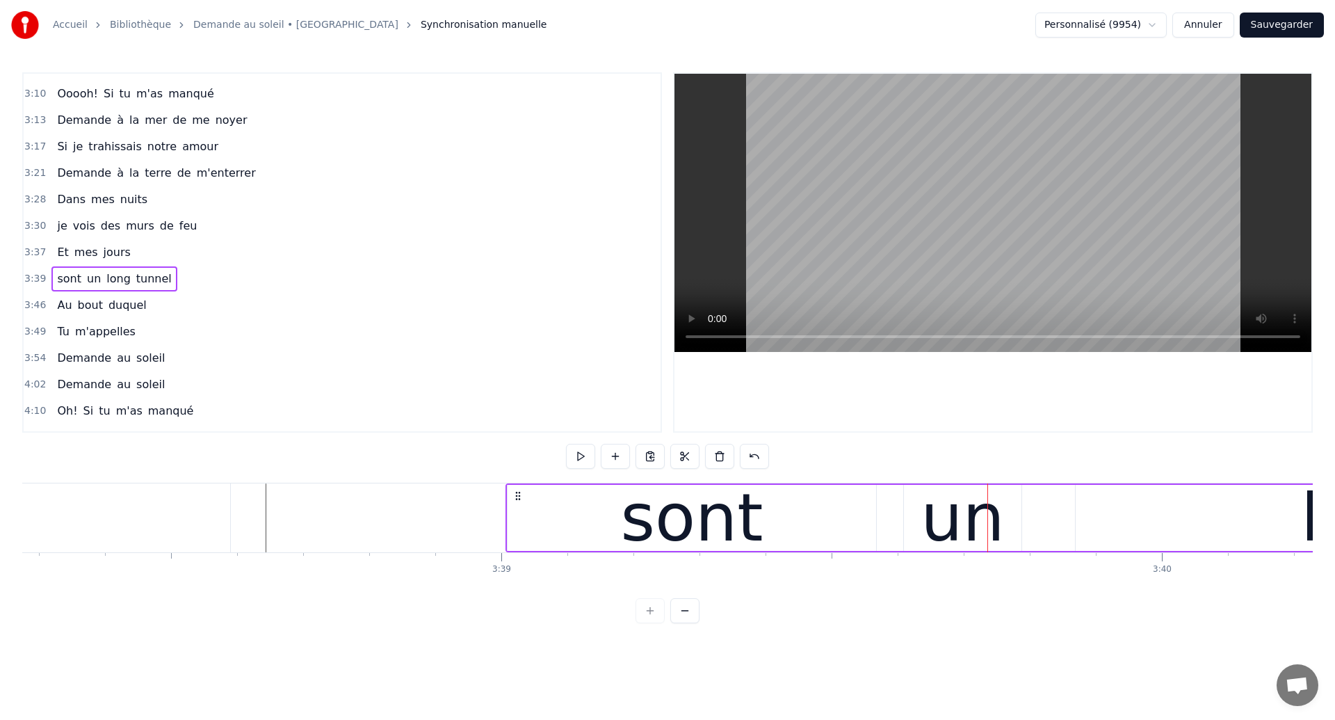
drag, startPoint x: 583, startPoint y: 496, endPoint x: 518, endPoint y: 505, distance: 65.3
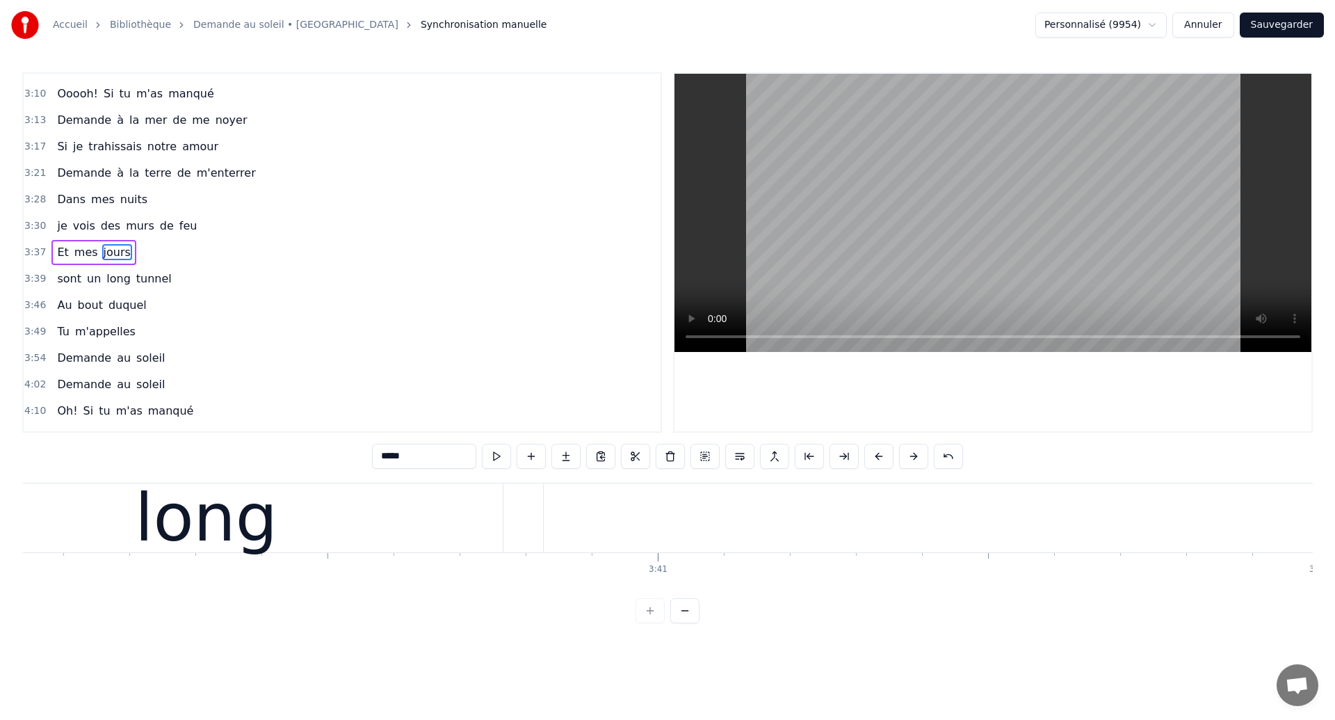
scroll to position [0, 145367]
click at [202, 538] on div "long" at bounding box center [217, 517] width 143 height 99
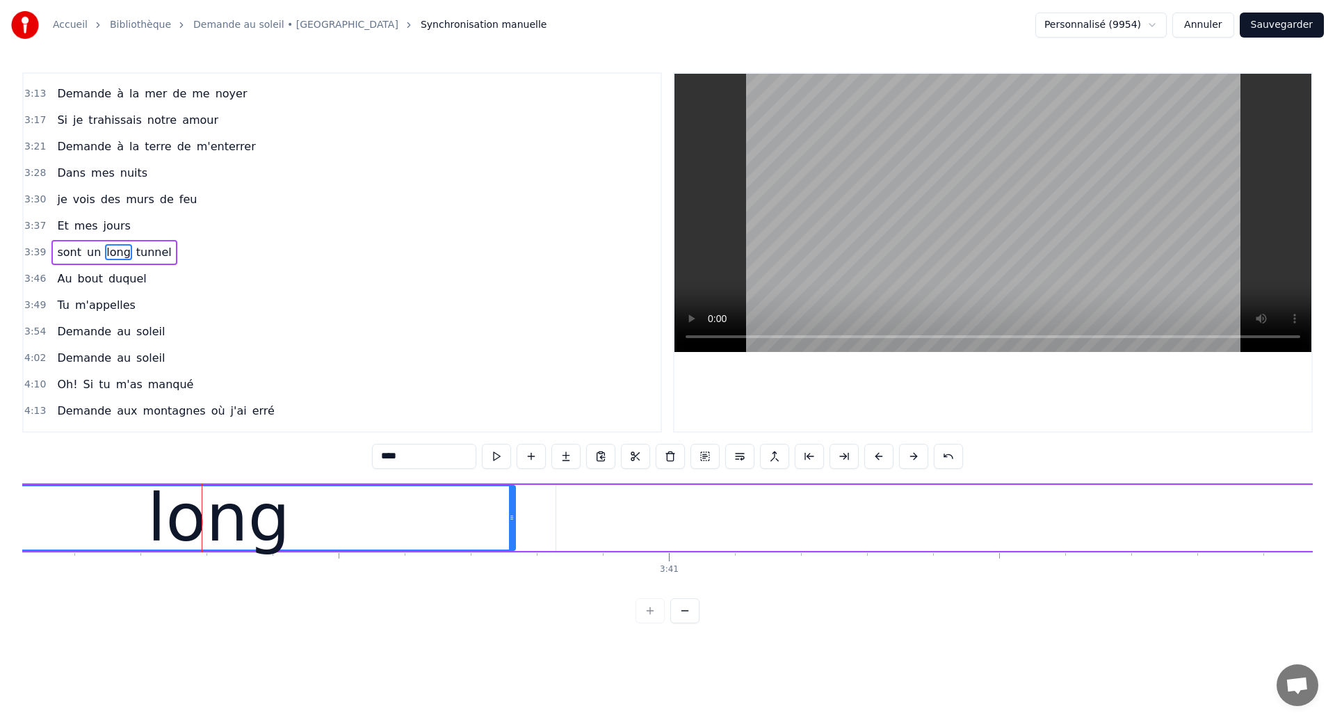
click at [207, 531] on div "long" at bounding box center [218, 517] width 143 height 99
click at [246, 528] on div "long" at bounding box center [218, 517] width 143 height 99
click at [394, 457] on input "****" at bounding box center [424, 456] width 104 height 25
click at [392, 460] on input "******" at bounding box center [424, 456] width 104 height 25
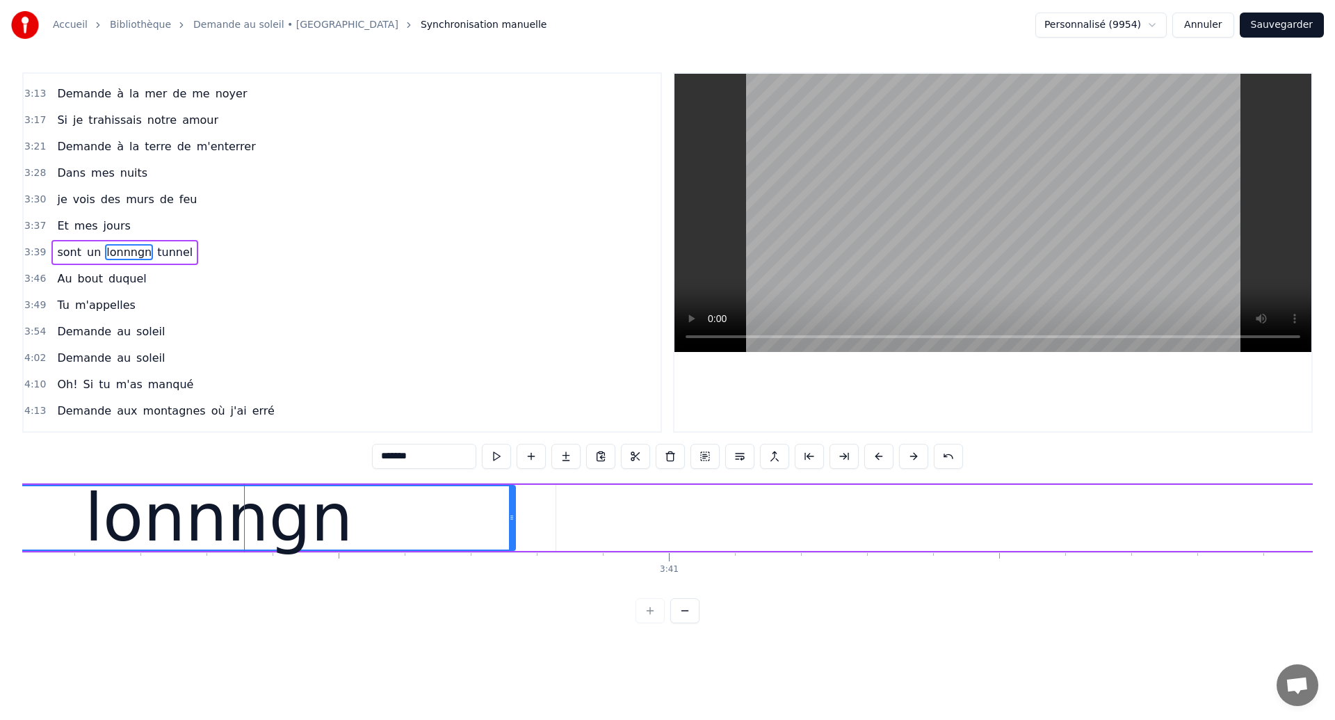
click at [438, 458] on input "*******" at bounding box center [424, 456] width 104 height 25
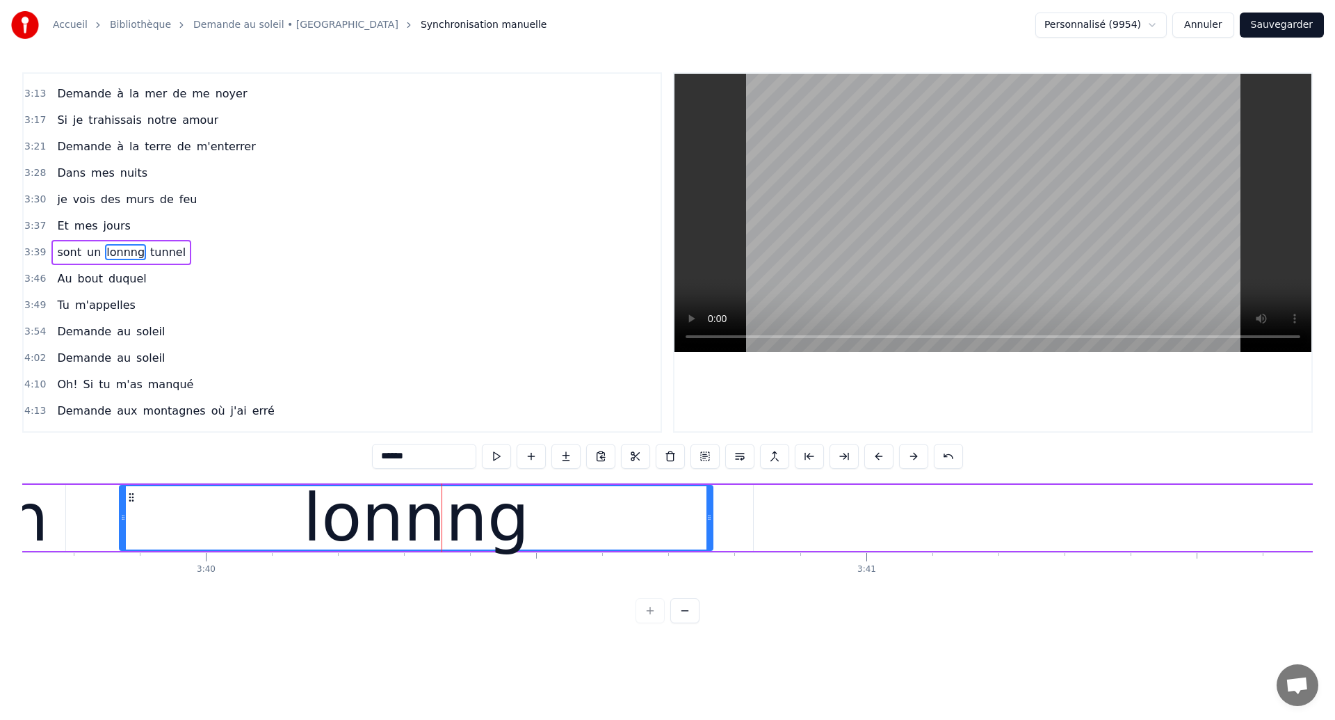
scroll to position [0, 145168]
type input "******"
click at [221, 510] on div "lonnng" at bounding box center [418, 517] width 592 height 63
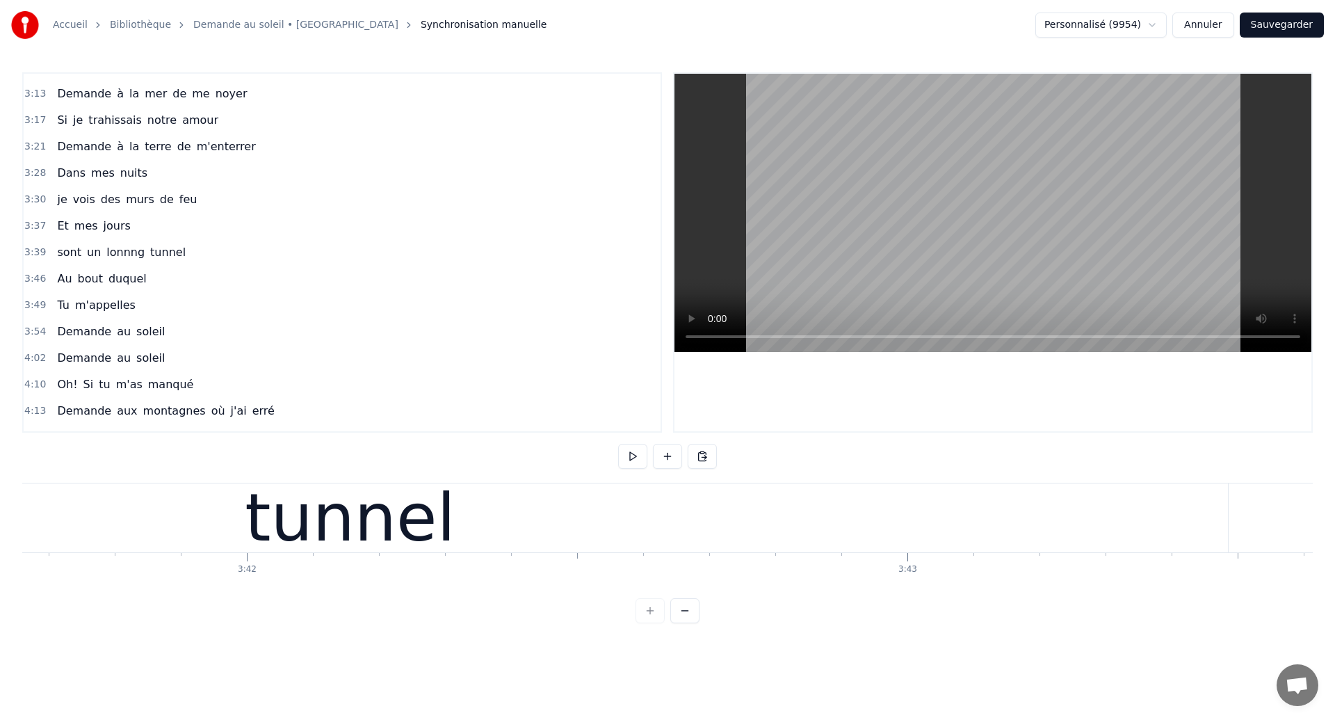
scroll to position [0, 146423]
click at [412, 534] on div "tunnel" at bounding box center [377, 517] width 211 height 99
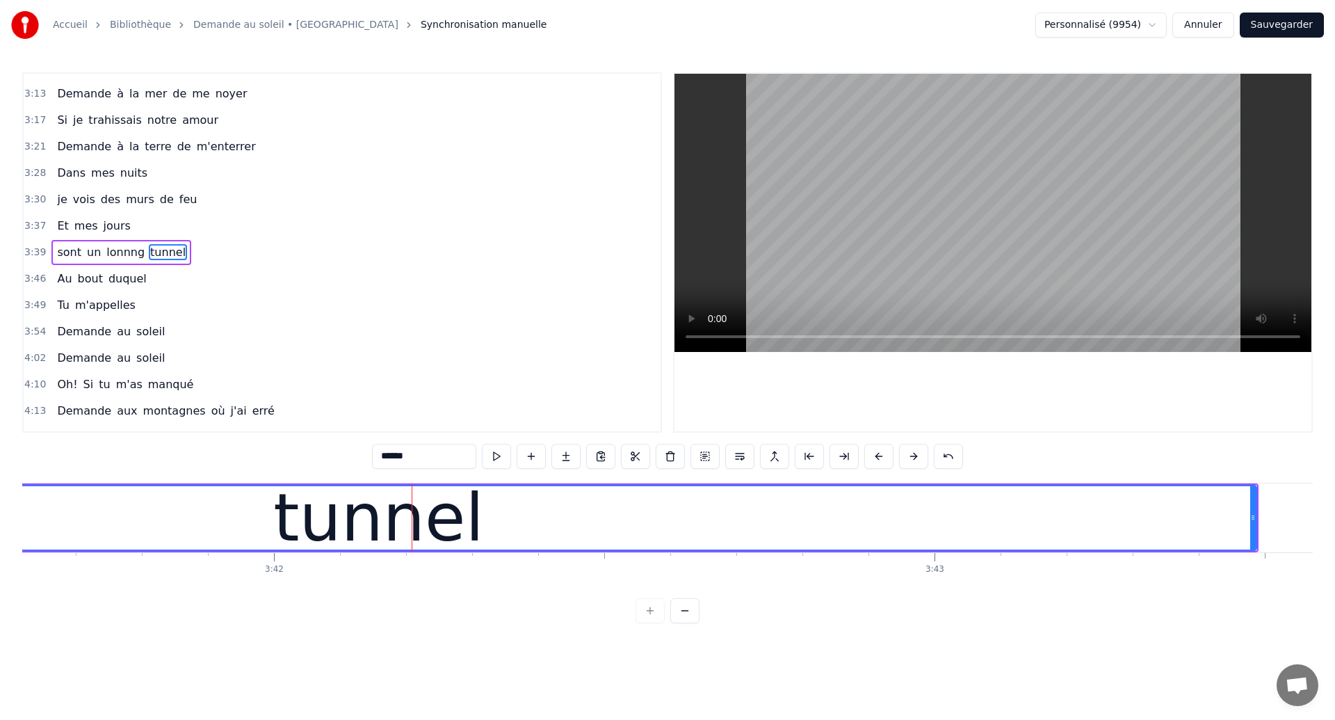
click at [385, 460] on input "******" at bounding box center [424, 456] width 104 height 25
click at [393, 458] on input "******" at bounding box center [424, 456] width 104 height 25
click at [200, 526] on div "tunnneln" at bounding box center [378, 517] width 1755 height 63
click at [530, 503] on div "tunnneln" at bounding box center [378, 517] width 1755 height 63
click at [439, 458] on input "********" at bounding box center [424, 456] width 104 height 25
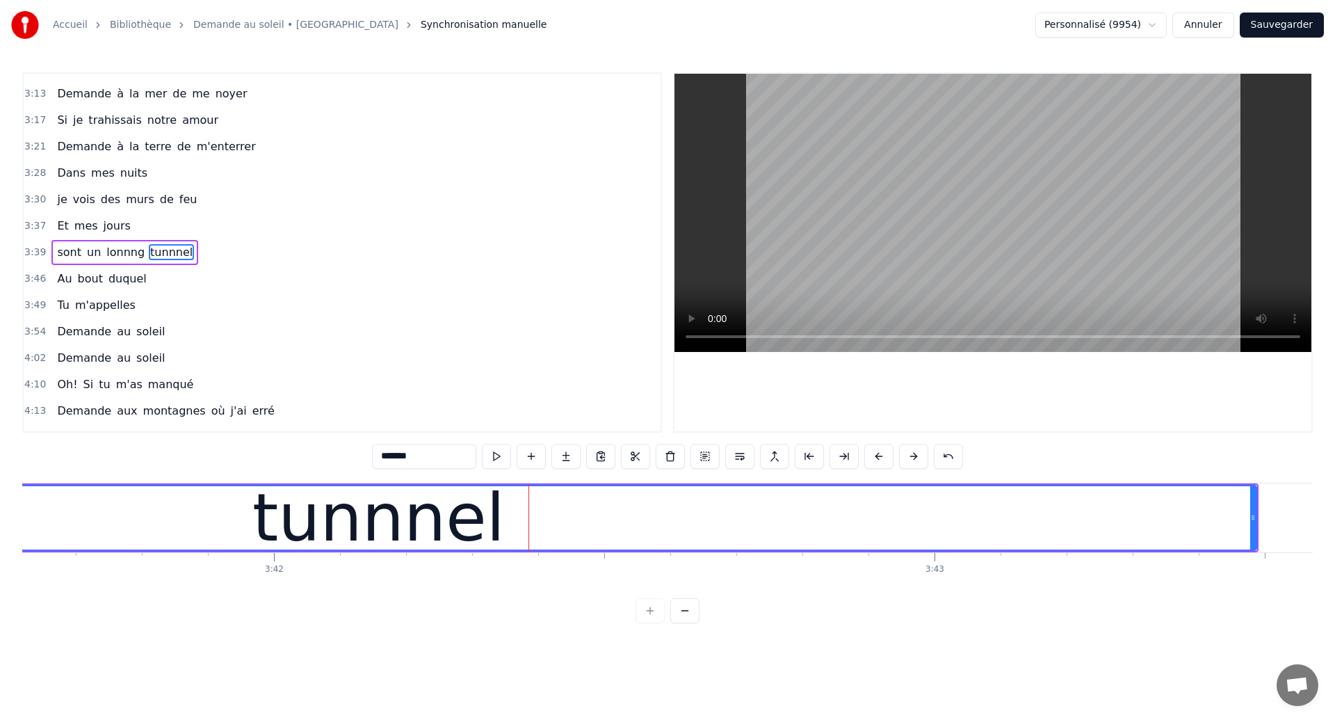
type input "*******"
click at [143, 525] on div "tunnnel" at bounding box center [378, 517] width 1755 height 63
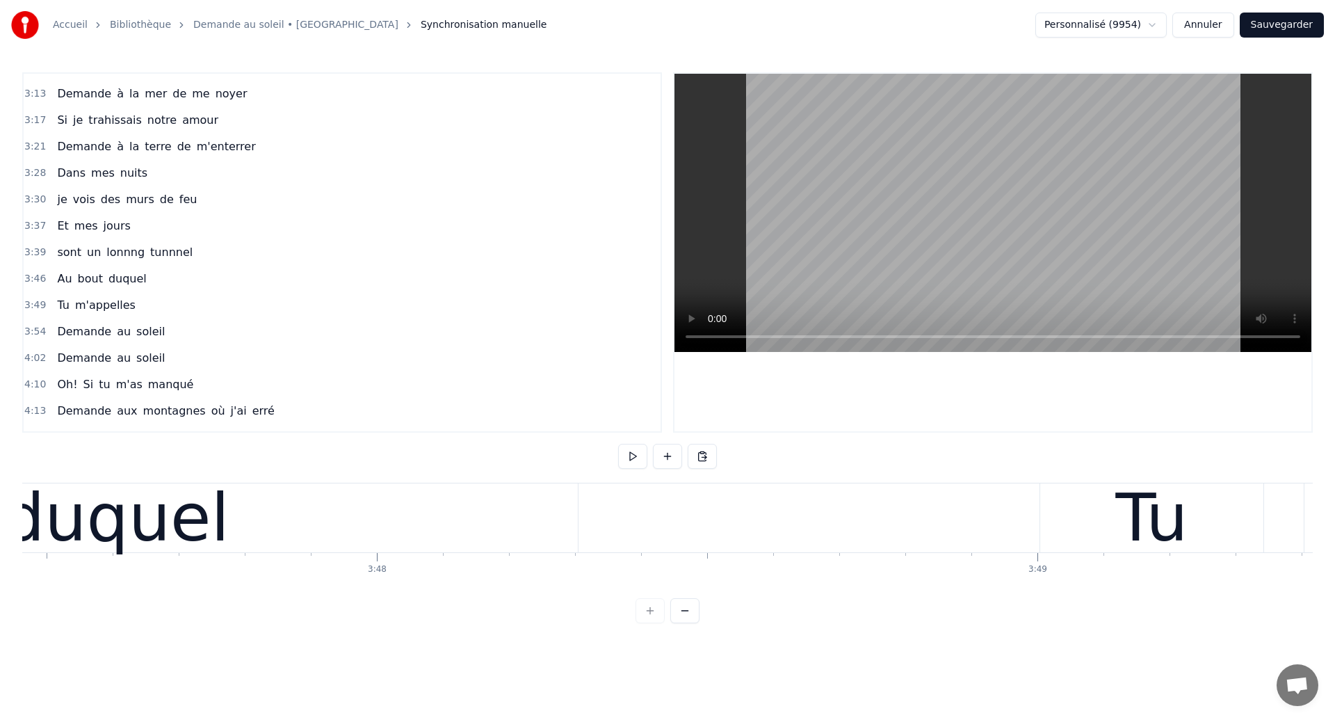
scroll to position [0, 150299]
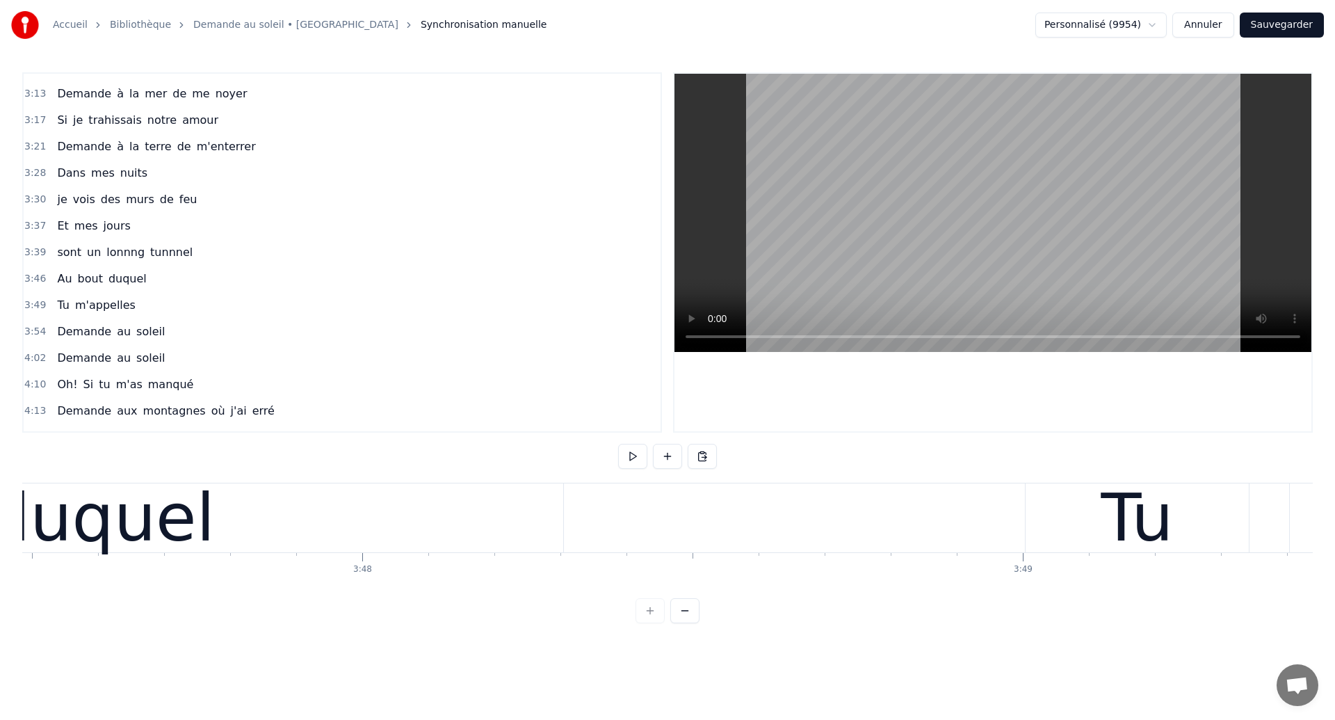
click at [401, 527] on div "duquel" at bounding box center [102, 517] width 924 height 69
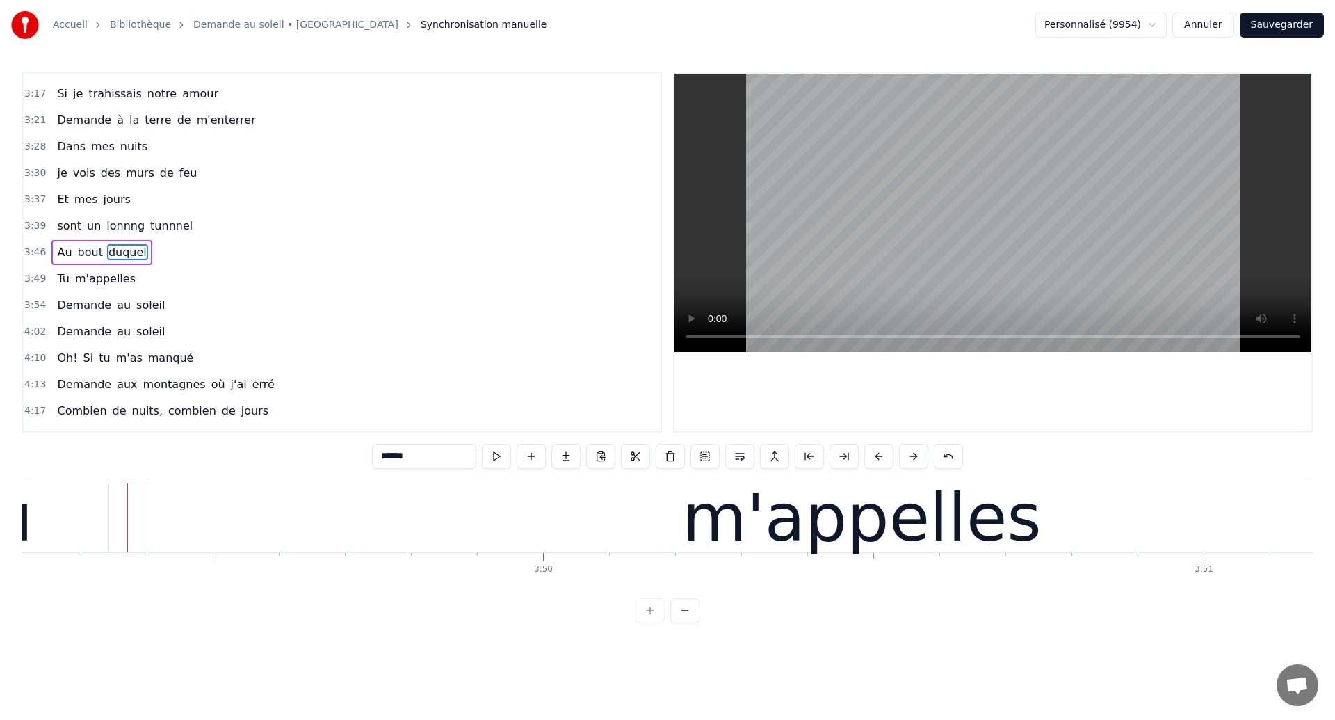
scroll to position [0, 151475]
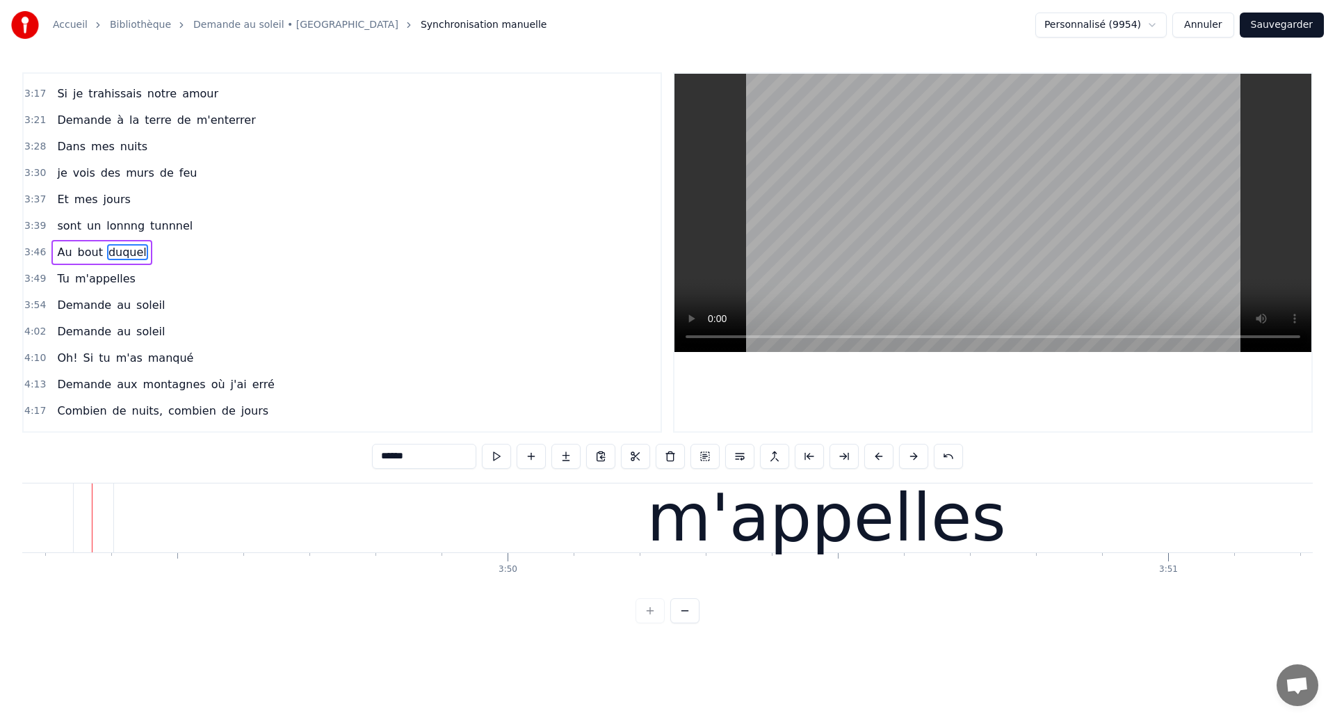
click at [750, 531] on div "m'appelles" at bounding box center [827, 517] width 360 height 99
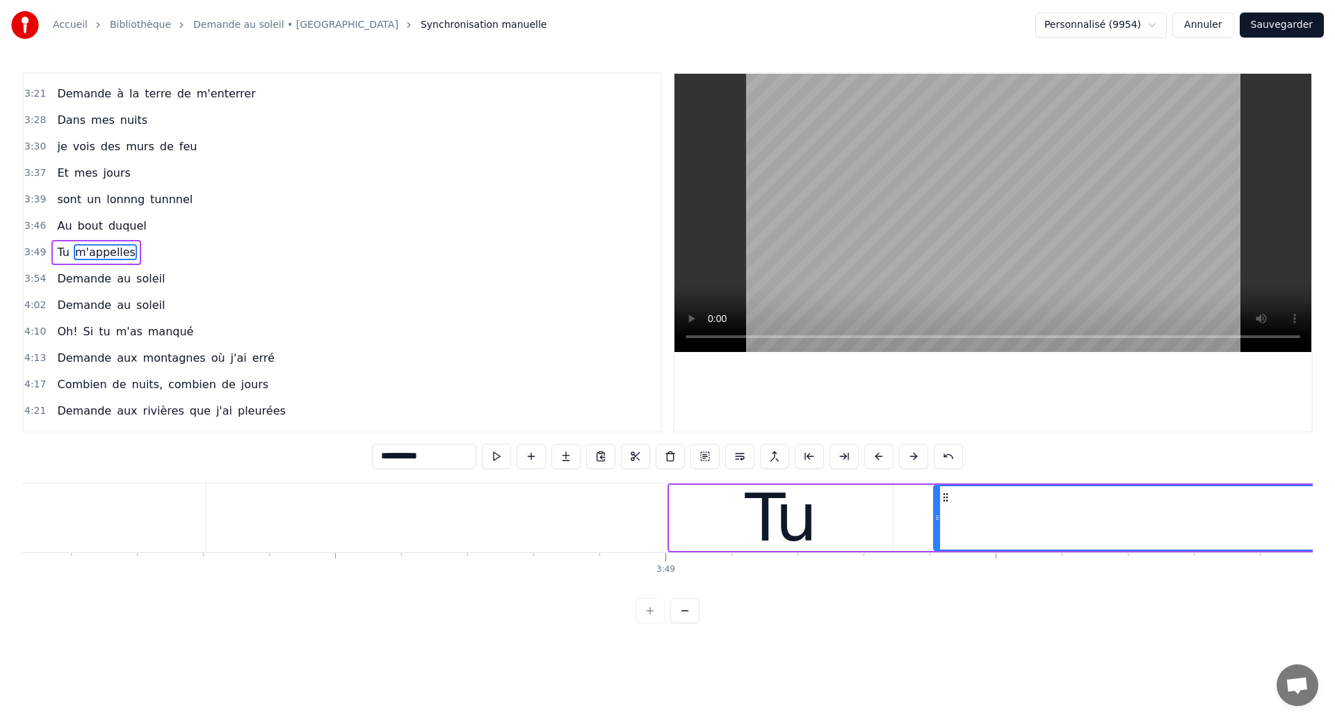
scroll to position [0, 150645]
click at [808, 529] on div "Tu" at bounding box center [793, 517] width 72 height 99
type input "**"
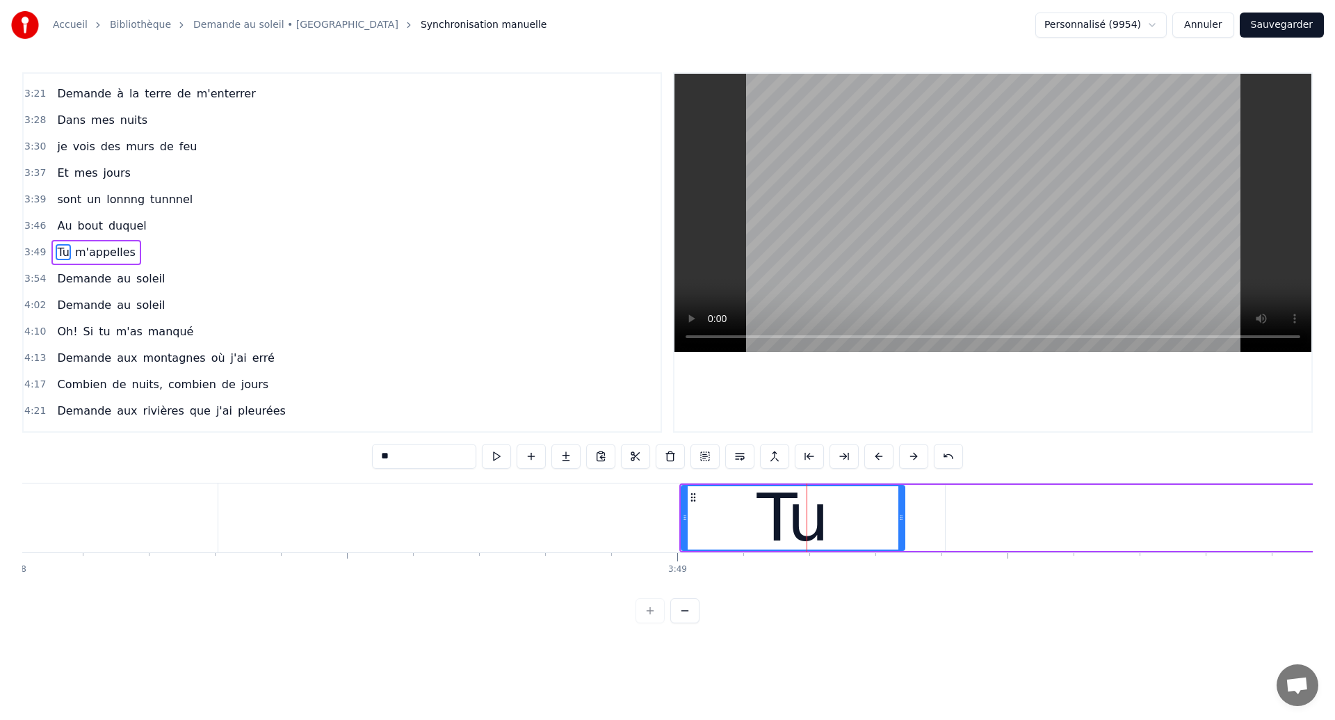
click at [122, 264] on div "Tu m'appelles" at bounding box center [96, 252] width 90 height 25
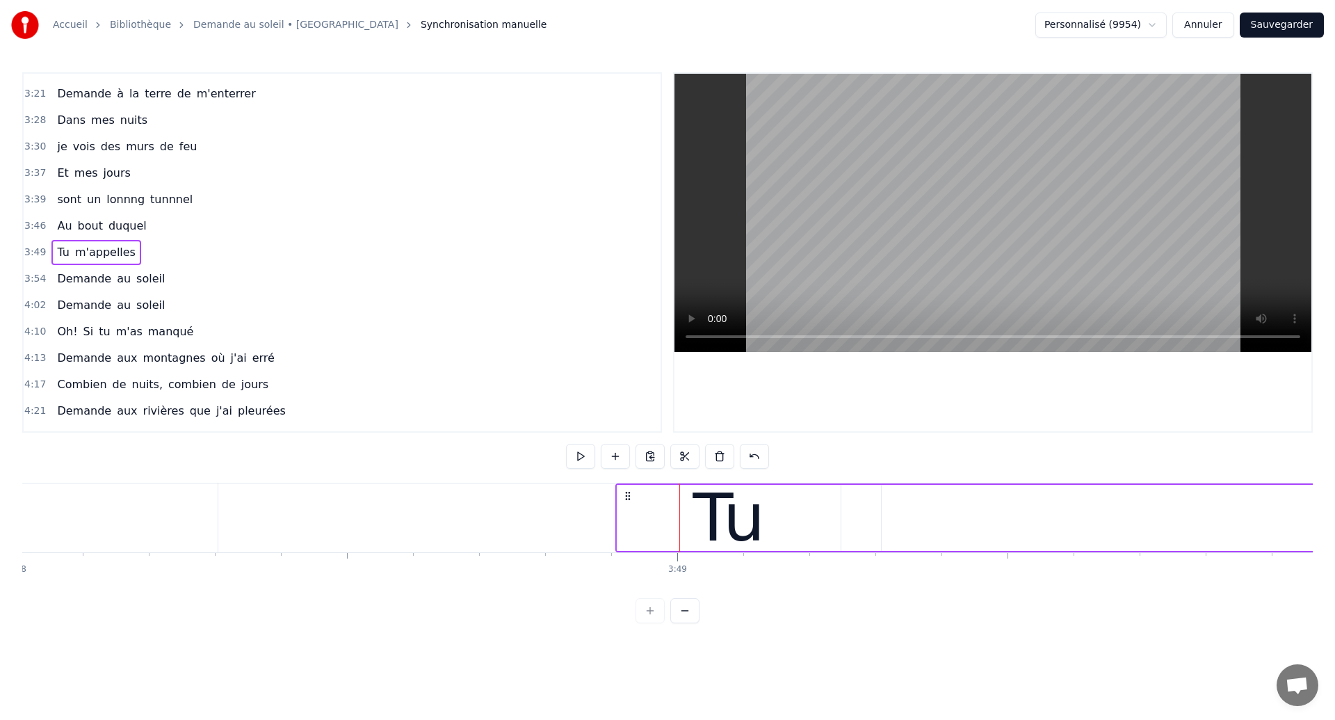
drag, startPoint x: 693, startPoint y: 493, endPoint x: 629, endPoint y: 524, distance: 70.9
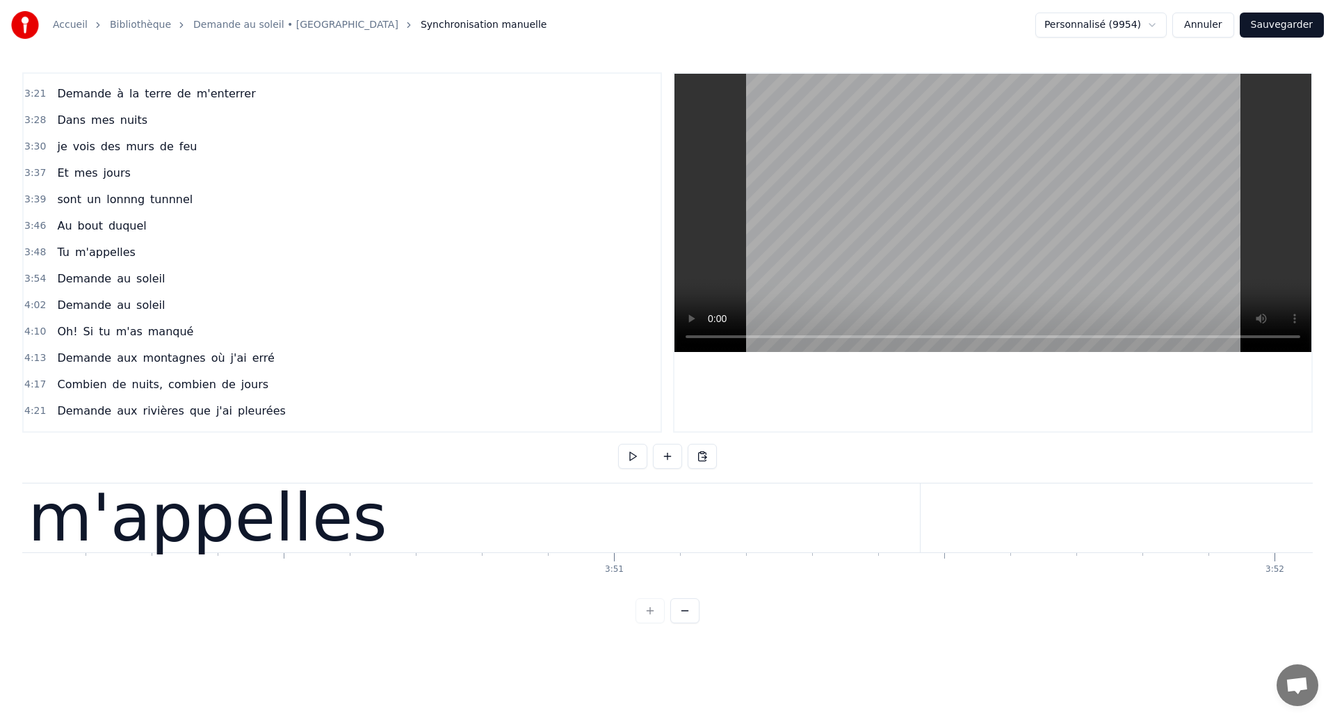
scroll to position [0, 151945]
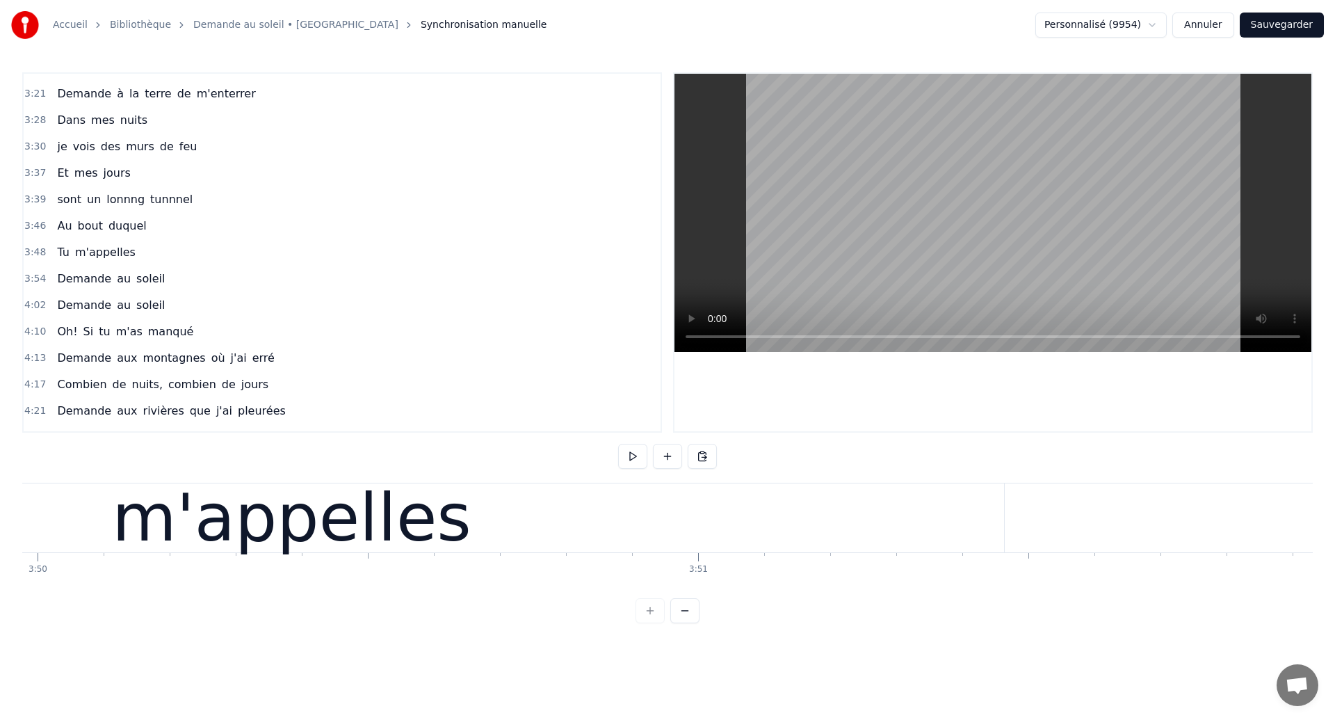
click at [433, 529] on div "m'appelles" at bounding box center [292, 517] width 360 height 99
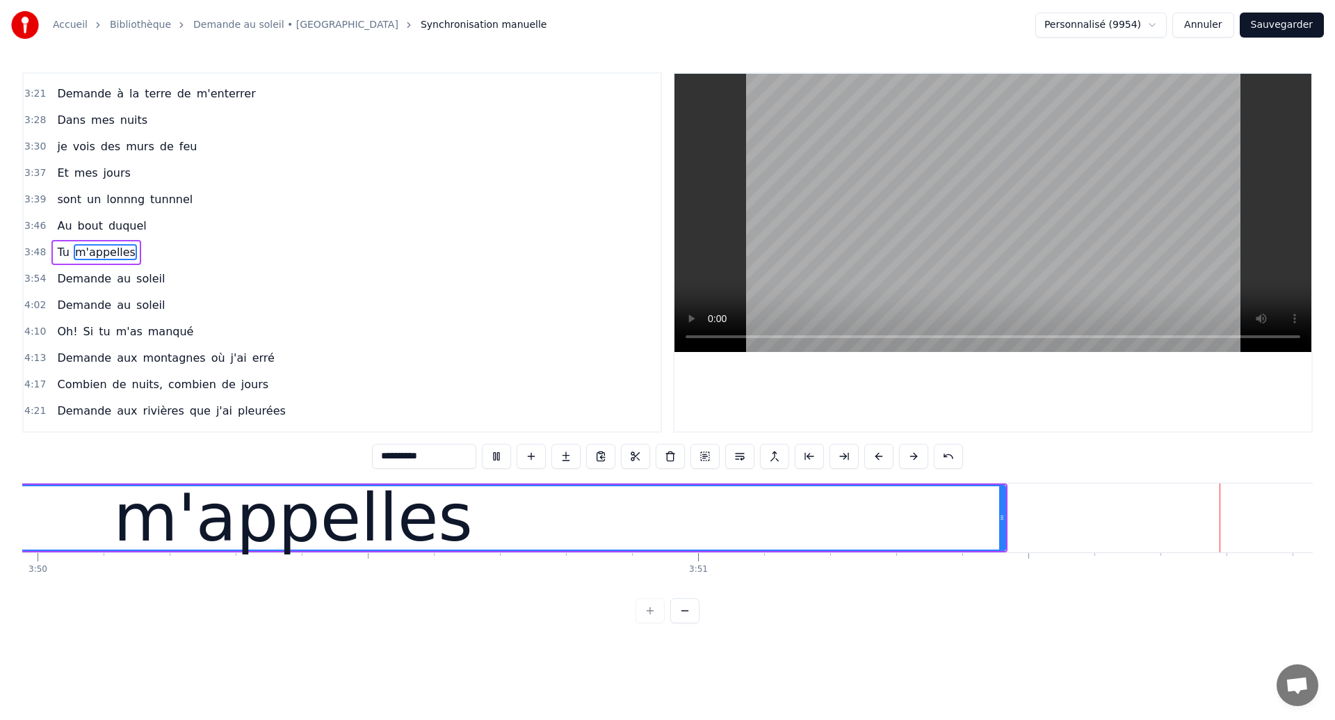
click at [976, 544] on div "m'appelles" at bounding box center [293, 517] width 1424 height 63
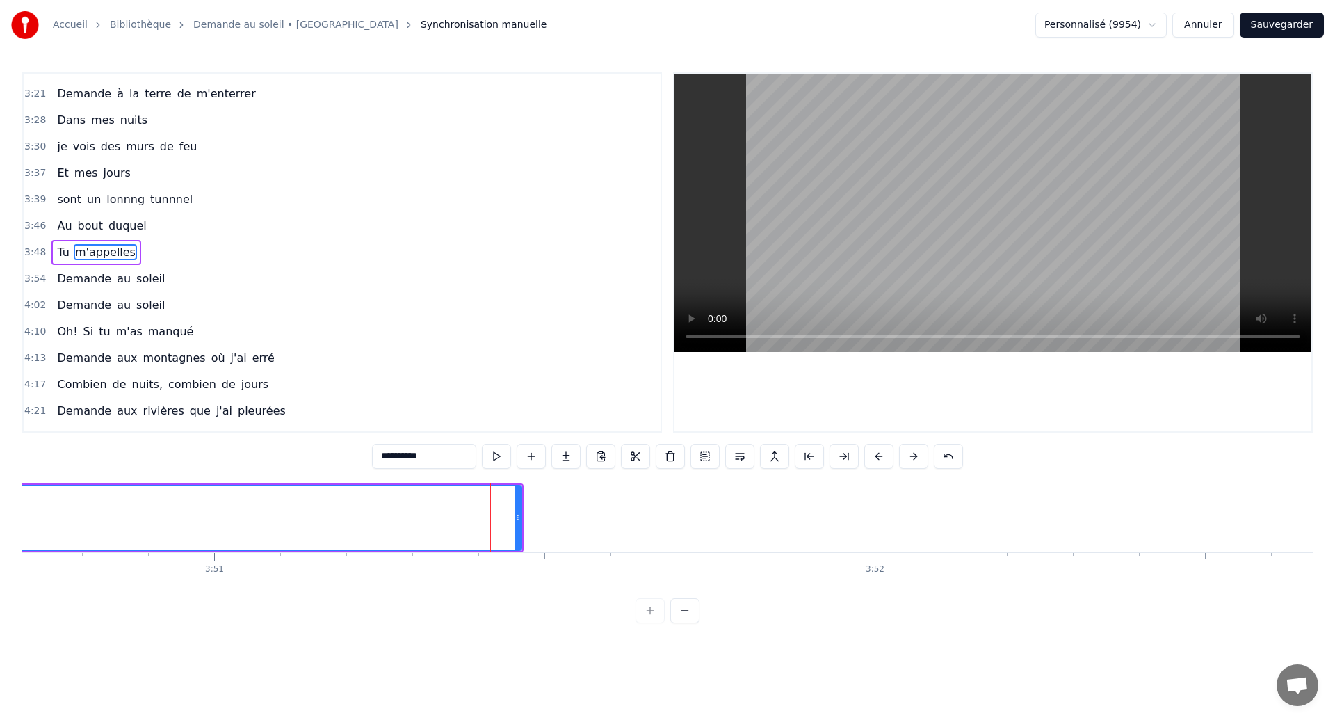
scroll to position [0, 152354]
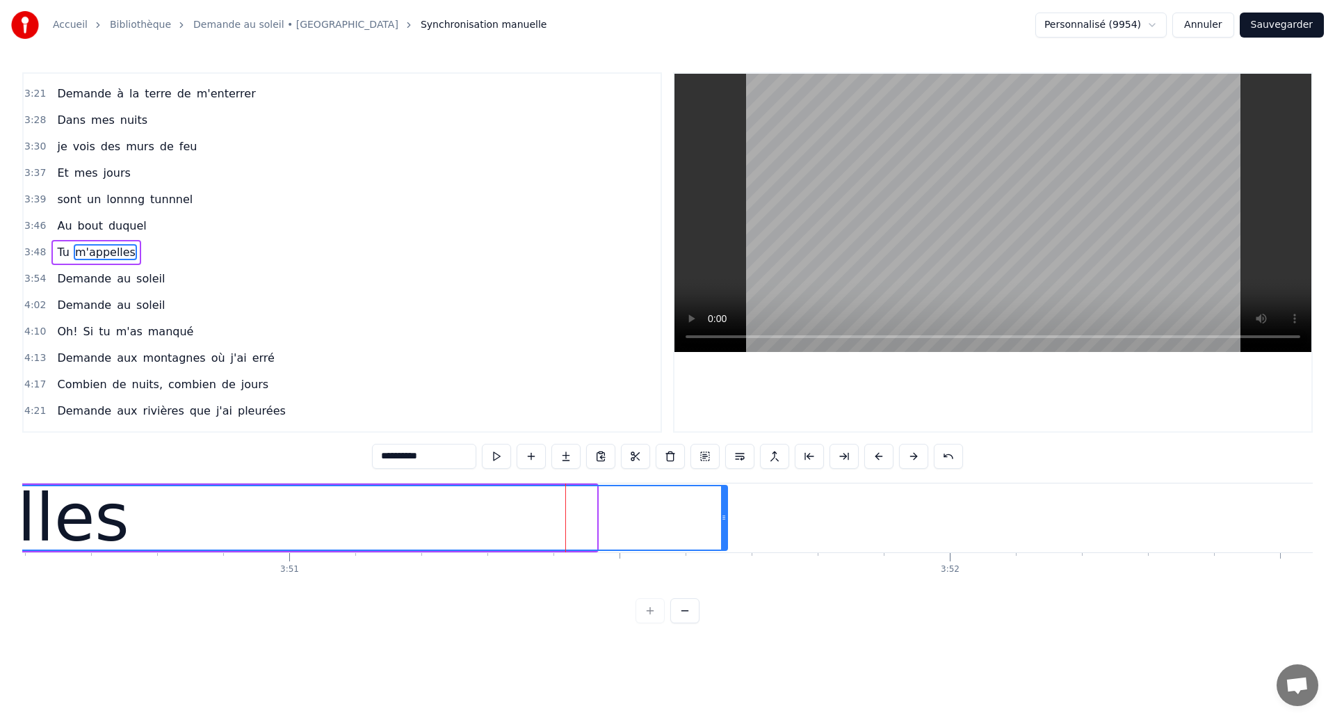
drag, startPoint x: 594, startPoint y: 525, endPoint x: 725, endPoint y: 529, distance: 130.8
click at [725, 529] on div at bounding box center [724, 517] width 6 height 63
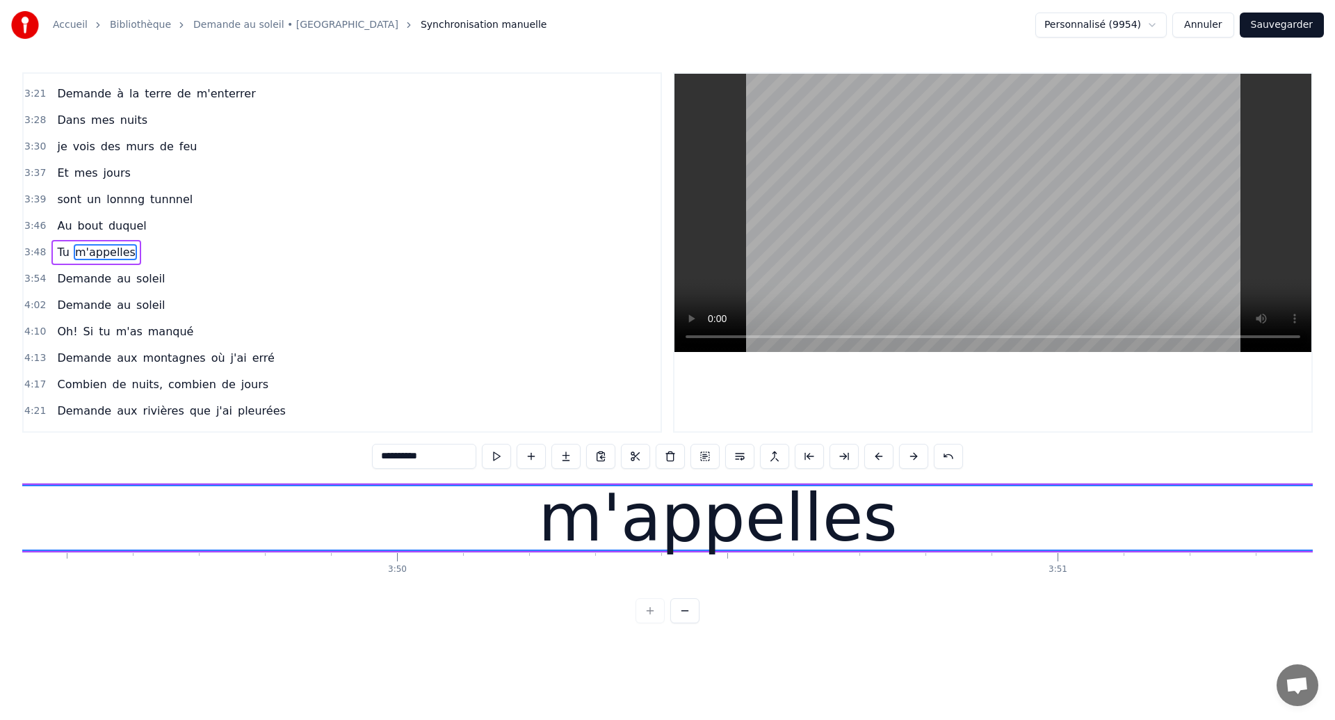
scroll to position [0, 151572]
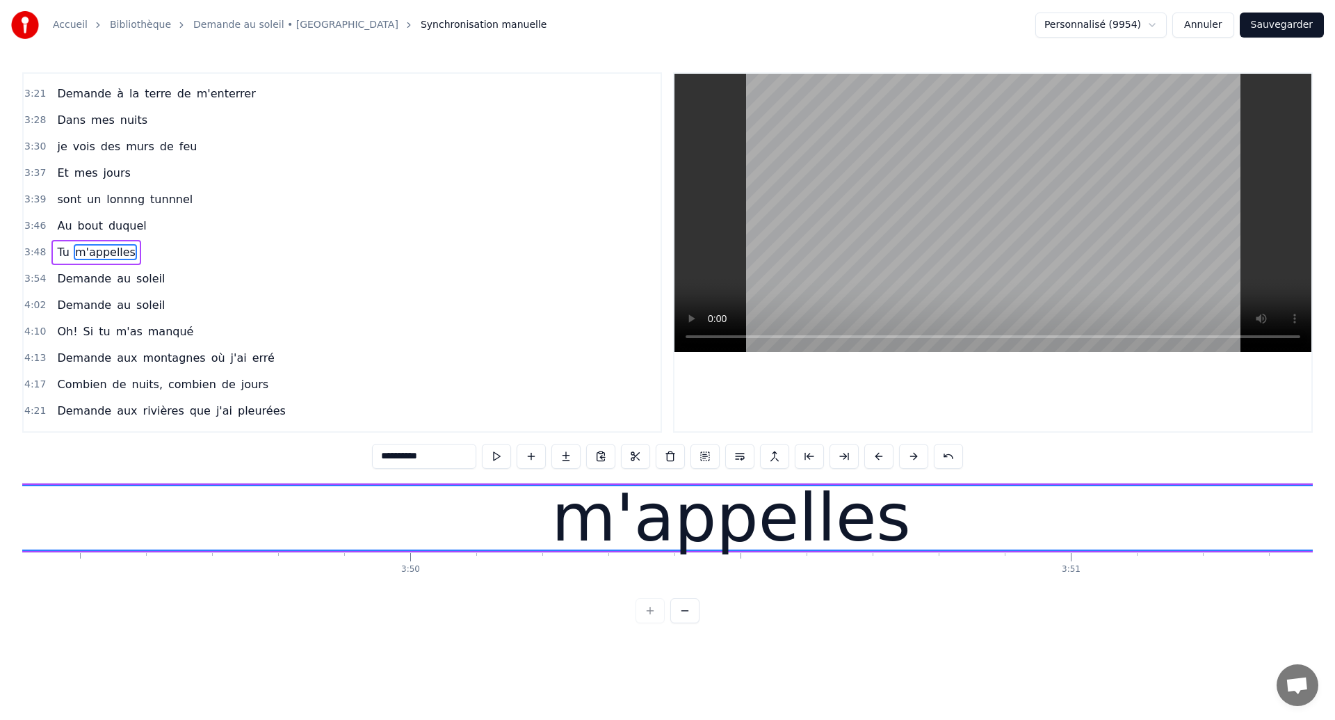
click at [116, 522] on div "m'appelles" at bounding box center [731, 517] width 1554 height 63
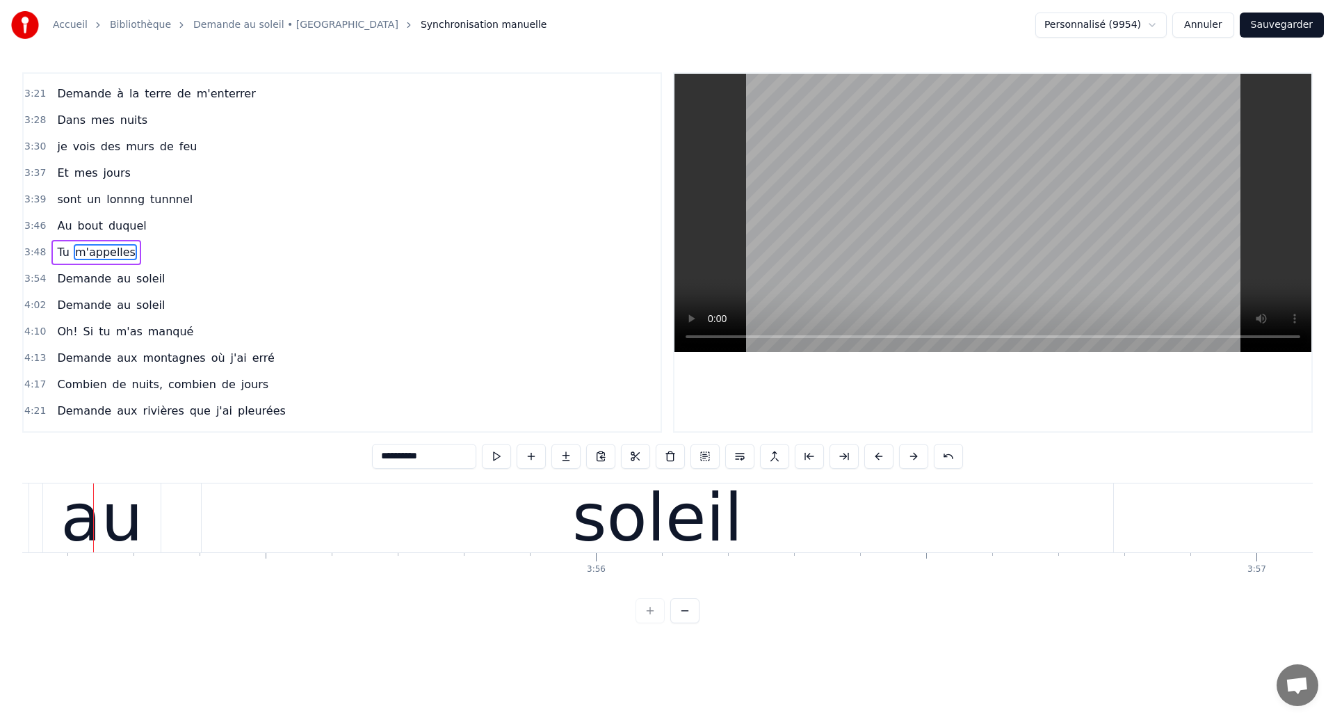
scroll to position [0, 155352]
click at [673, 531] on div "soleil" at bounding box center [656, 517] width 170 height 99
type input "******"
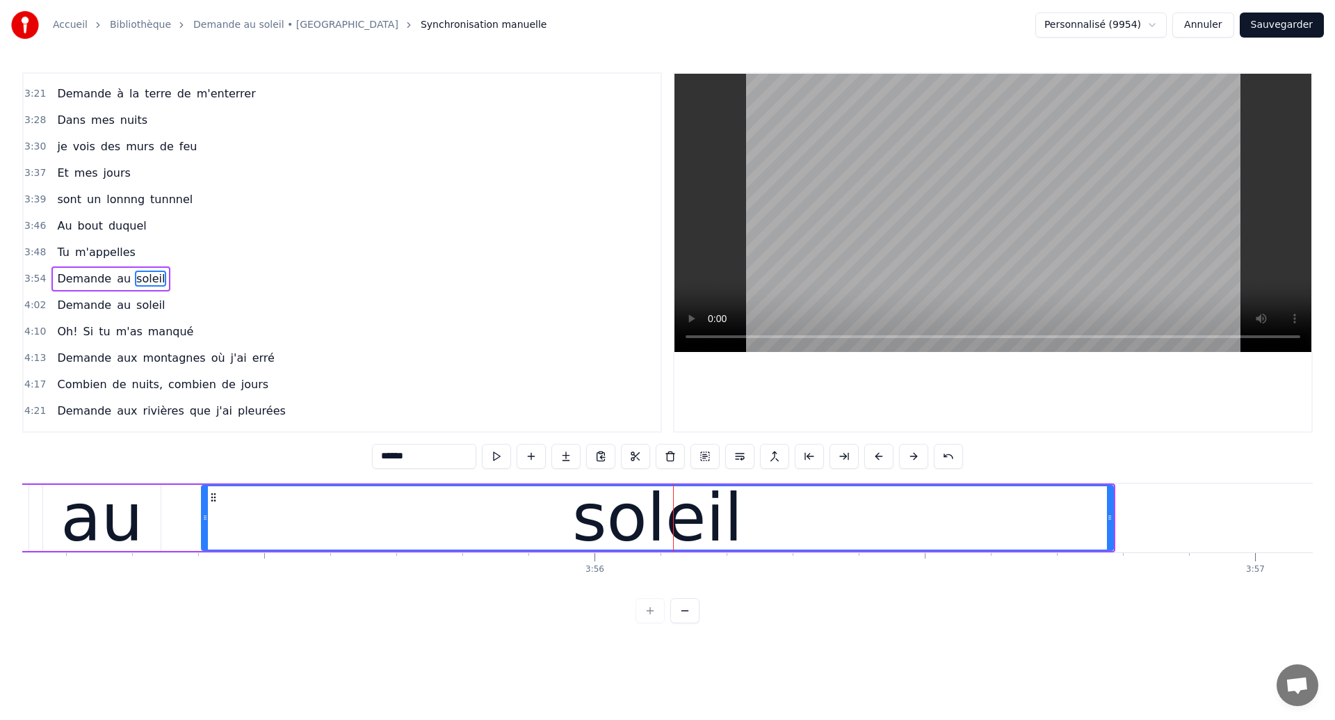
scroll to position [1182, 0]
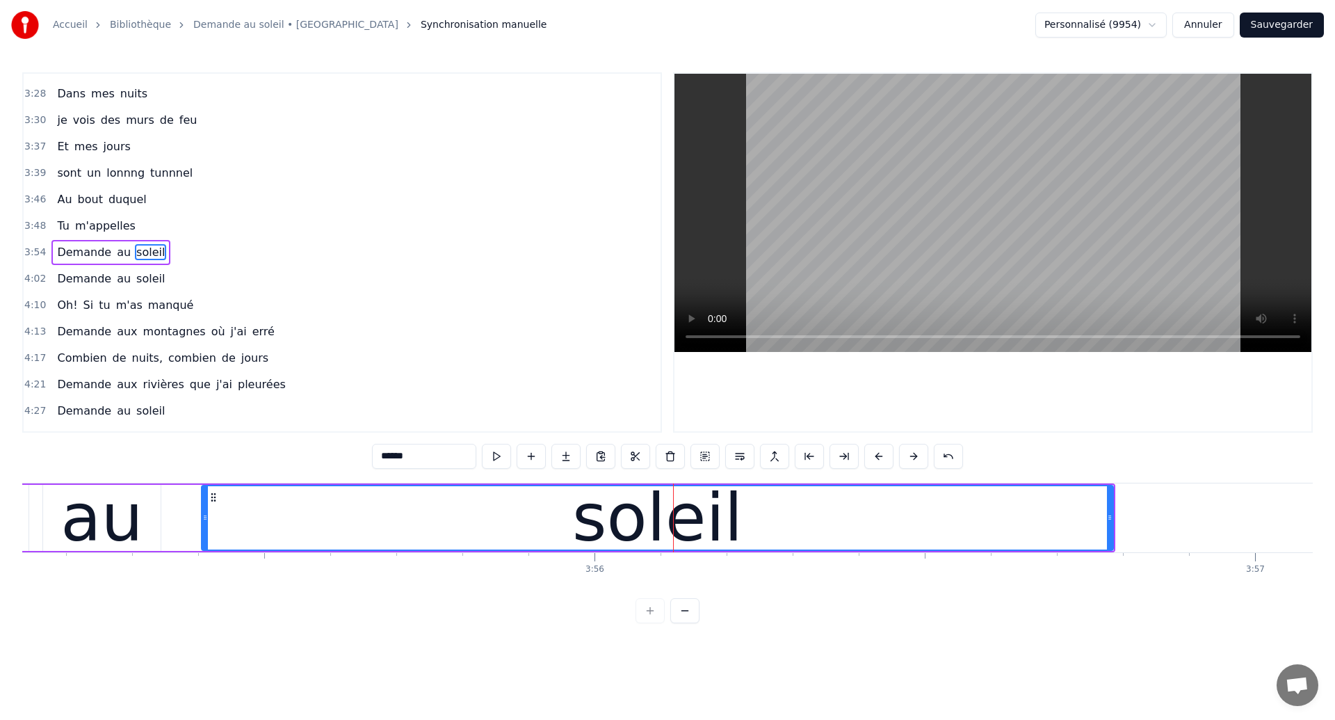
click at [1257, 33] on button "Sauvegarder" at bounding box center [1282, 25] width 84 height 25
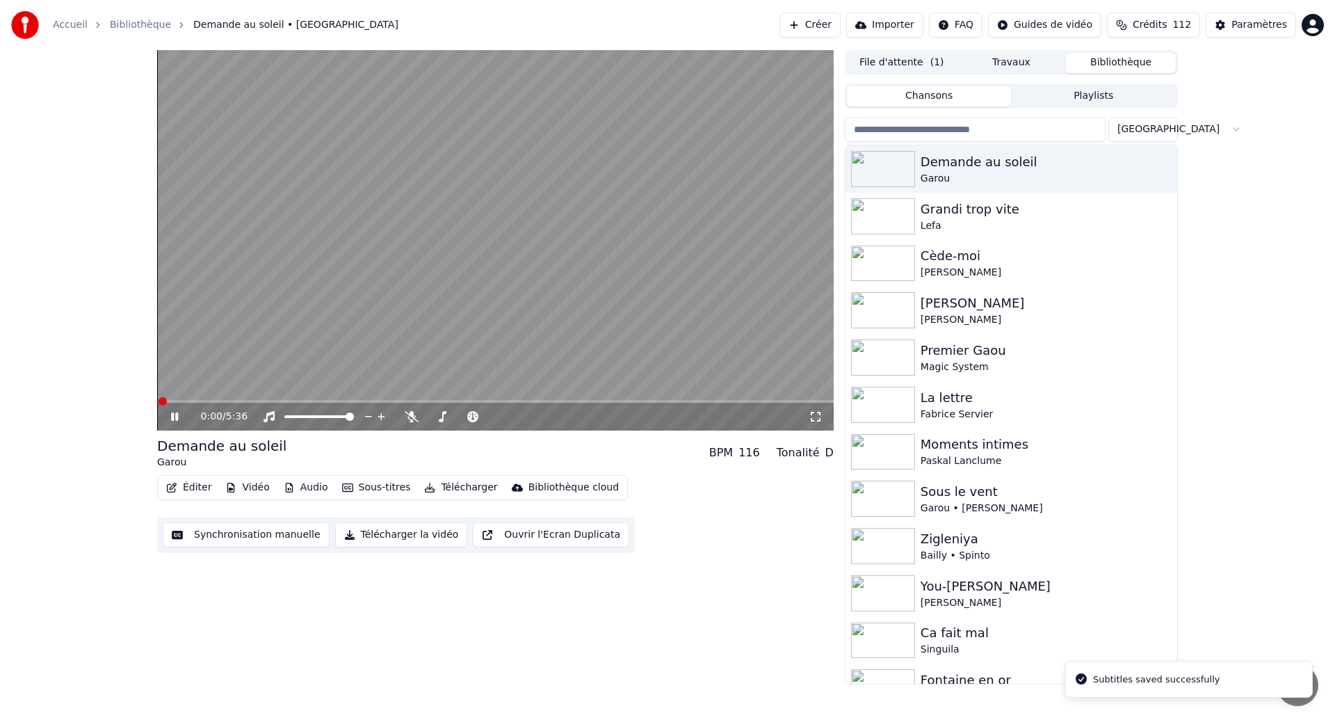
click at [174, 415] on icon at bounding box center [174, 416] width 7 height 8
click at [287, 537] on button "Synchronisation manuelle" at bounding box center [246, 534] width 167 height 25
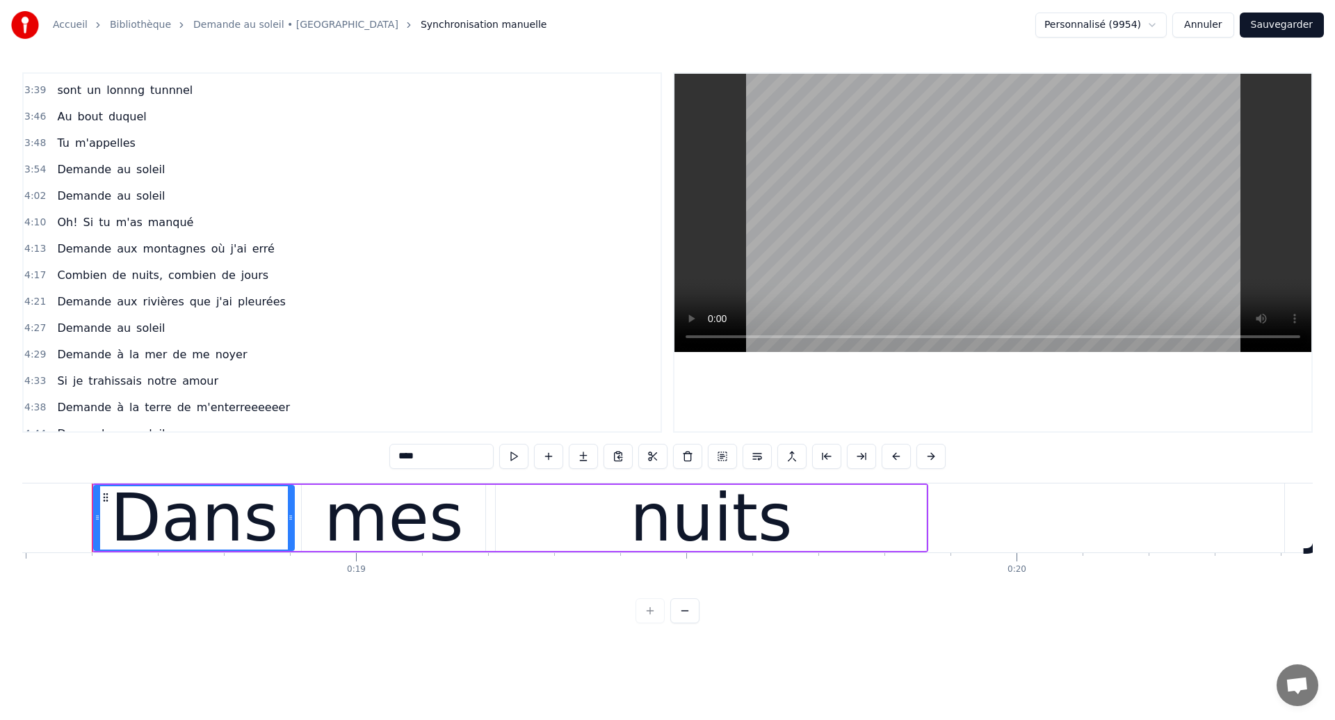
scroll to position [1273, 0]
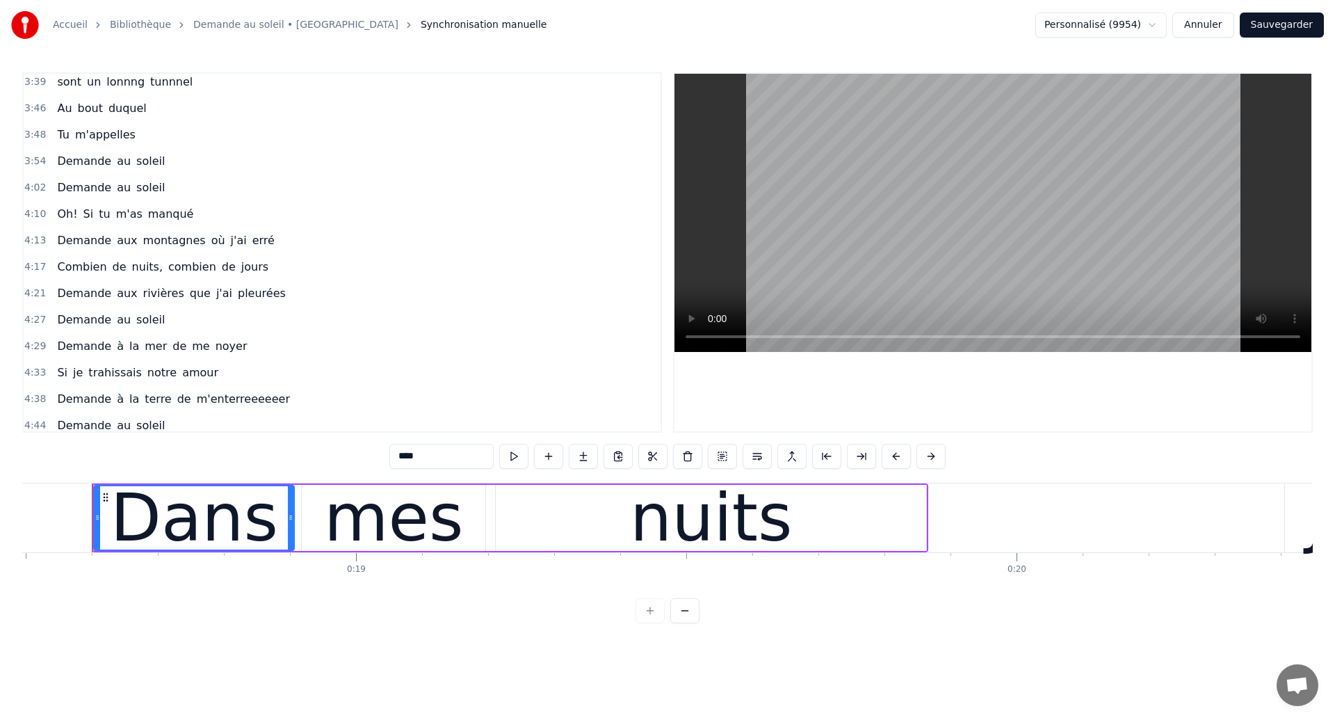
click at [70, 153] on span "Demande" at bounding box center [84, 161] width 57 height 17
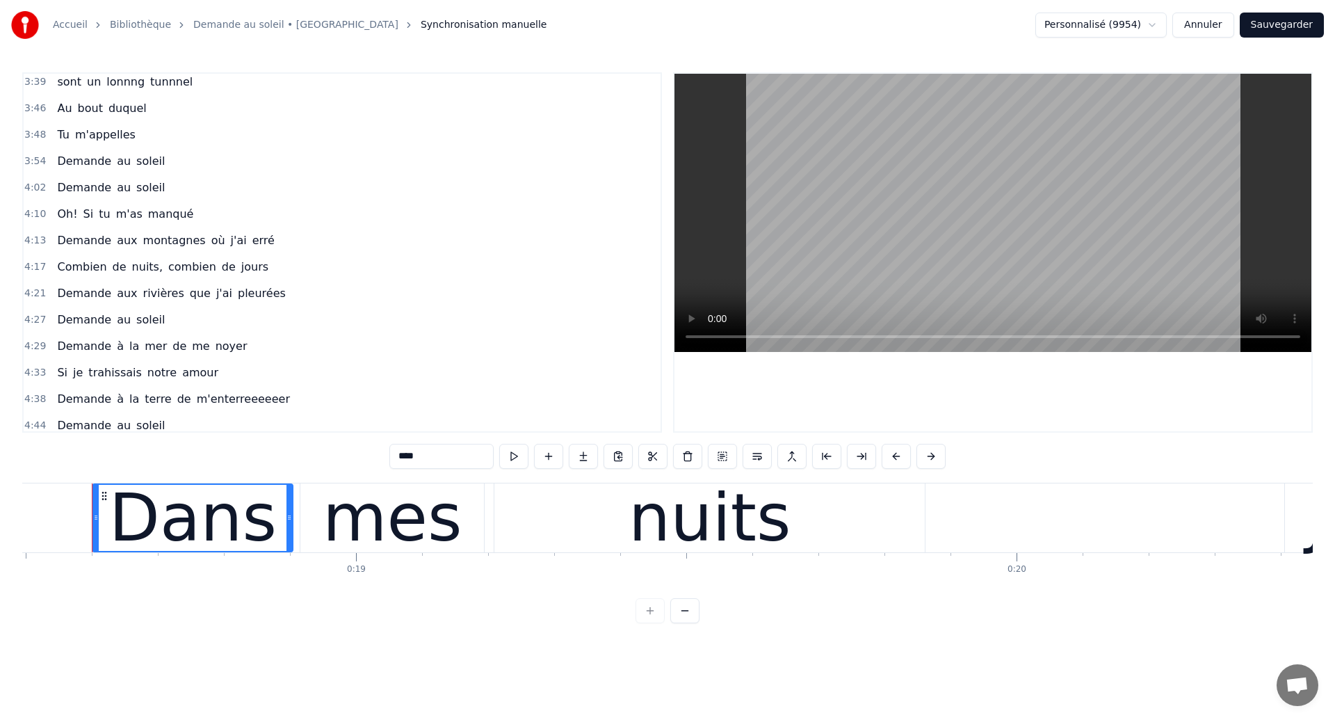
click at [70, 153] on span "Demande" at bounding box center [84, 161] width 57 height 16
type input "*******"
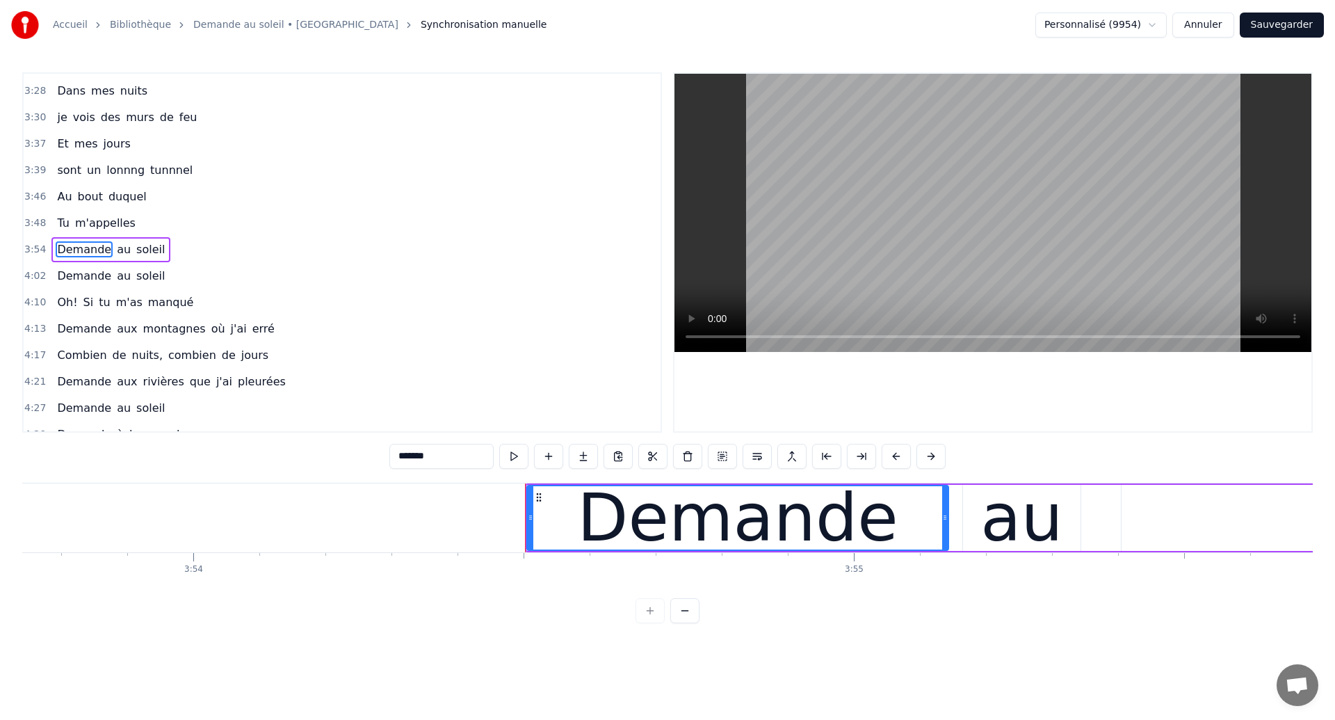
scroll to position [0, 154427]
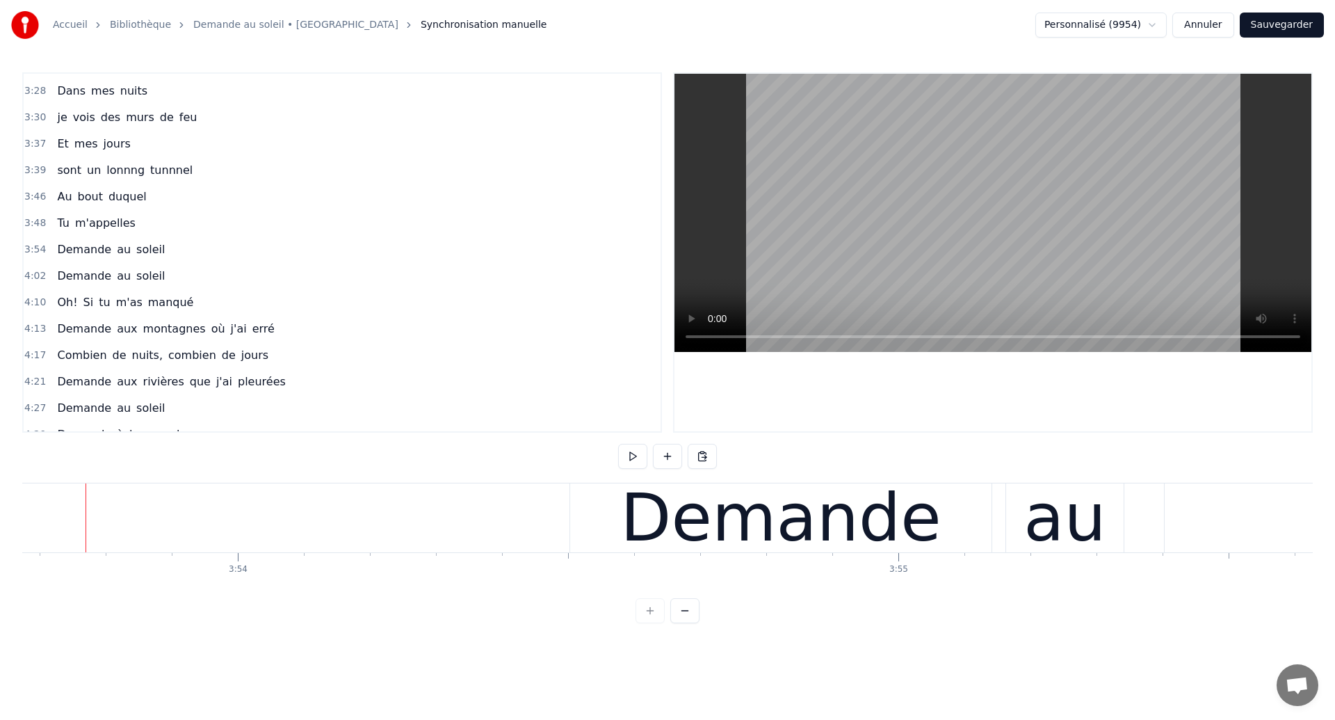
scroll to position [0, 154381]
